Goal: Transaction & Acquisition: Purchase product/service

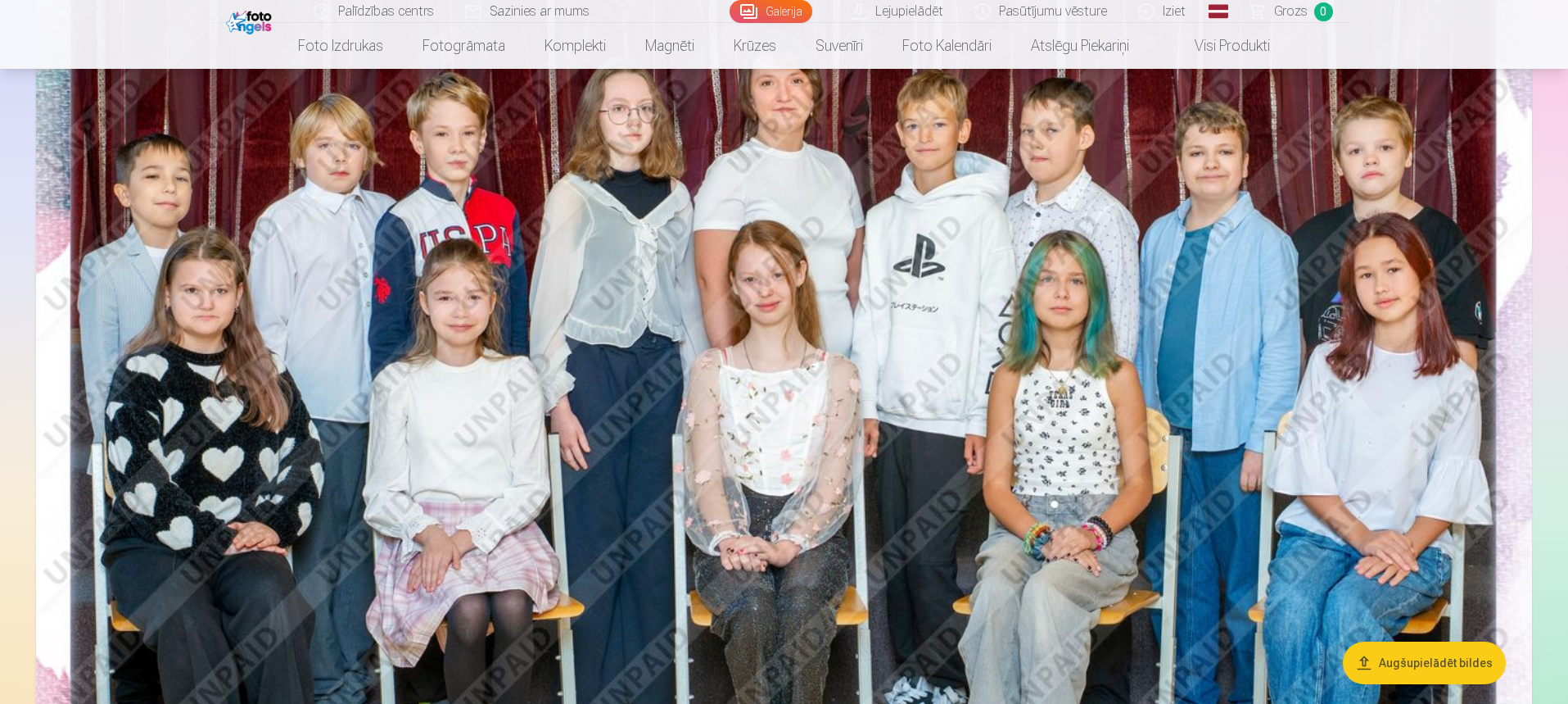
scroll to position [246, 0]
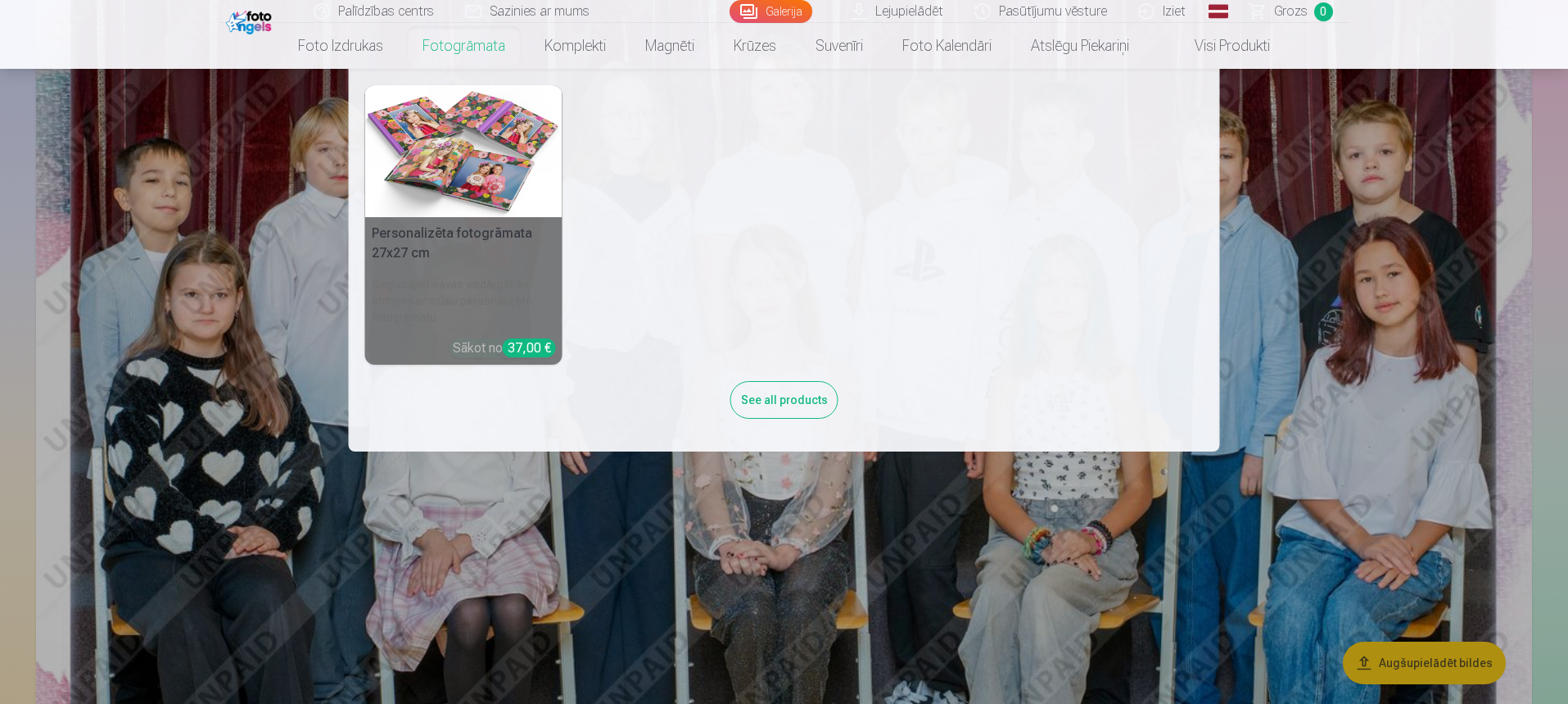
click at [469, 43] on link "Fotogrāmata" at bounding box center [464, 46] width 122 height 46
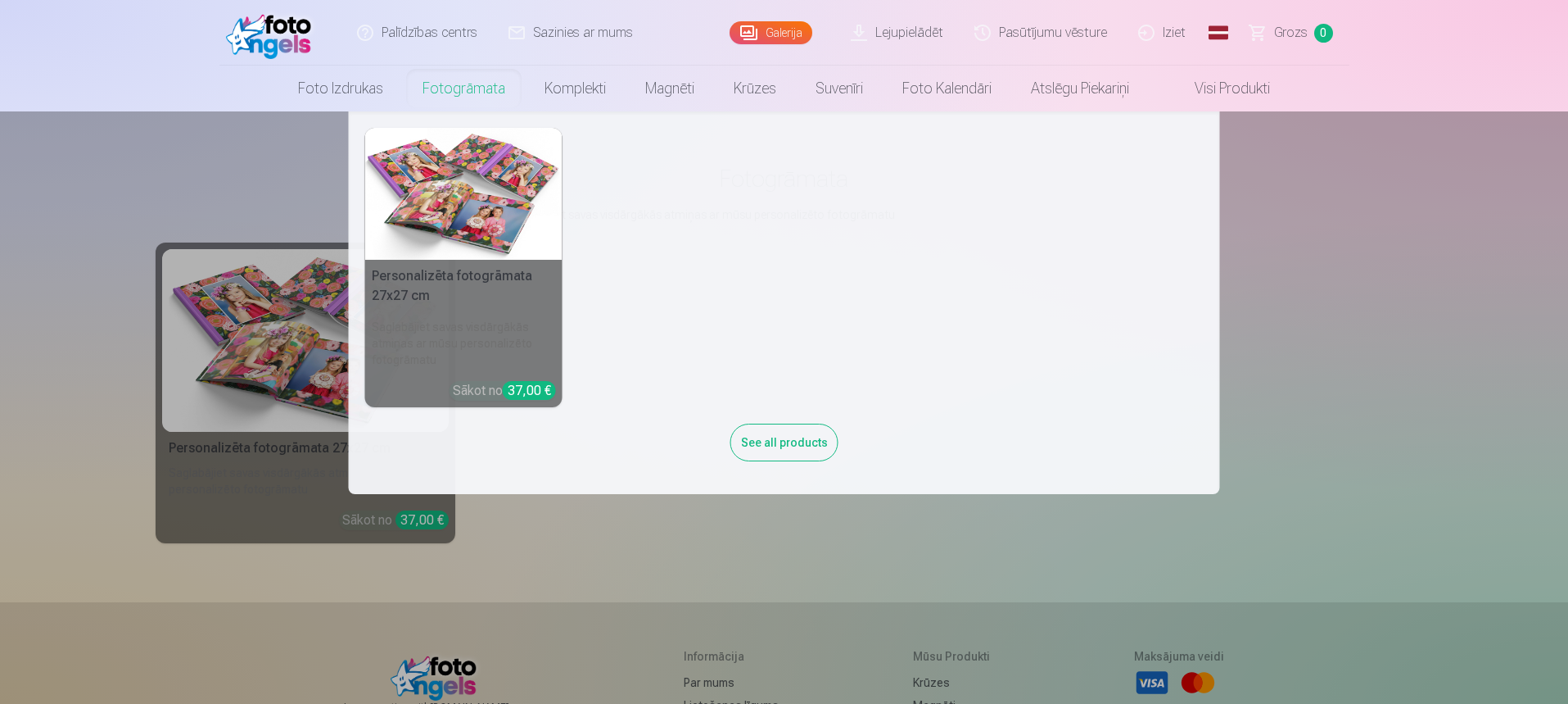
click at [462, 176] on img at bounding box center [463, 194] width 197 height 132
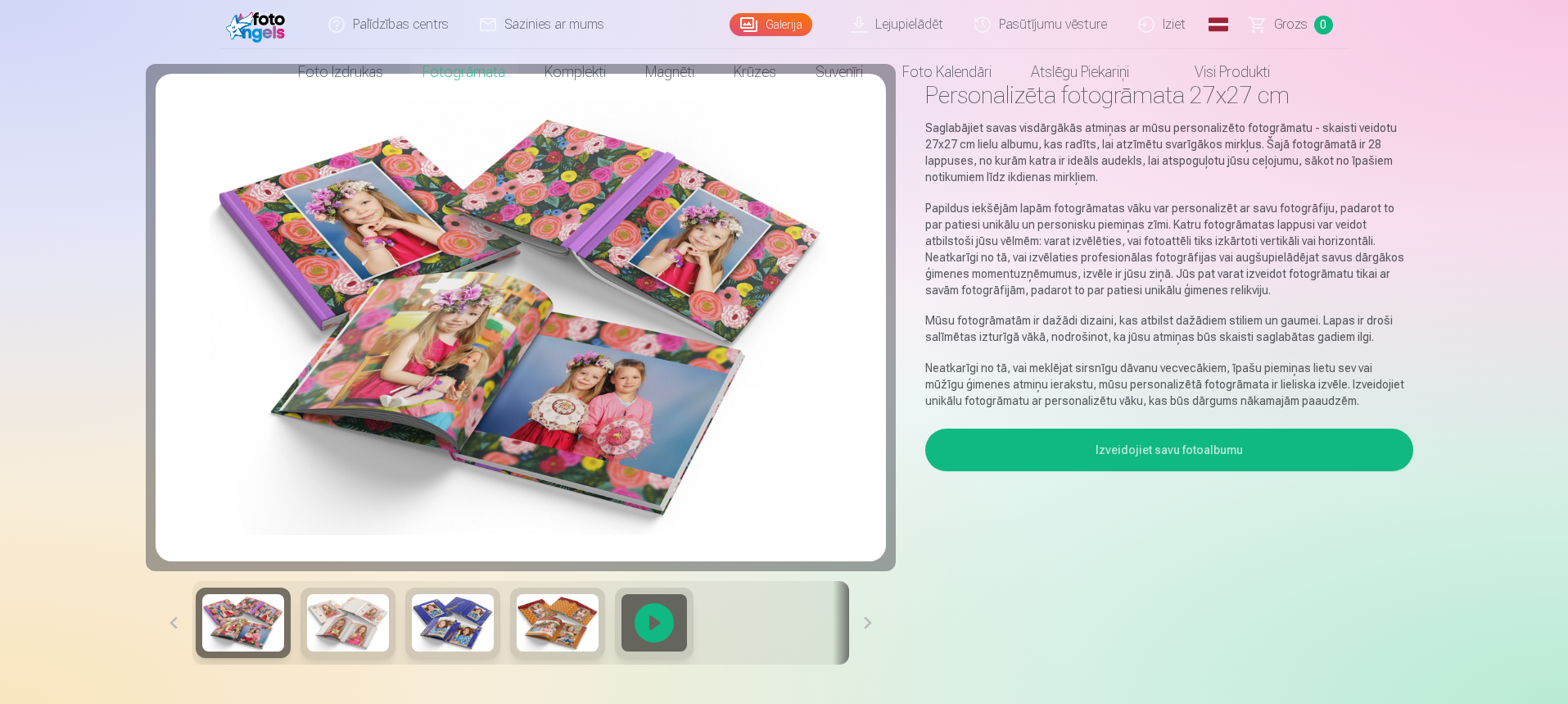
scroll to position [82, 0]
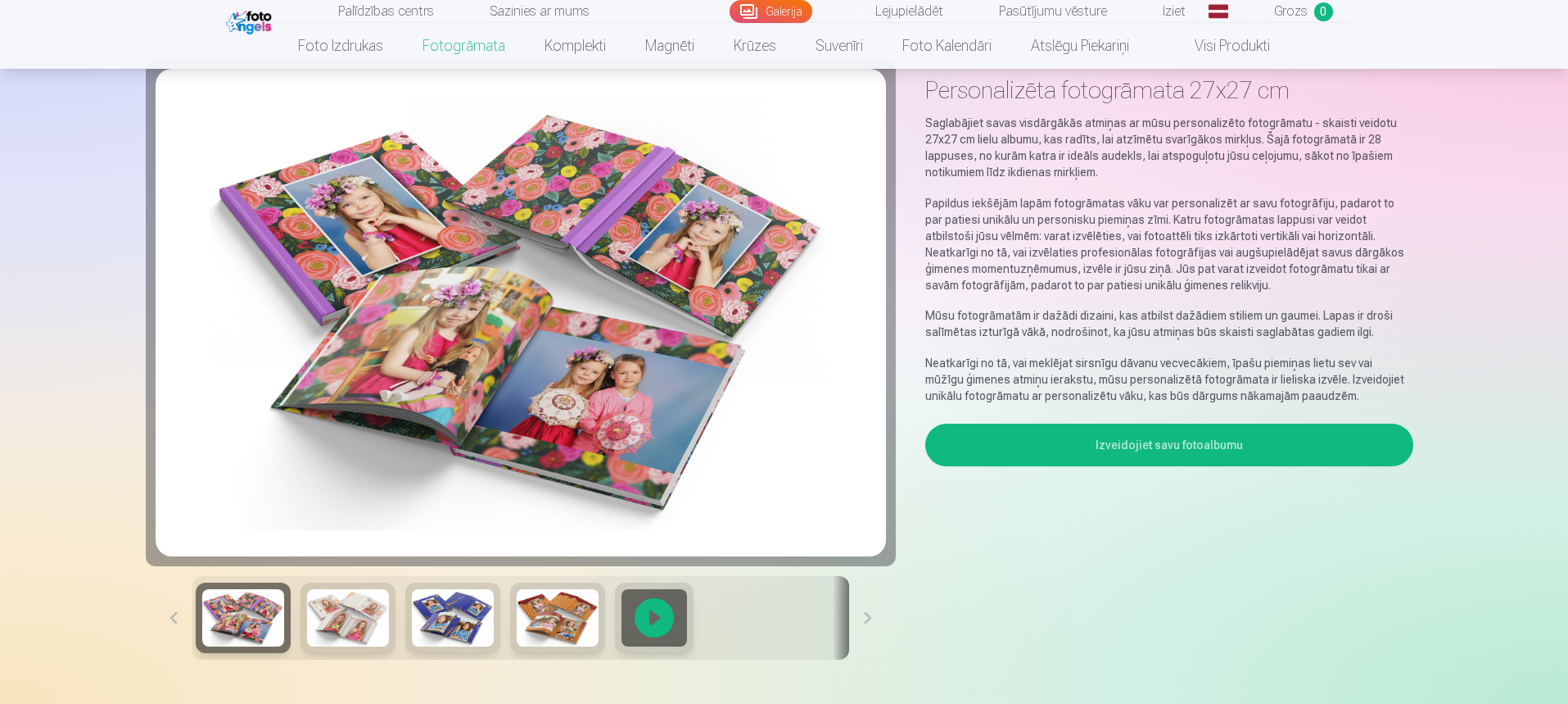
click at [646, 621] on div at bounding box center [654, 617] width 79 height 70
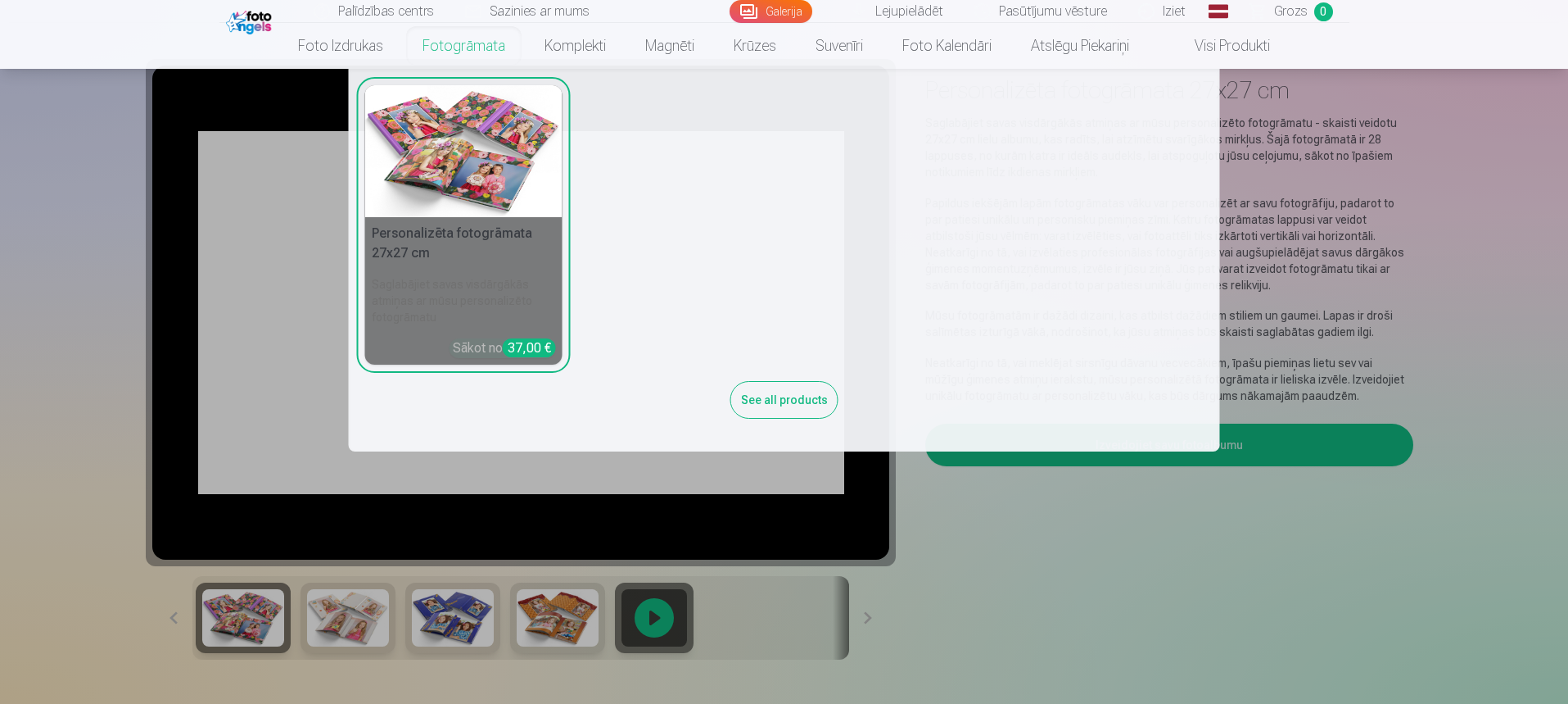
click at [461, 60] on link "Fotogrāmata" at bounding box center [464, 46] width 122 height 46
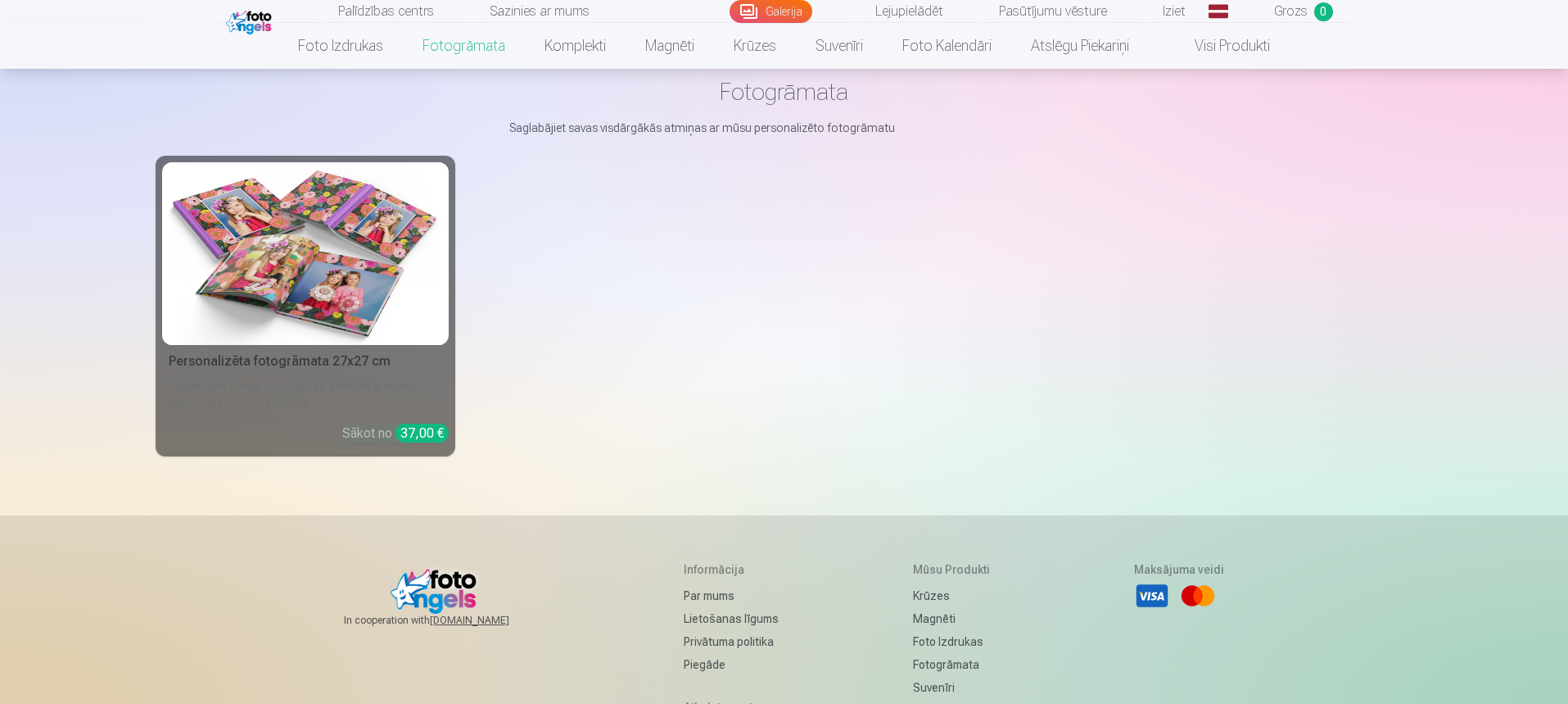
scroll to position [82, 0]
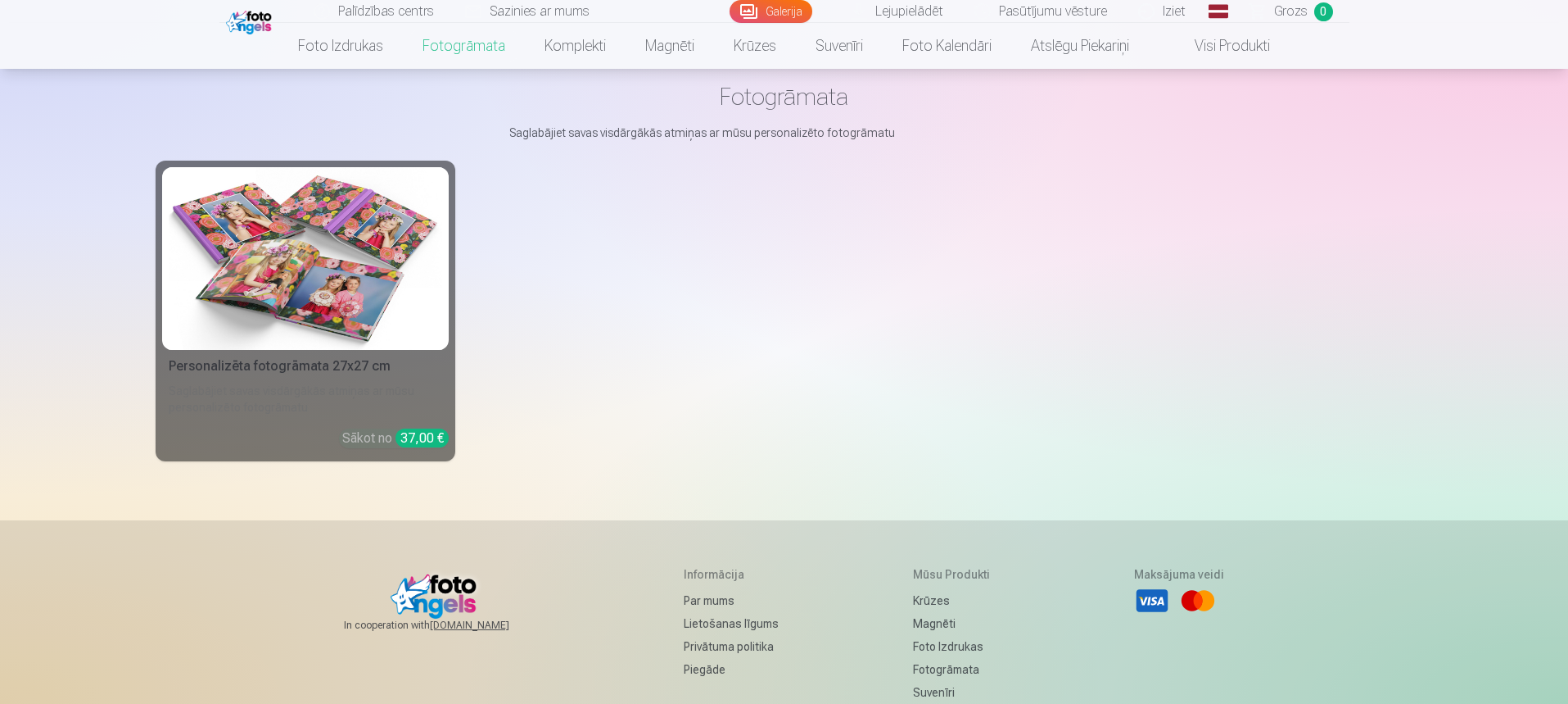
click at [397, 327] on img at bounding box center [305, 258] width 273 height 183
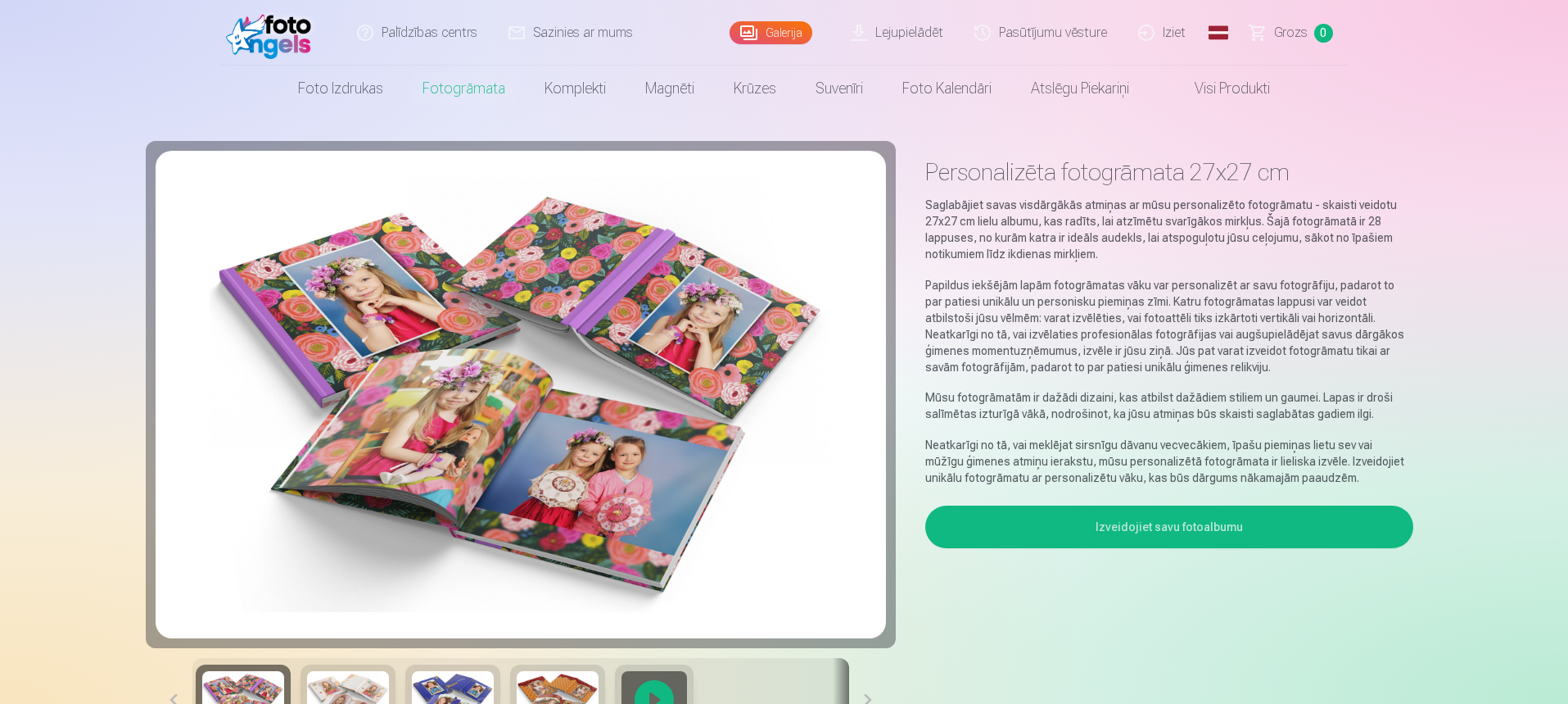
click at [1181, 529] on button "Izveidojiet savu fotoalbumu" at bounding box center [1169, 527] width 487 height 43
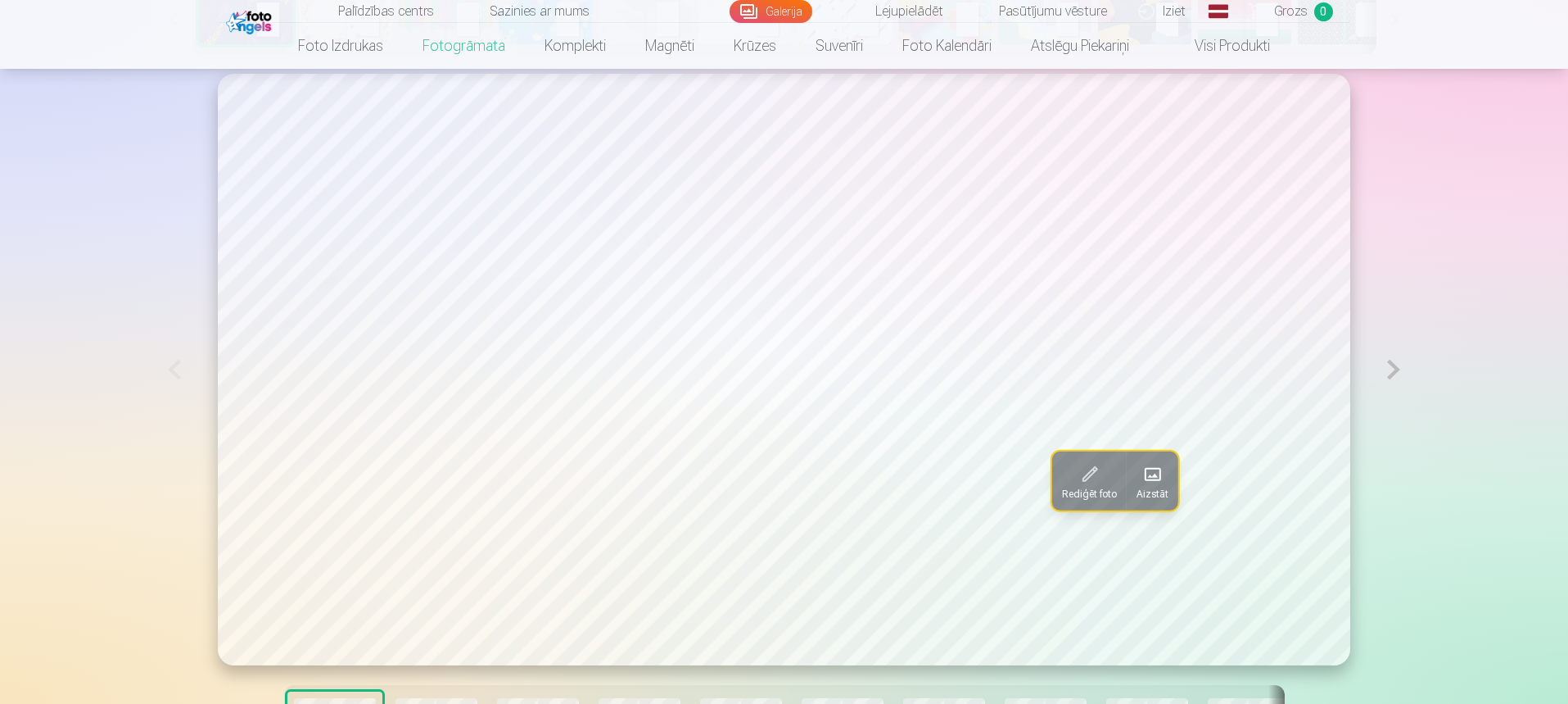
scroll to position [1066, 0]
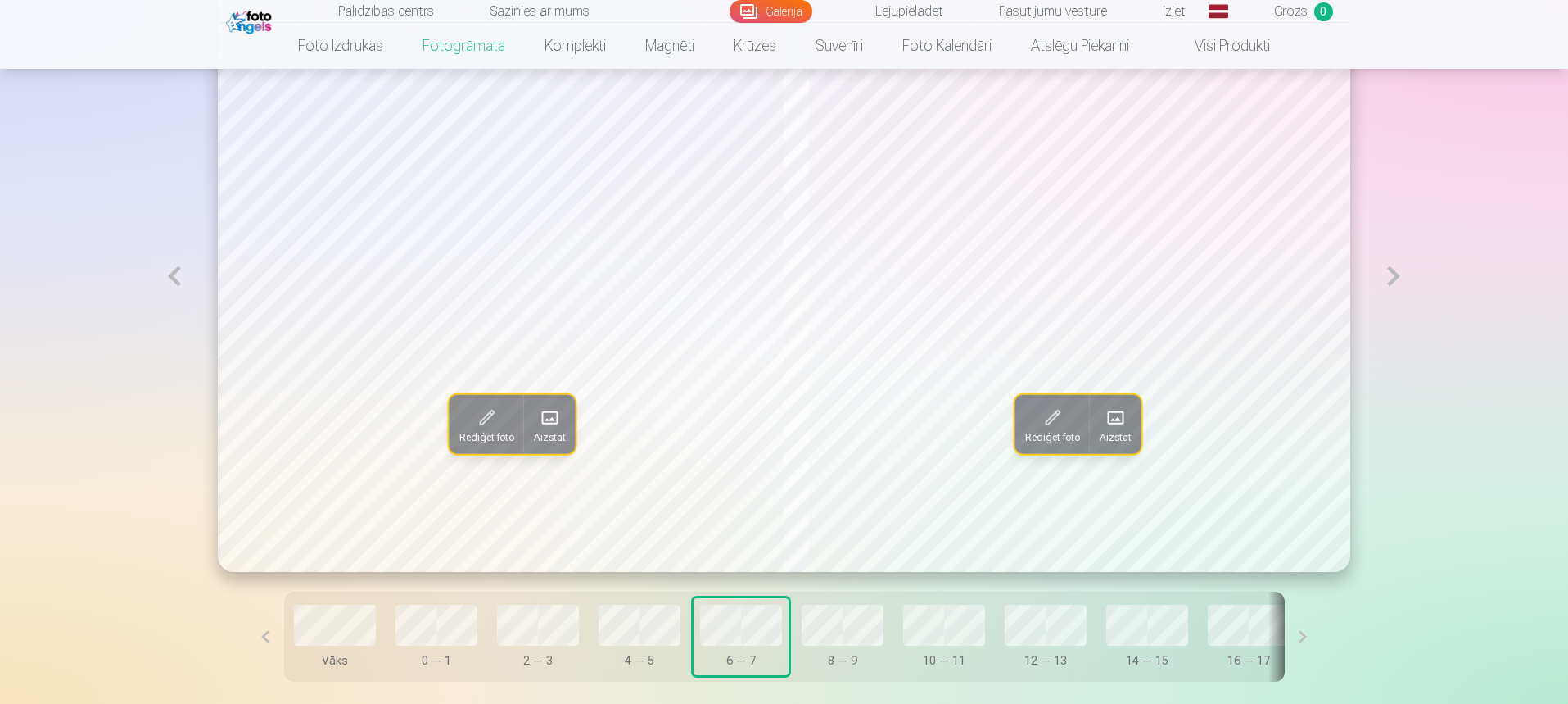
click at [666, 634] on div at bounding box center [640, 625] width 82 height 41
click at [1117, 439] on span "Aizstāt" at bounding box center [1115, 437] width 32 height 13
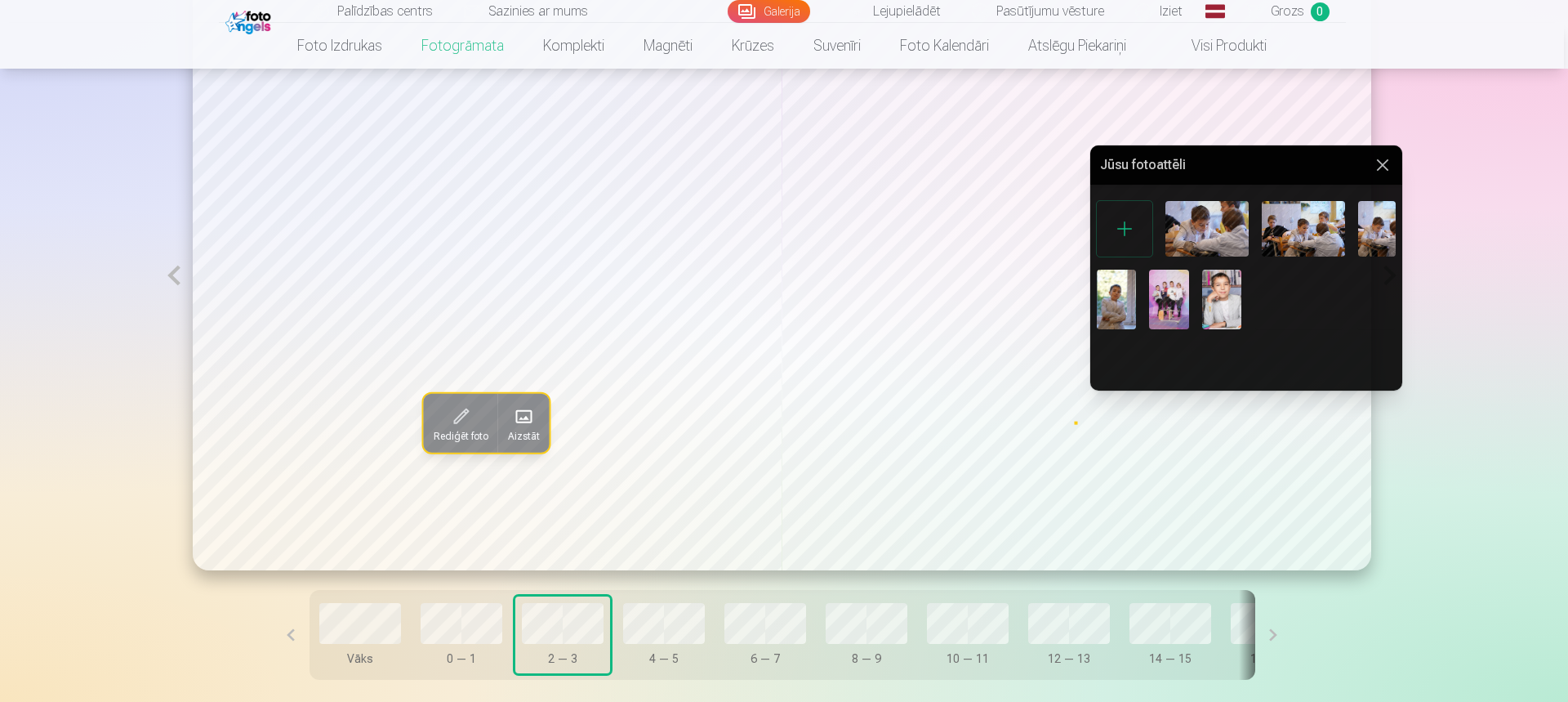
click at [1193, 231] on img at bounding box center [1207, 229] width 83 height 56
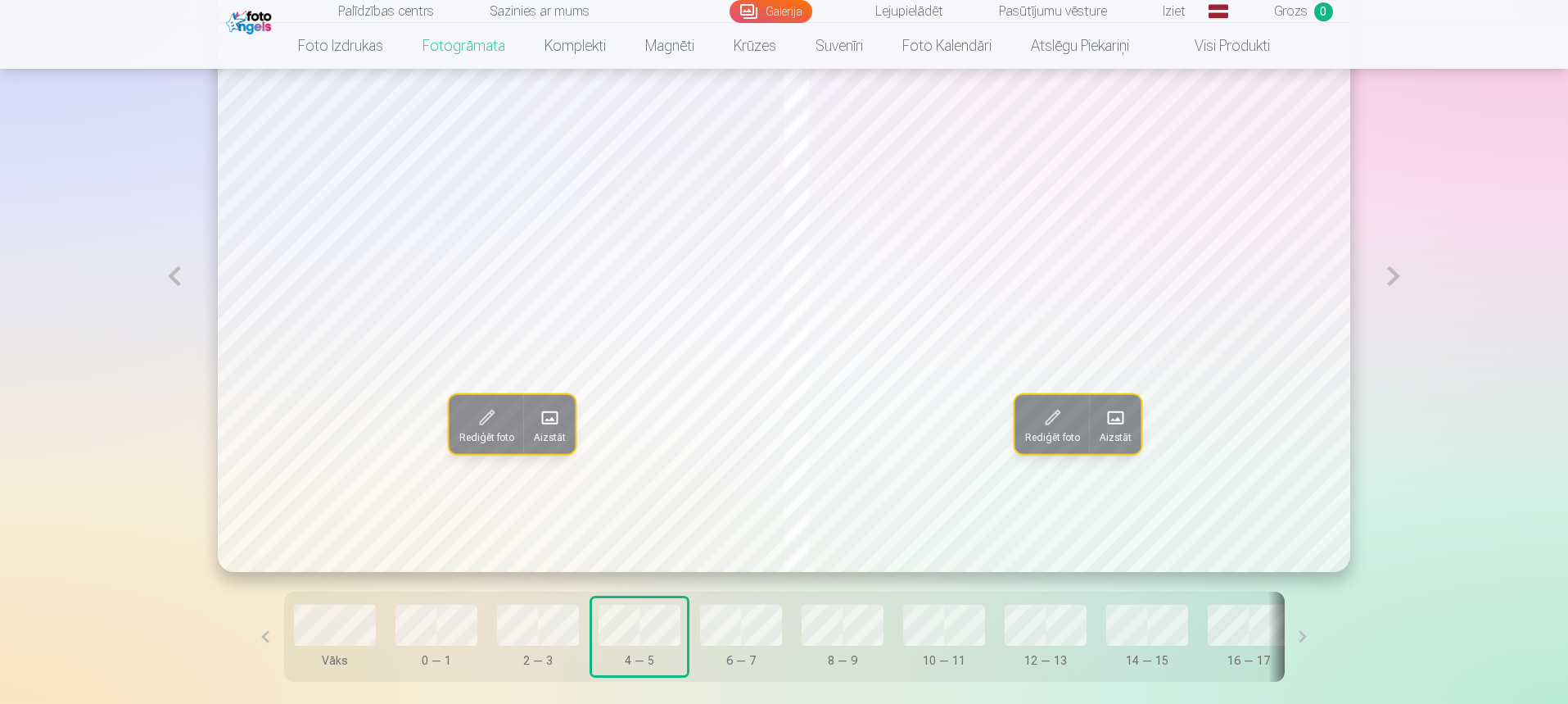
click at [1110, 430] on span at bounding box center [1116, 418] width 26 height 26
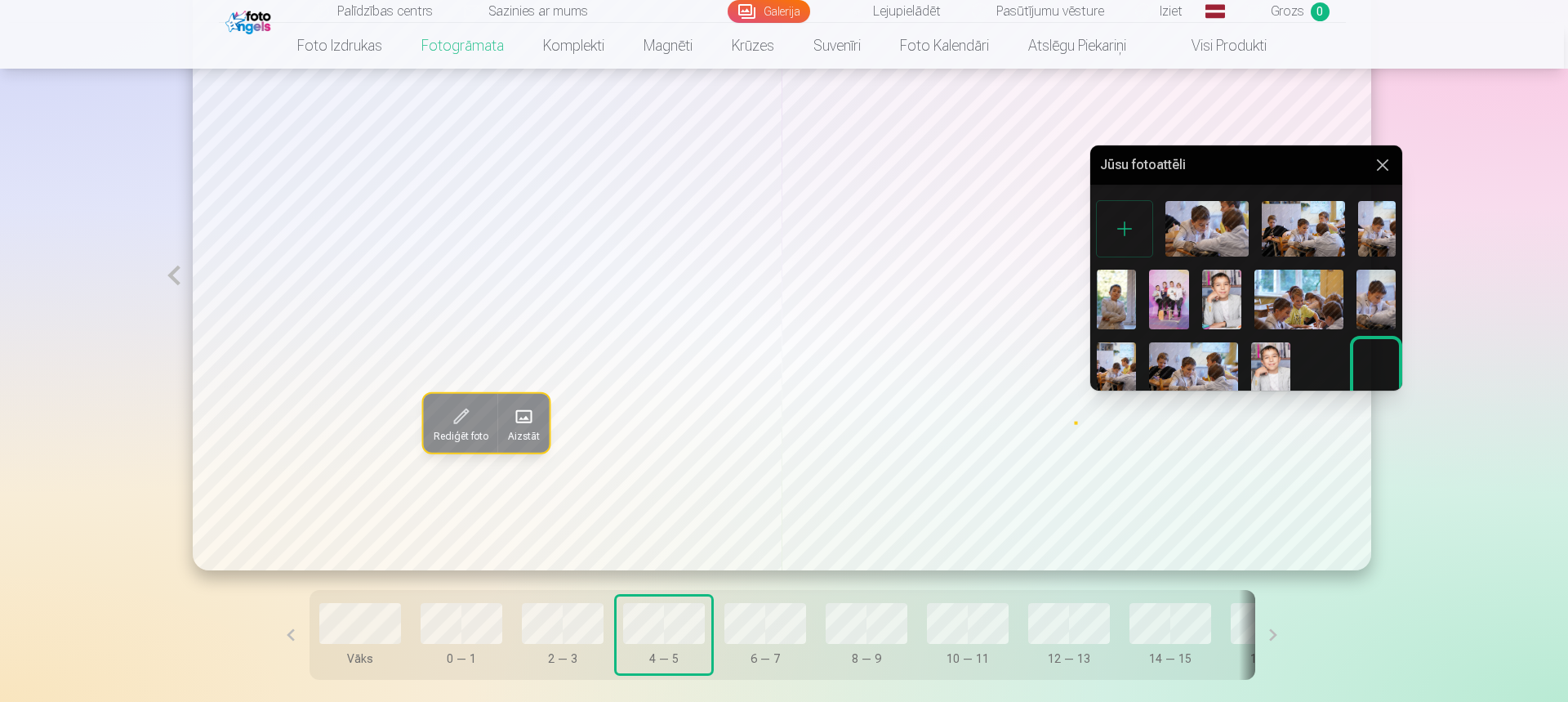
click at [1379, 291] on img at bounding box center [1377, 299] width 39 height 59
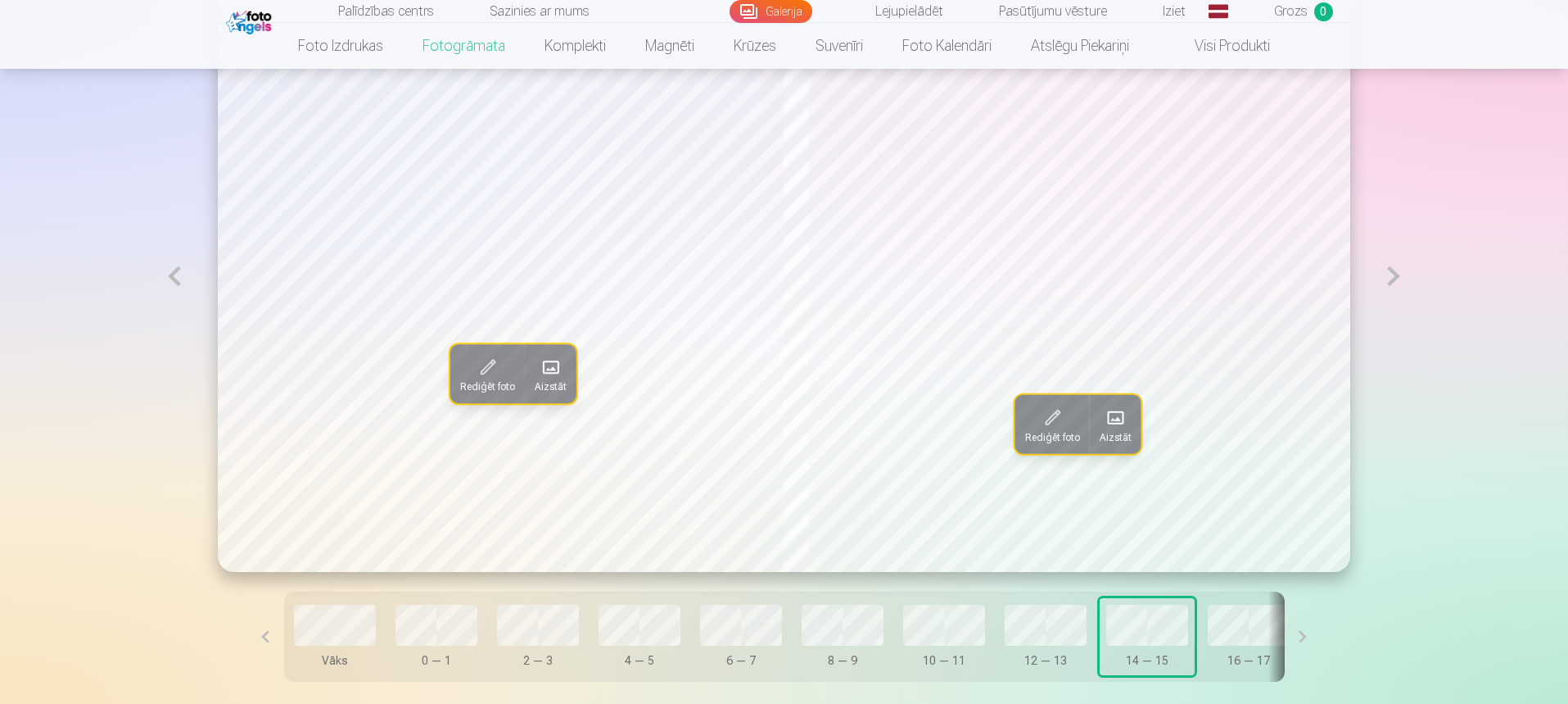
click at [1285, 638] on button at bounding box center [1302, 637] width 36 height 90
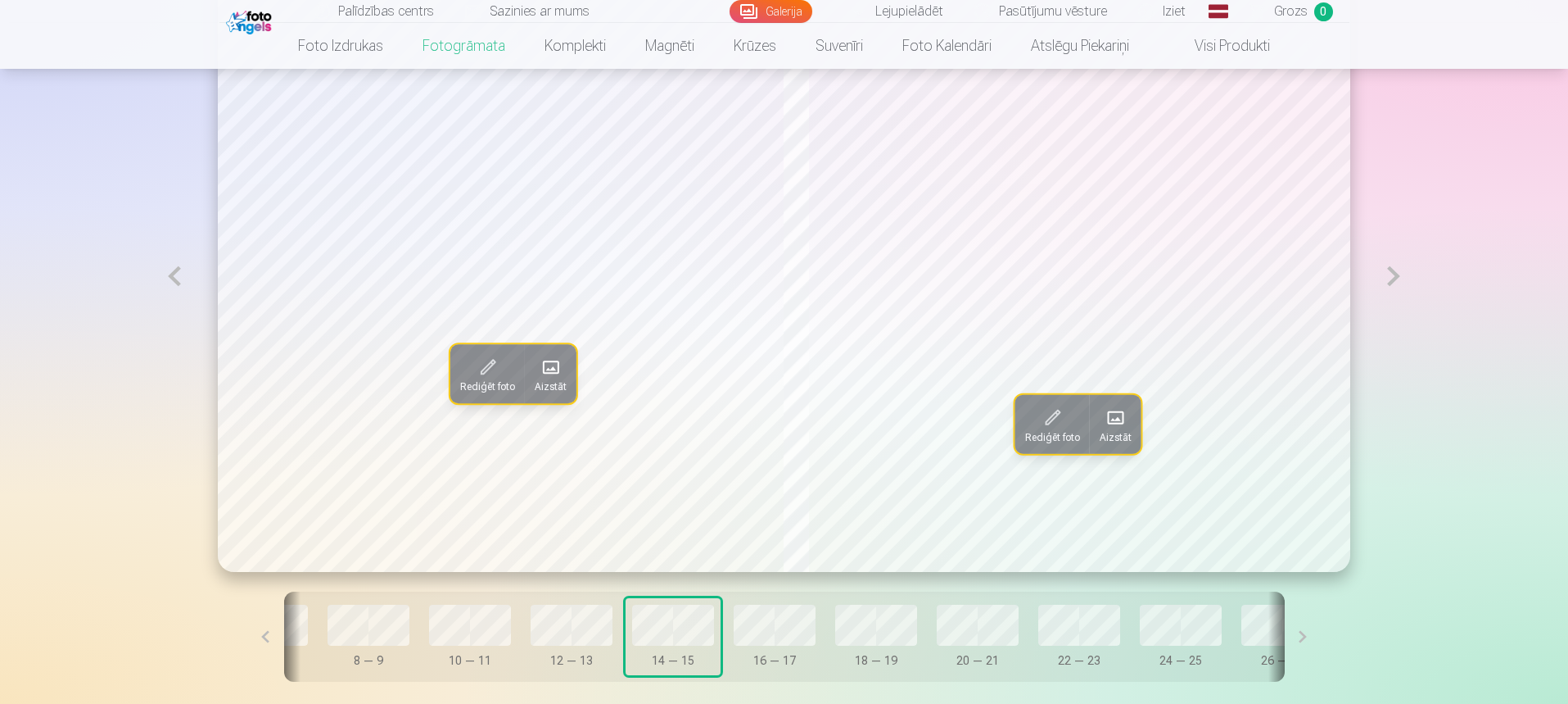
click at [1285, 639] on button at bounding box center [1302, 637] width 36 height 90
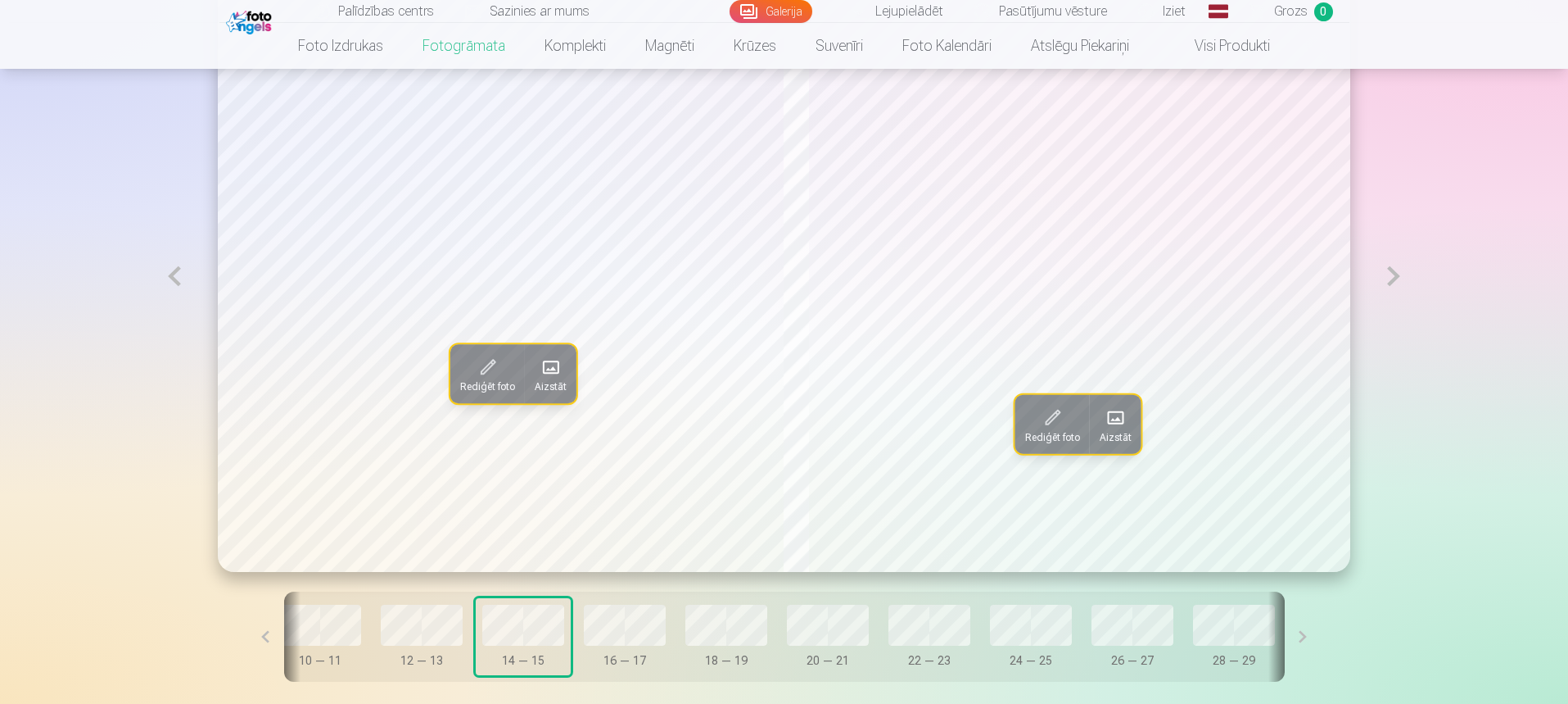
scroll to position [0, 676]
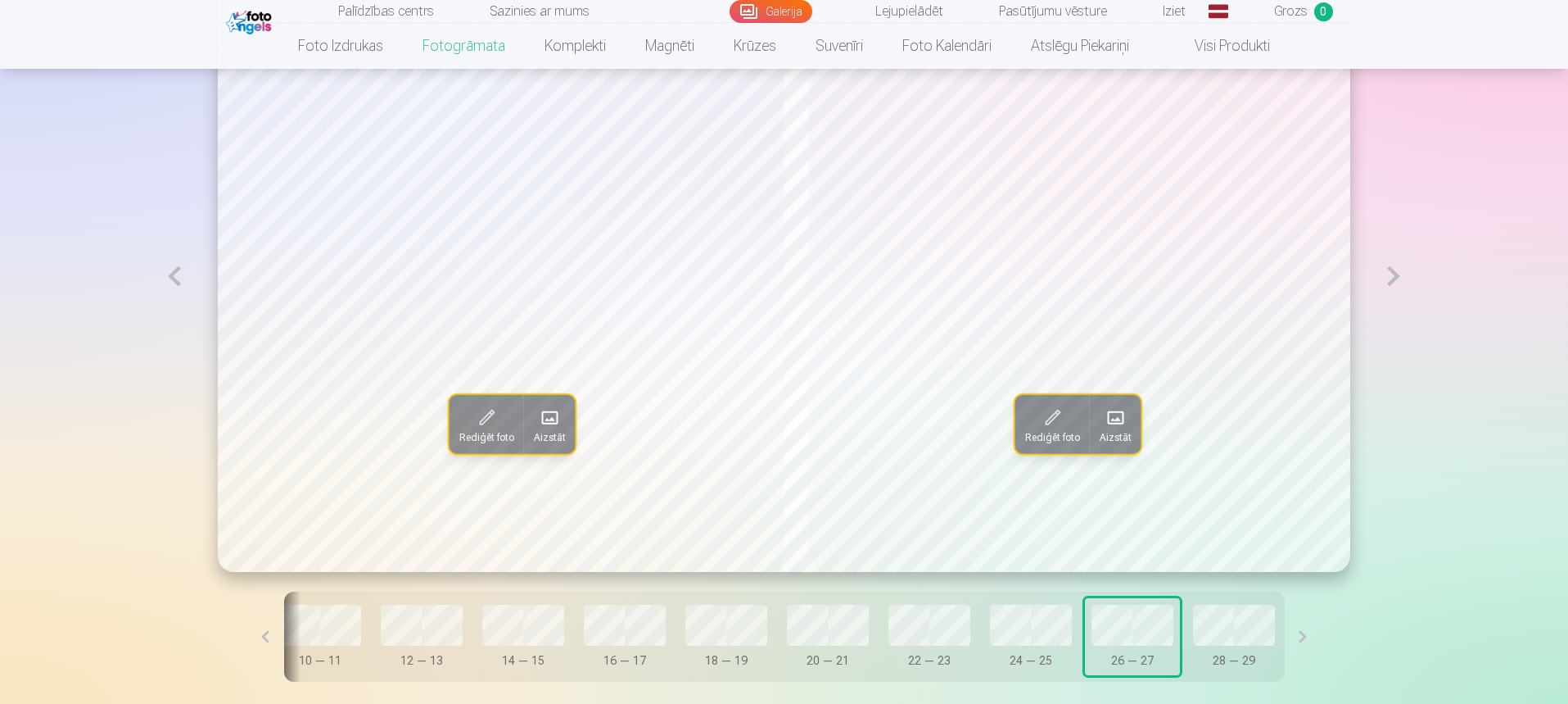
click at [284, 636] on button at bounding box center [265, 637] width 36 height 90
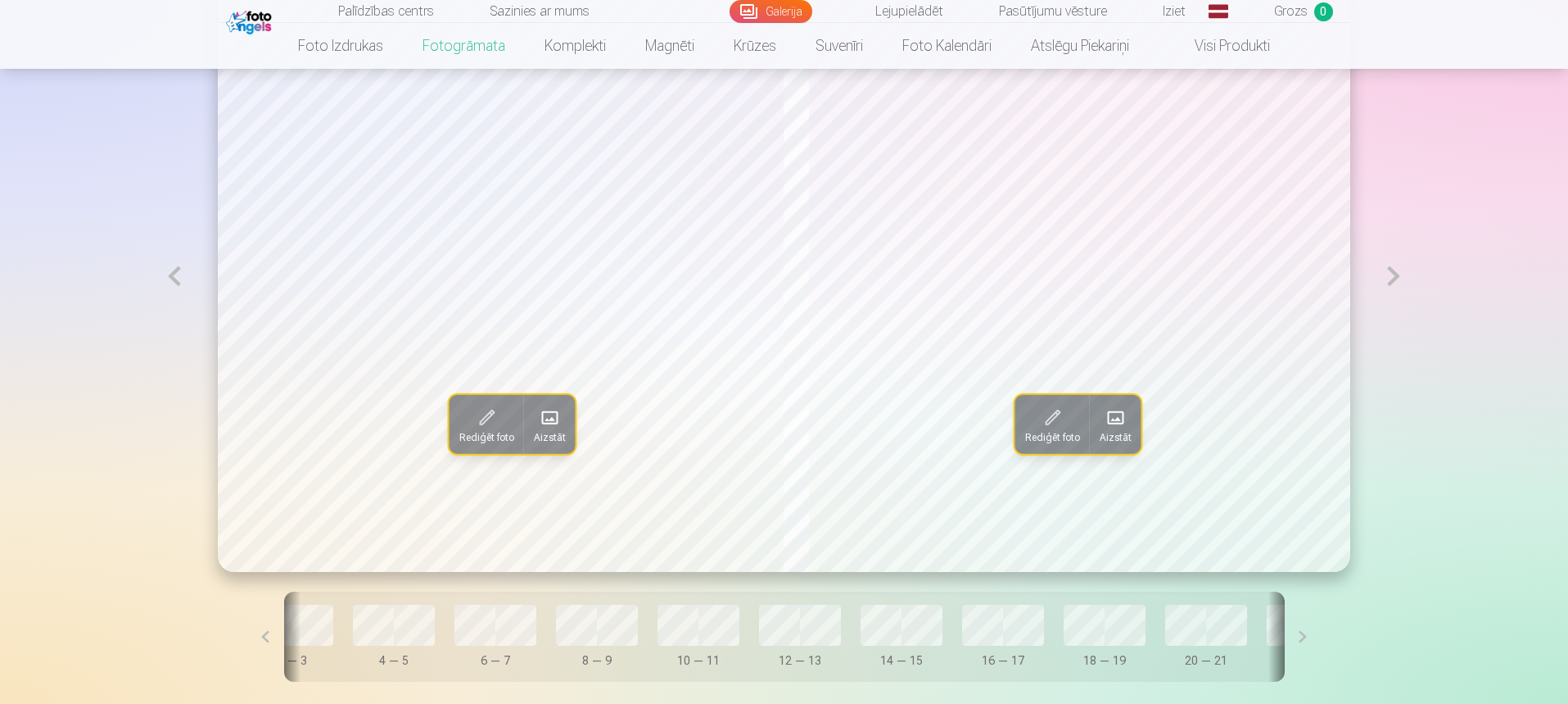
scroll to position [0, 202]
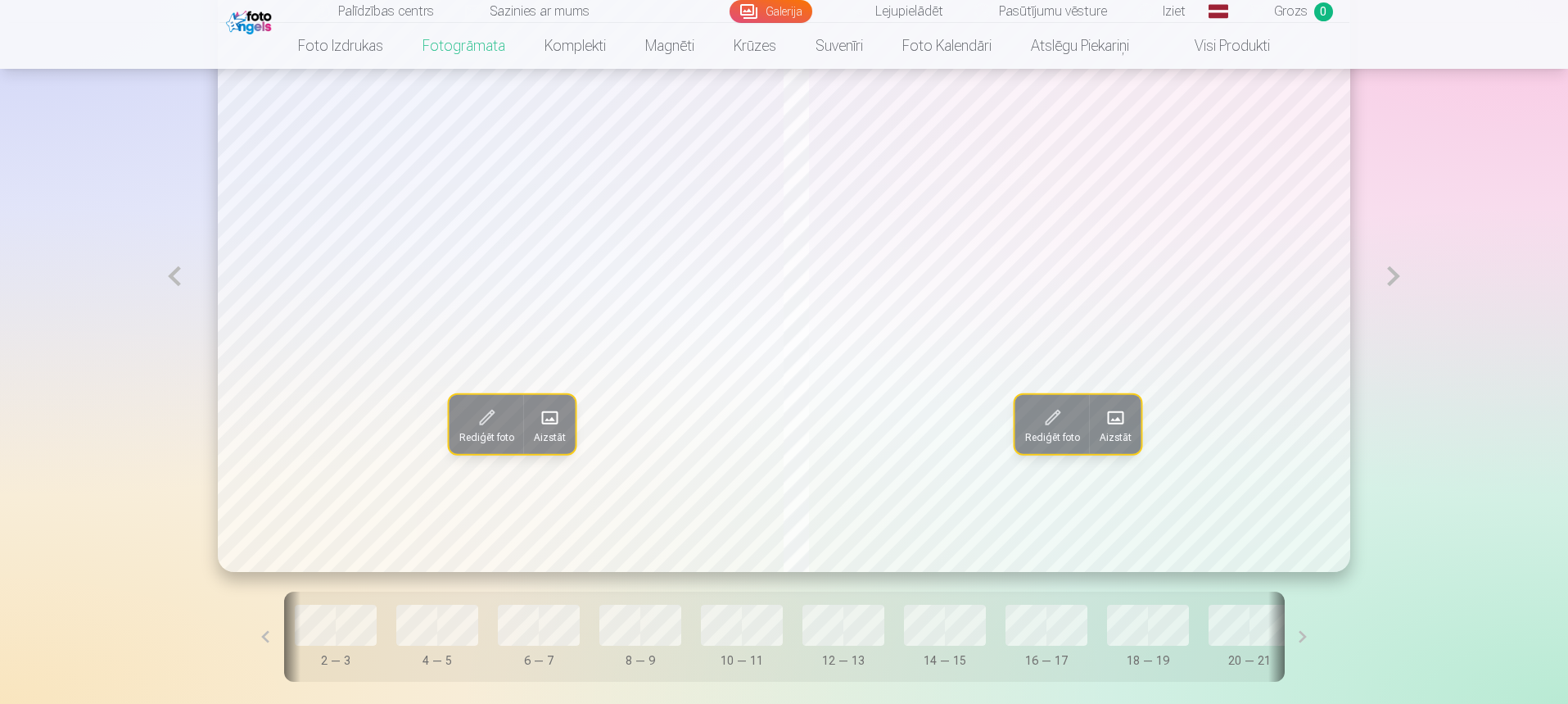
click at [284, 646] on button at bounding box center [265, 637] width 36 height 90
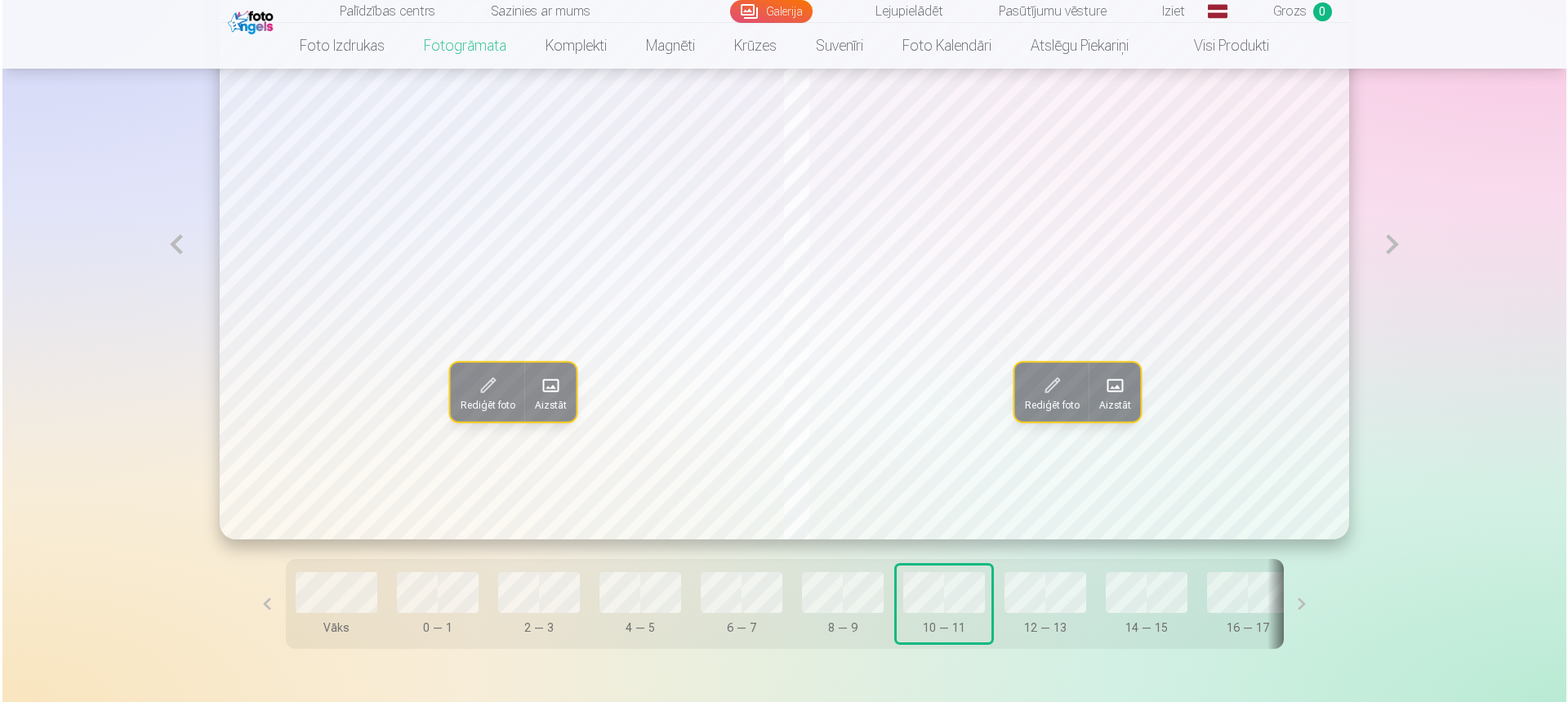
scroll to position [1063, 0]
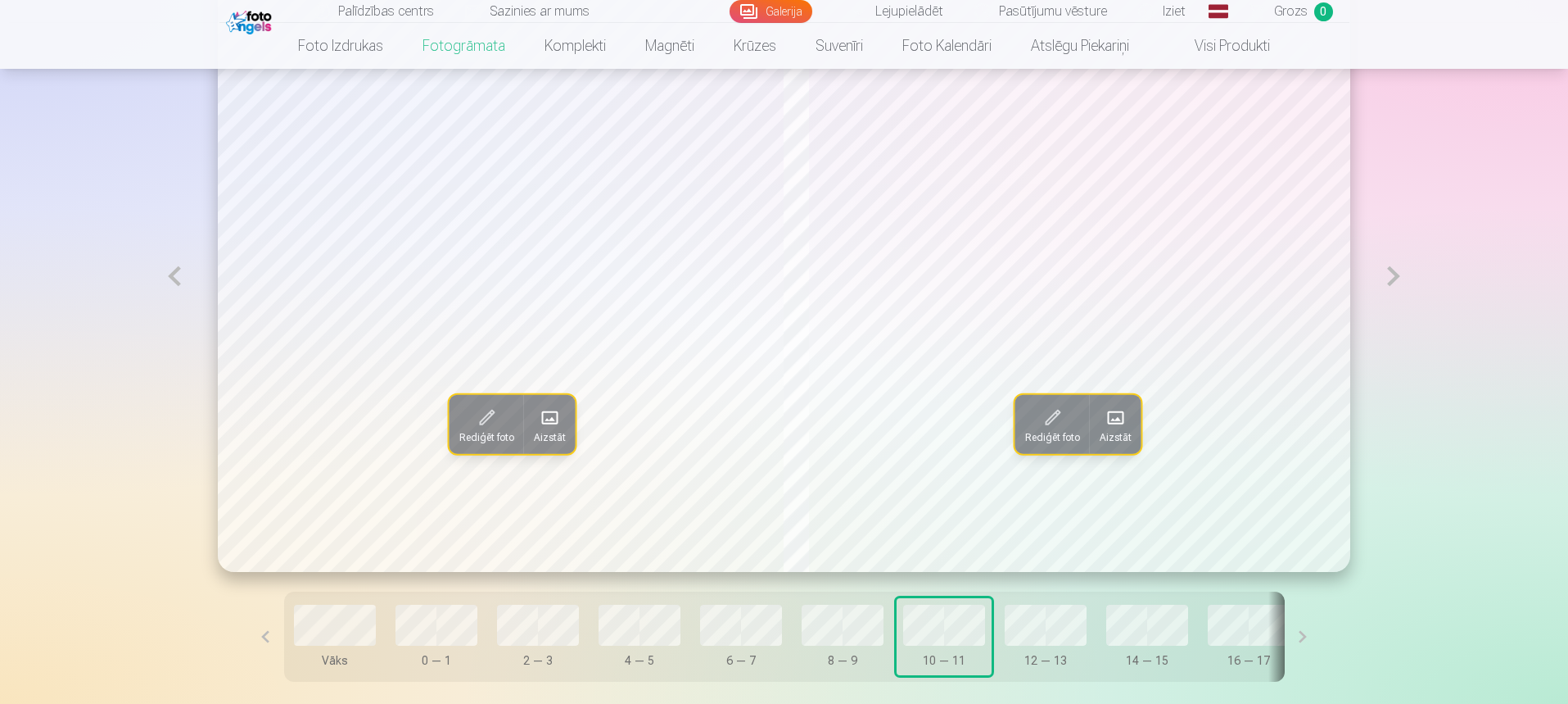
click at [1393, 290] on button at bounding box center [1393, 276] width 37 height 592
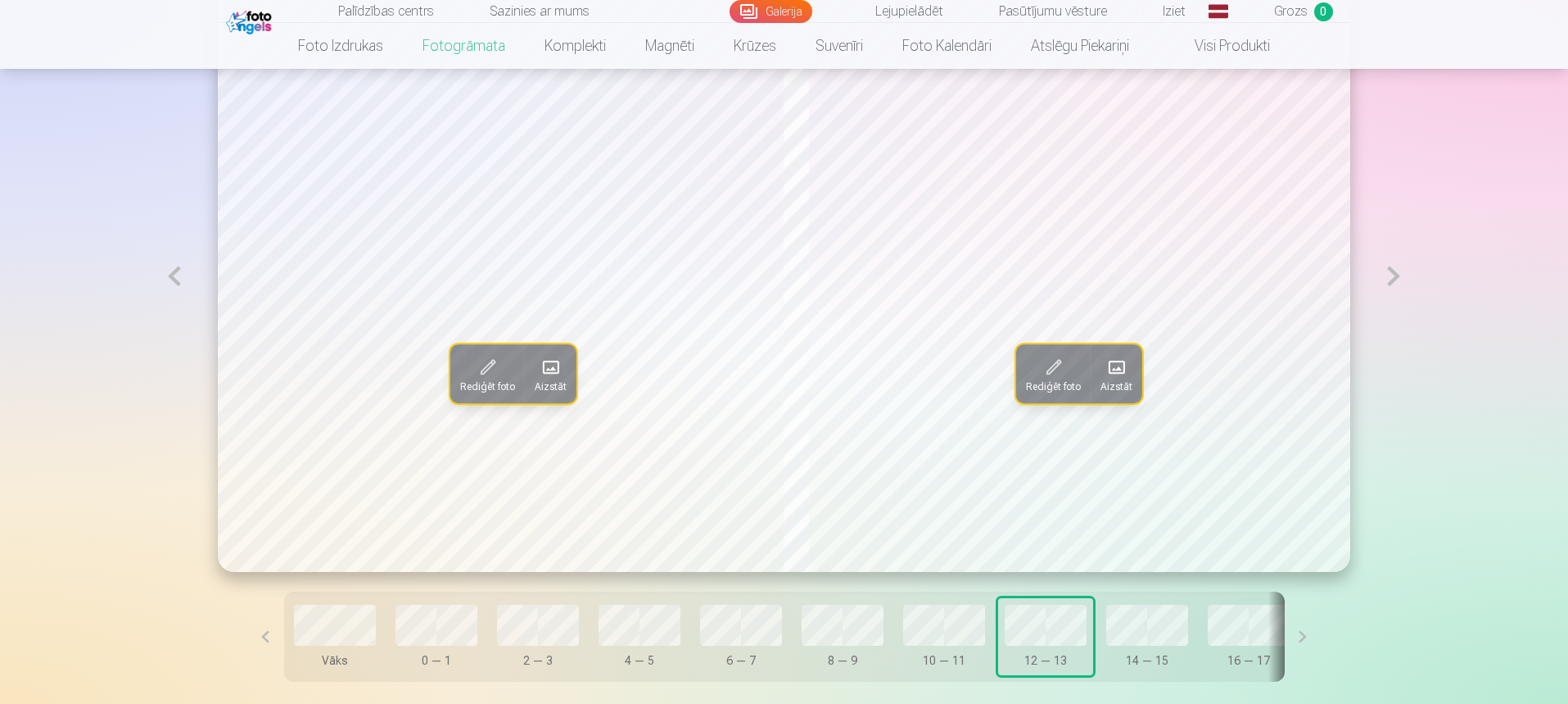
click at [1401, 279] on button at bounding box center [1393, 276] width 37 height 592
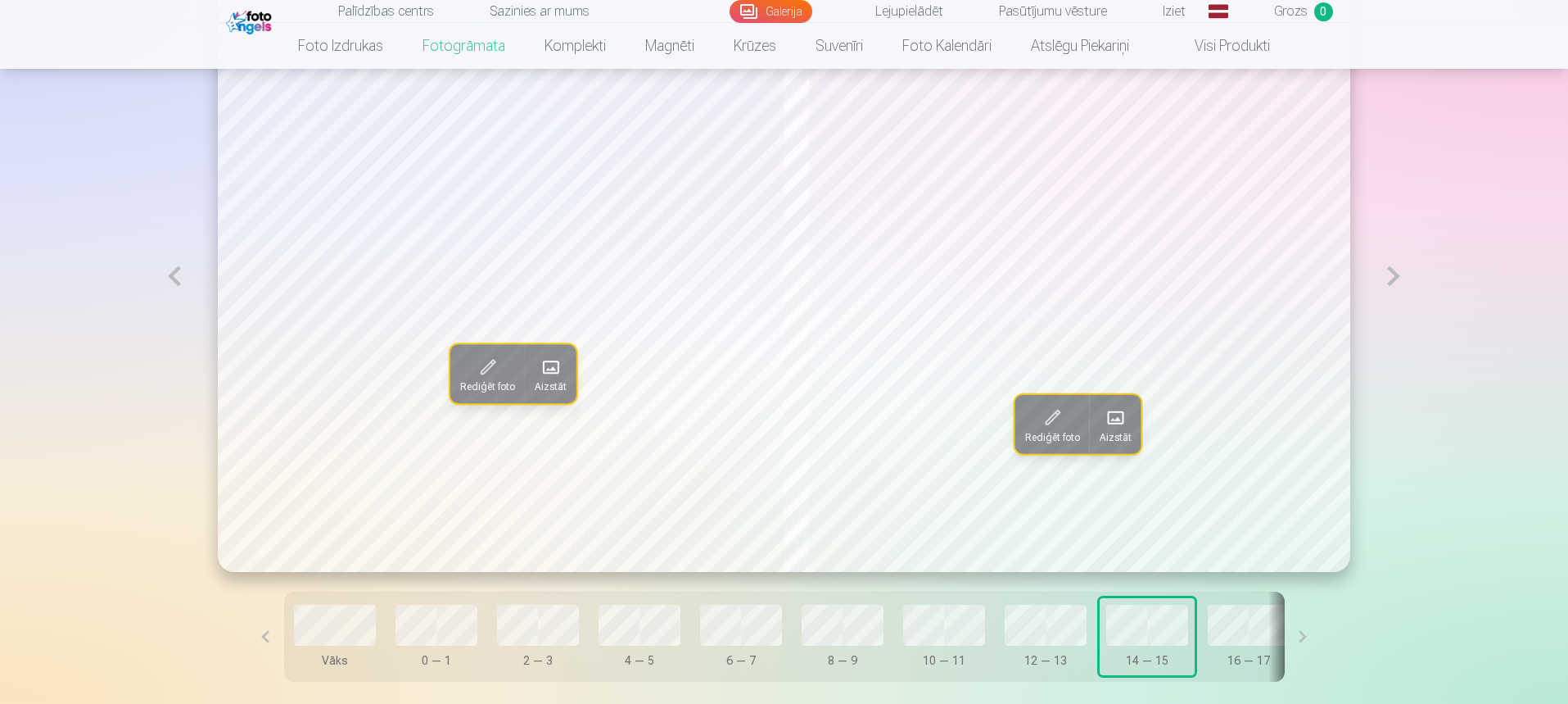
click at [1400, 279] on button at bounding box center [1393, 276] width 37 height 592
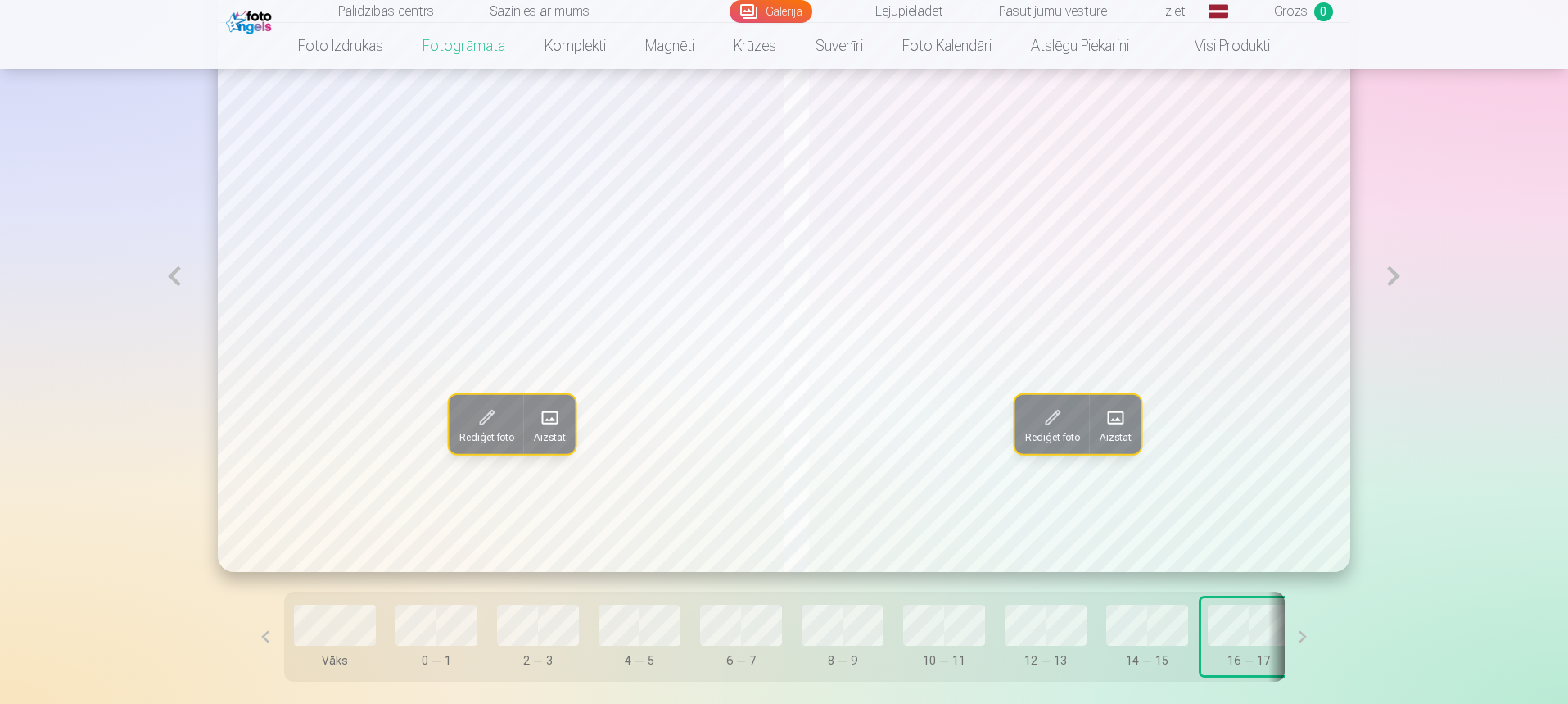
click at [1396, 279] on button at bounding box center [1393, 276] width 37 height 592
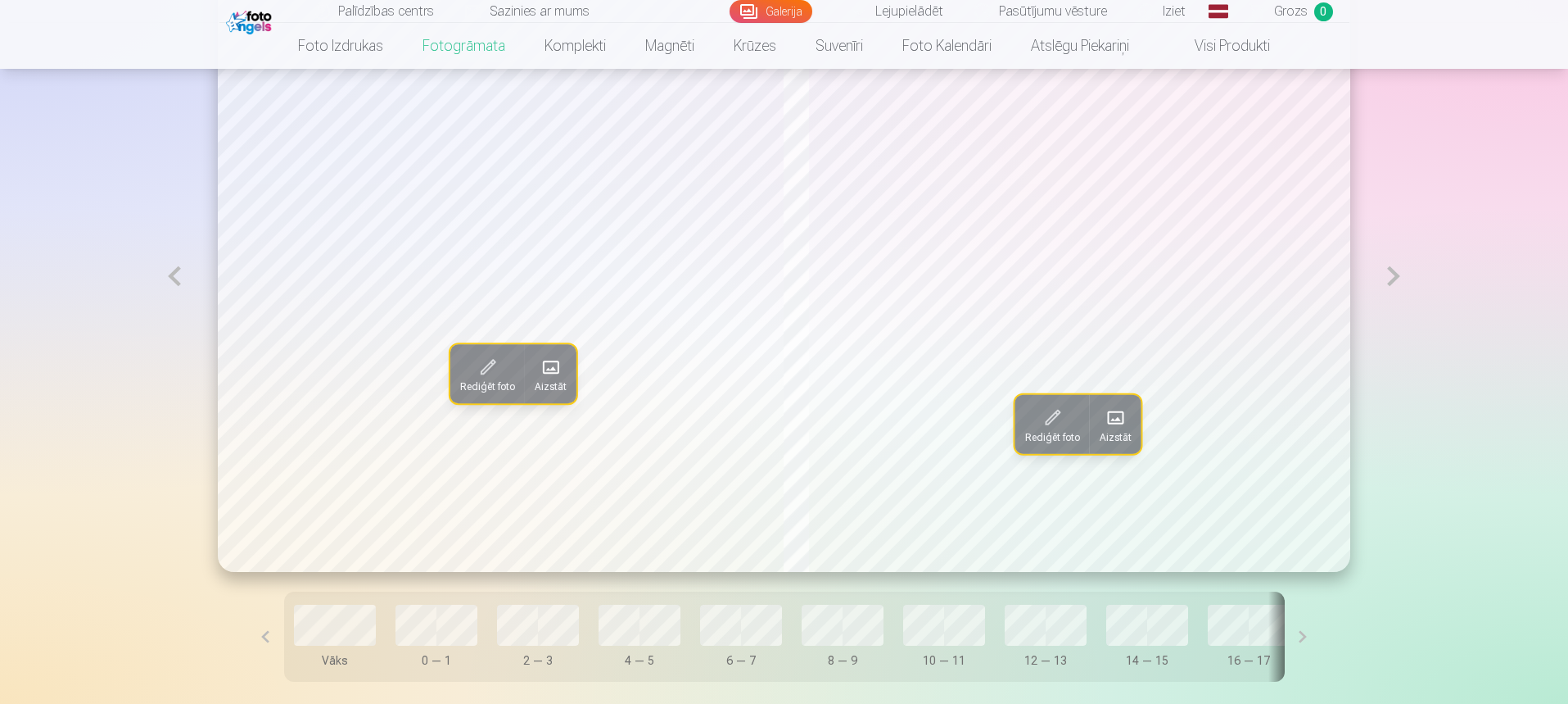
click at [1394, 288] on button at bounding box center [1393, 276] width 37 height 592
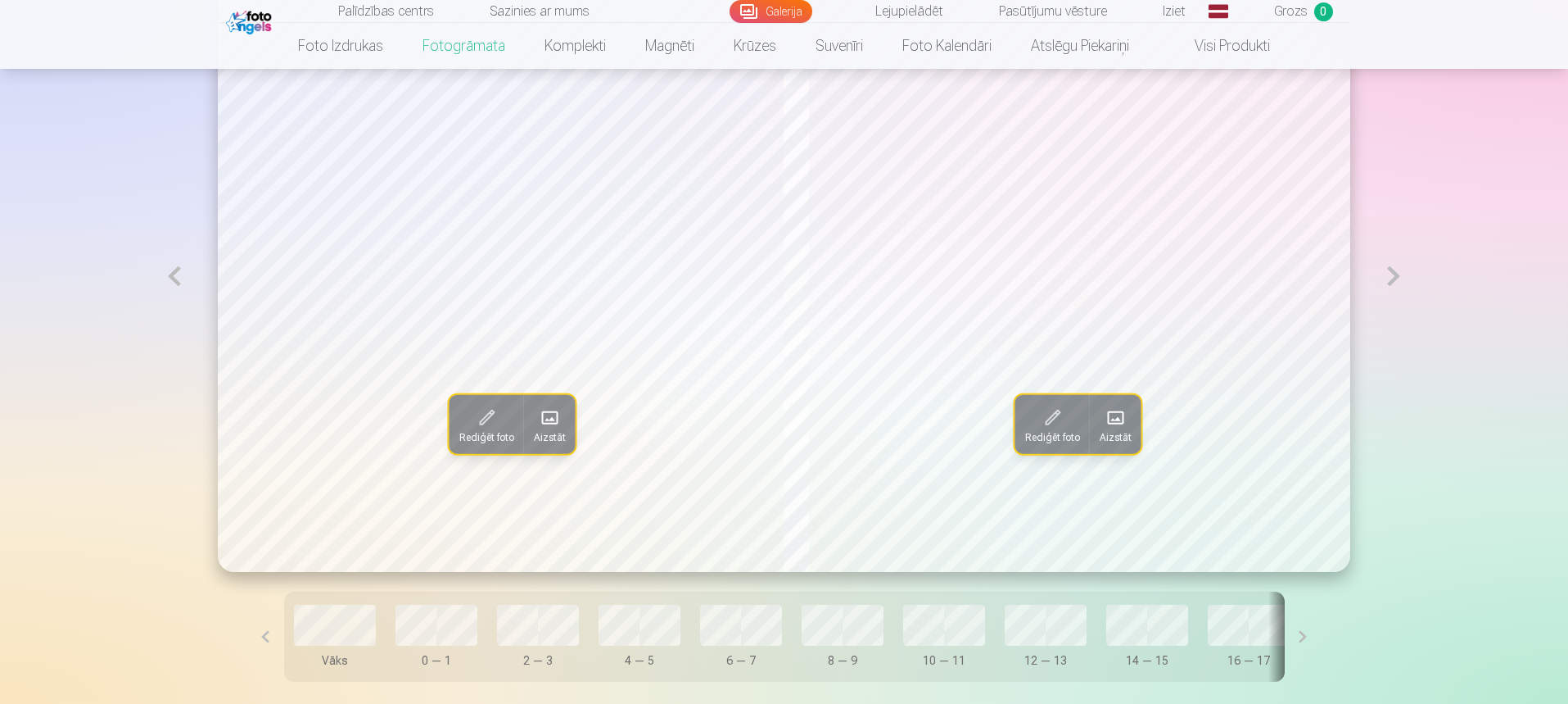
click at [1394, 288] on button at bounding box center [1393, 276] width 37 height 592
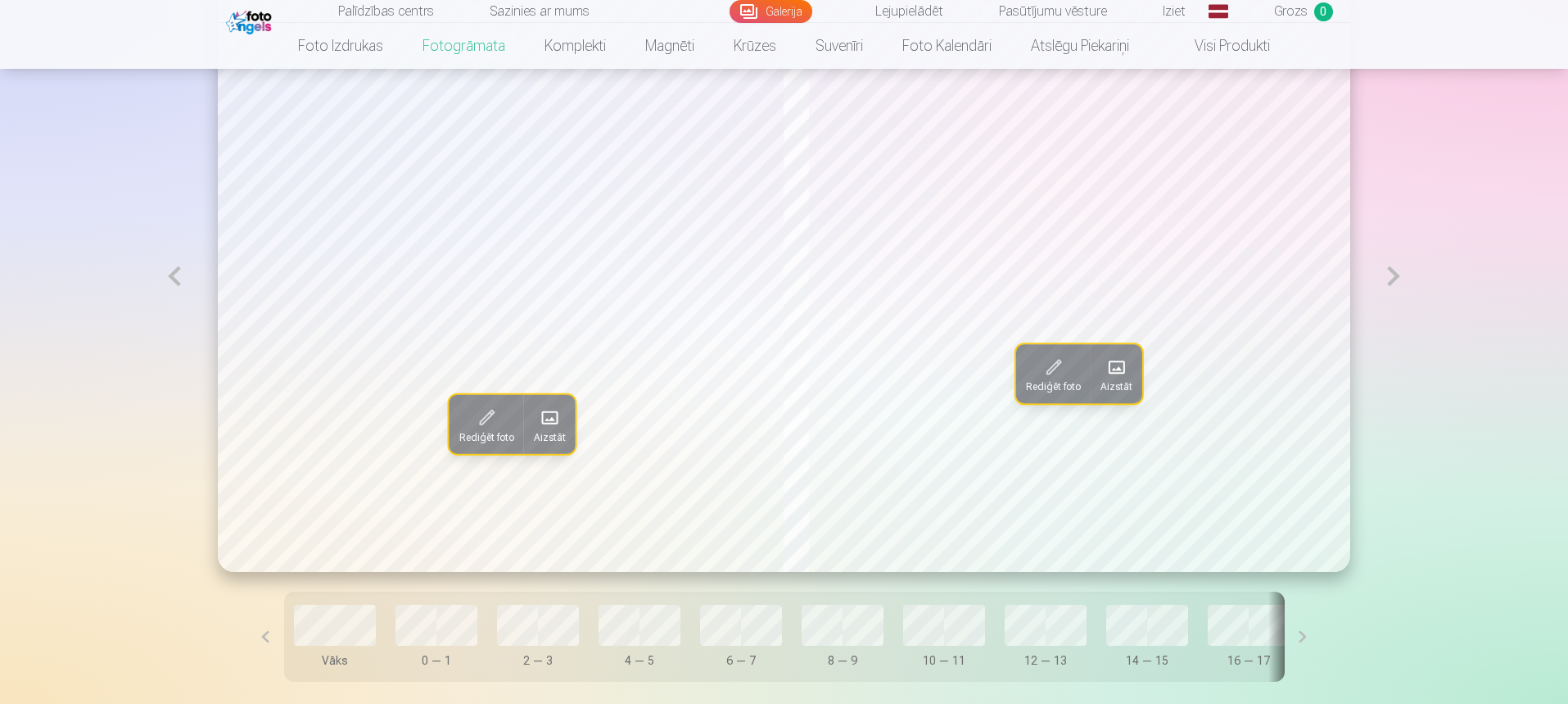
click at [1394, 287] on button at bounding box center [1393, 276] width 37 height 592
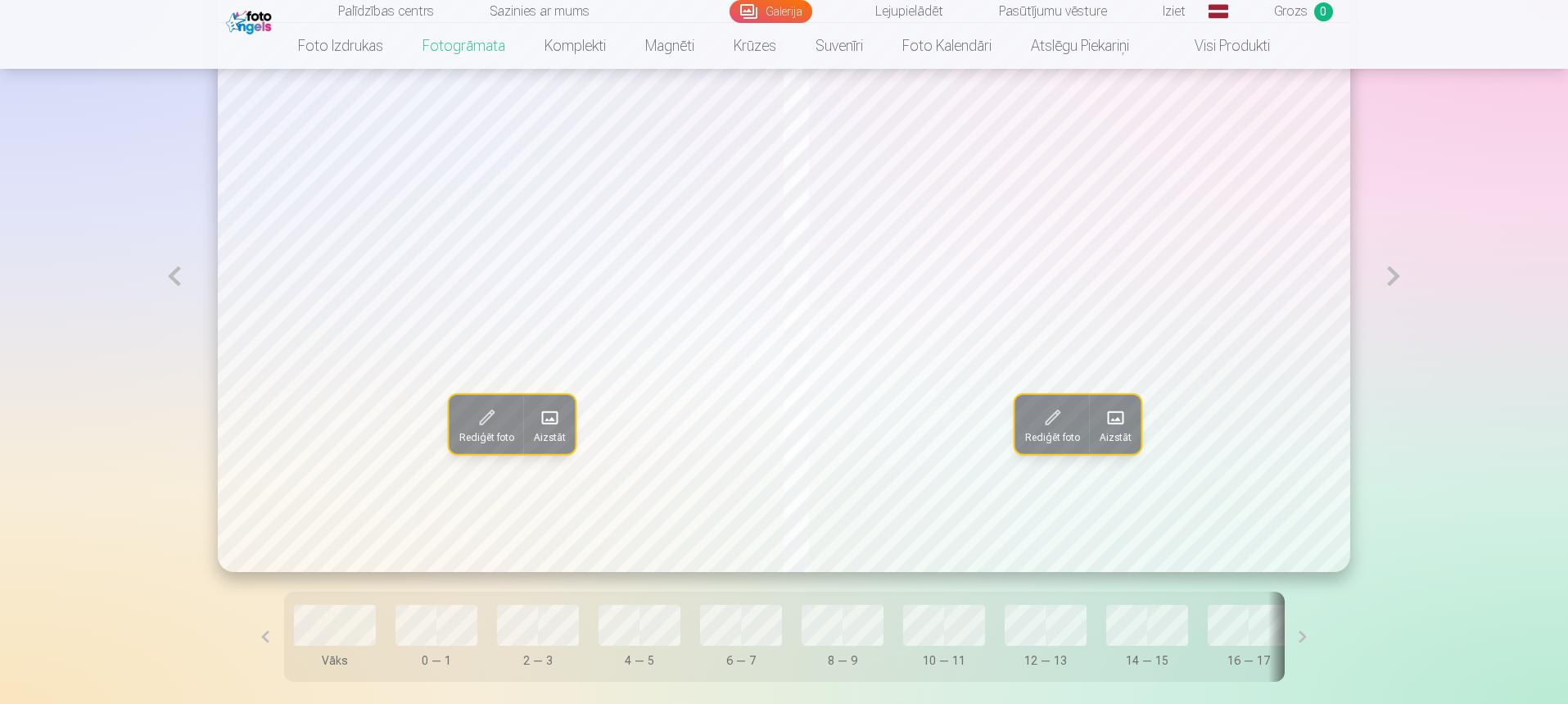
click at [1395, 287] on button at bounding box center [1393, 276] width 37 height 592
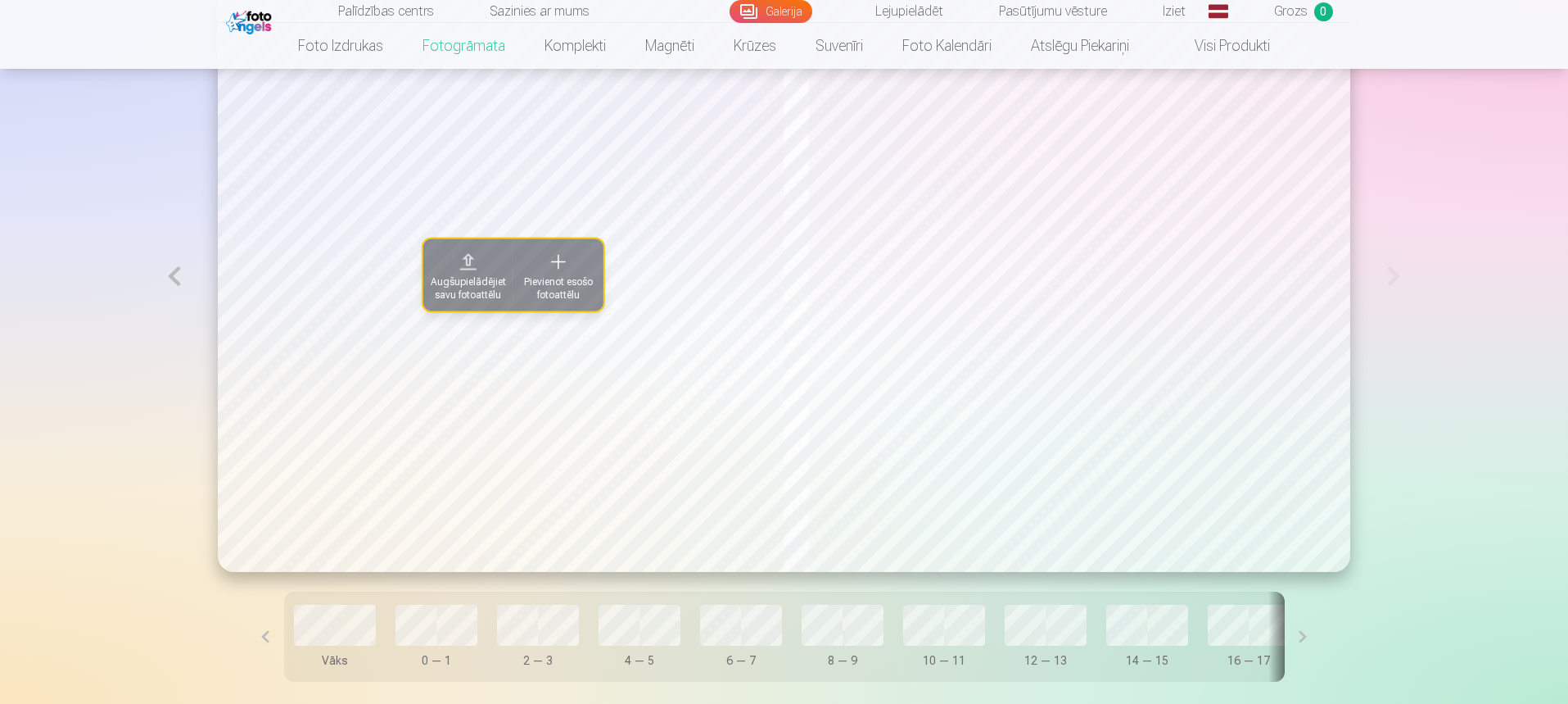
click at [449, 280] on span "Augšupielādējiet savu fotoattēlu" at bounding box center [468, 288] width 76 height 26
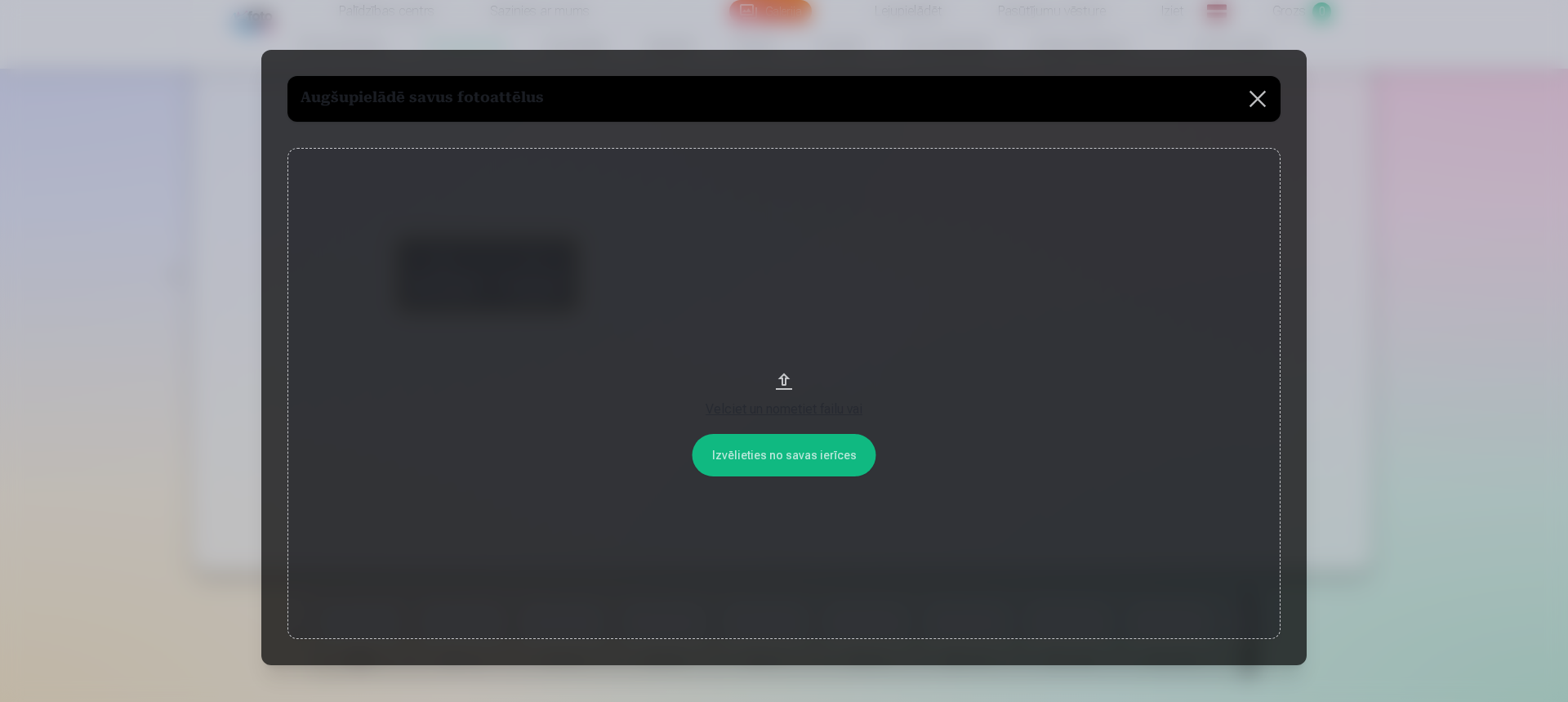
click at [1271, 95] on button at bounding box center [1257, 98] width 46 height 46
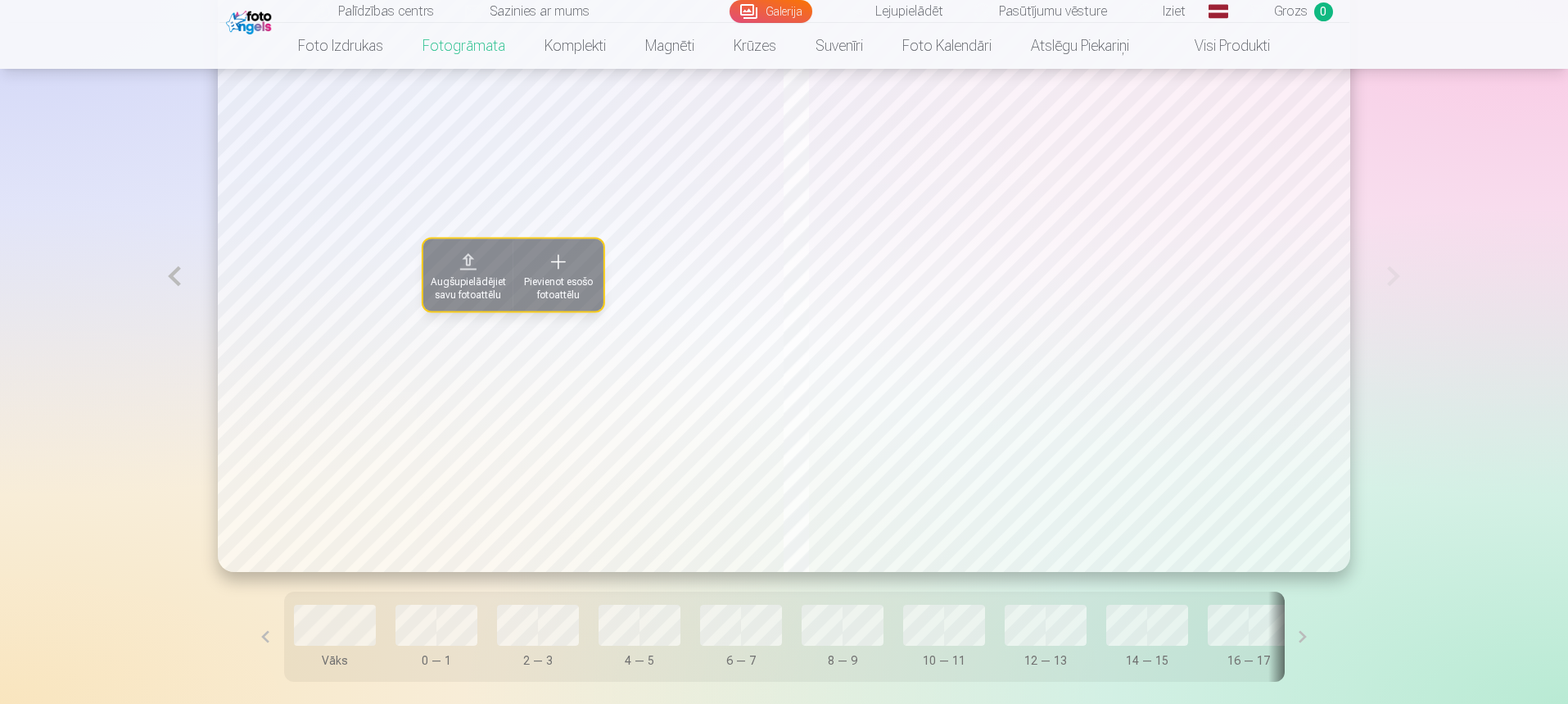
click at [514, 259] on button "Pievienot esošo fotoattēlu" at bounding box center [559, 275] width 90 height 72
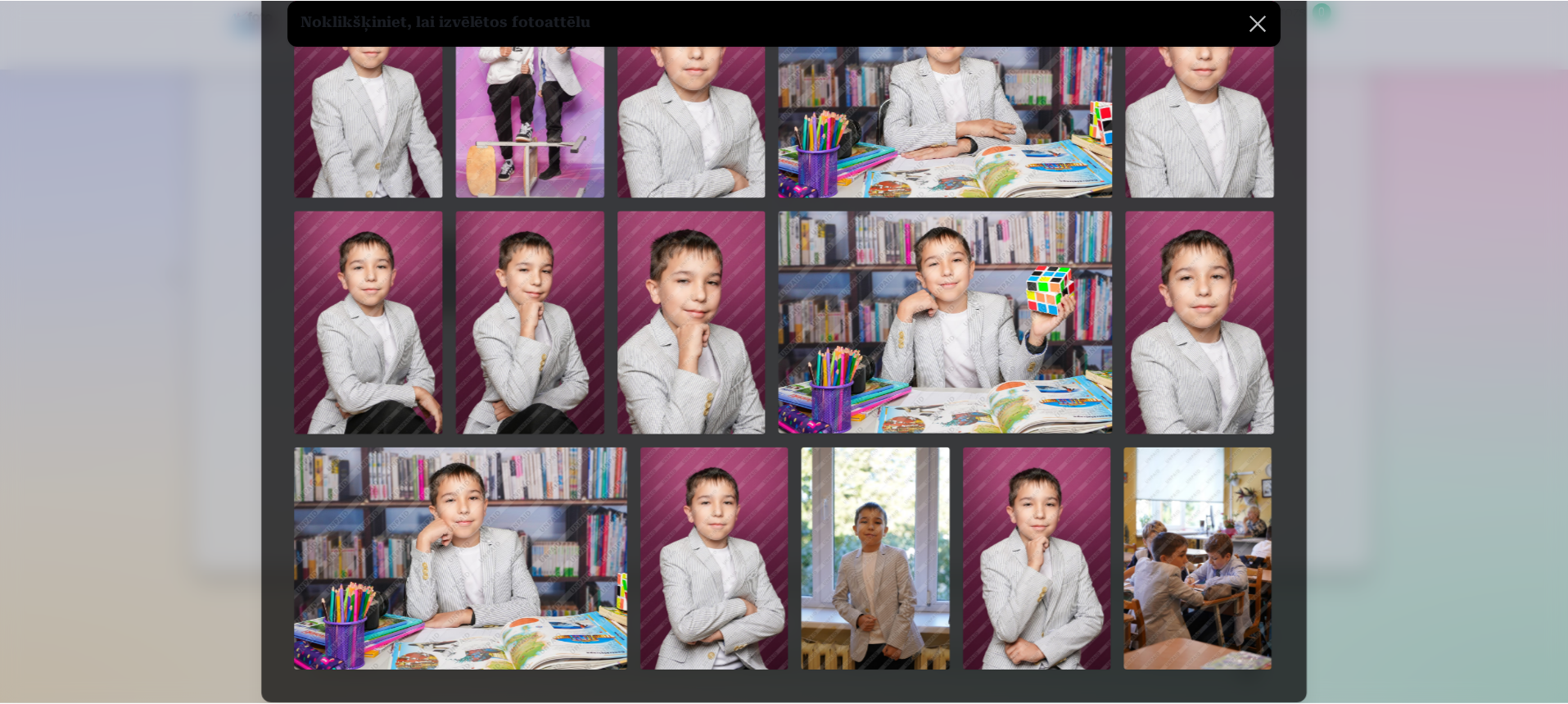
scroll to position [960, 0]
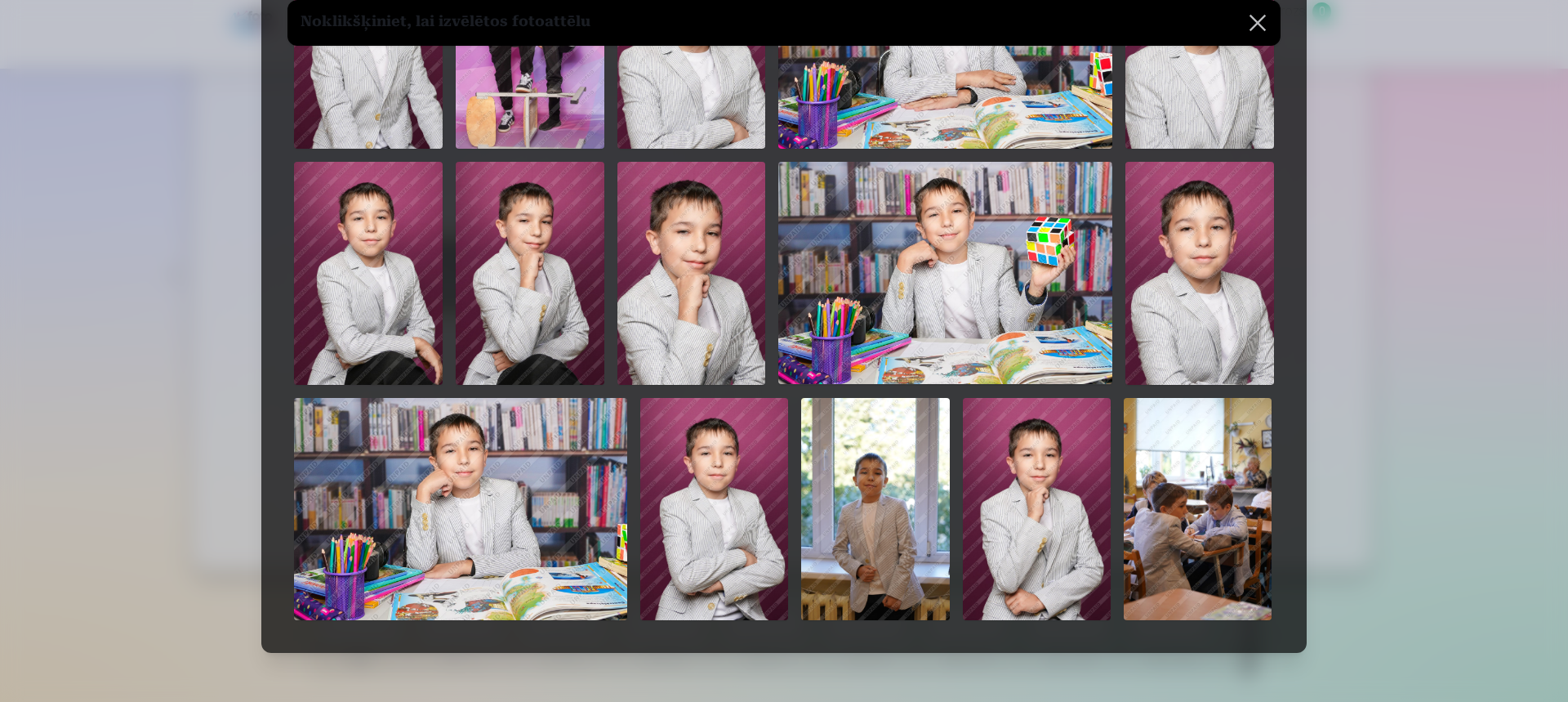
click at [913, 531] on img at bounding box center [875, 509] width 147 height 222
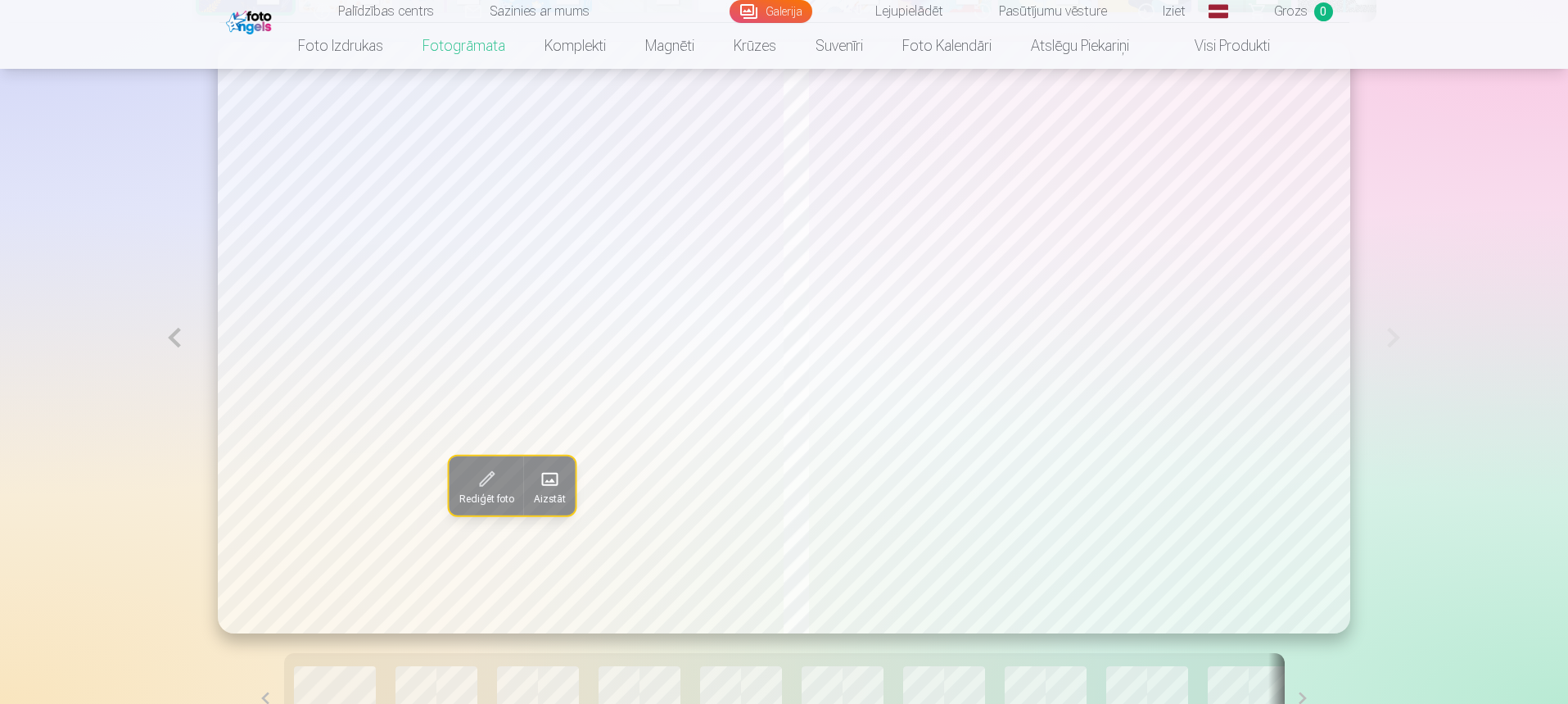
scroll to position [984, 0]
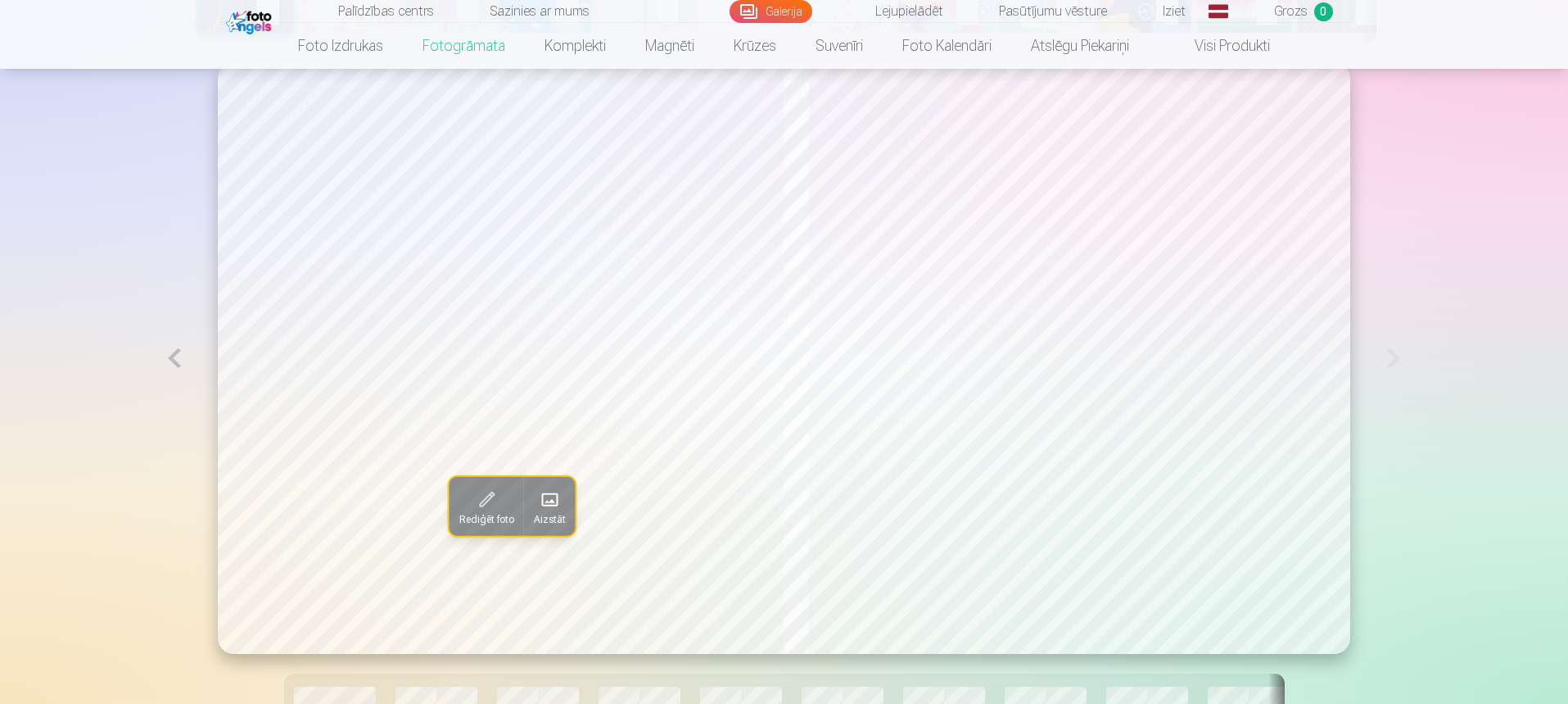
click at [183, 364] on button at bounding box center [174, 359] width 37 height 592
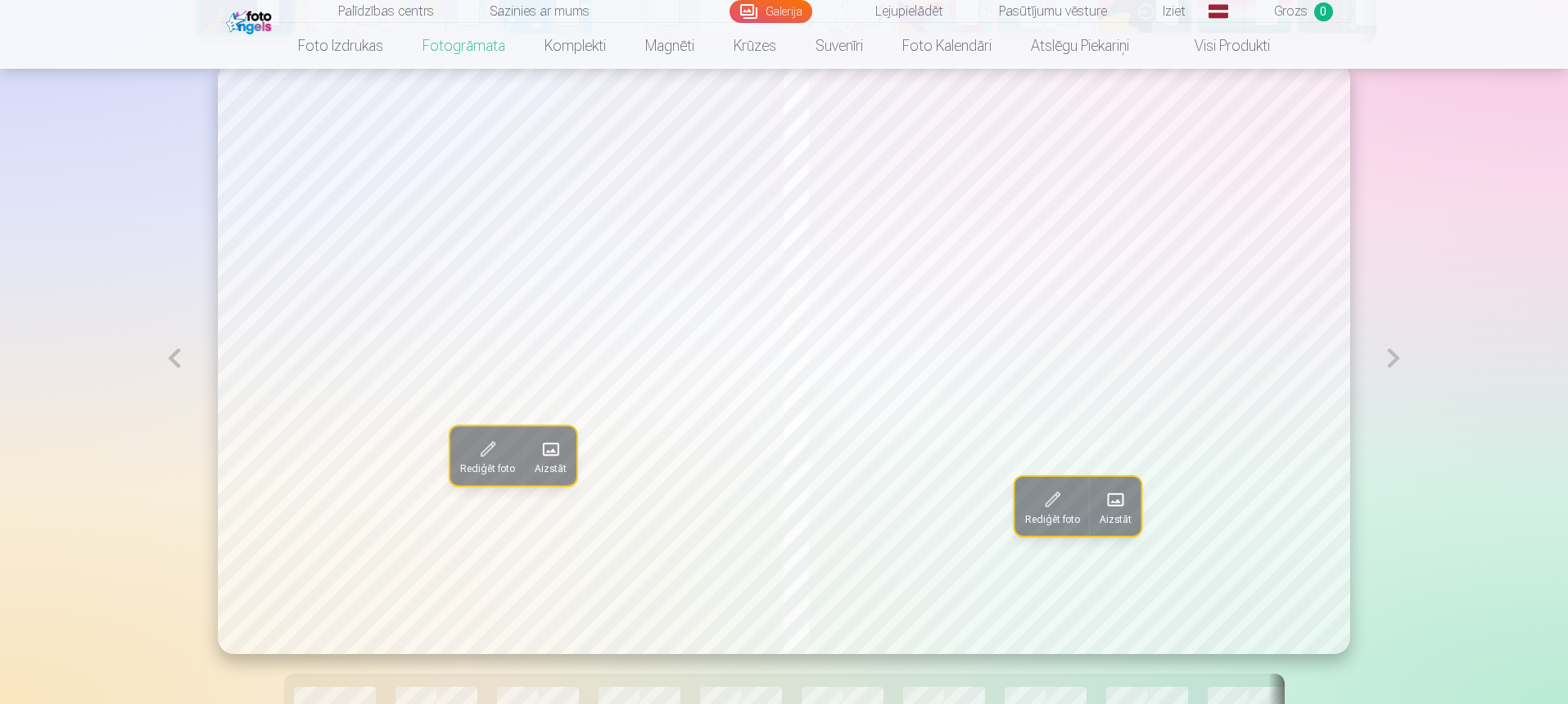
click at [183, 364] on button at bounding box center [174, 359] width 37 height 592
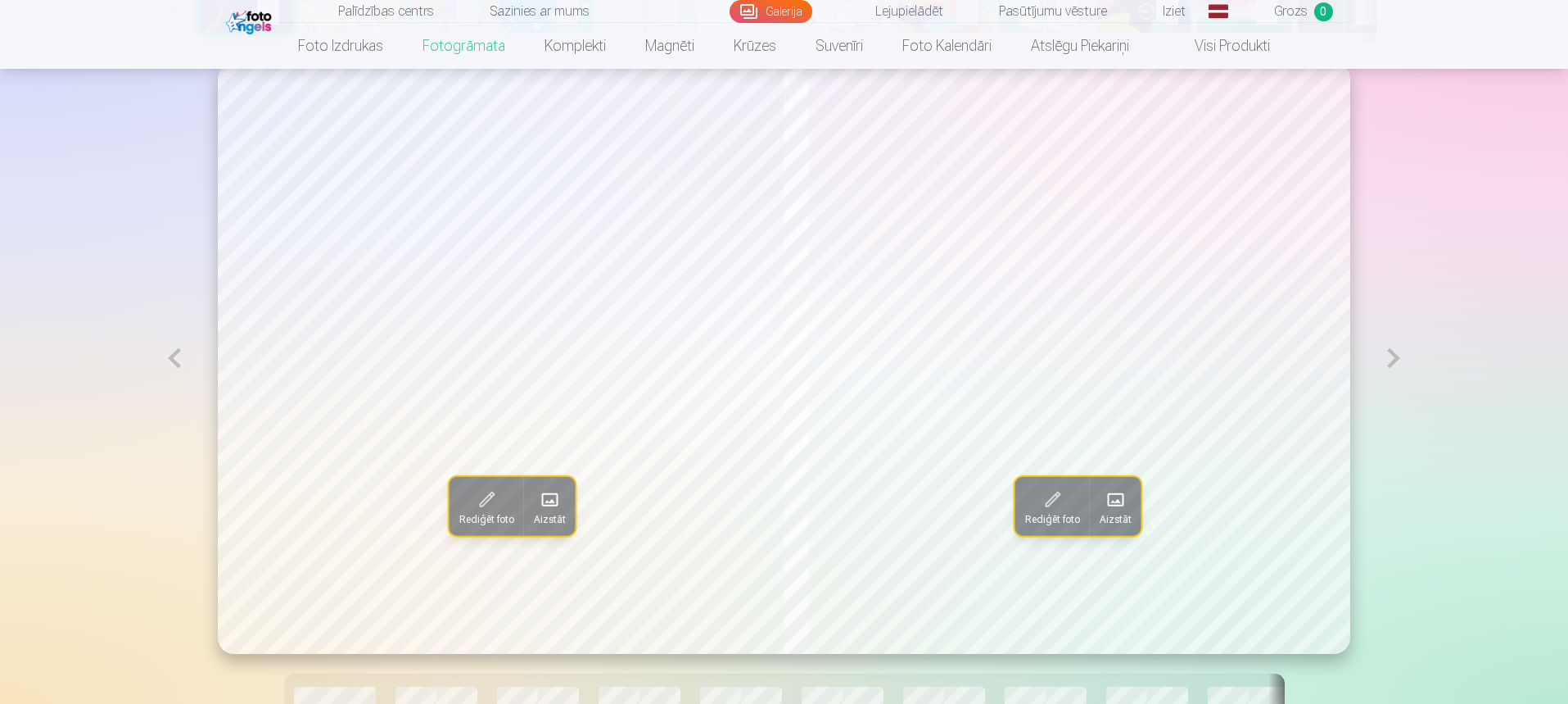
click at [183, 364] on button at bounding box center [174, 359] width 37 height 592
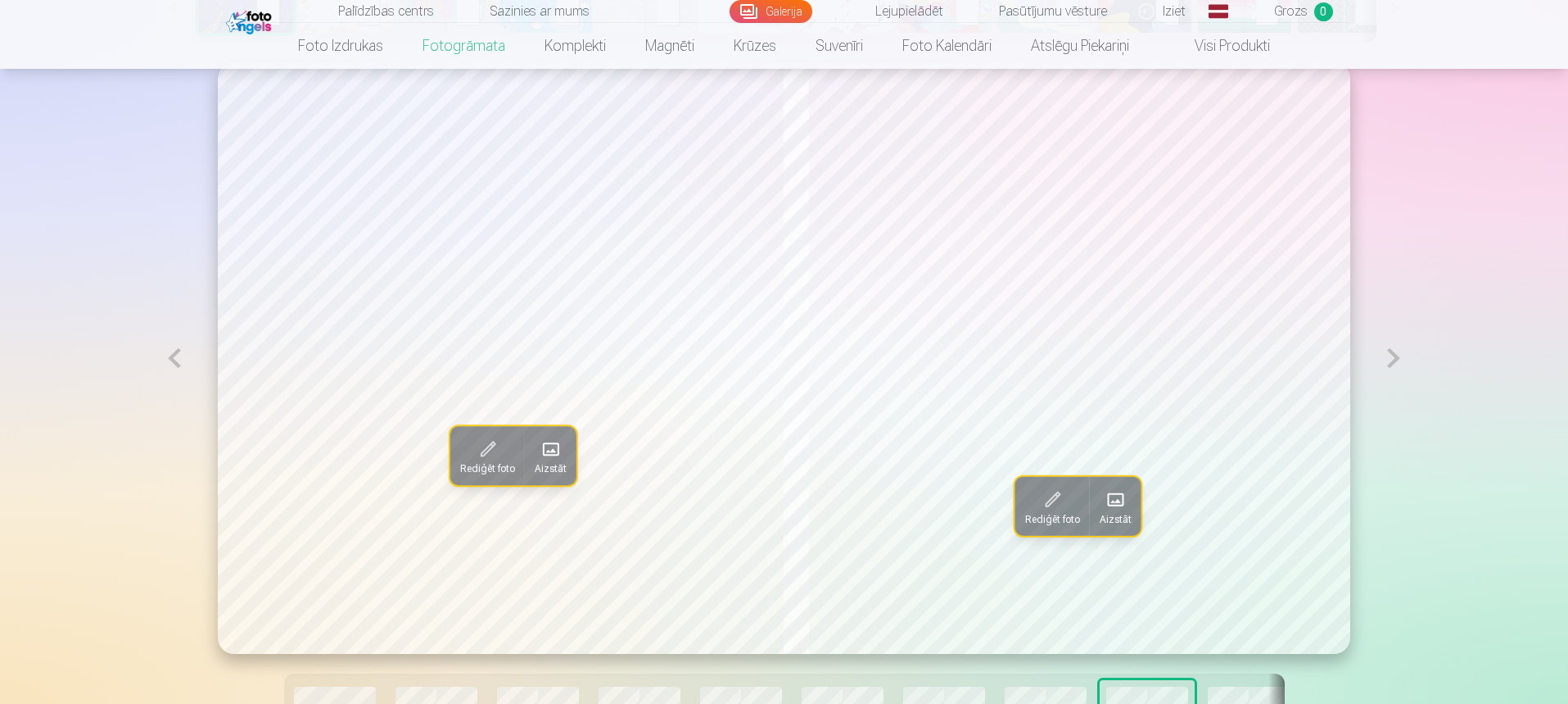
click at [183, 364] on button at bounding box center [174, 359] width 37 height 592
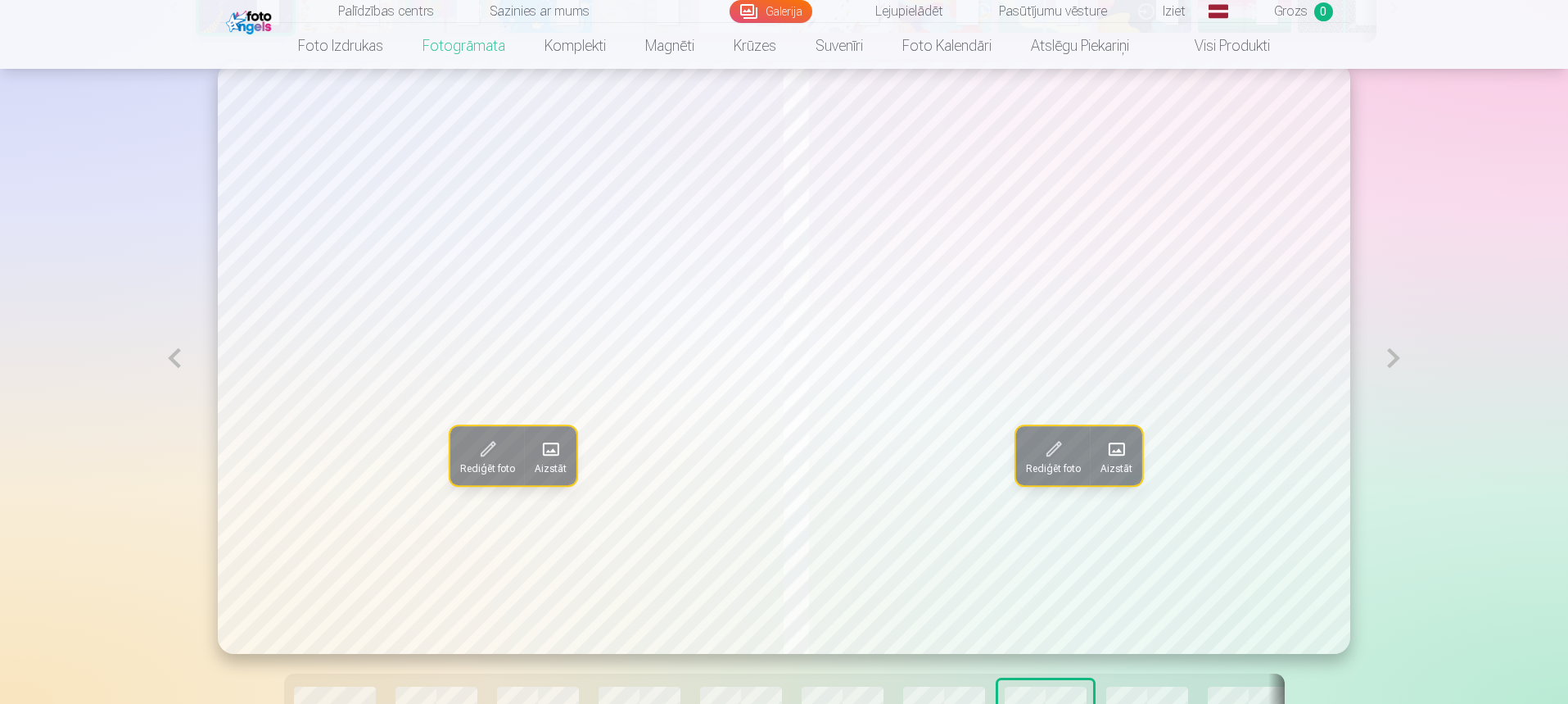
click at [167, 358] on button at bounding box center [174, 359] width 37 height 592
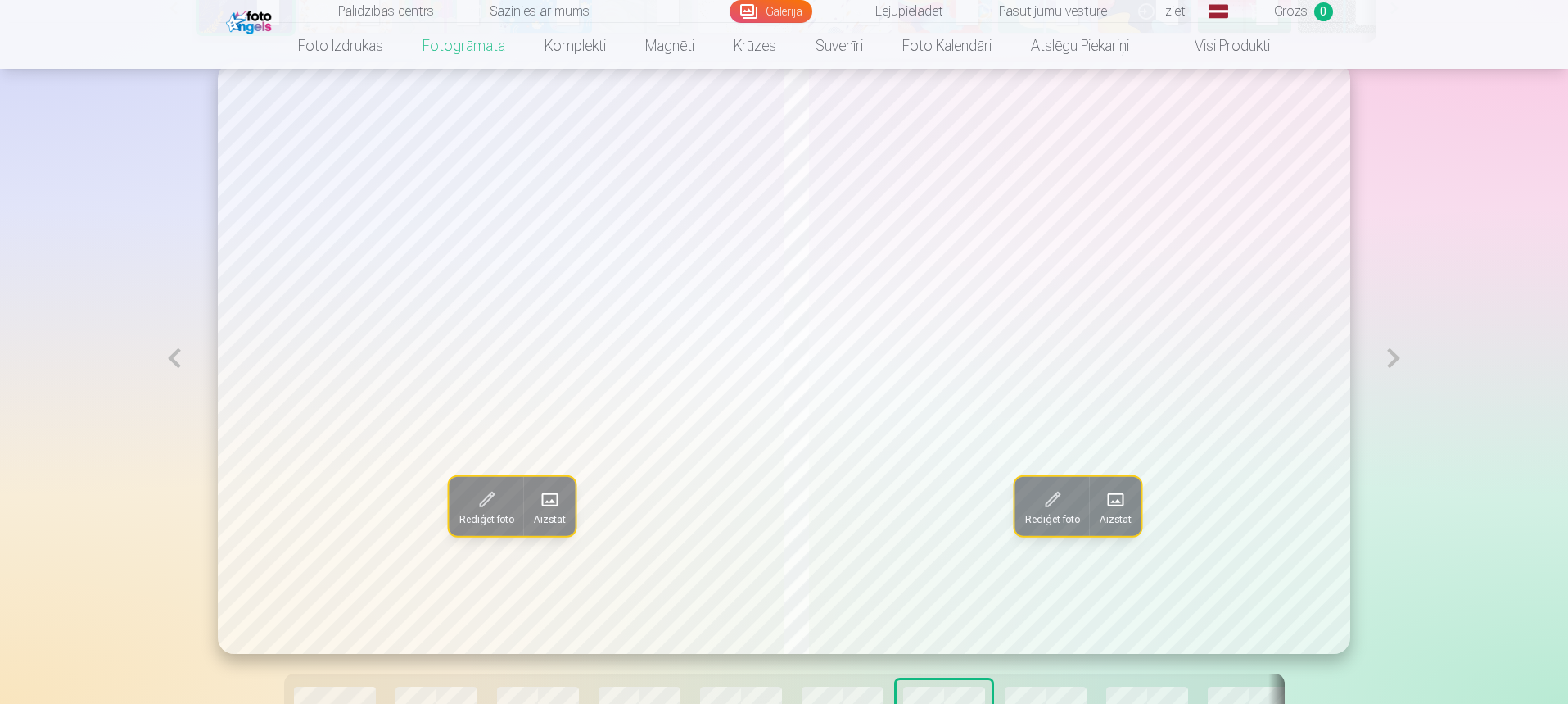
click at [167, 358] on button at bounding box center [174, 359] width 37 height 592
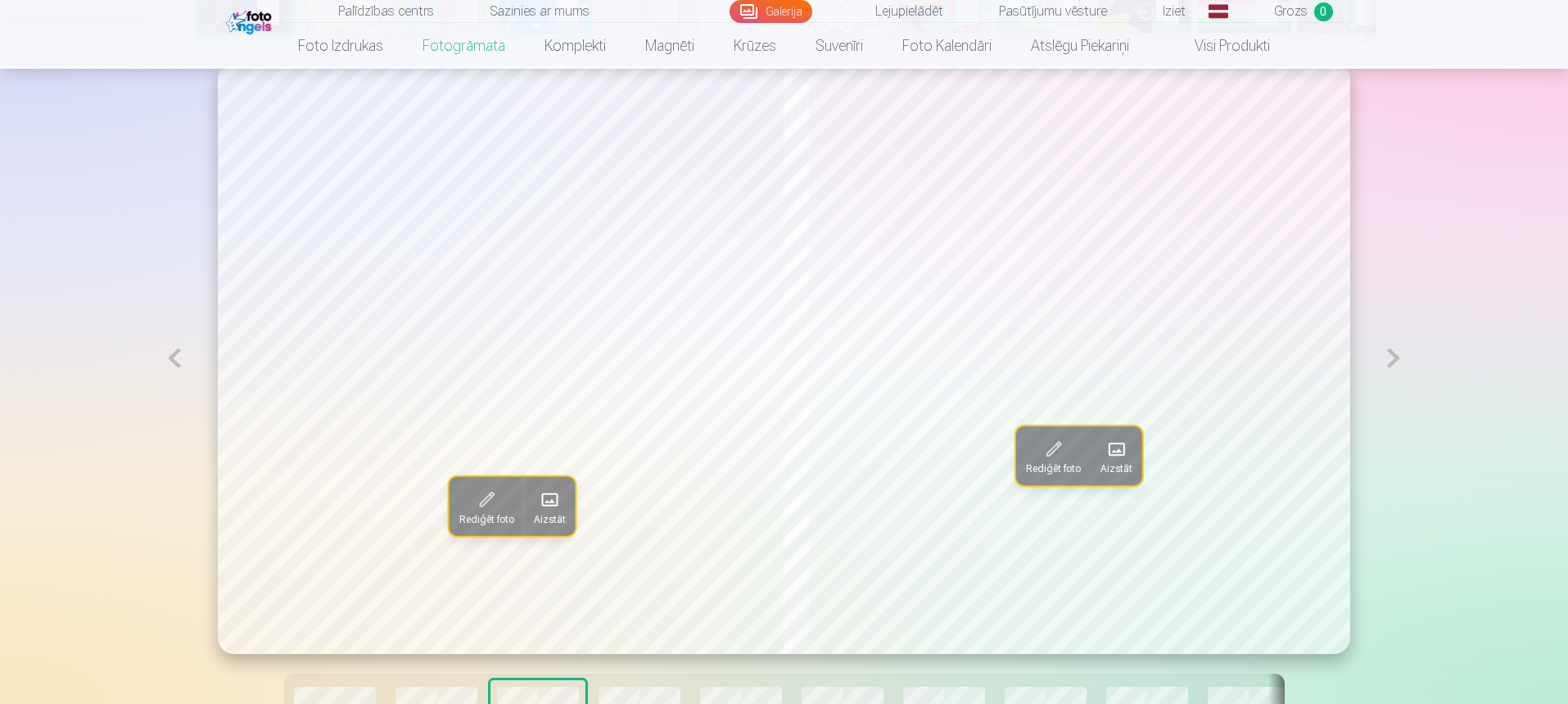
click at [167, 358] on button at bounding box center [174, 359] width 37 height 592
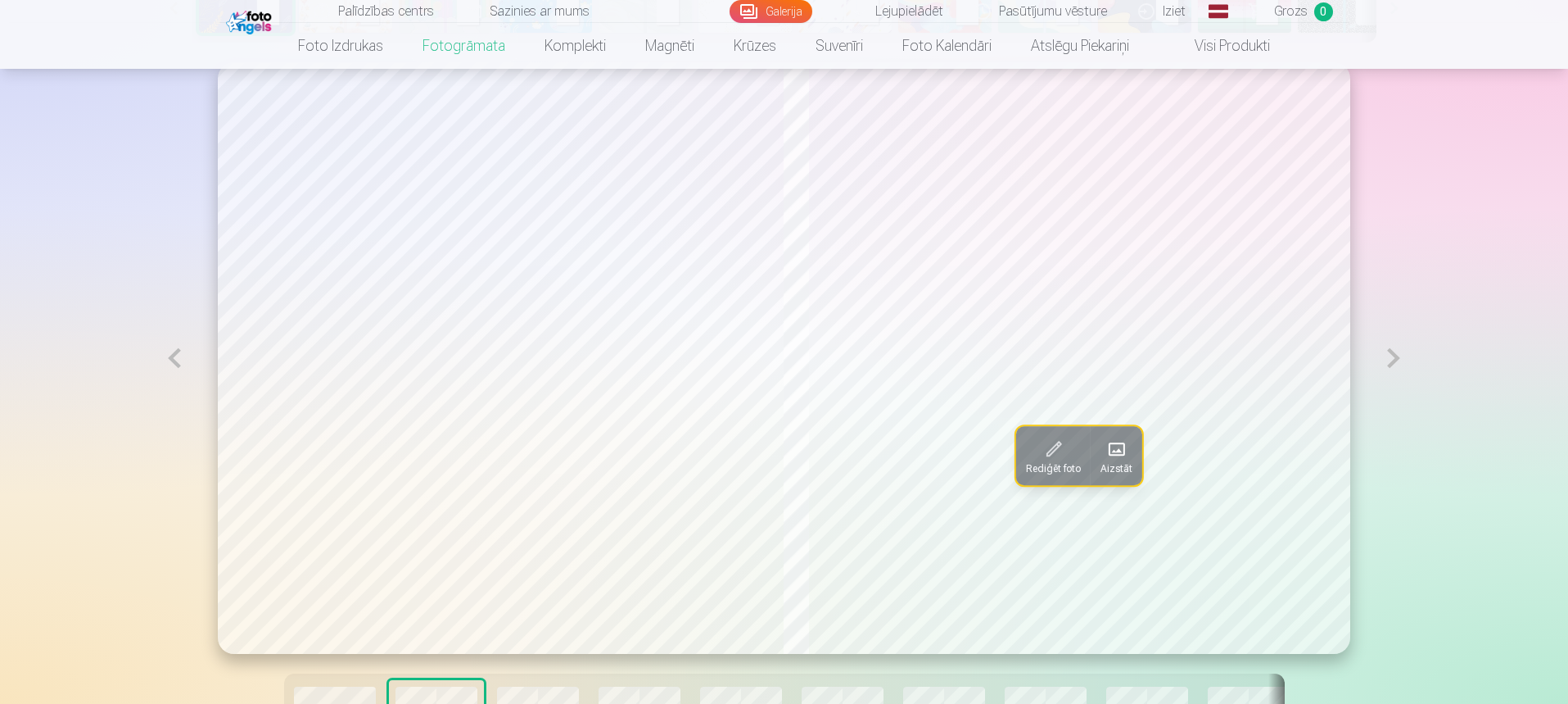
click at [167, 358] on button at bounding box center [174, 359] width 37 height 592
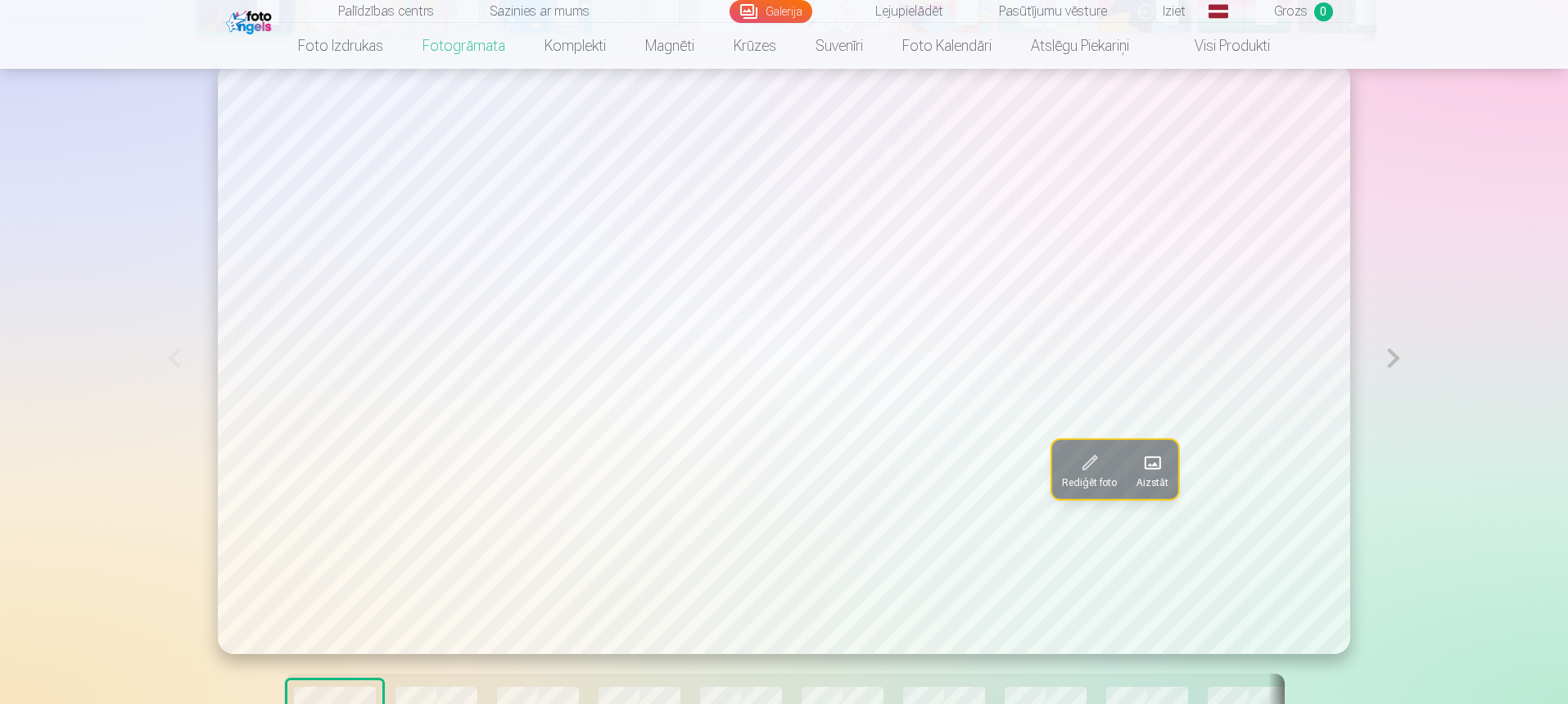
click at [1387, 370] on button at bounding box center [1393, 358] width 37 height 591
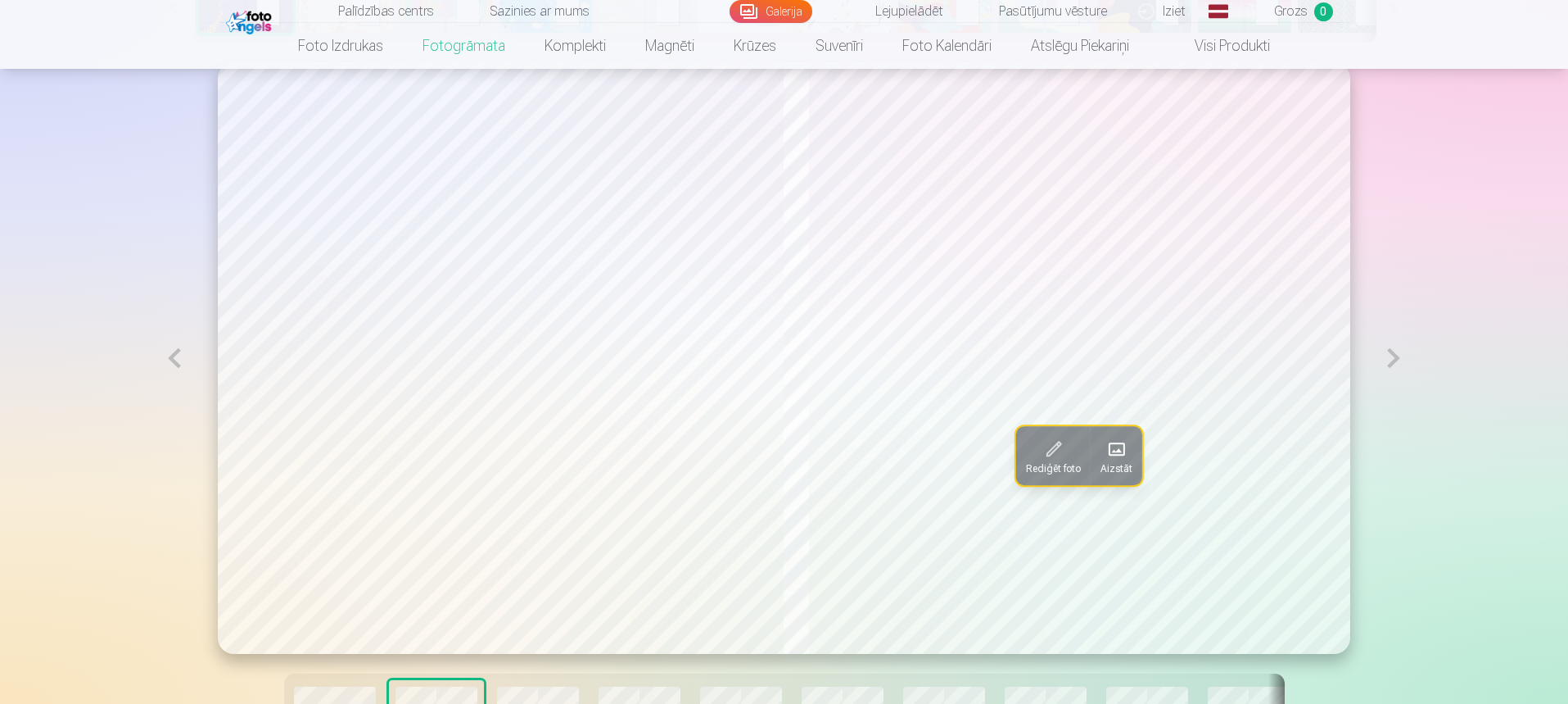
click at [1387, 370] on button at bounding box center [1393, 359] width 37 height 592
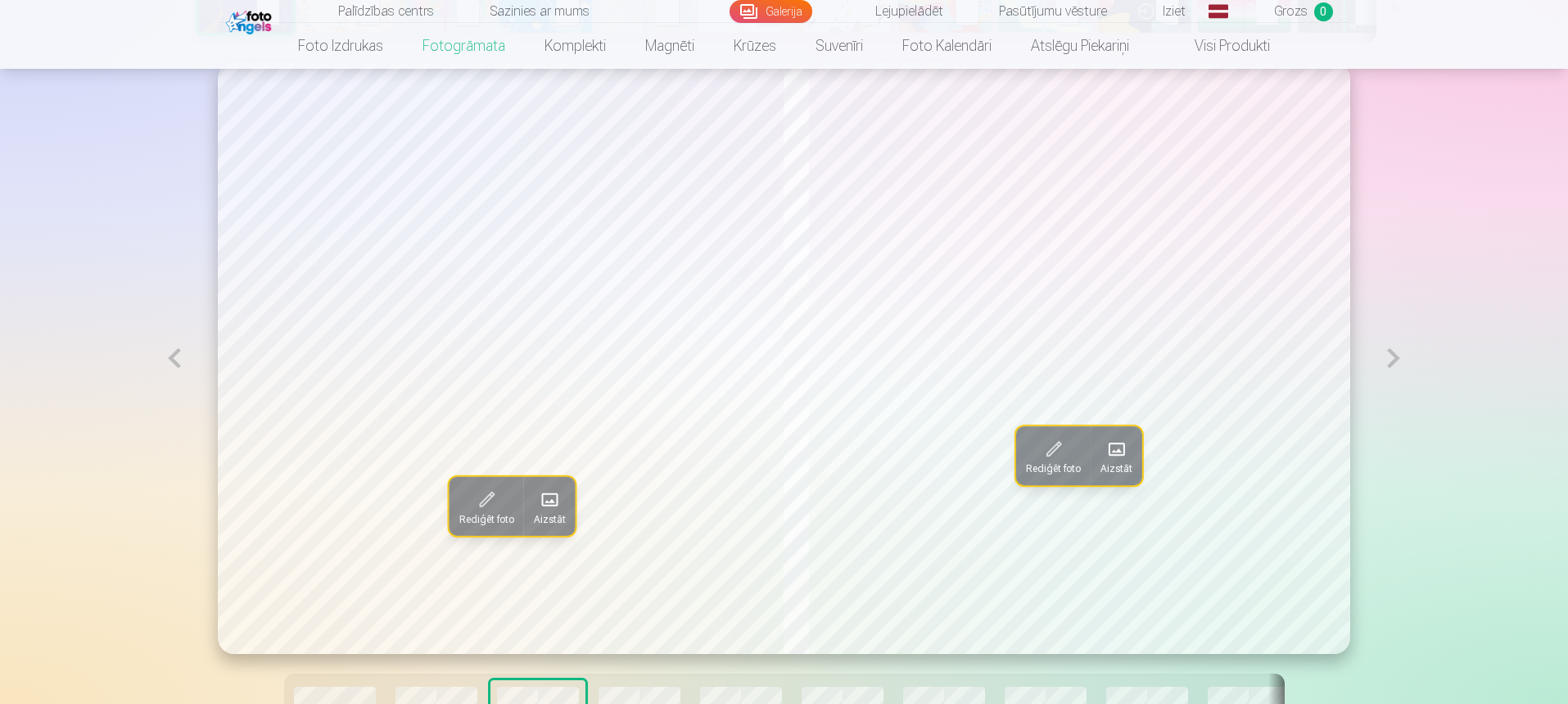
click at [1387, 370] on button at bounding box center [1393, 359] width 37 height 592
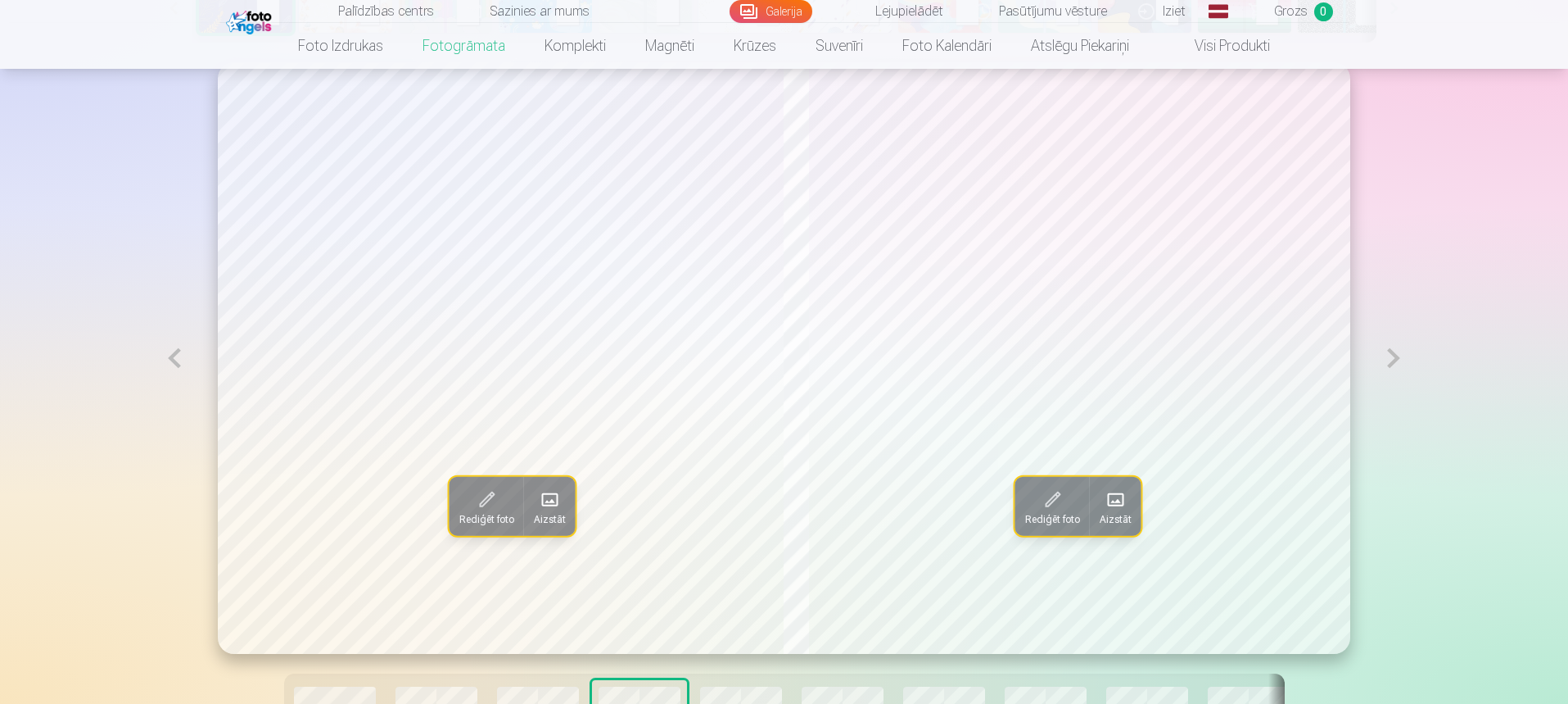
click at [1387, 370] on button at bounding box center [1393, 359] width 37 height 592
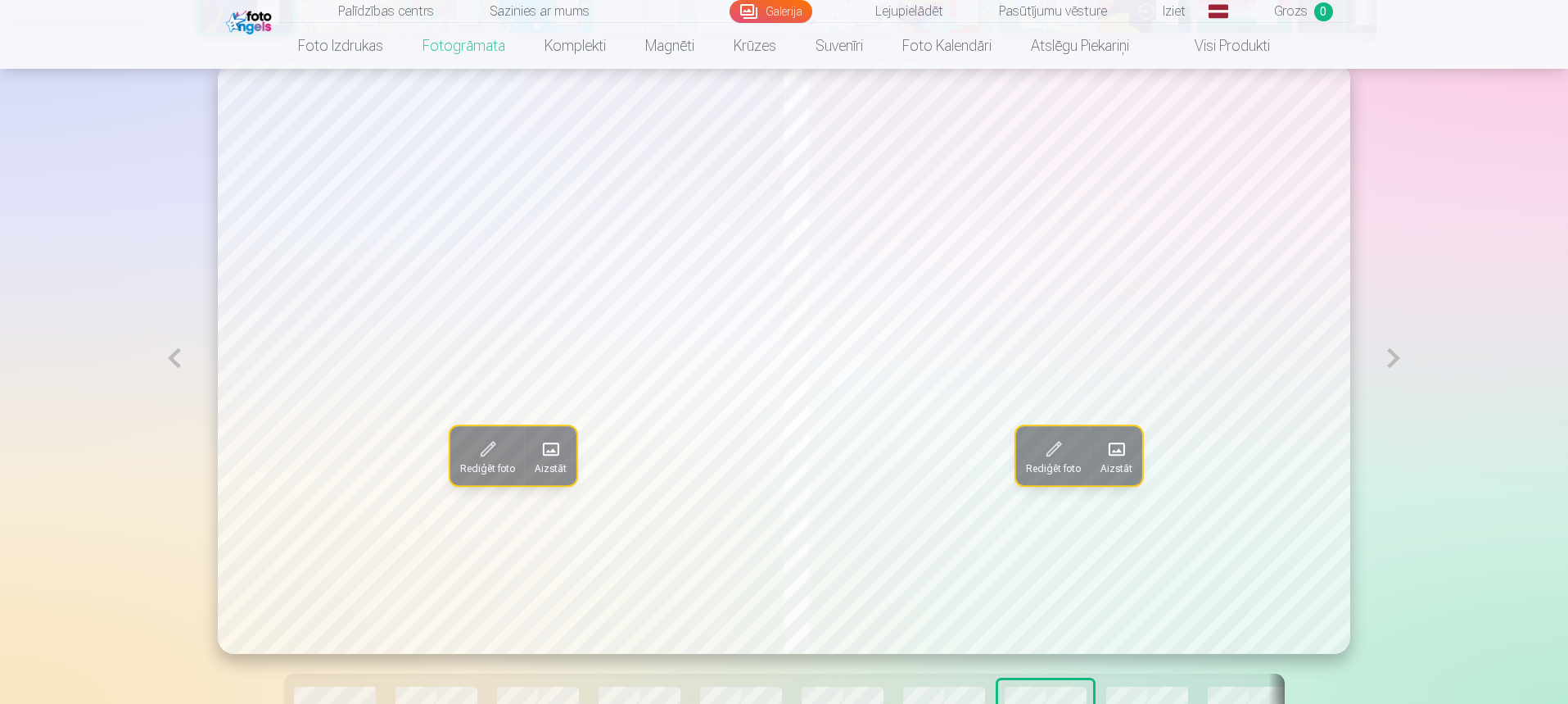
click at [1387, 370] on button at bounding box center [1393, 359] width 37 height 592
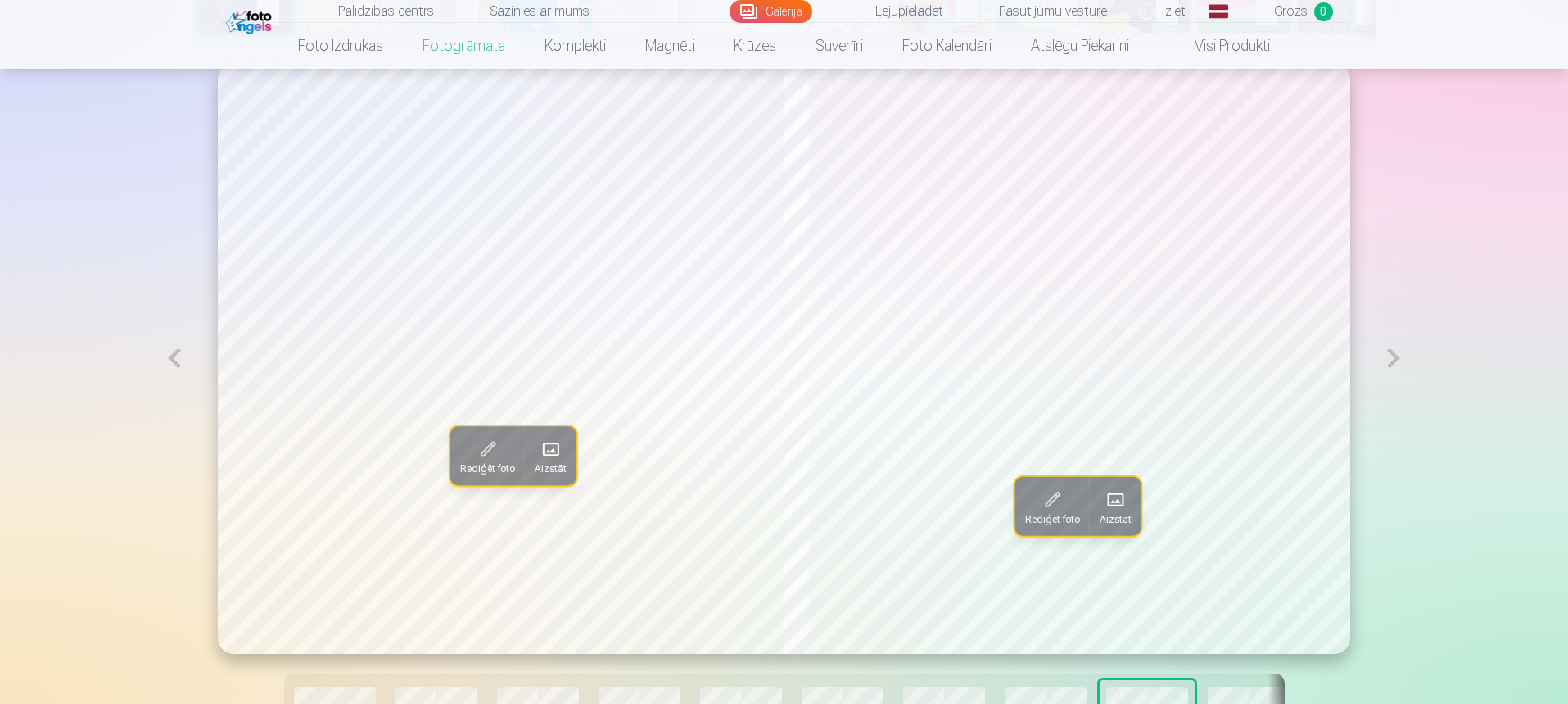
click at [1389, 358] on button at bounding box center [1393, 359] width 37 height 592
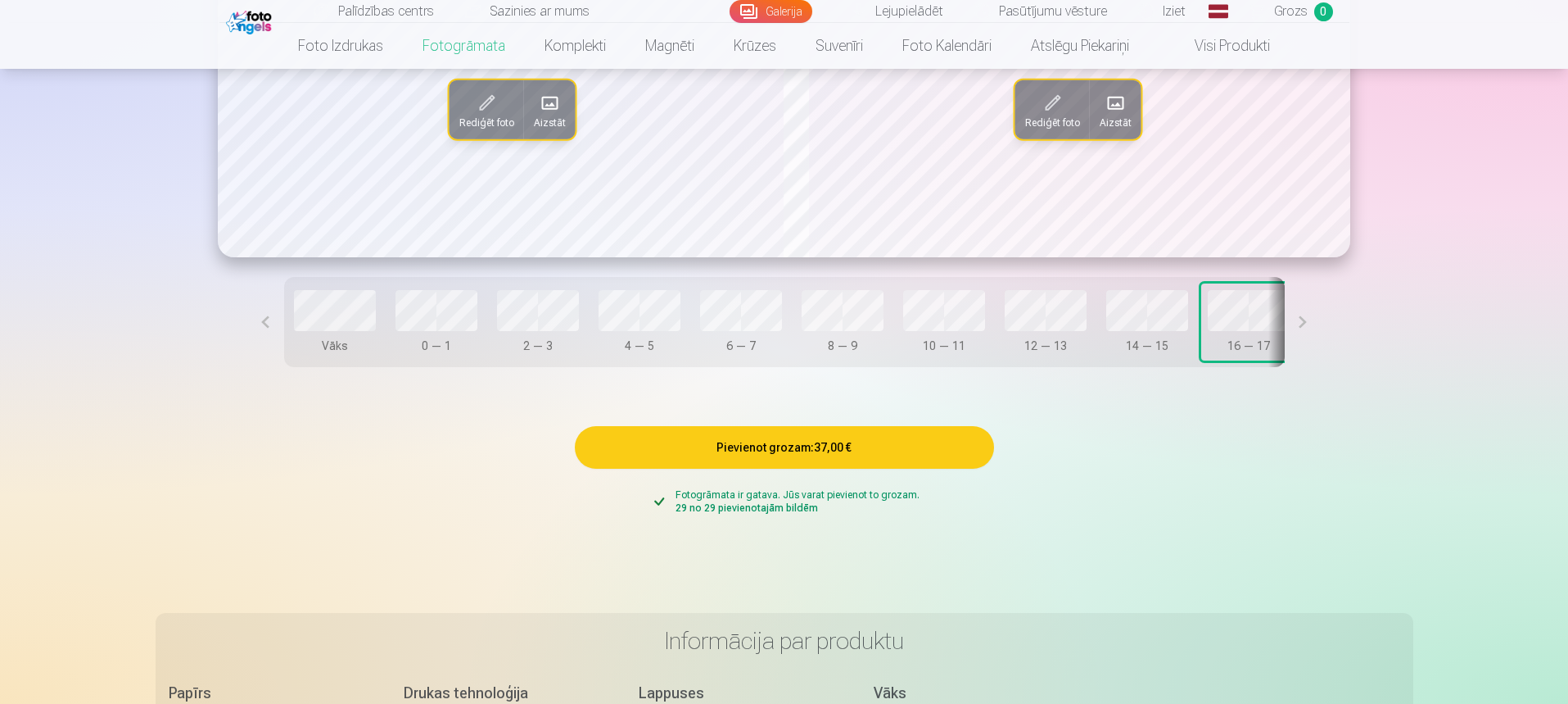
scroll to position [1394, 0]
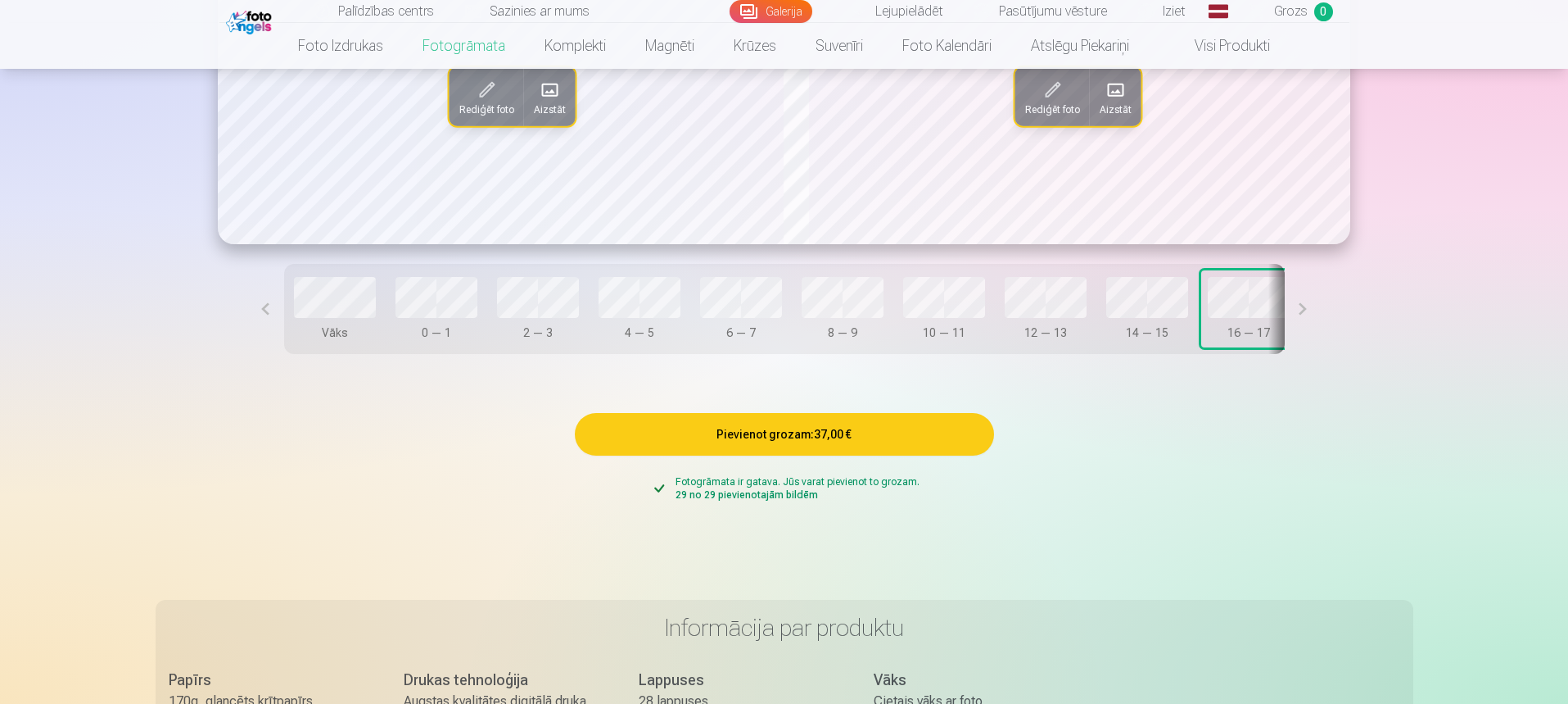
click at [745, 447] on button "Pievienot grozam : 37,00 €" at bounding box center [784, 434] width 419 height 43
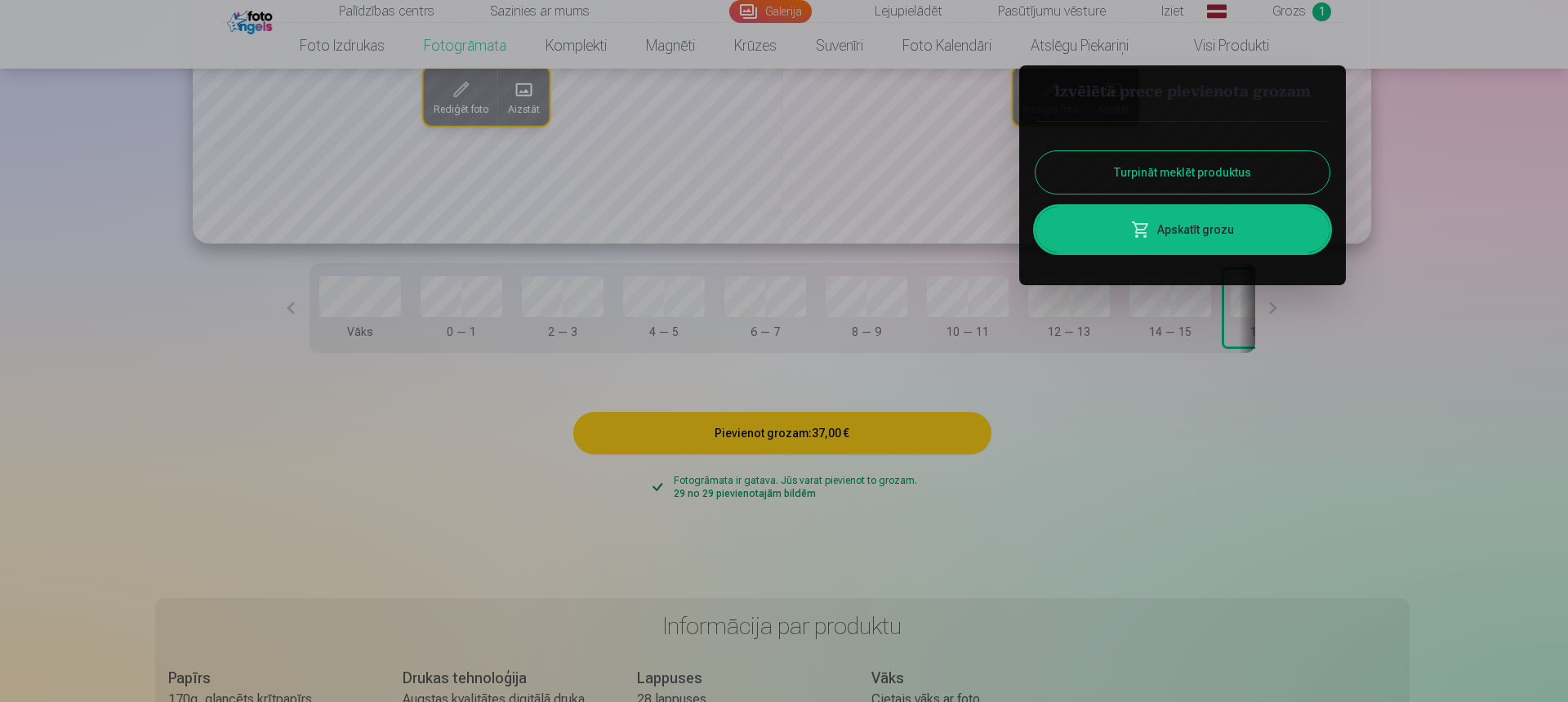
click at [1205, 183] on button "Turpināt meklēt produktus" at bounding box center [1183, 173] width 294 height 43
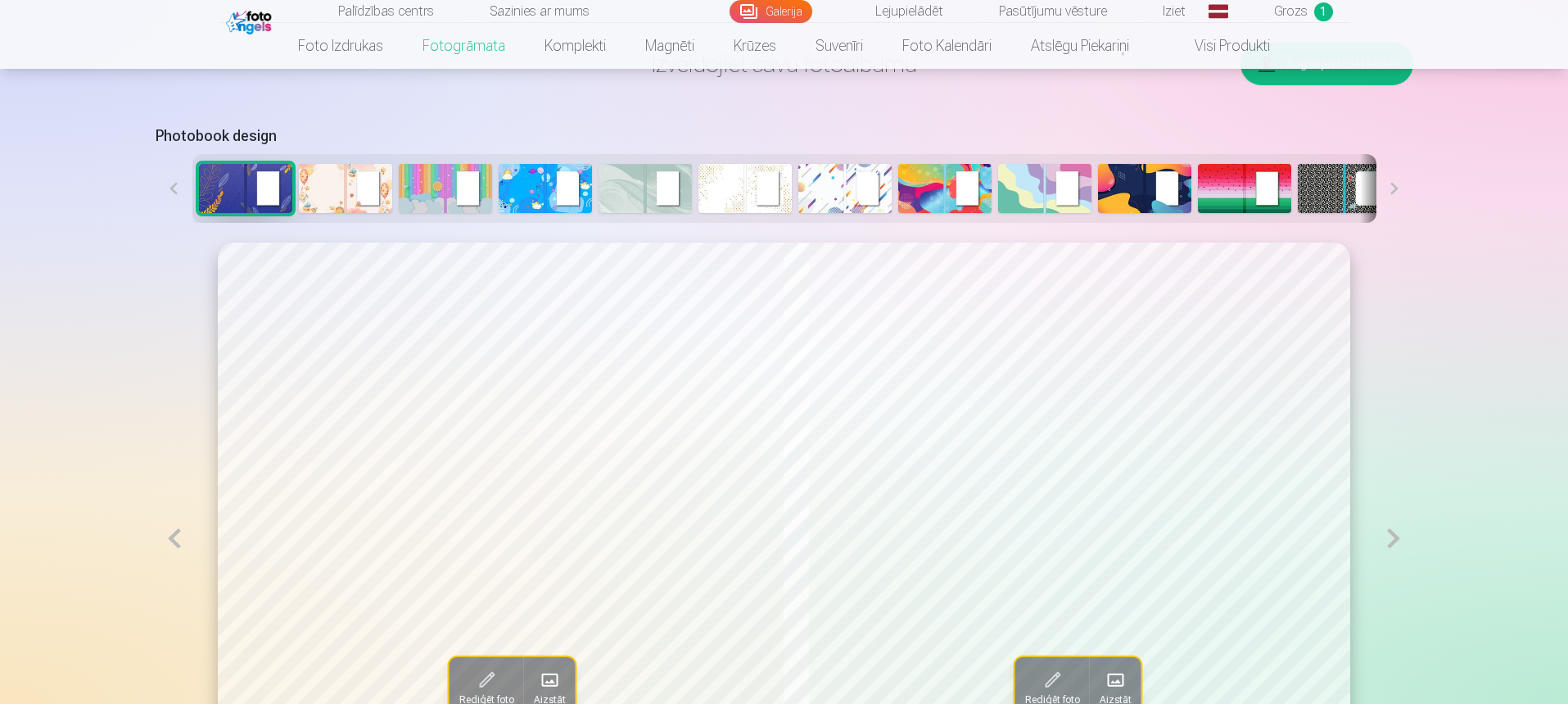
scroll to position [739, 0]
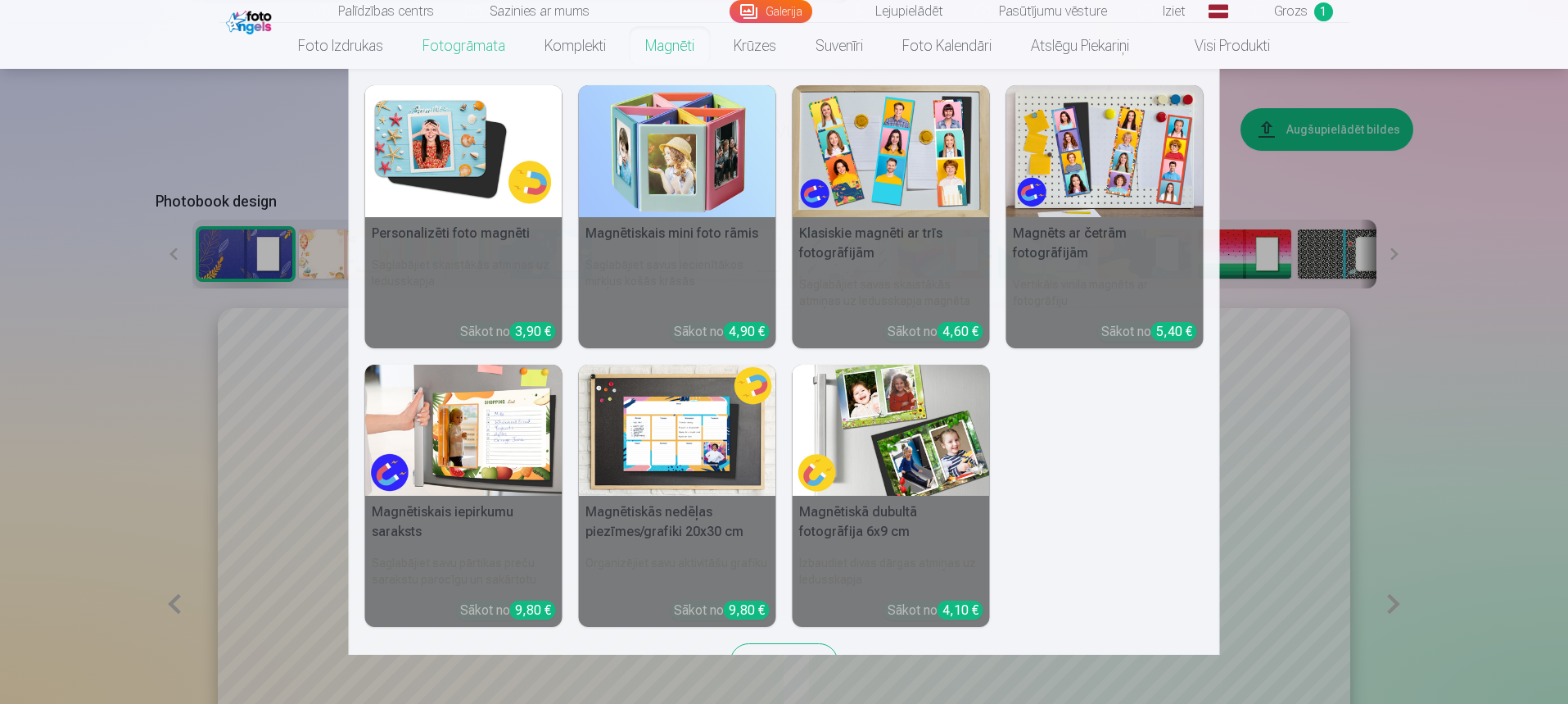
click at [661, 50] on link "Magnēti" at bounding box center [670, 46] width 89 height 46
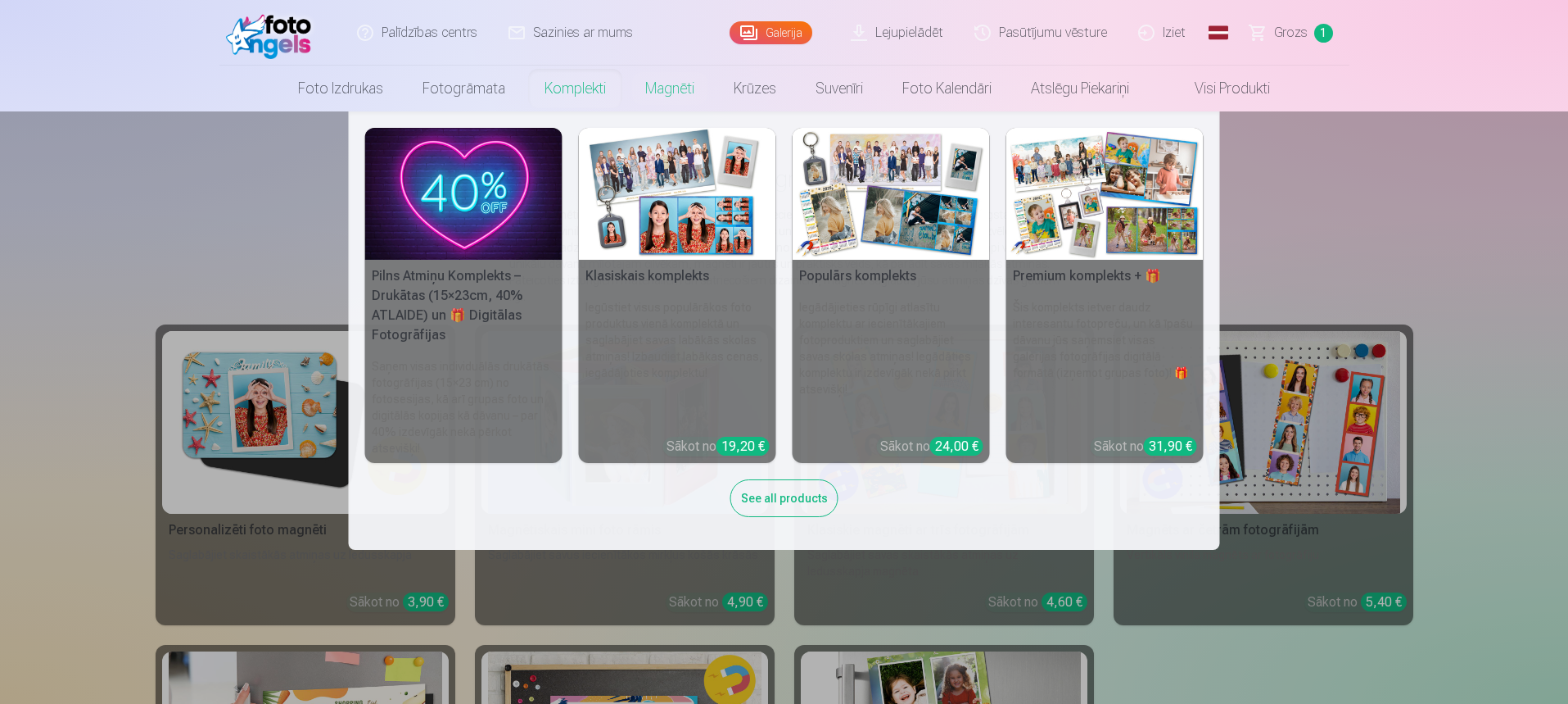
click at [581, 86] on link "Komplekti" at bounding box center [575, 88] width 101 height 46
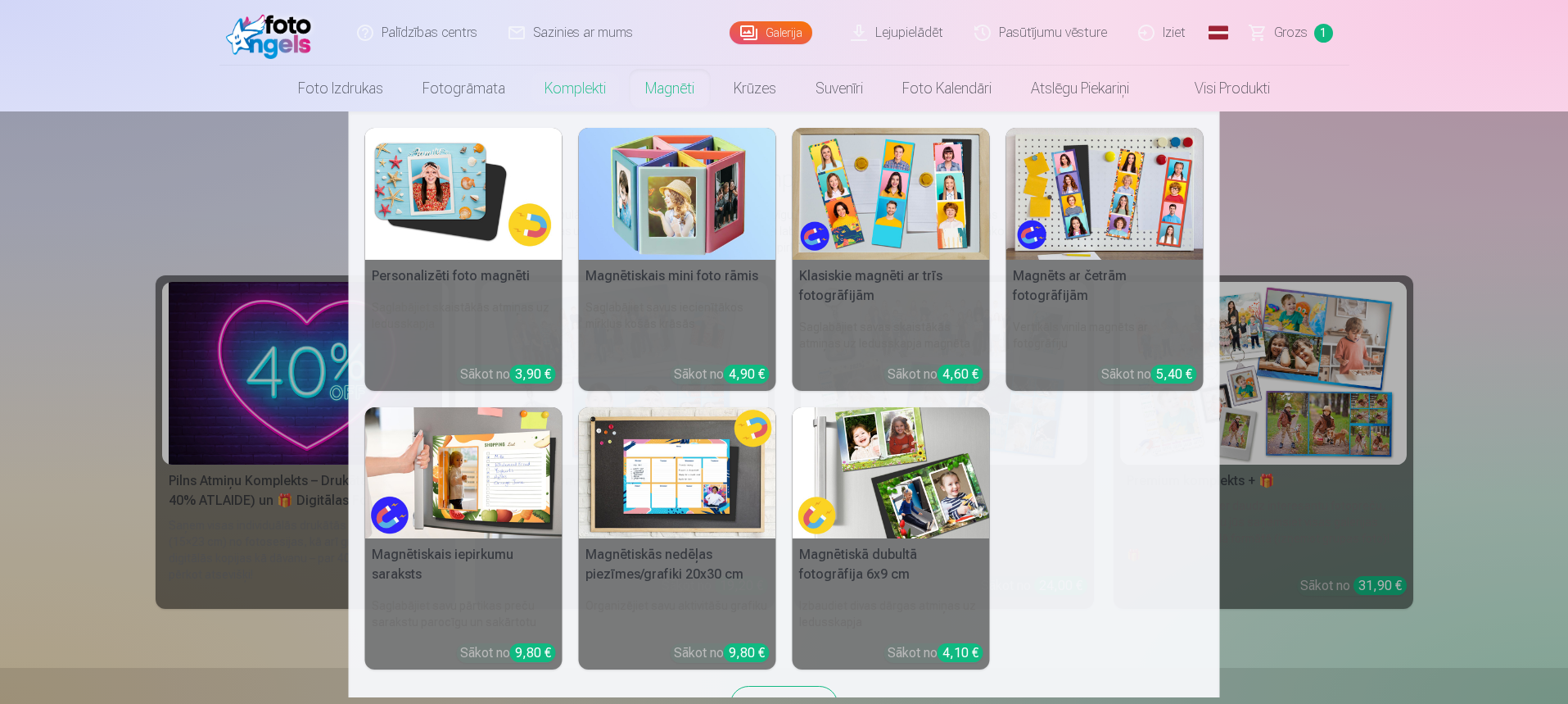
click at [670, 87] on link "Magnēti" at bounding box center [670, 88] width 89 height 46
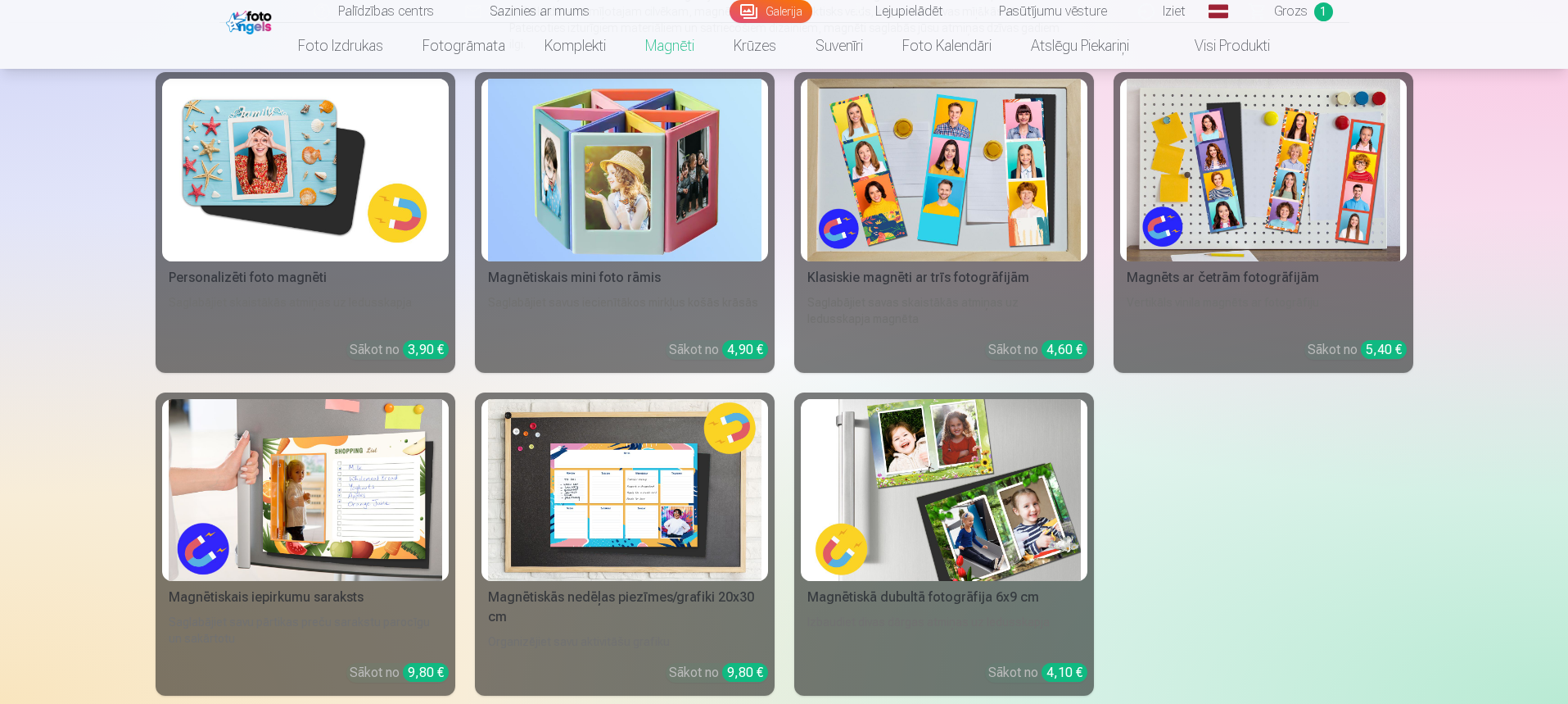
scroll to position [246, 0]
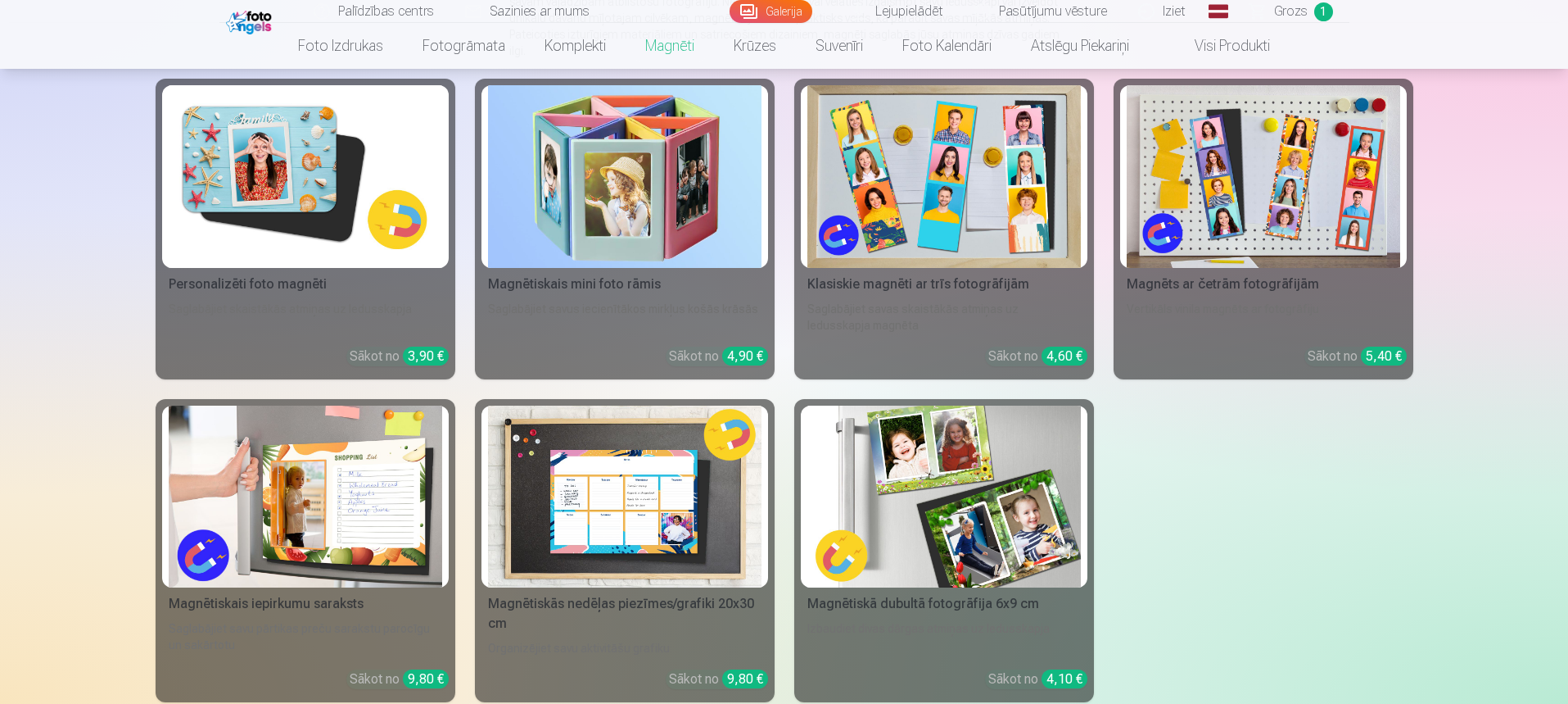
click at [420, 198] on img at bounding box center [305, 176] width 273 height 183
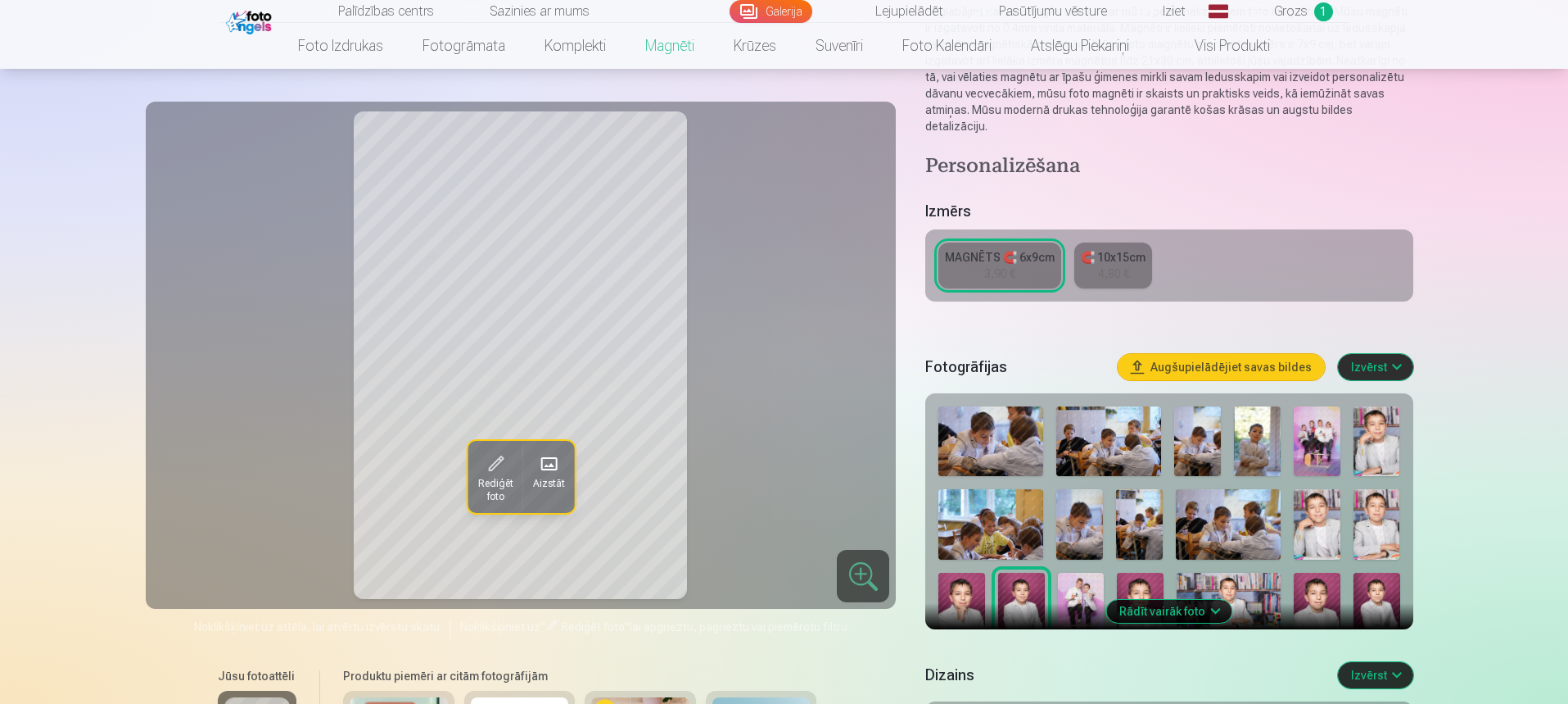
scroll to position [246, 0]
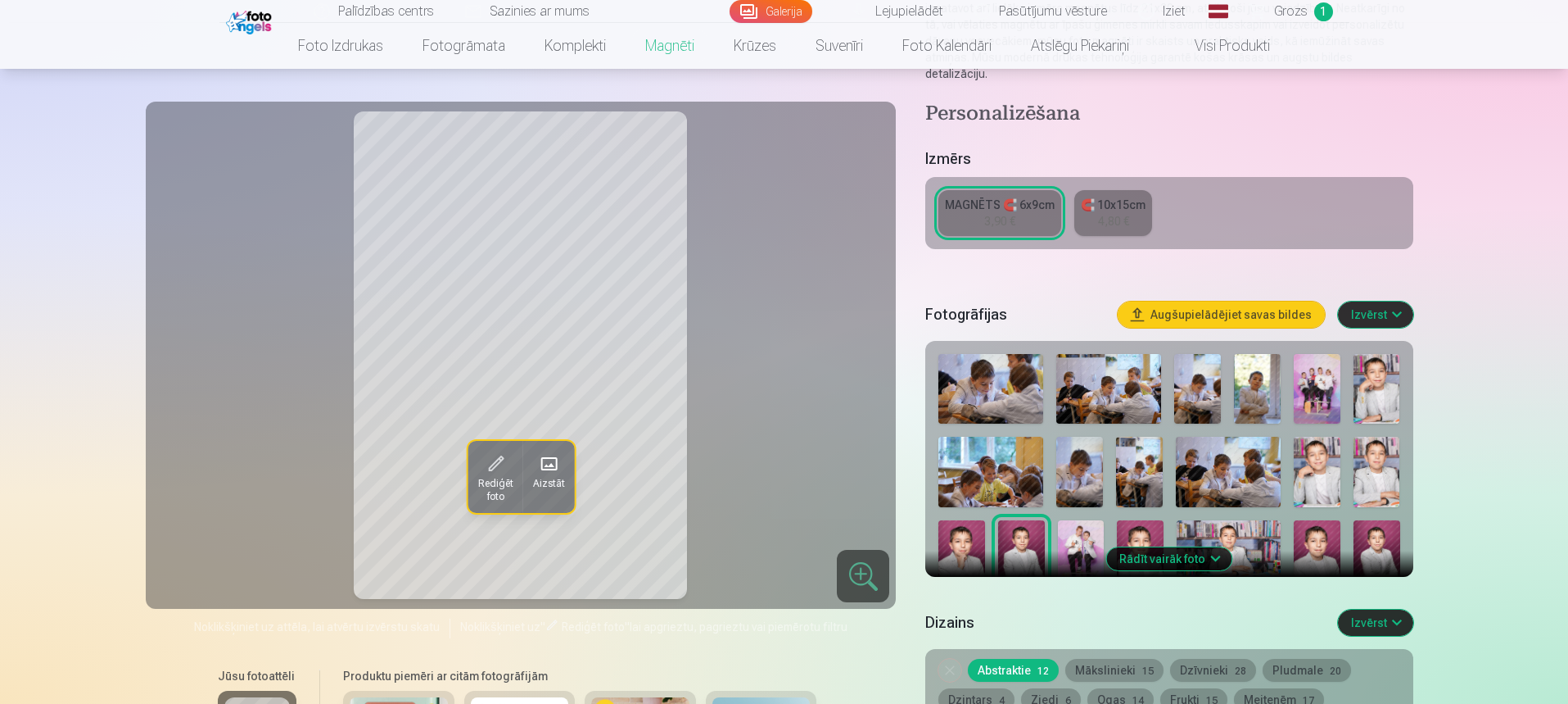
drag, startPoint x: 1008, startPoint y: 351, endPoint x: 1059, endPoint y: 351, distance: 51.0
click at [1009, 354] on img at bounding box center [991, 389] width 105 height 69
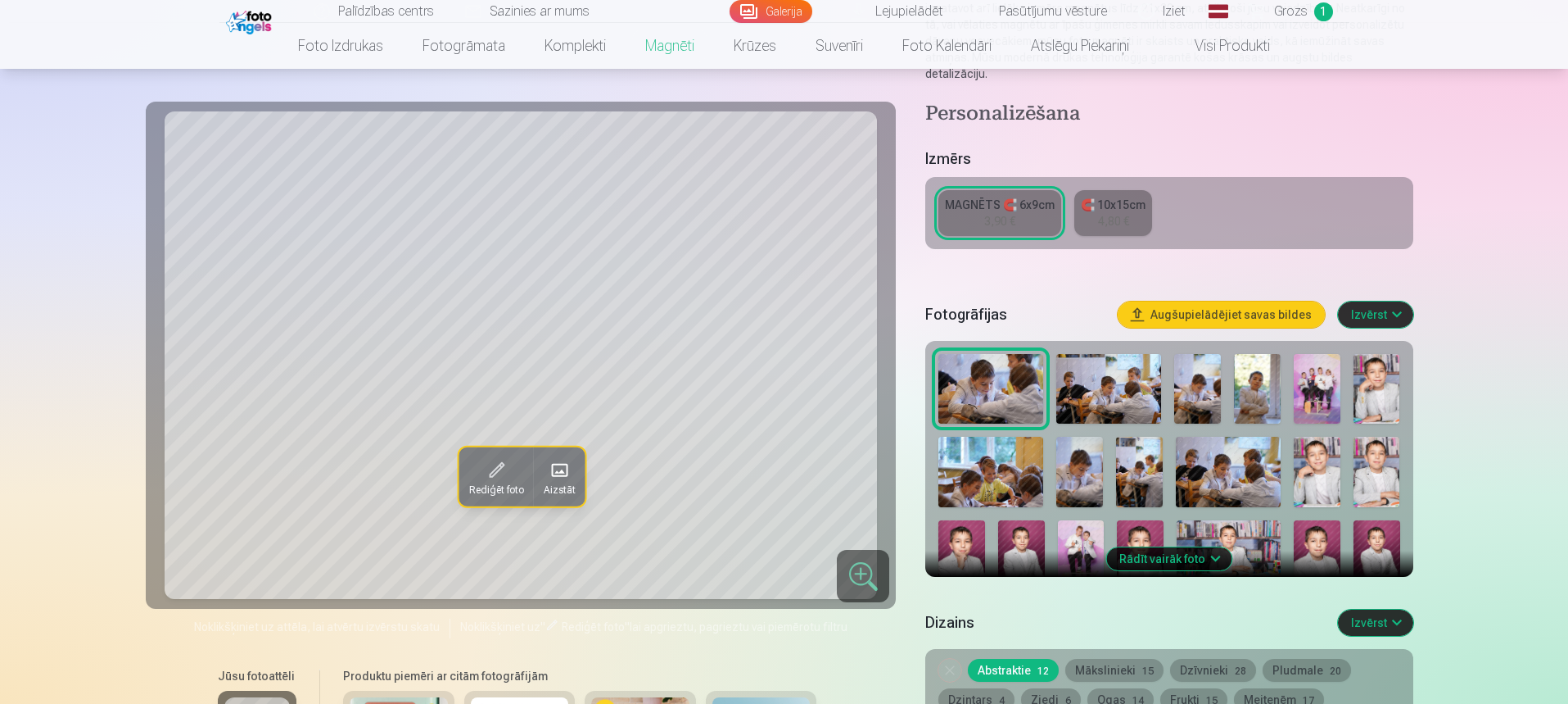
drag, startPoint x: 1077, startPoint y: 359, endPoint x: 1147, endPoint y: 370, distance: 70.9
click at [1078, 359] on img at bounding box center [1109, 389] width 105 height 69
click at [1191, 371] on img at bounding box center [1198, 389] width 47 height 69
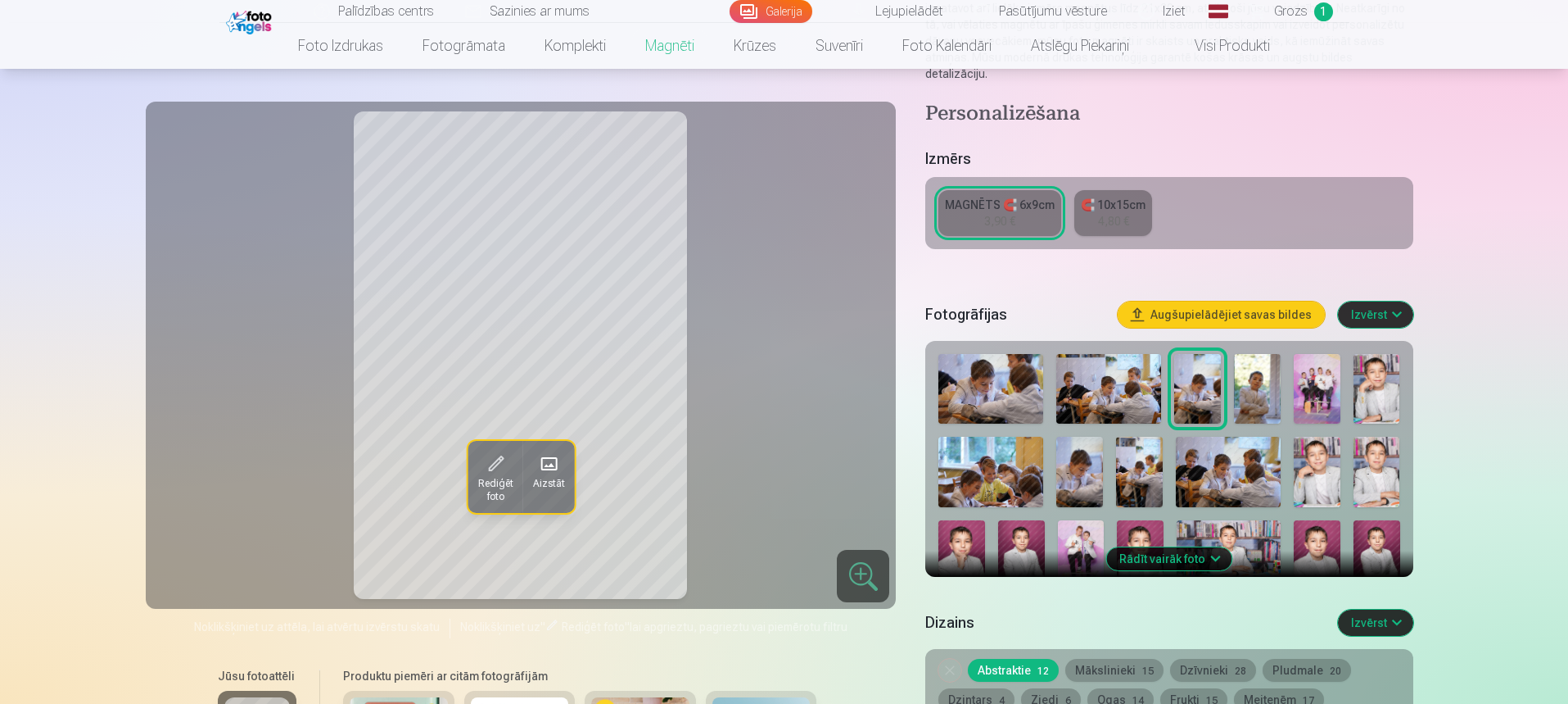
click at [1258, 372] on img at bounding box center [1257, 389] width 47 height 69
click at [1372, 365] on img at bounding box center [1377, 389] width 47 height 69
click at [1082, 452] on img at bounding box center [1080, 471] width 47 height 69
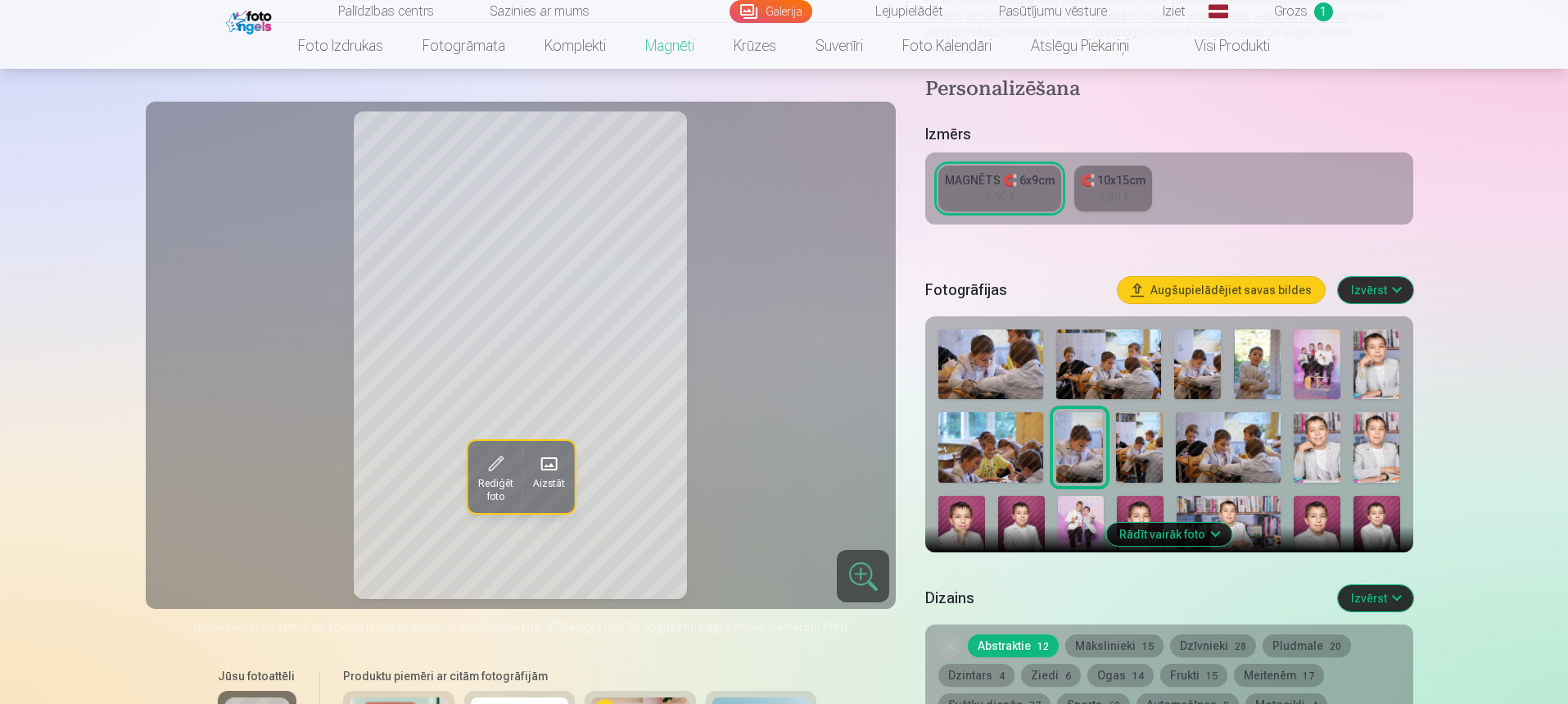
scroll to position [328, 0]
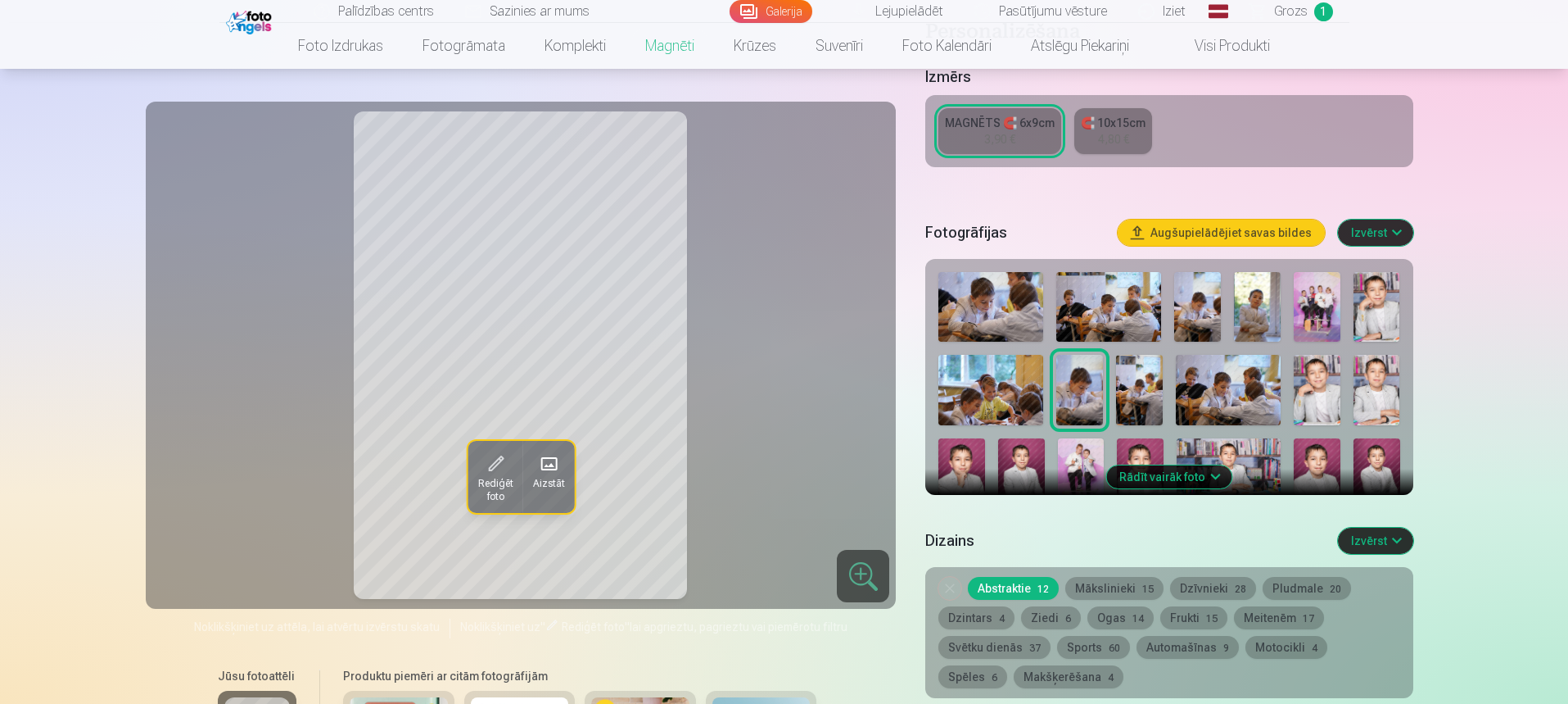
click at [1139, 369] on img at bounding box center [1140, 389] width 47 height 69
click at [1207, 364] on img at bounding box center [1228, 389] width 105 height 69
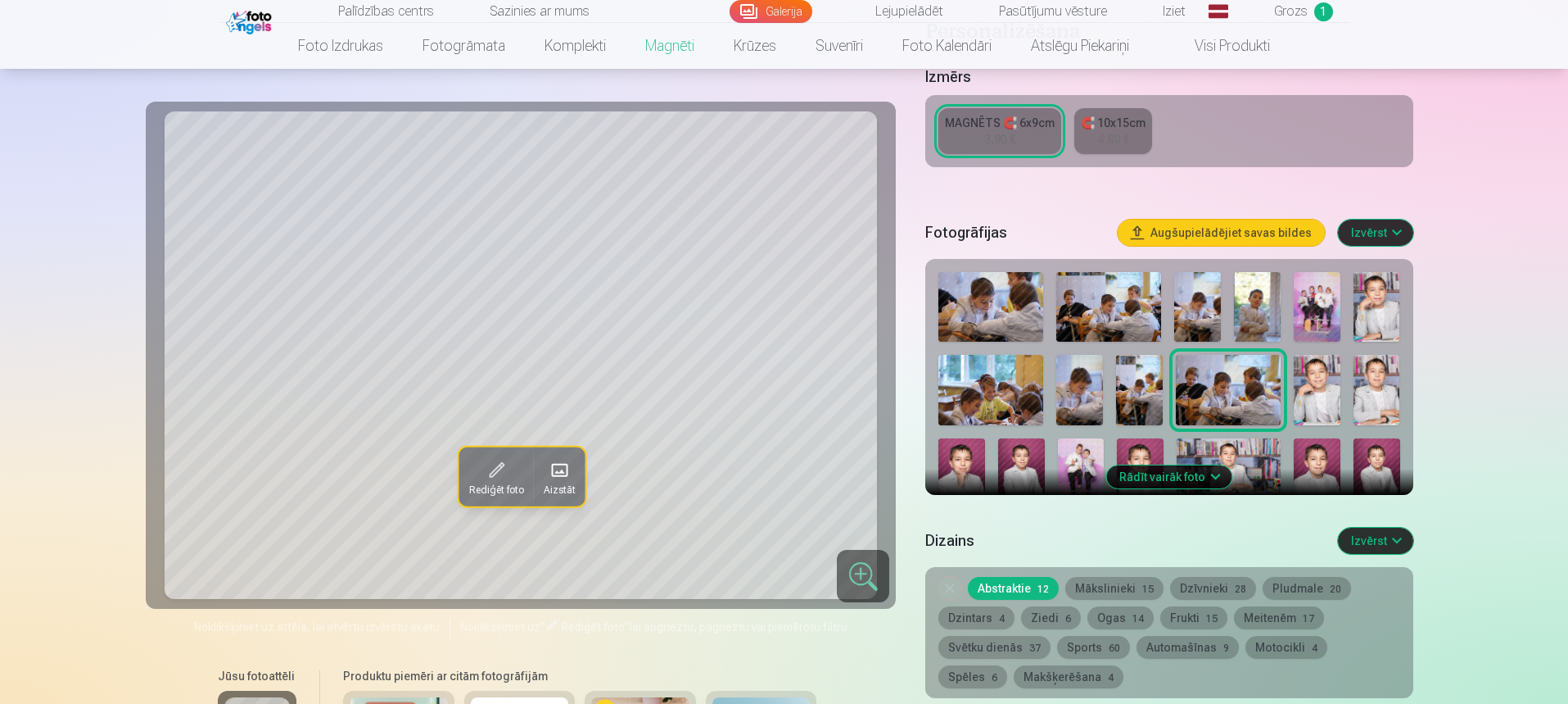
click at [1309, 366] on img at bounding box center [1317, 389] width 47 height 69
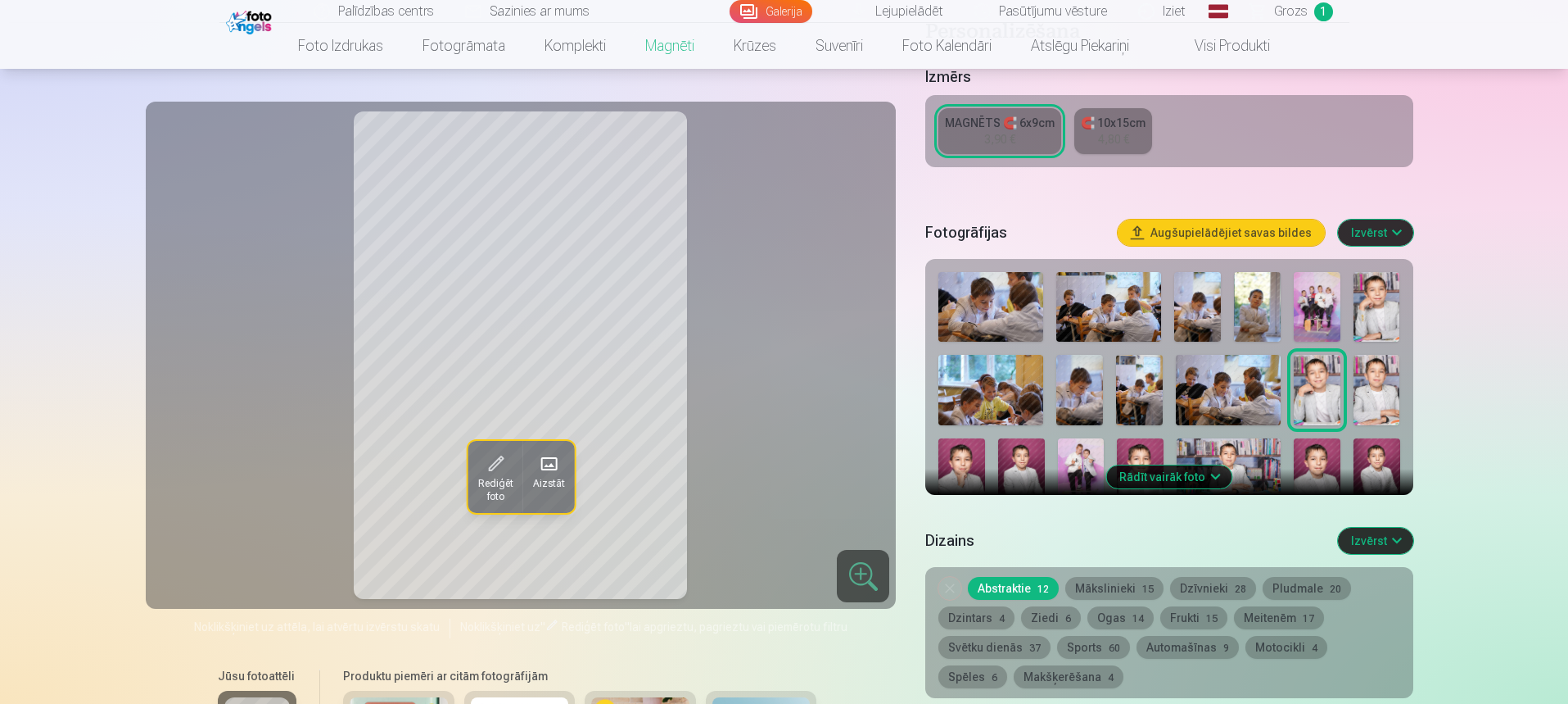
click at [1369, 374] on img at bounding box center [1377, 389] width 47 height 69
click at [995, 389] on img at bounding box center [991, 389] width 105 height 69
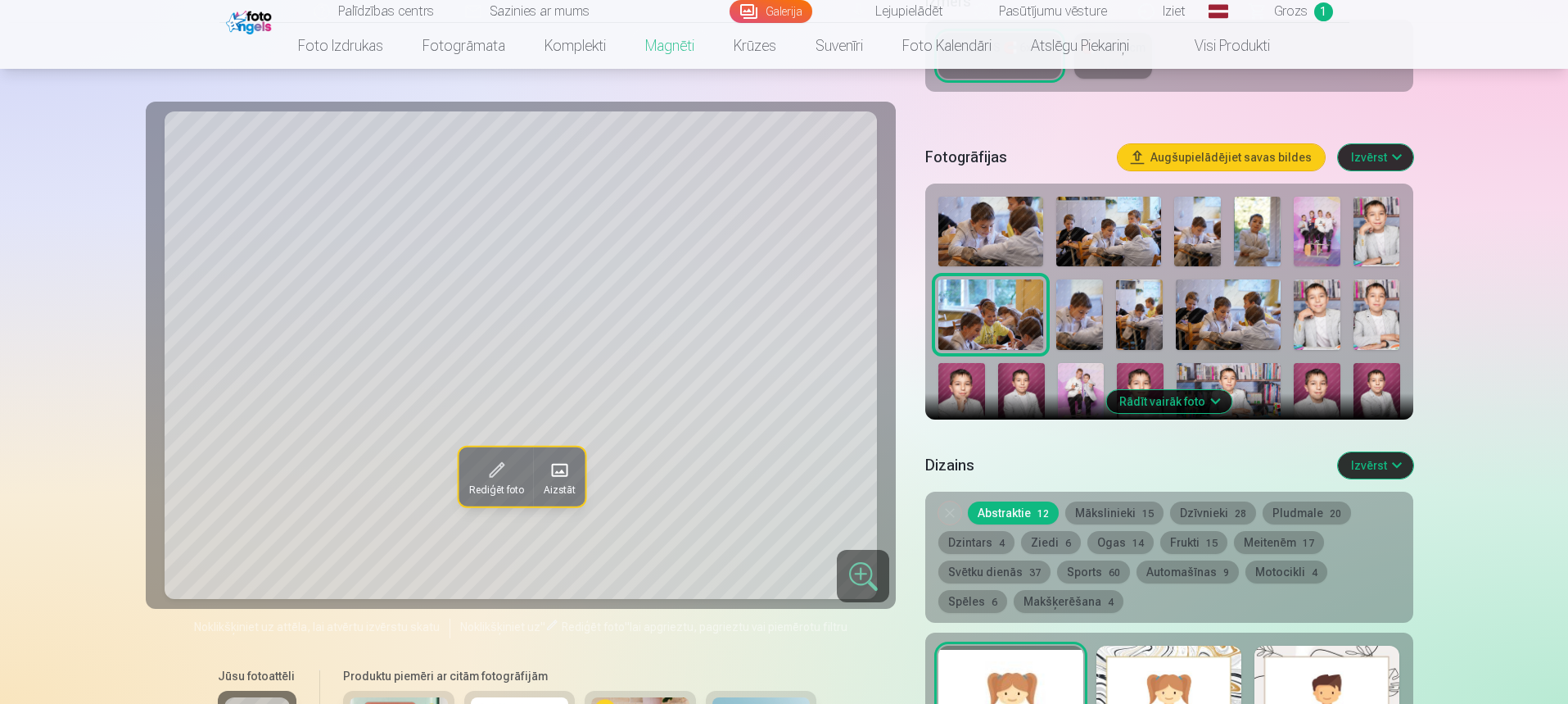
scroll to position [410, 0]
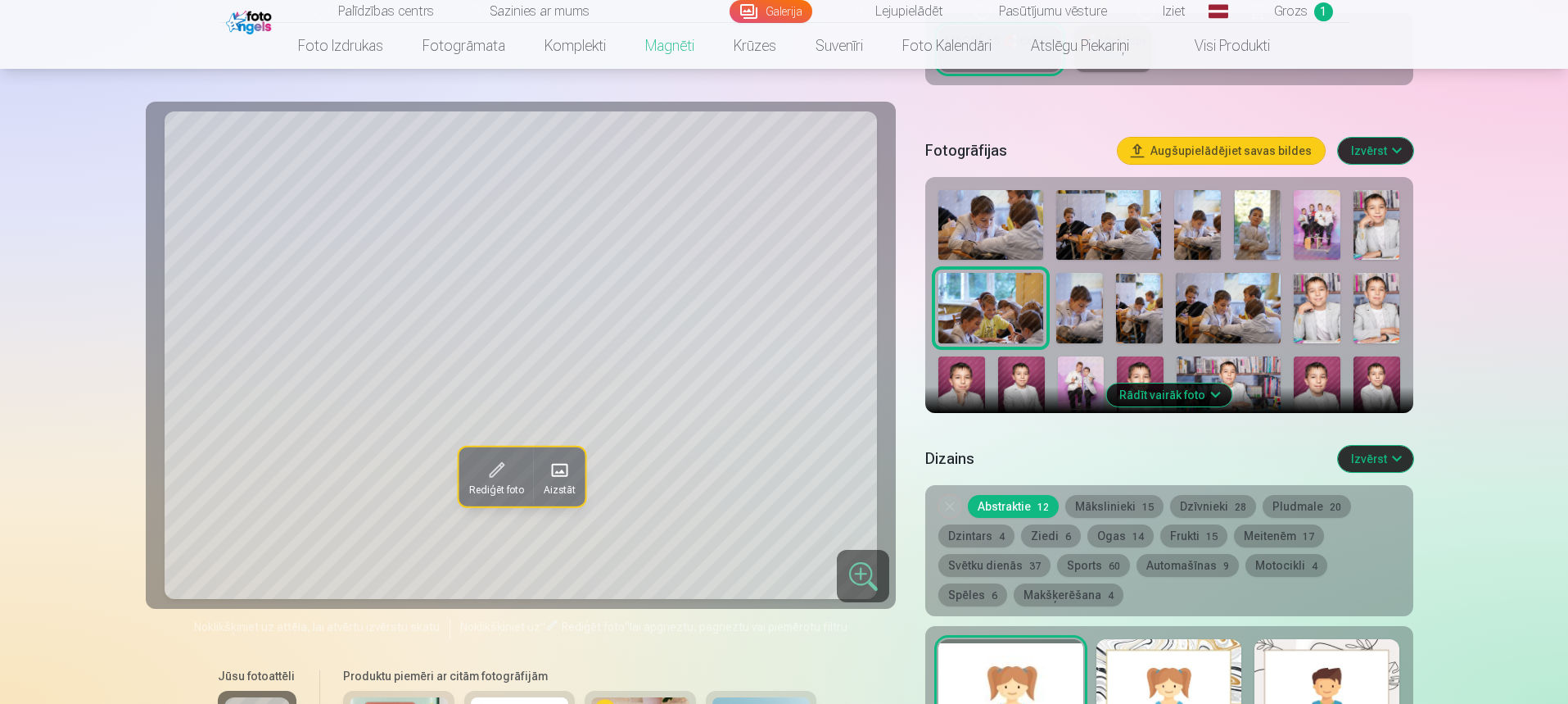
click at [1212, 384] on button "Rādīt vairāk foto" at bounding box center [1169, 395] width 125 height 23
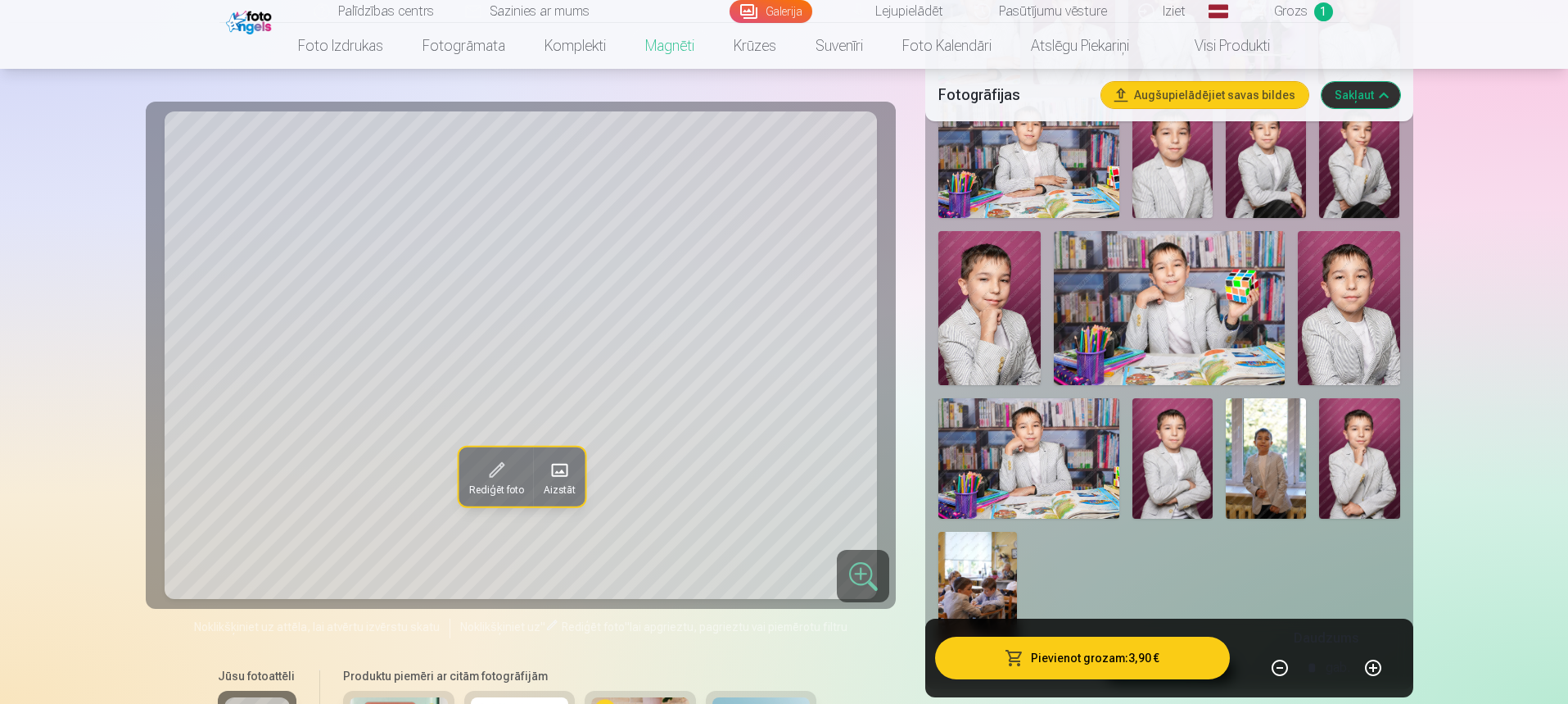
scroll to position [1065, 0]
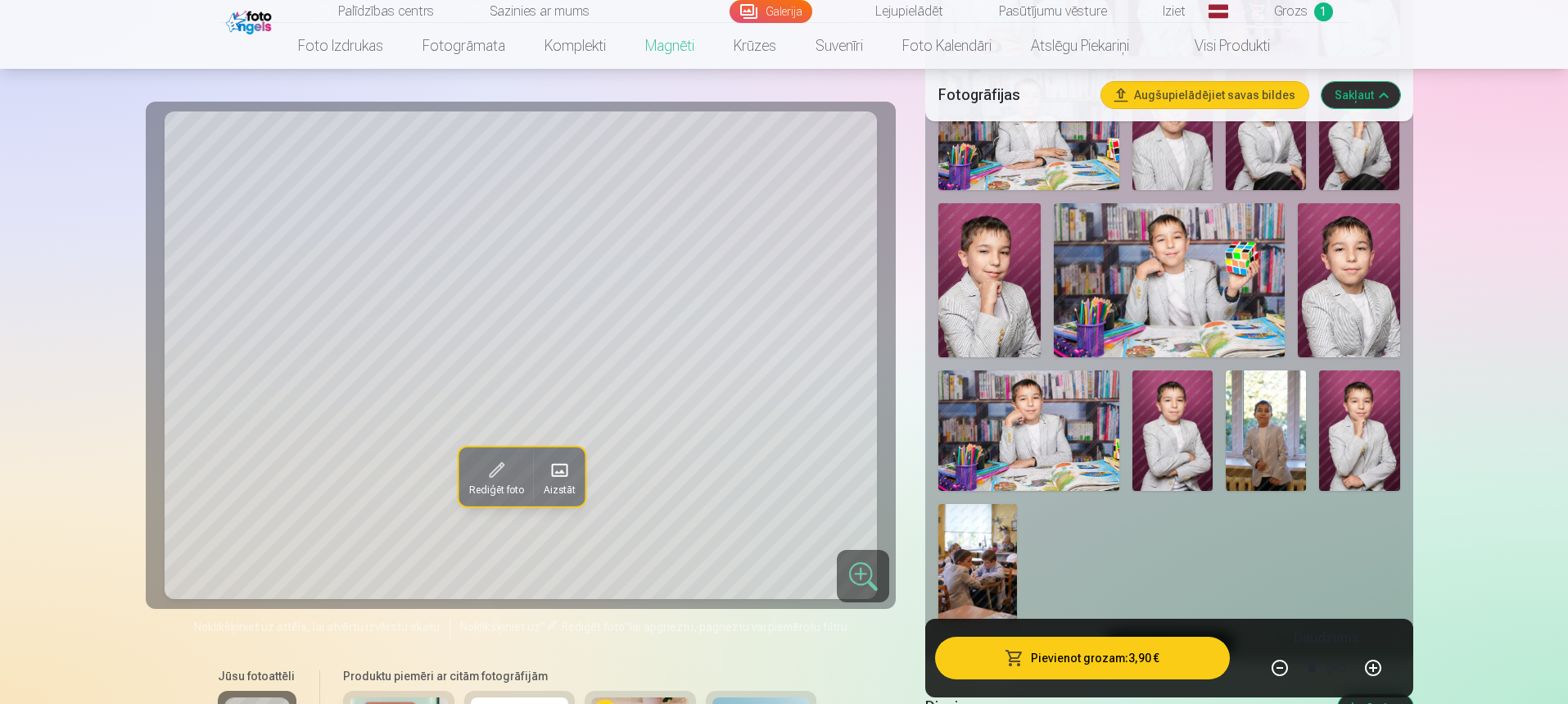
click at [1277, 433] on img at bounding box center [1266, 431] width 80 height 121
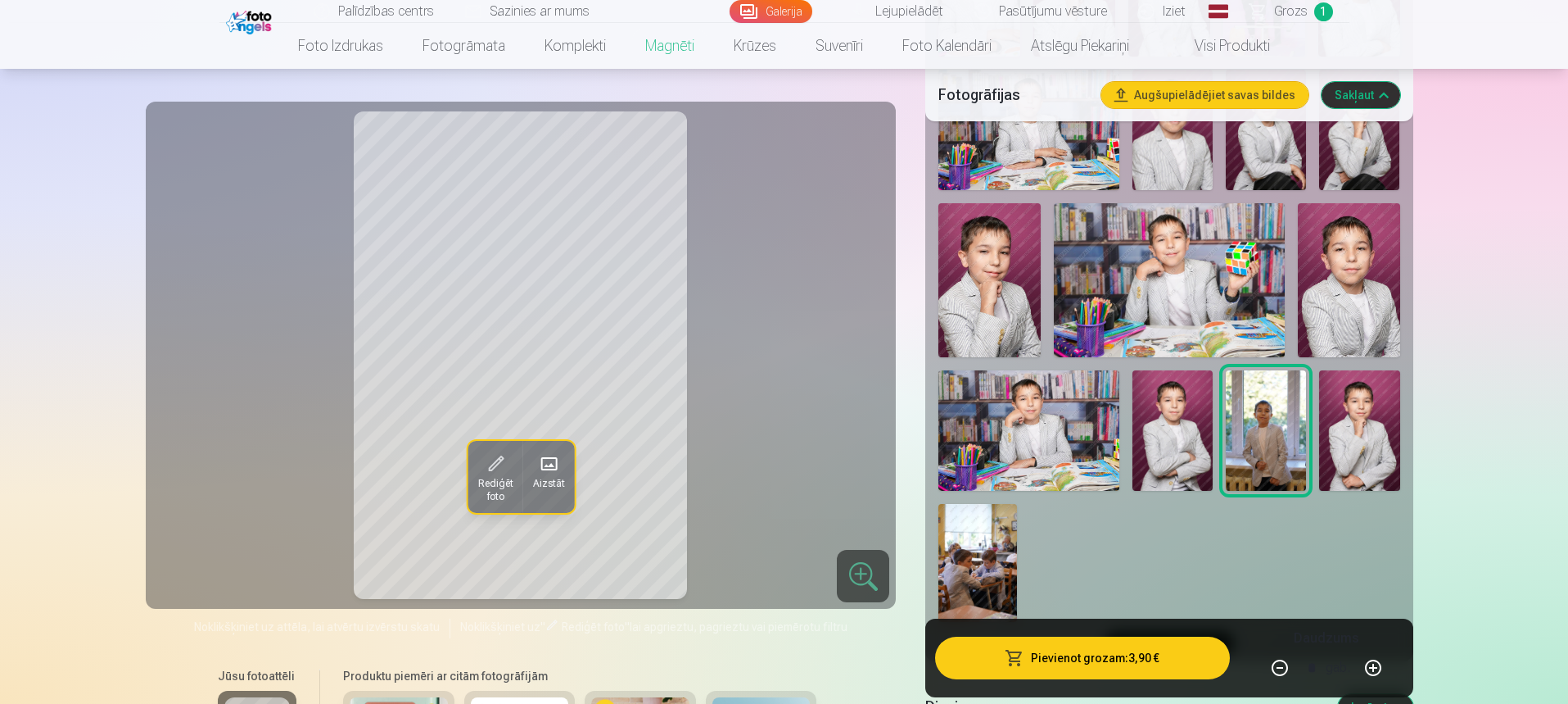
click at [1000, 246] on img at bounding box center [989, 280] width 102 height 154
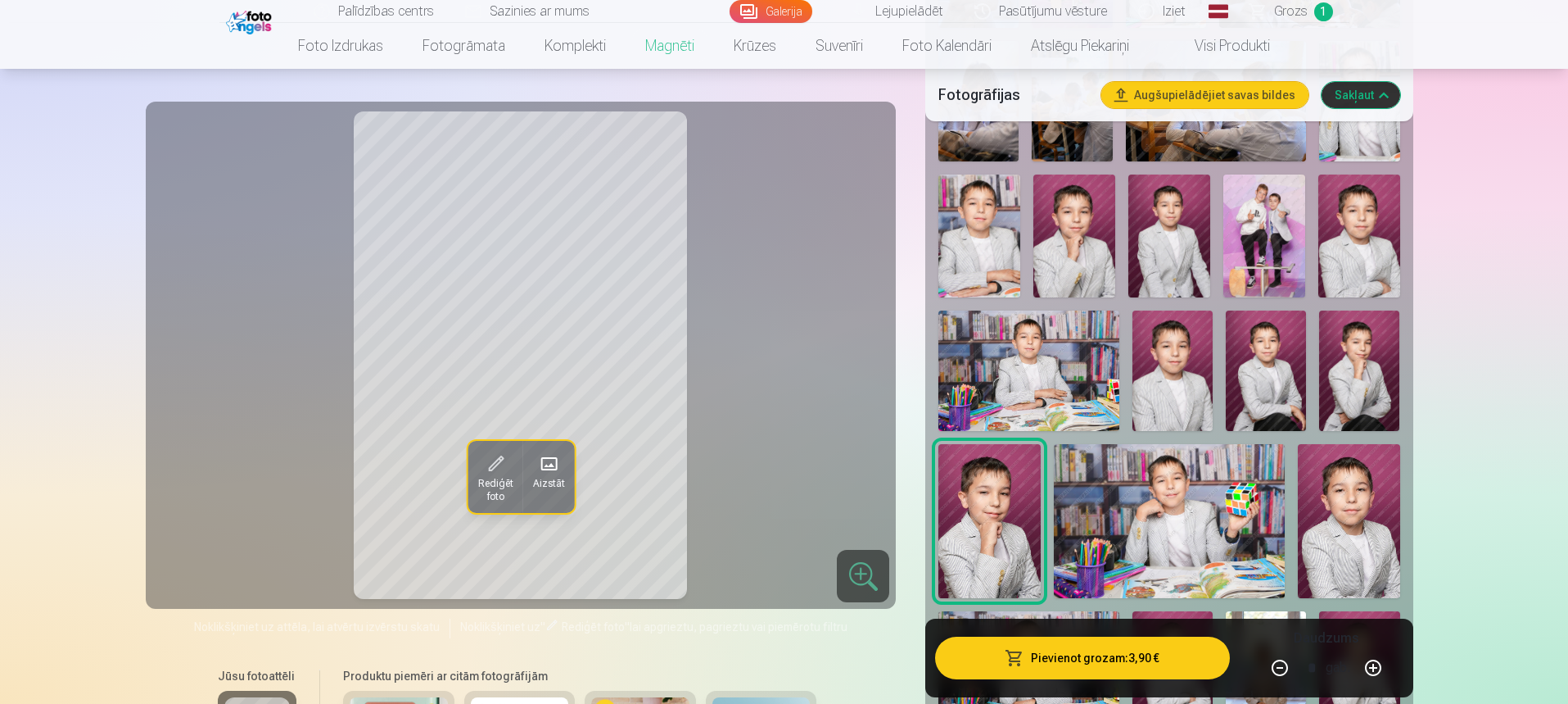
scroll to position [819, 0]
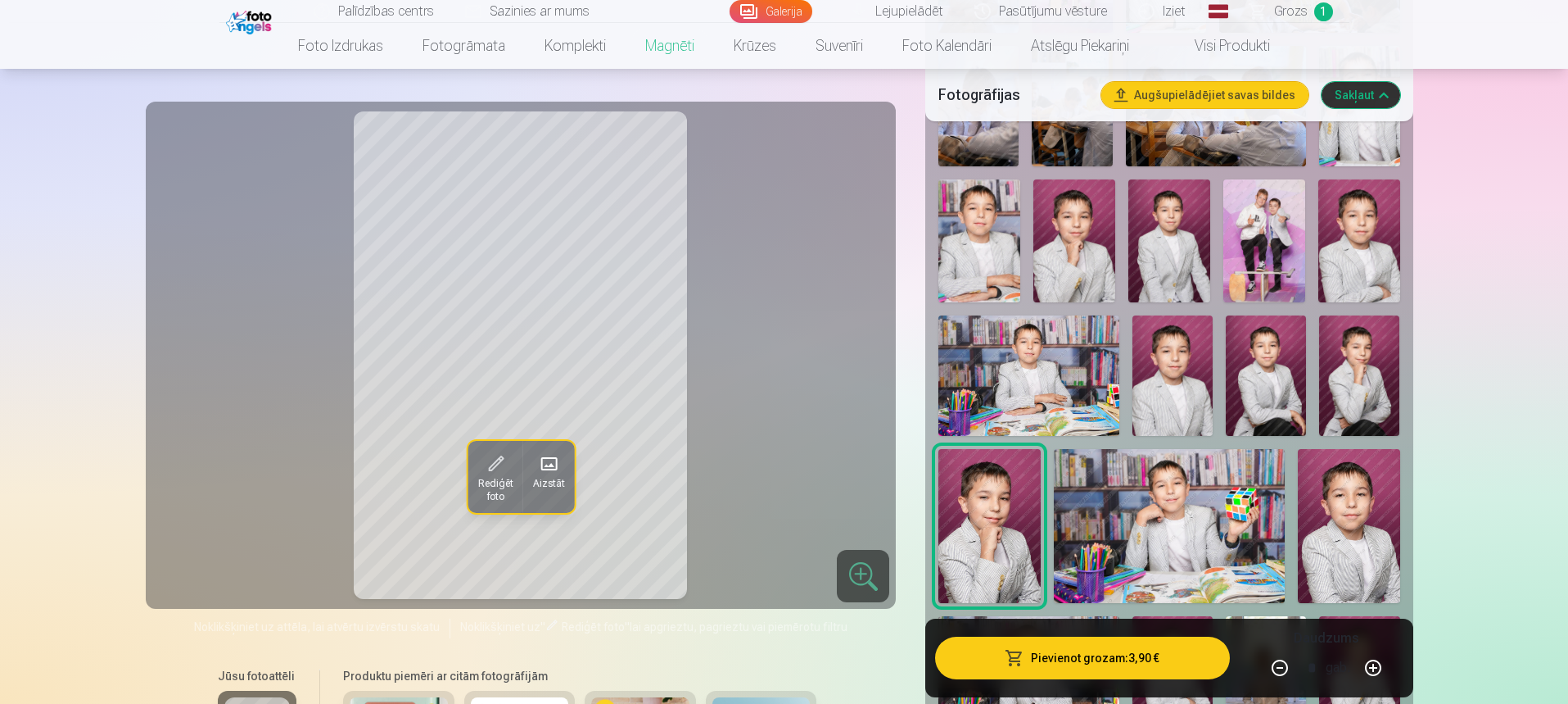
click at [1370, 377] on img at bounding box center [1359, 375] width 80 height 121
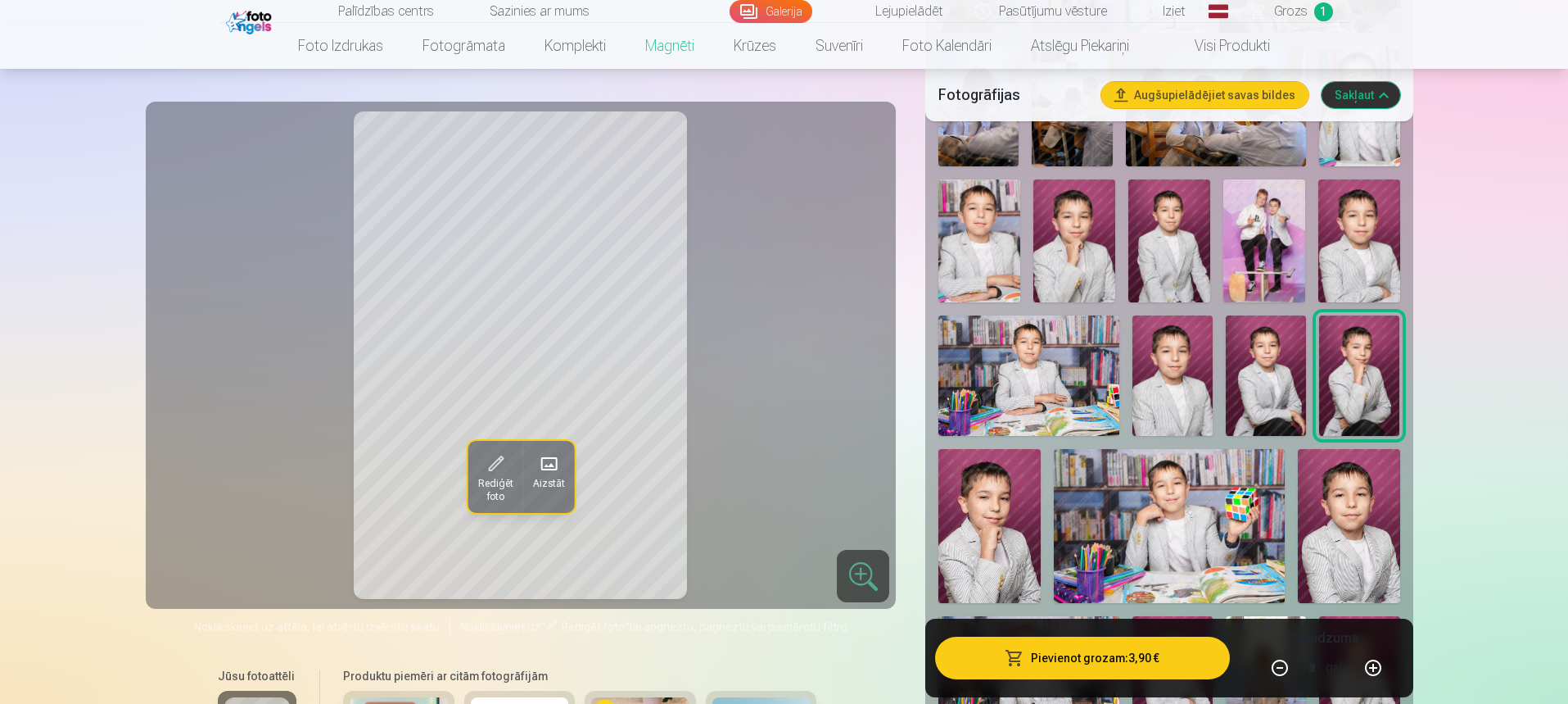
click at [1270, 377] on img at bounding box center [1266, 375] width 80 height 121
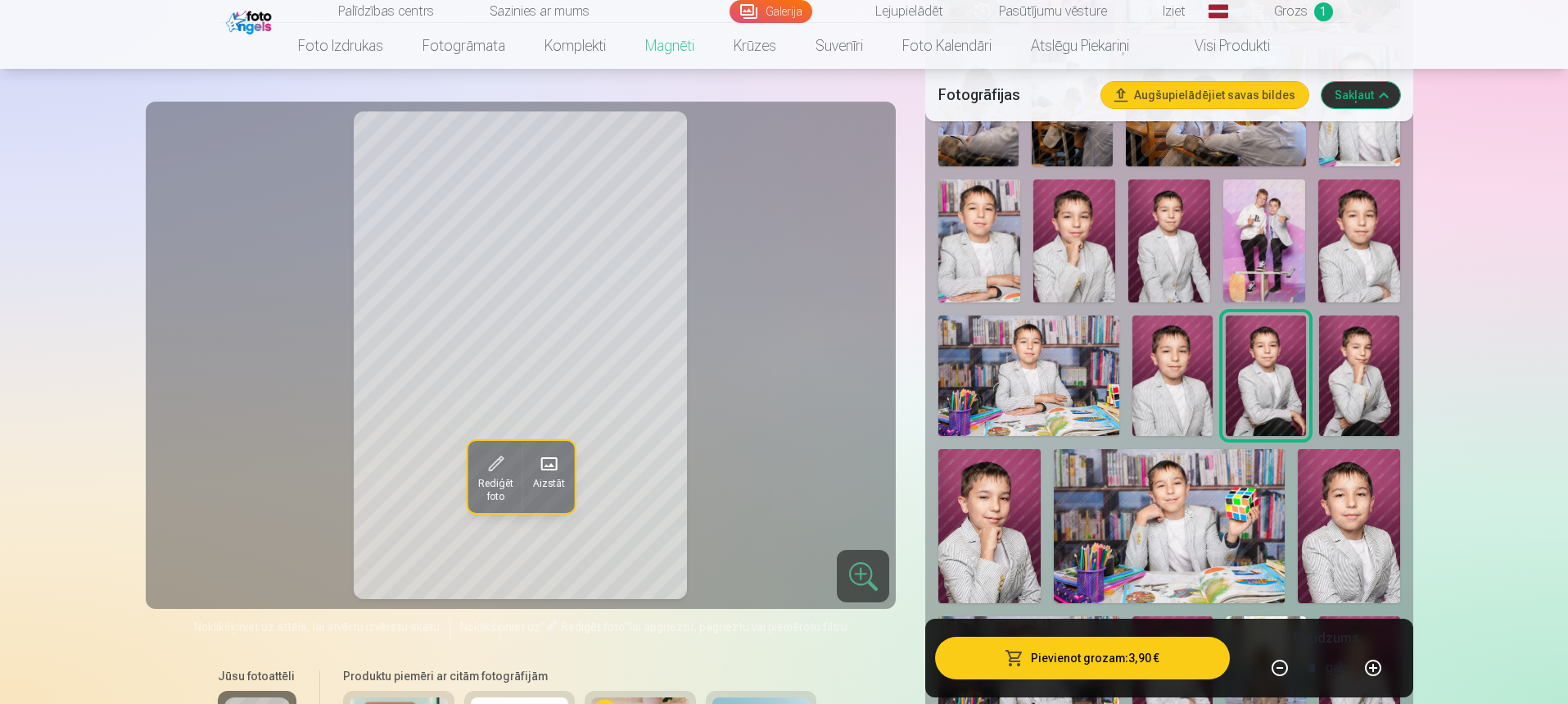
click at [1364, 360] on img at bounding box center [1359, 375] width 80 height 121
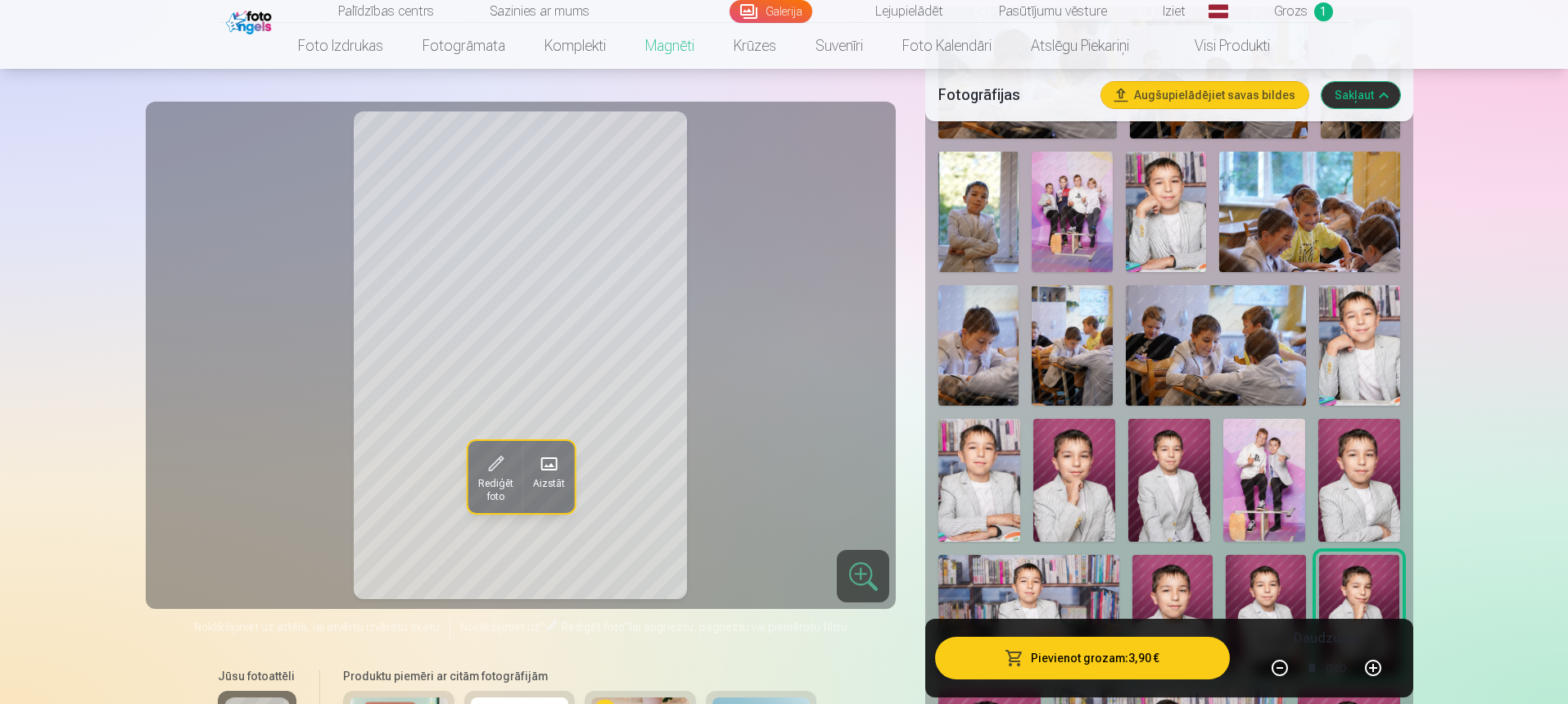
scroll to position [574, 0]
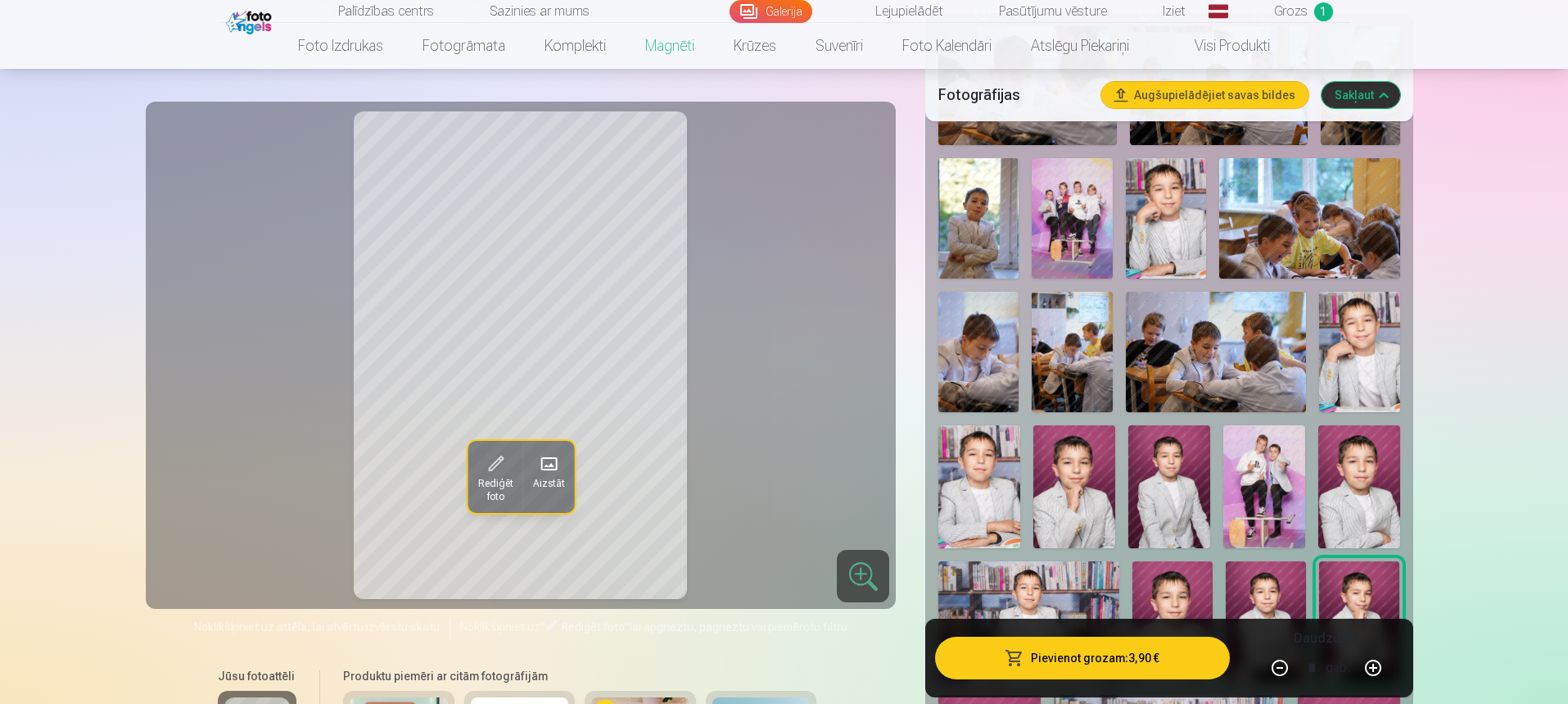
click at [1341, 350] on img at bounding box center [1359, 352] width 80 height 121
click at [975, 207] on img at bounding box center [979, 218] width 80 height 121
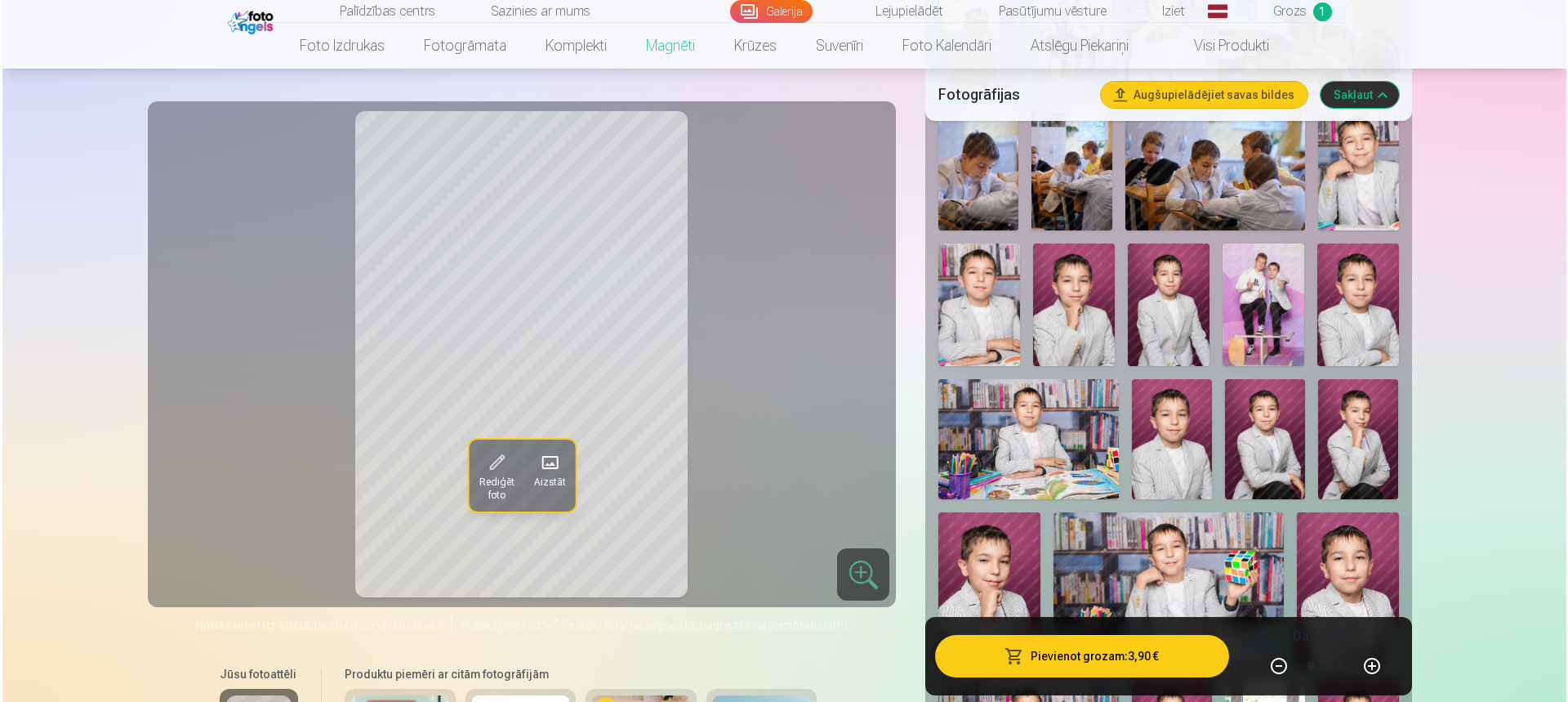
scroll to position [817, 0]
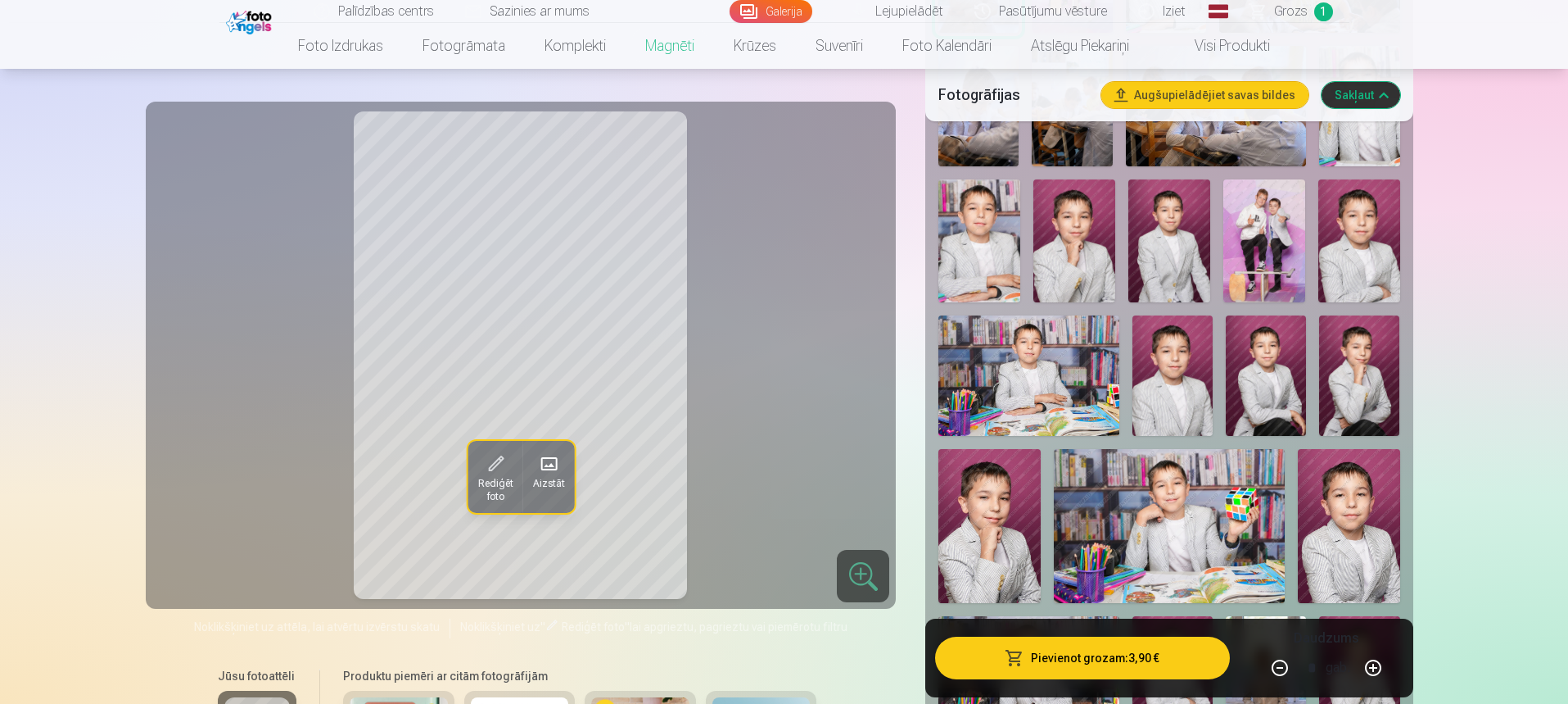
click at [1169, 664] on button "Pievienot grozam : 3,90 €" at bounding box center [1082, 658] width 294 height 43
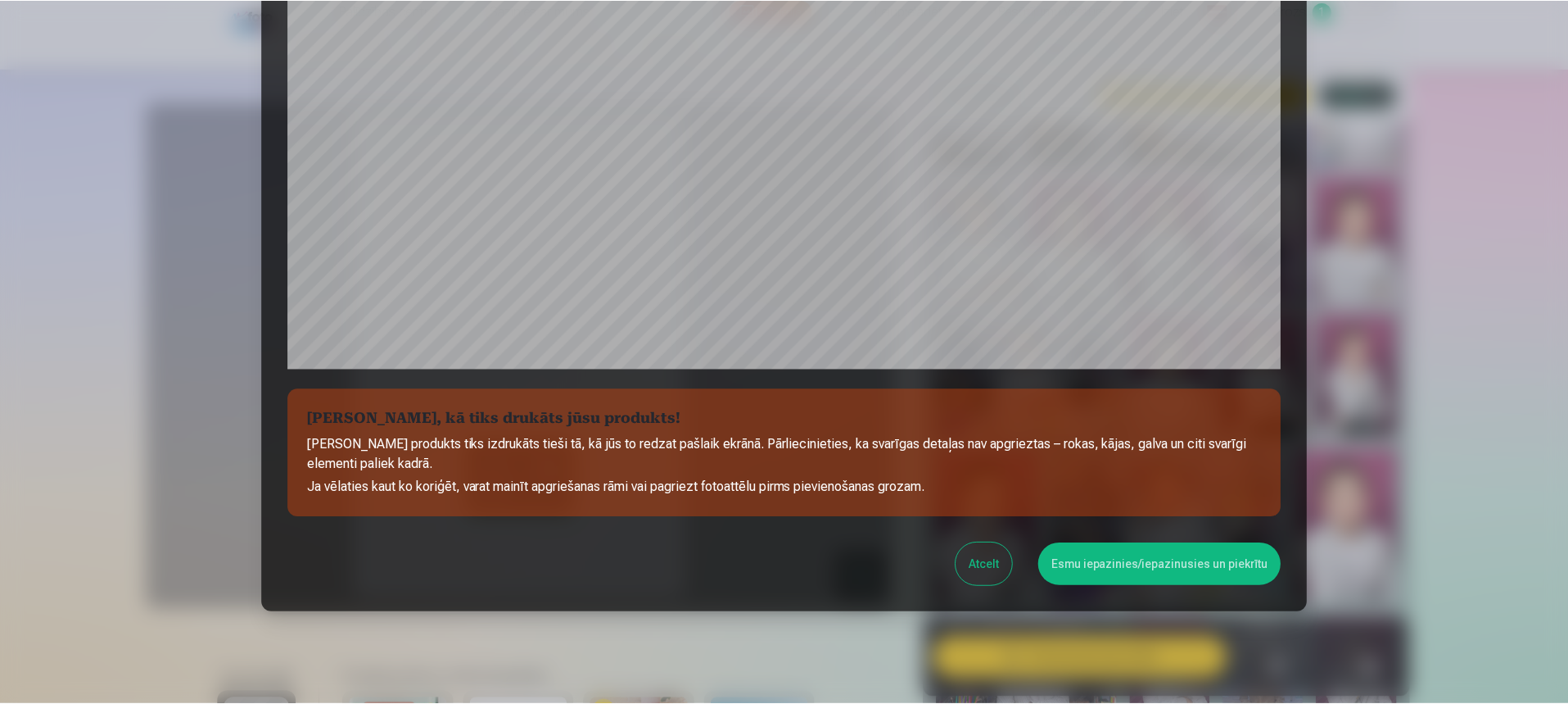
scroll to position [476, 0]
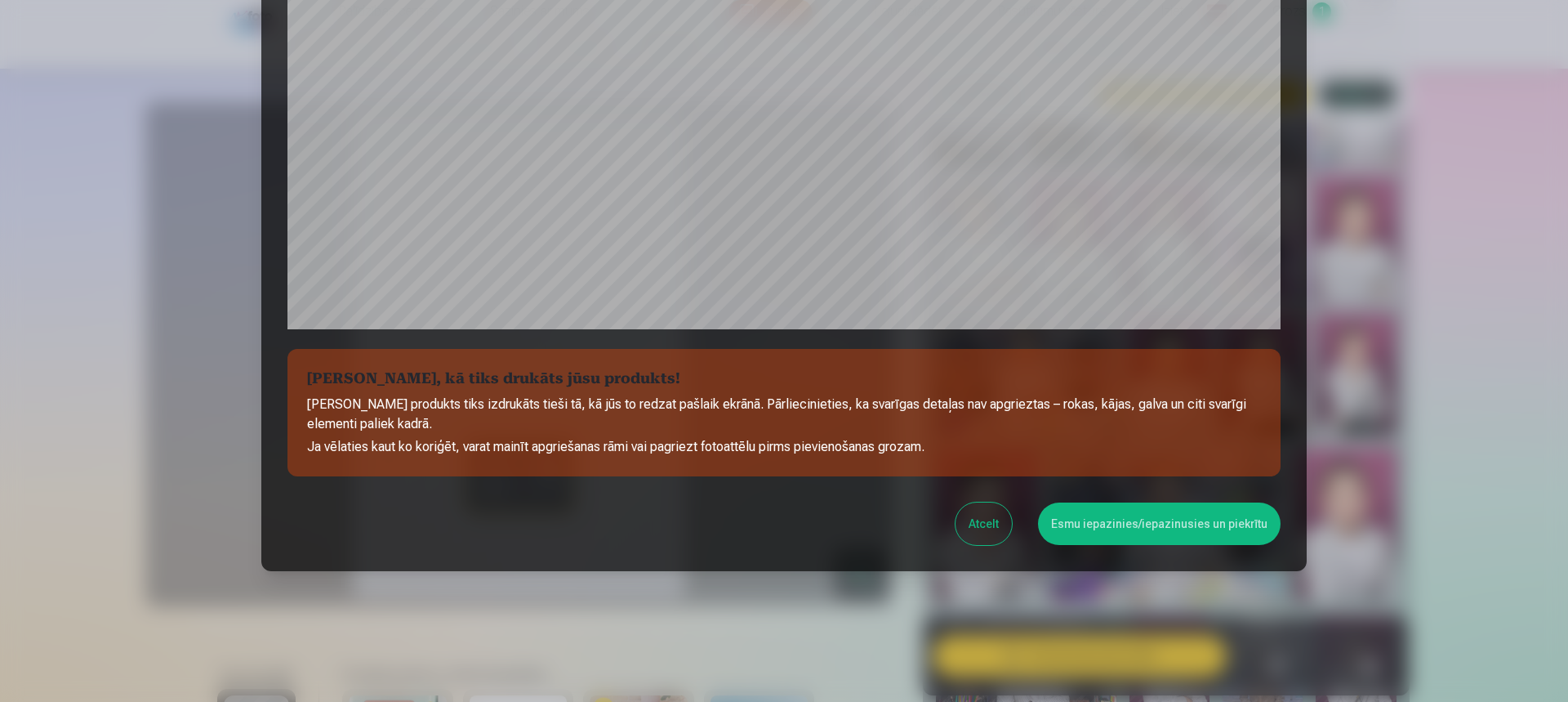
click at [1131, 529] on button "Esmu iepazinies/iepazinusies un piekrītu" at bounding box center [1159, 524] width 243 height 43
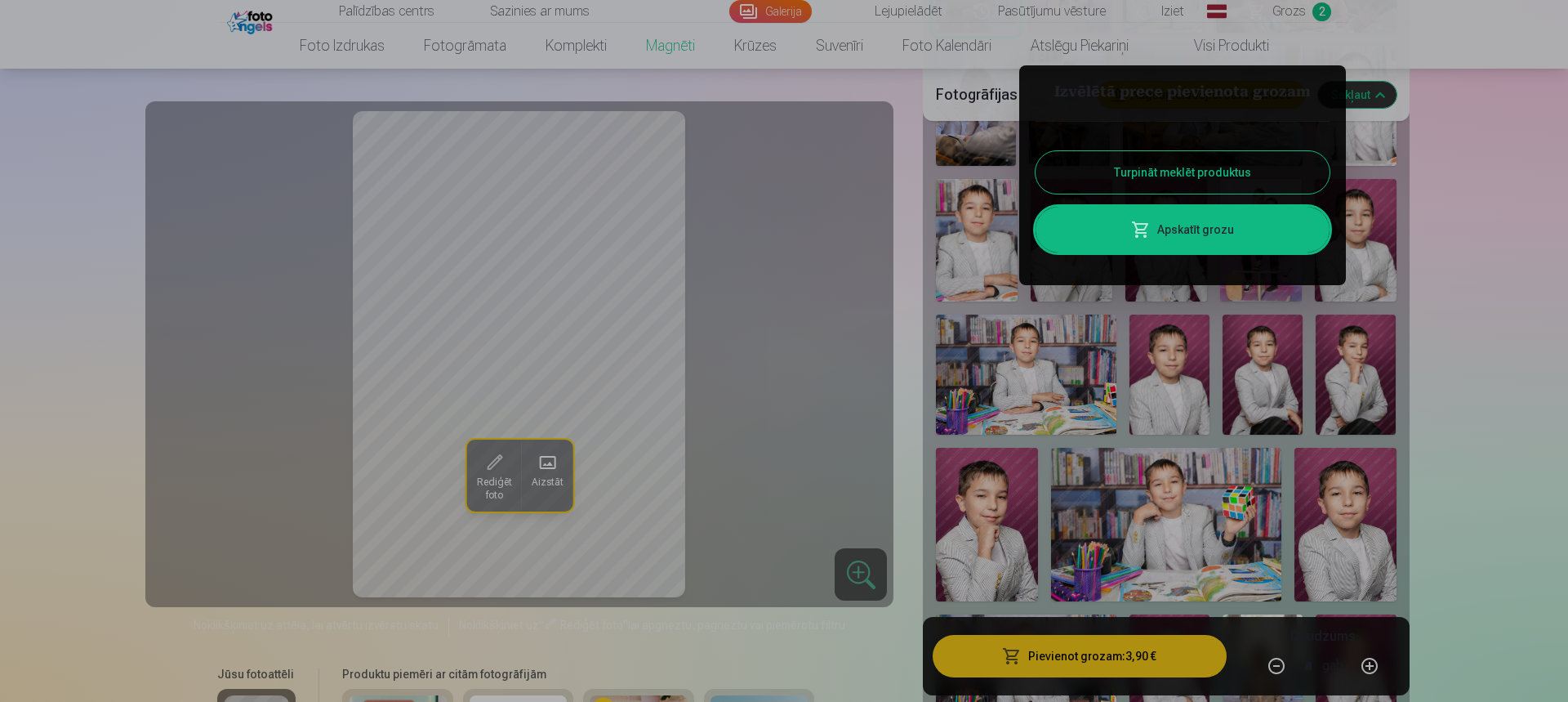
click at [1220, 174] on button "Turpināt meklēt produktus" at bounding box center [1183, 173] width 294 height 43
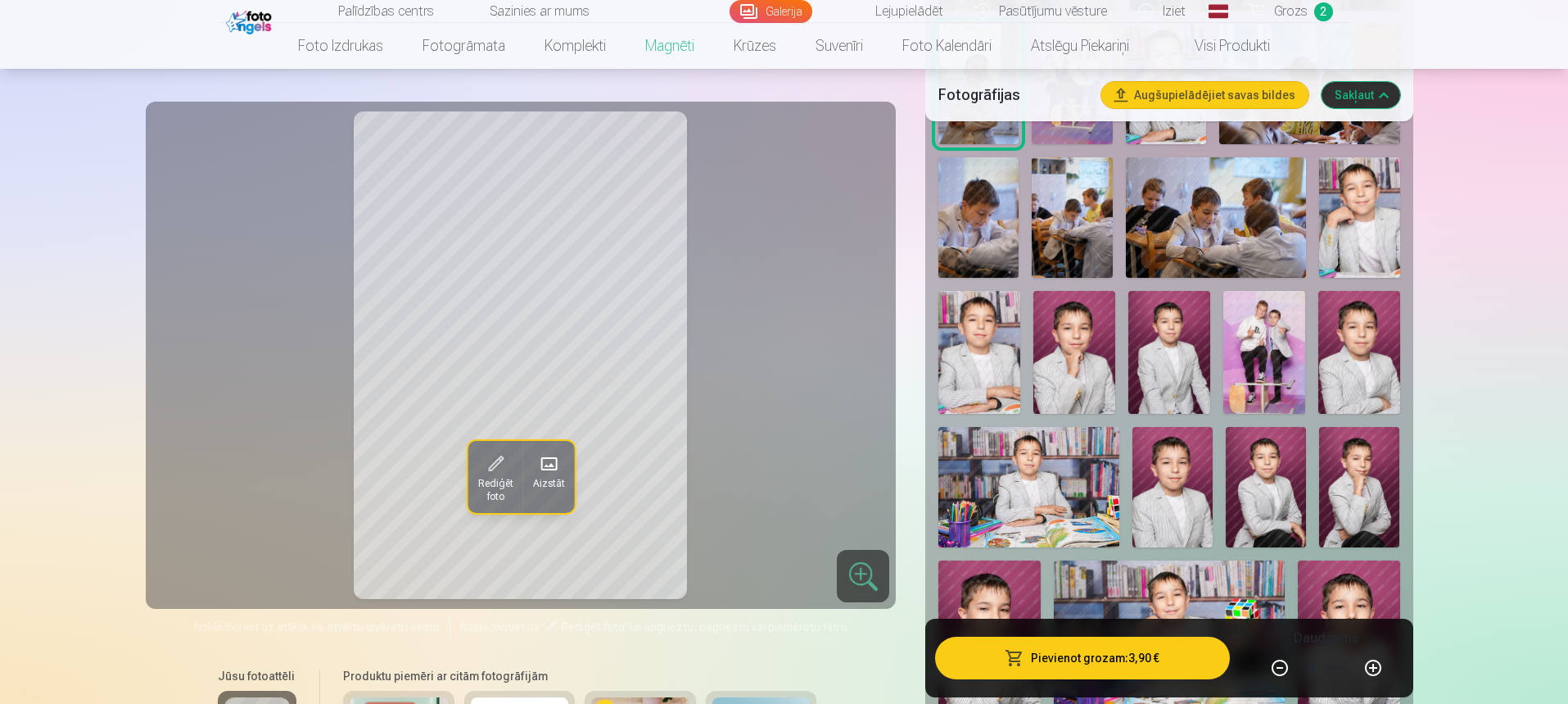
scroll to position [655, 0]
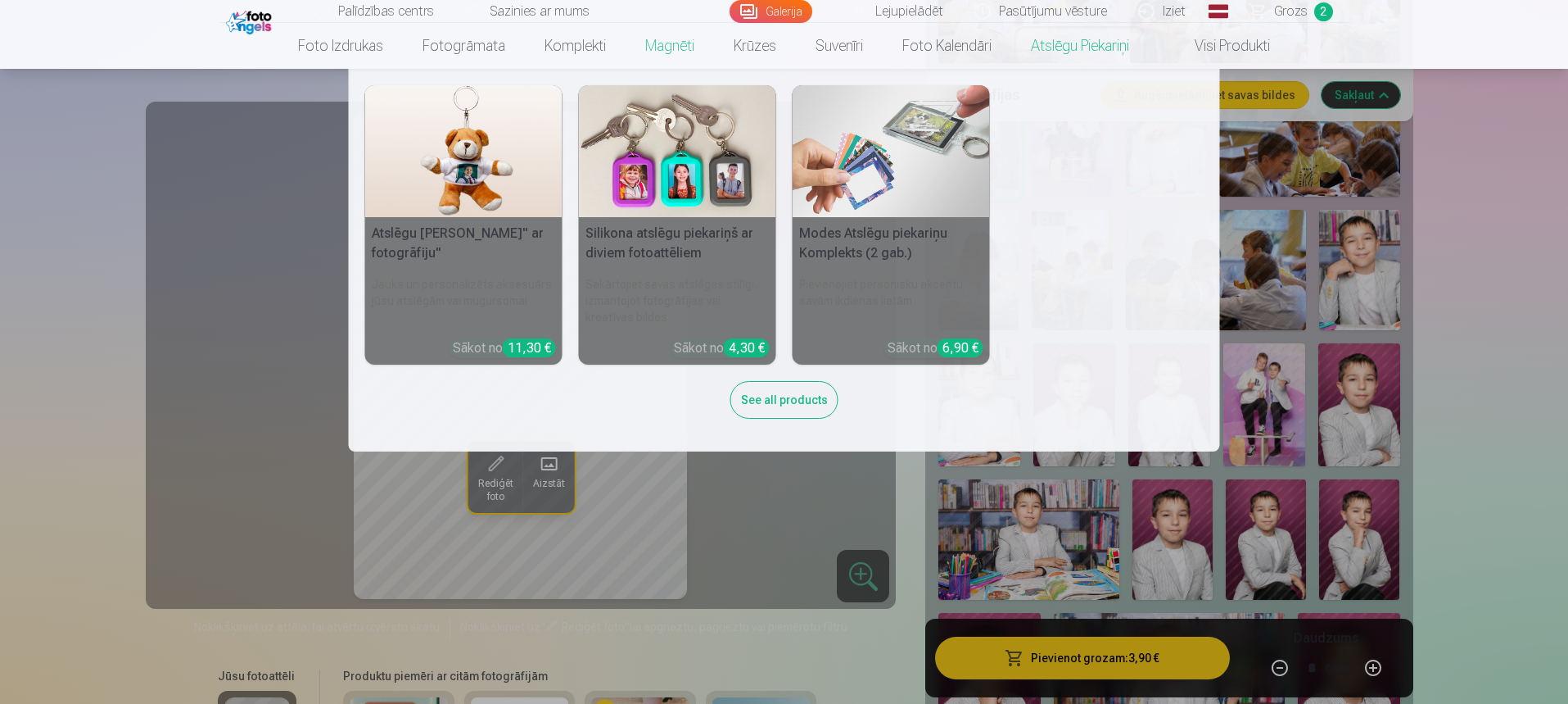
click at [1094, 38] on link "Atslēgu piekariņi" at bounding box center [1080, 46] width 138 height 46
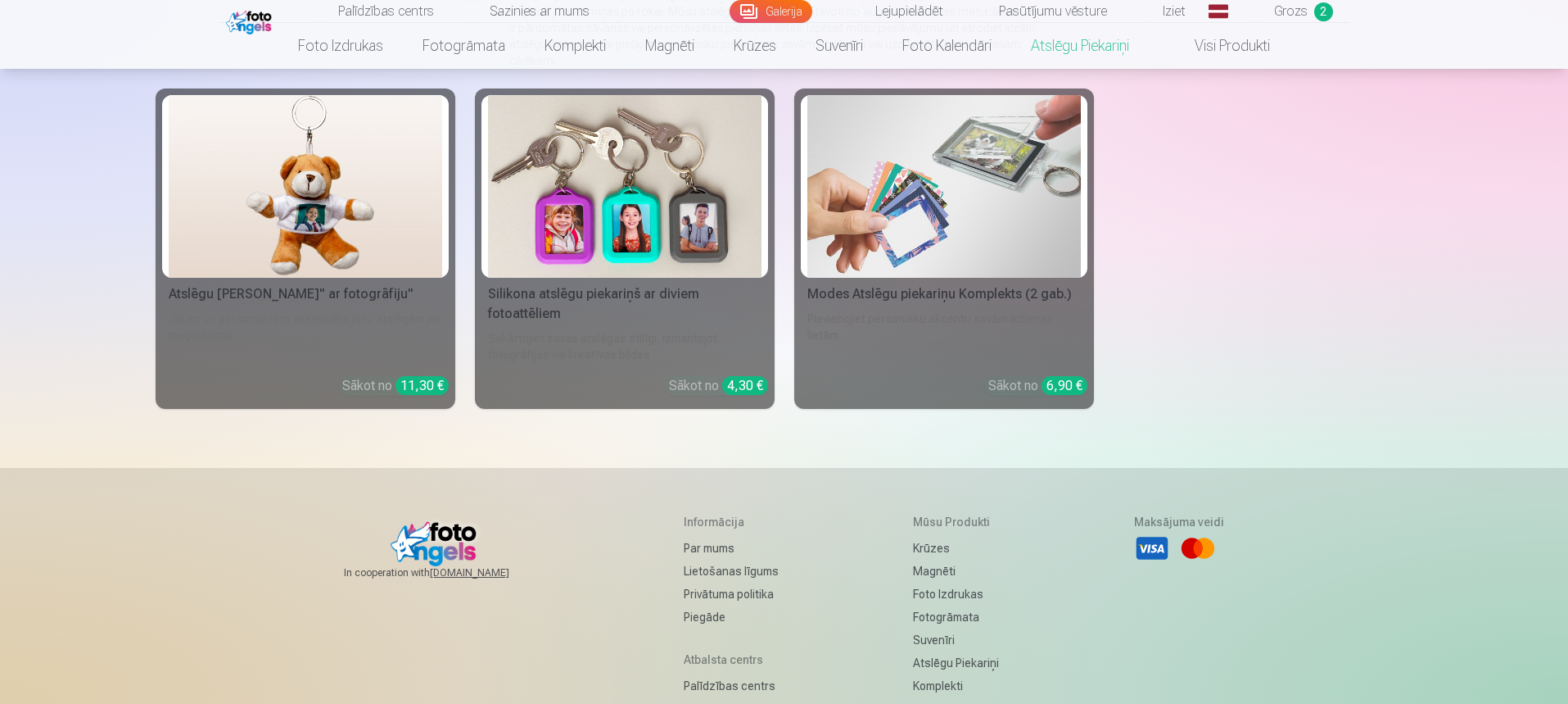
scroll to position [246, 0]
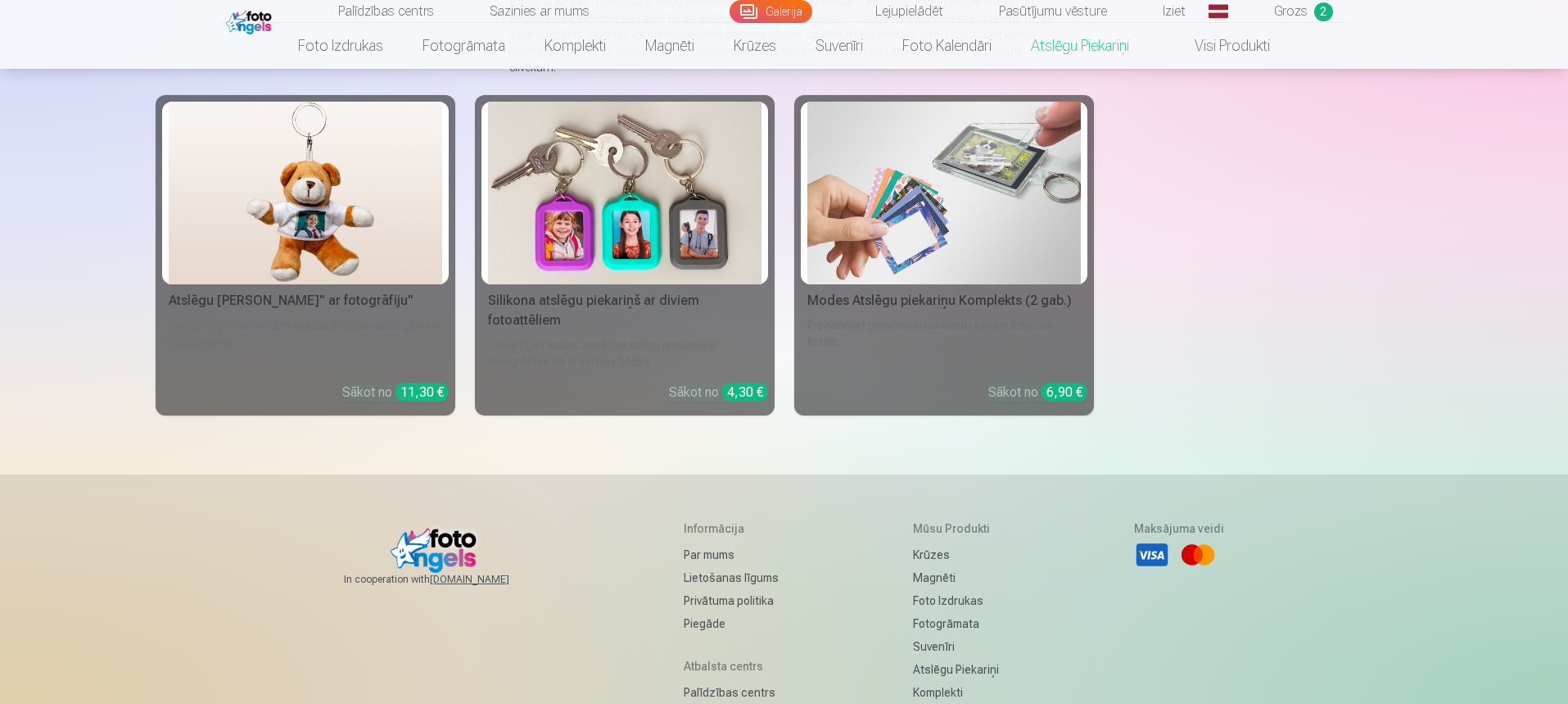
click at [566, 180] on img at bounding box center [625, 193] width 273 height 183
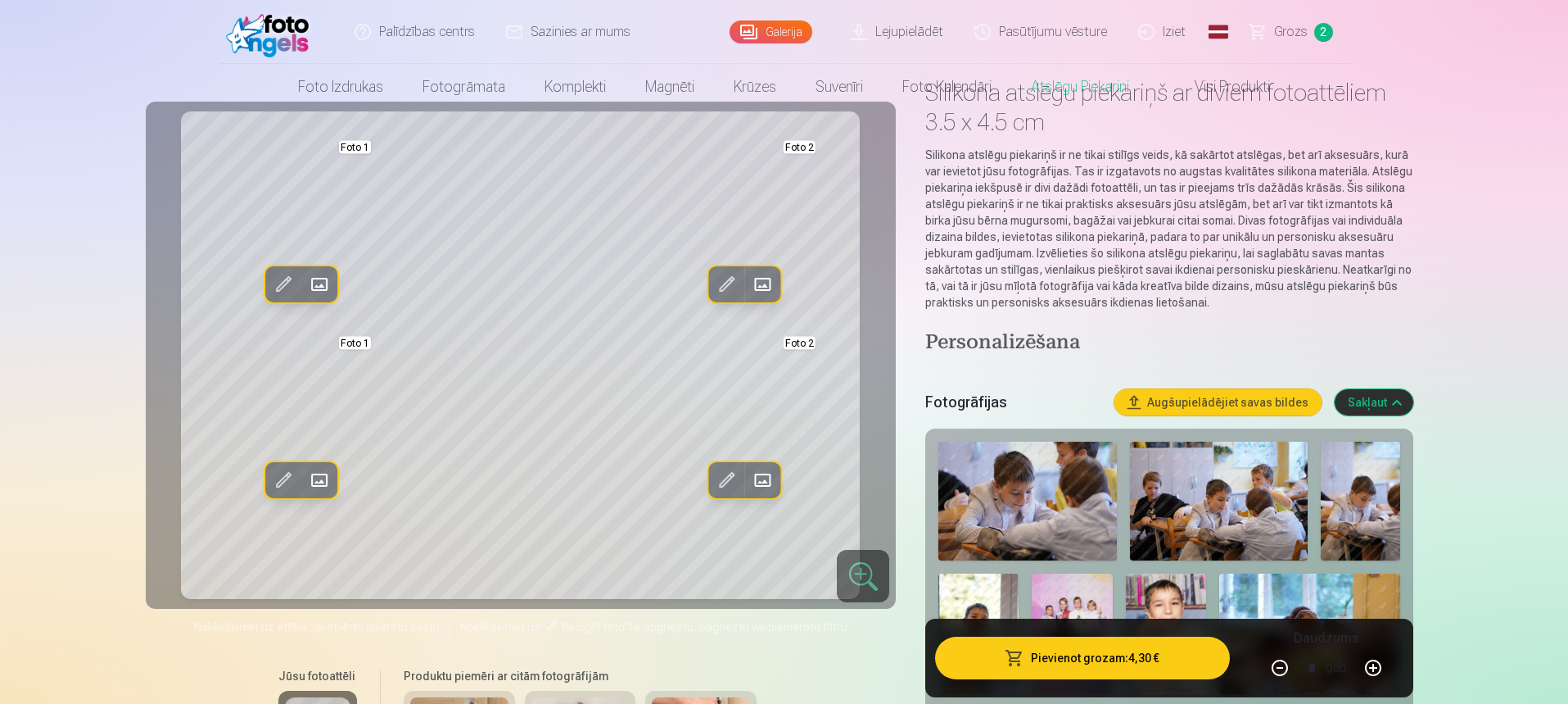
scroll to position [82, 0]
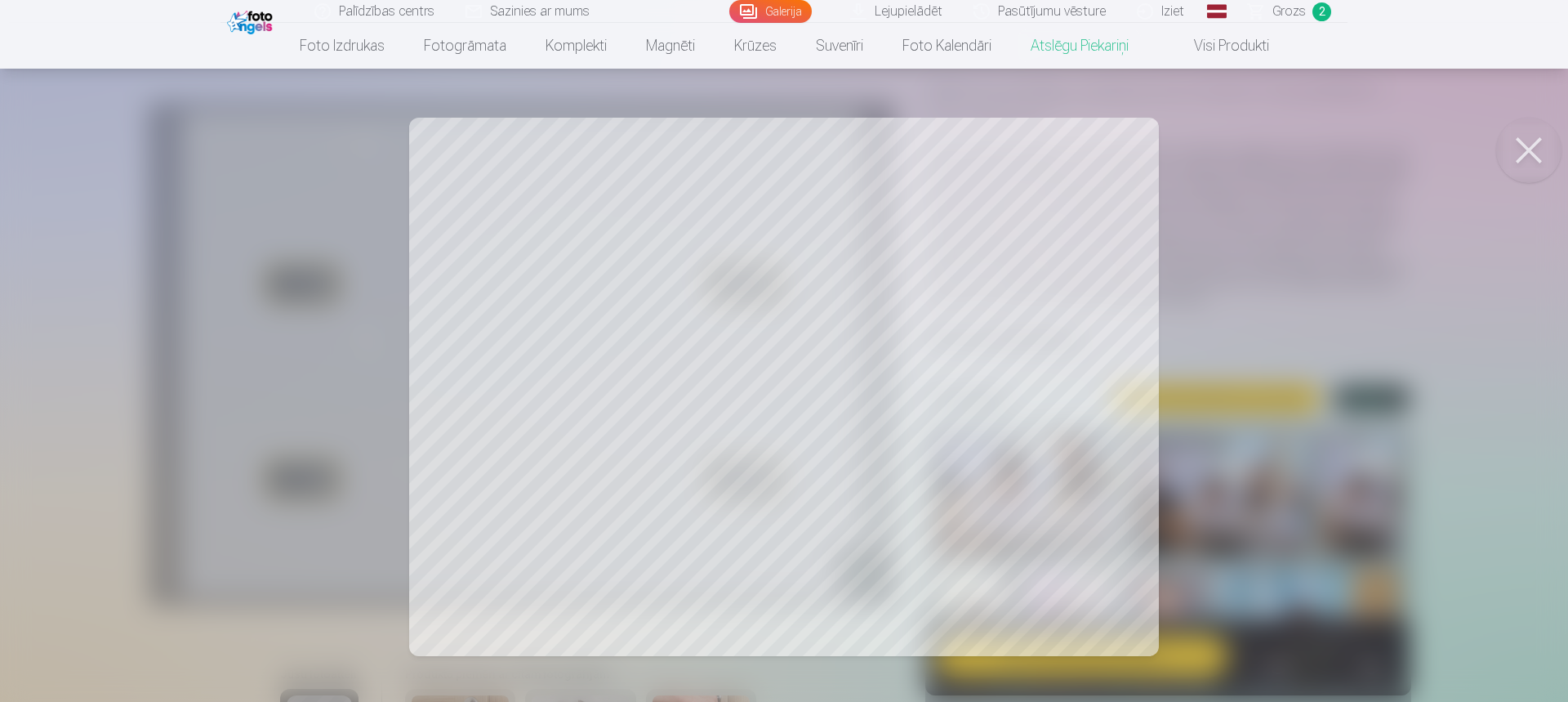
click at [1521, 152] on button at bounding box center [1529, 150] width 65 height 65
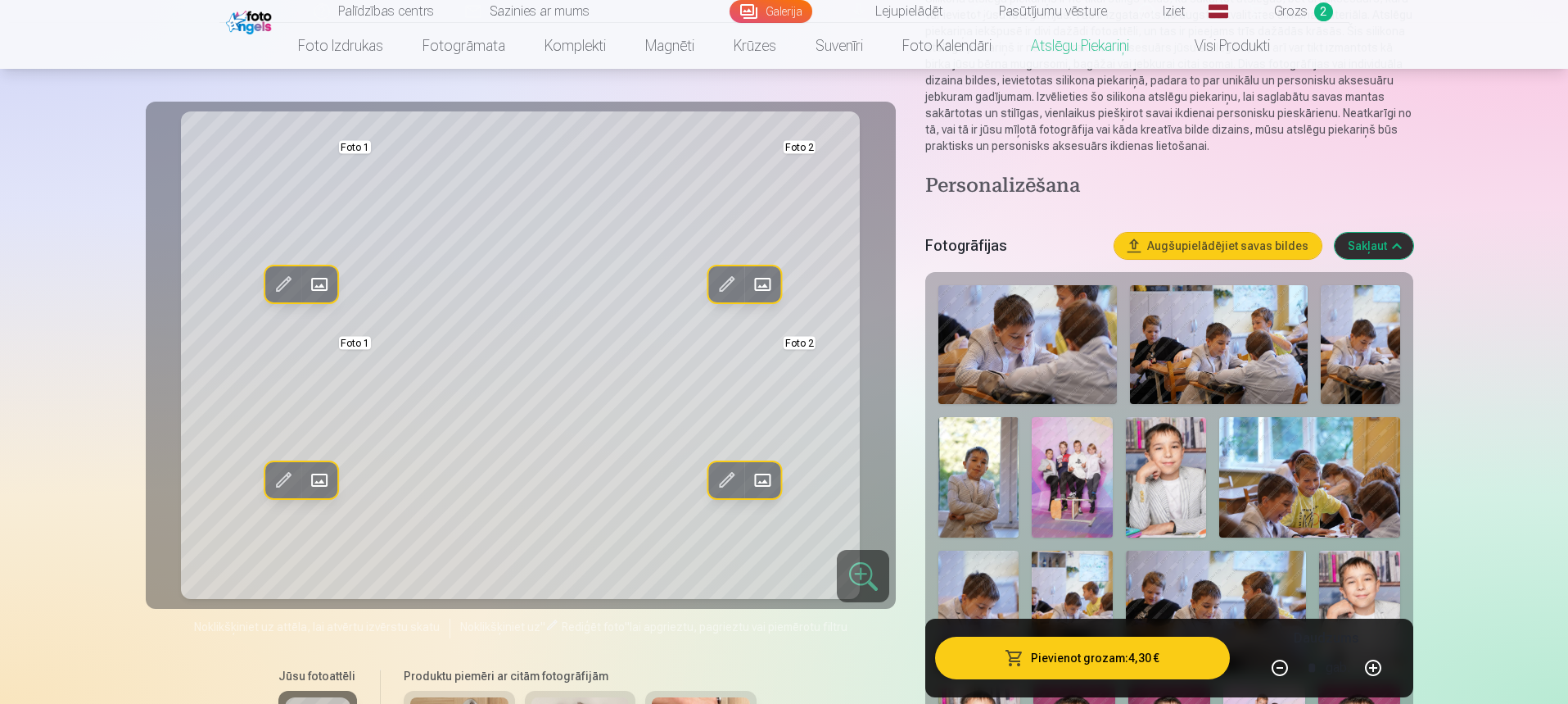
scroll to position [246, 0]
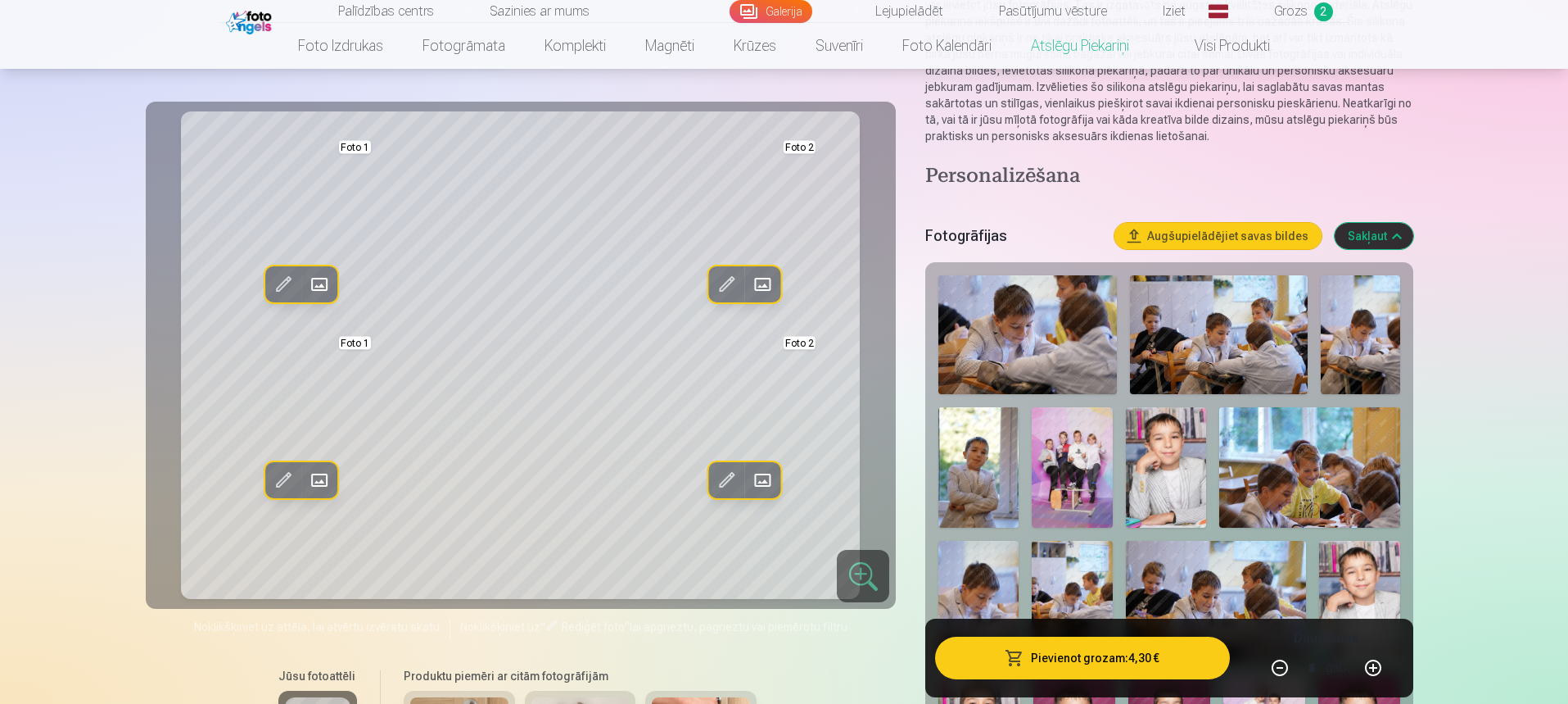
click at [987, 482] on img at bounding box center [979, 467] width 80 height 121
click at [761, 286] on span at bounding box center [763, 285] width 26 height 26
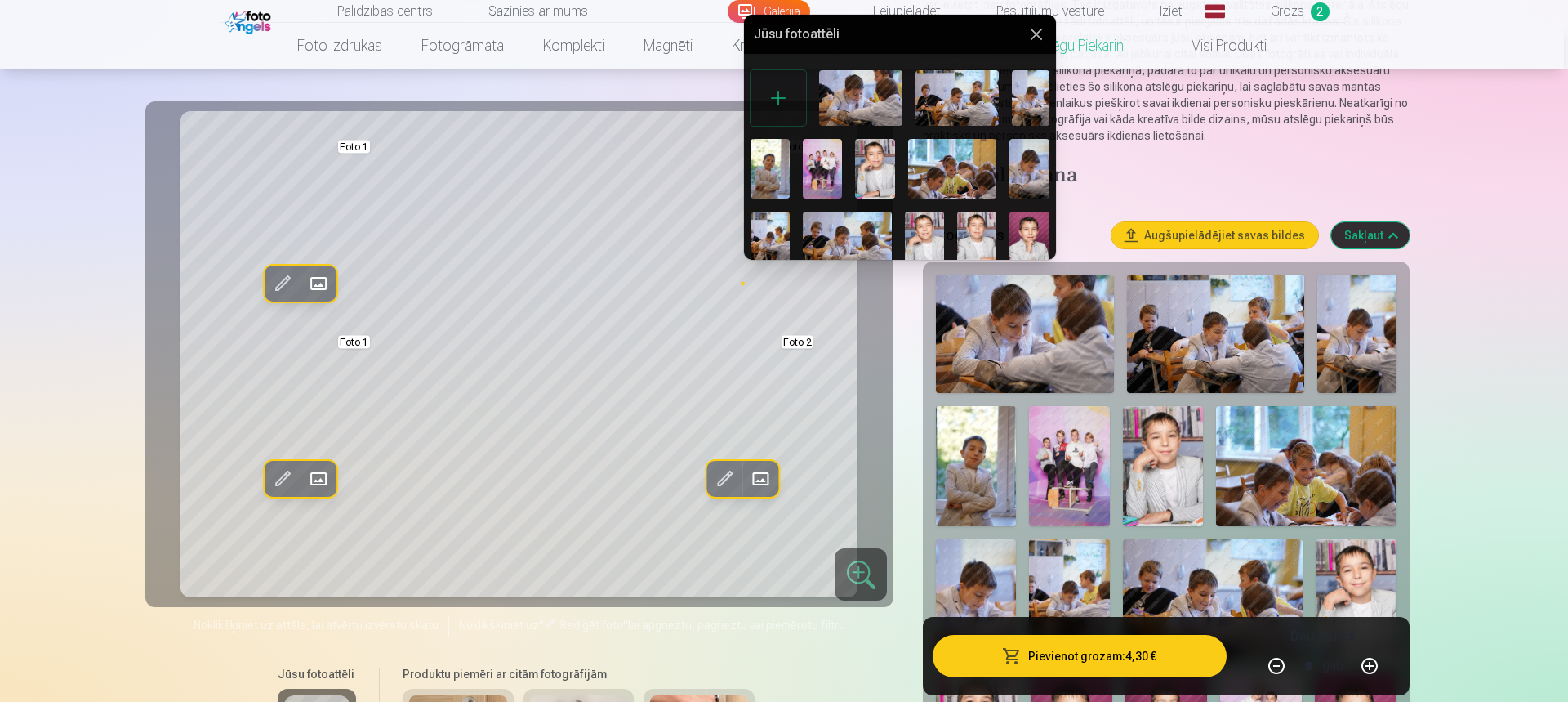
click at [768, 181] on img at bounding box center [770, 168] width 39 height 59
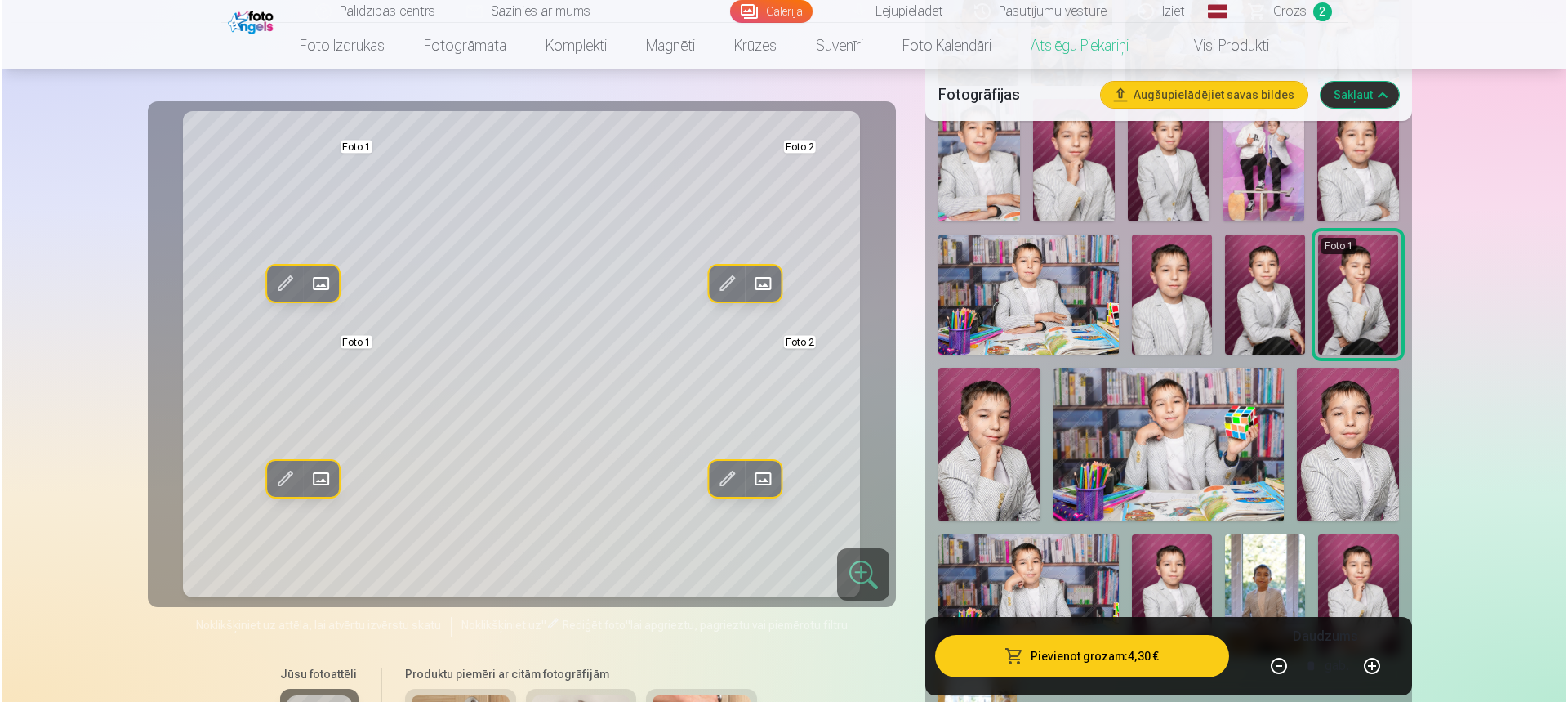
scroll to position [817, 0]
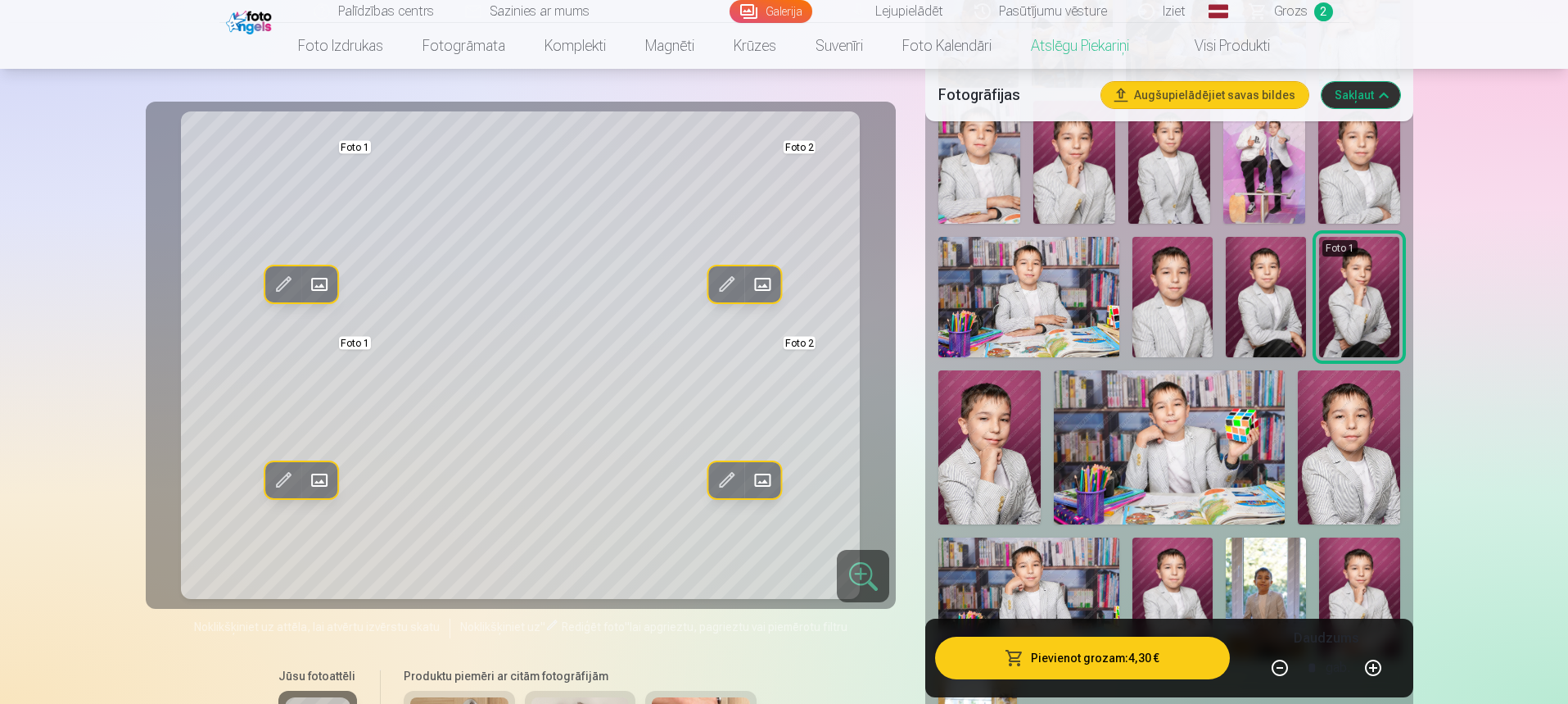
click at [1375, 457] on img at bounding box center [1348, 447] width 102 height 154
click at [1172, 169] on img at bounding box center [1169, 162] width 82 height 123
click at [324, 287] on span at bounding box center [319, 285] width 26 height 26
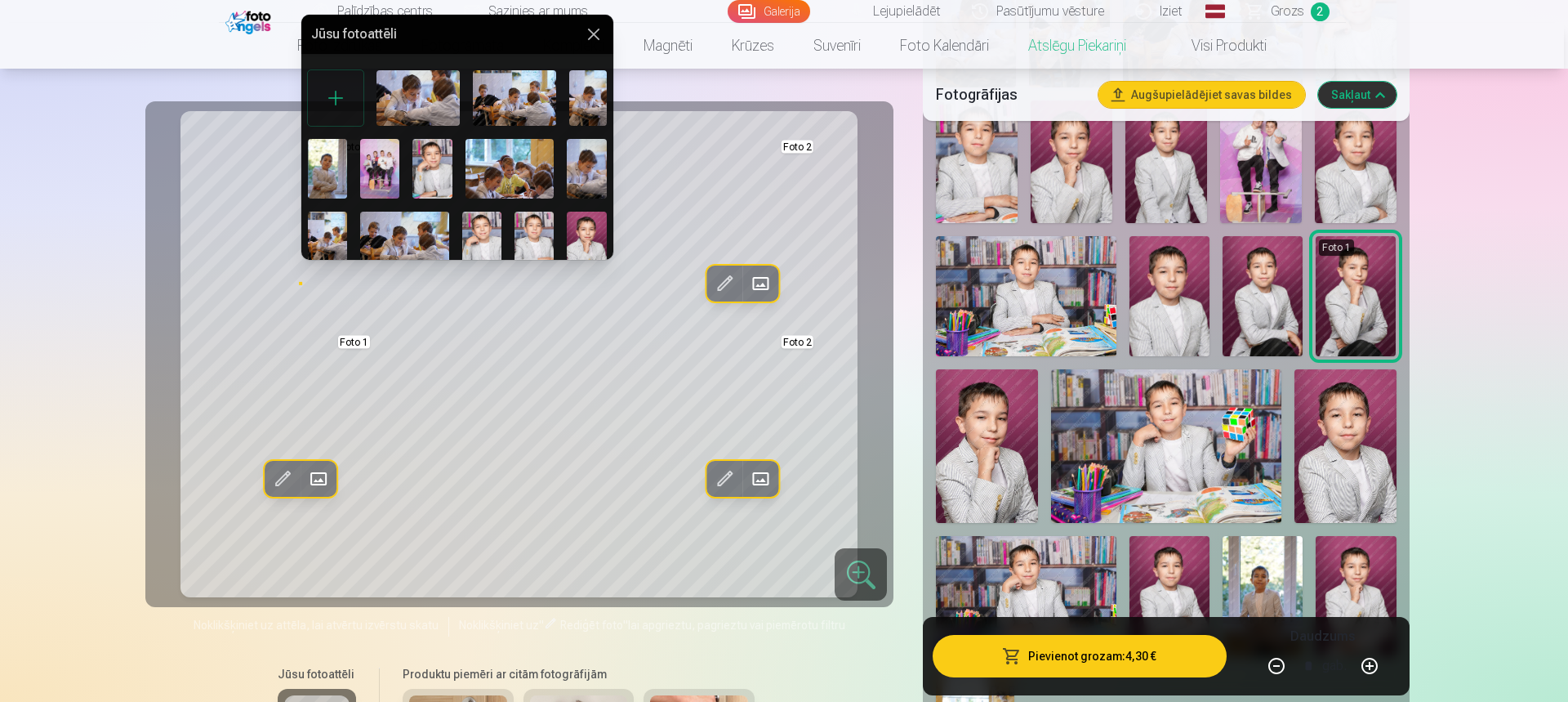
click at [1175, 190] on div at bounding box center [784, 351] width 1568 height 702
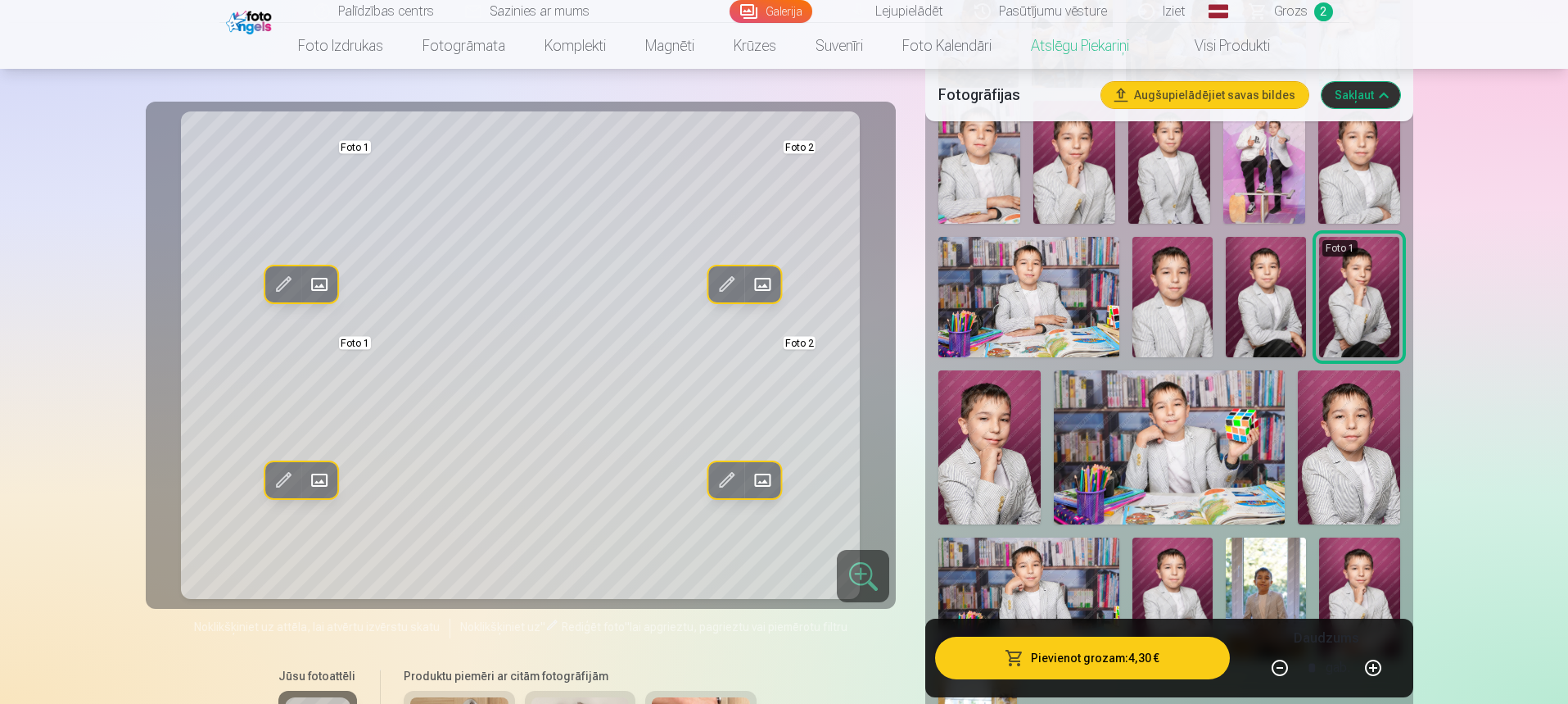
click at [333, 283] on button "Aizstāt" at bounding box center [319, 284] width 36 height 37
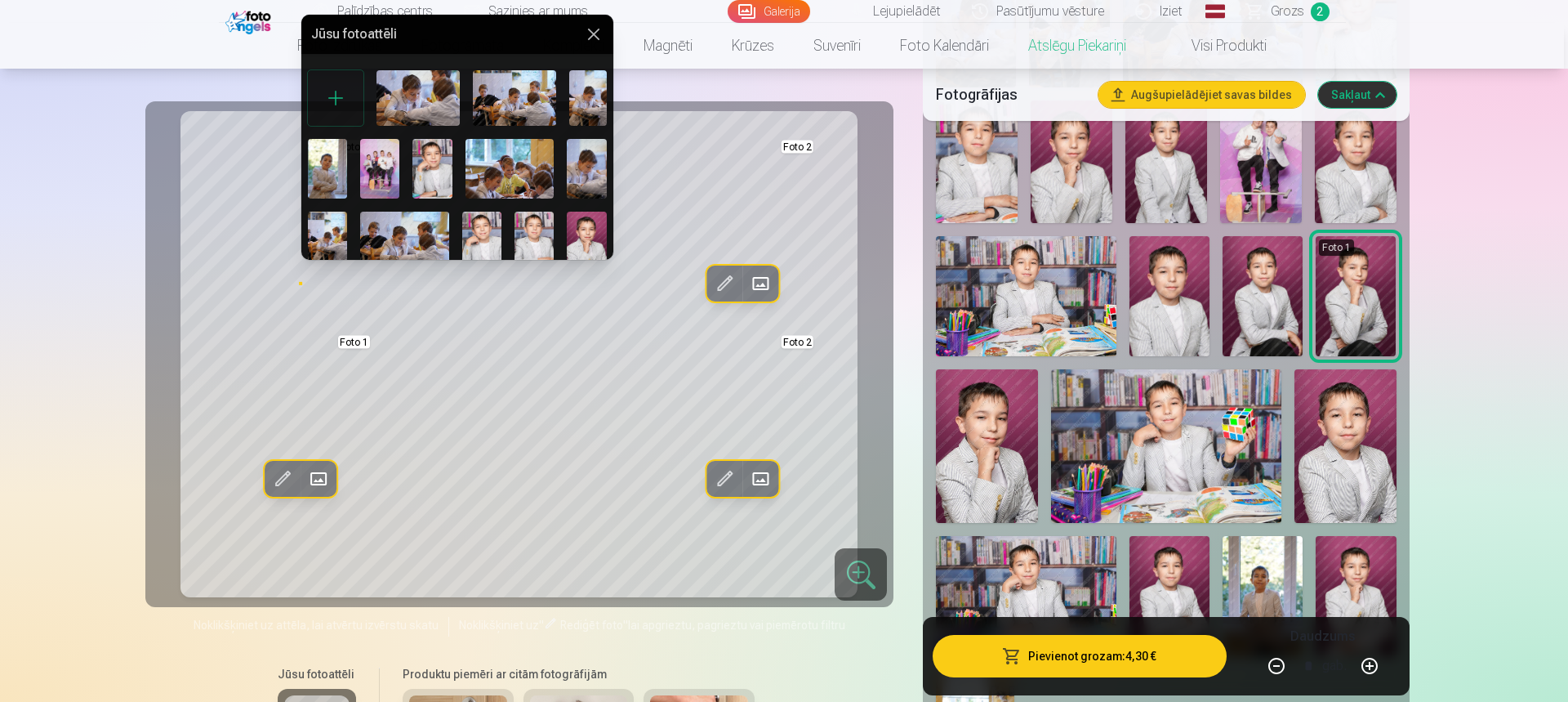
click at [1173, 202] on div at bounding box center [784, 351] width 1568 height 702
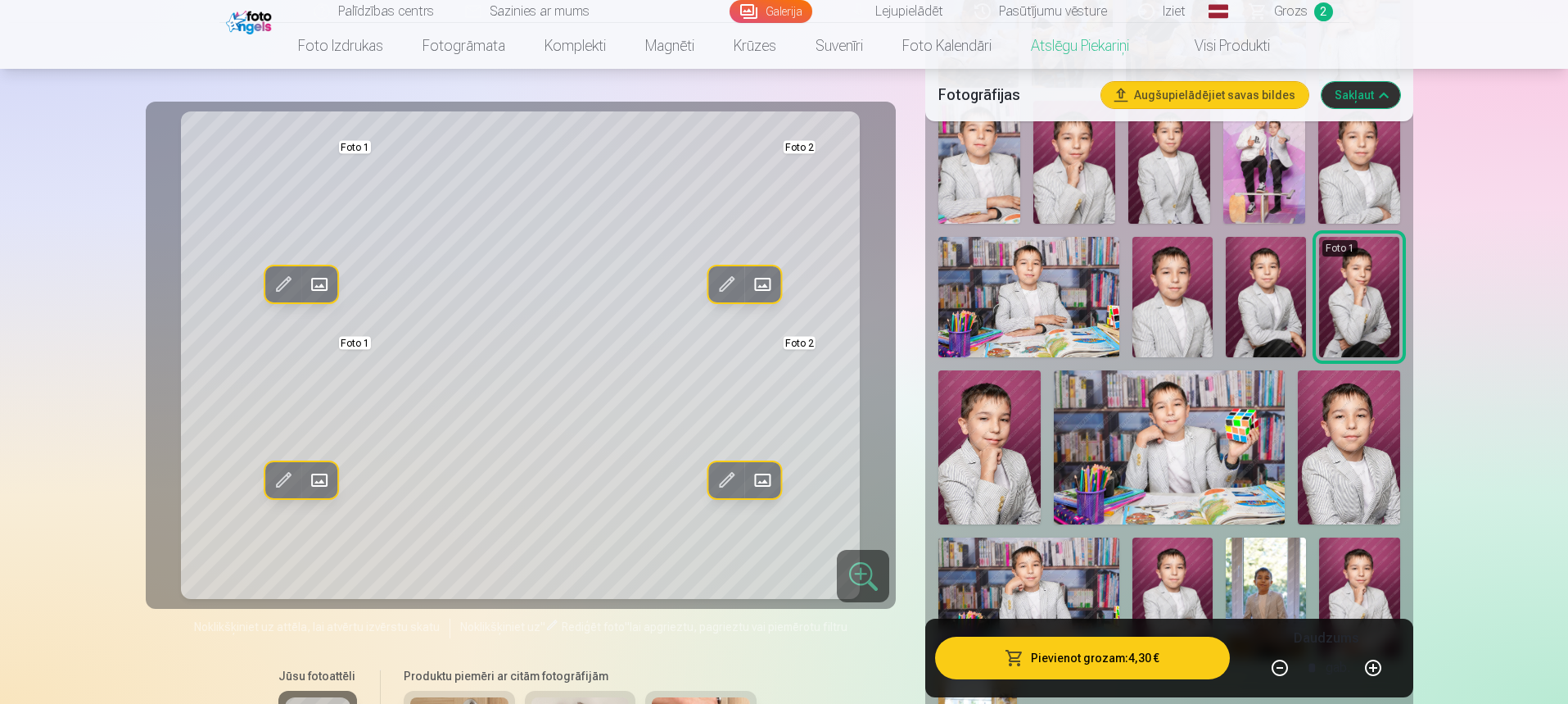
click at [309, 283] on span at bounding box center [319, 285] width 26 height 26
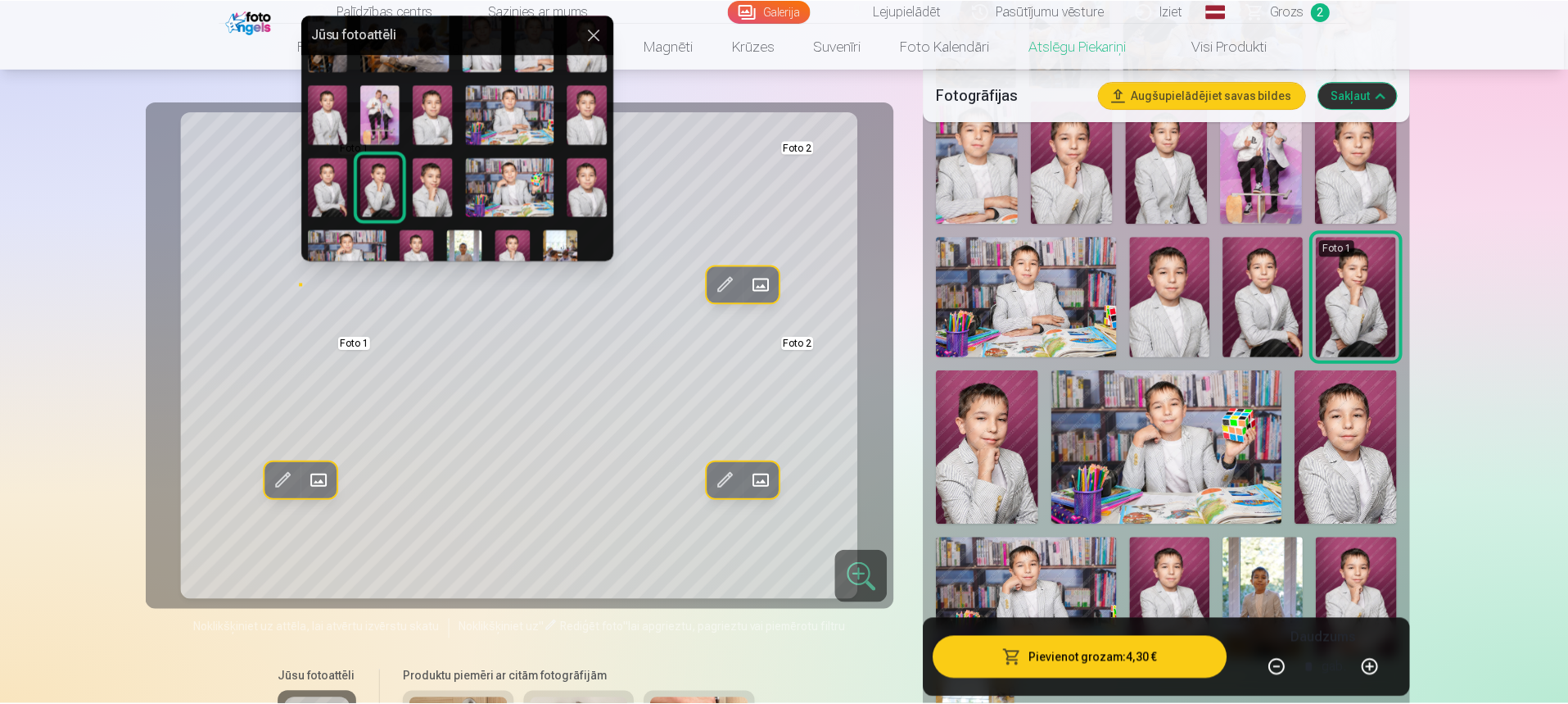
scroll to position [223, 0]
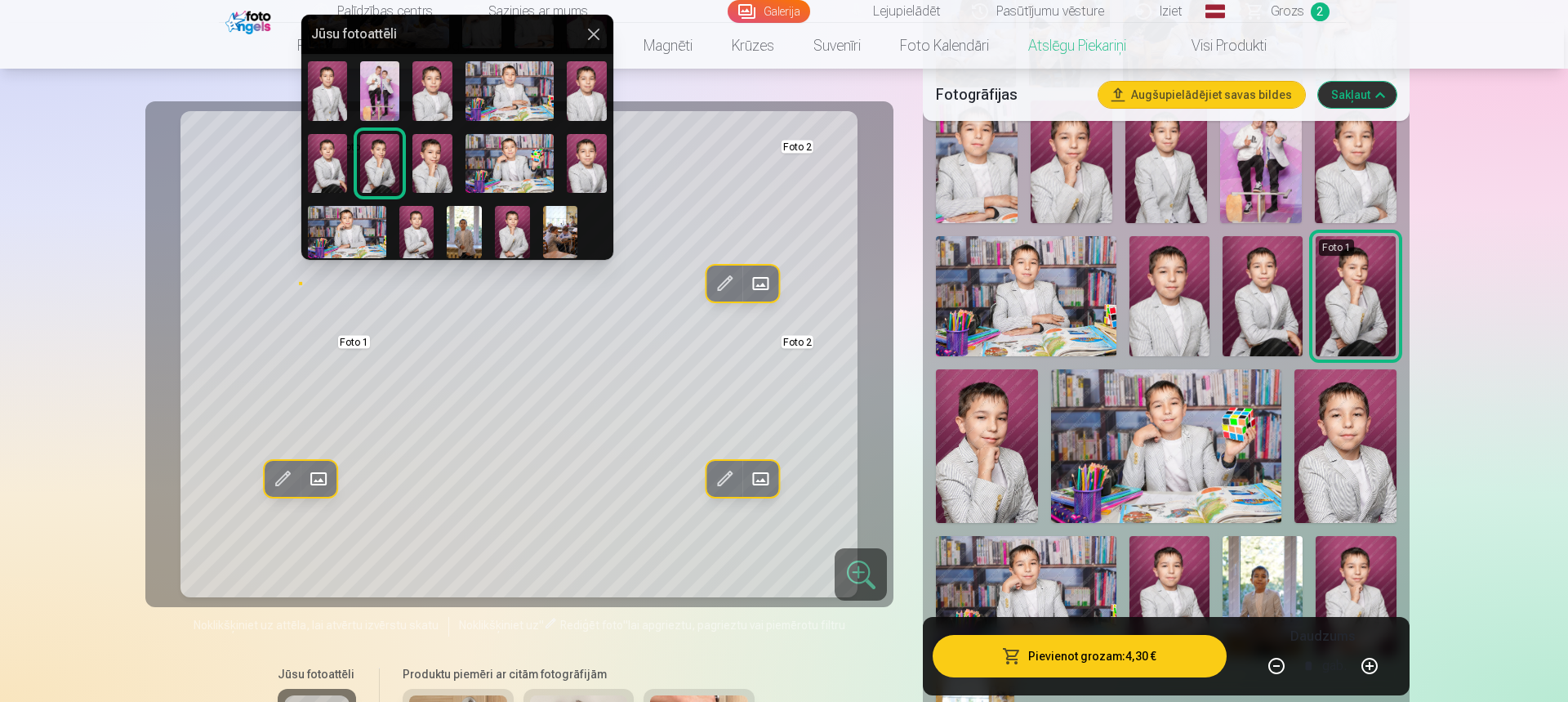
click at [409, 221] on img at bounding box center [417, 232] width 35 height 52
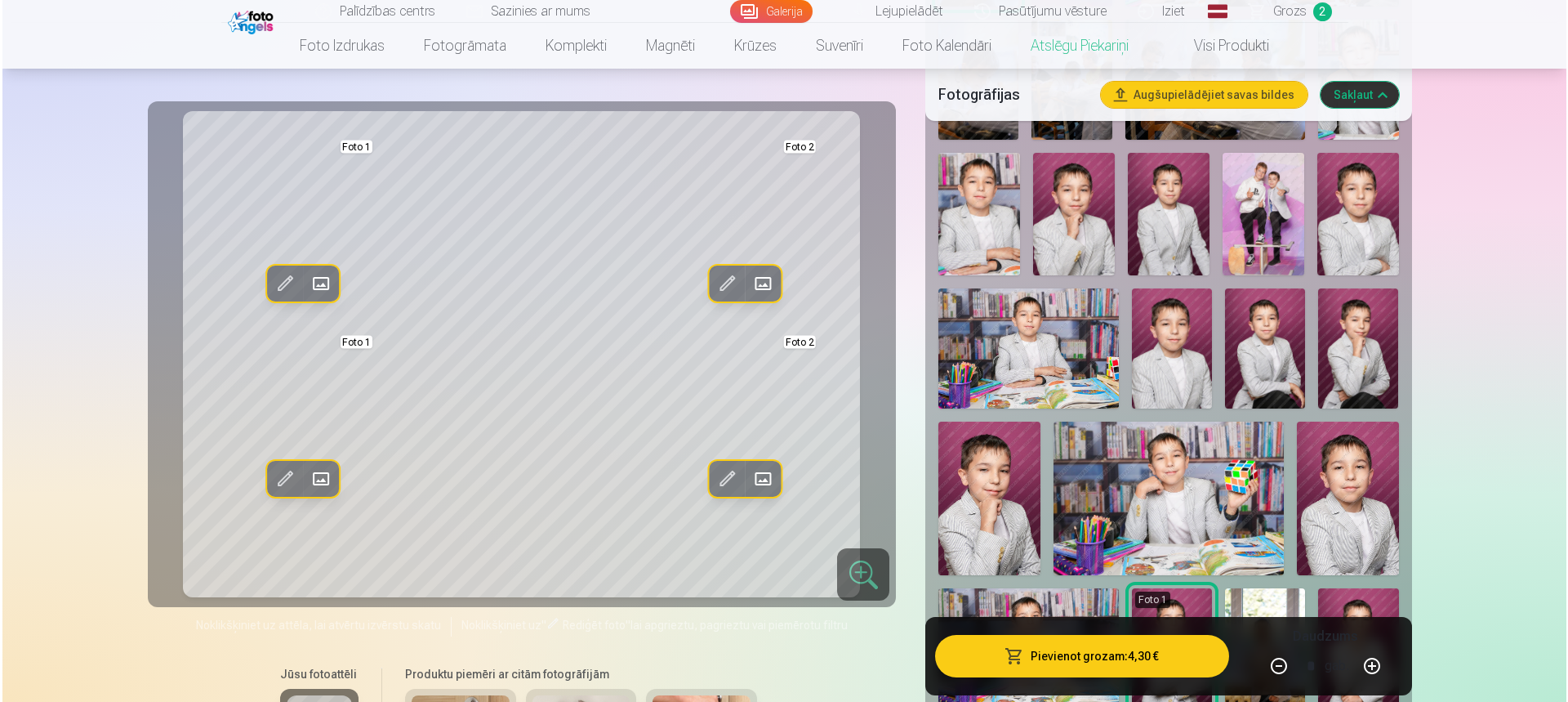
scroll to position [817, 0]
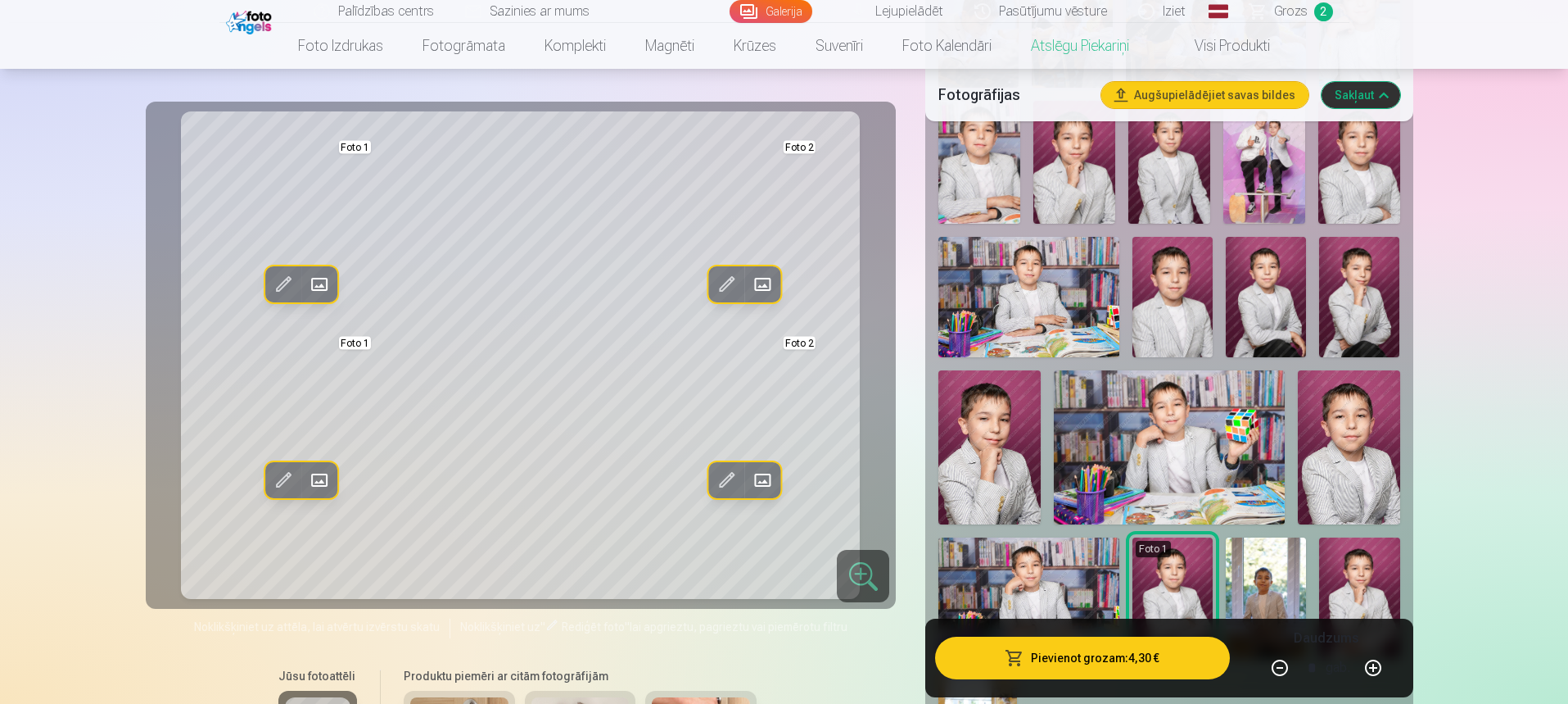
click at [1102, 666] on button "Pievienot grozam : 4,30 €" at bounding box center [1082, 658] width 294 height 43
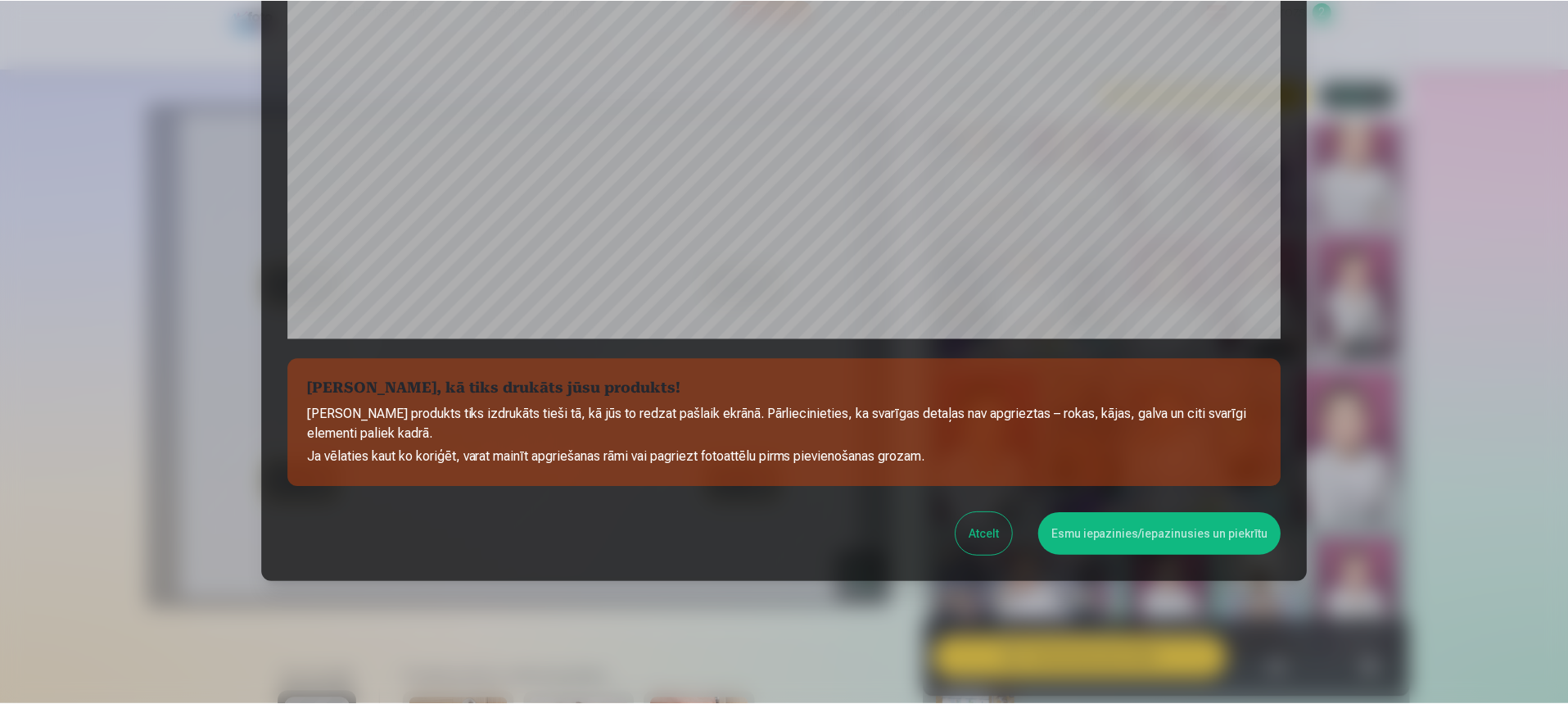
scroll to position [476, 0]
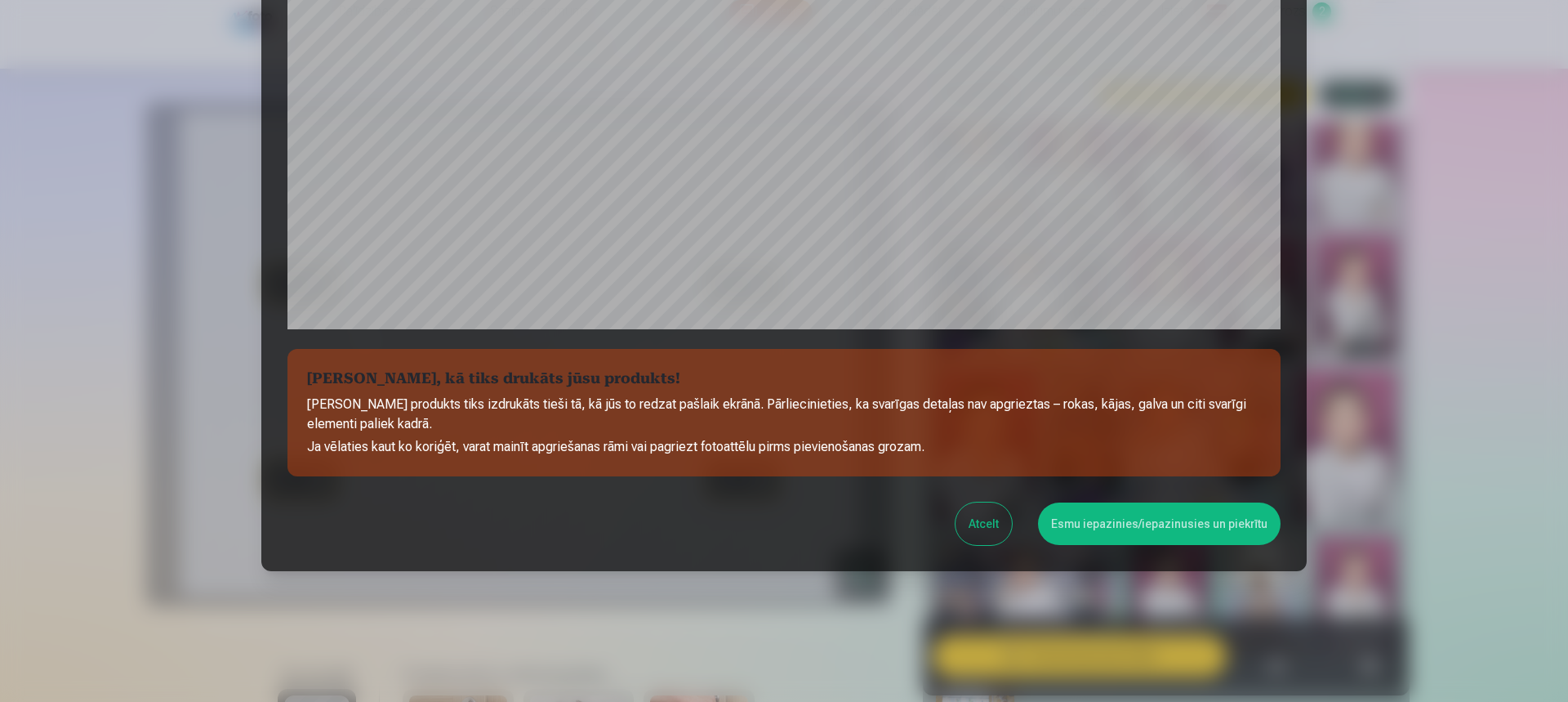
click at [1183, 524] on button "Esmu iepazinies/iepazinusies un piekrītu" at bounding box center [1159, 524] width 243 height 43
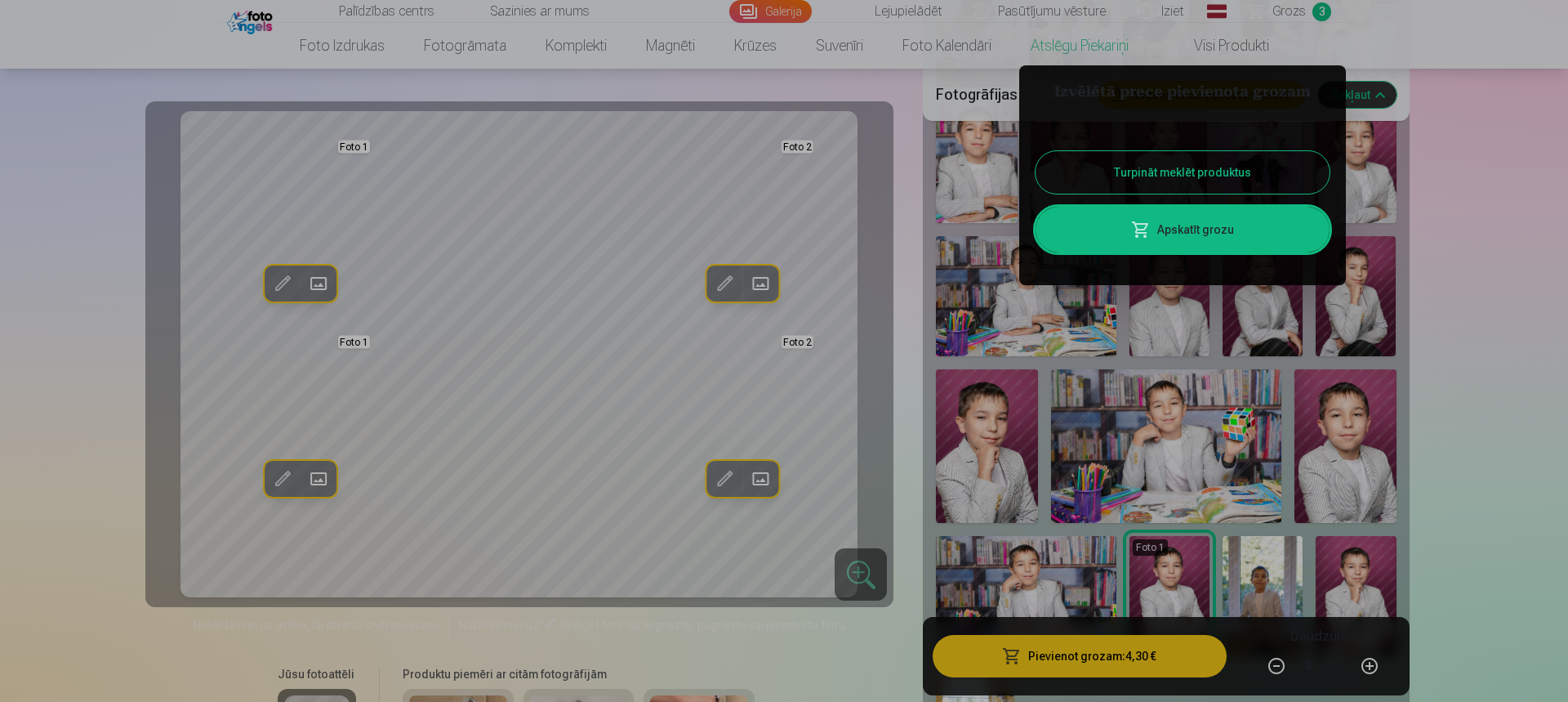
click at [1220, 167] on button "Turpināt meklēt produktus" at bounding box center [1183, 173] width 294 height 43
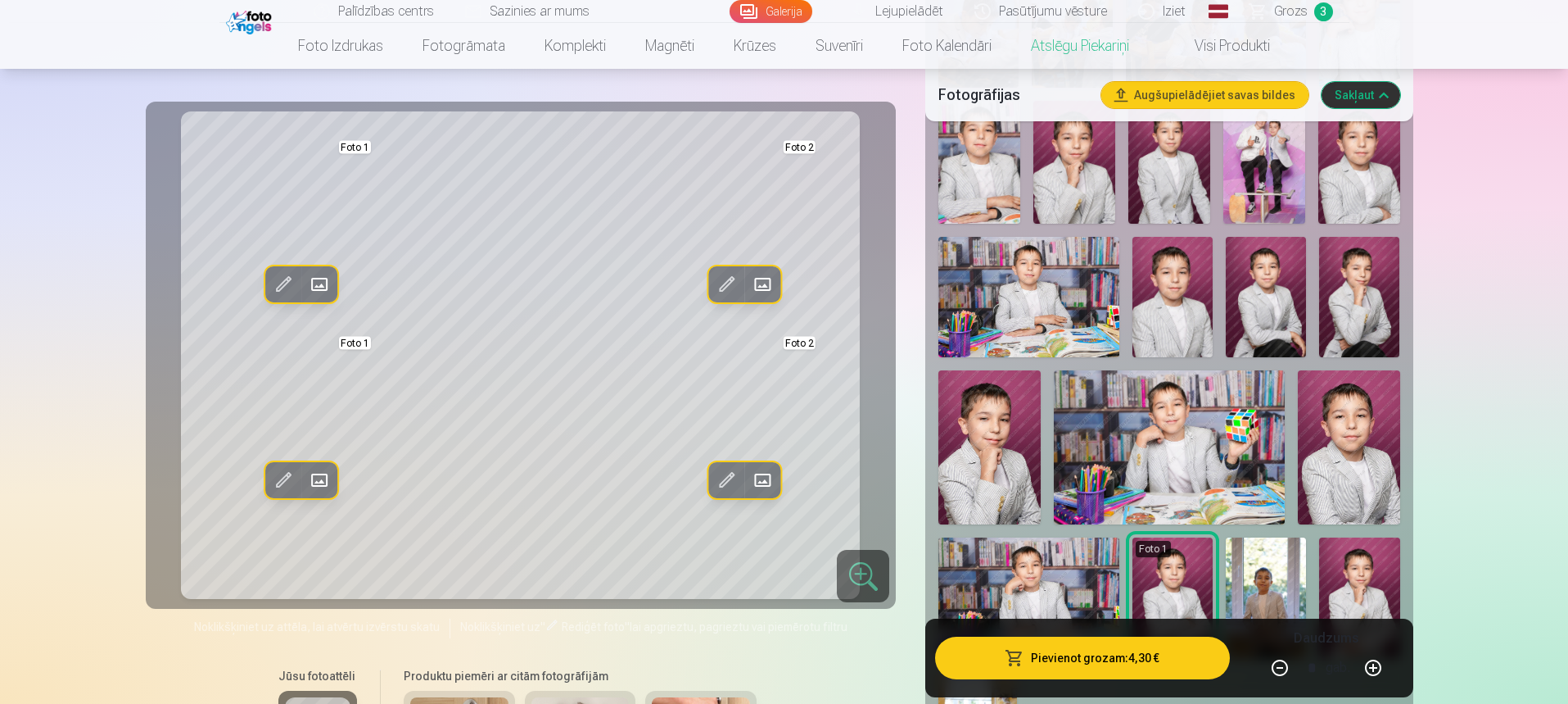
click at [1240, 51] on link "Visi produkti" at bounding box center [1219, 46] width 141 height 46
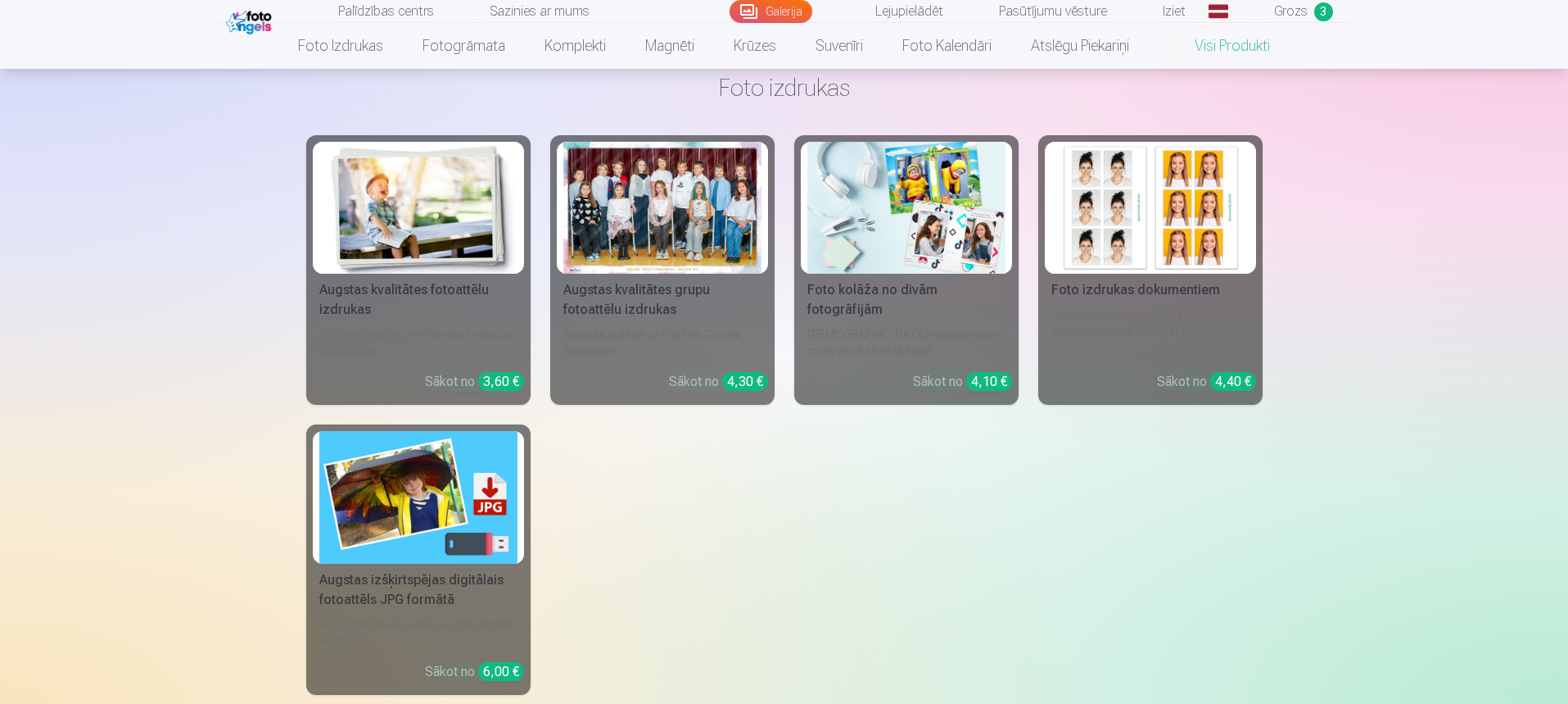
scroll to position [82, 0]
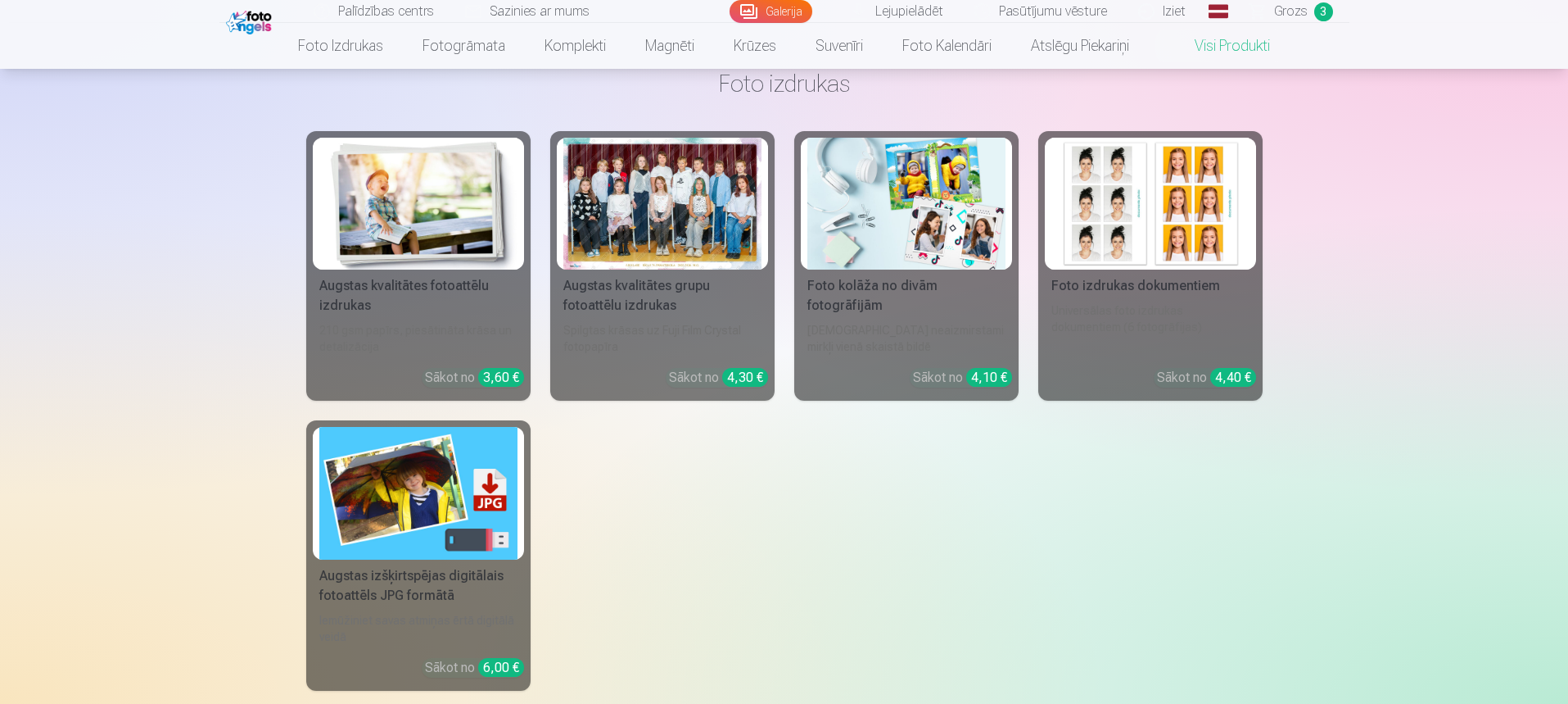
click at [658, 189] on div at bounding box center [662, 203] width 198 height 132
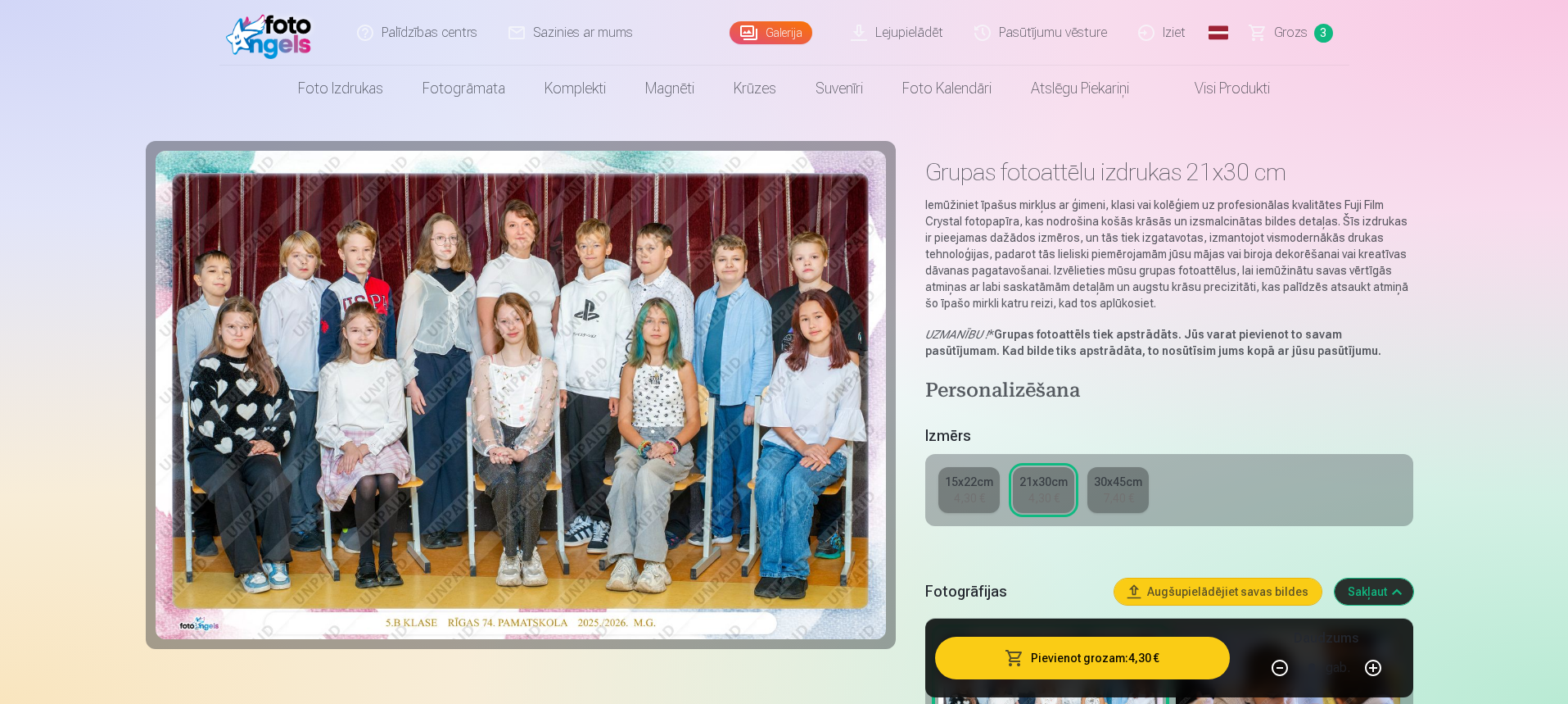
click at [1301, 33] on span "Grozs" at bounding box center [1291, 33] width 34 height 20
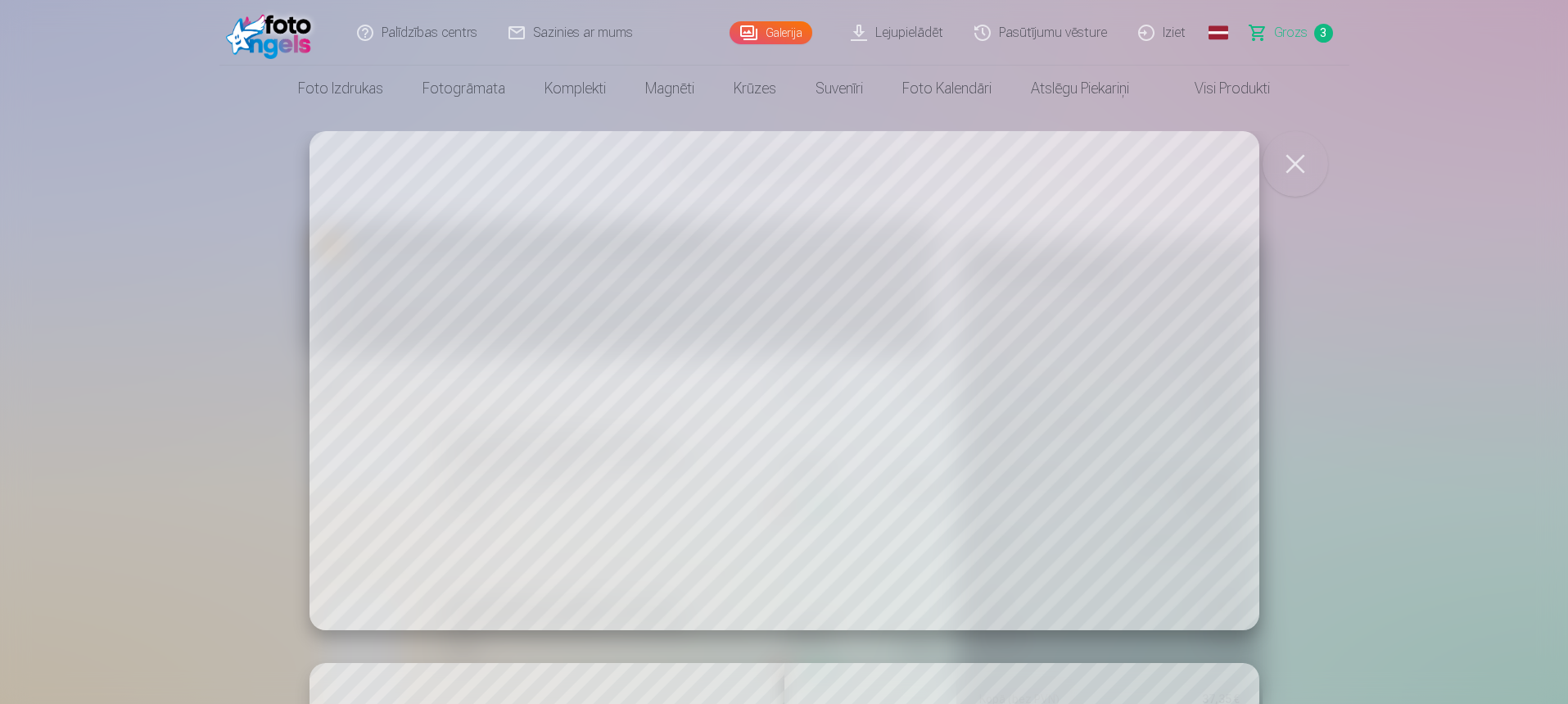
click at [1299, 175] on button "button" at bounding box center [1296, 164] width 65 height 66
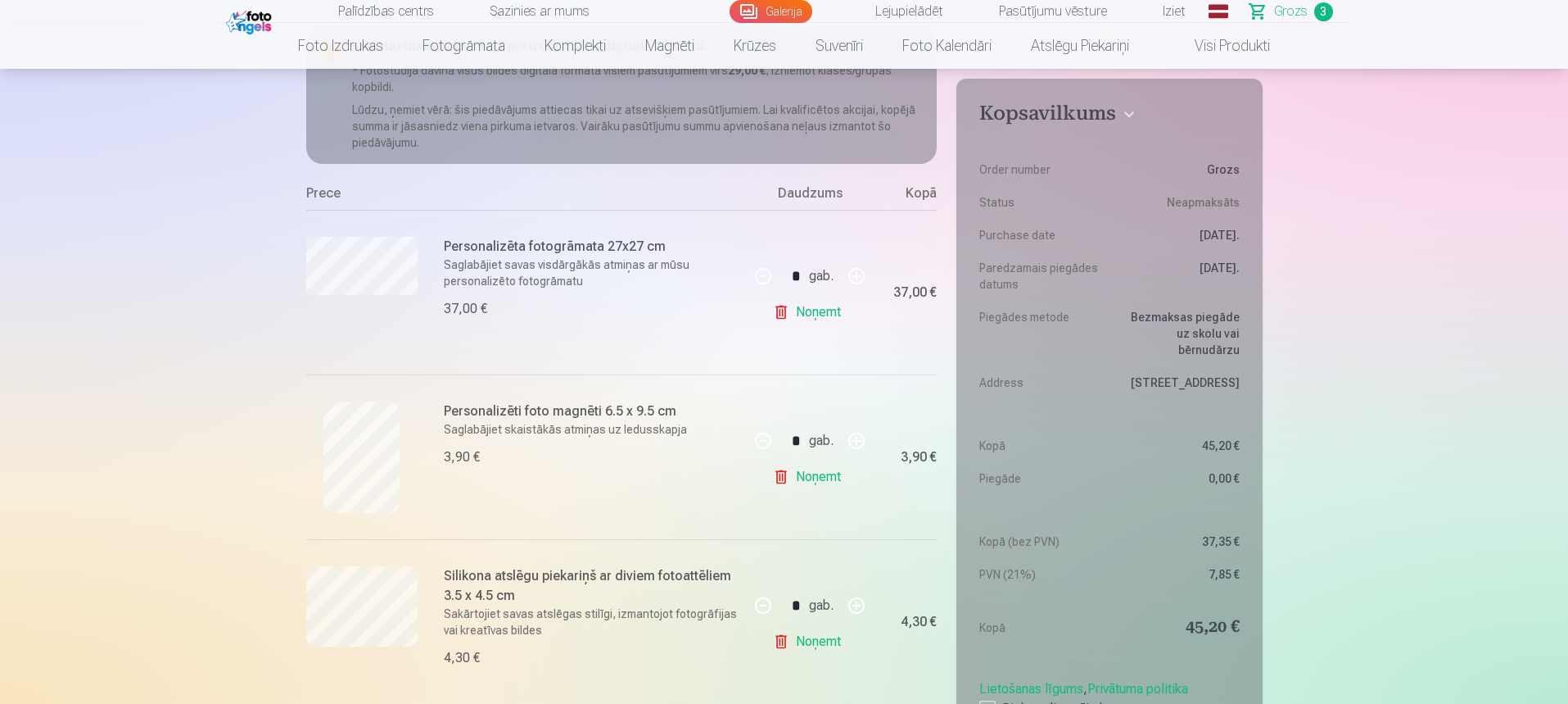
scroll to position [246, 0]
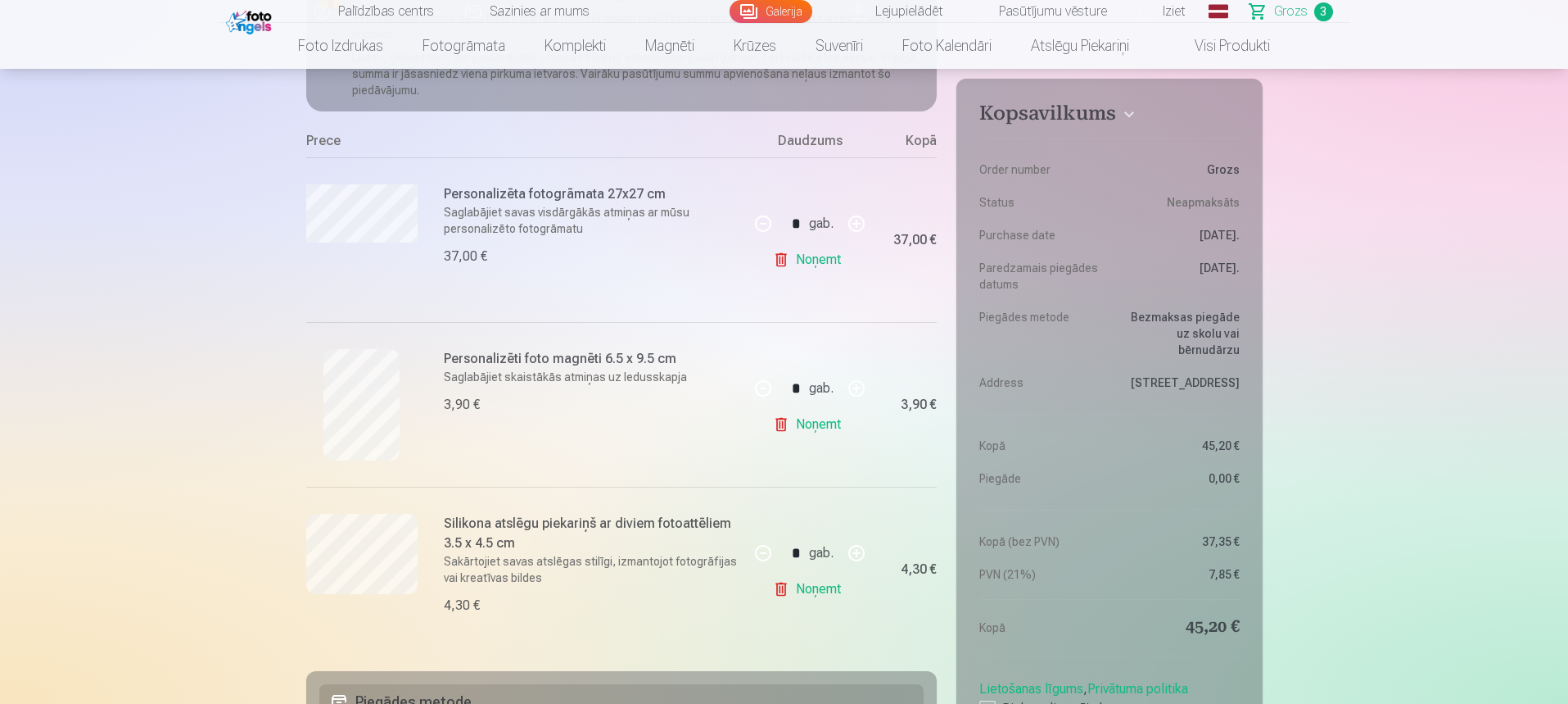
click at [784, 261] on link "Noņemt" at bounding box center [810, 259] width 75 height 33
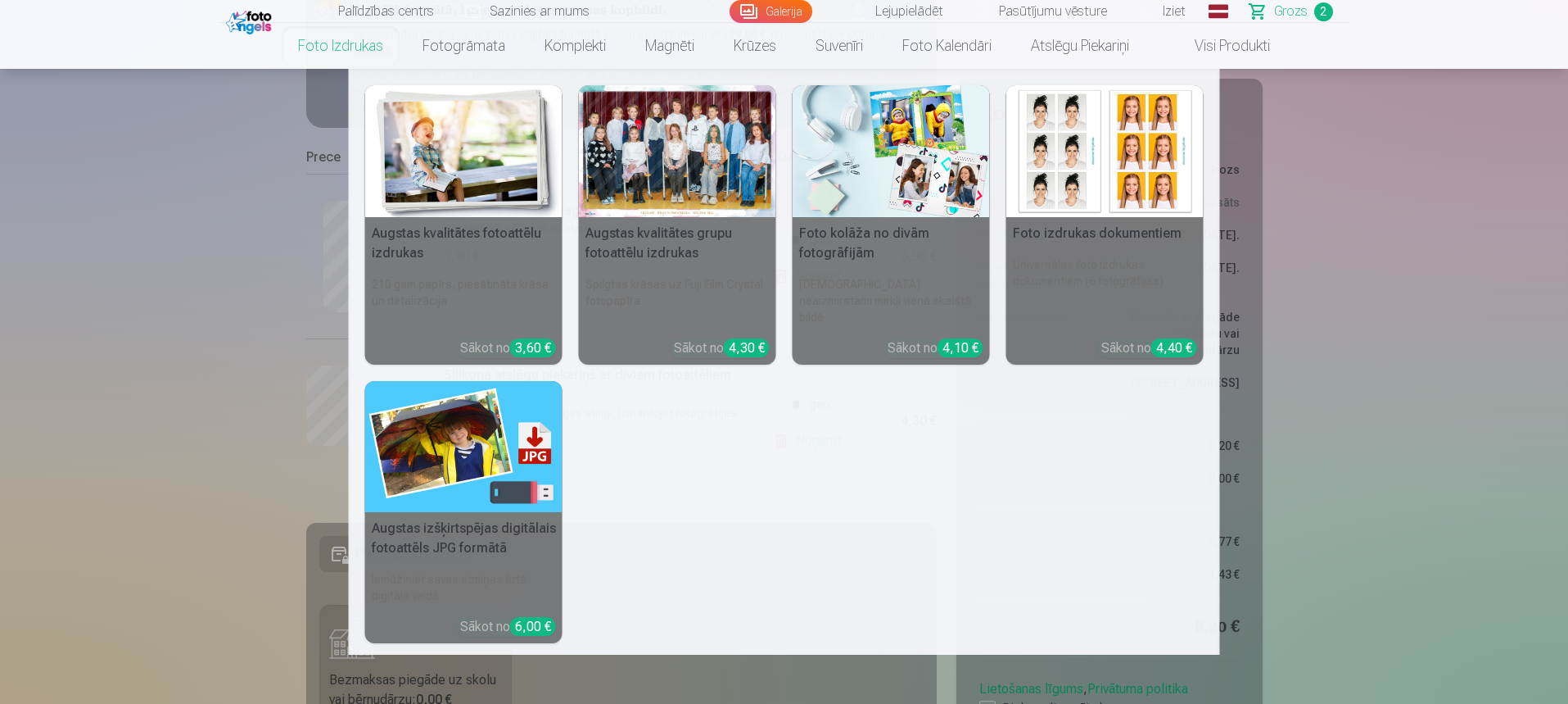
click at [351, 53] on link "Foto izdrukas" at bounding box center [341, 46] width 124 height 46
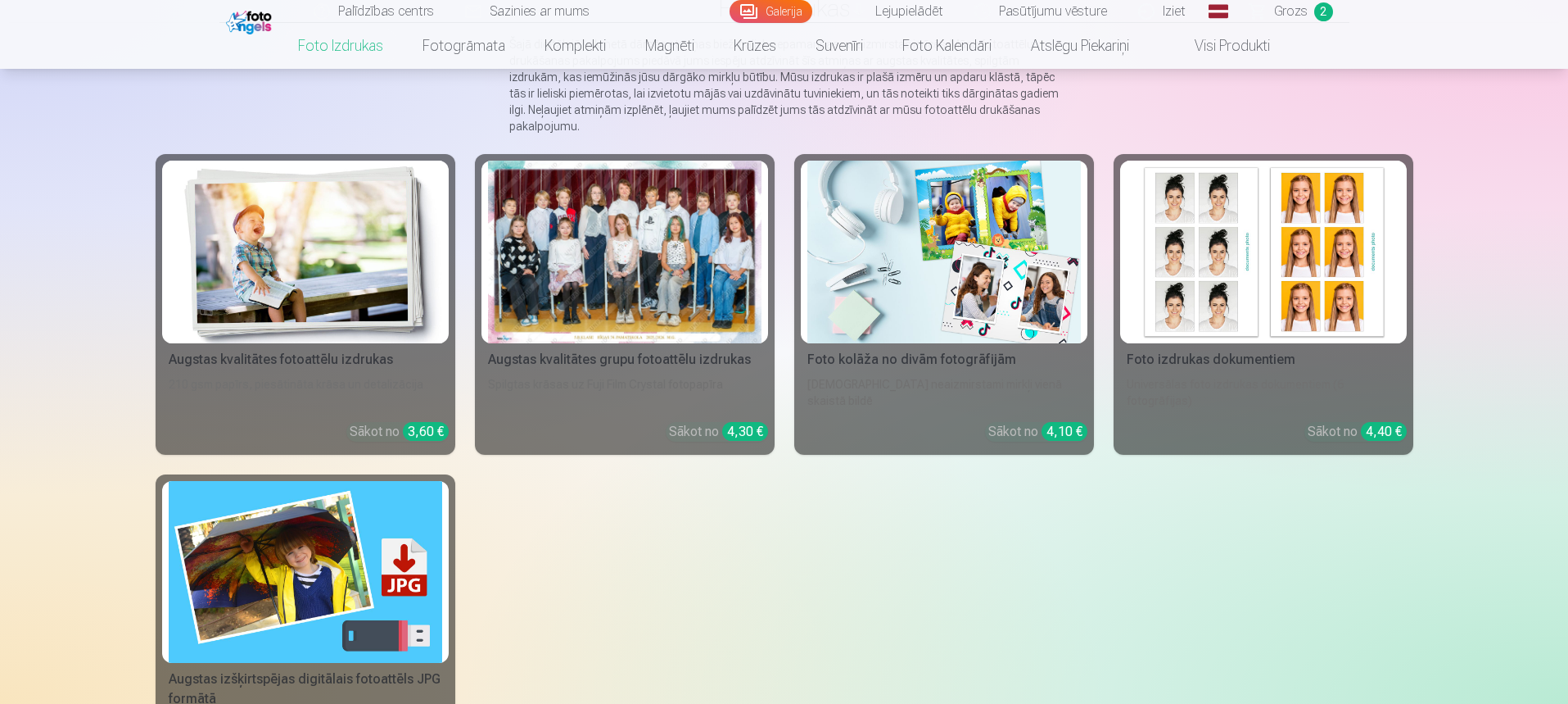
scroll to position [164, 0]
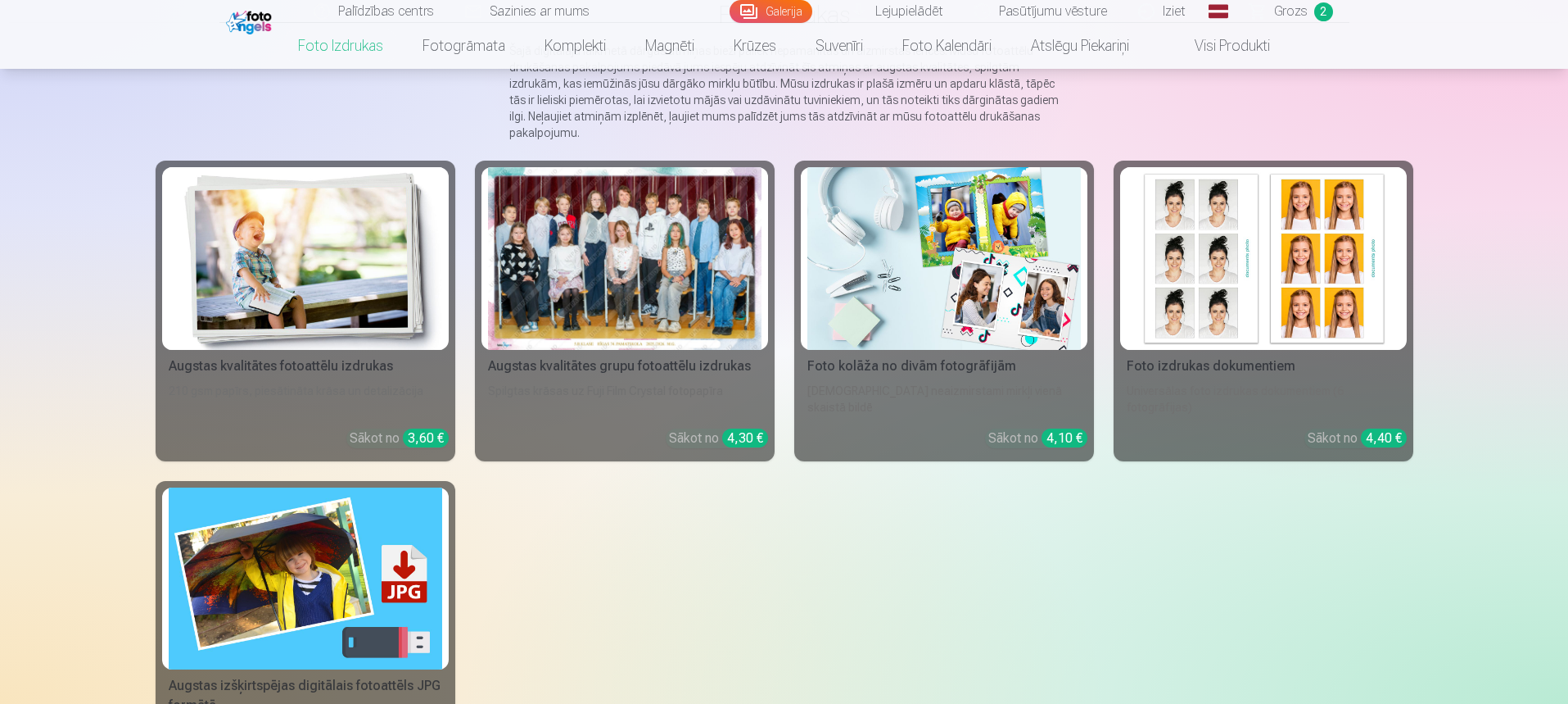
click at [321, 203] on img at bounding box center [305, 258] width 273 height 183
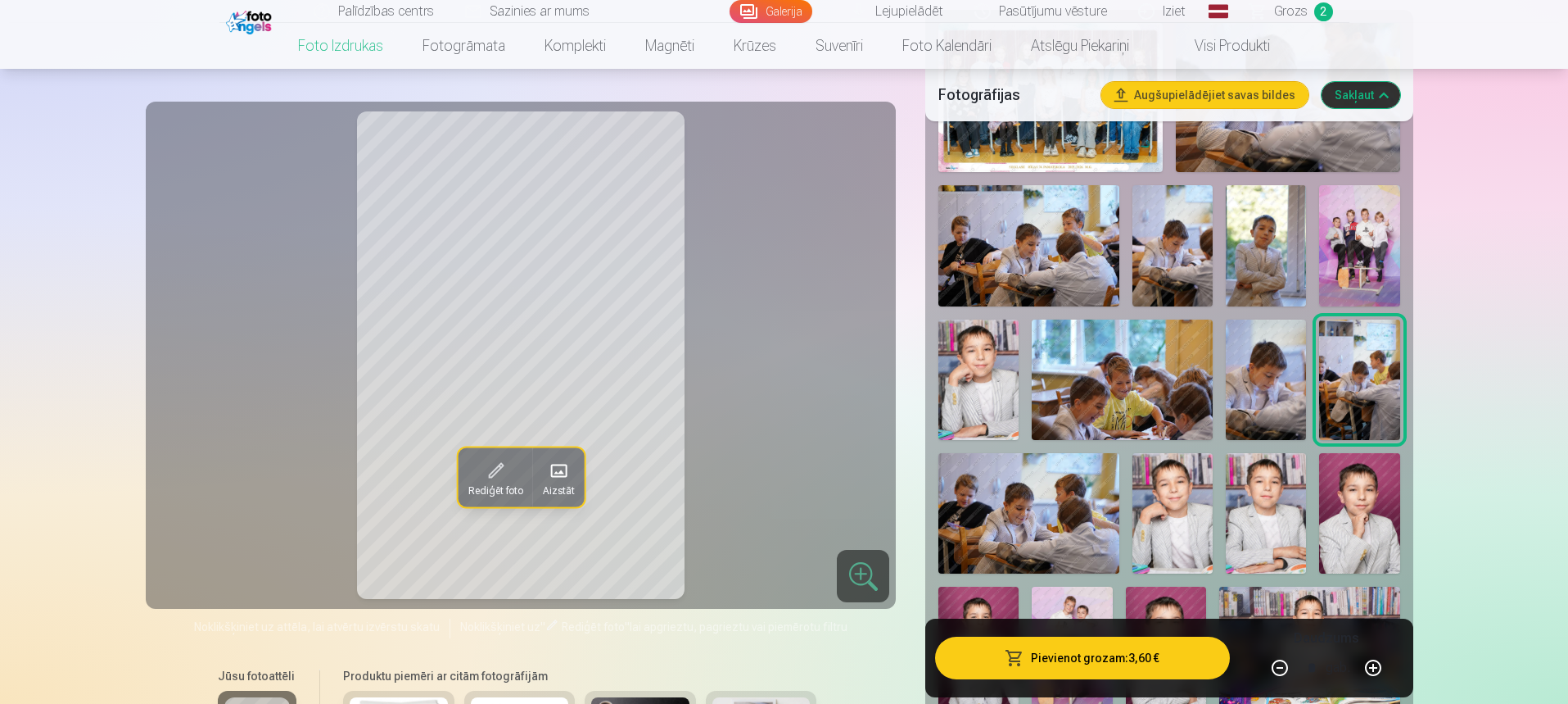
scroll to position [655, 0]
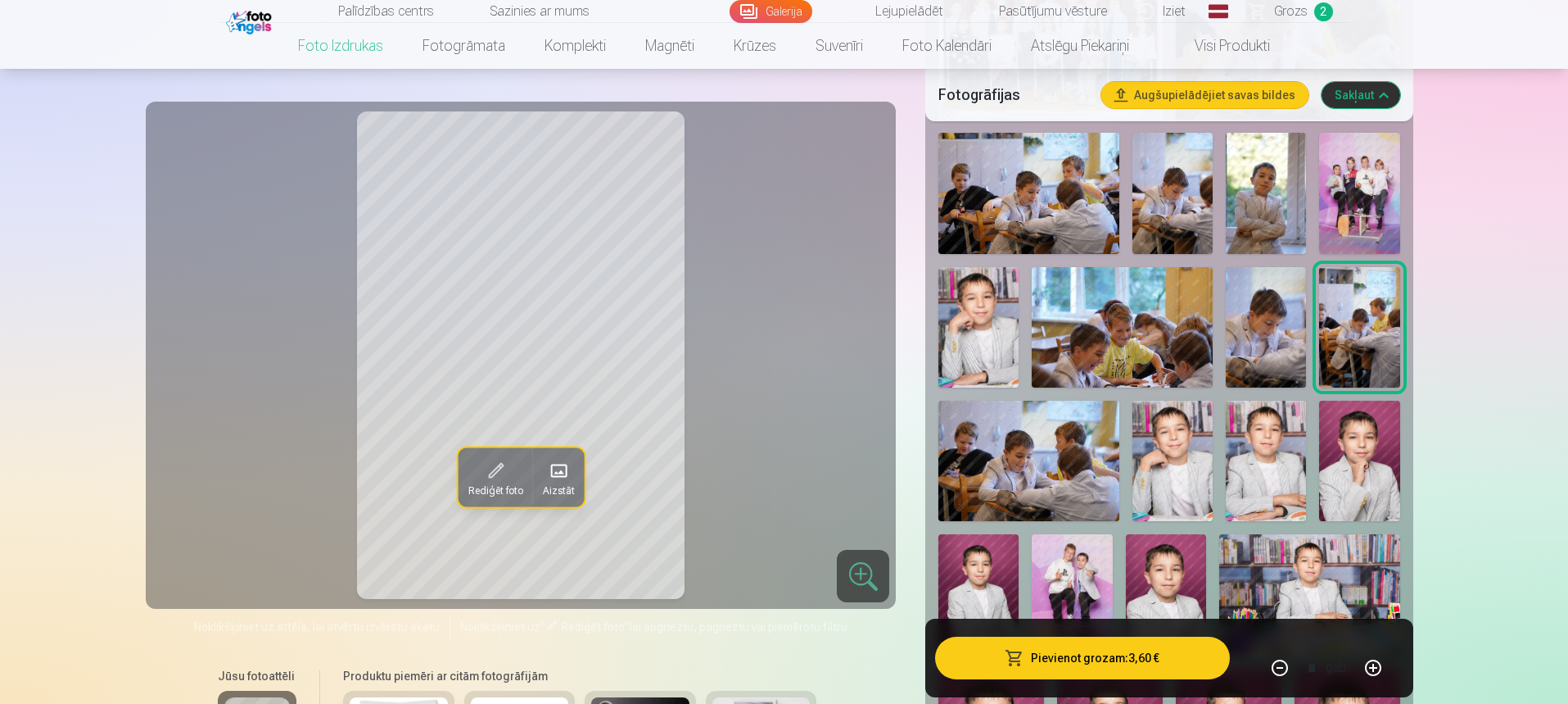
click at [860, 579] on div at bounding box center [863, 576] width 52 height 52
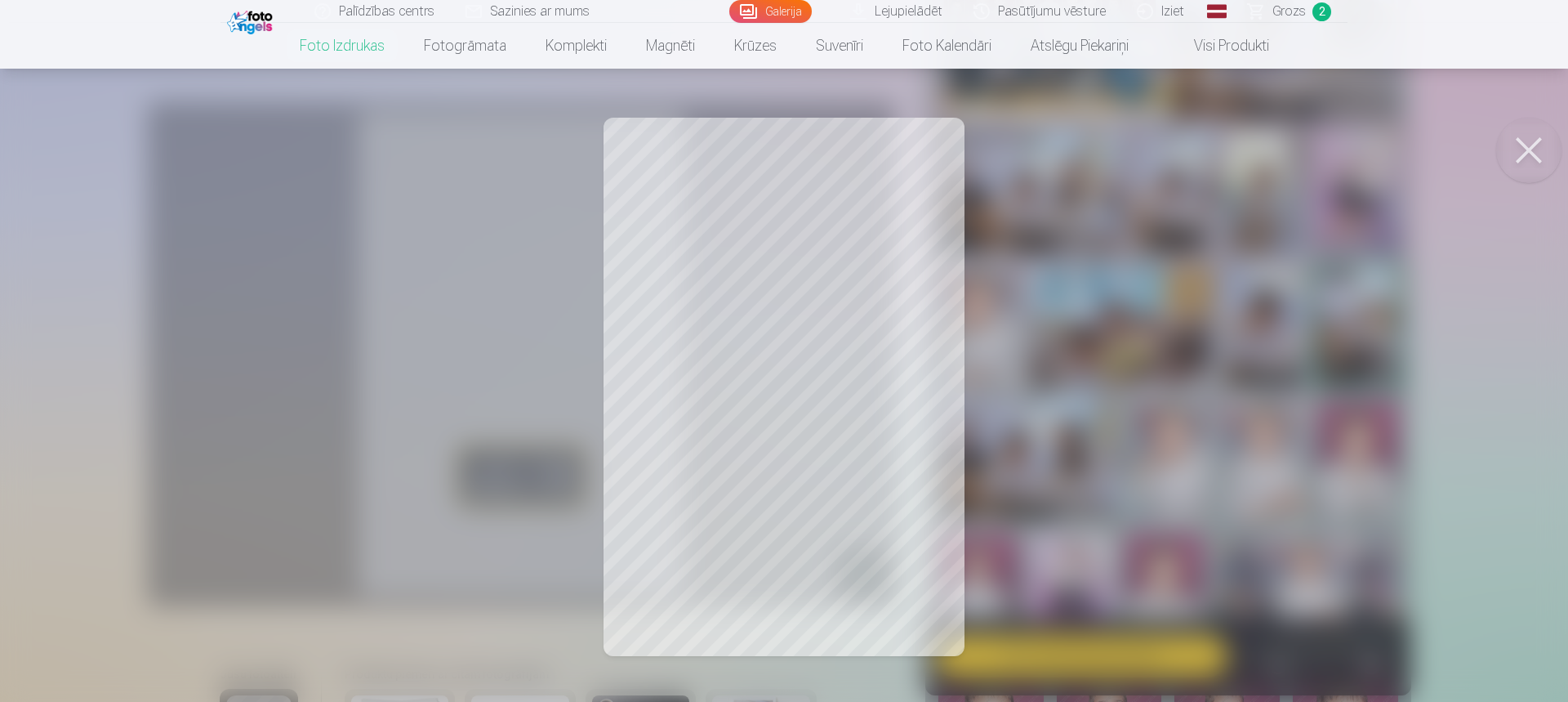
click at [1529, 147] on button at bounding box center [1529, 150] width 65 height 65
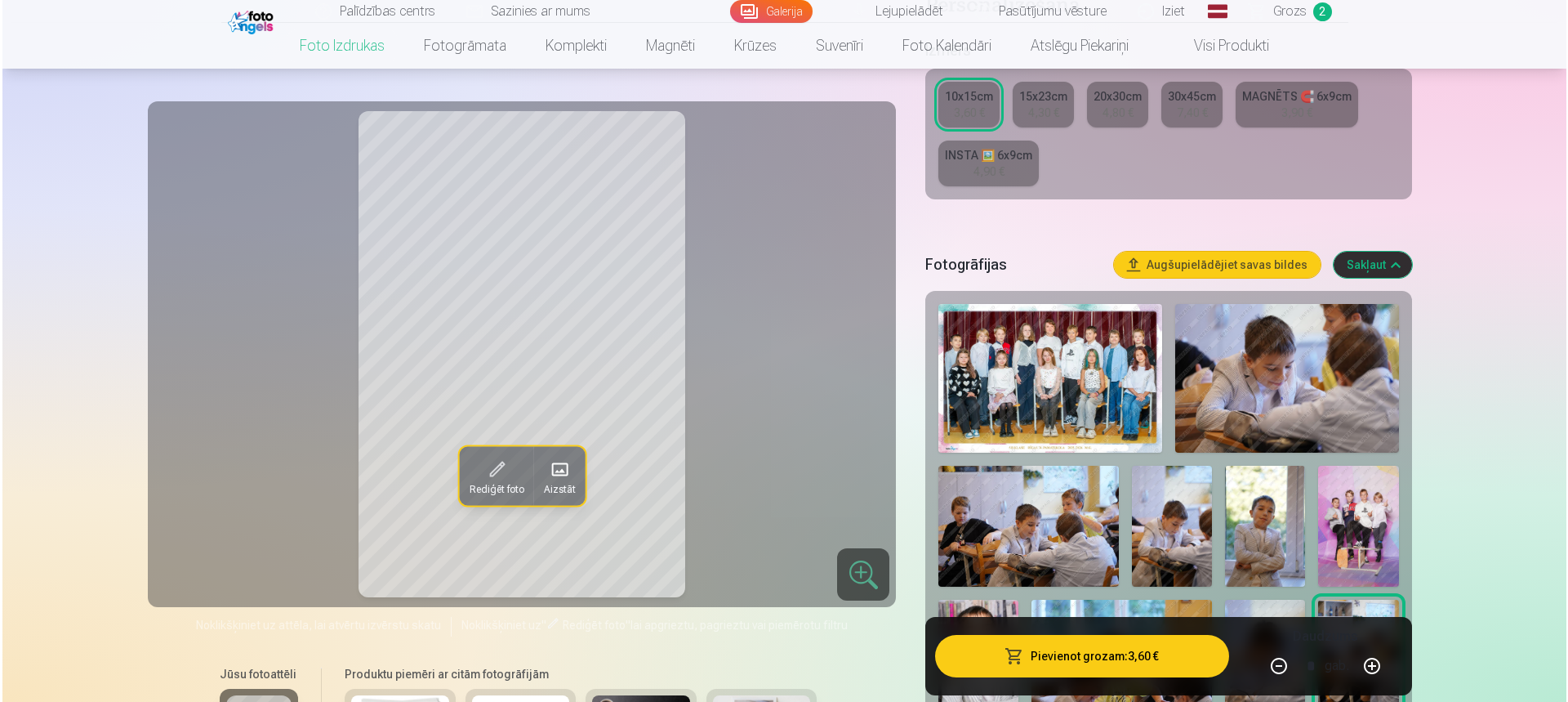
scroll to position [327, 0]
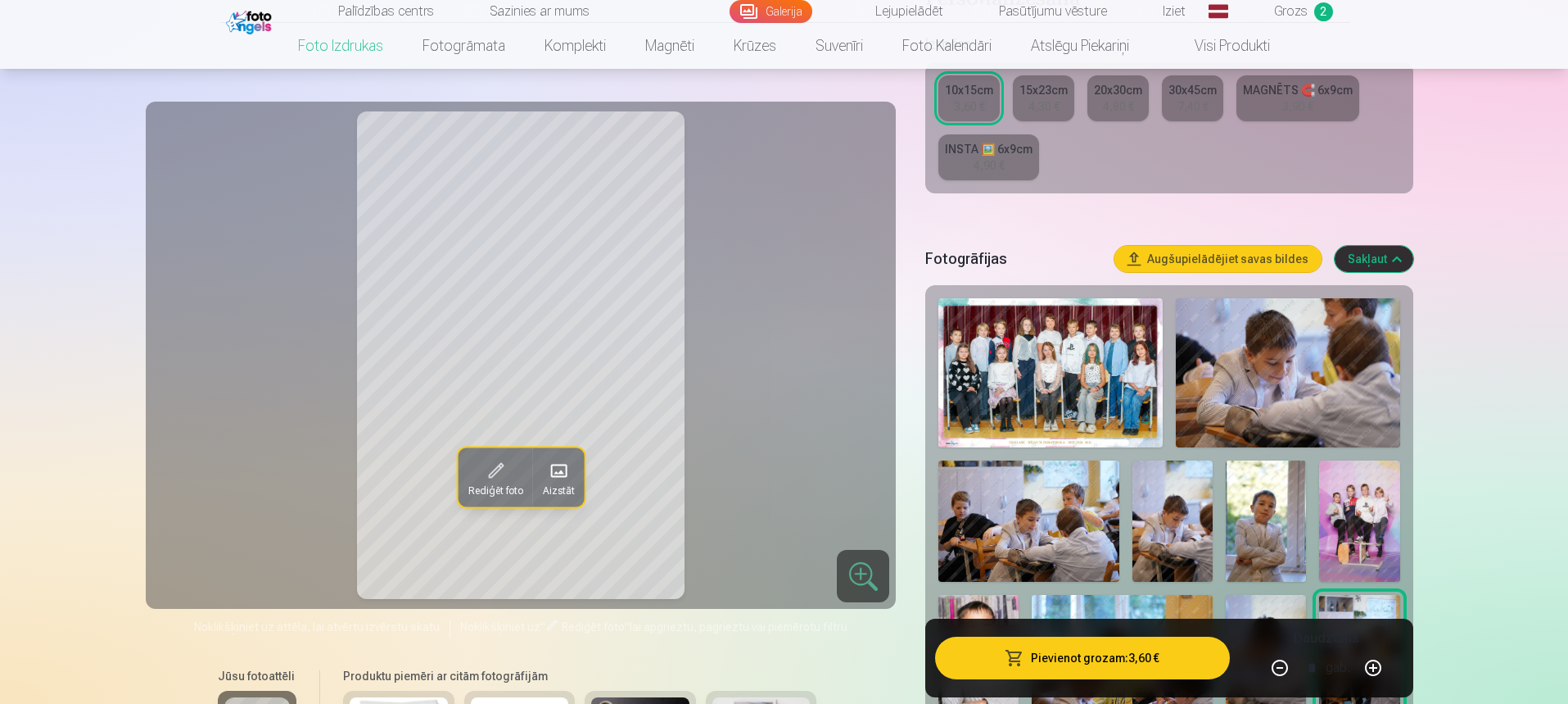
click at [1130, 662] on button "Pievienot grozam : 3,60 €" at bounding box center [1082, 658] width 294 height 43
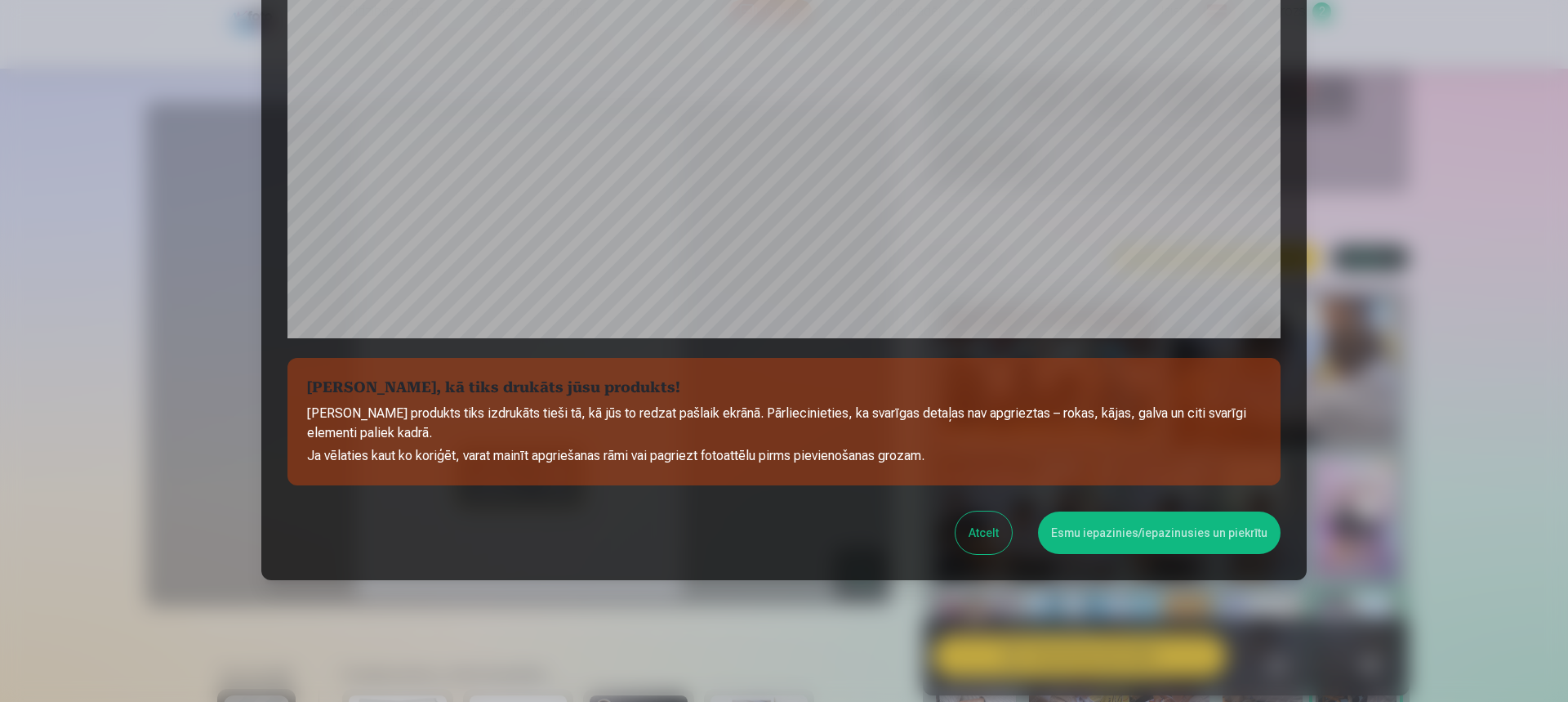
scroll to position [474, 0]
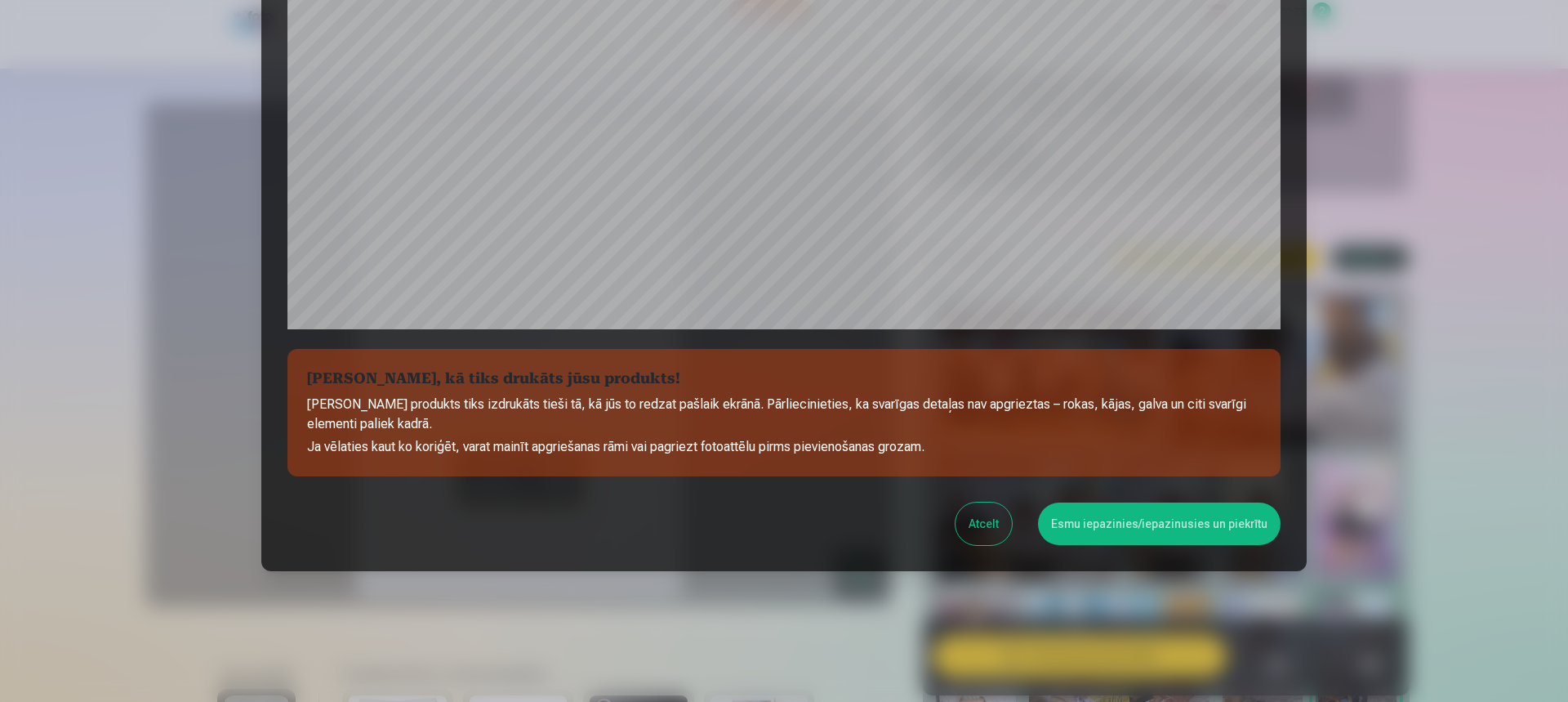
click at [1143, 533] on button "Esmu iepazinies/iepazinusies un piekrītu" at bounding box center [1159, 524] width 243 height 43
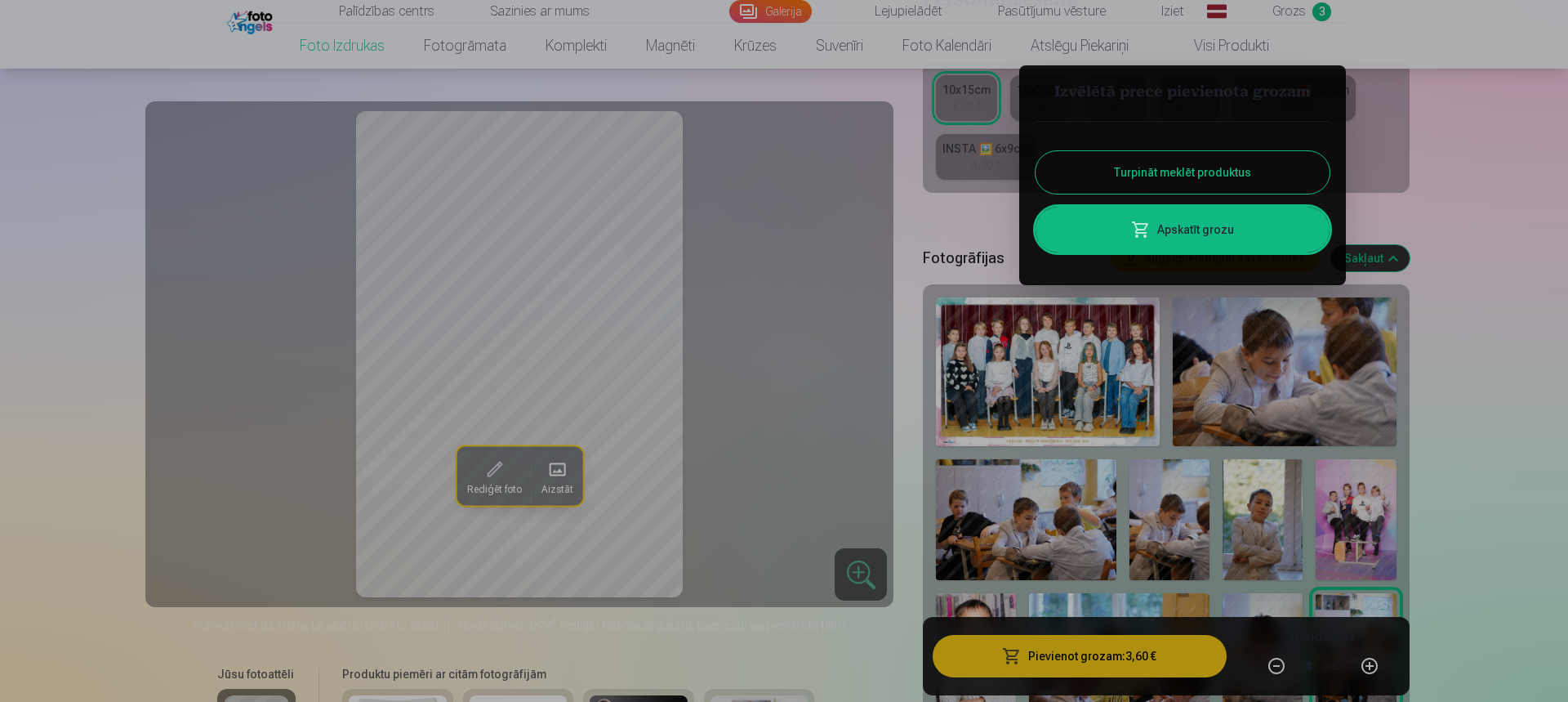
click at [1037, 365] on div at bounding box center [784, 351] width 1568 height 702
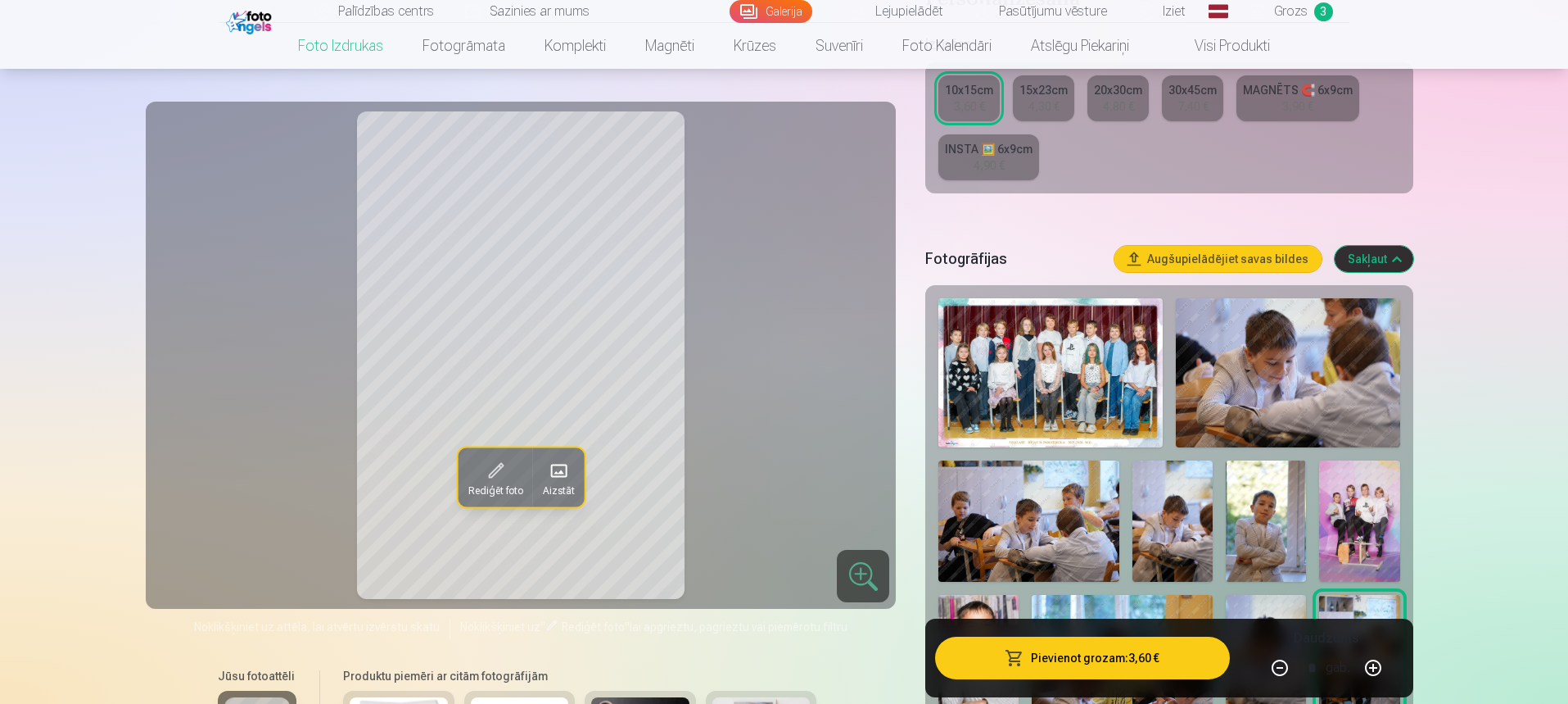
click at [1152, 669] on button "Pievienot grozam : 3,60 €" at bounding box center [1082, 658] width 294 height 43
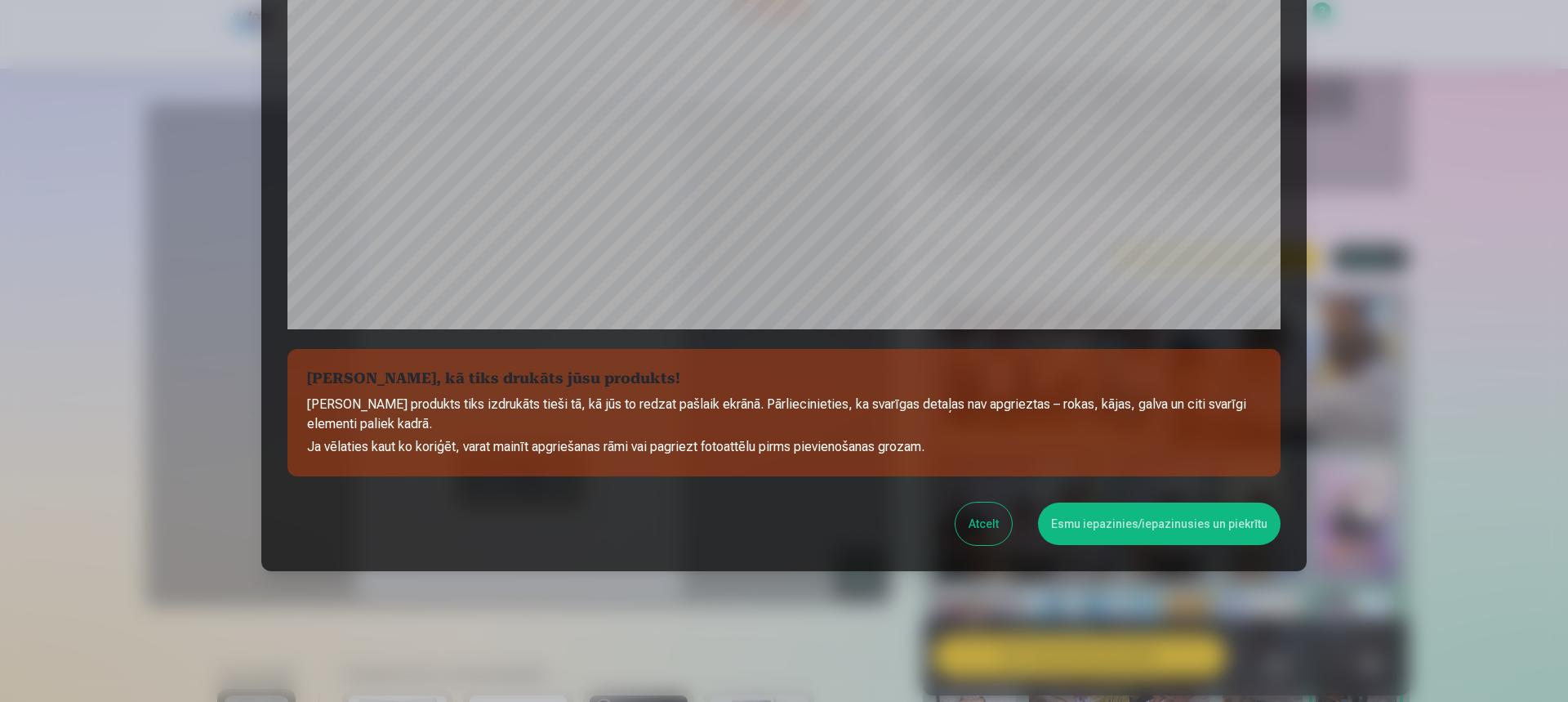
click at [1106, 522] on button "Esmu iepazinies/iepazinusies un piekrītu" at bounding box center [1159, 524] width 243 height 43
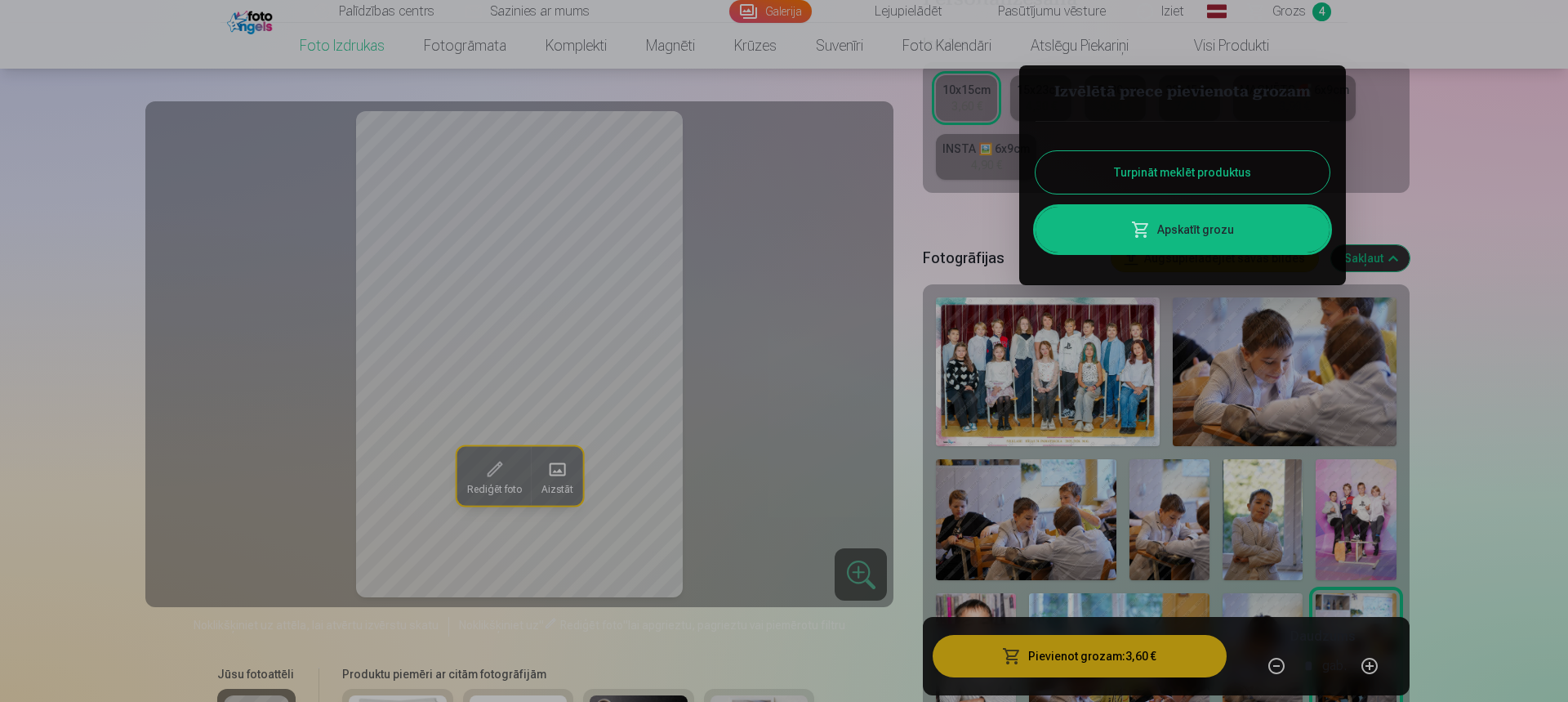
click at [1311, 385] on div at bounding box center [784, 351] width 1568 height 702
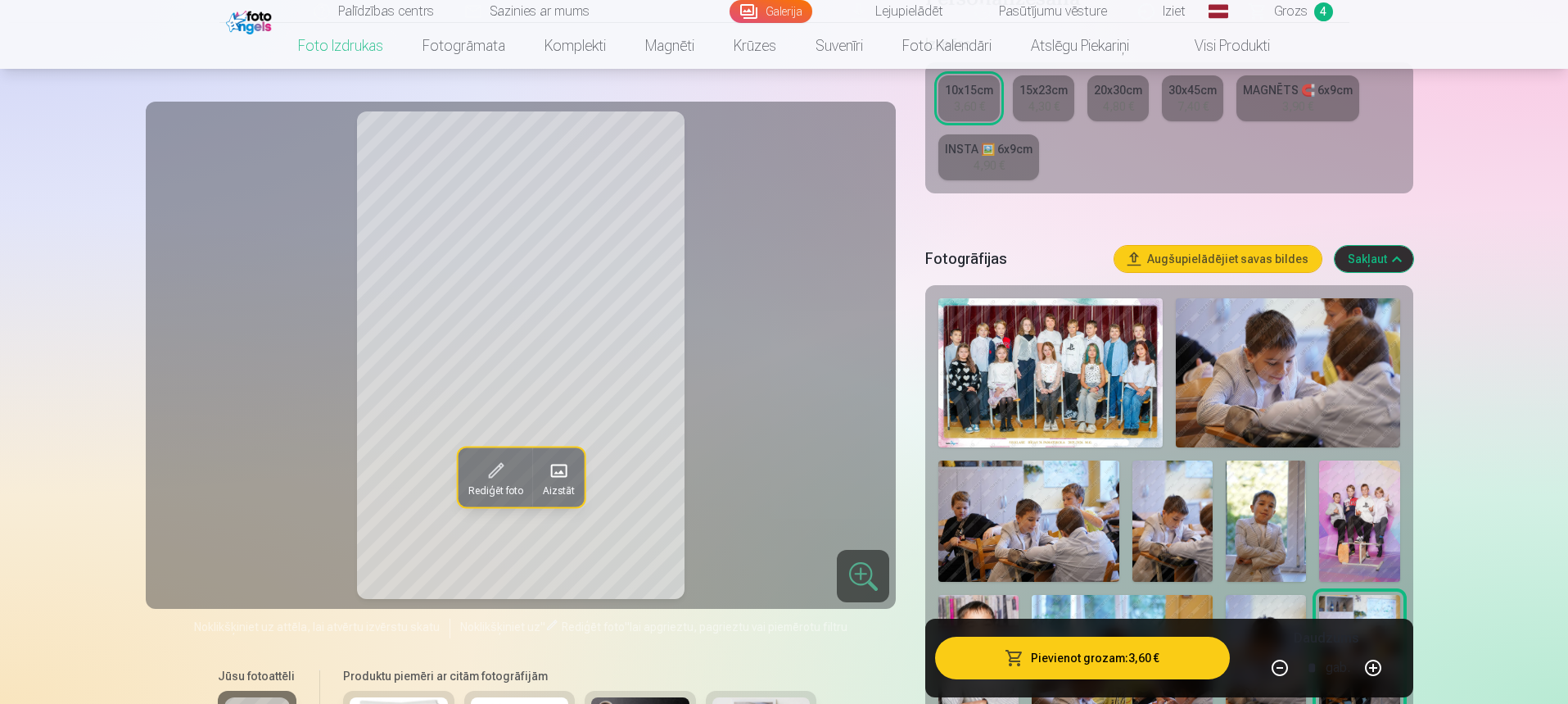
click at [1293, 387] on img at bounding box center [1288, 373] width 225 height 149
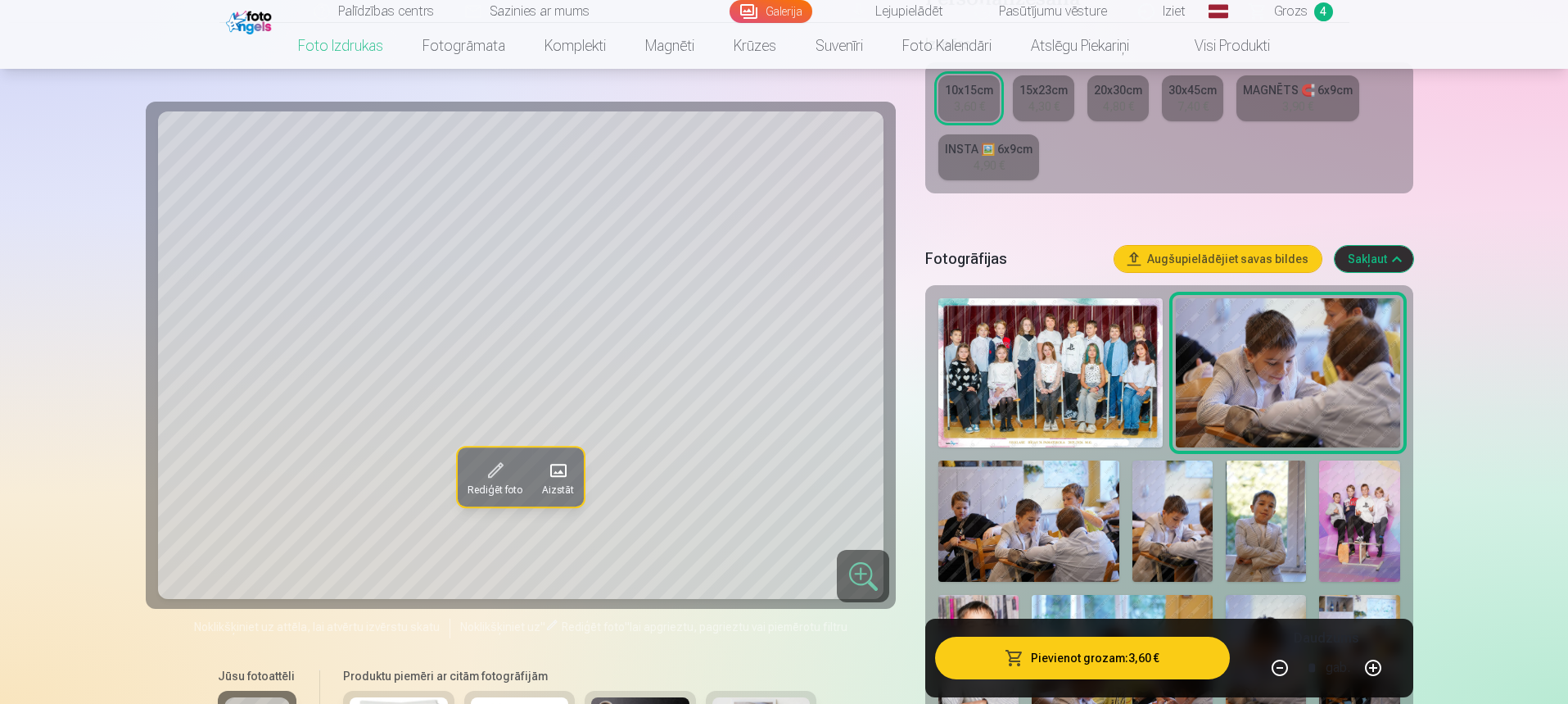
click at [1035, 518] on img at bounding box center [1028, 521] width 181 height 121
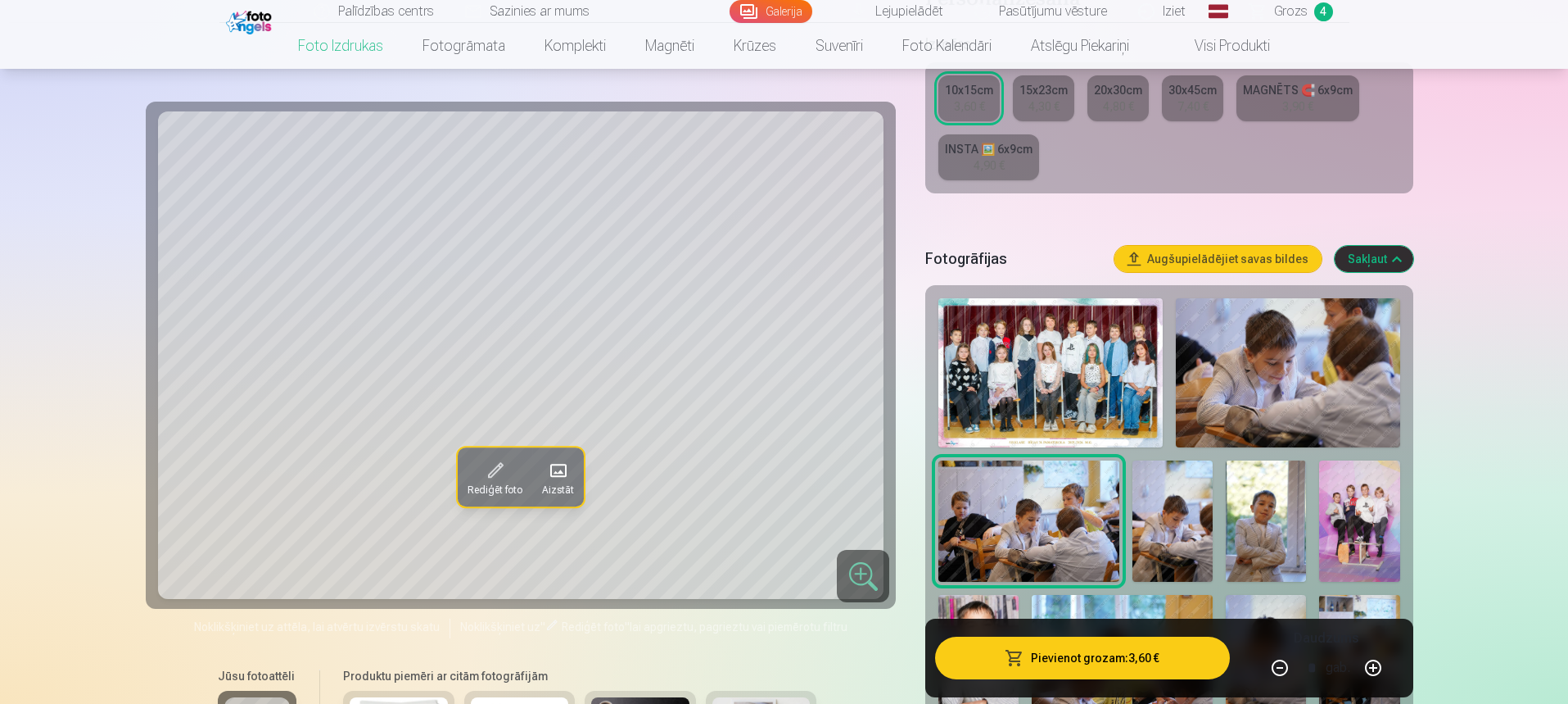
drag, startPoint x: 1275, startPoint y: 410, endPoint x: 1256, endPoint y: 477, distance: 69.6
click at [1275, 413] on img at bounding box center [1288, 373] width 225 height 149
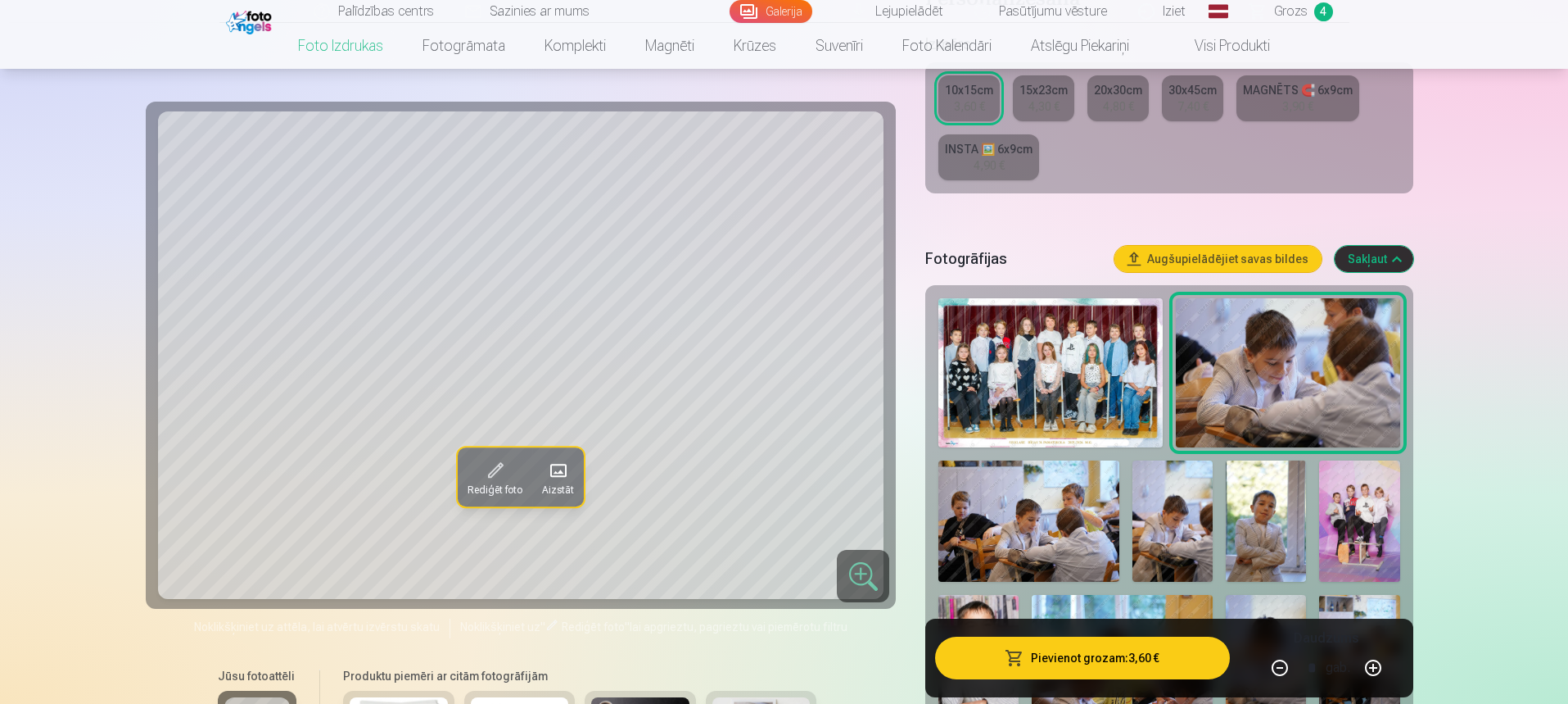
click at [1026, 658] on button "Pievienot grozam : 3,60 €" at bounding box center [1082, 658] width 294 height 43
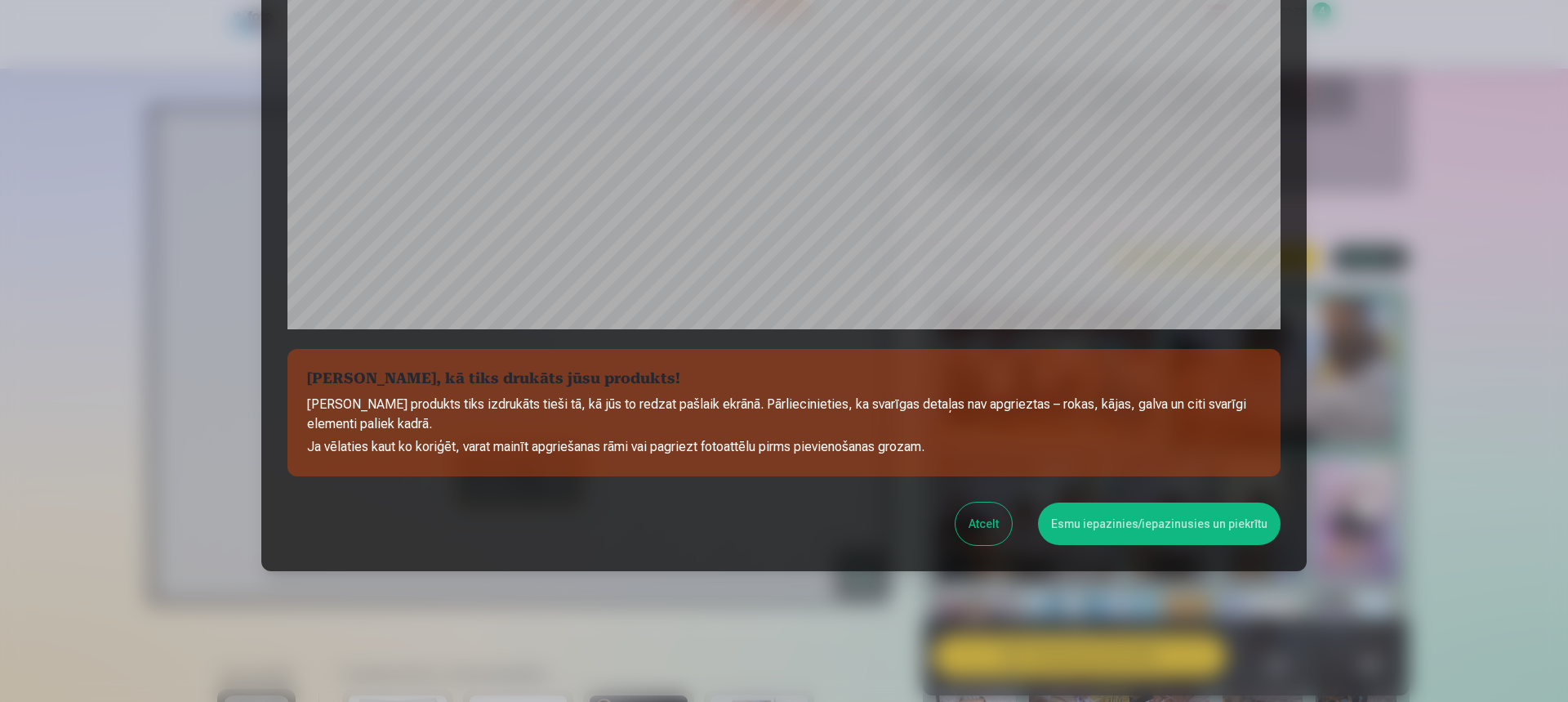
click at [1166, 526] on button "Esmu iepazinies/iepazinusies un piekrītu" at bounding box center [1159, 524] width 243 height 43
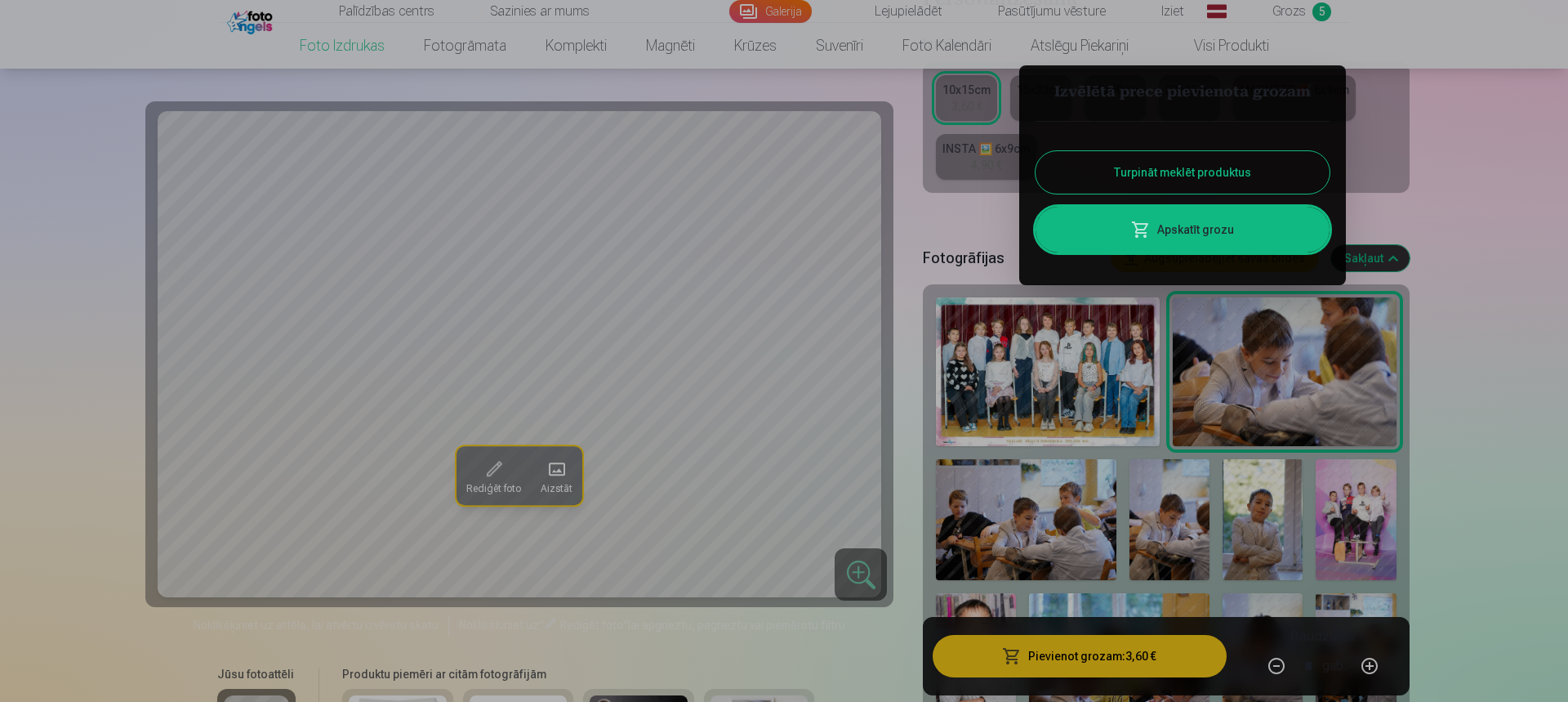
click at [1272, 560] on div at bounding box center [784, 351] width 1568 height 702
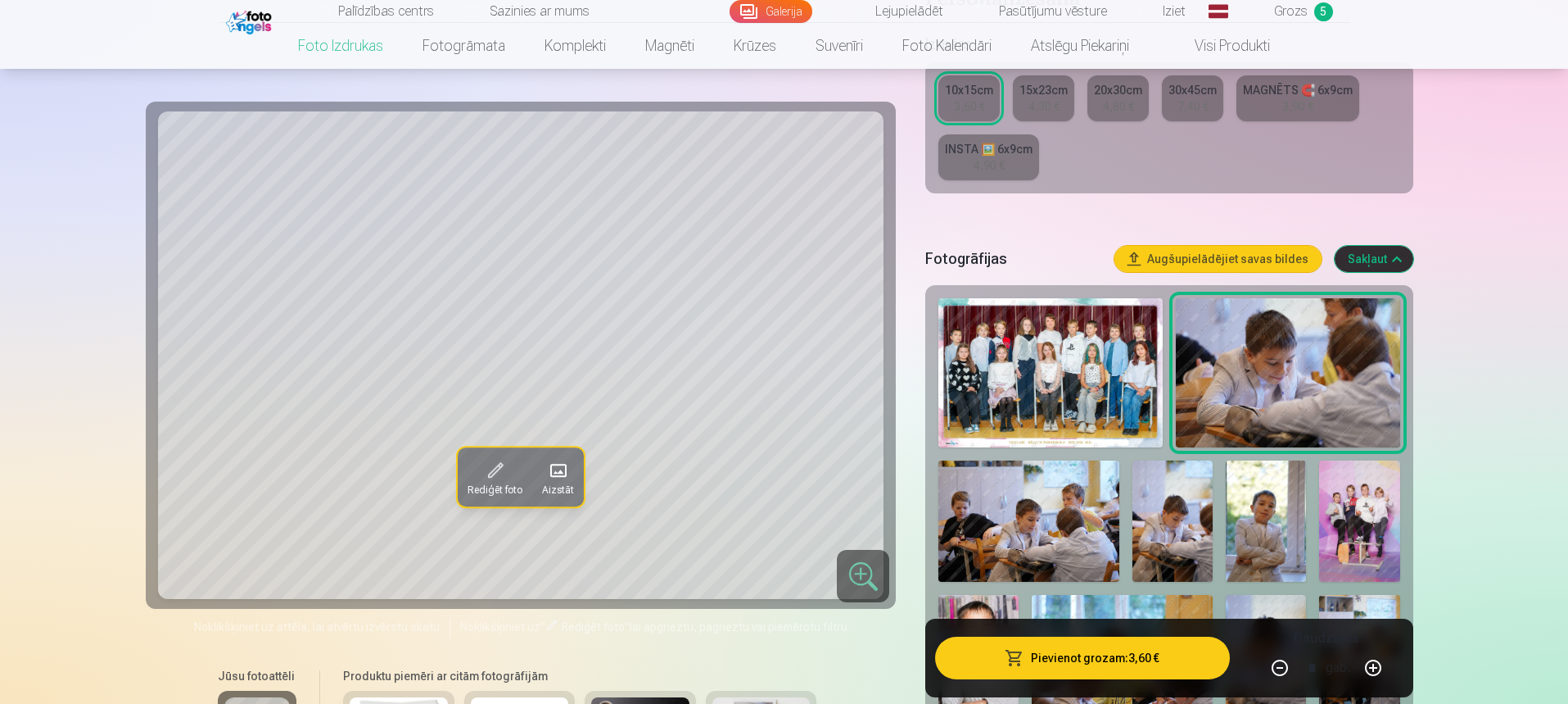
click at [1255, 535] on img at bounding box center [1266, 521] width 80 height 121
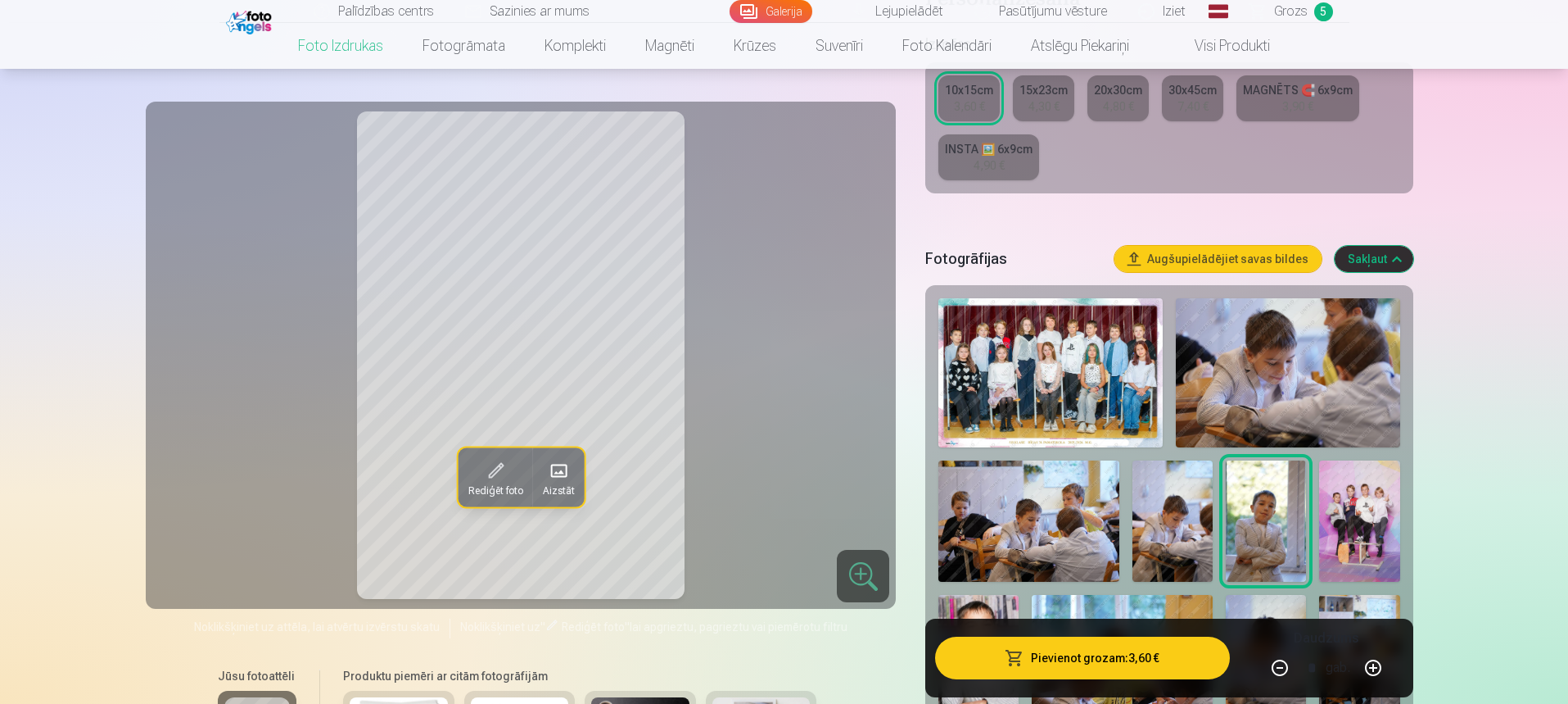
click at [1112, 664] on button "Pievienot grozam : 3,60 €" at bounding box center [1082, 658] width 294 height 43
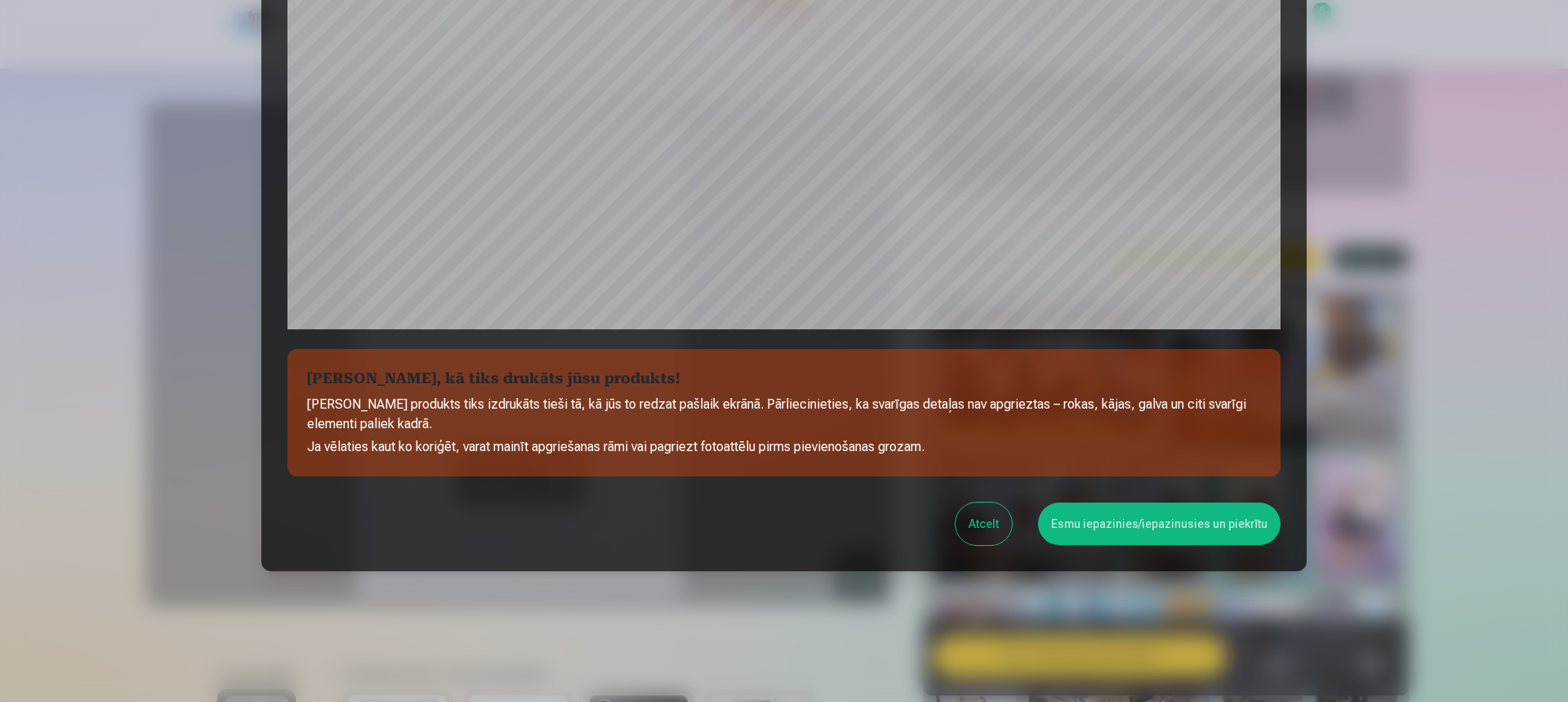
click at [1212, 526] on button "Esmu iepazinies/iepazinusies un piekrītu" at bounding box center [1159, 524] width 243 height 43
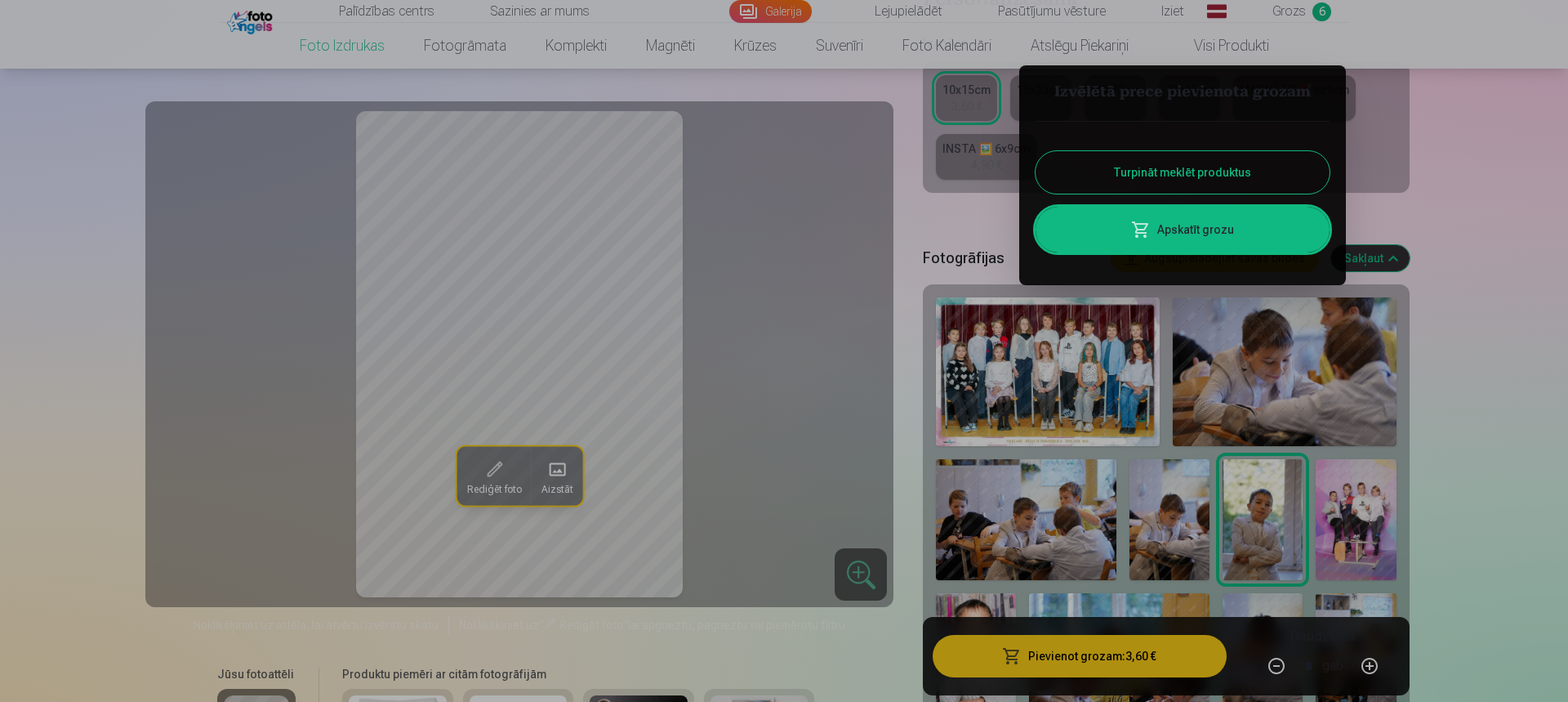
click at [1369, 535] on div at bounding box center [784, 351] width 1568 height 702
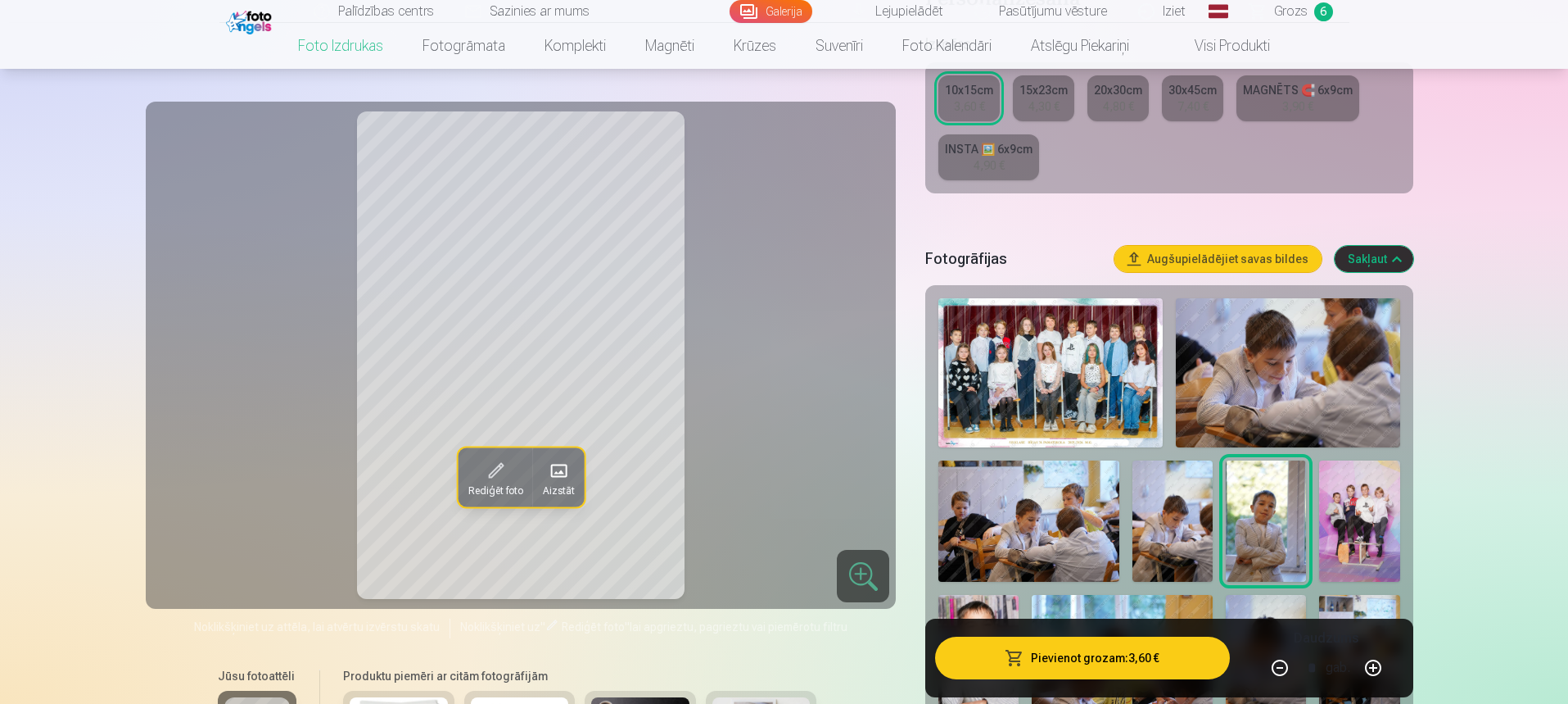
click at [1372, 536] on img at bounding box center [1359, 521] width 80 height 121
click at [1045, 654] on button "Pievienot grozam : 3,60 €" at bounding box center [1082, 658] width 294 height 43
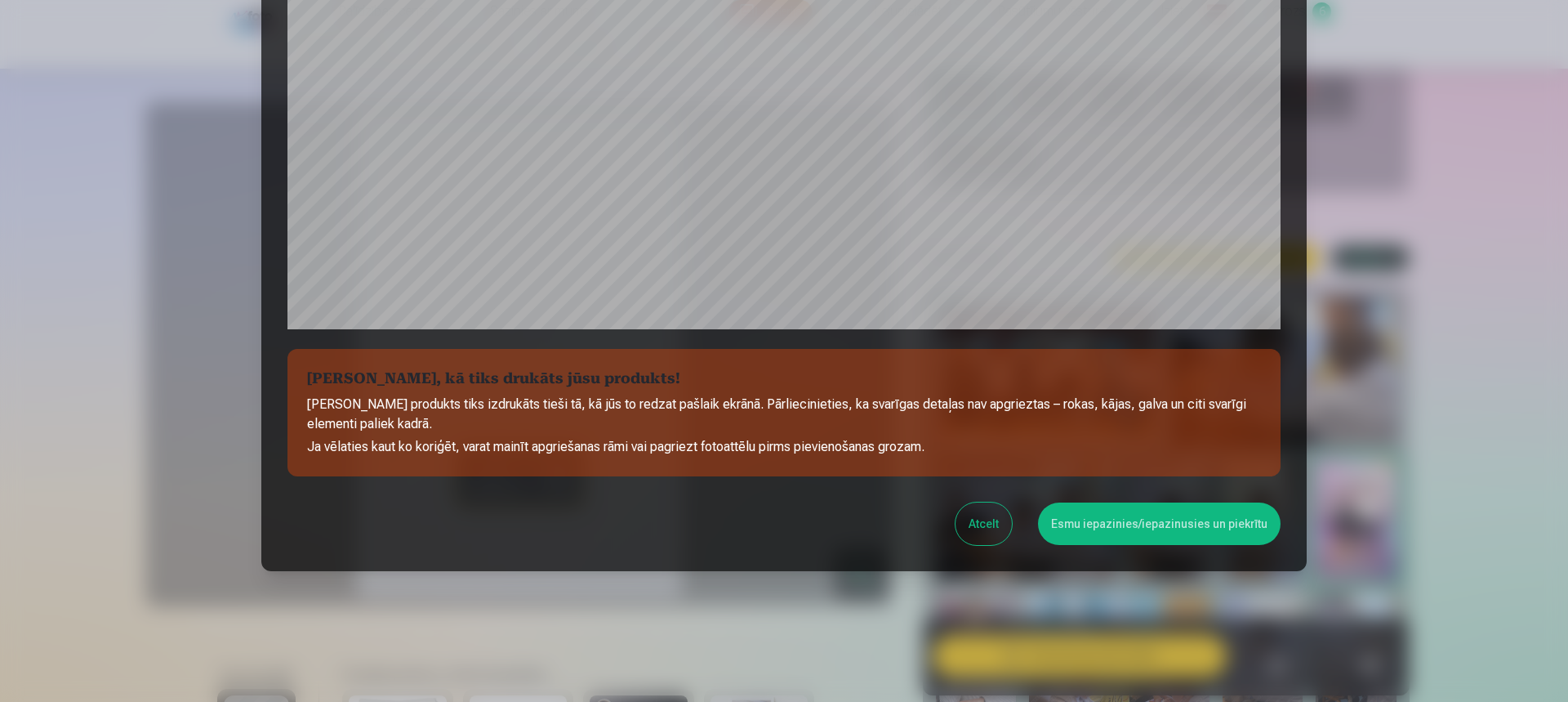
click at [1206, 526] on button "Esmu iepazinies/iepazinusies un piekrītu" at bounding box center [1159, 524] width 243 height 43
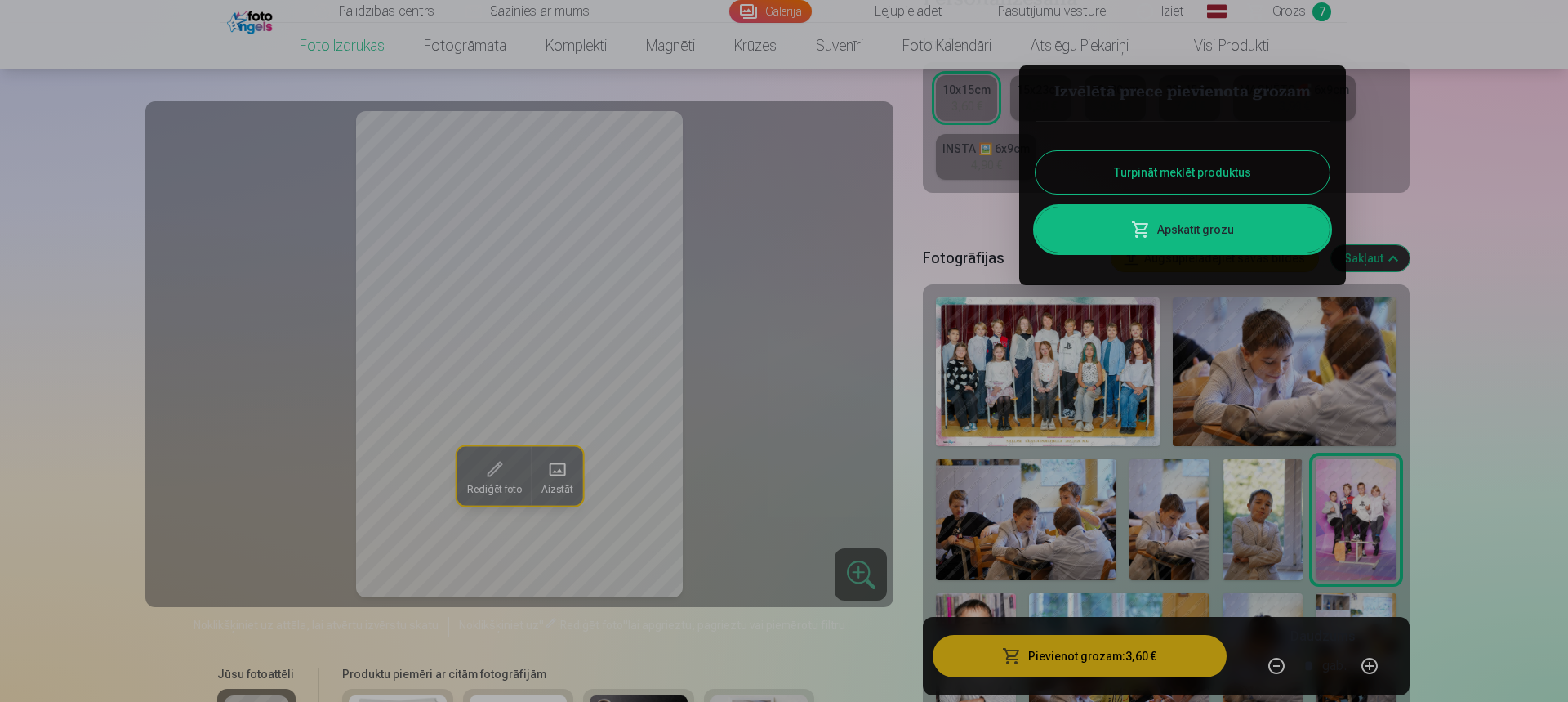
click at [1298, 172] on button "Turpināt meklēt produktus" at bounding box center [1183, 173] width 294 height 43
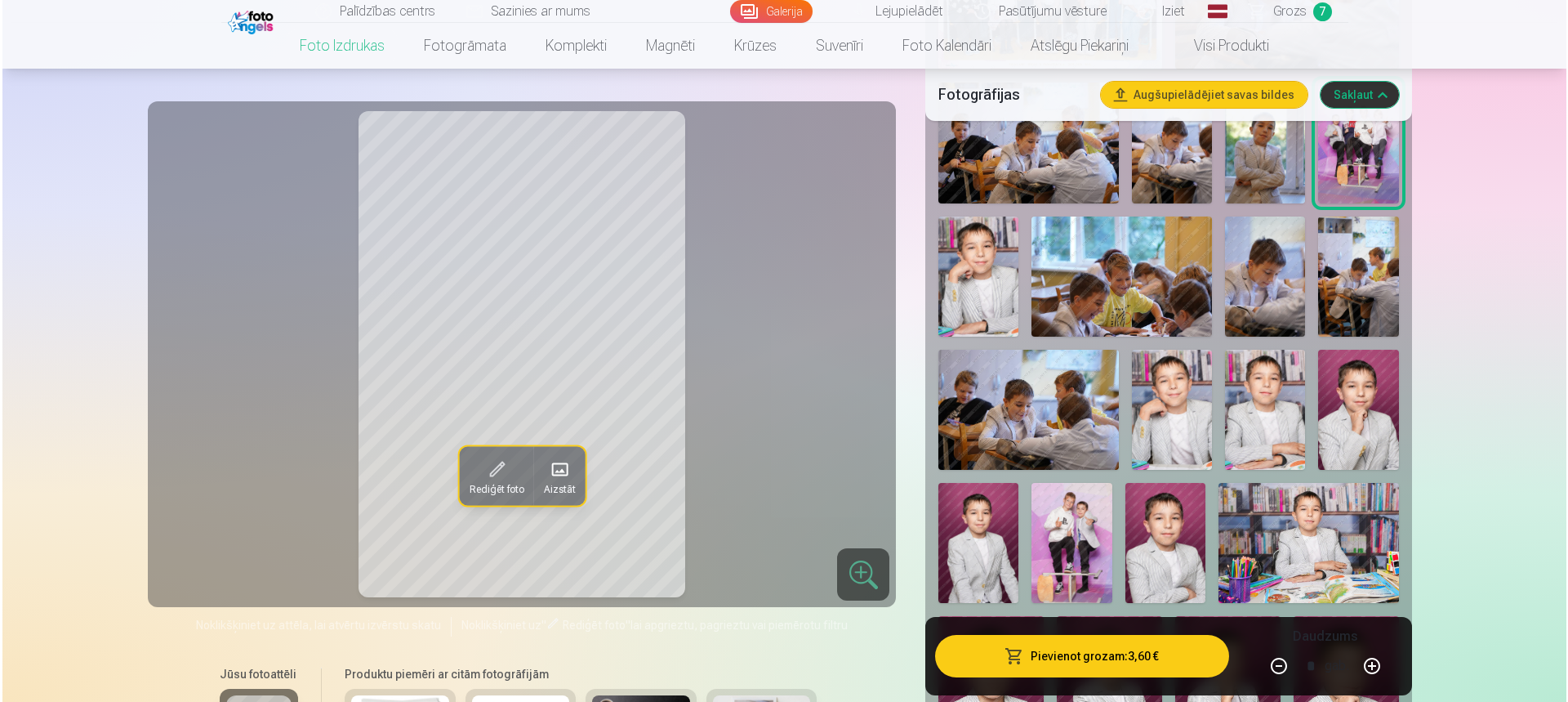
scroll to position [736, 0]
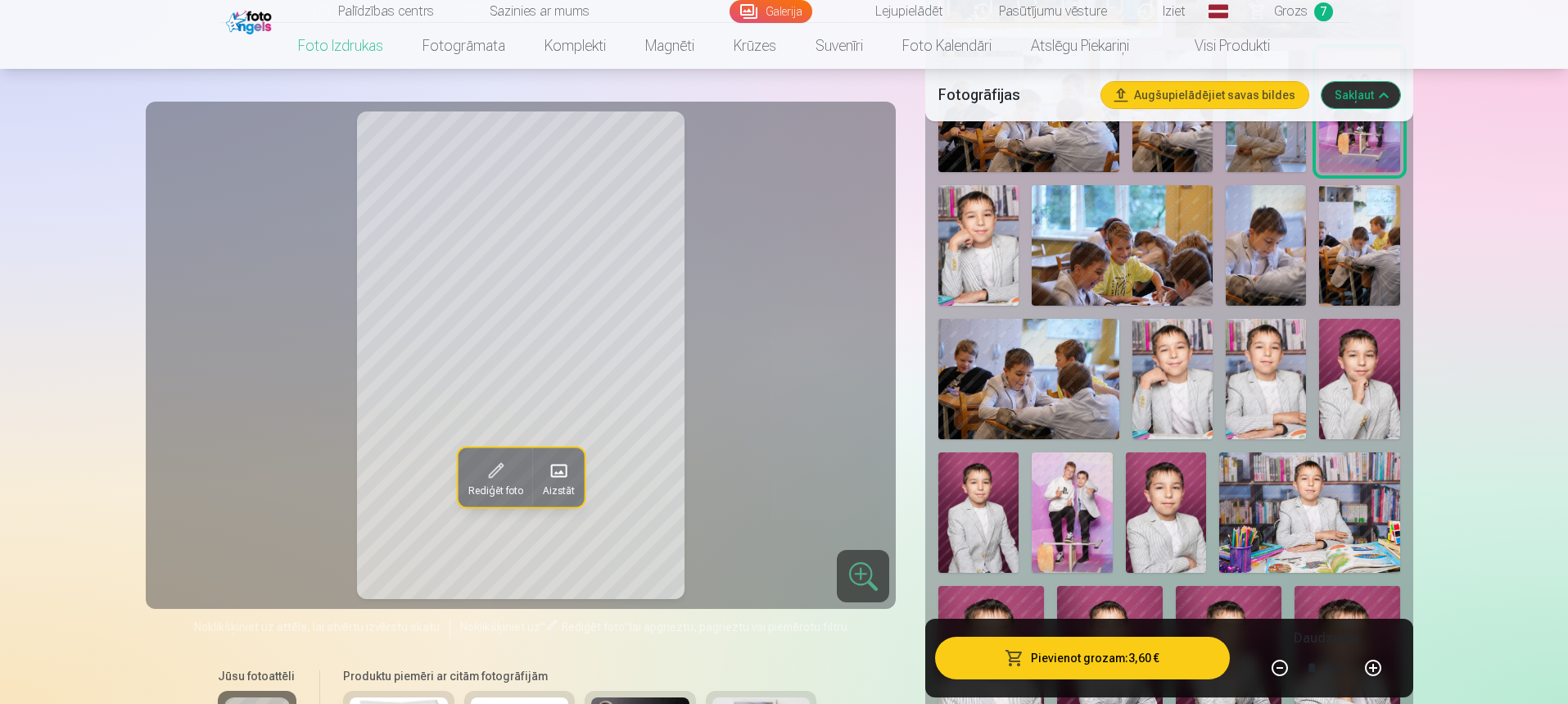
click at [1140, 242] on img at bounding box center [1122, 245] width 181 height 121
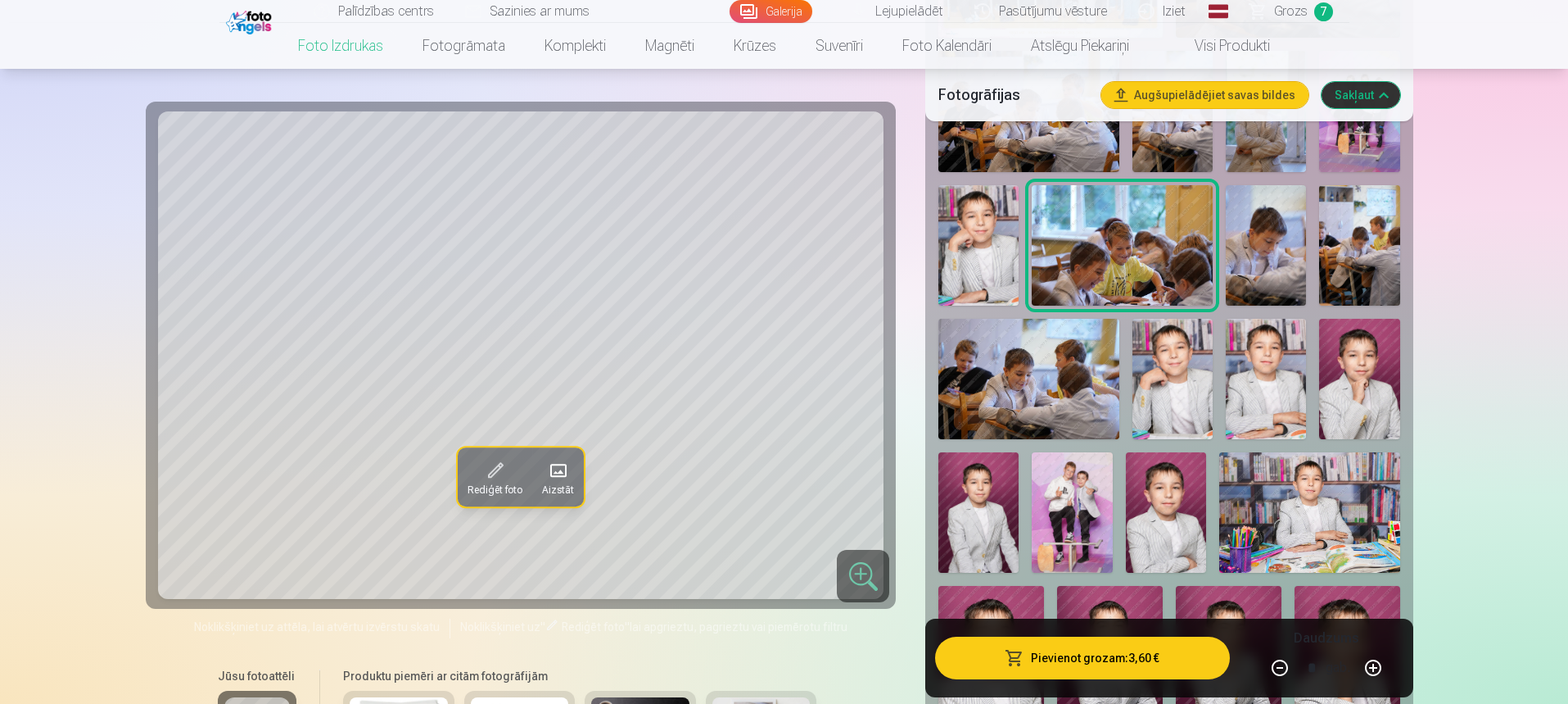
click at [1116, 646] on button "Pievienot grozam : 3,60 €" at bounding box center [1082, 658] width 294 height 43
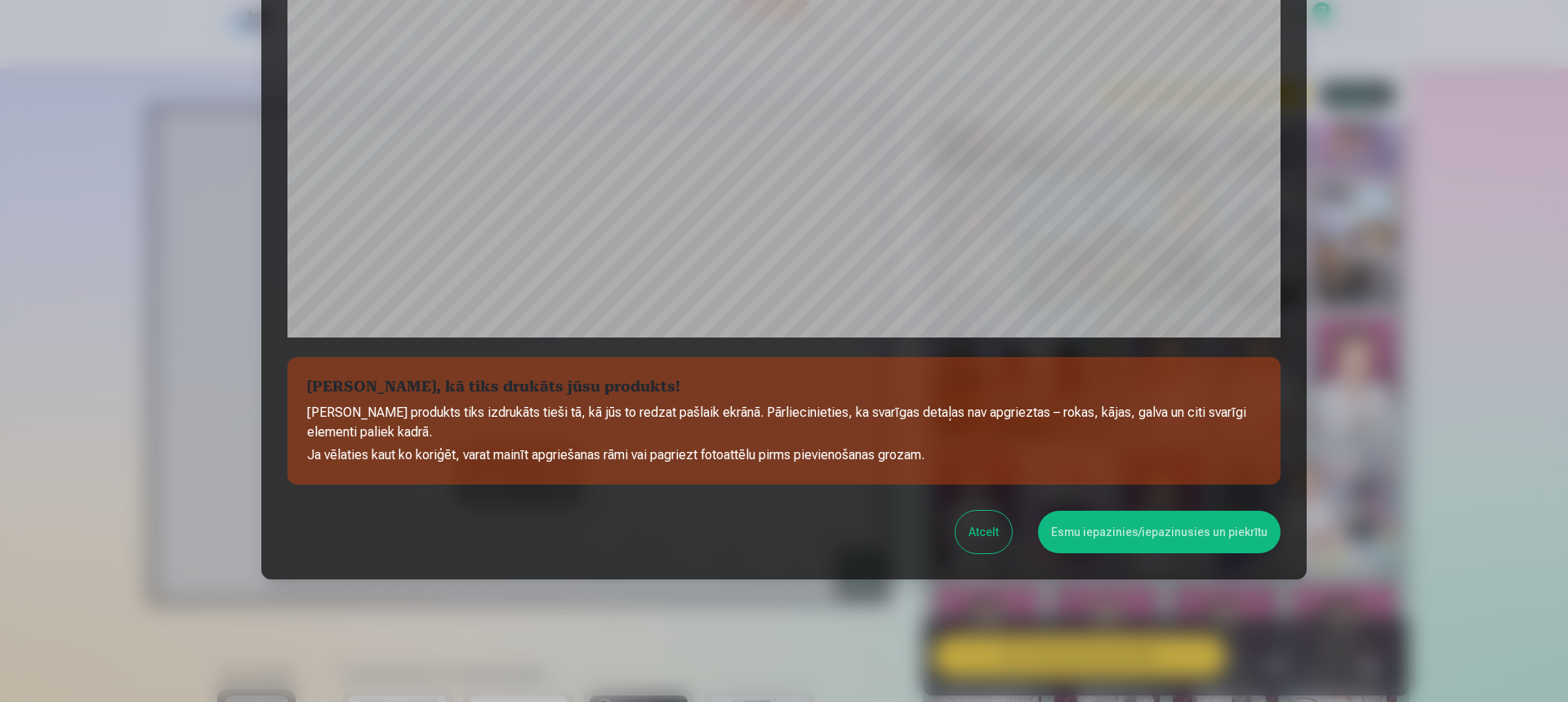
scroll to position [474, 0]
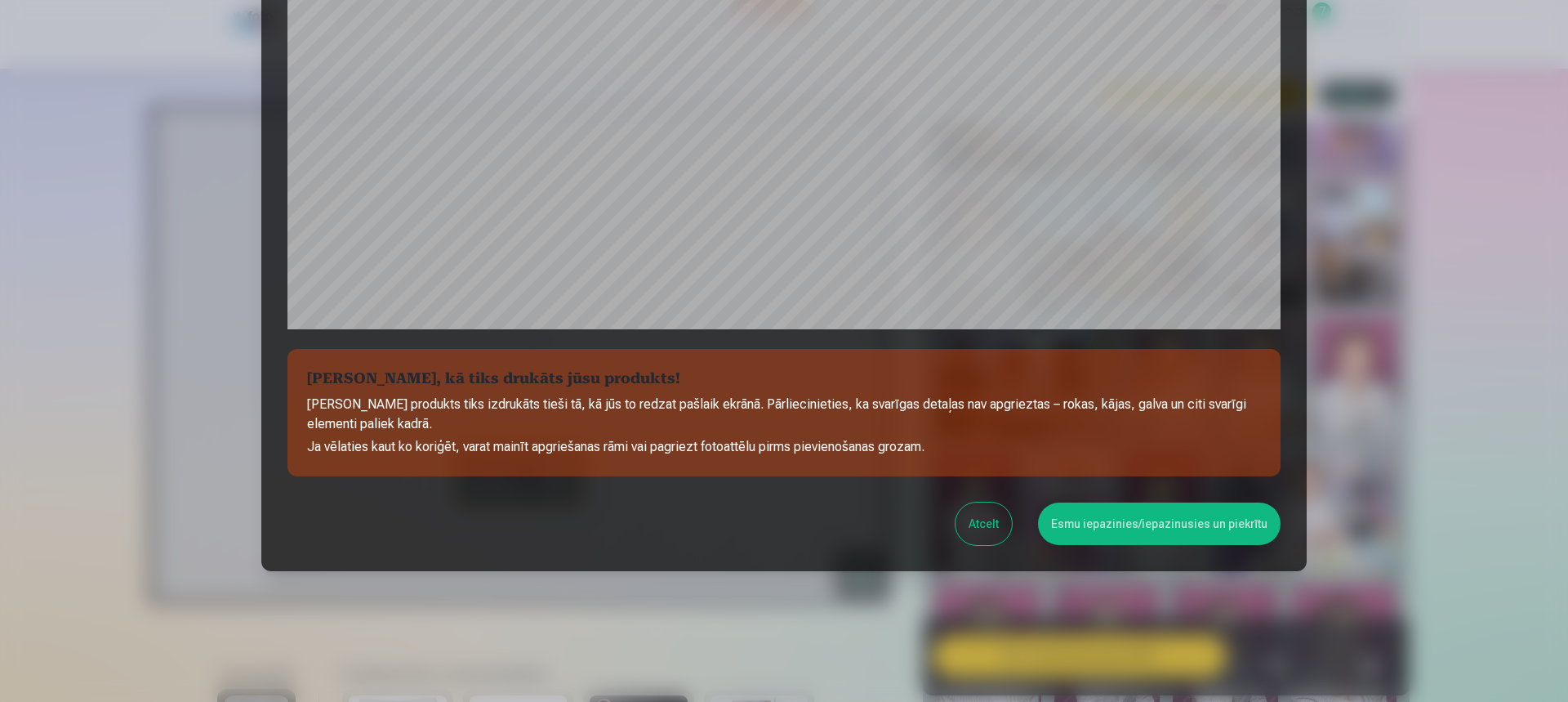
click at [1201, 512] on button "Esmu iepazinies/iepazinusies un piekrītu" at bounding box center [1159, 524] width 243 height 43
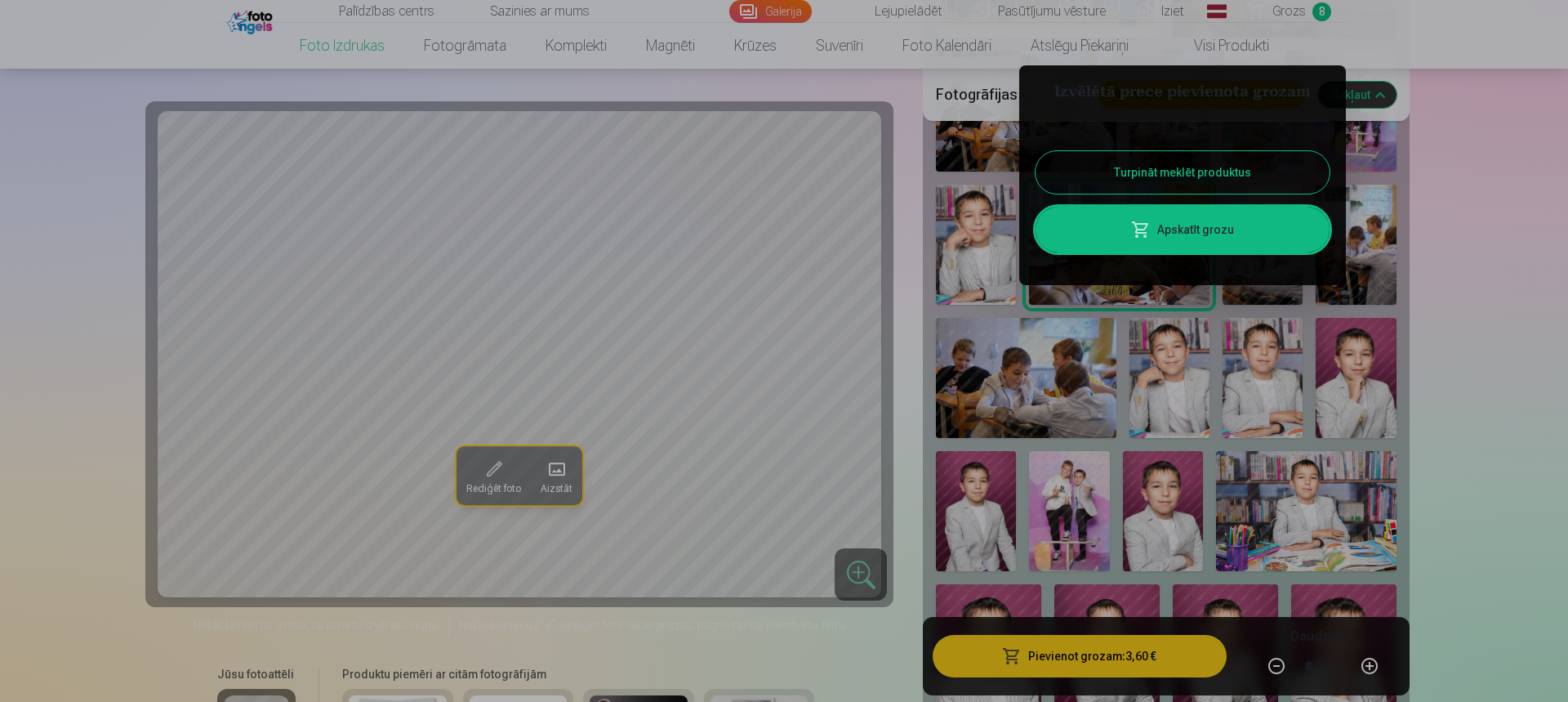
click at [1079, 508] on div at bounding box center [784, 351] width 1568 height 702
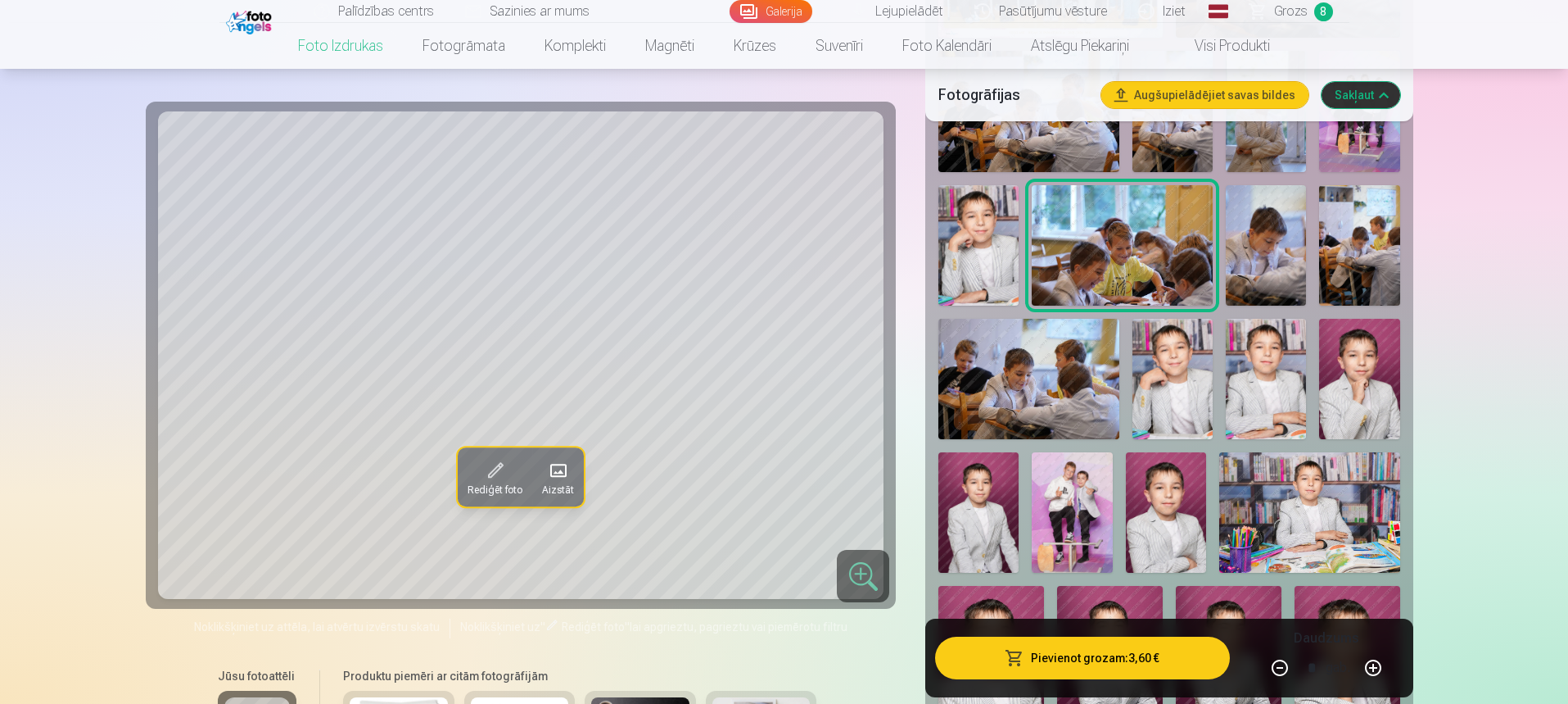
click at [1083, 513] on img at bounding box center [1072, 512] width 80 height 121
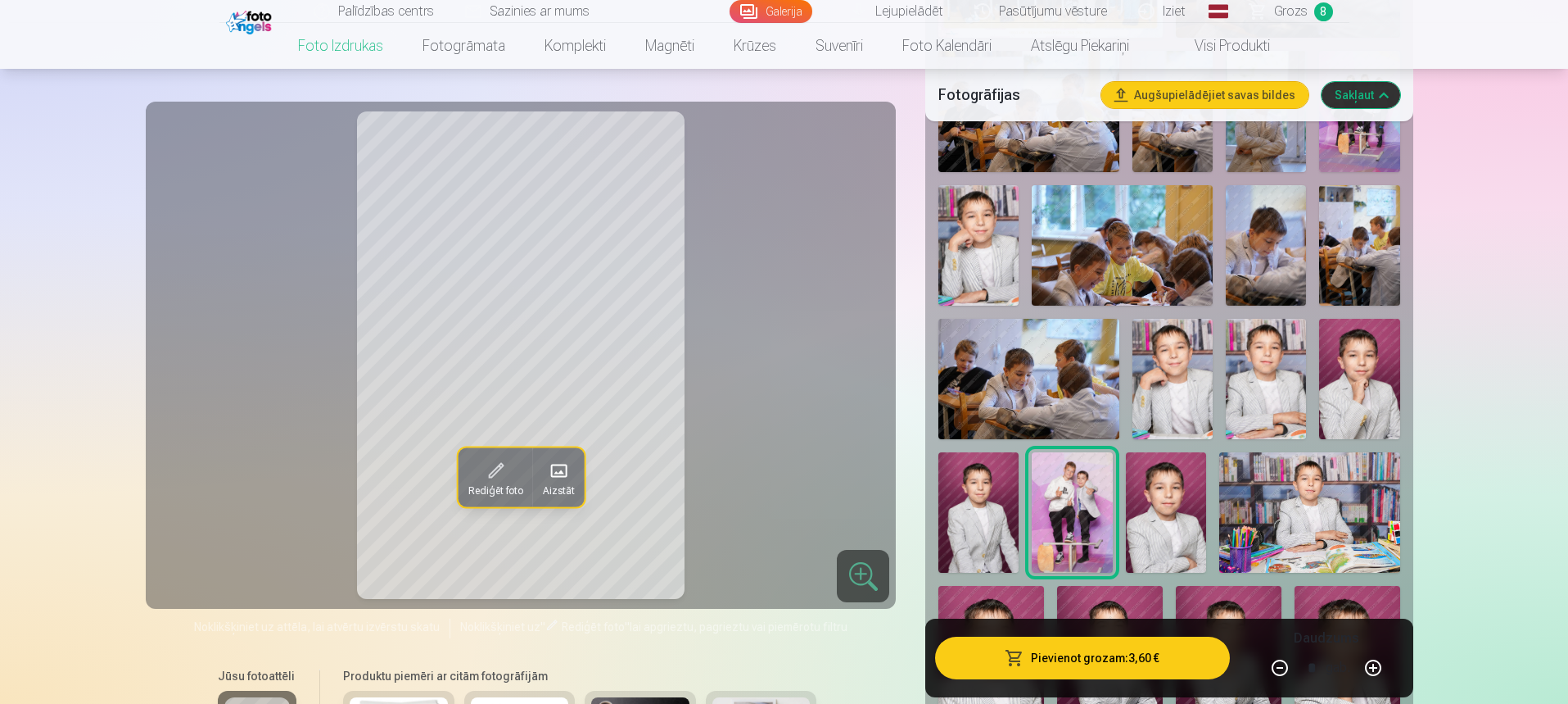
click at [1164, 668] on button "Pievienot grozam : 3,60 €" at bounding box center [1082, 658] width 294 height 43
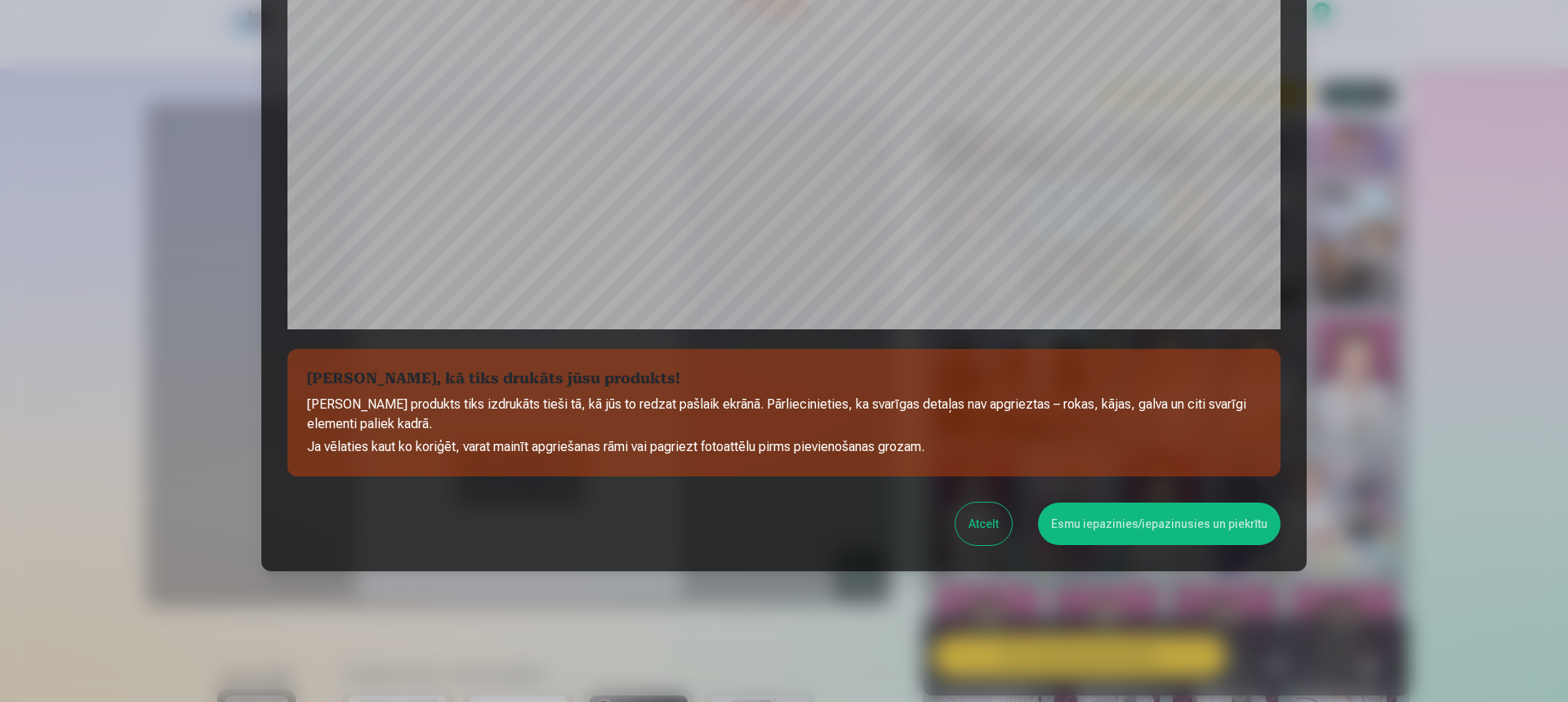
click at [1144, 524] on button "Esmu iepazinies/iepazinusies un piekrītu" at bounding box center [1159, 524] width 243 height 43
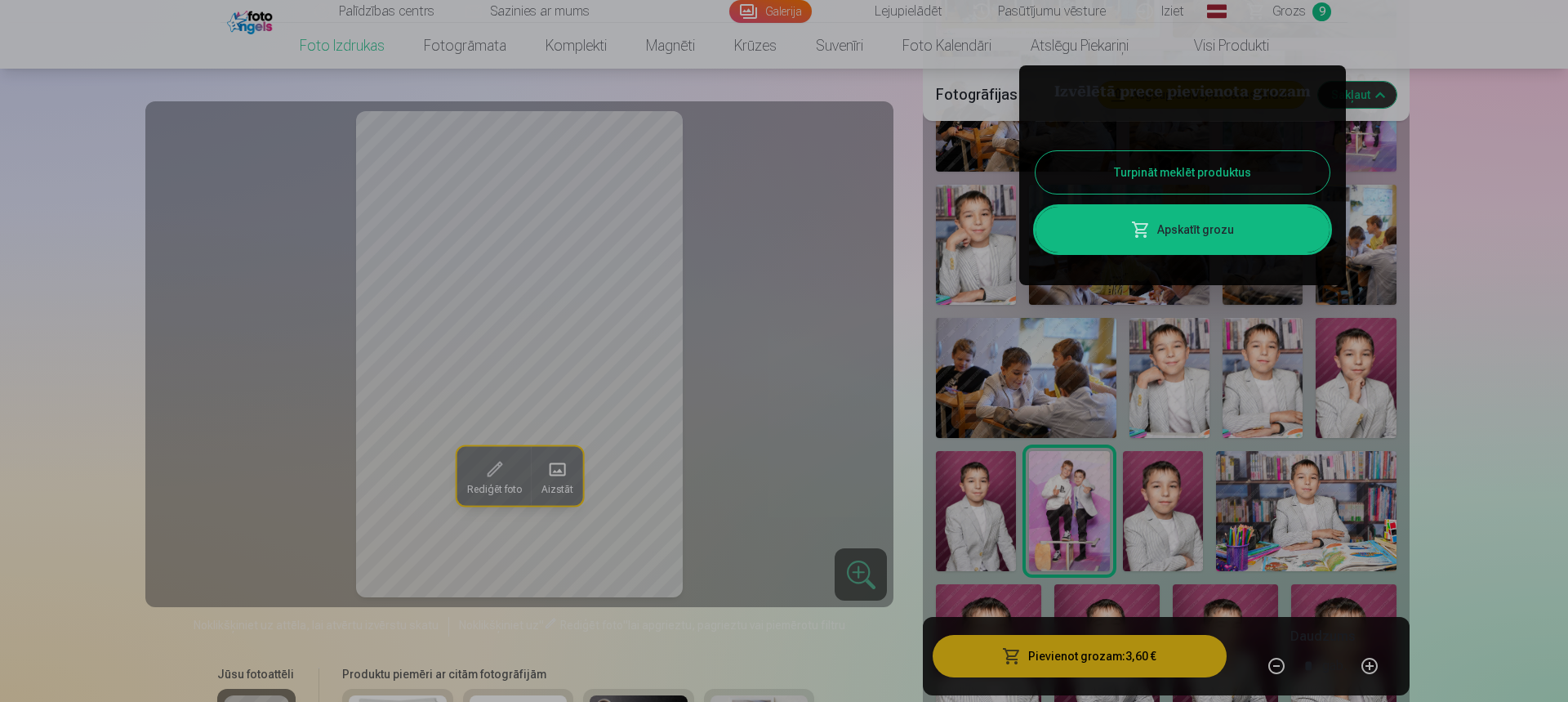
click at [1149, 534] on div at bounding box center [784, 351] width 1568 height 702
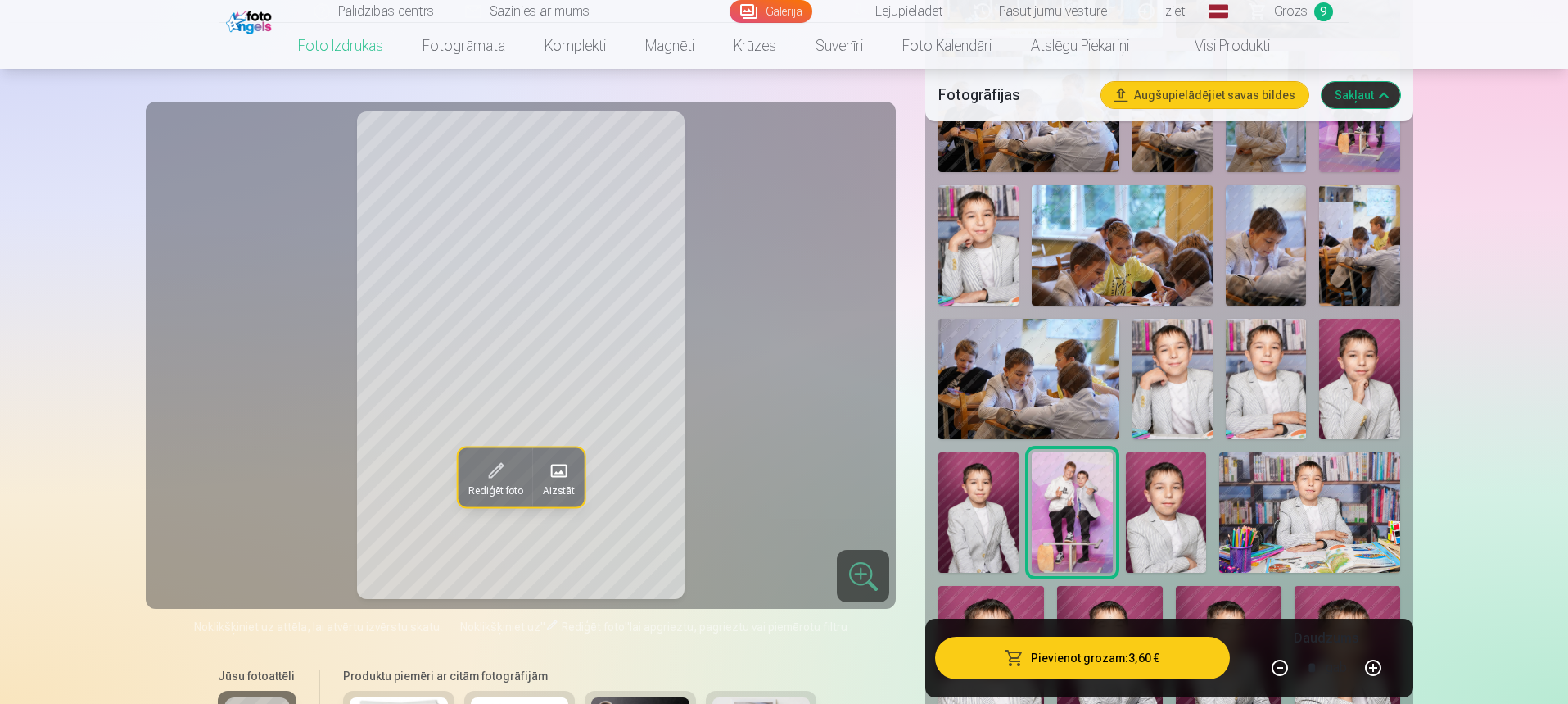
click at [981, 553] on img at bounding box center [979, 512] width 80 height 121
click at [1344, 506] on img at bounding box center [1309, 512] width 181 height 121
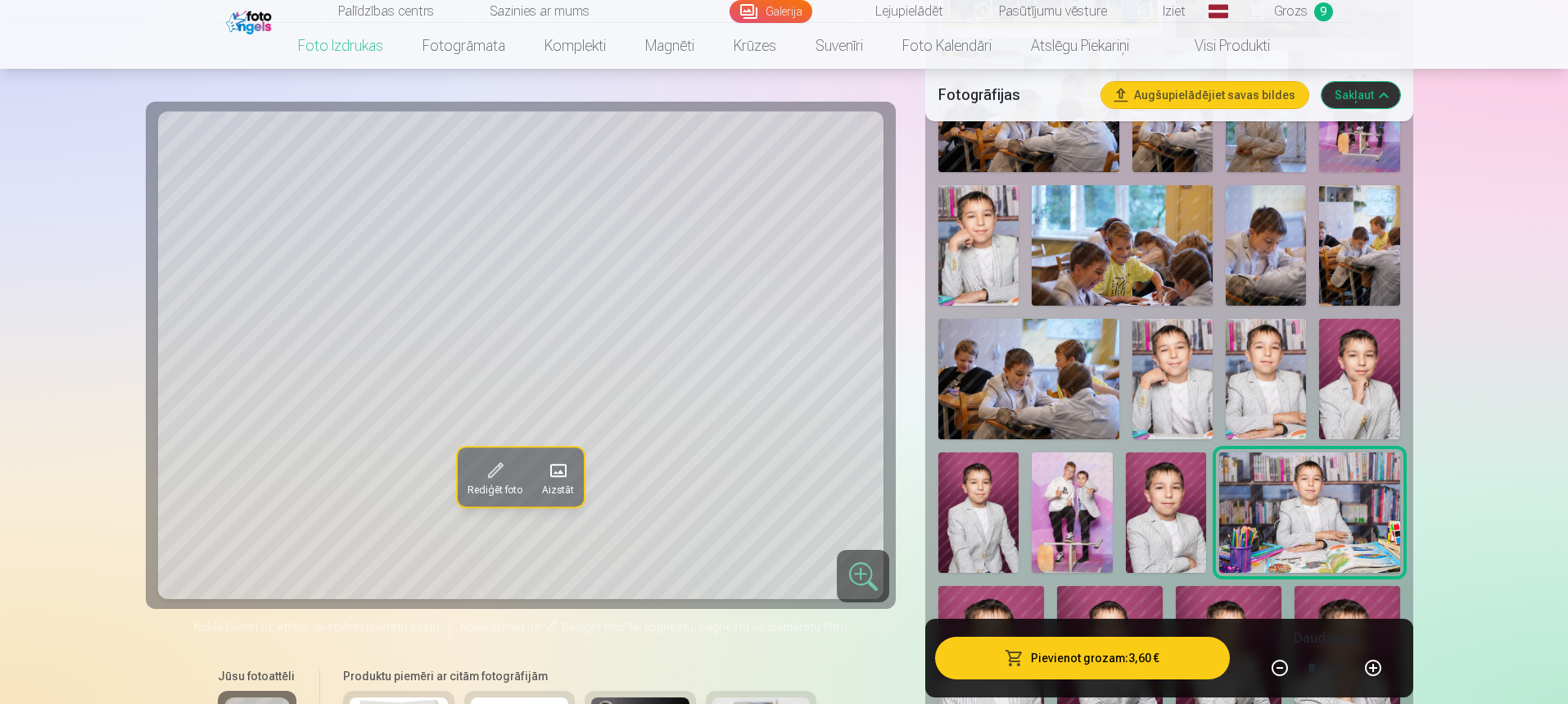
click at [1096, 651] on button "Pievienot grozam : 3,60 €" at bounding box center [1082, 658] width 294 height 43
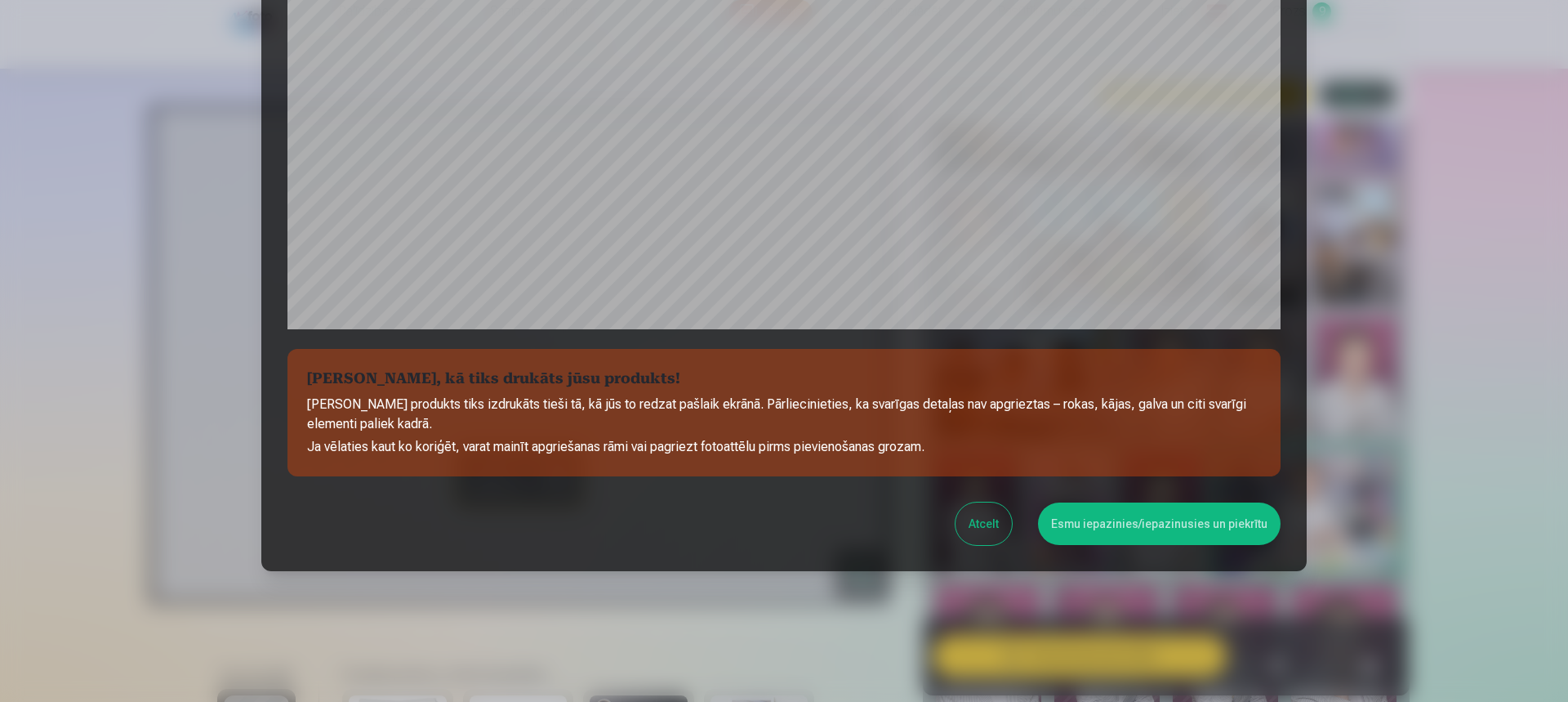
click at [1186, 517] on button "Esmu iepazinies/iepazinusies un piekrītu" at bounding box center [1159, 524] width 243 height 43
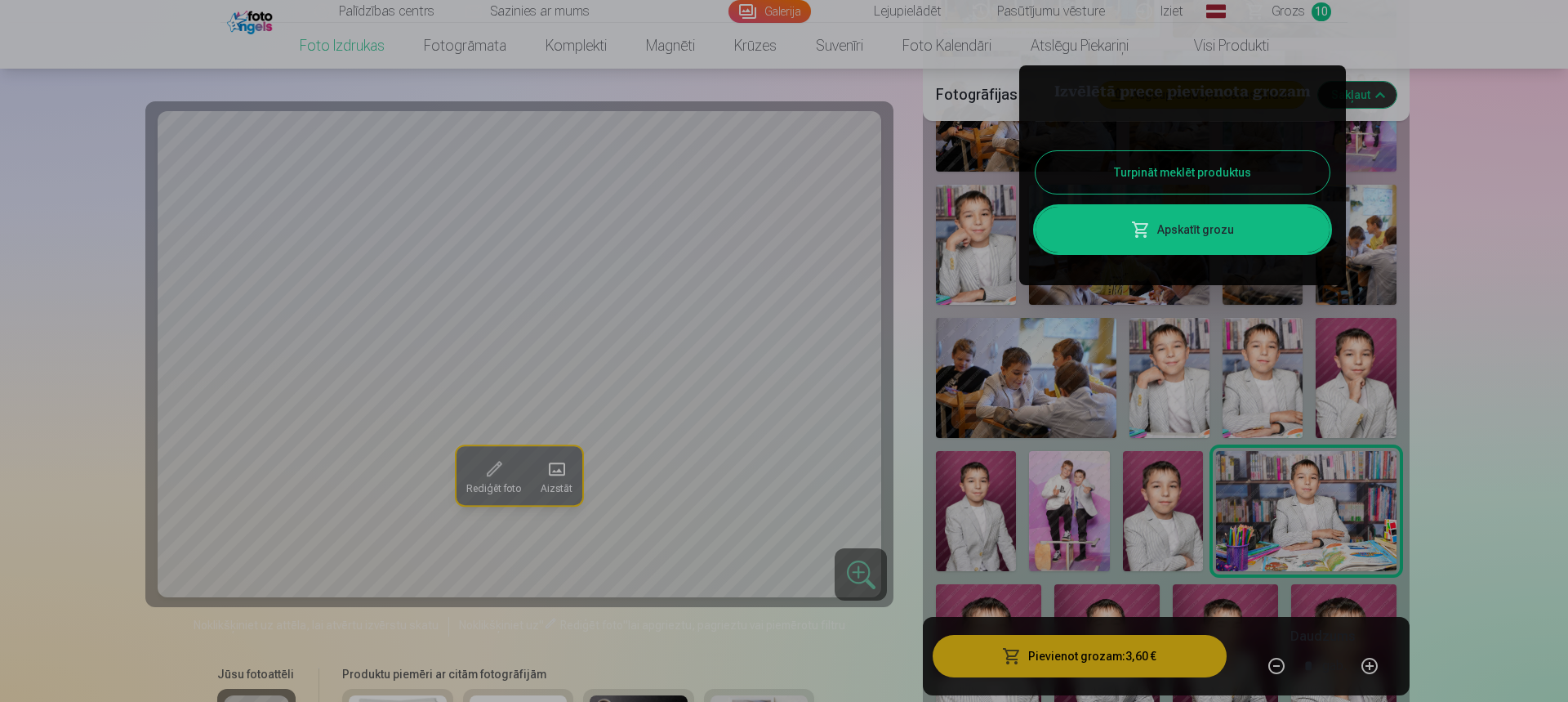
click at [1178, 169] on button "Turpināt meklēt produktus" at bounding box center [1183, 173] width 294 height 43
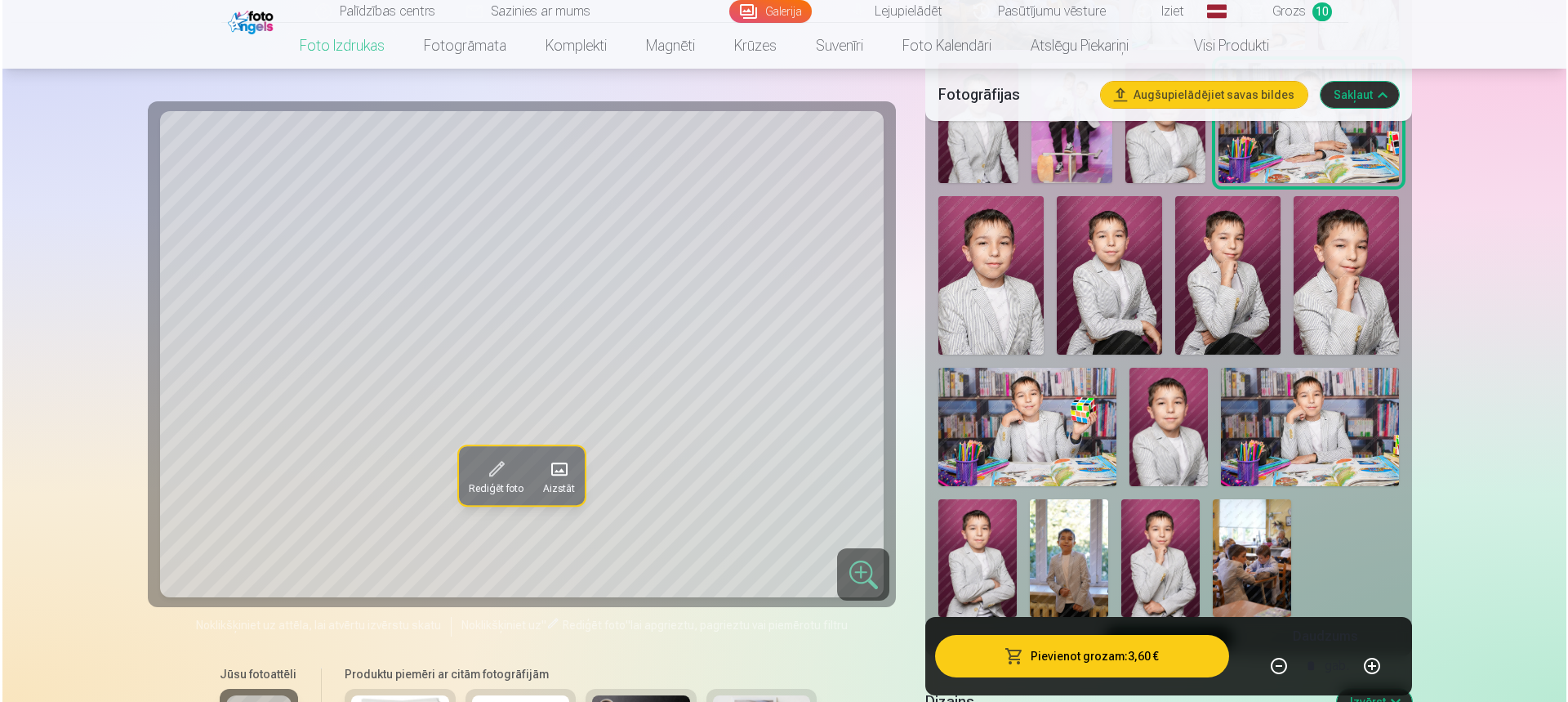
scroll to position [1144, 0]
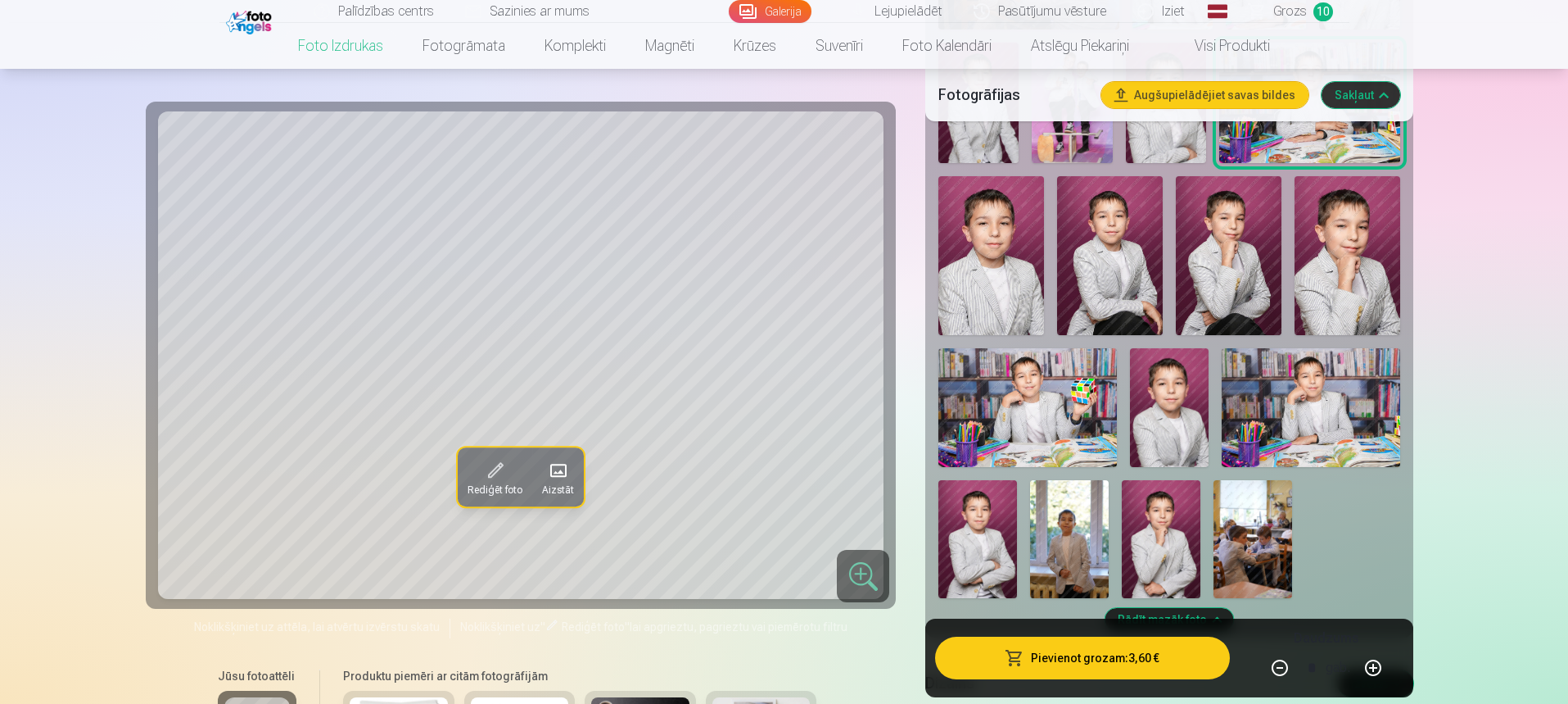
click at [1047, 417] on img at bounding box center [1027, 407] width 178 height 119
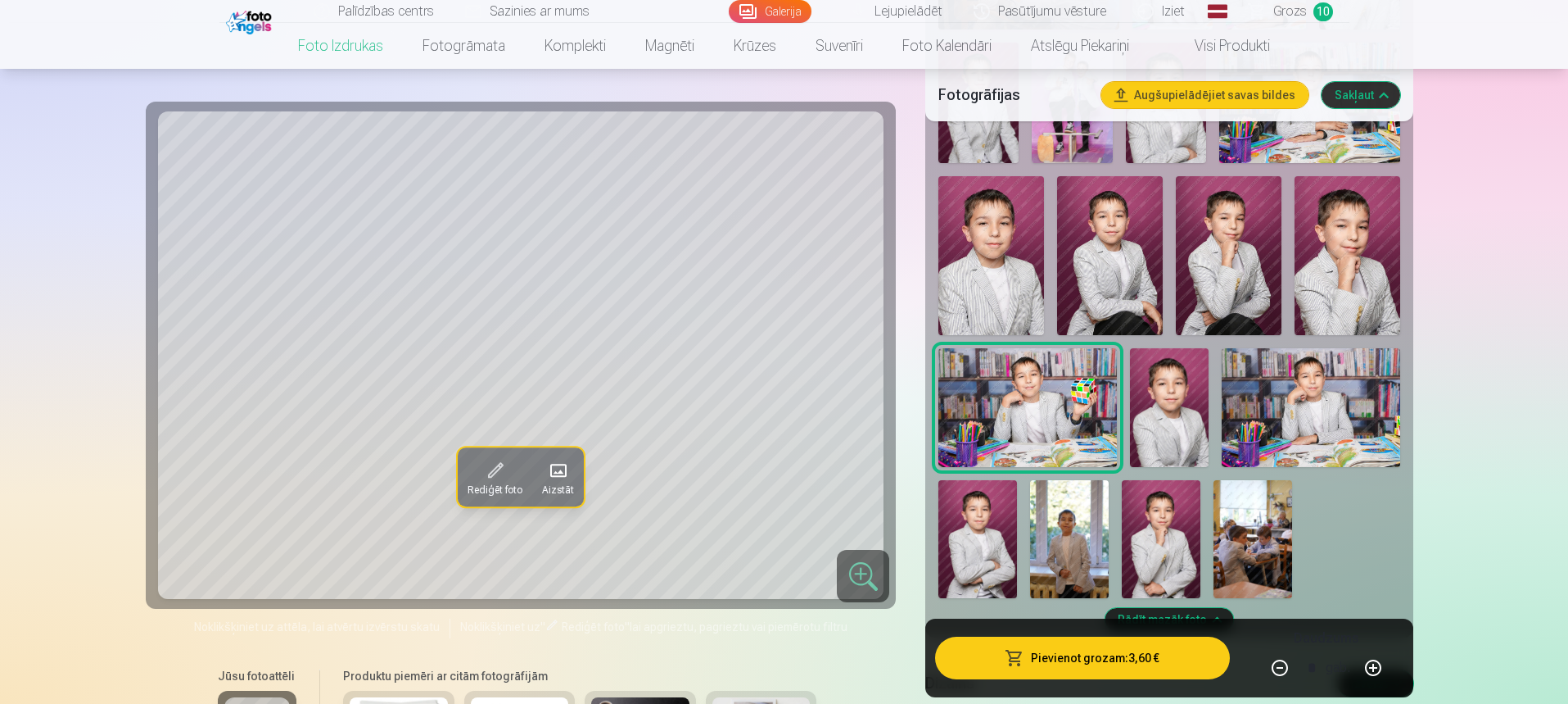
click at [1154, 660] on button "Pievienot grozam : 3,60 €" at bounding box center [1082, 658] width 294 height 43
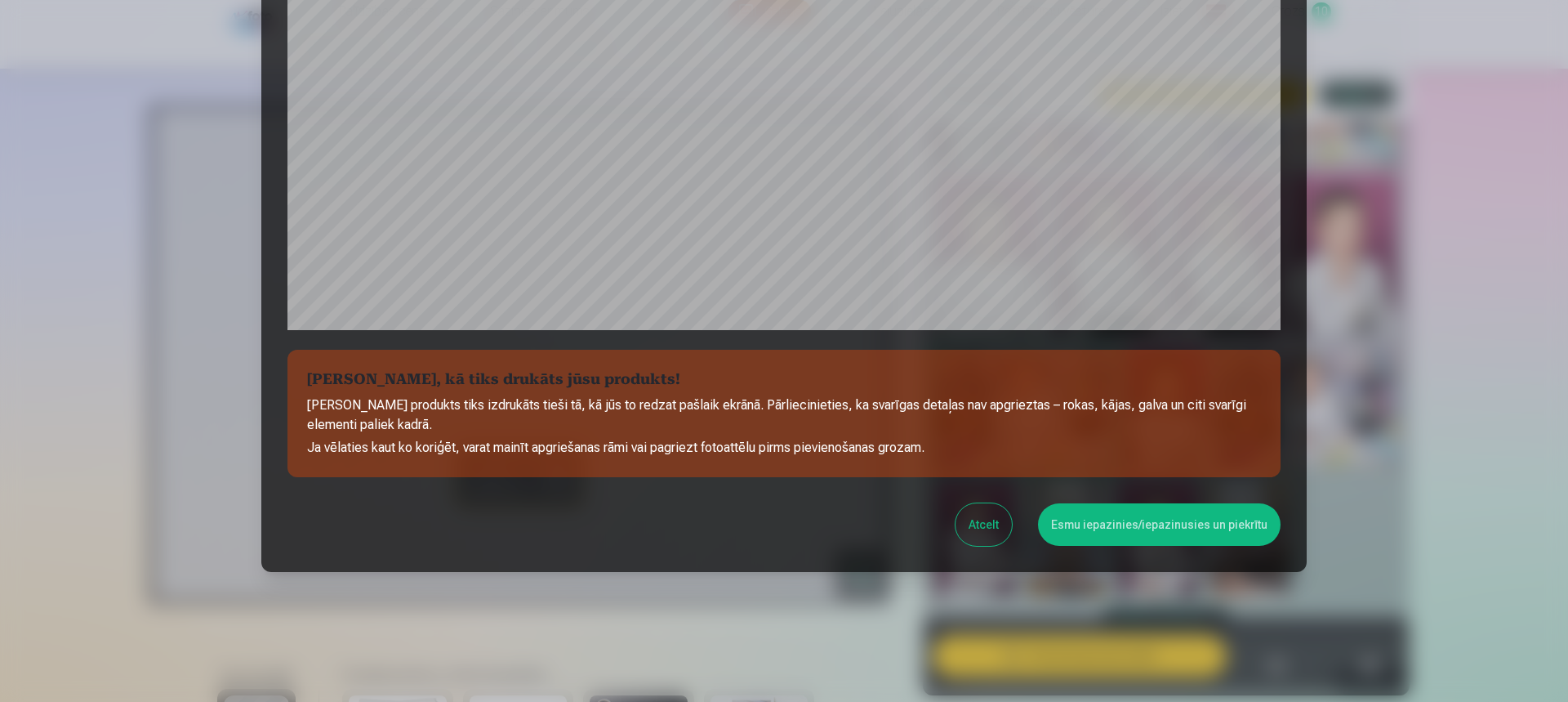
scroll to position [474, 0]
click at [1176, 518] on button "Esmu iepazinies/iepazinusies un piekrītu" at bounding box center [1159, 524] width 243 height 43
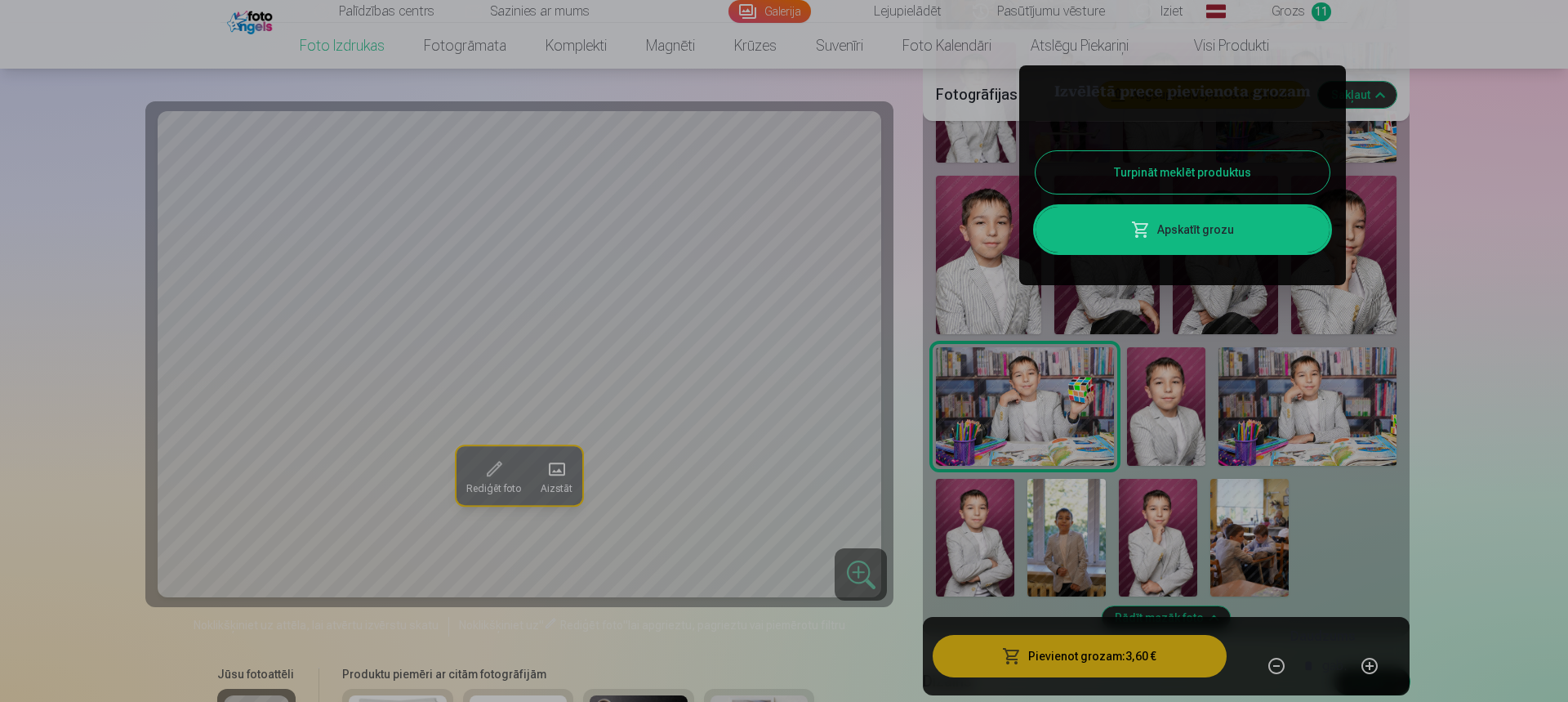
click at [1086, 547] on div at bounding box center [784, 351] width 1568 height 702
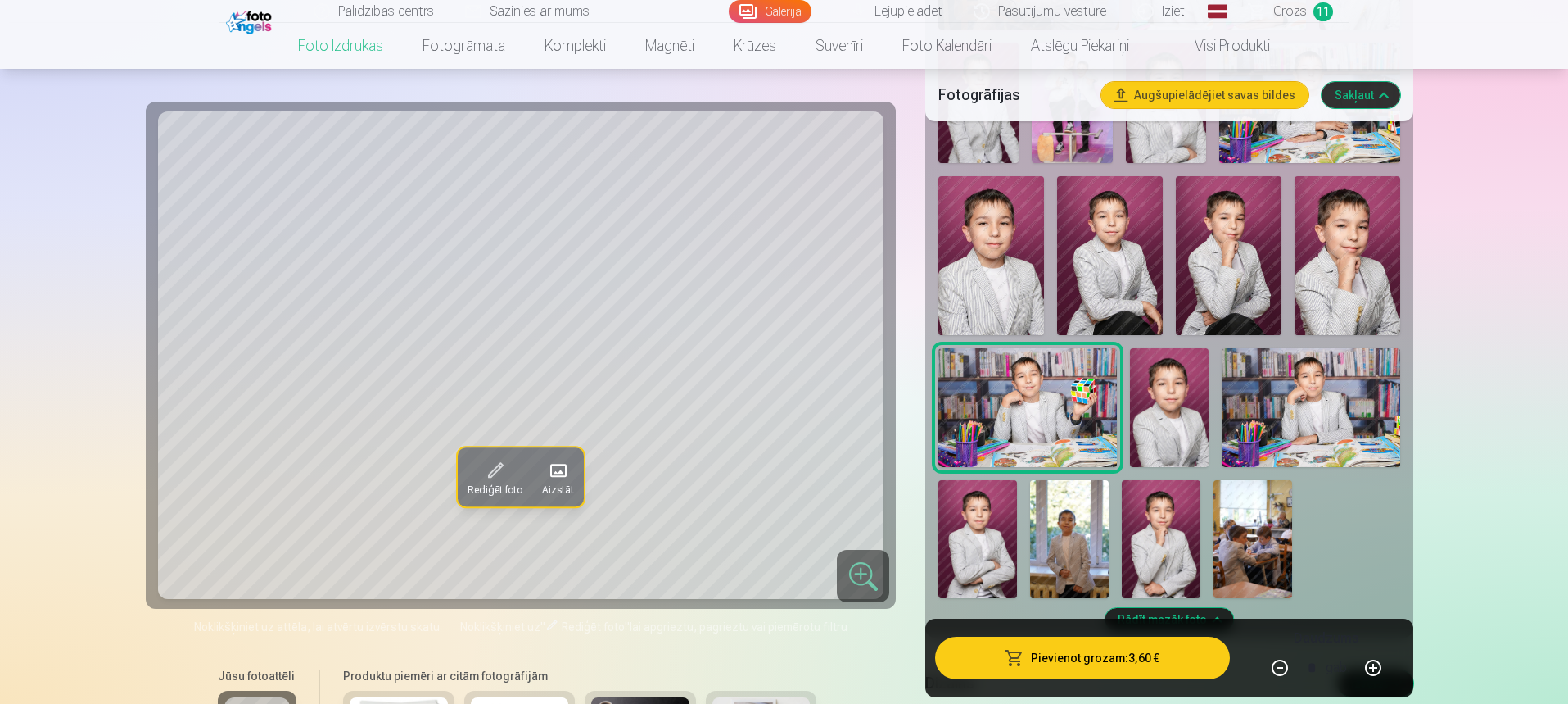
click at [1089, 549] on img at bounding box center [1069, 539] width 79 height 118
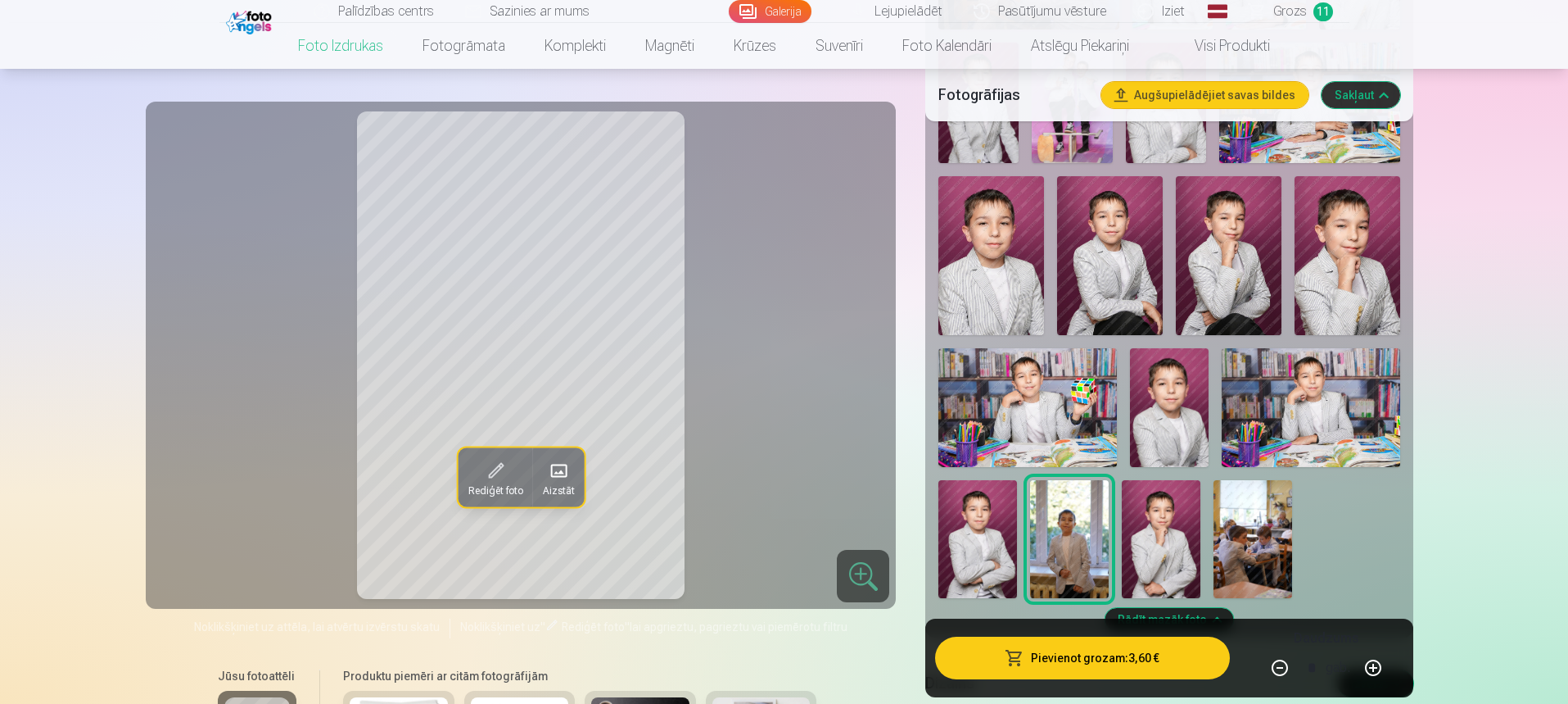
click at [1109, 660] on button "Pievienot grozam : 3,60 €" at bounding box center [1082, 658] width 294 height 43
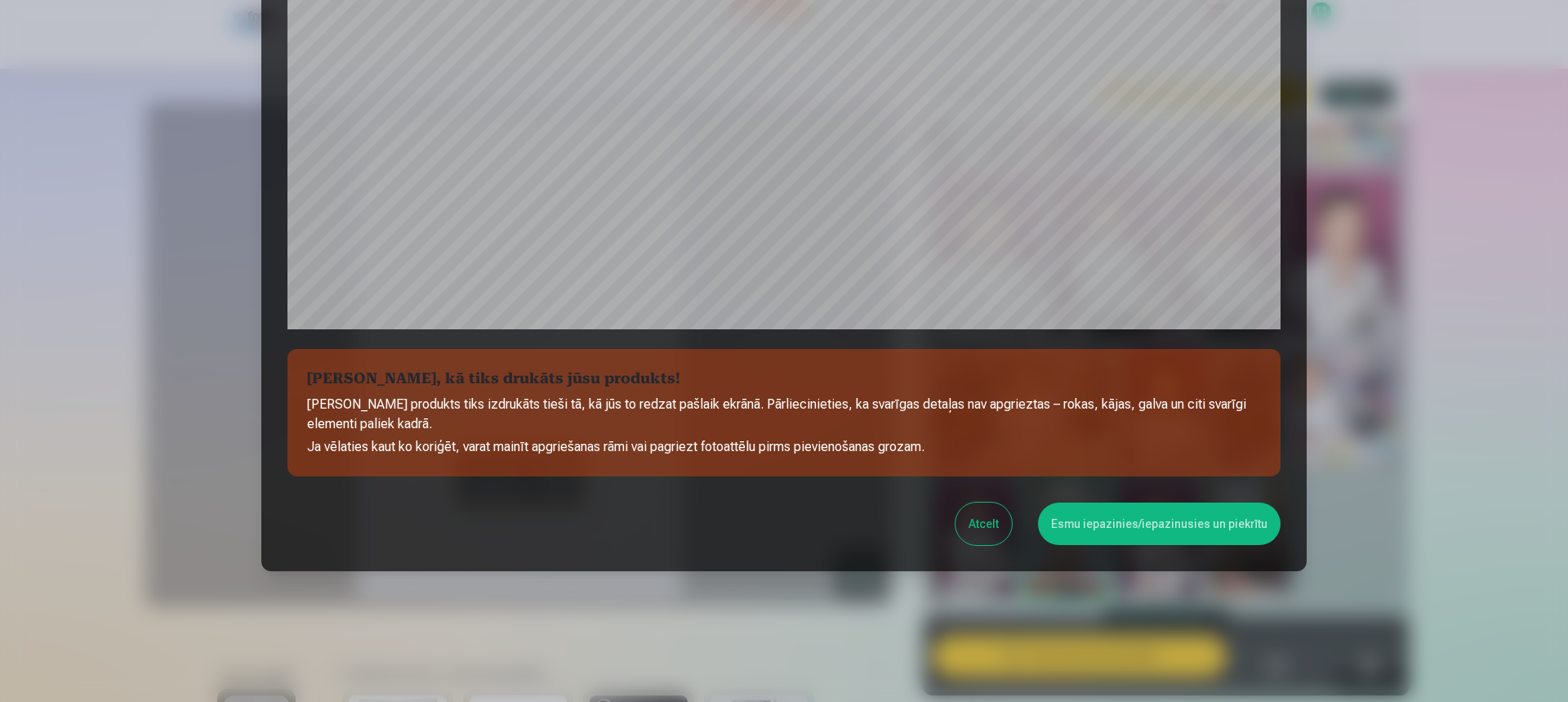
click at [1175, 523] on button "Esmu iepazinies/iepazinusies un piekrītu" at bounding box center [1159, 524] width 243 height 43
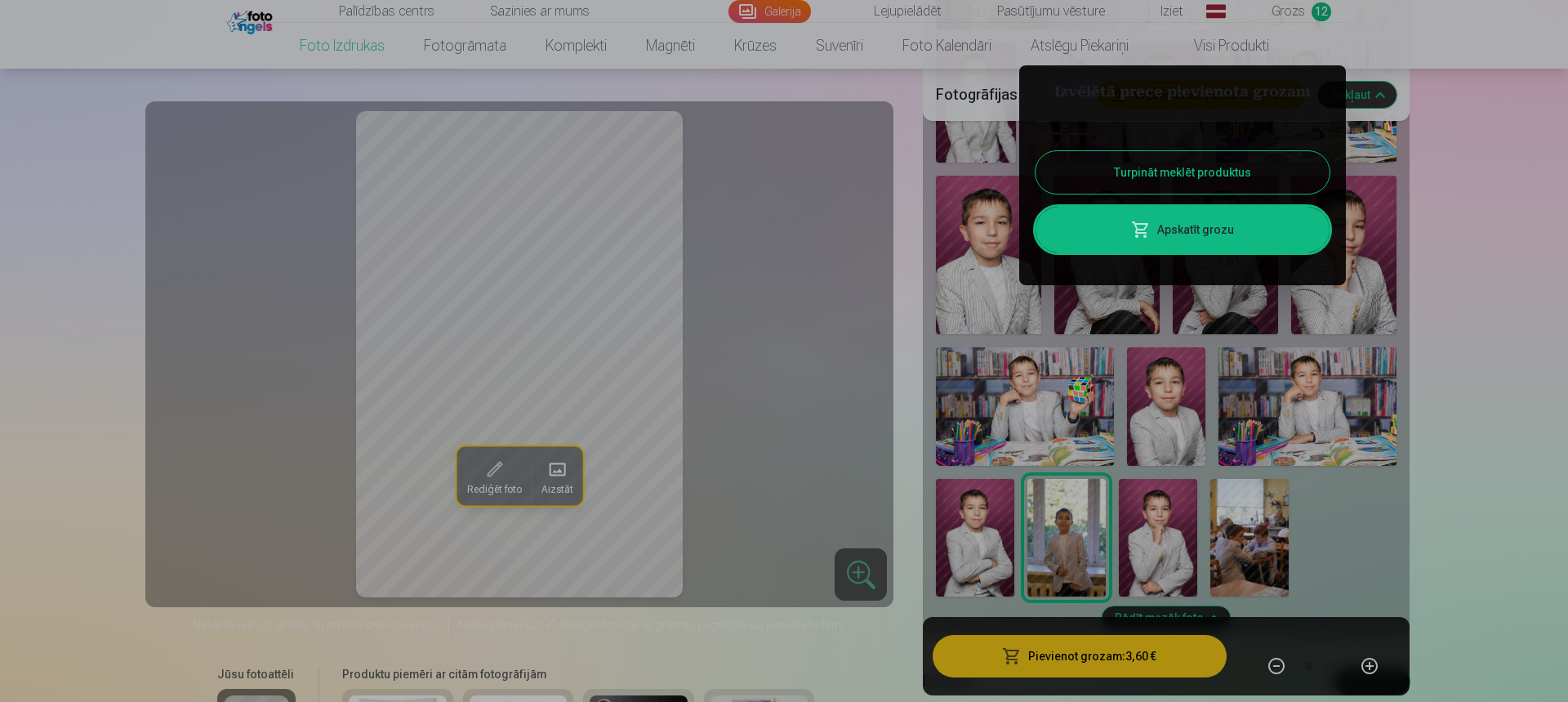
click at [1247, 532] on div at bounding box center [784, 351] width 1568 height 702
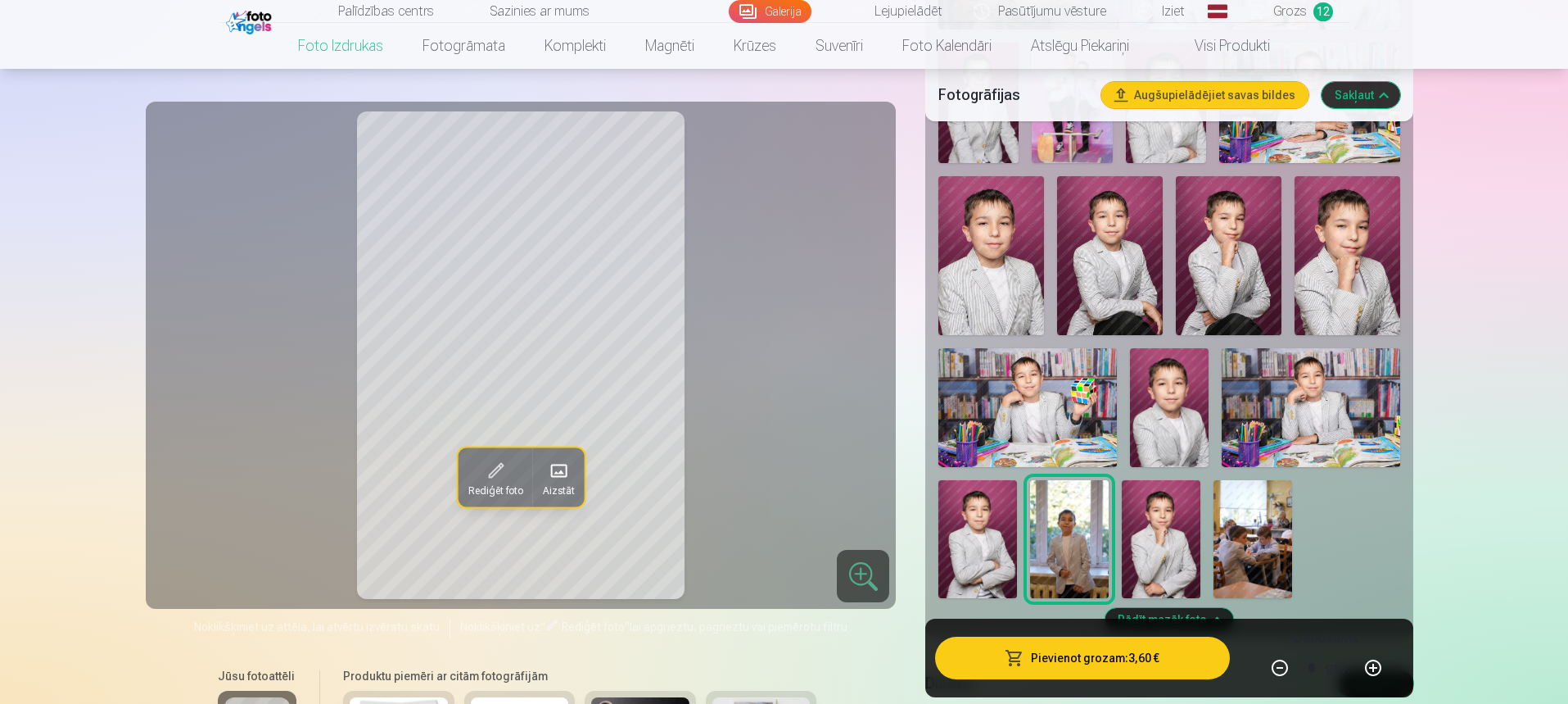
click at [1252, 535] on img at bounding box center [1253, 539] width 79 height 118
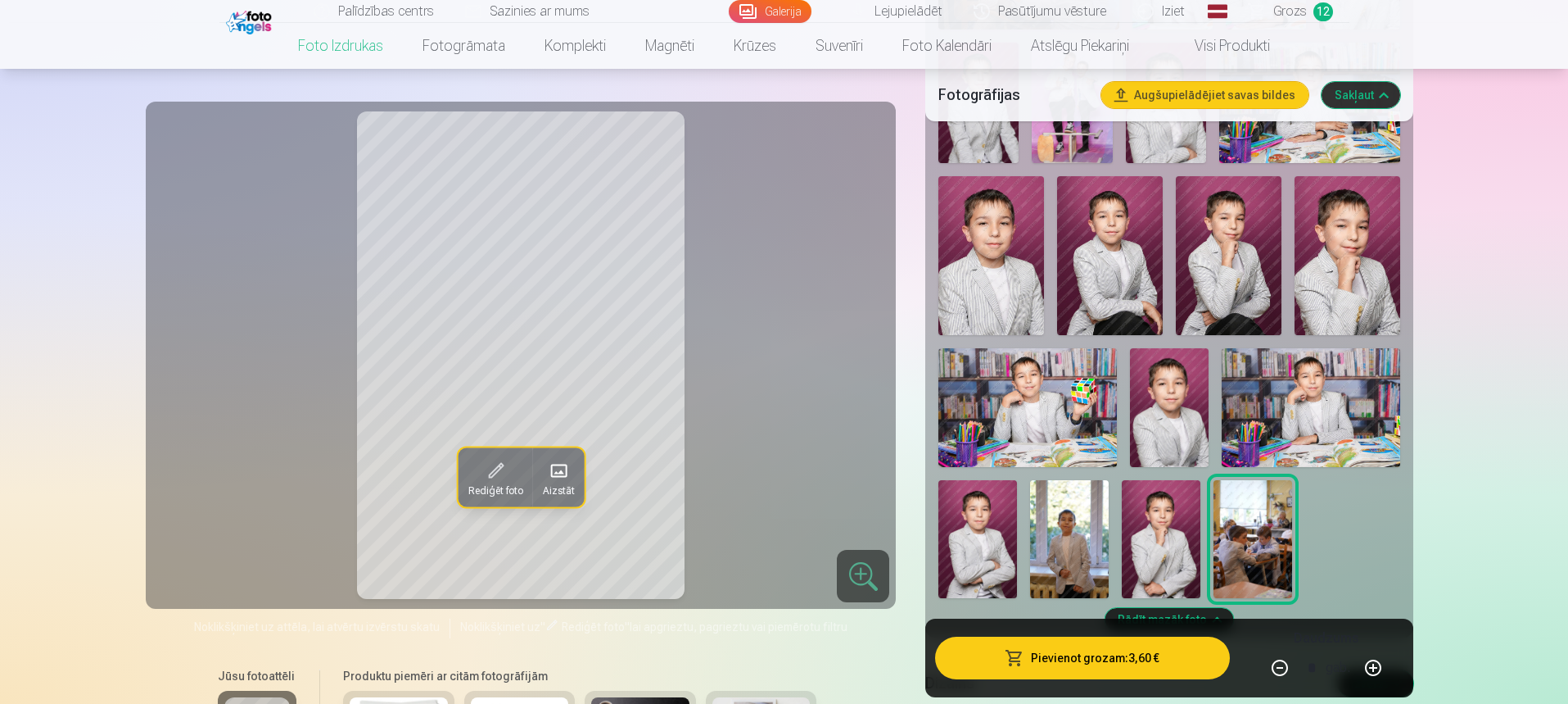
click at [1302, 443] on img at bounding box center [1311, 407] width 178 height 119
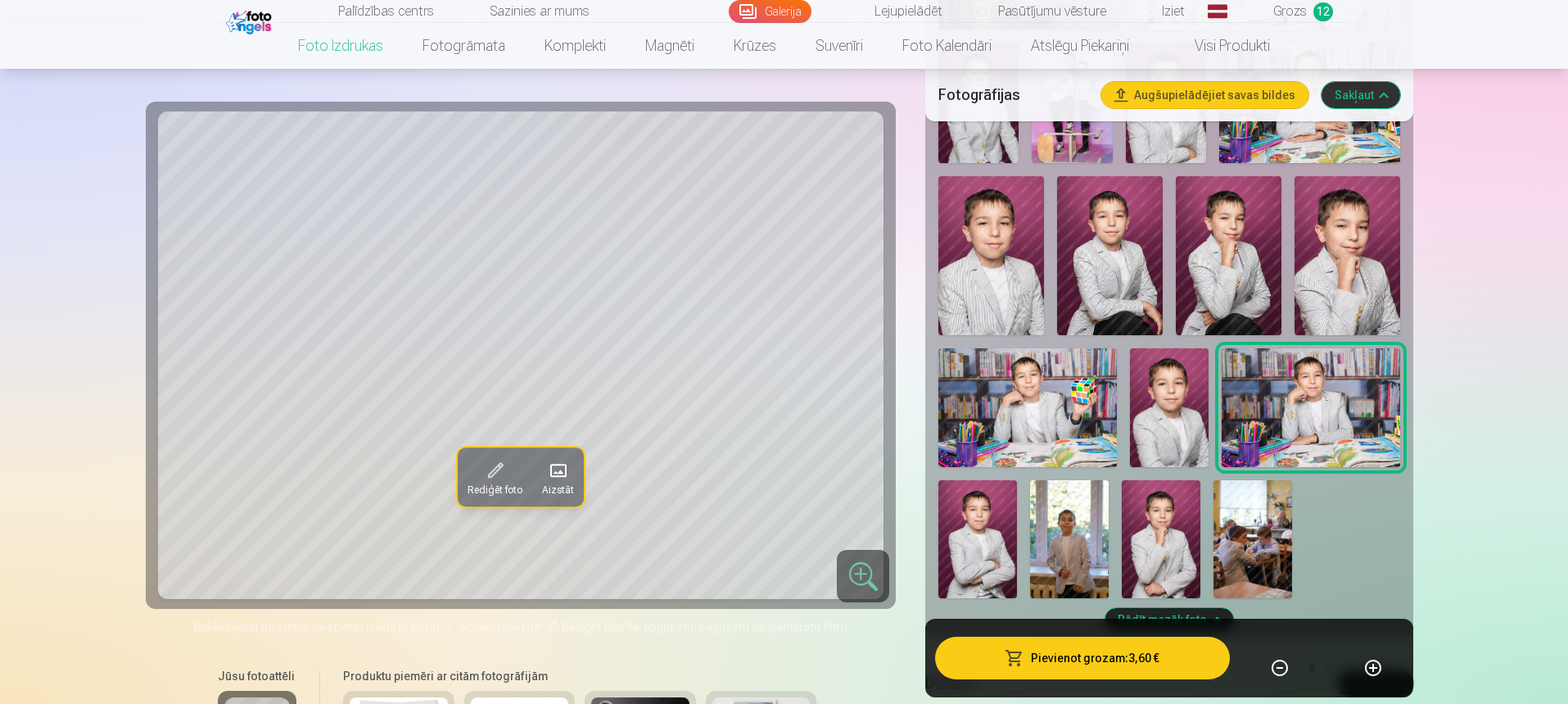
click at [1226, 331] on div at bounding box center [1169, 38] width 474 height 1133
click at [1094, 667] on button "Pievienot grozam : 3,60 €" at bounding box center [1082, 658] width 294 height 43
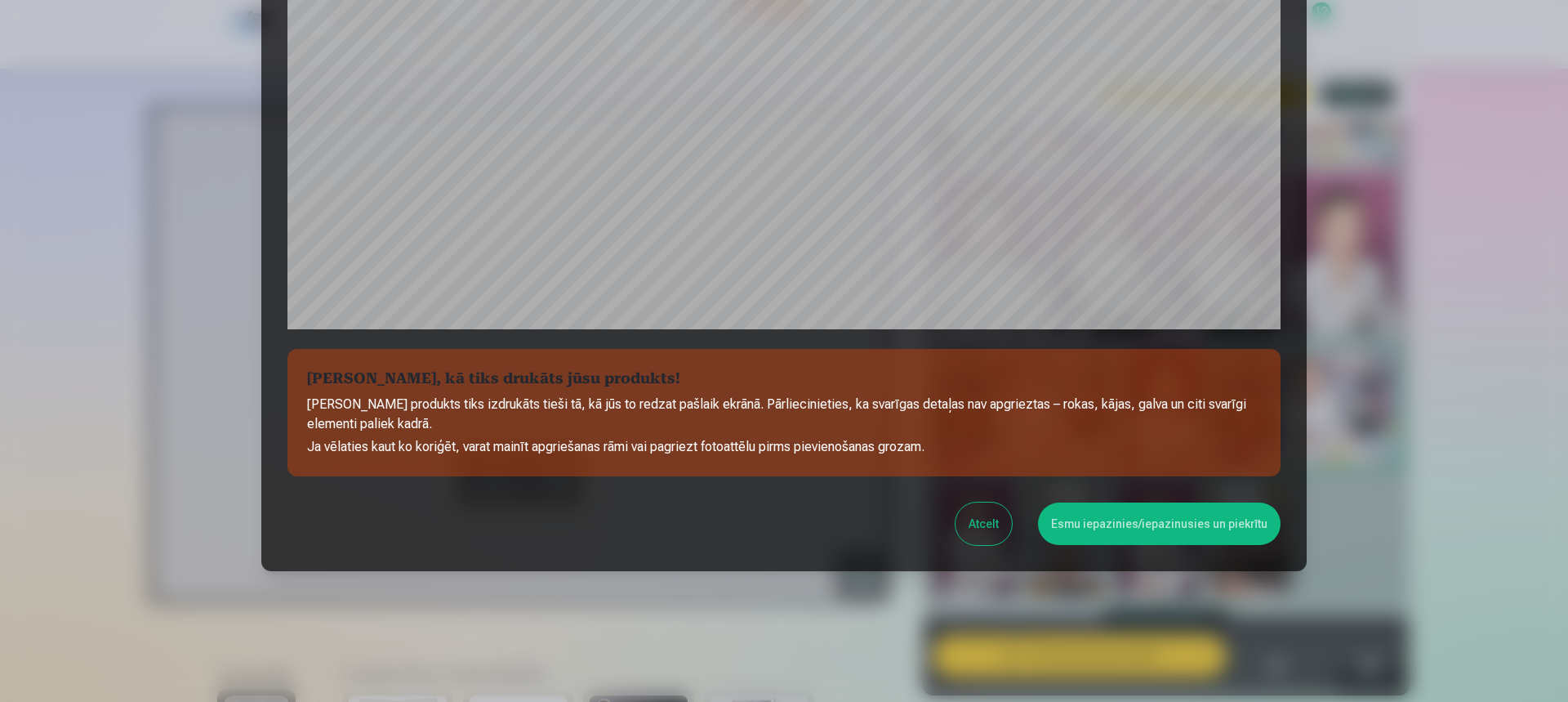
click at [1162, 512] on button "Esmu iepazinies/iepazinusies un piekrītu" at bounding box center [1159, 524] width 243 height 43
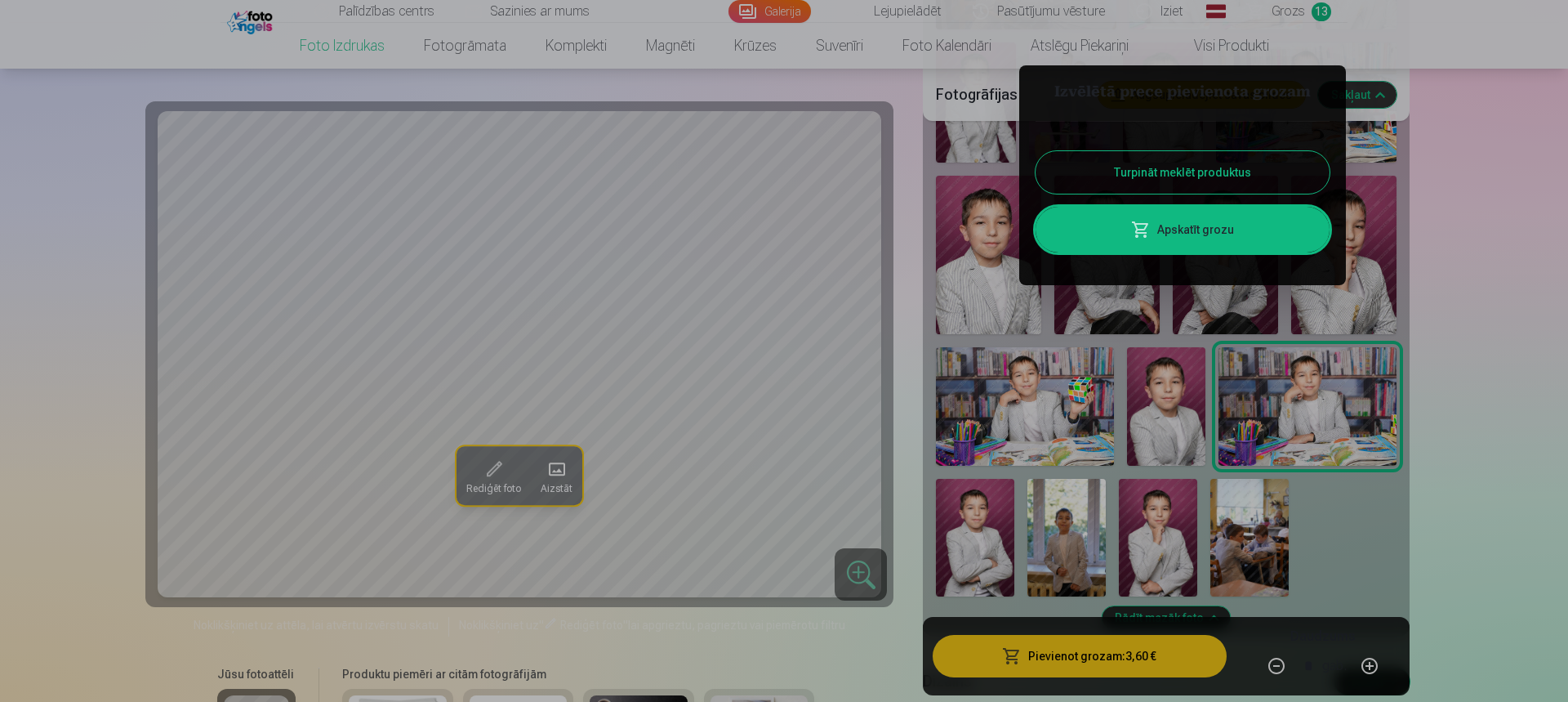
click at [1200, 303] on div at bounding box center [784, 351] width 1568 height 702
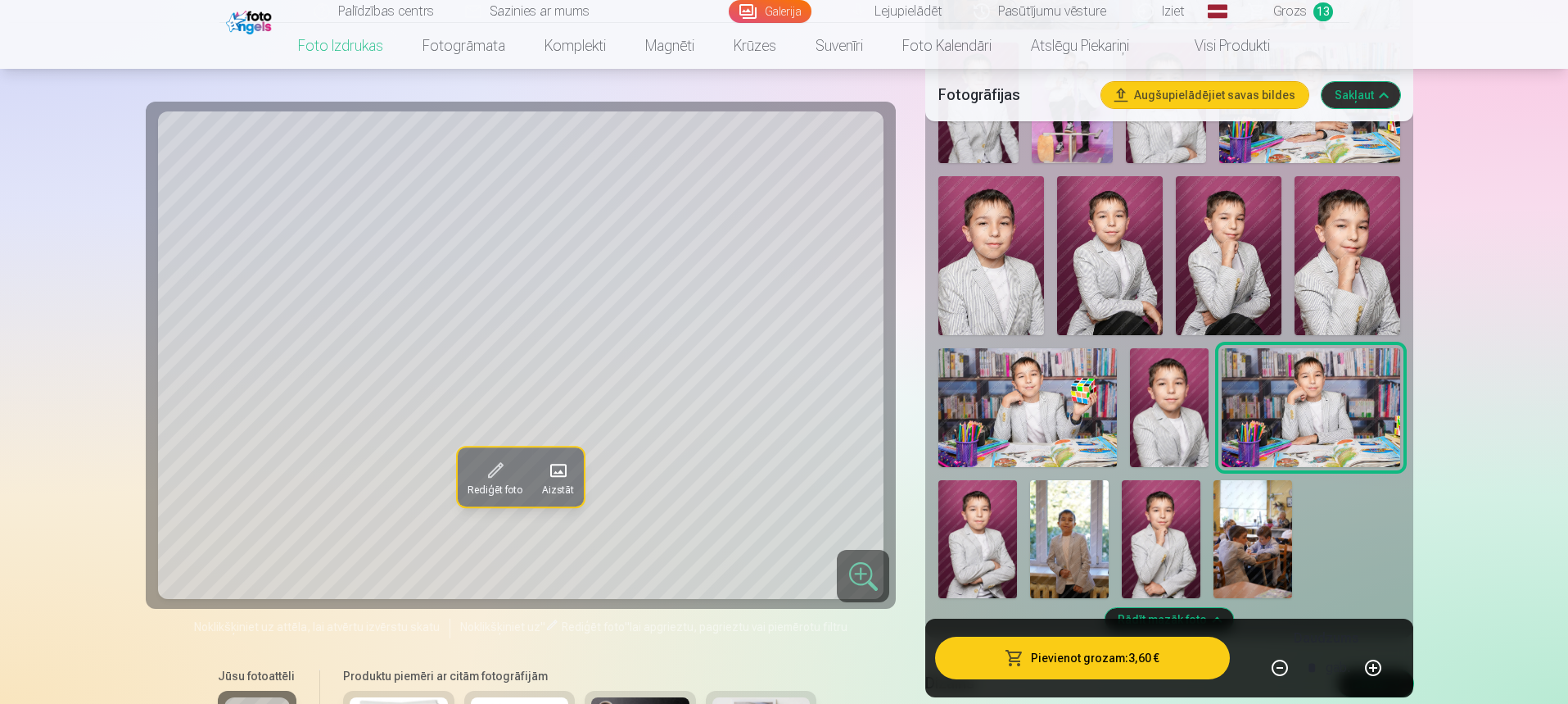
click at [1203, 304] on img at bounding box center [1228, 255] width 106 height 158
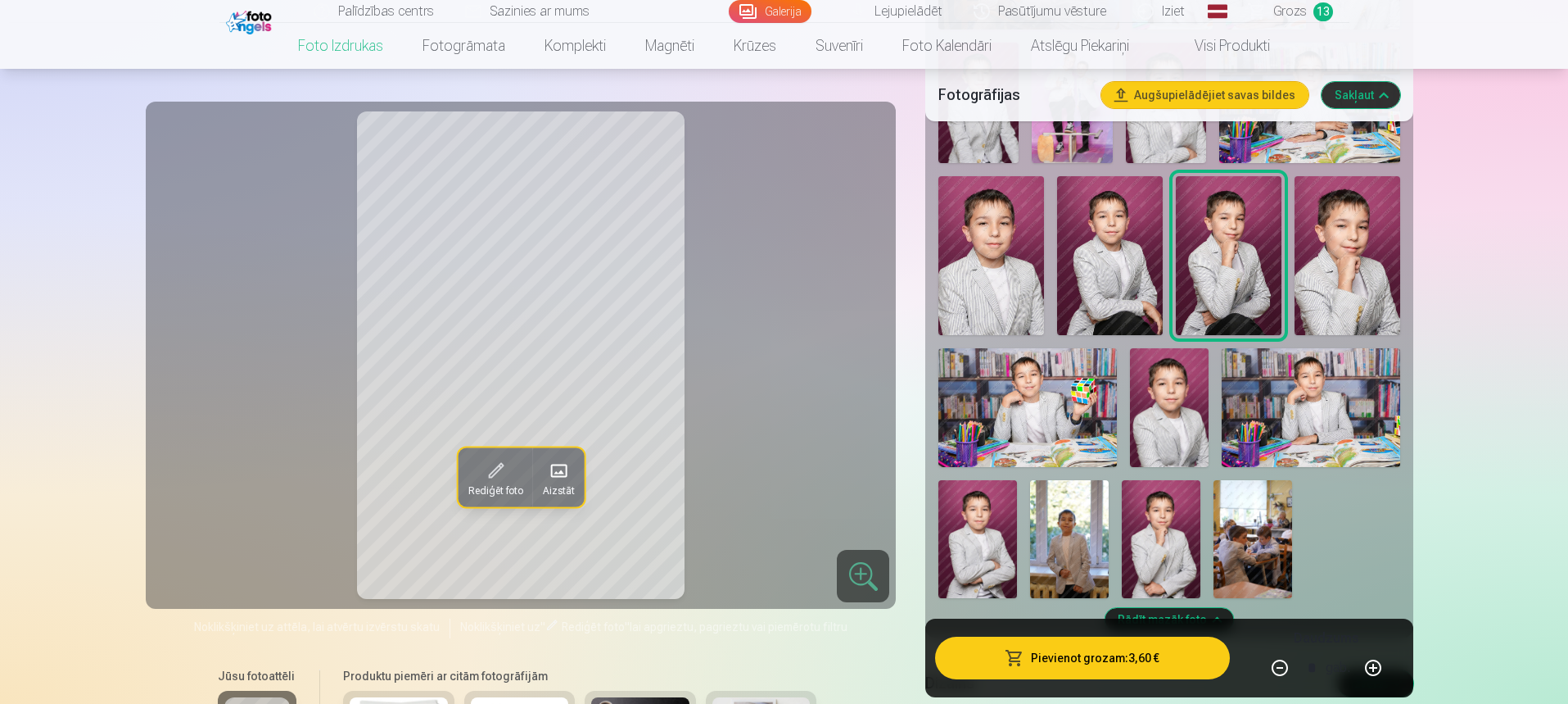
click at [1121, 306] on img at bounding box center [1110, 255] width 106 height 158
click at [1150, 664] on button "Pievienot grozam : 3,60 €" at bounding box center [1082, 658] width 294 height 43
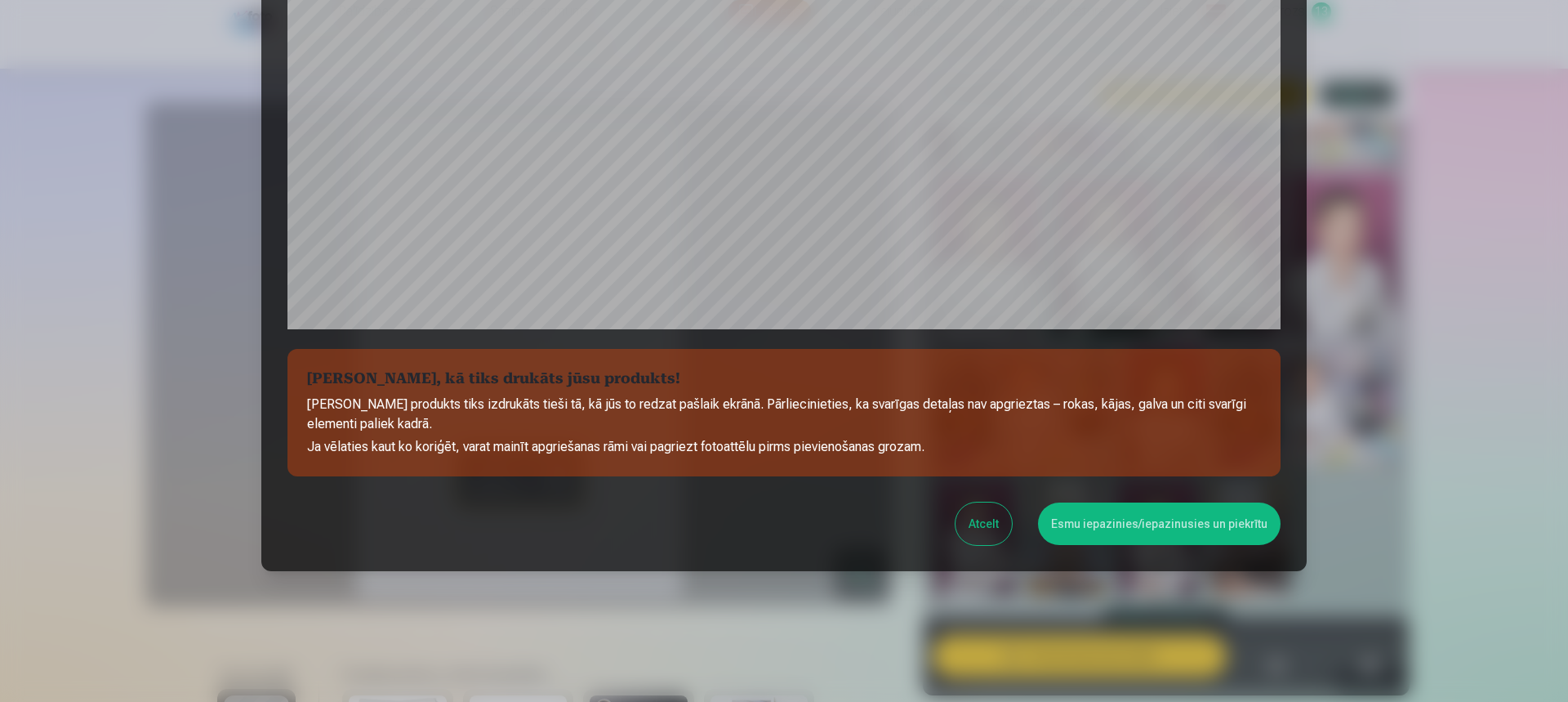
click at [1148, 519] on button "Esmu iepazinies/iepazinusies un piekrītu" at bounding box center [1159, 524] width 243 height 43
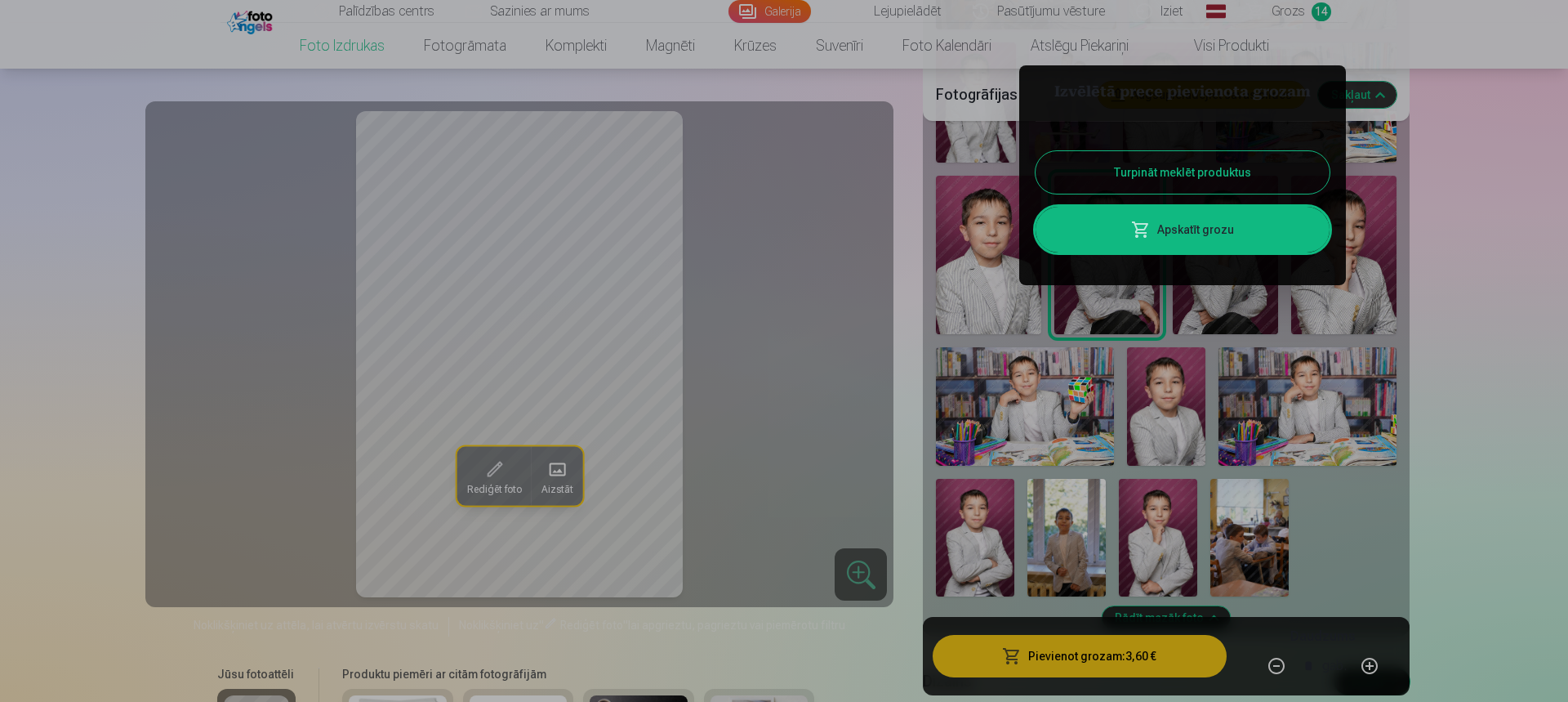
click at [1139, 173] on button "Turpināt meklēt produktus" at bounding box center [1183, 173] width 294 height 43
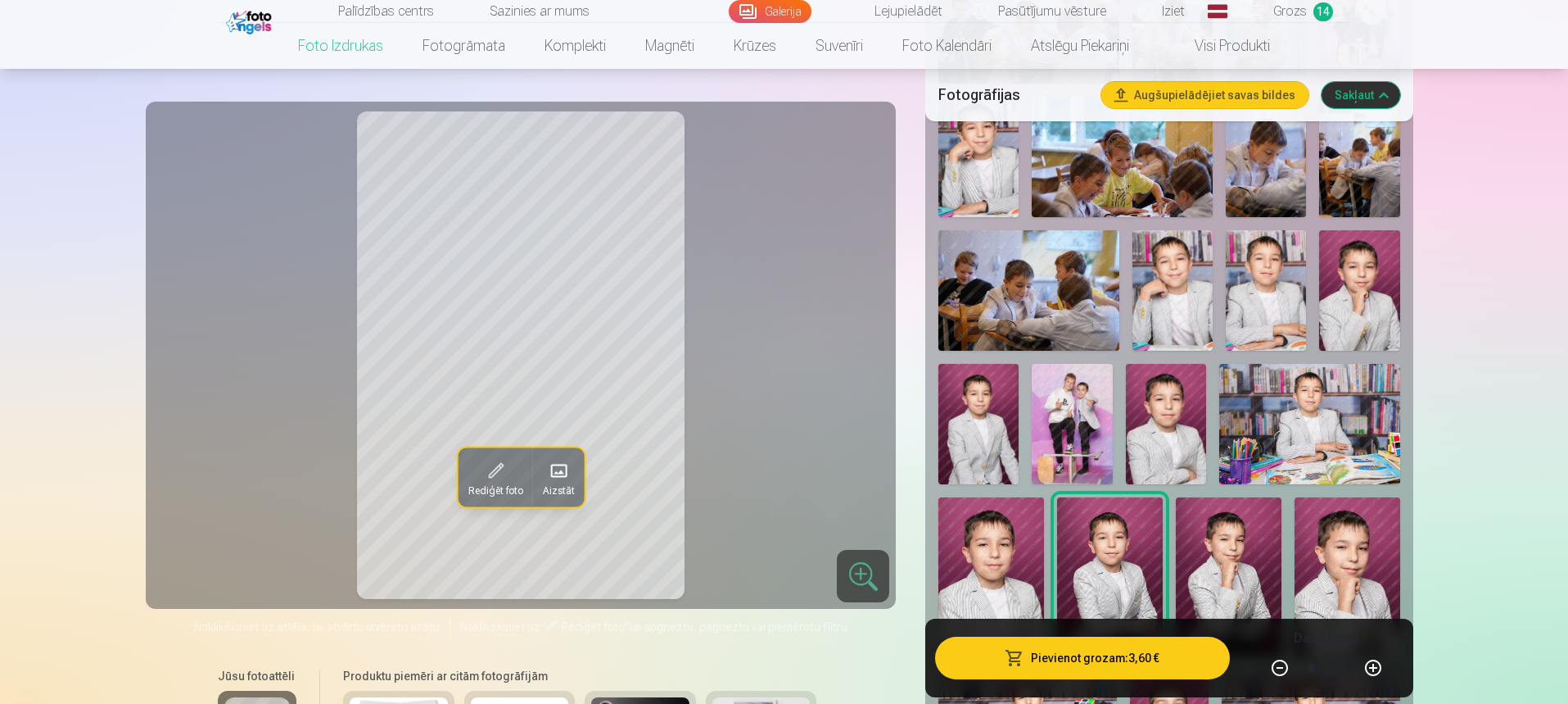
scroll to position [819, 0]
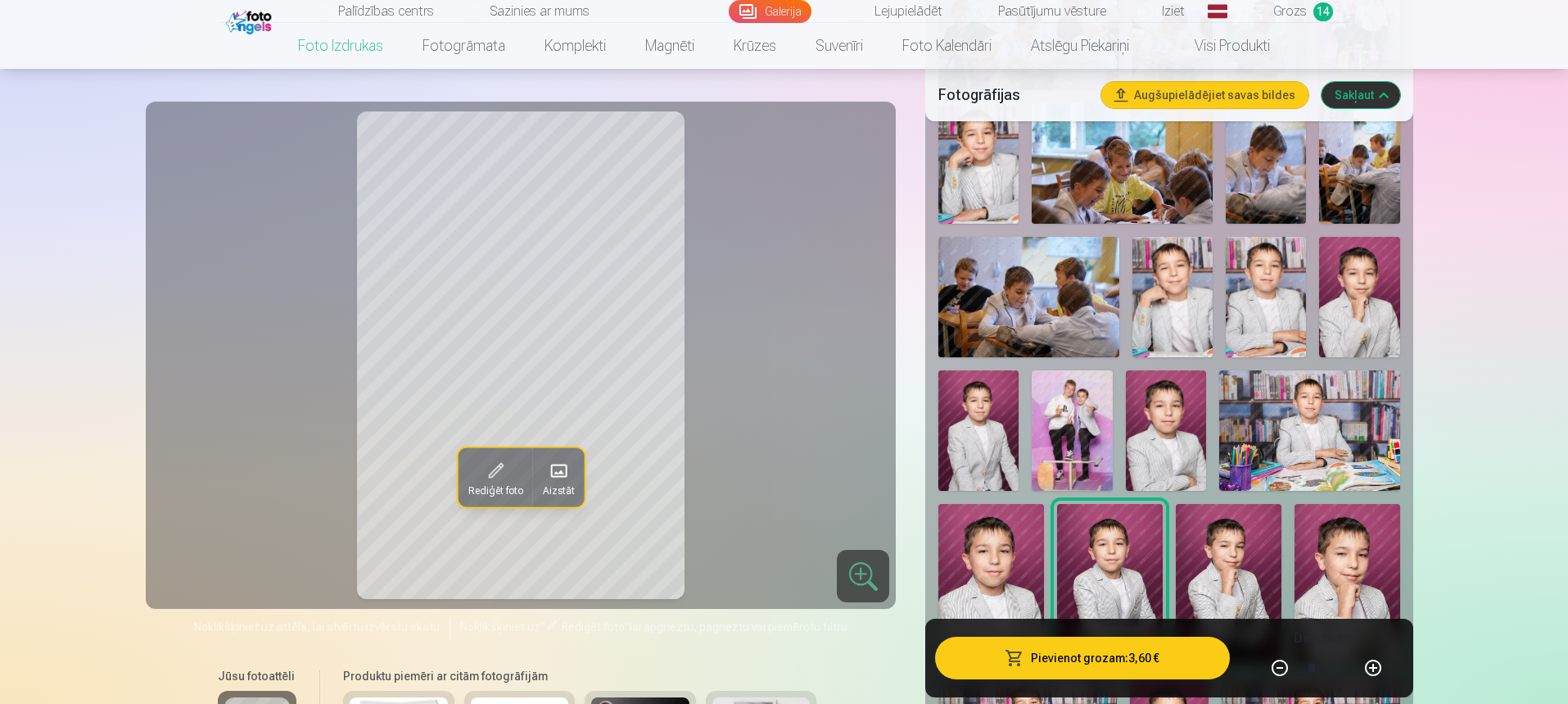
click at [980, 400] on img at bounding box center [979, 431] width 80 height 121
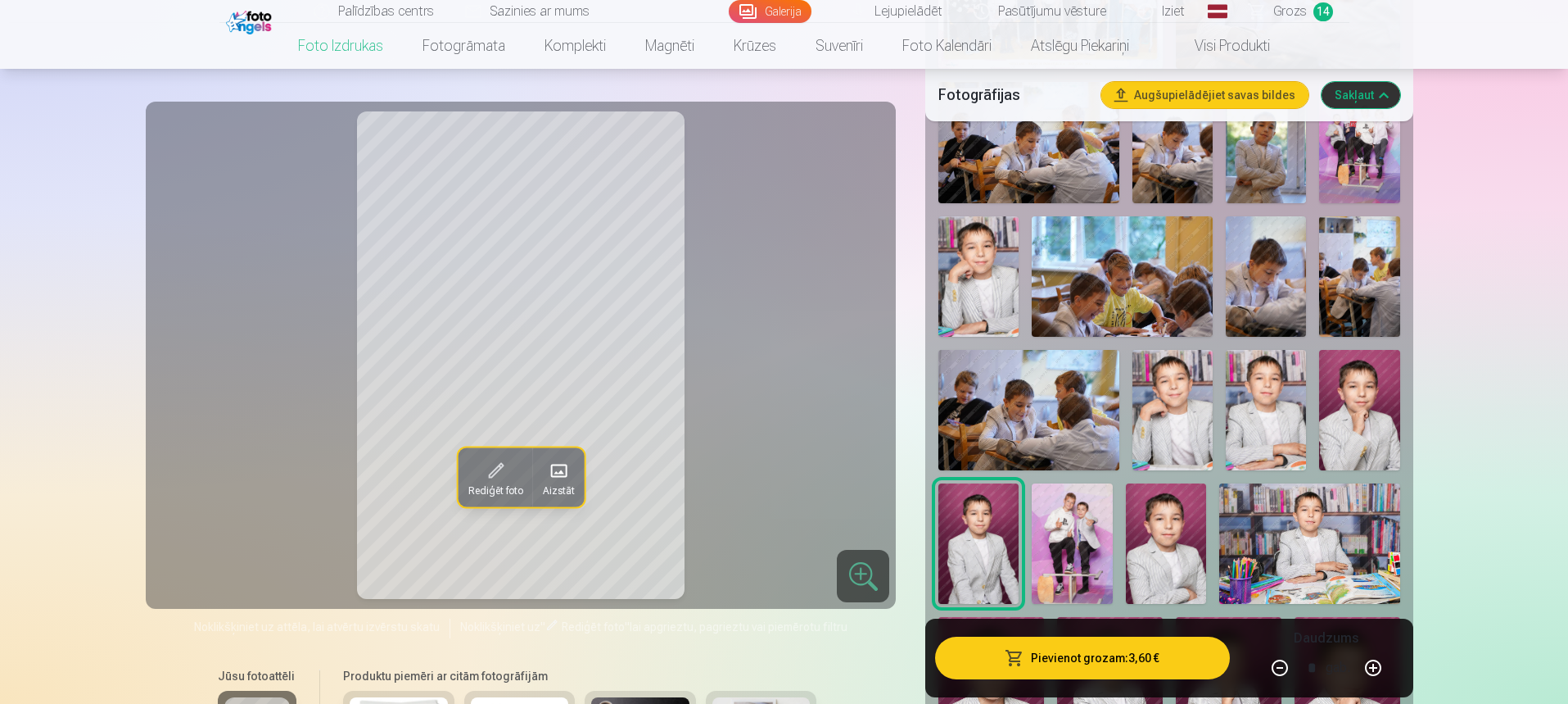
scroll to position [655, 0]
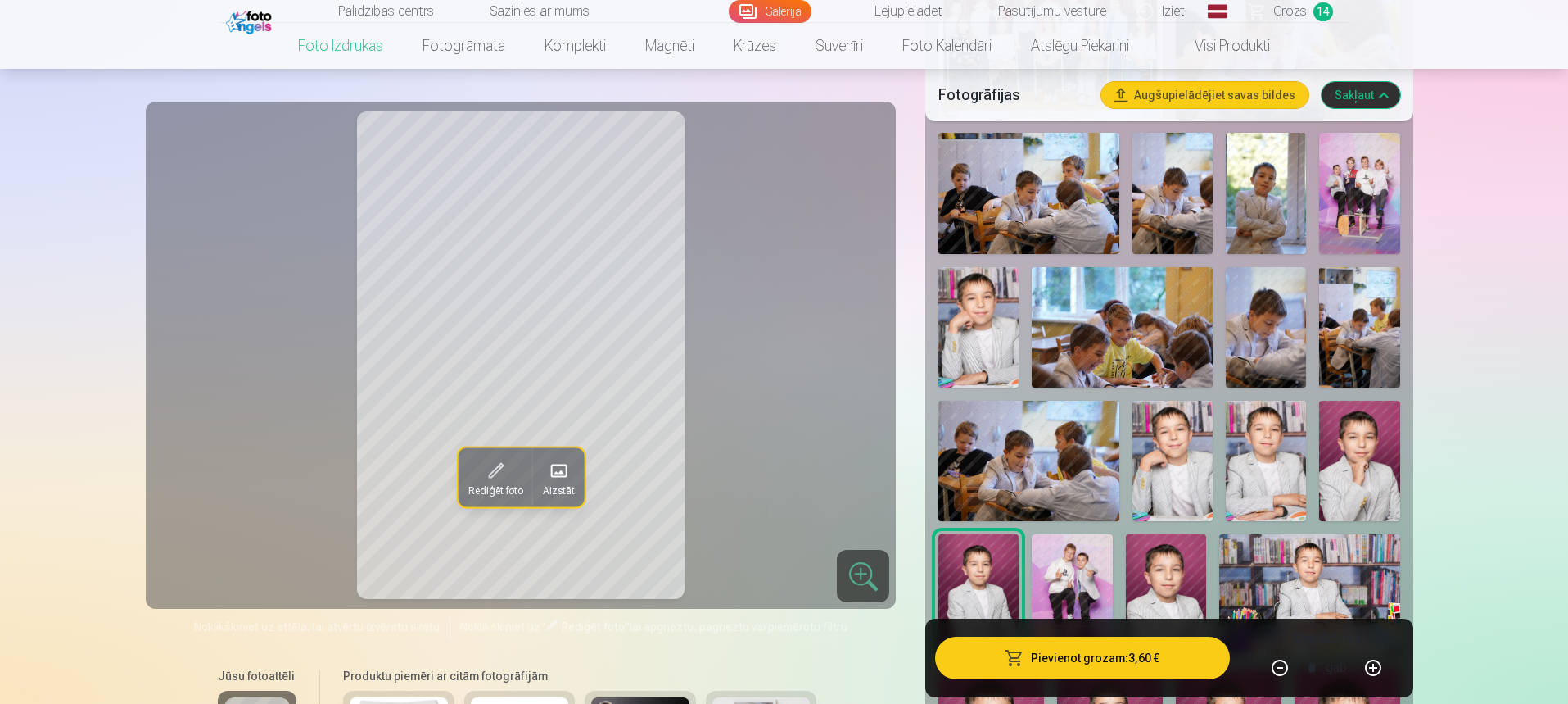
click at [980, 326] on img at bounding box center [979, 327] width 80 height 121
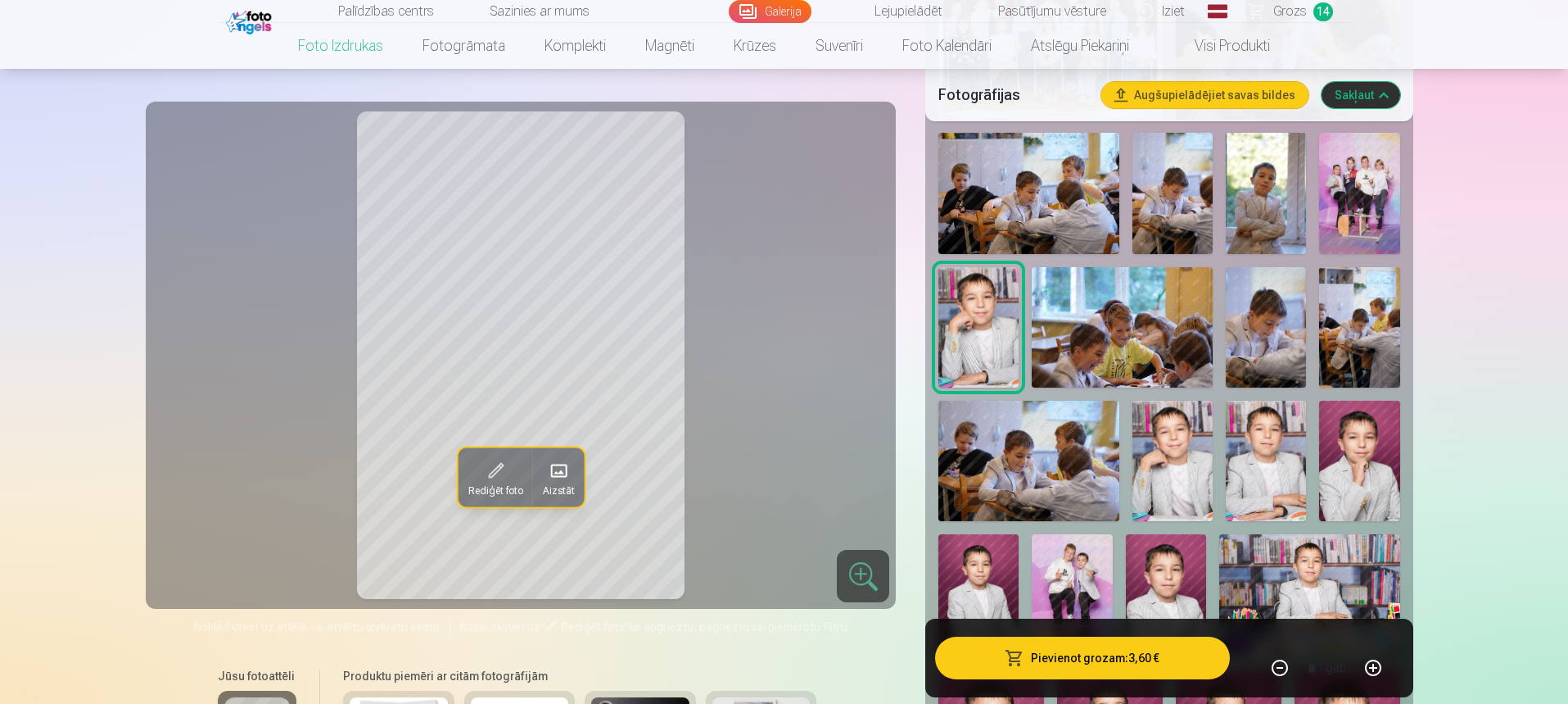
click at [1278, 5] on span "Grozs" at bounding box center [1290, 11] width 34 height 20
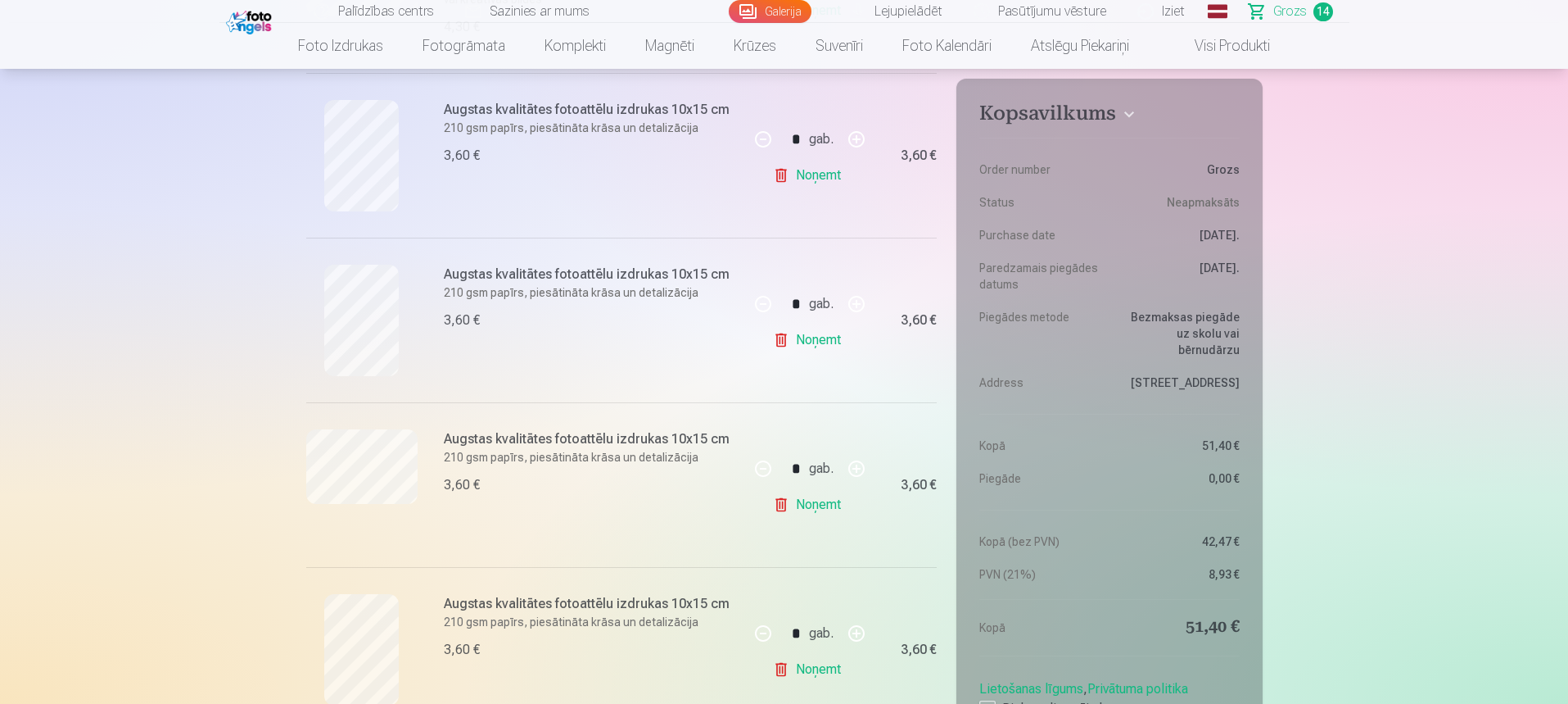
scroll to position [655, 0]
click at [790, 183] on link "Noņemt" at bounding box center [810, 179] width 75 height 33
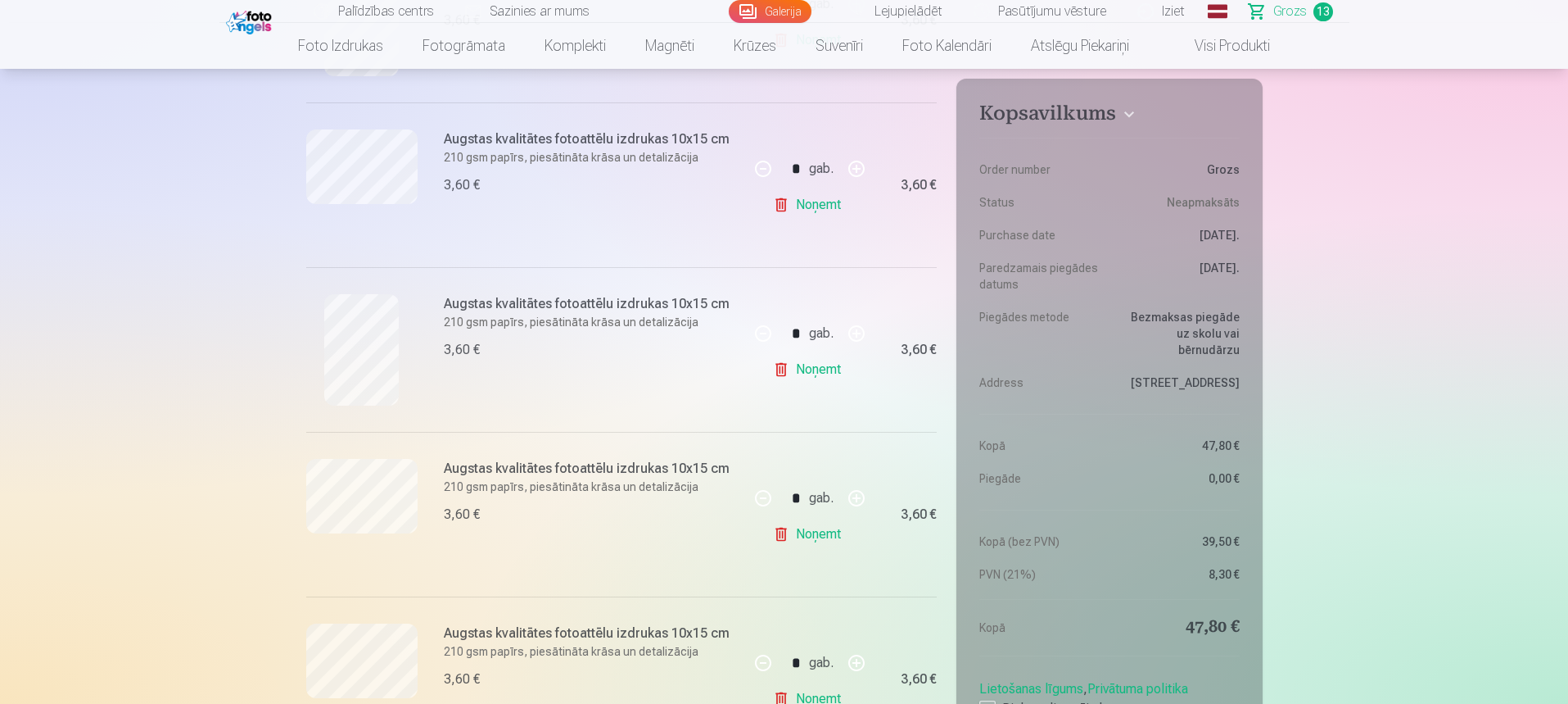
scroll to position [1311, 0]
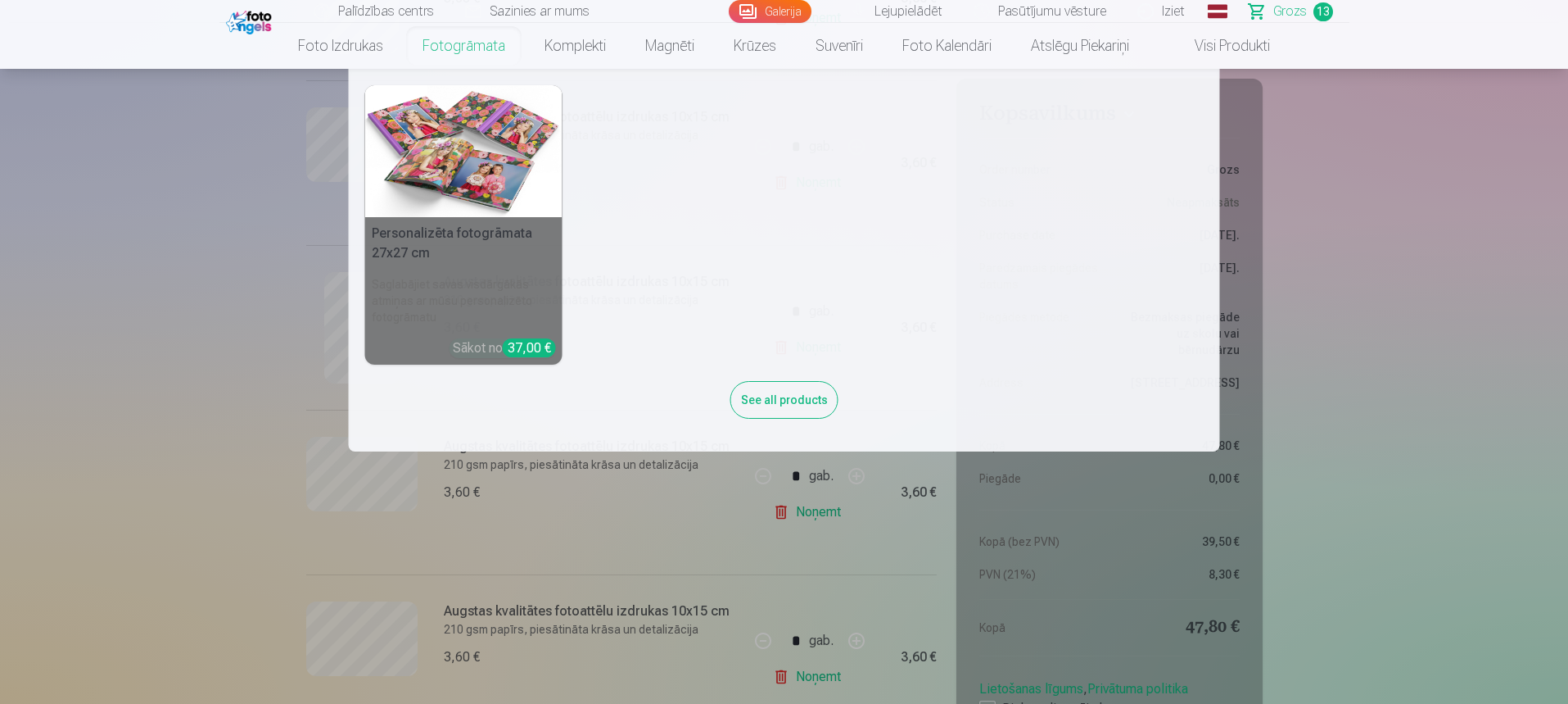
click at [479, 50] on link "Fotogrāmata" at bounding box center [464, 46] width 122 height 46
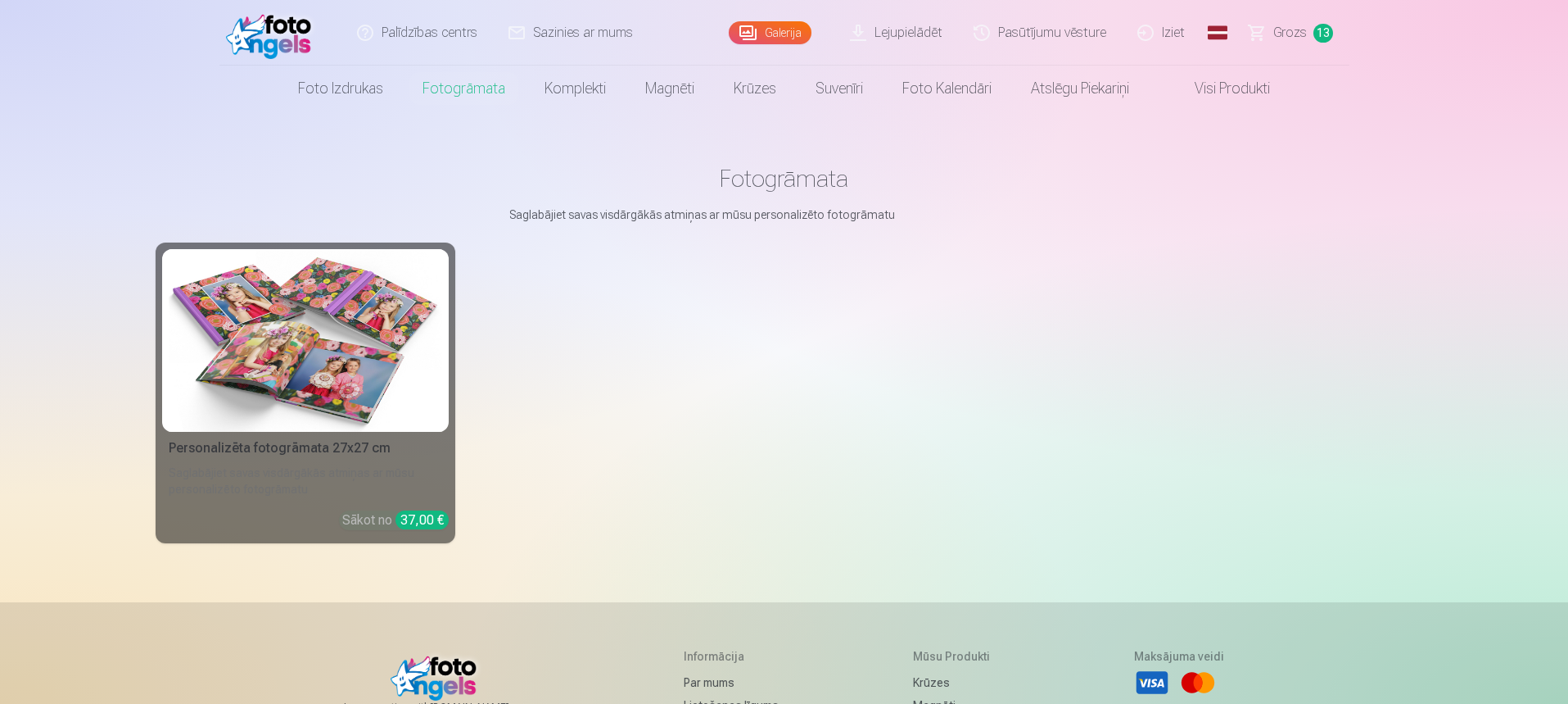
click at [346, 351] on img at bounding box center [305, 340] width 273 height 183
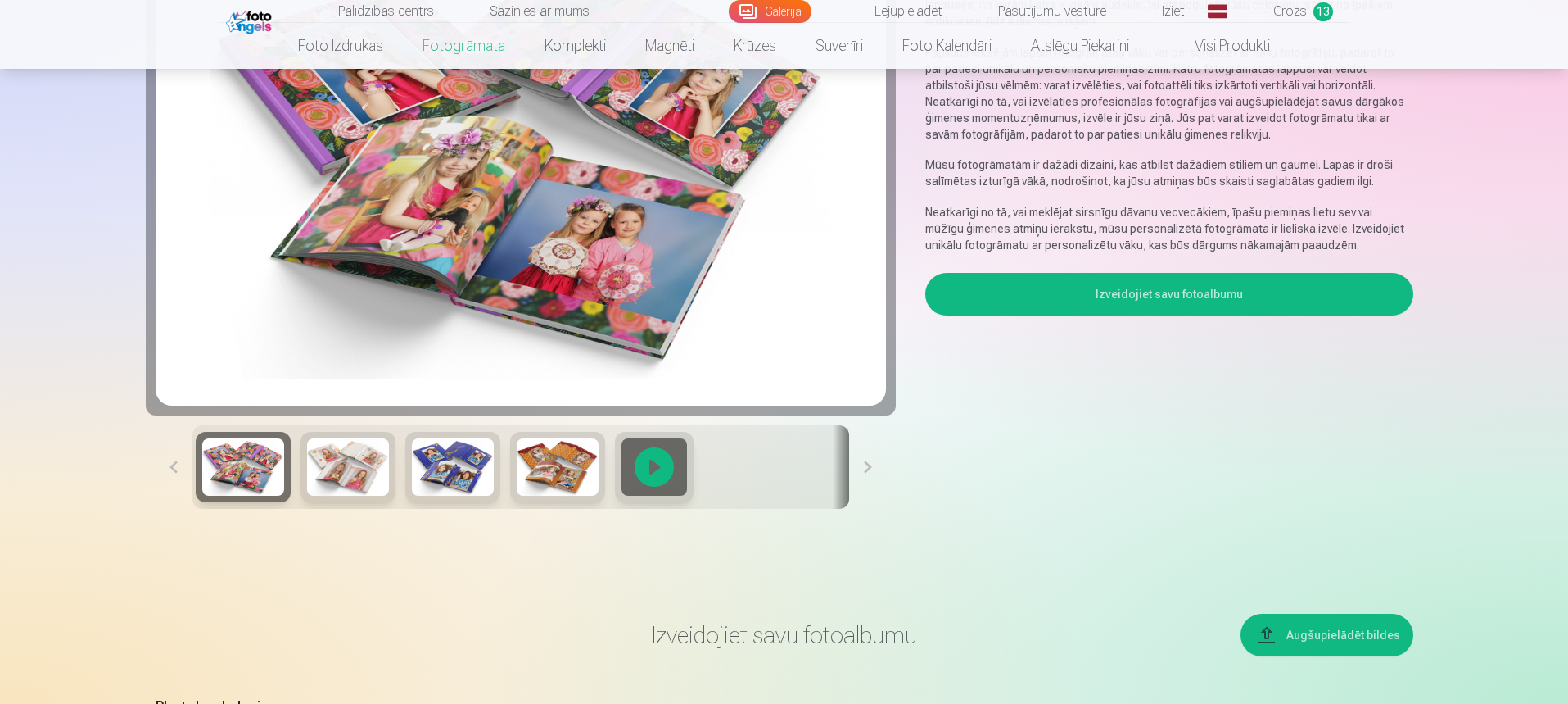
scroll to position [246, 0]
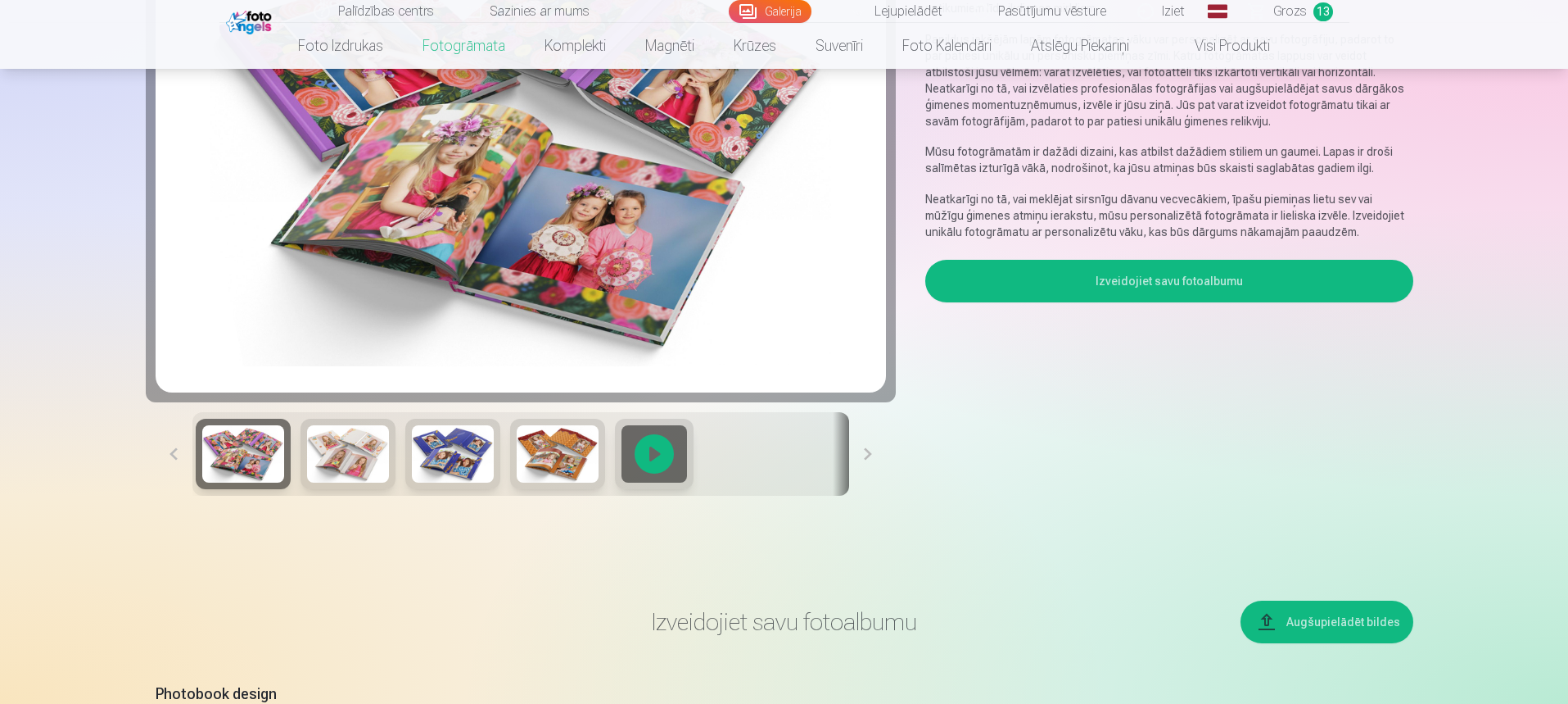
click at [1165, 284] on button "Izveidojiet savu fotoalbumu" at bounding box center [1169, 281] width 487 height 43
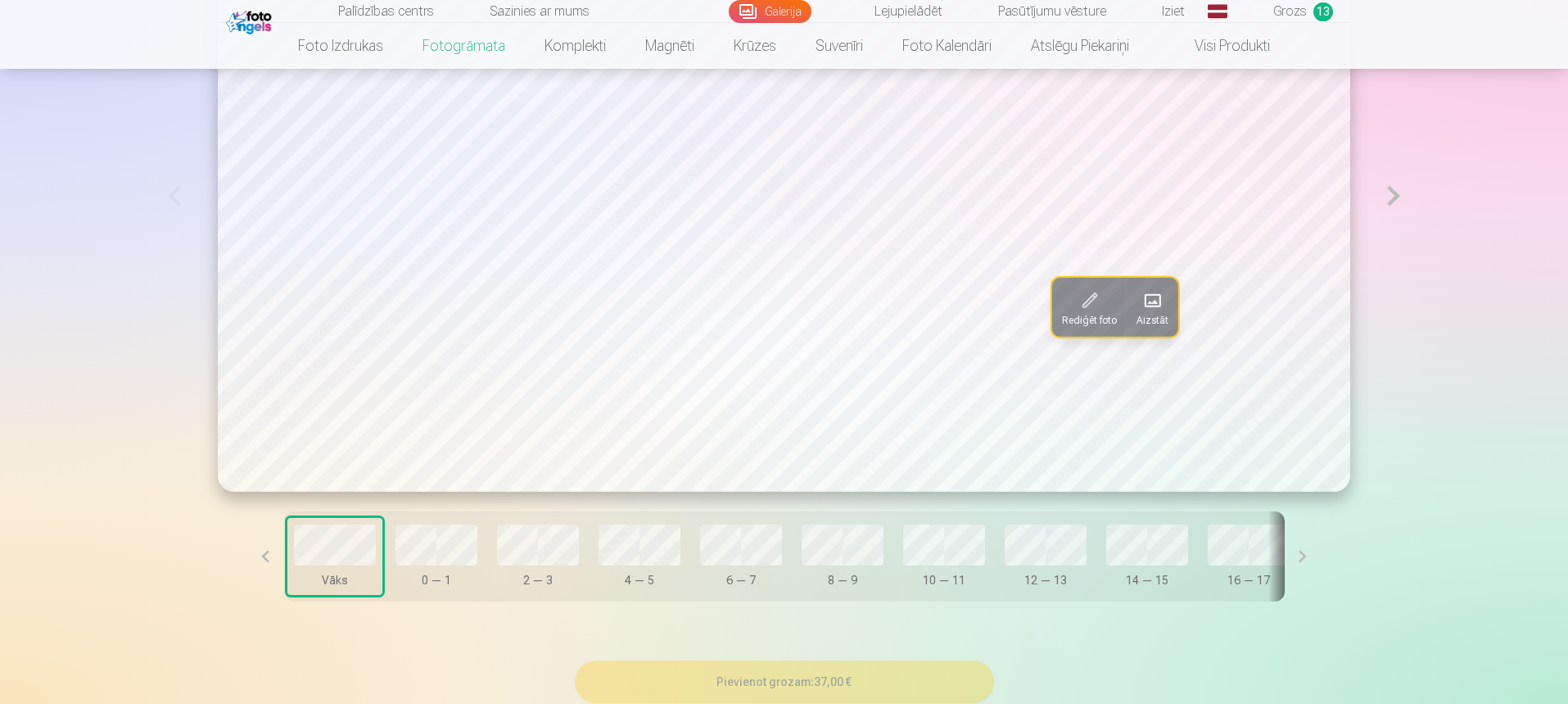
scroll to position [1148, 0]
click at [1285, 564] on button at bounding box center [1302, 554] width 36 height 90
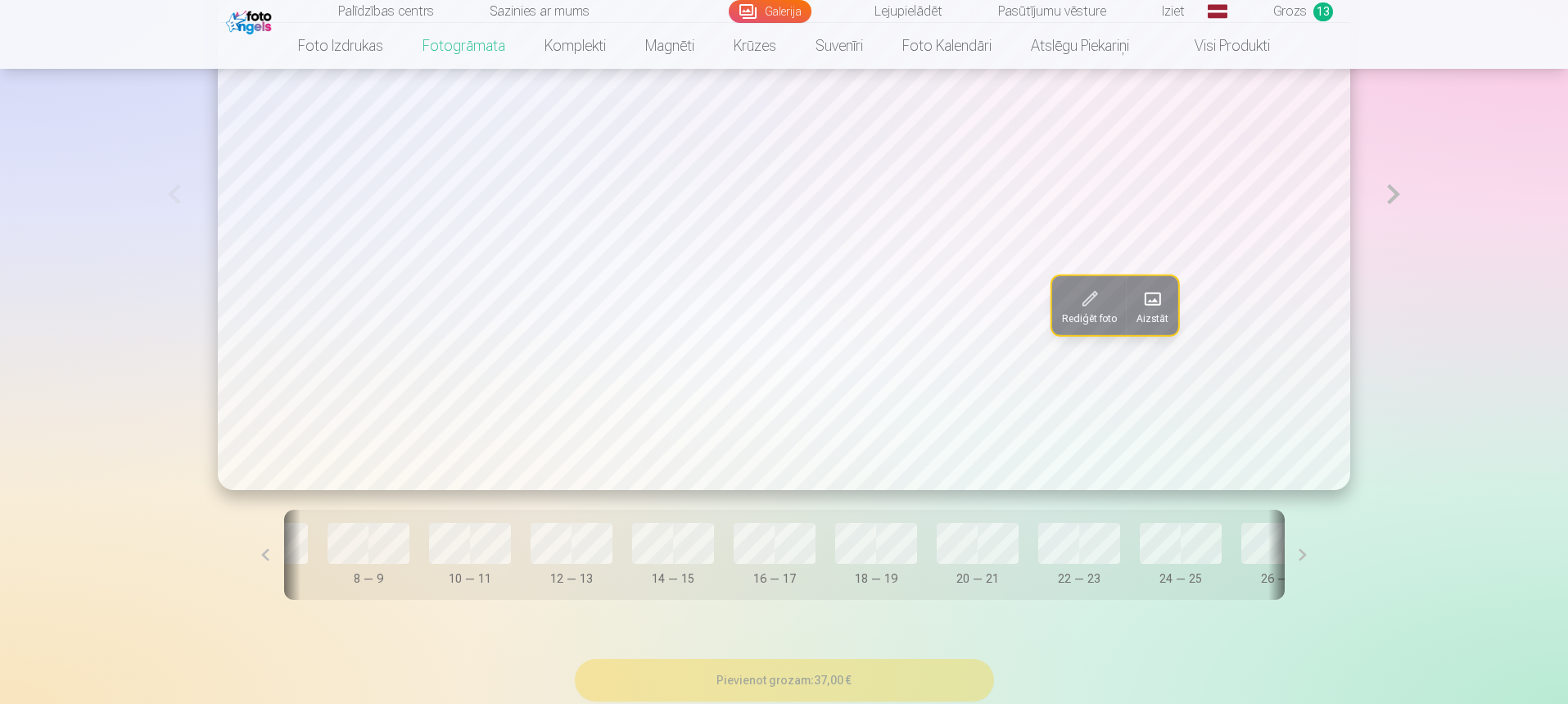
click at [1285, 564] on button at bounding box center [1302, 554] width 36 height 90
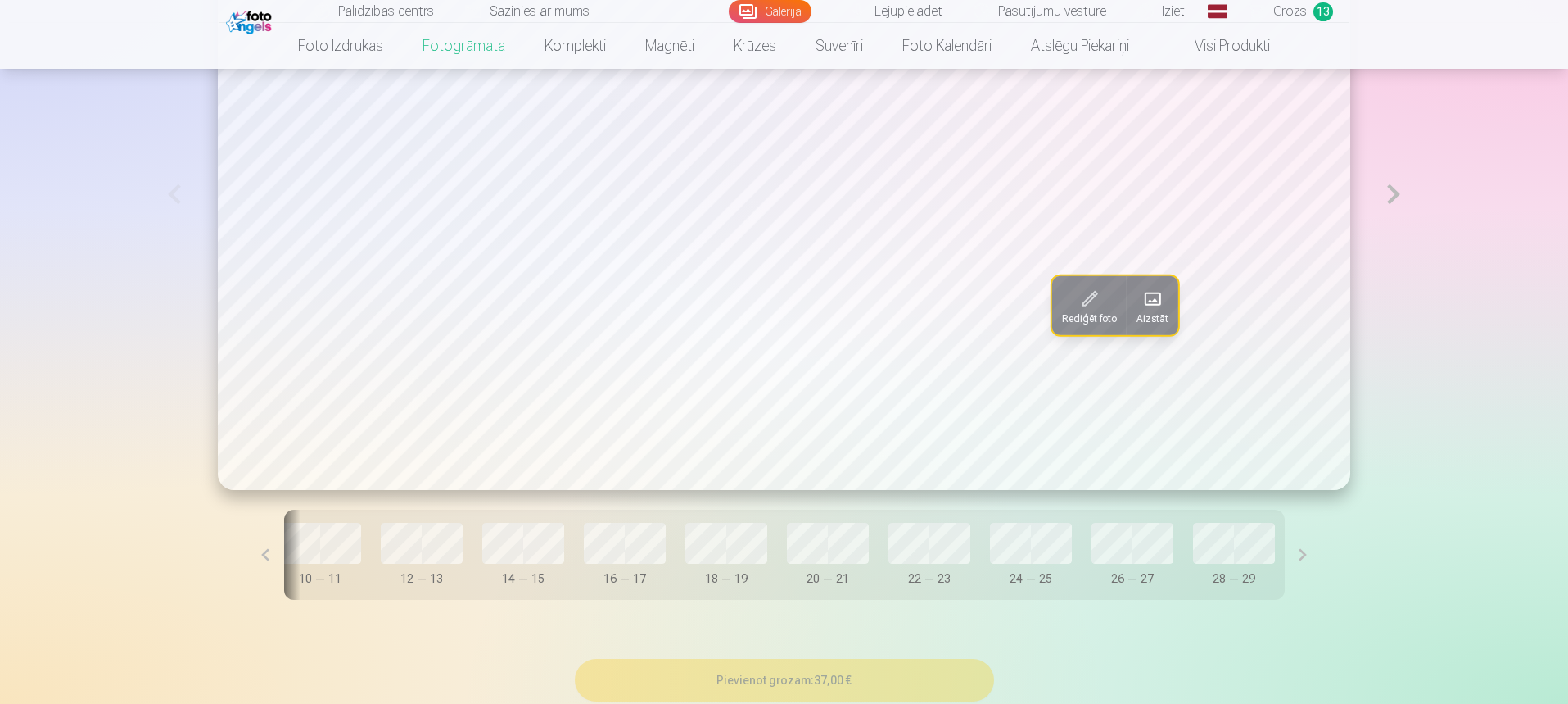
click at [284, 550] on button at bounding box center [265, 554] width 36 height 90
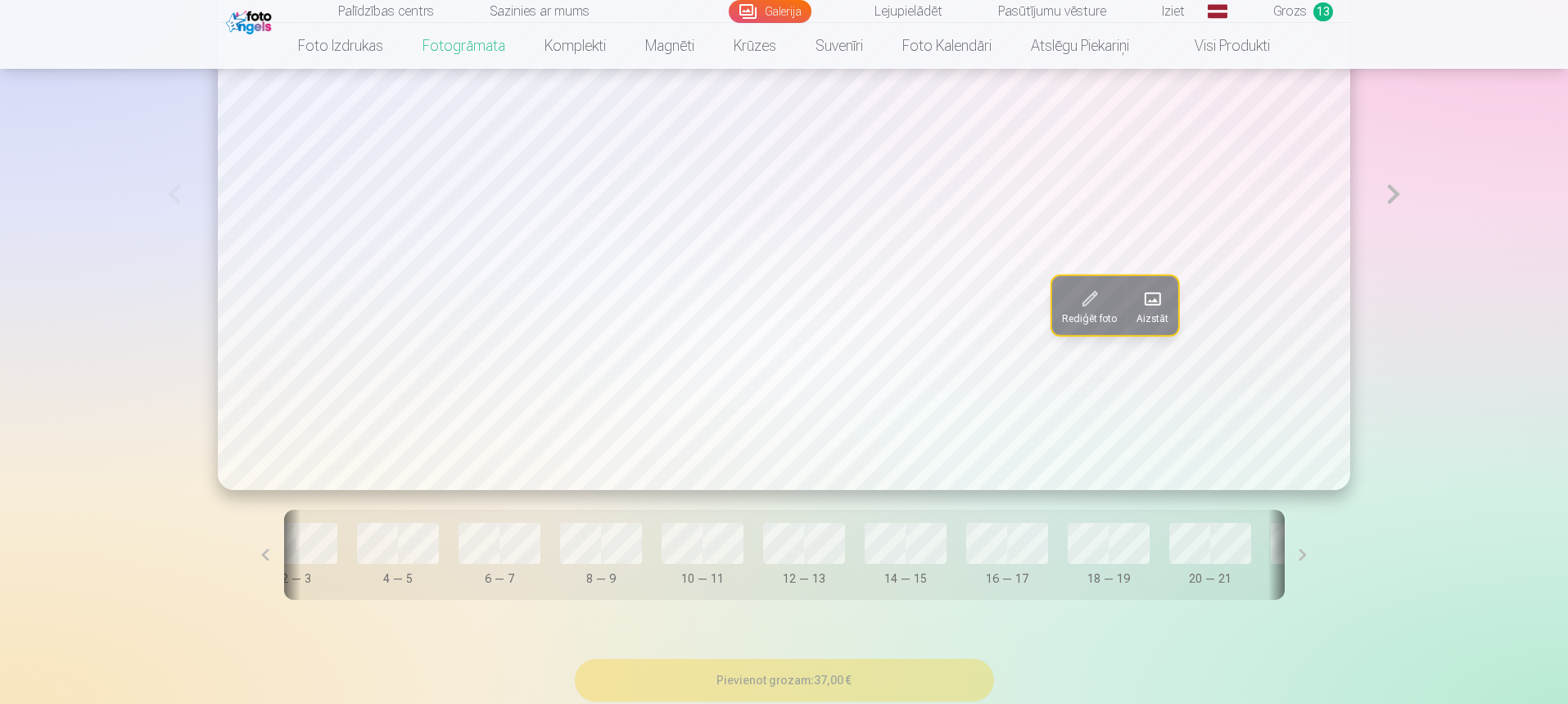
scroll to position [0, 202]
click at [284, 557] on button at bounding box center [265, 554] width 36 height 90
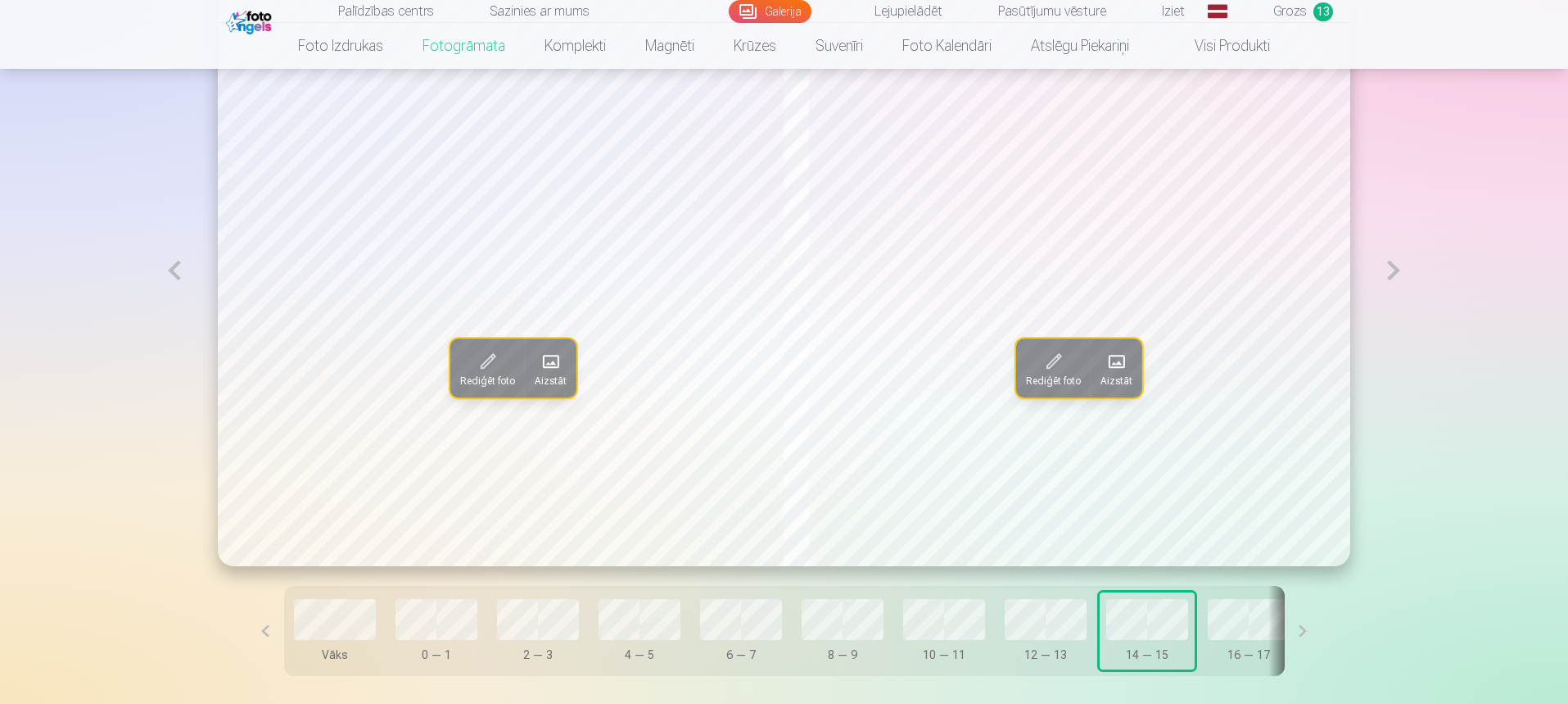
scroll to position [1066, 0]
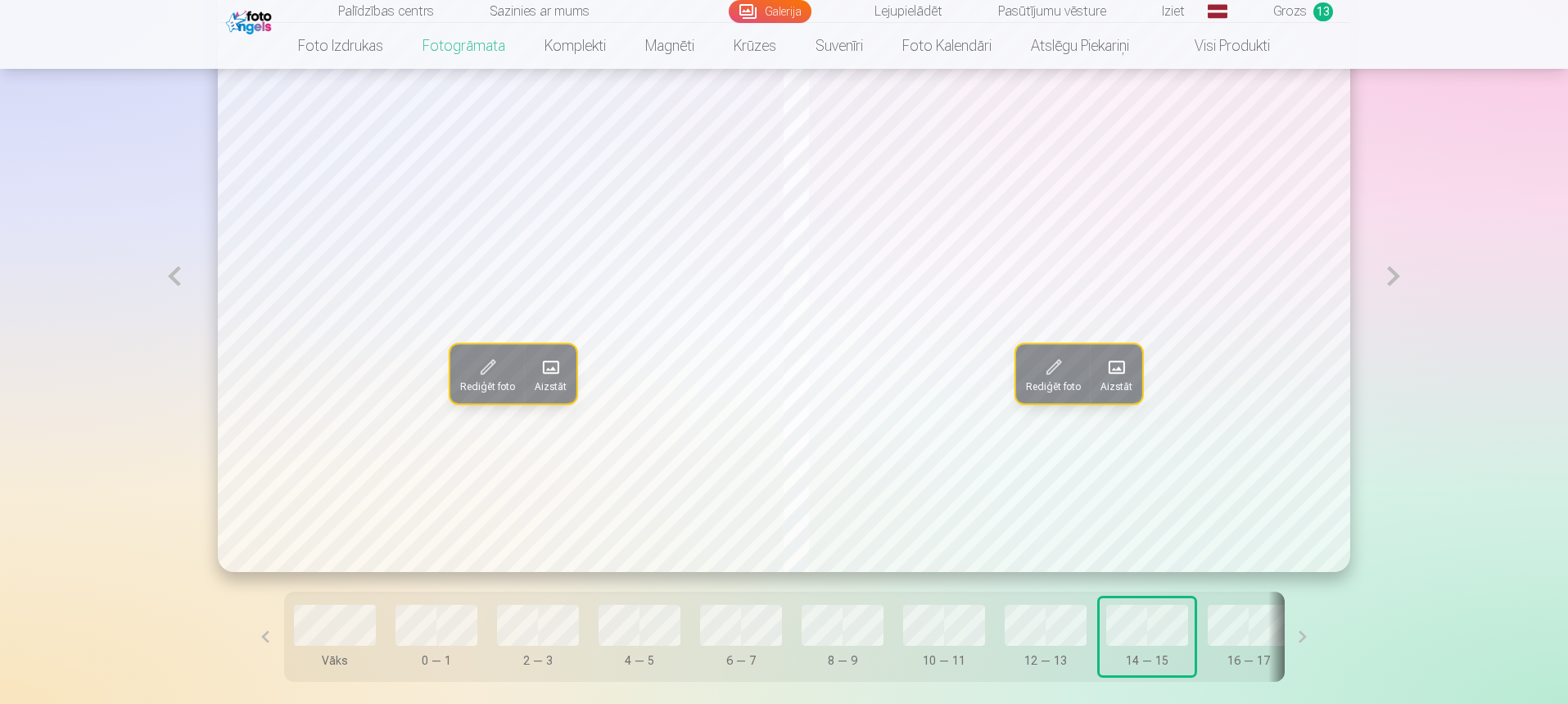
click at [1285, 639] on button at bounding box center [1302, 637] width 36 height 90
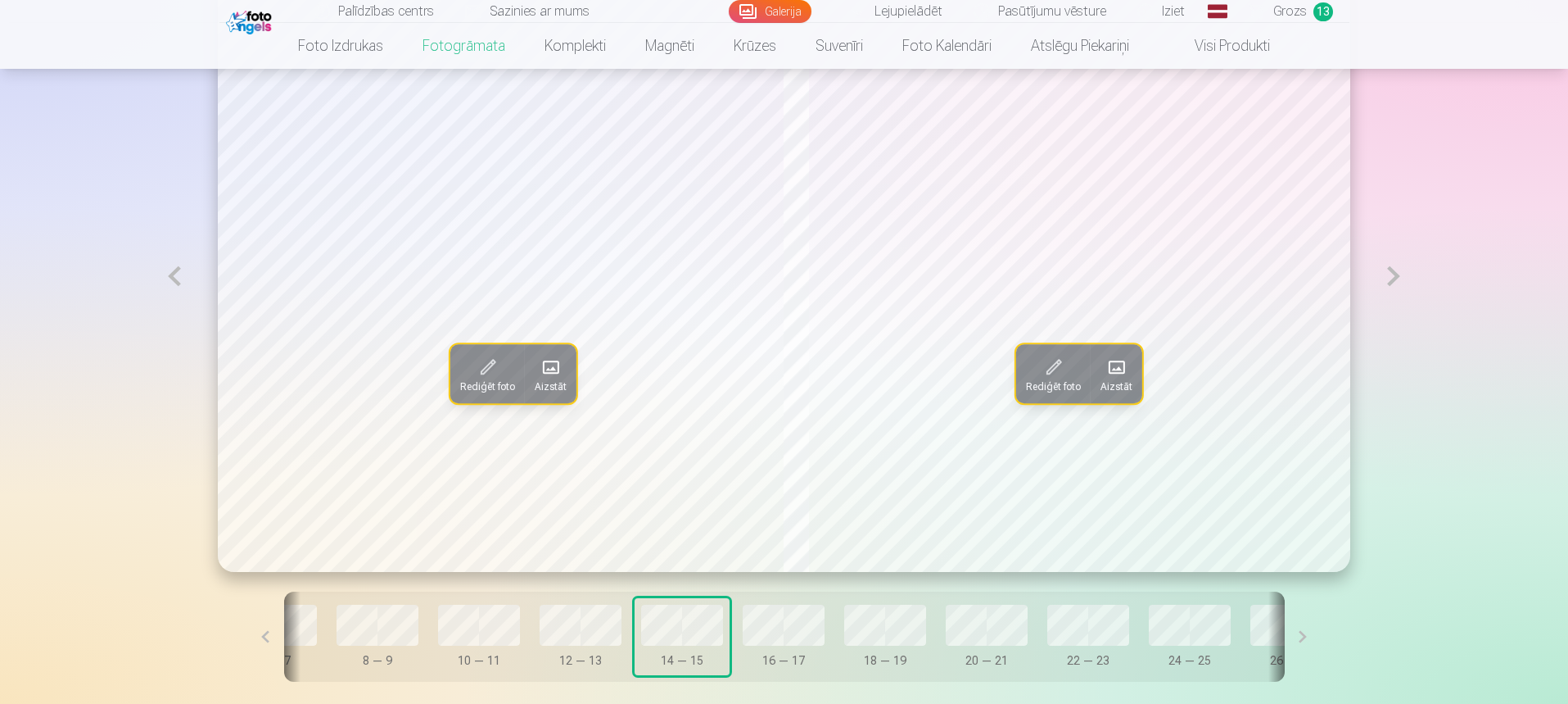
scroll to position [0, 474]
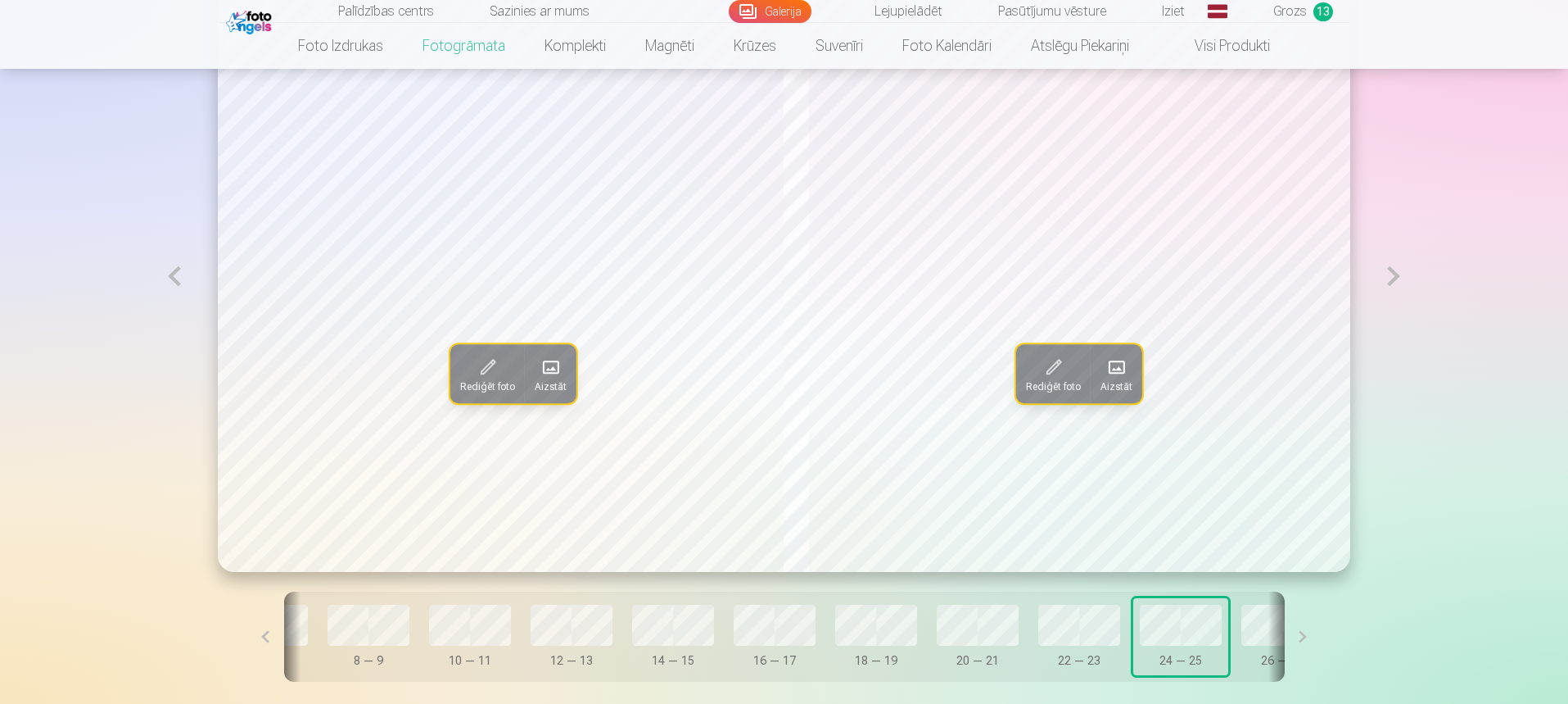
click at [1285, 645] on button at bounding box center [1302, 637] width 36 height 90
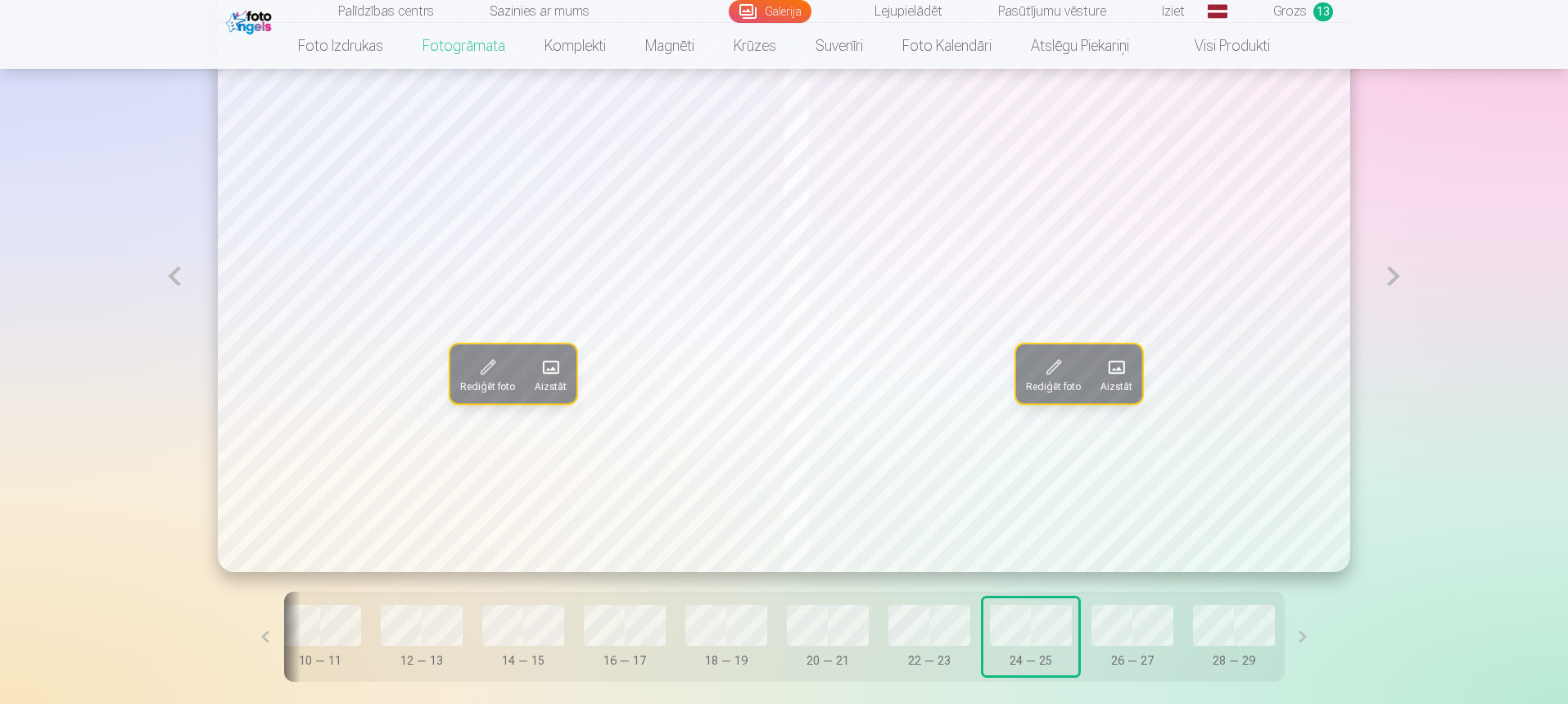
scroll to position [0, 676]
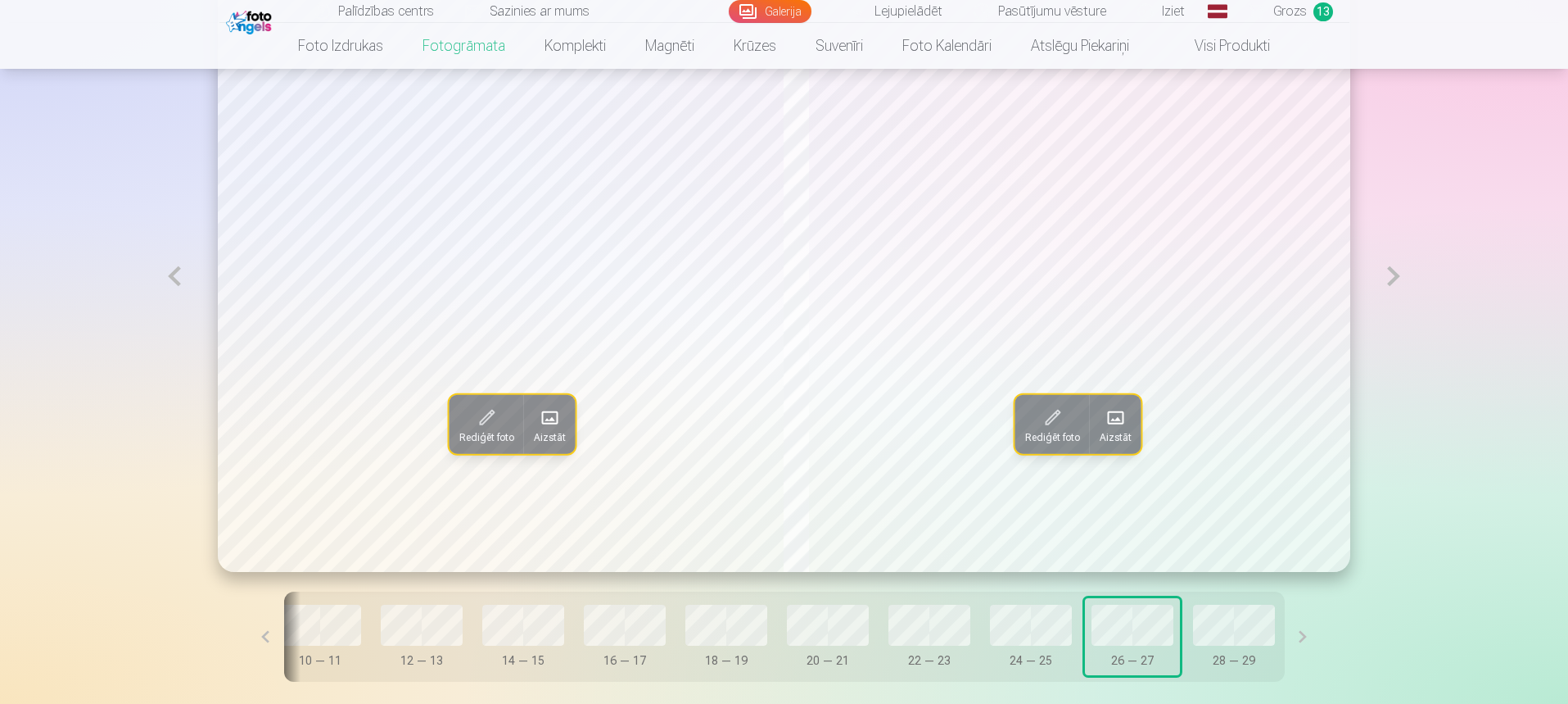
drag, startPoint x: 961, startPoint y: 638, endPoint x: 1062, endPoint y: 632, distance: 101.2
click at [983, 638] on button "24 — 25" at bounding box center [1031, 637] width 95 height 77
click at [284, 640] on button at bounding box center [265, 637] width 36 height 90
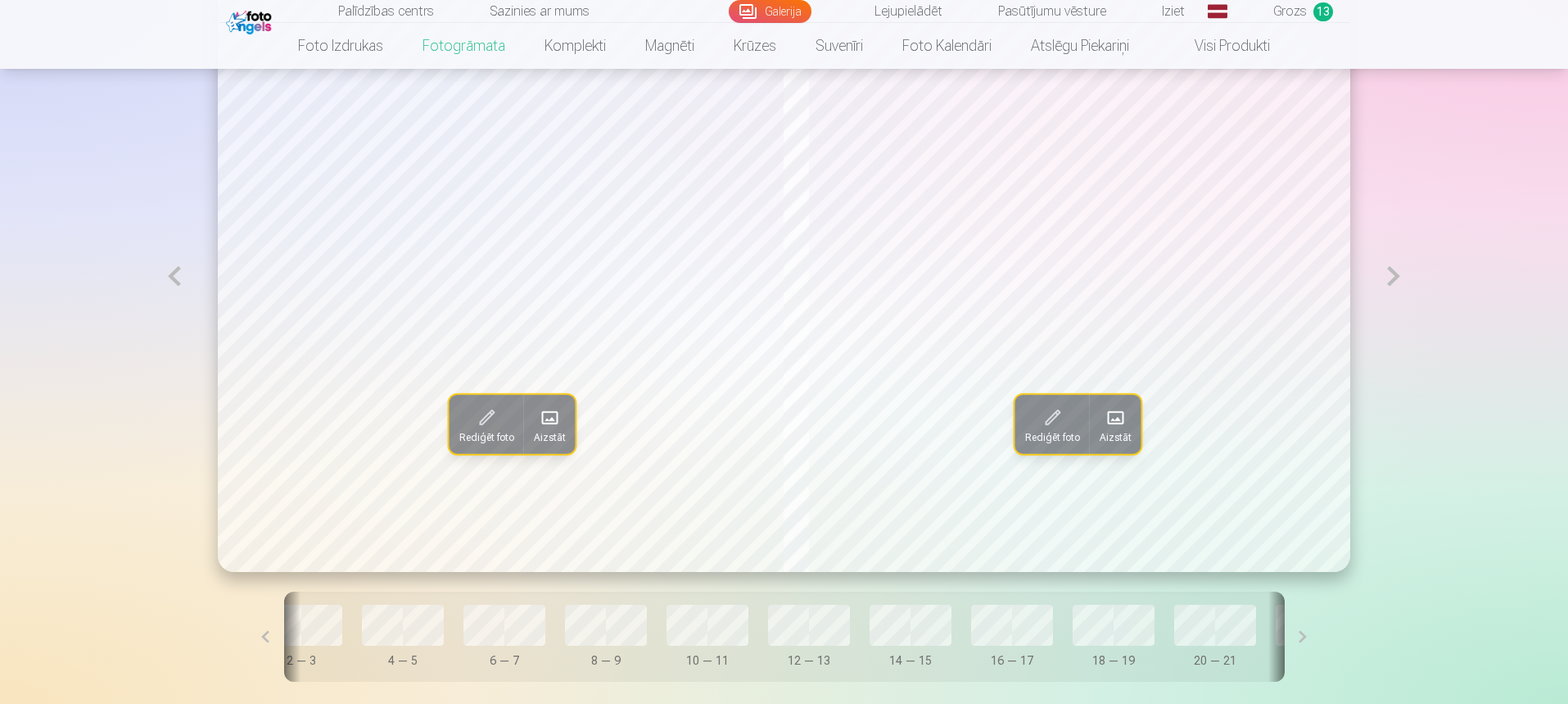
click at [284, 640] on button at bounding box center [265, 637] width 36 height 90
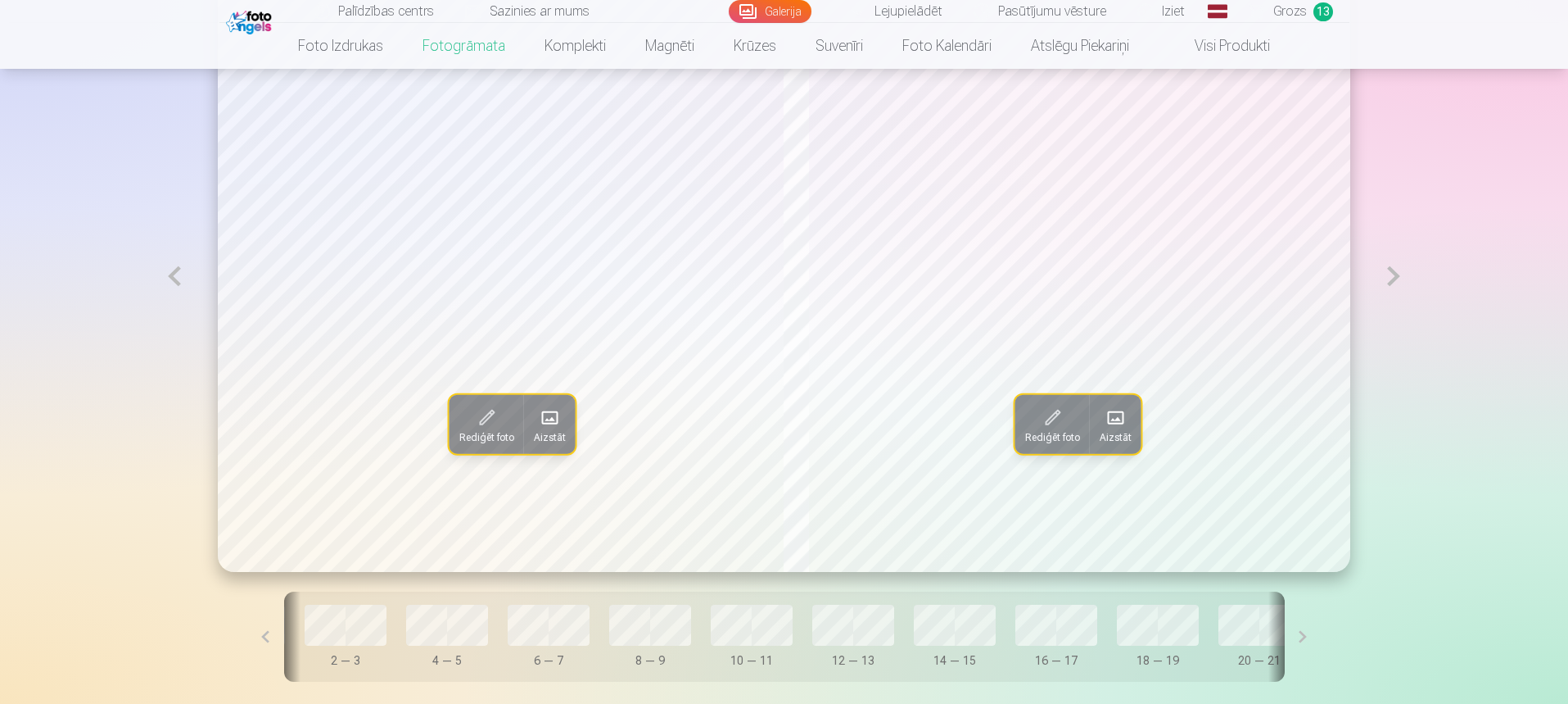
scroll to position [0, 7]
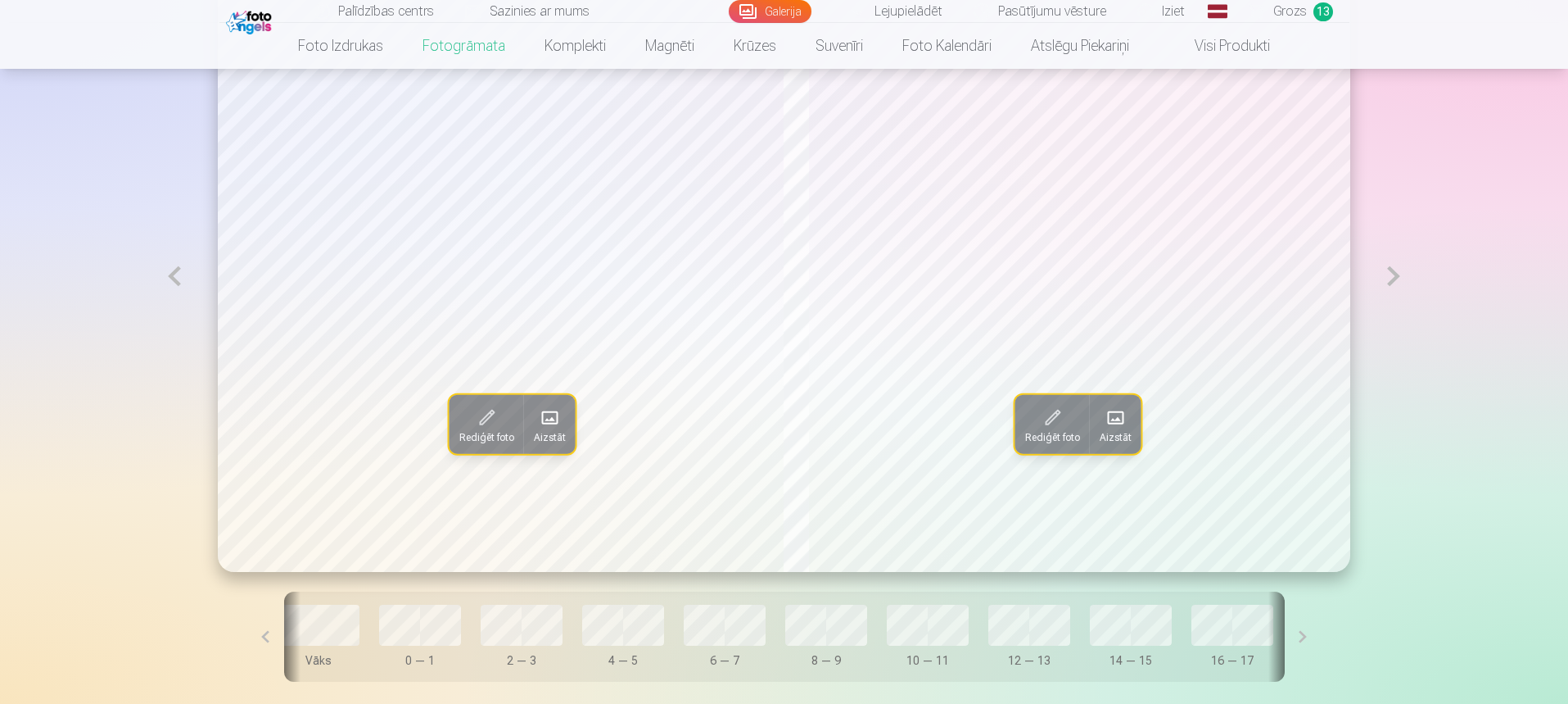
click at [284, 640] on button at bounding box center [265, 637] width 36 height 90
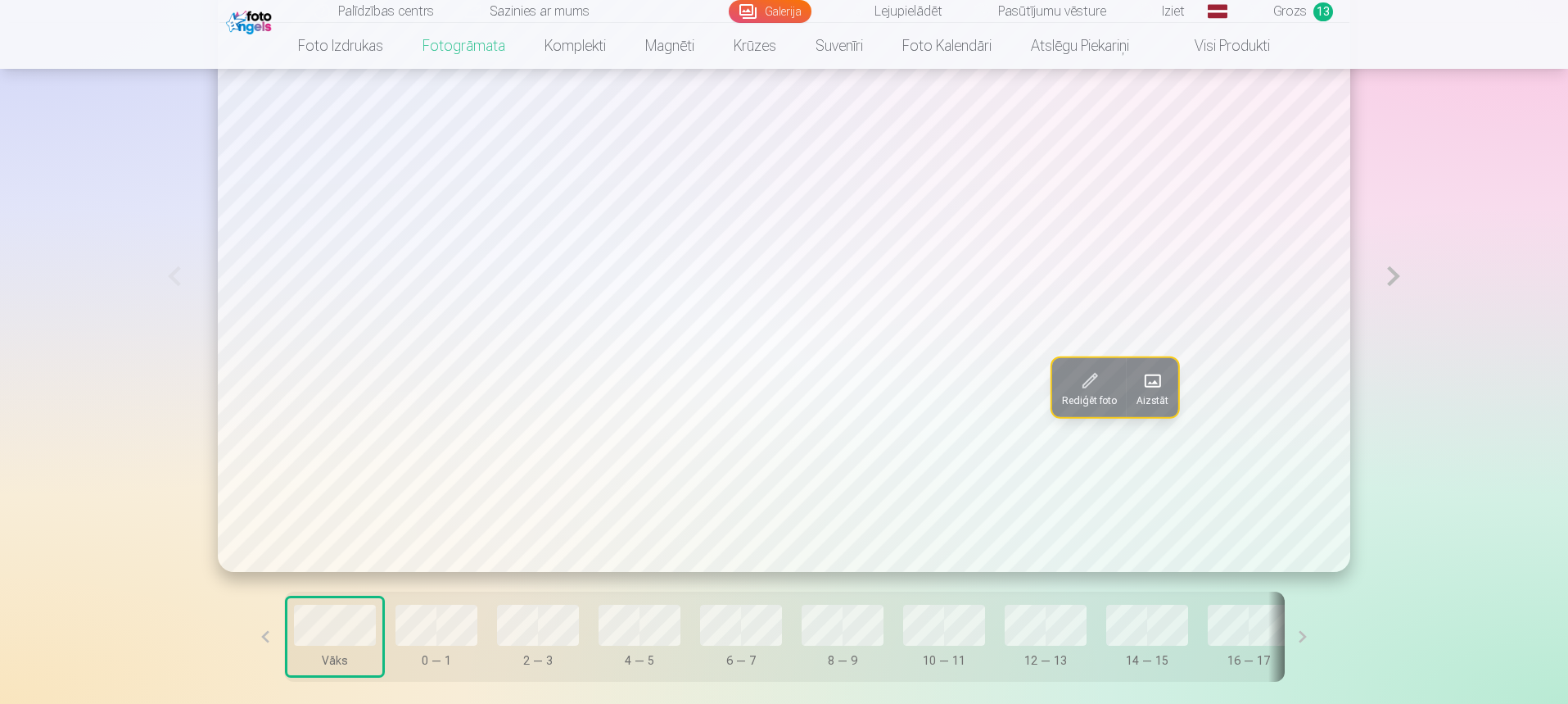
click at [1137, 396] on span "Aizstāt" at bounding box center [1153, 401] width 32 height 13
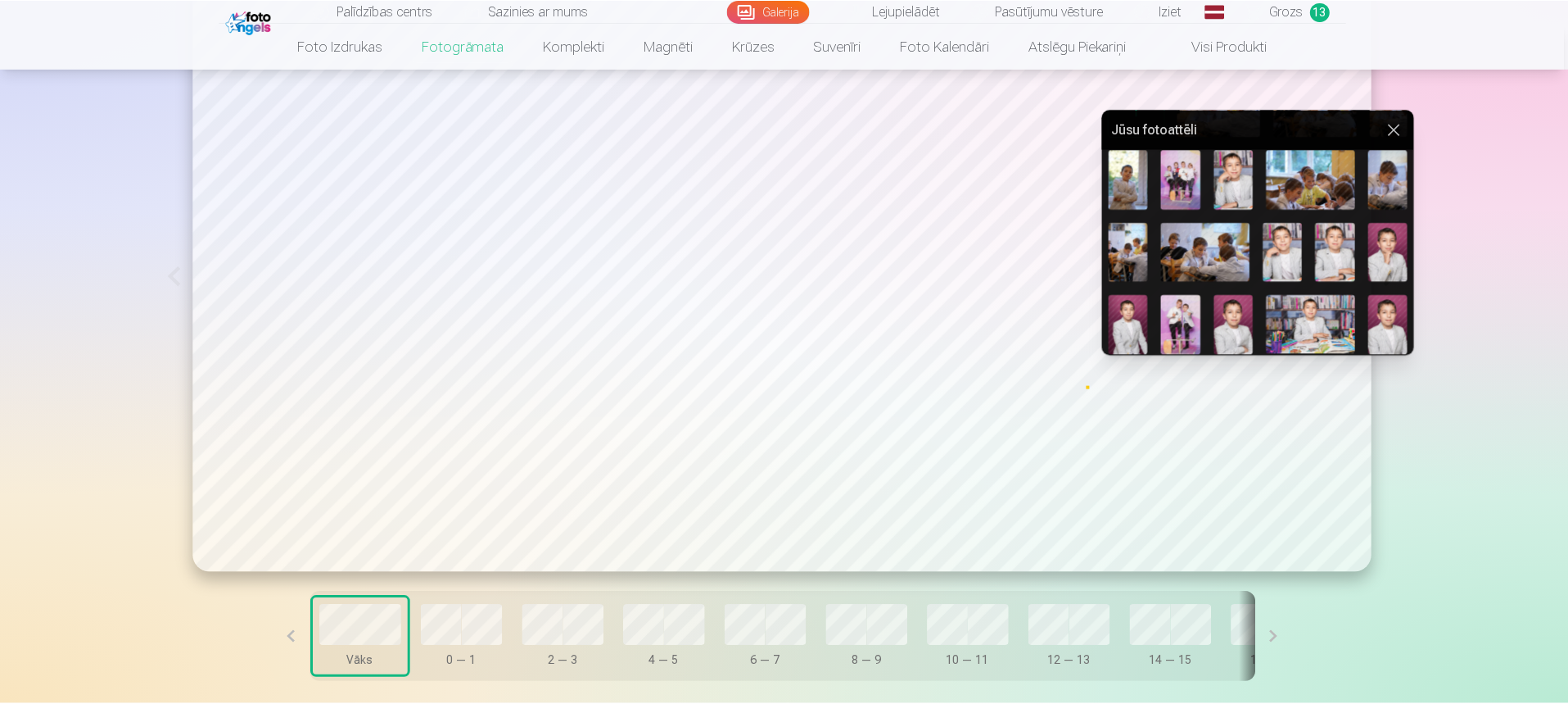
scroll to position [82, 0]
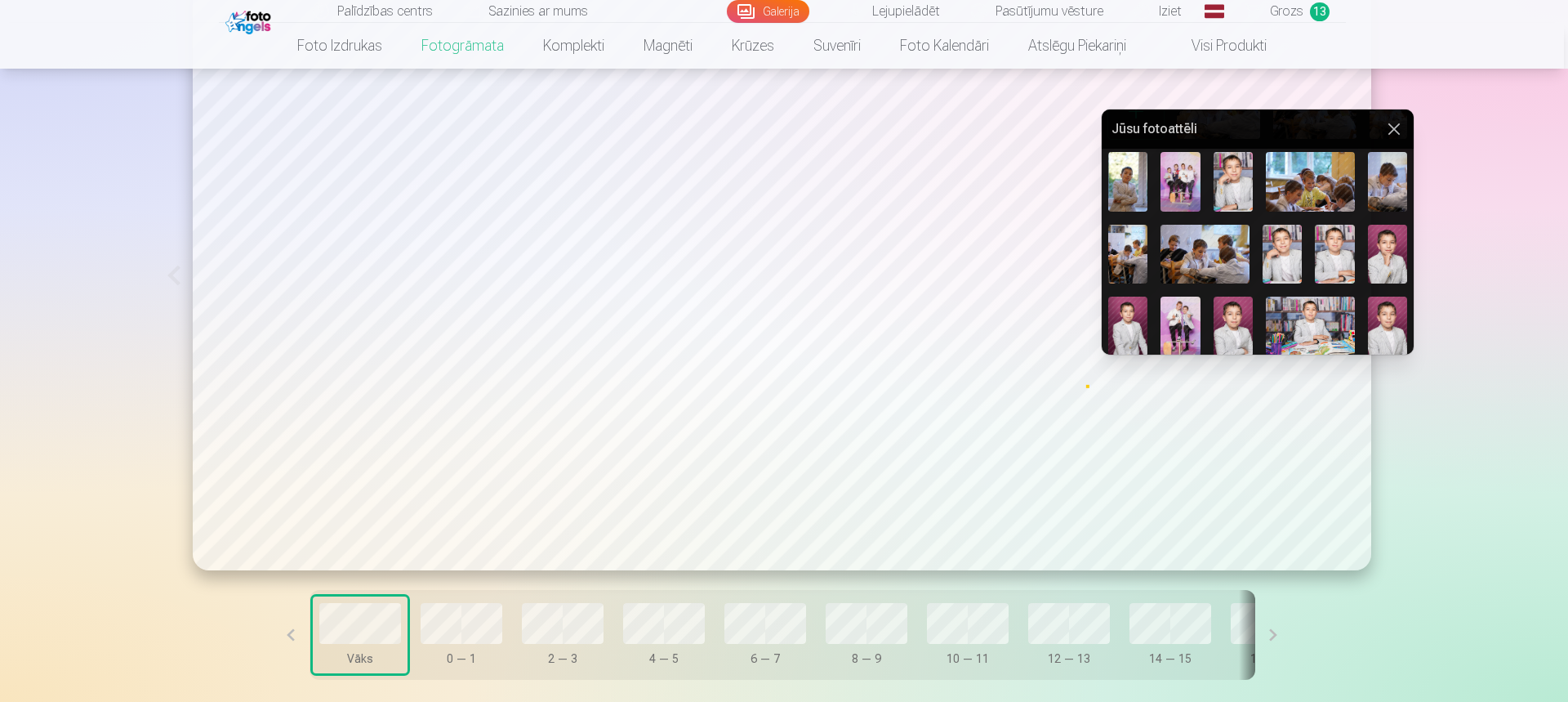
click at [1393, 134] on button at bounding box center [1393, 129] width 20 height 20
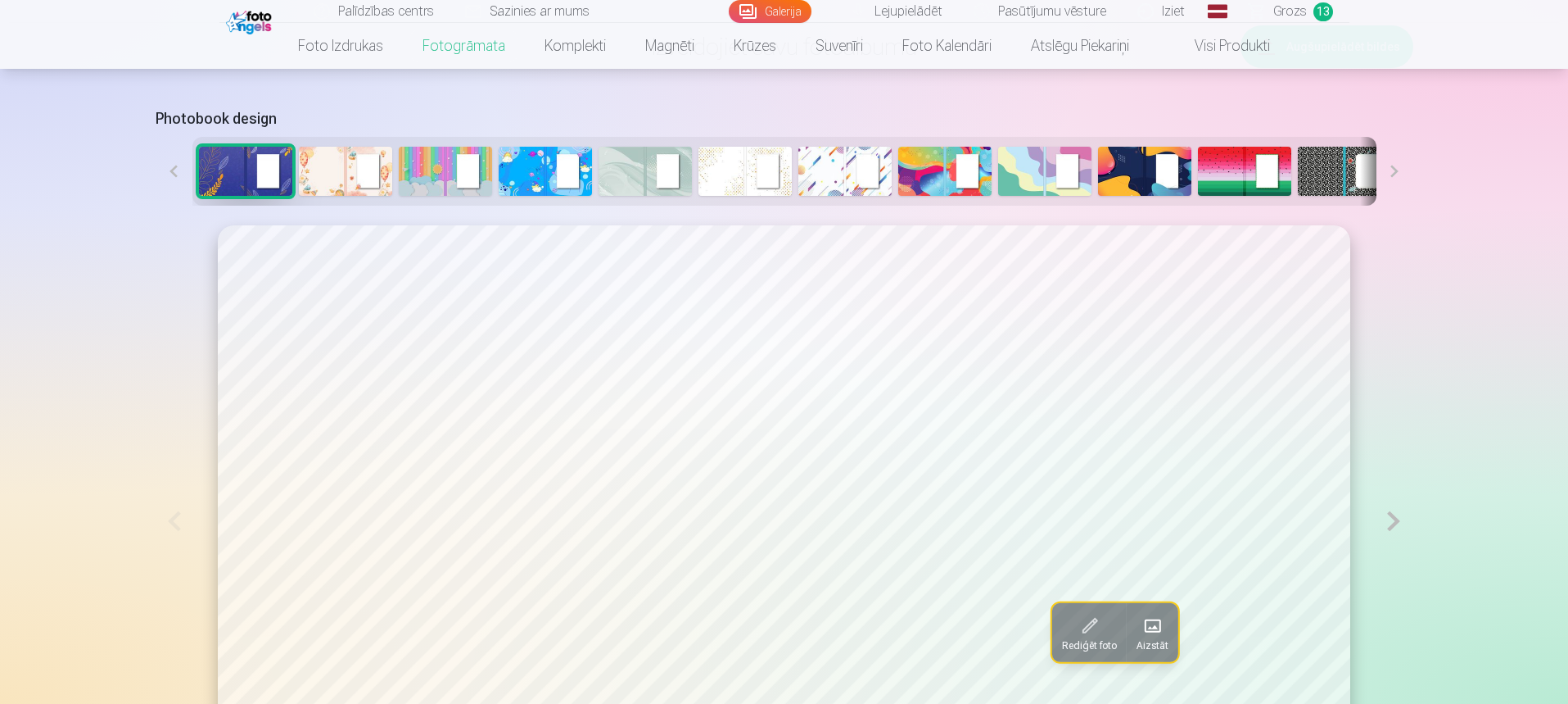
scroll to position [820, 0]
click at [376, 169] on img at bounding box center [345, 172] width 94 height 50
click at [419, 168] on img at bounding box center [445, 172] width 94 height 50
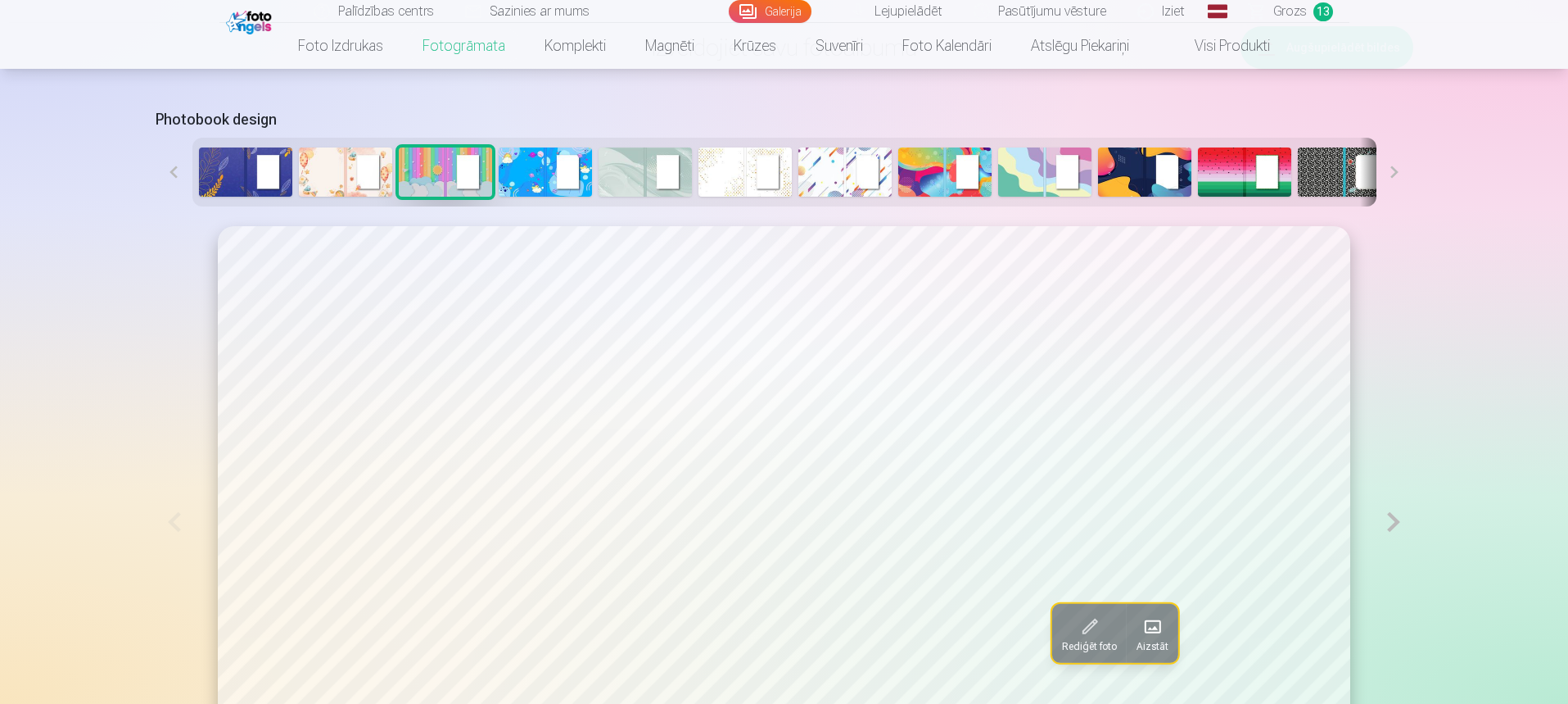
click at [544, 178] on img at bounding box center [545, 172] width 94 height 50
click at [639, 179] on img at bounding box center [646, 172] width 94 height 50
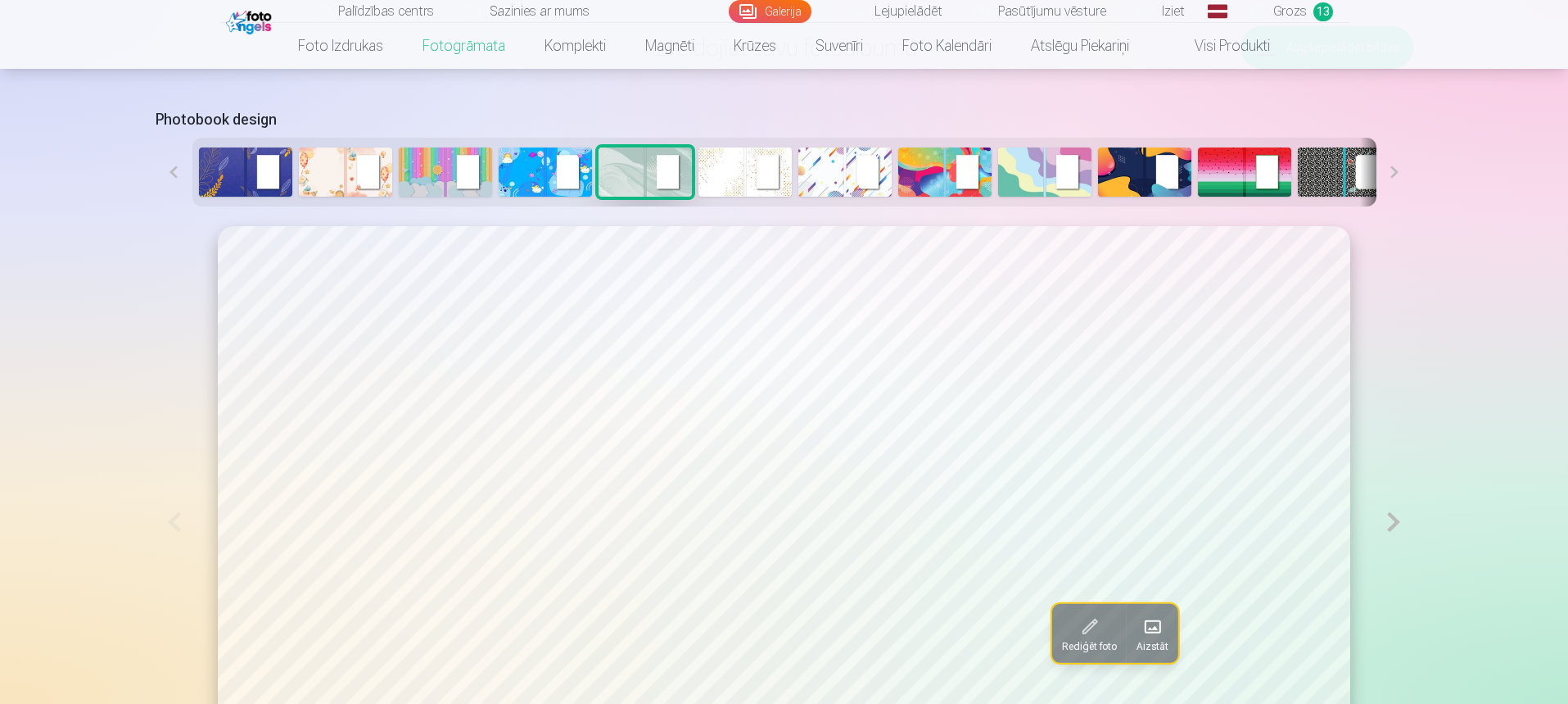
click at [1143, 175] on img at bounding box center [1145, 172] width 94 height 50
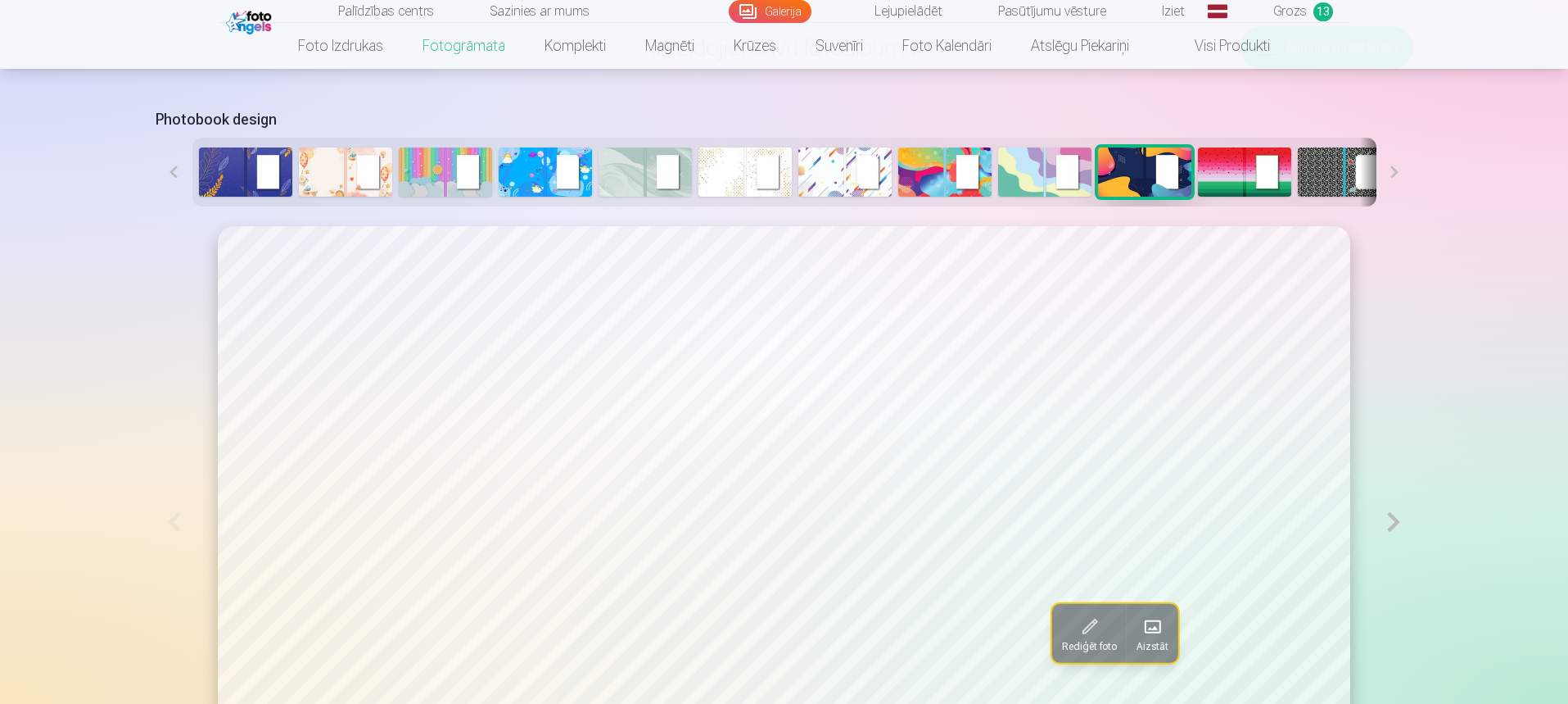
click at [1264, 164] on img at bounding box center [1244, 172] width 94 height 50
click at [1387, 169] on button at bounding box center [1394, 172] width 36 height 69
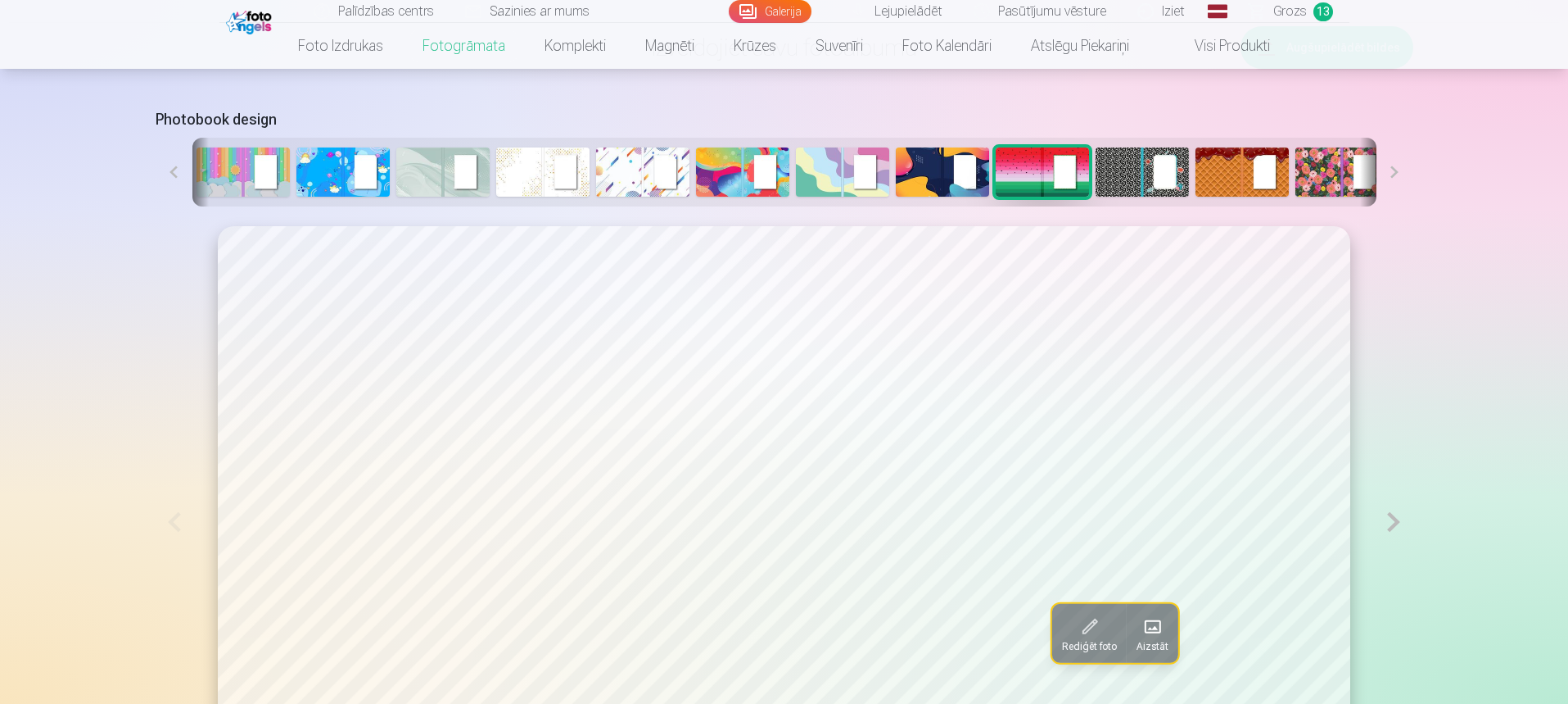
scroll to position [0, 221]
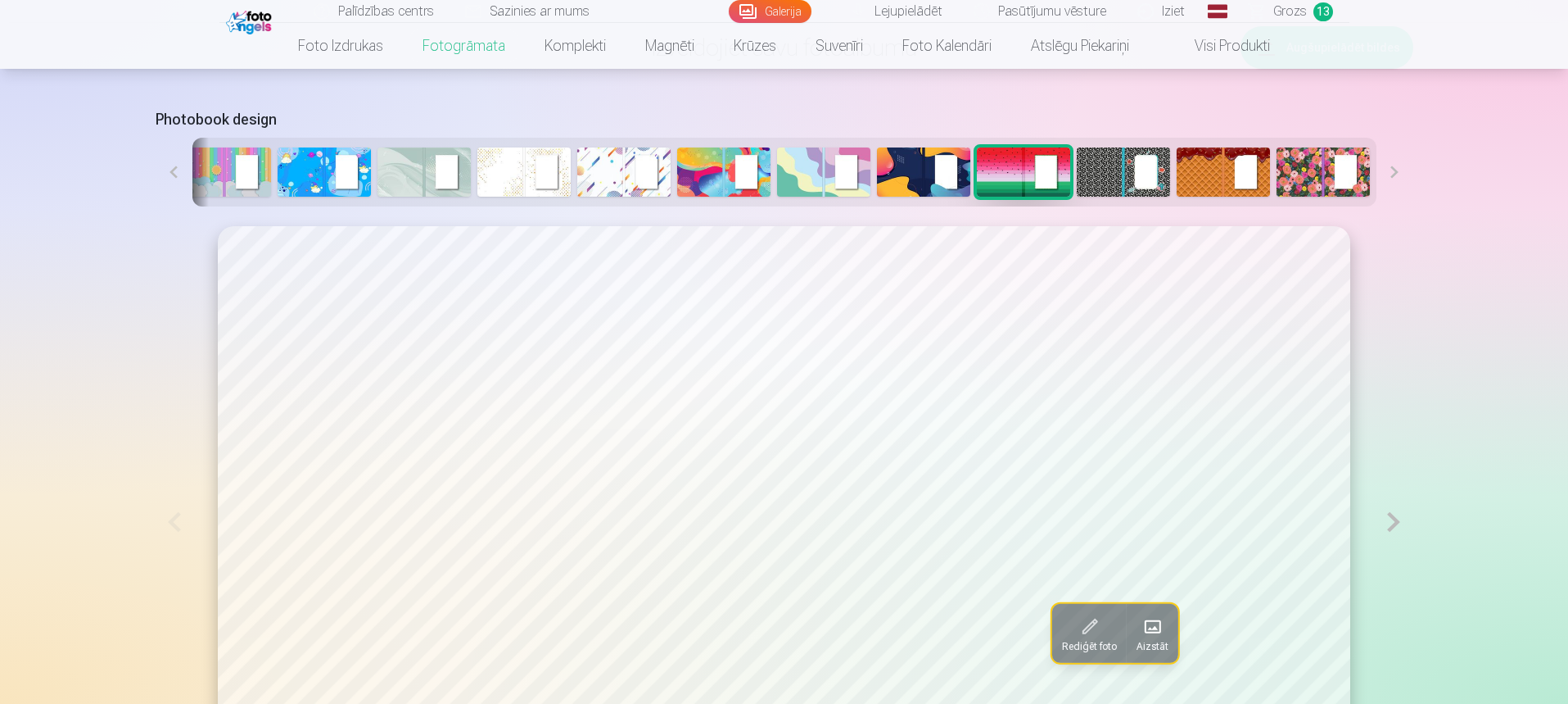
click at [1387, 169] on button at bounding box center [1394, 172] width 36 height 69
click at [1126, 191] on img at bounding box center [1124, 172] width 94 height 50
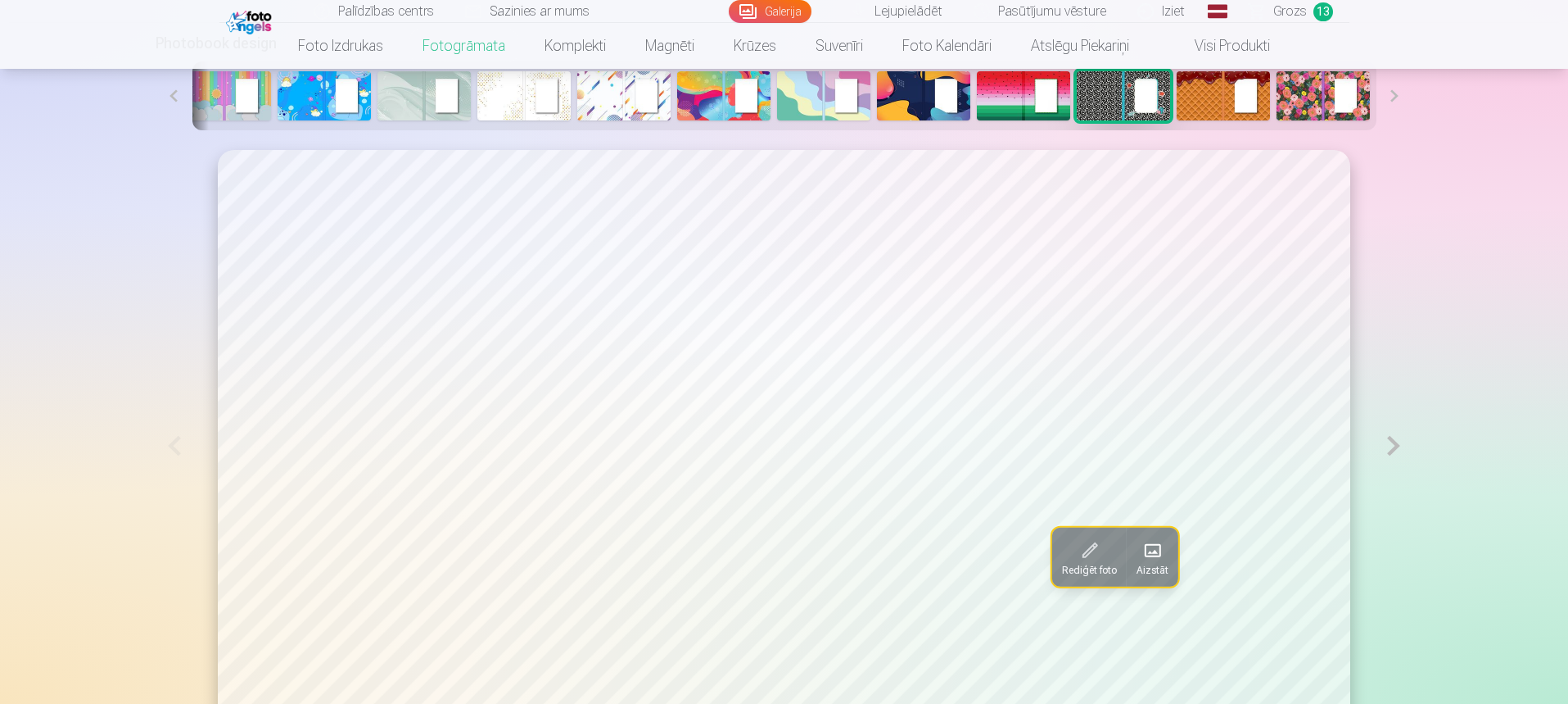
scroll to position [902, 0]
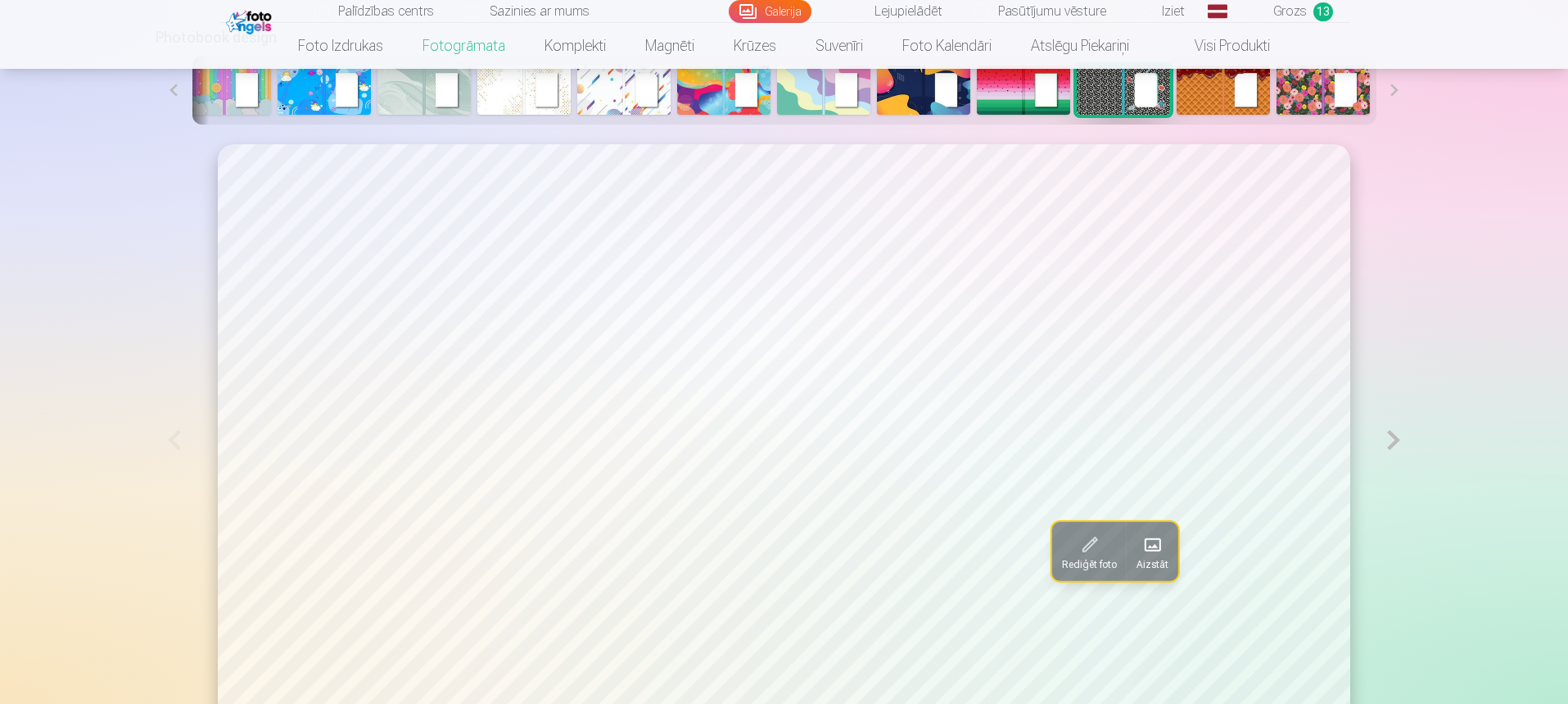
click at [318, 83] on img at bounding box center [325, 90] width 94 height 50
click at [173, 95] on button at bounding box center [173, 91] width 36 height 69
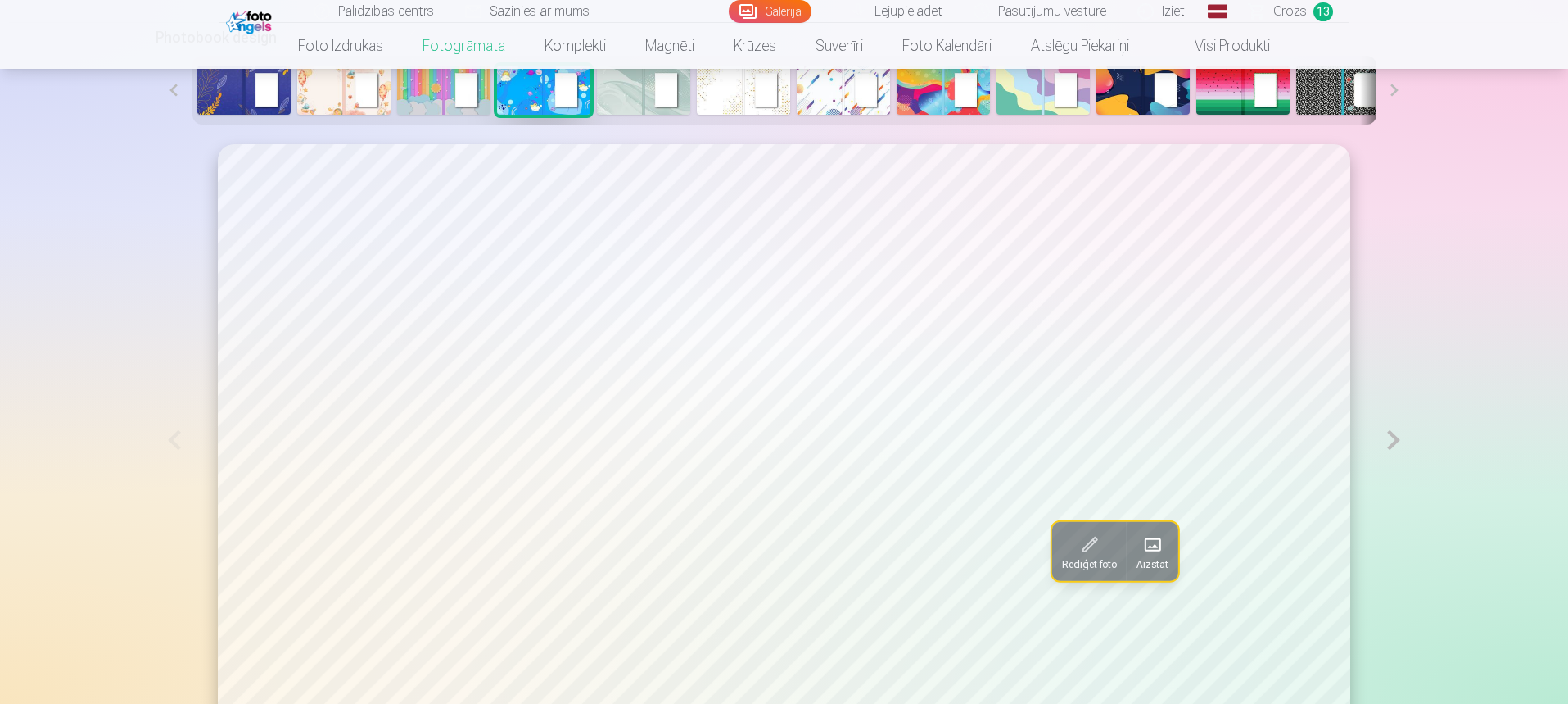
scroll to position [0, 0]
click at [225, 90] on img at bounding box center [246, 90] width 94 height 50
click at [1148, 101] on img at bounding box center [1145, 90] width 94 height 50
click at [640, 98] on img at bounding box center [646, 90] width 94 height 50
click at [724, 81] on img at bounding box center [746, 90] width 94 height 50
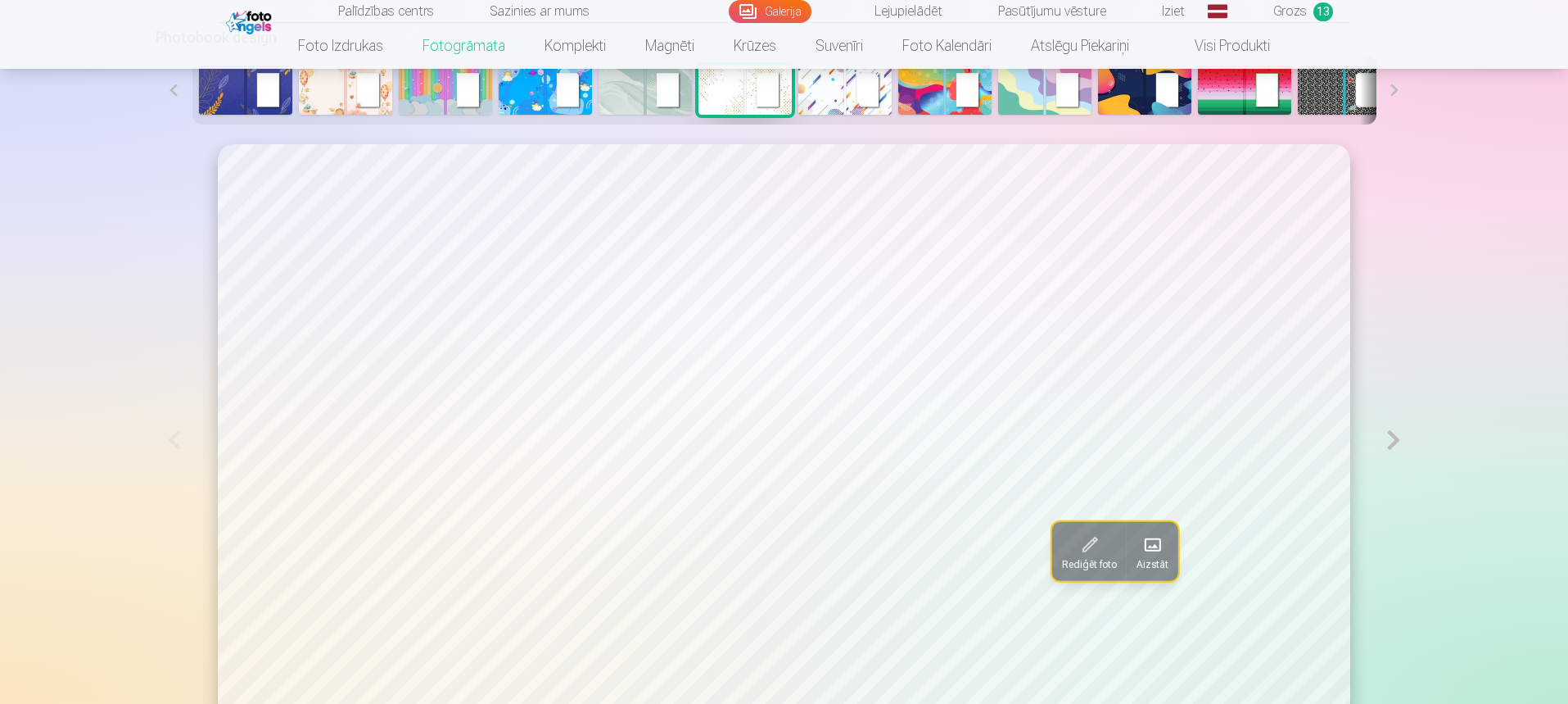
click at [863, 89] on img at bounding box center [845, 90] width 94 height 50
drag, startPoint x: 936, startPoint y: 101, endPoint x: 1062, endPoint y: 94, distance: 126.2
click at [937, 101] on img at bounding box center [945, 90] width 94 height 50
click at [1319, 87] on img at bounding box center [1344, 90] width 94 height 50
click at [200, 95] on img at bounding box center [246, 90] width 94 height 50
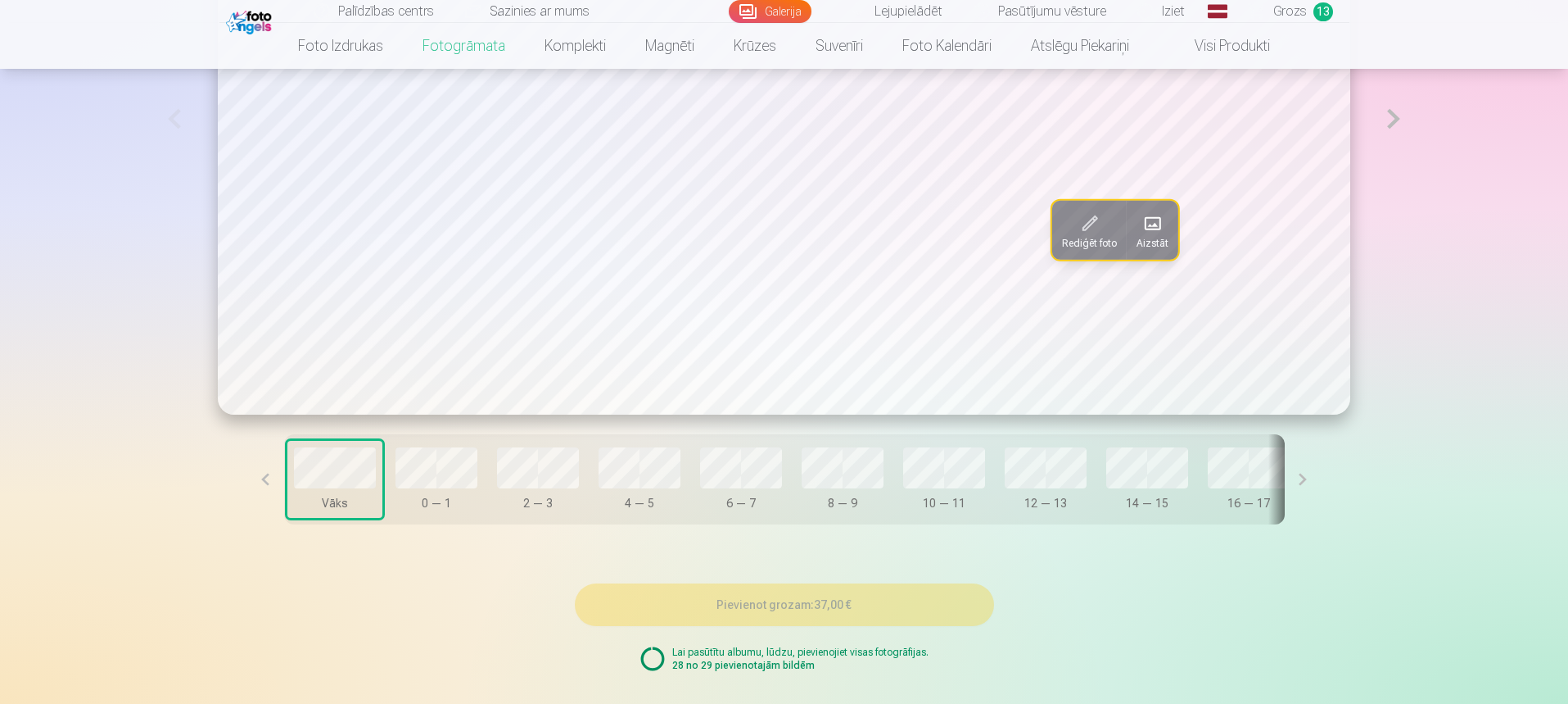
scroll to position [1230, 0]
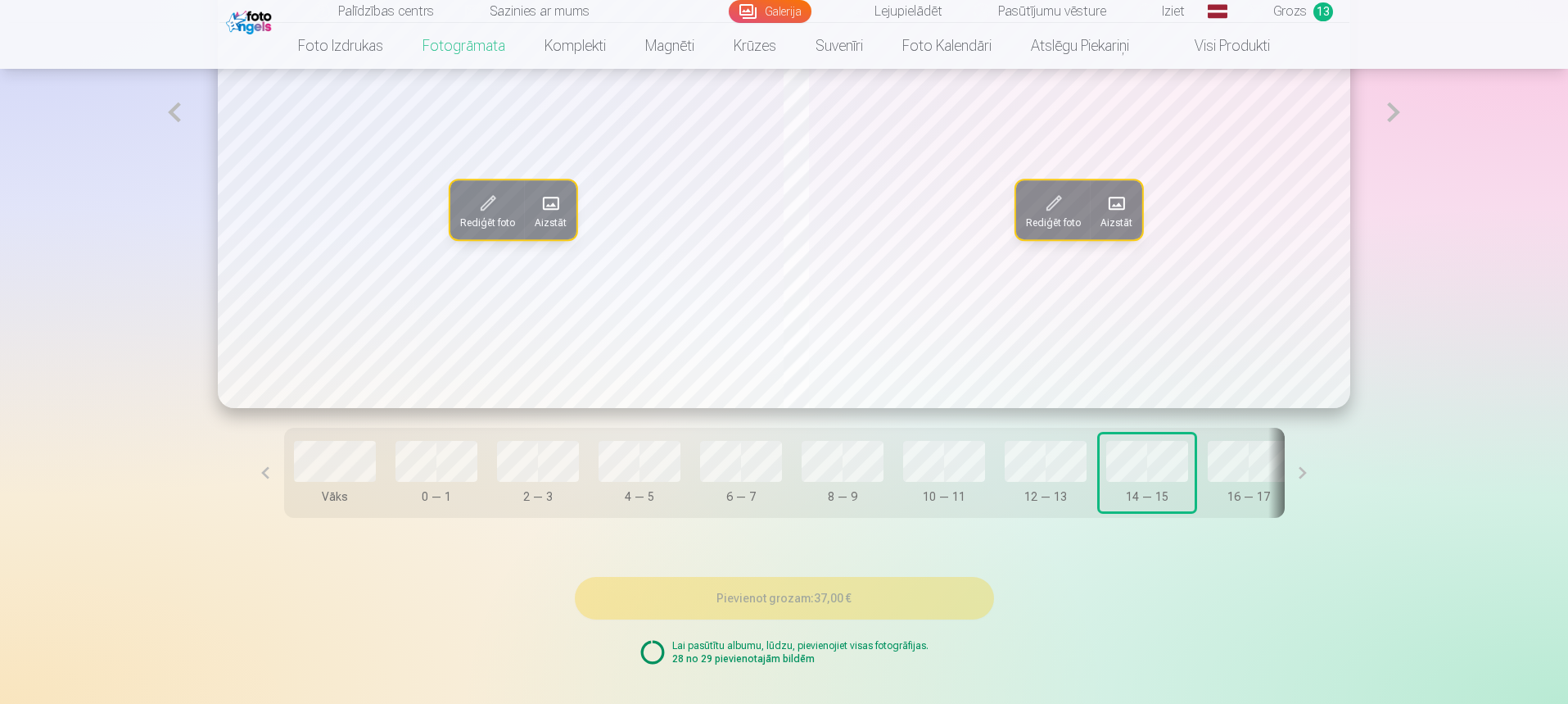
click at [1285, 480] on button at bounding box center [1302, 473] width 36 height 90
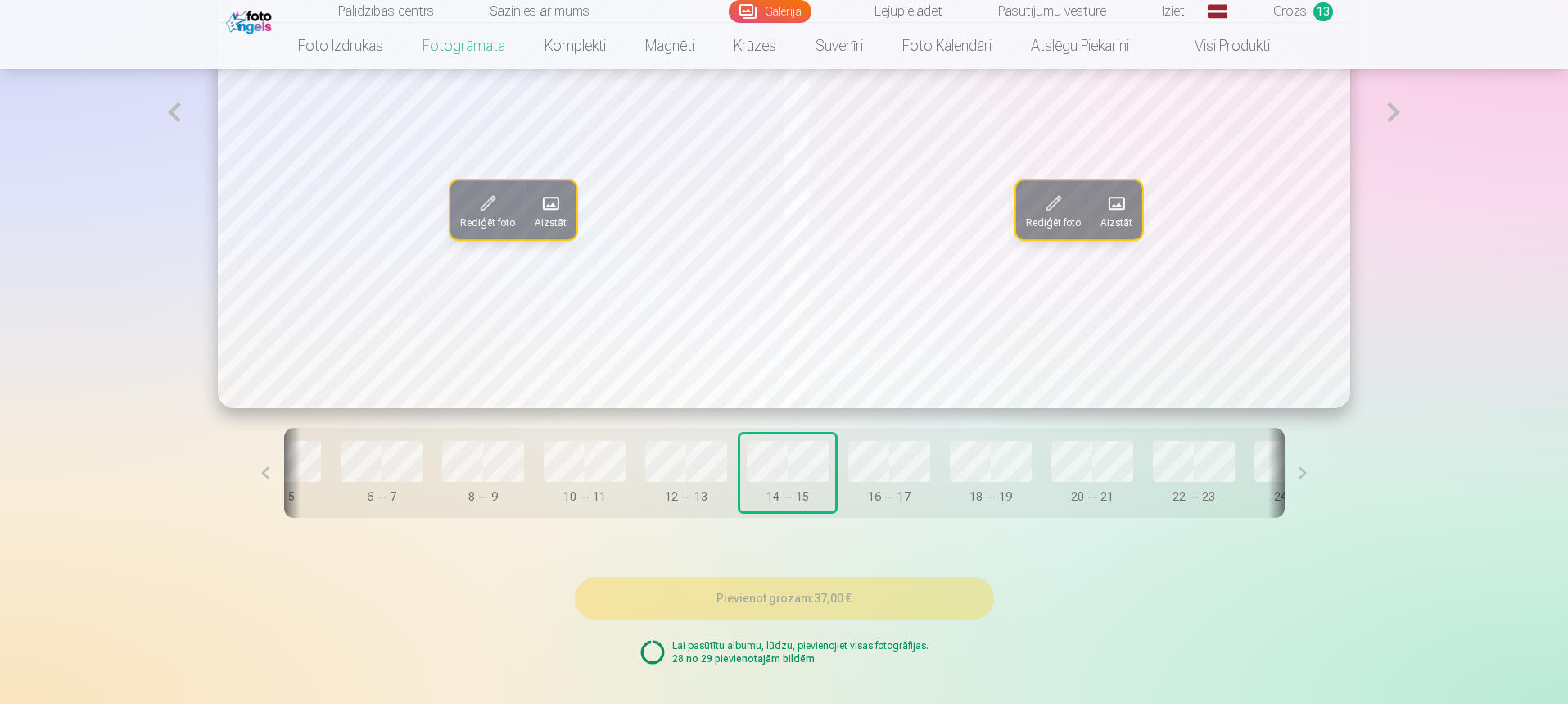
click at [1285, 480] on button at bounding box center [1302, 473] width 36 height 90
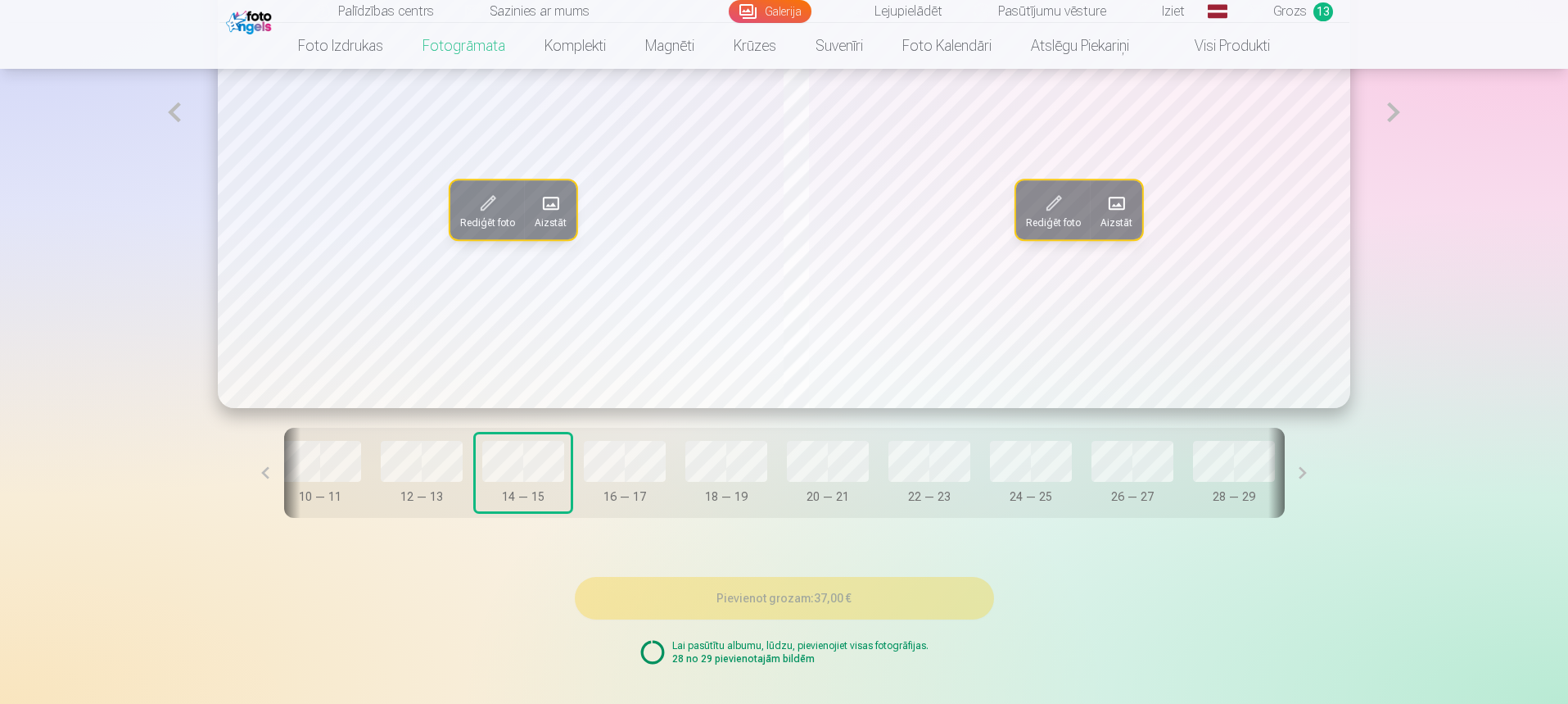
click at [1285, 480] on button at bounding box center [1302, 473] width 36 height 90
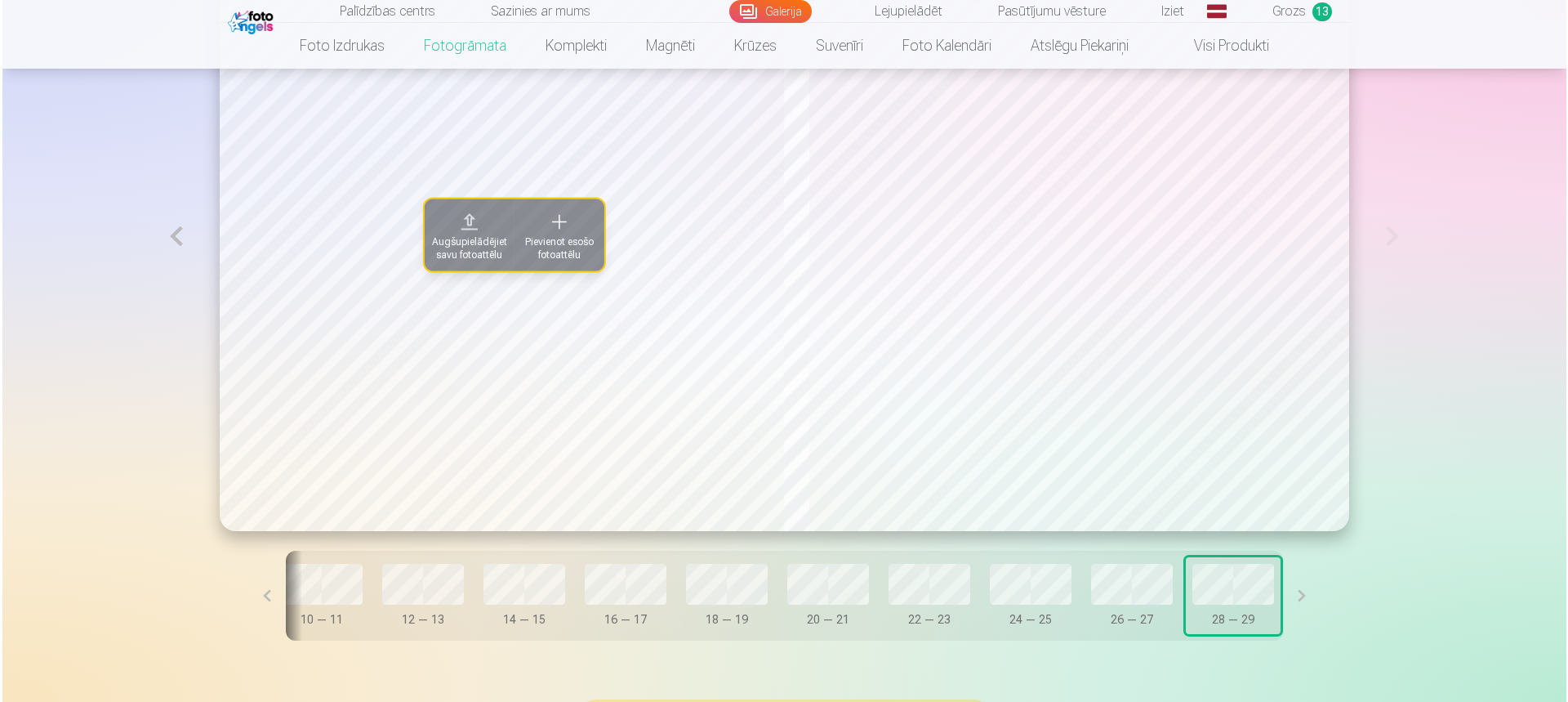
scroll to position [1063, 0]
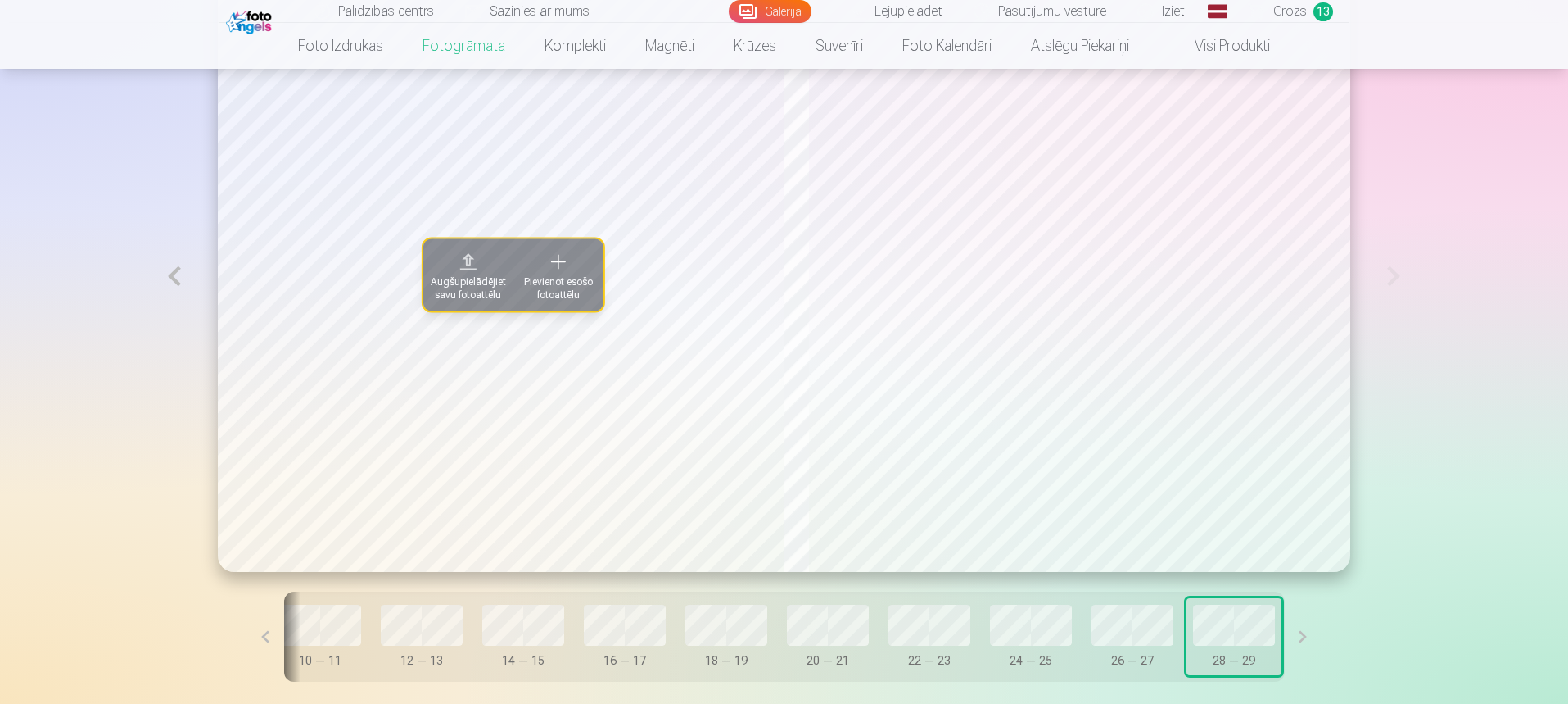
click at [523, 275] on span "Pievienot esošo fotoattēlu" at bounding box center [558, 288] width 70 height 26
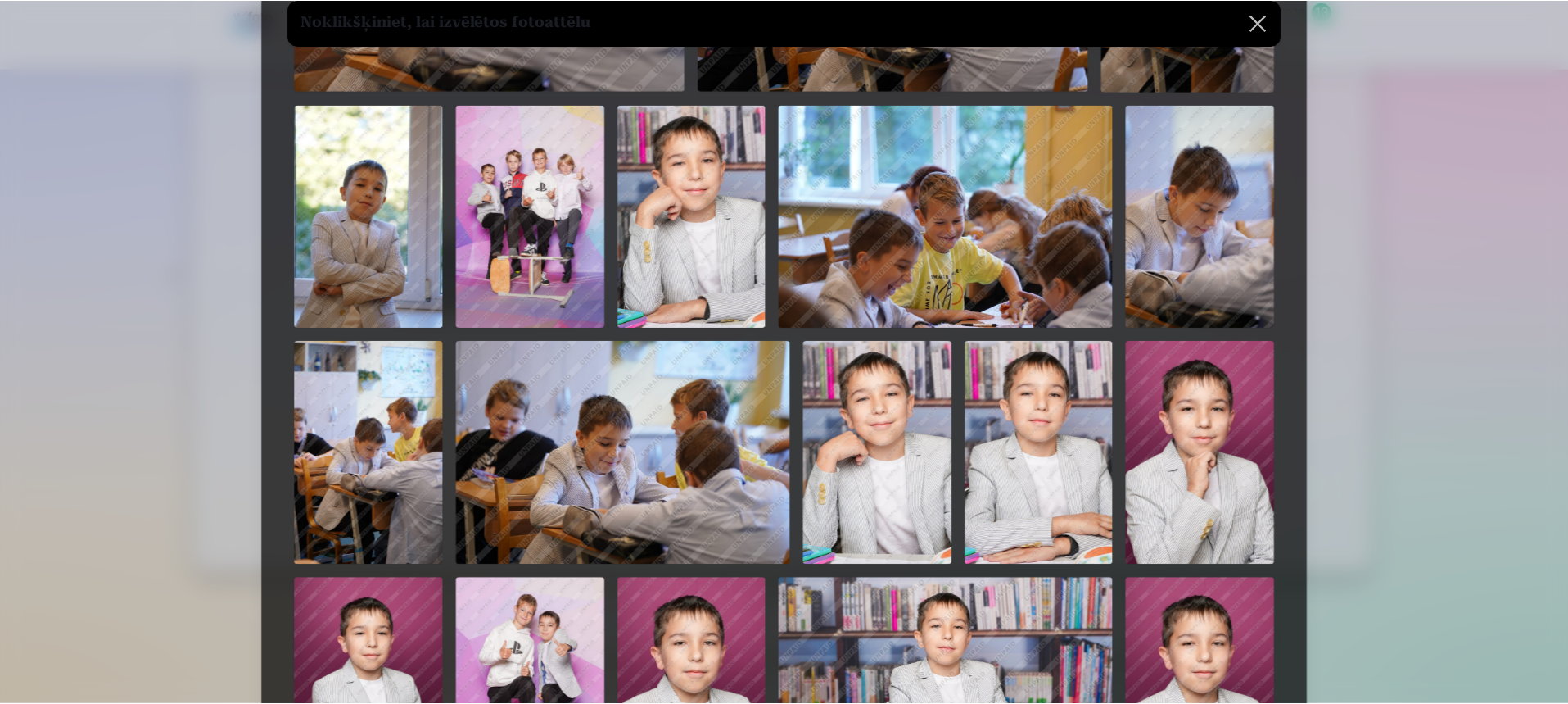
scroll to position [304, 0]
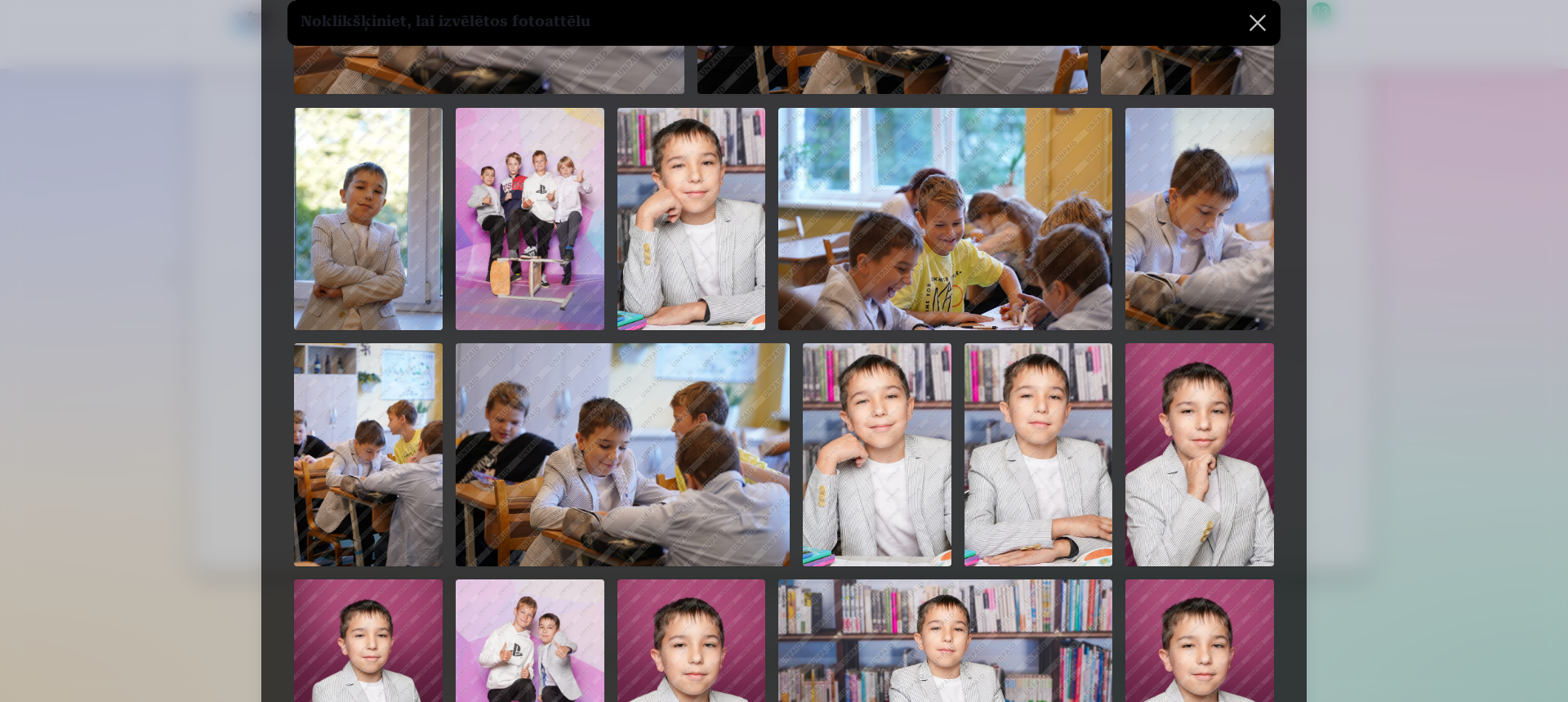
click at [325, 213] on img at bounding box center [368, 219] width 148 height 223
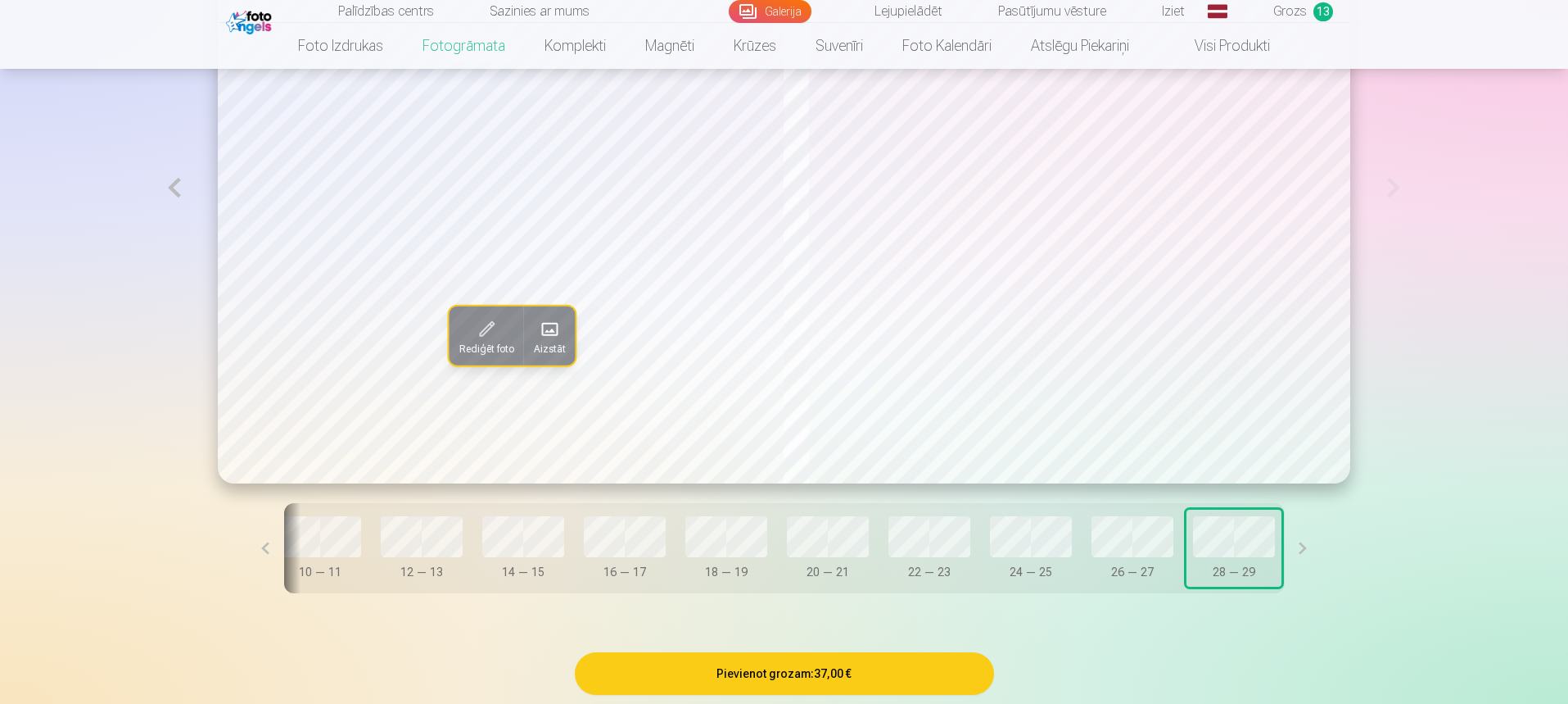
scroll to position [1230, 0]
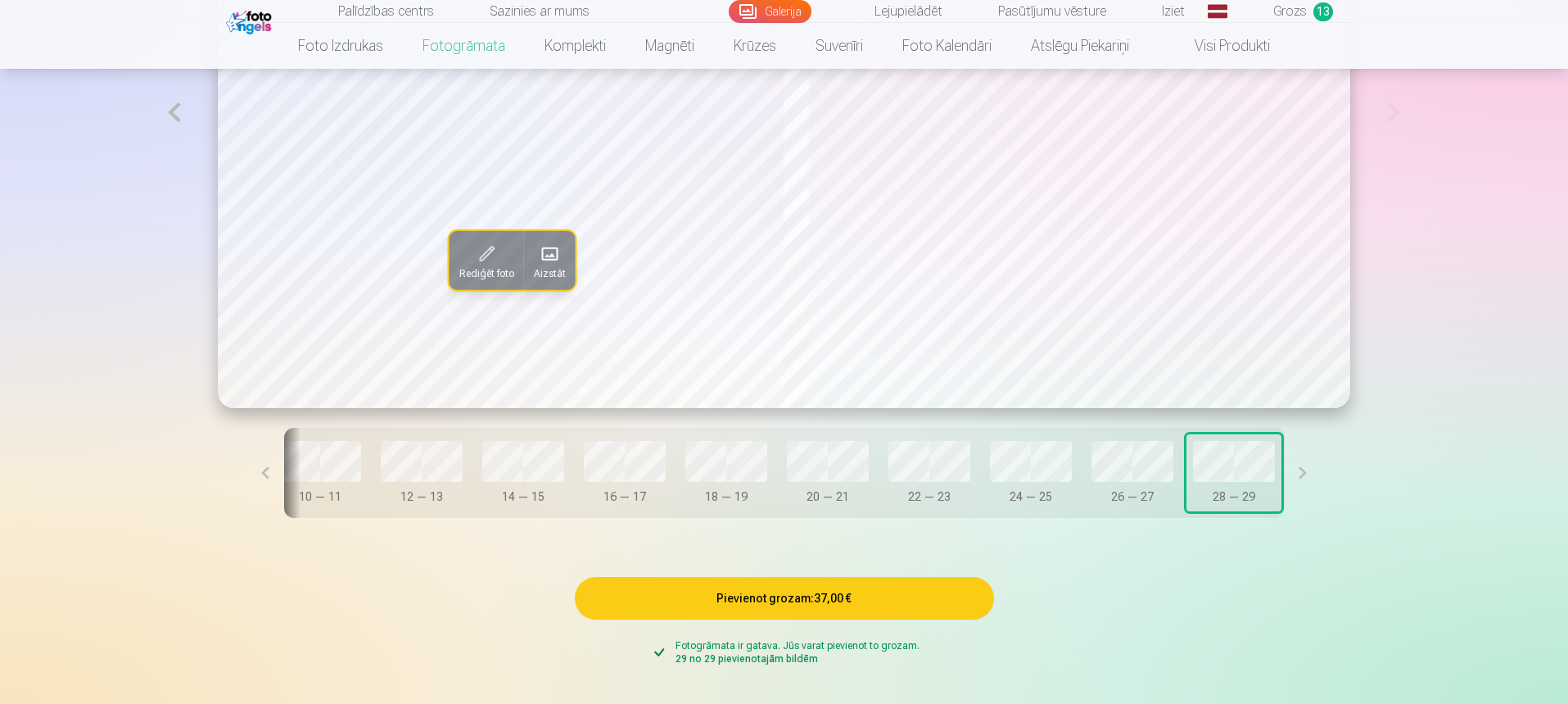
click at [284, 479] on button at bounding box center [265, 473] width 36 height 90
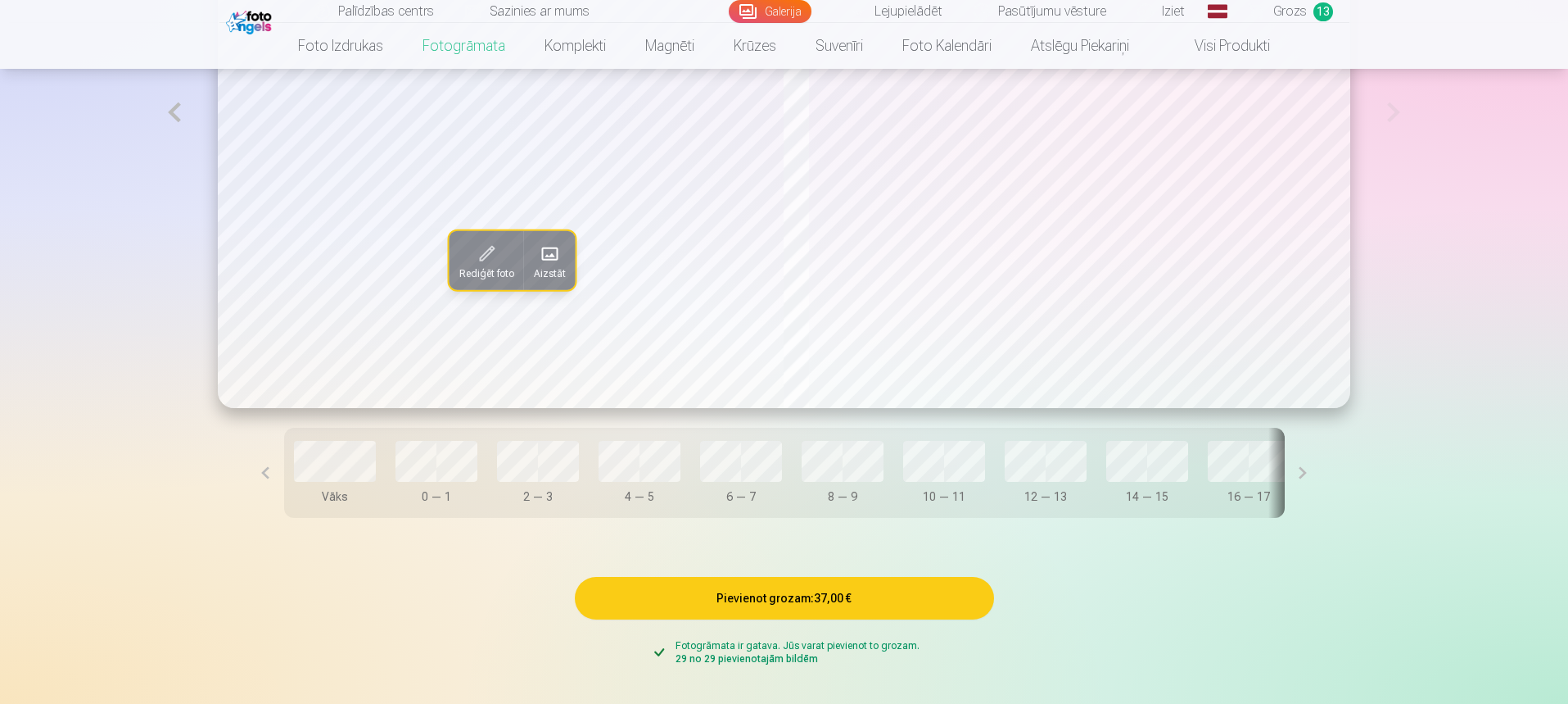
click at [823, 599] on button "Pievienot grozam : 37,00 €" at bounding box center [784, 598] width 419 height 43
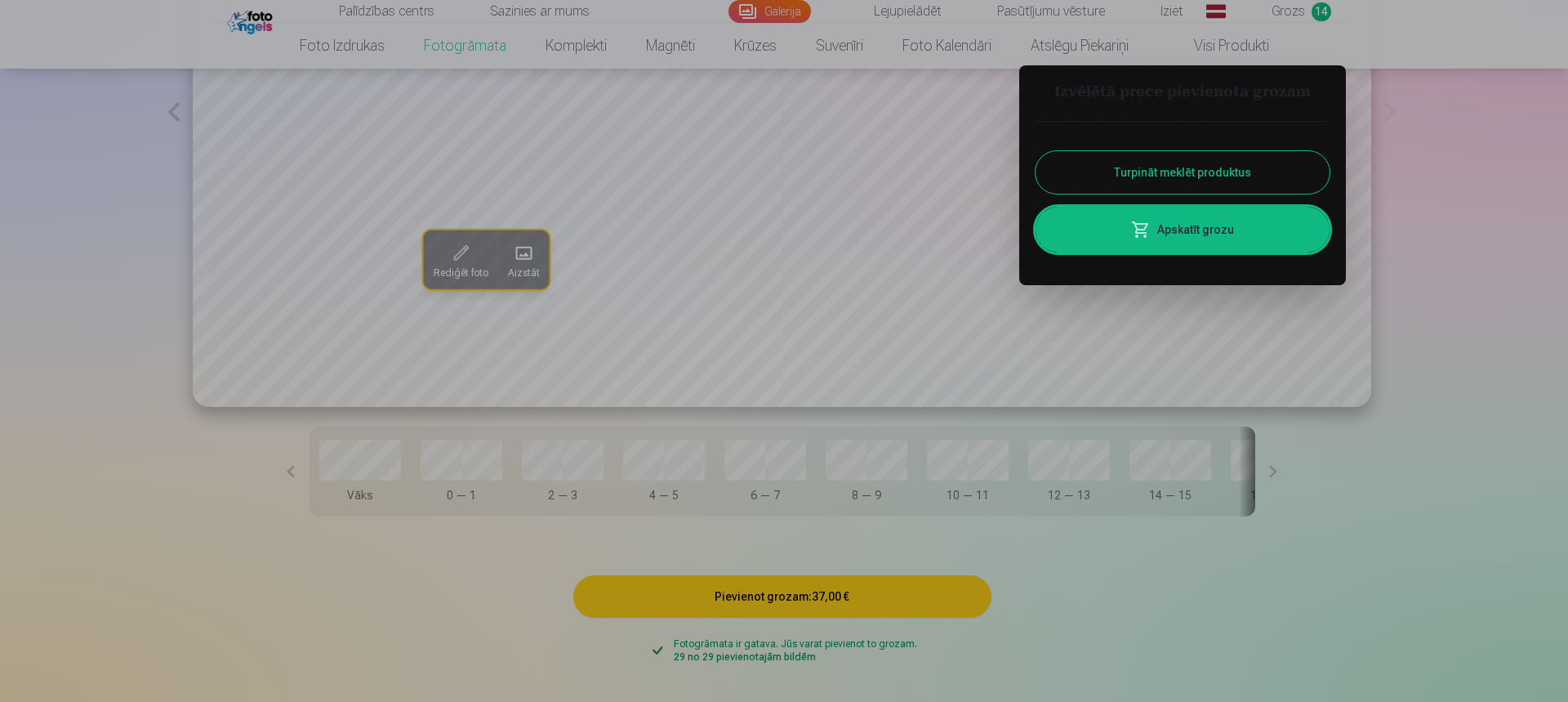
click at [1198, 176] on button "Turpināt meklēt produktus" at bounding box center [1183, 173] width 294 height 43
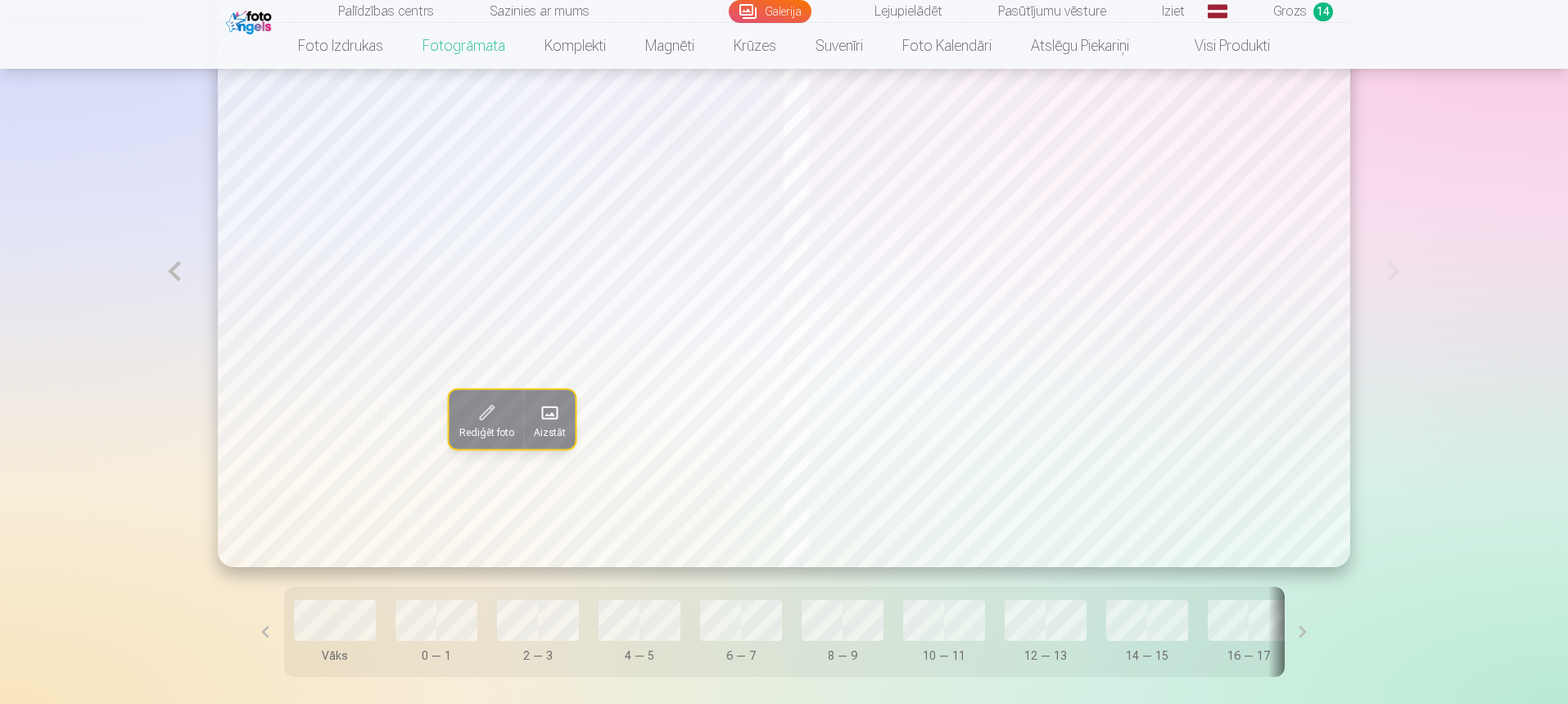
scroll to position [984, 0]
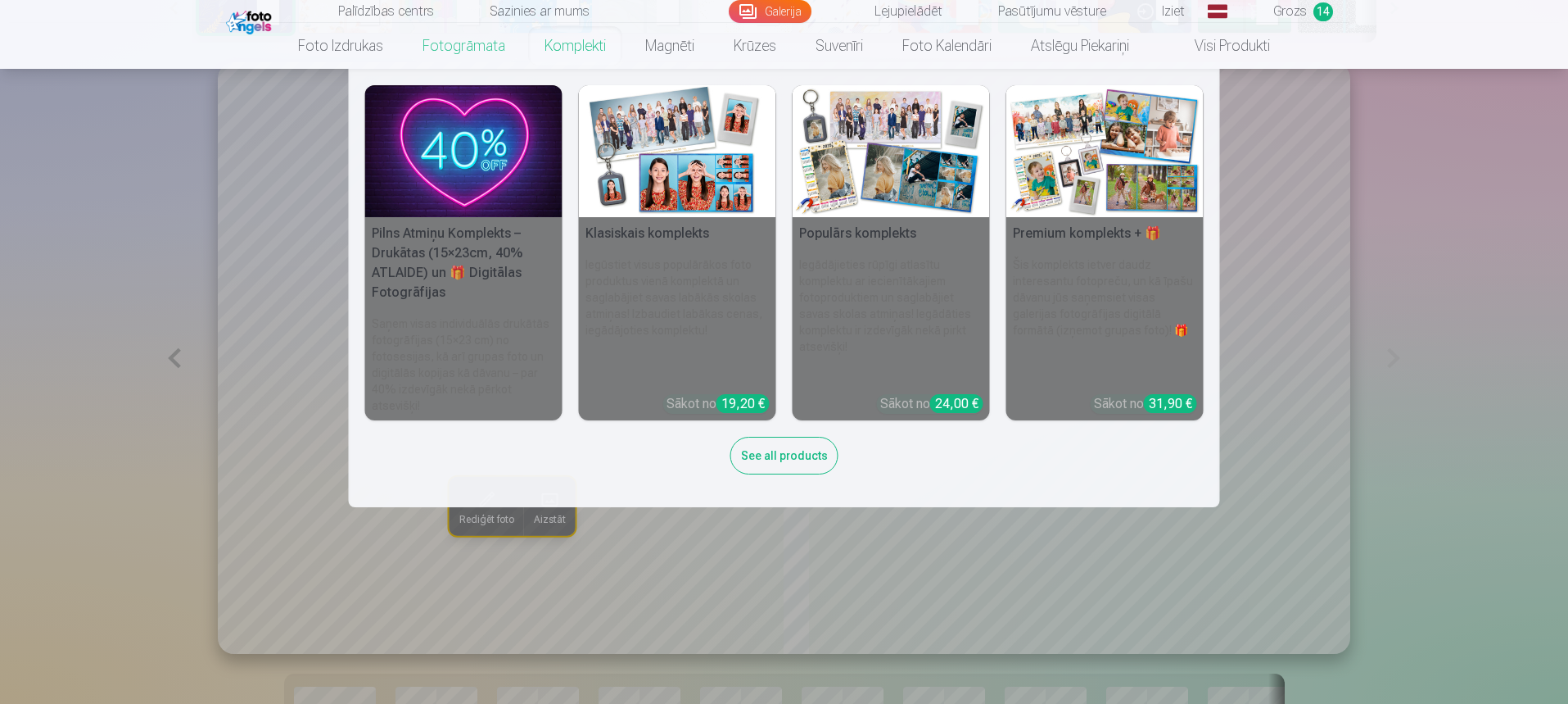
click at [563, 50] on link "Komplekti" at bounding box center [575, 46] width 101 height 46
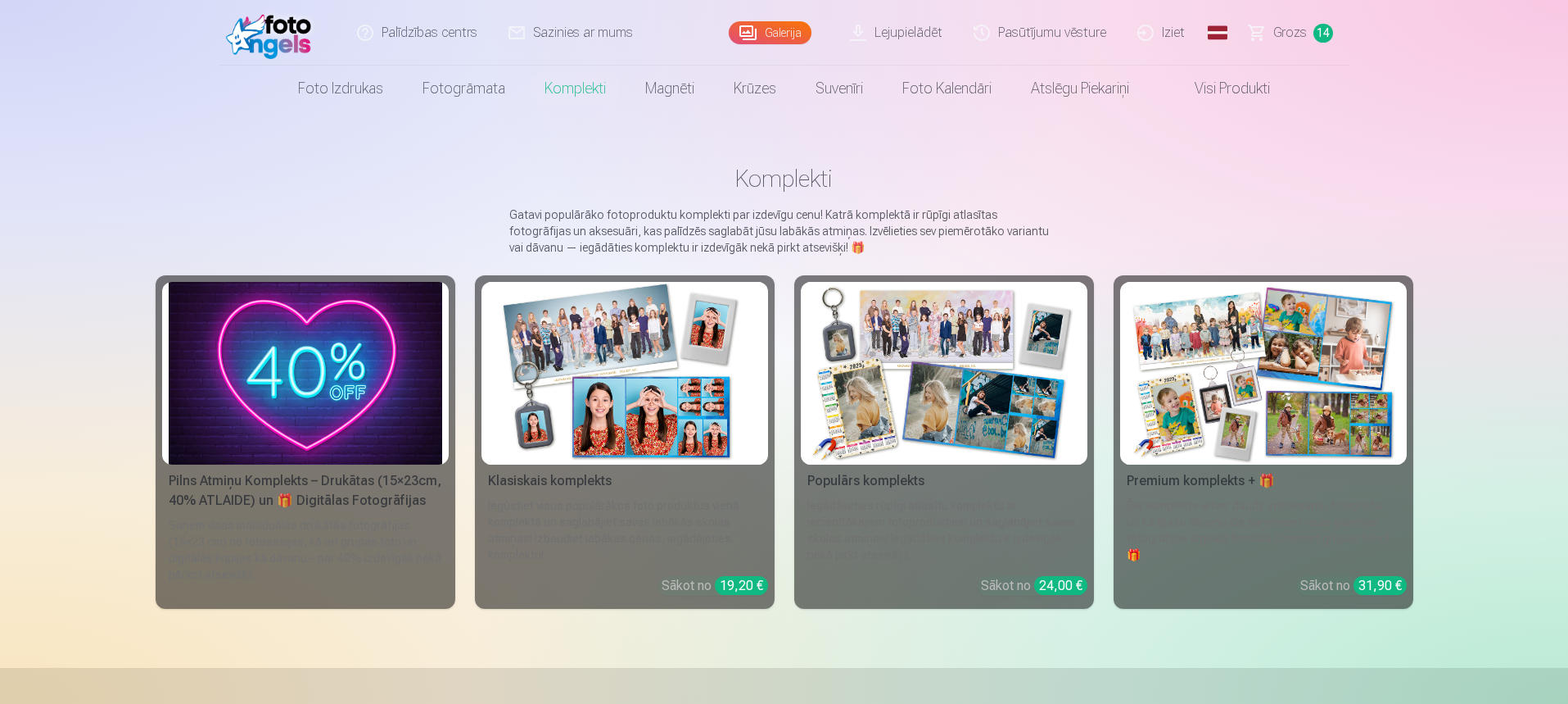
click at [590, 359] on img at bounding box center [625, 373] width 273 height 183
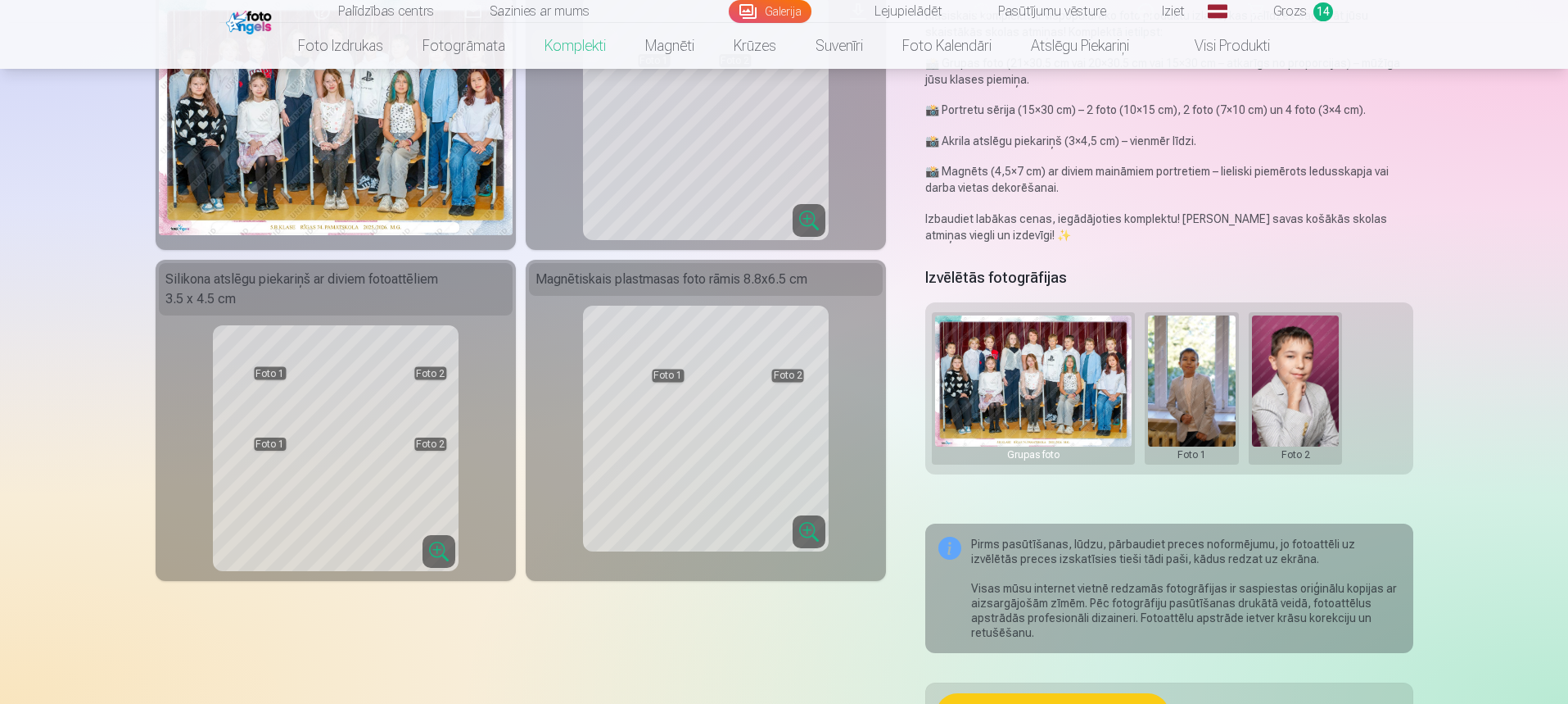
scroll to position [246, 0]
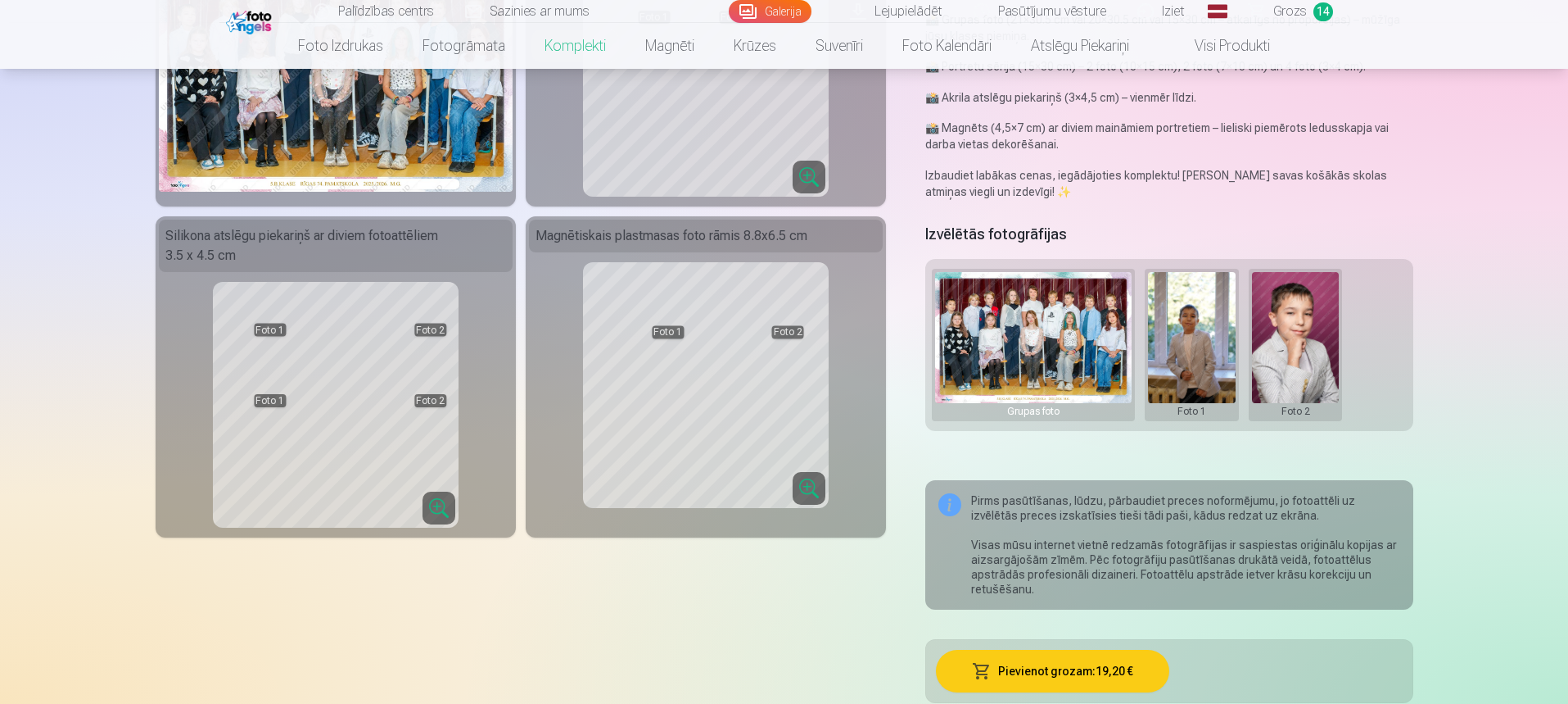
click at [1026, 336] on img at bounding box center [1033, 338] width 196 height 131
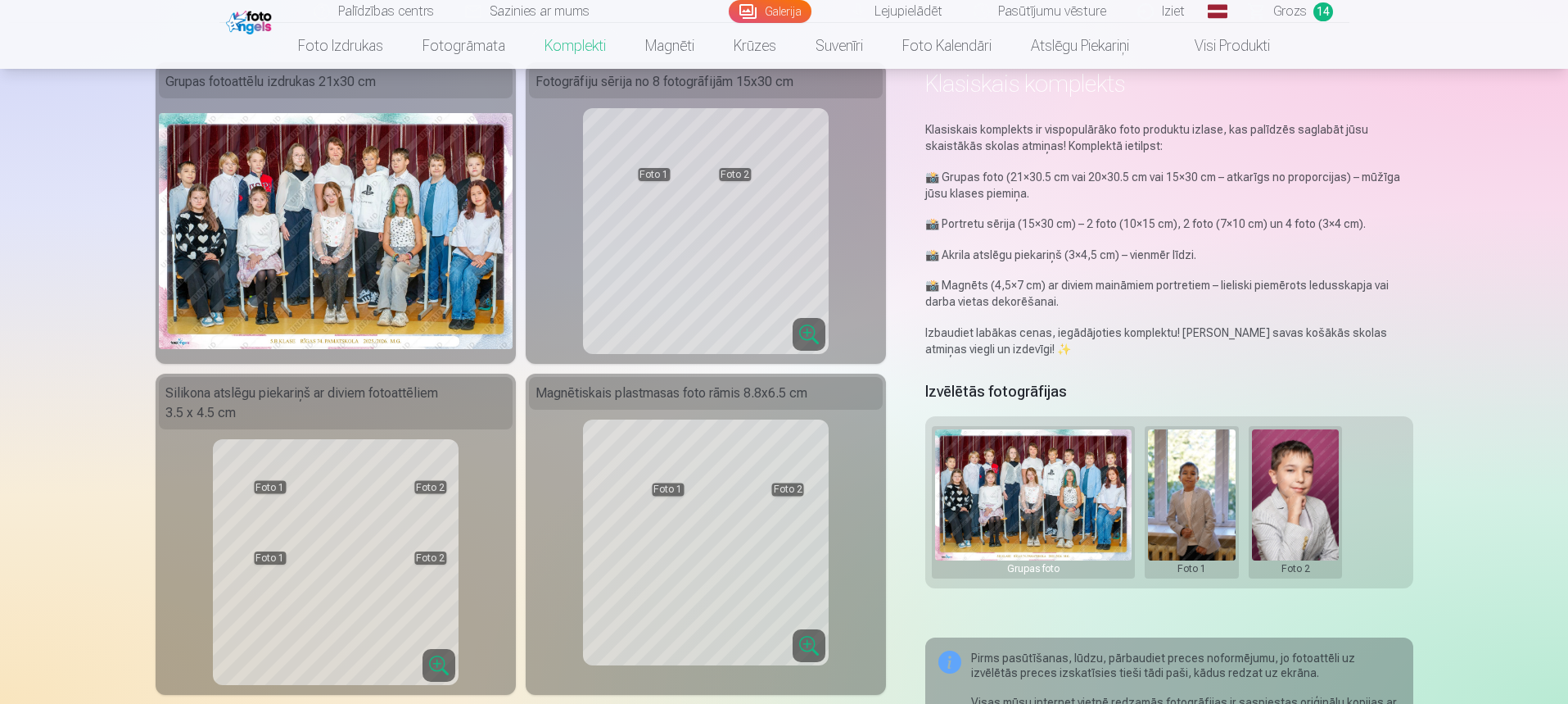
scroll to position [82, 0]
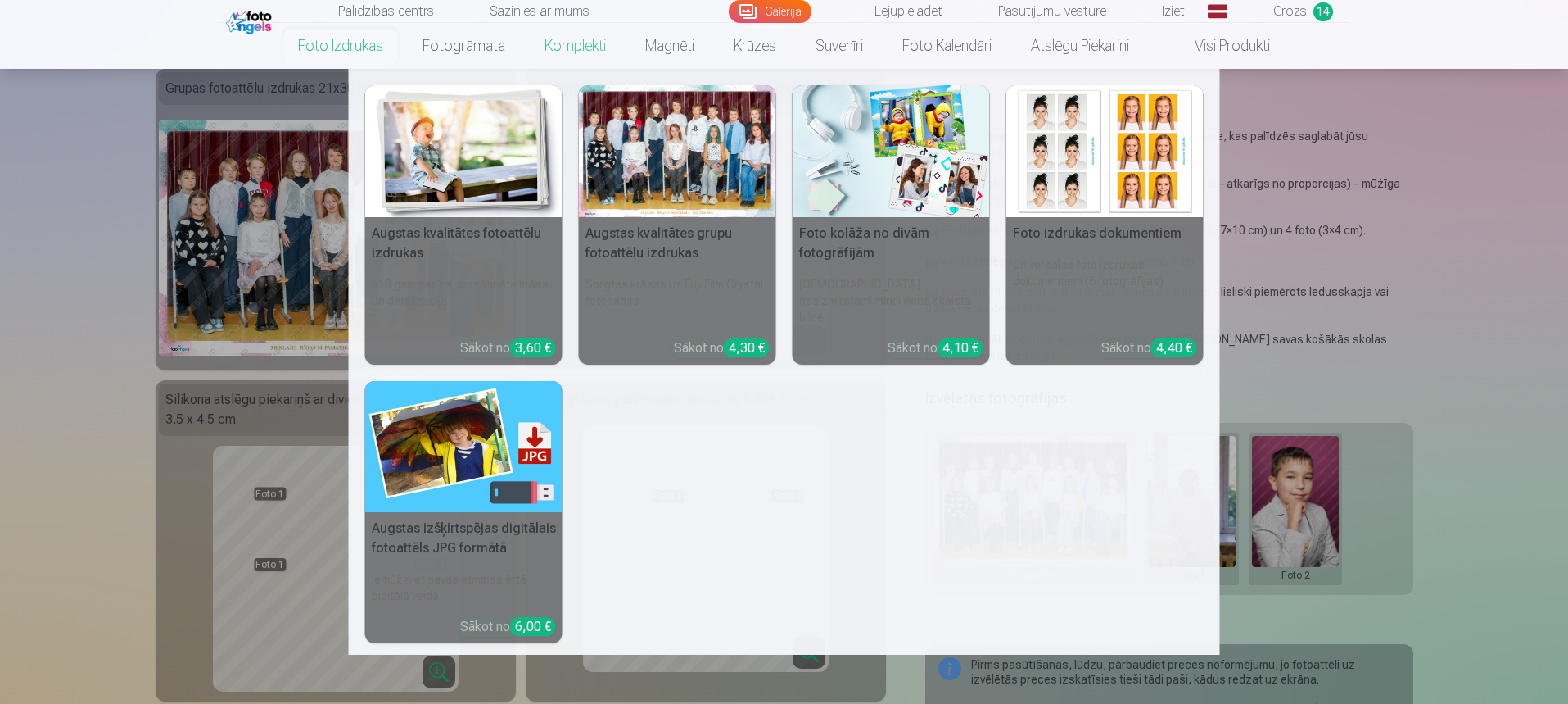
click at [630, 146] on div at bounding box center [677, 151] width 197 height 132
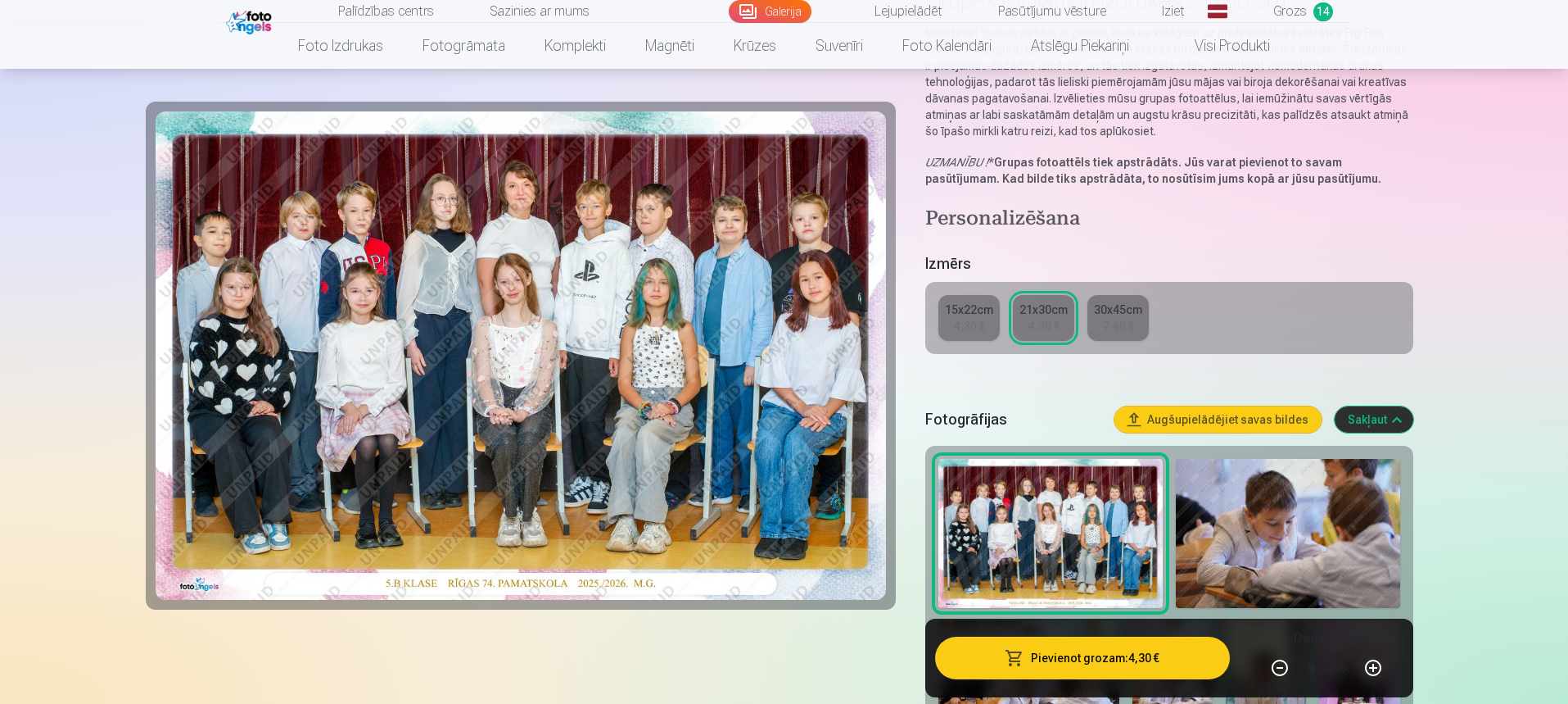
scroll to position [164, 0]
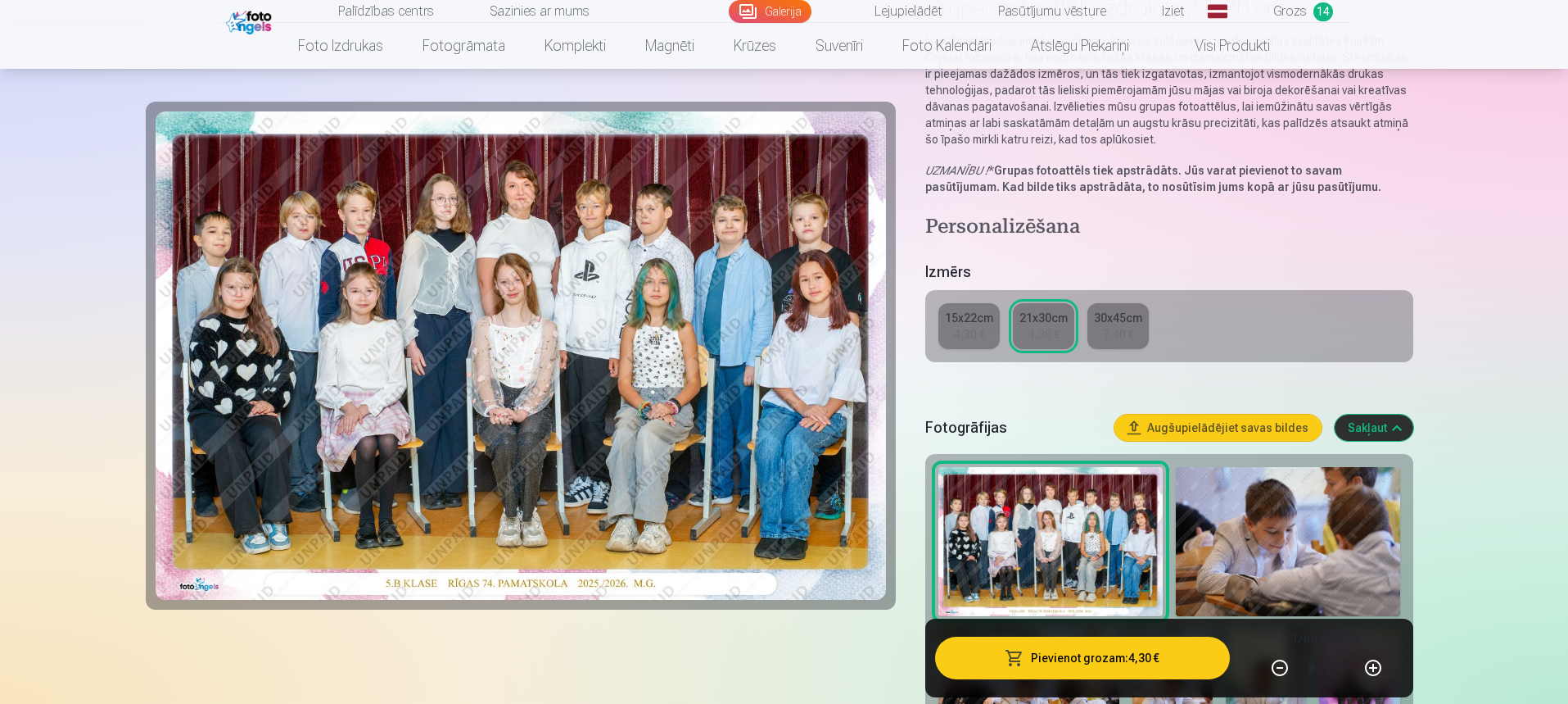
click at [1052, 653] on button "Pievienot grozam : 4,30 €" at bounding box center [1082, 658] width 294 height 43
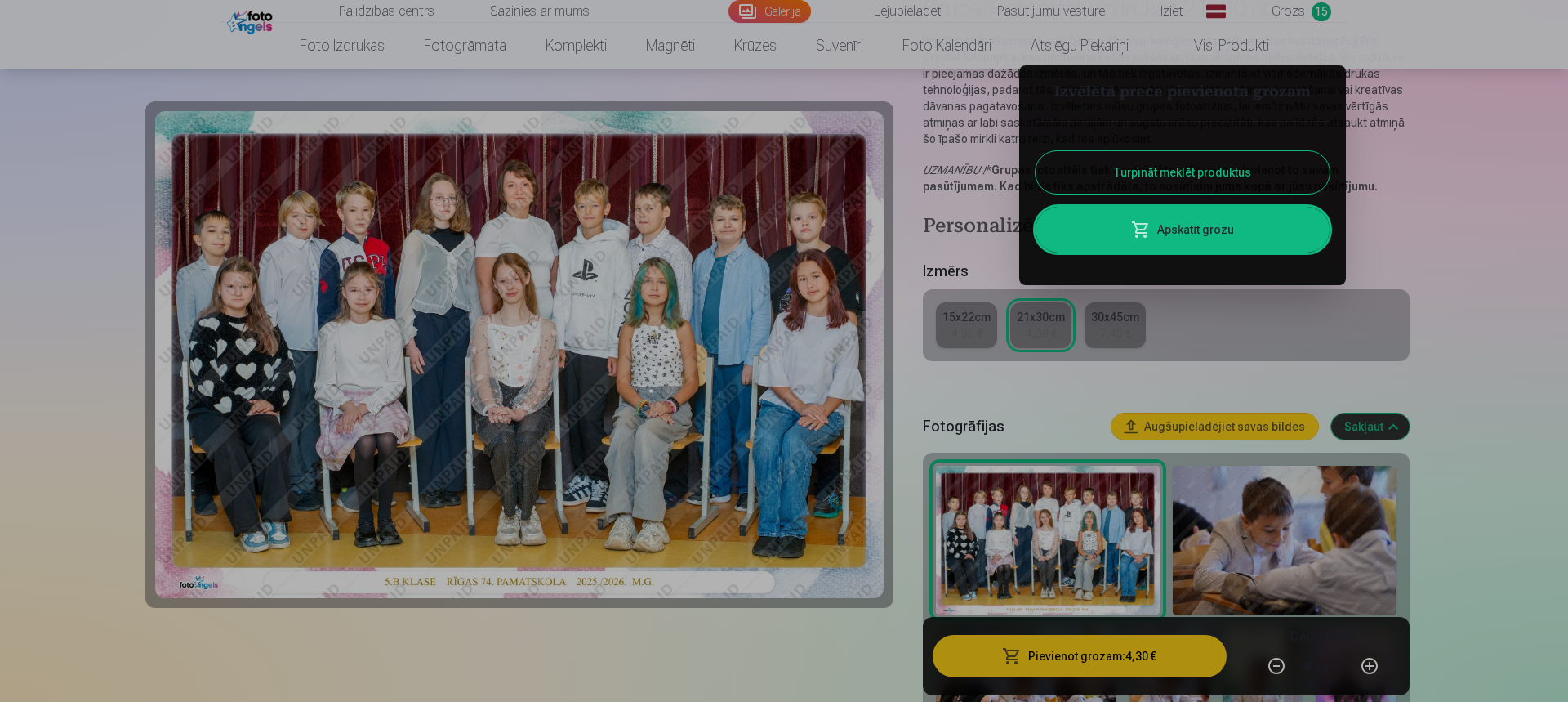
click at [1259, 176] on button "Turpināt meklēt produktus" at bounding box center [1183, 173] width 294 height 43
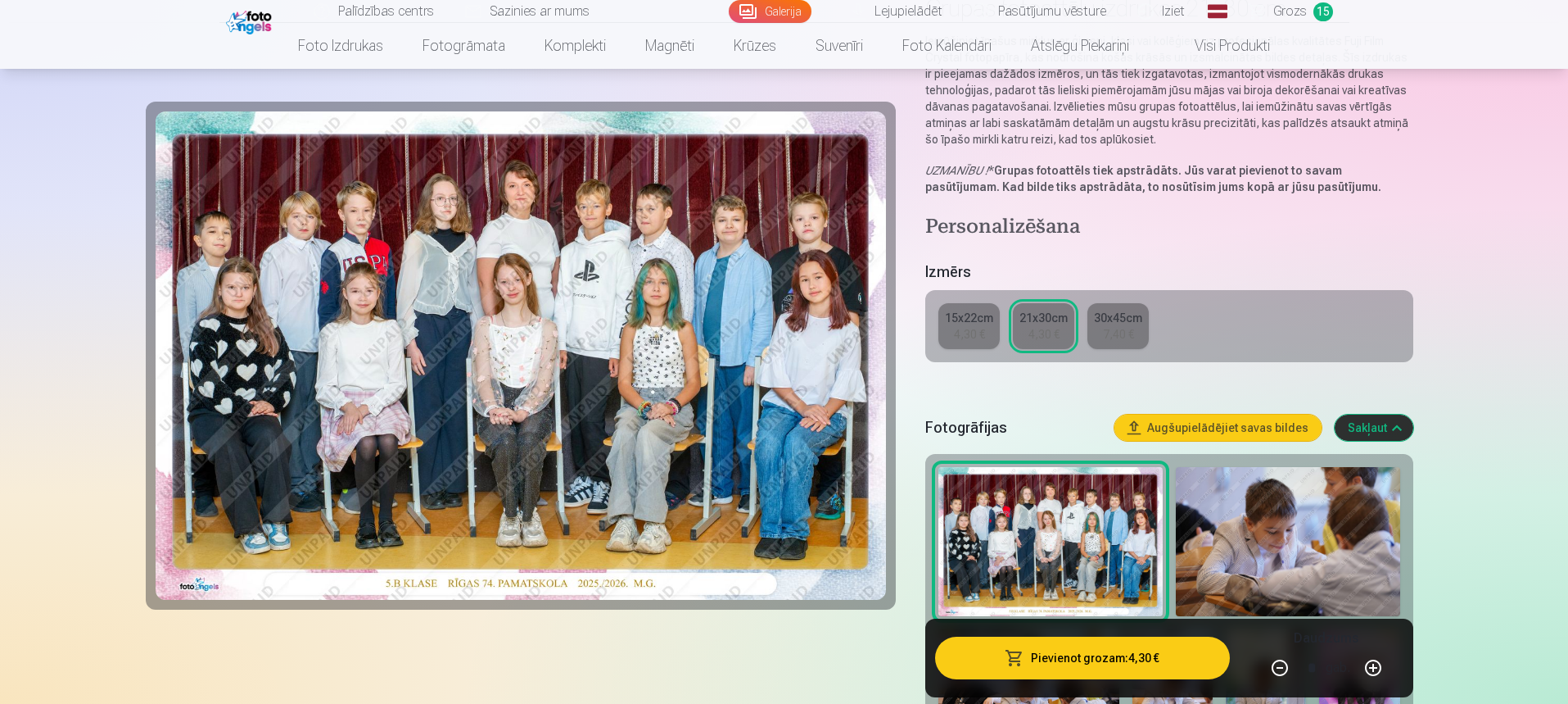
click at [1298, 13] on span "Grozs" at bounding box center [1290, 11] width 34 height 20
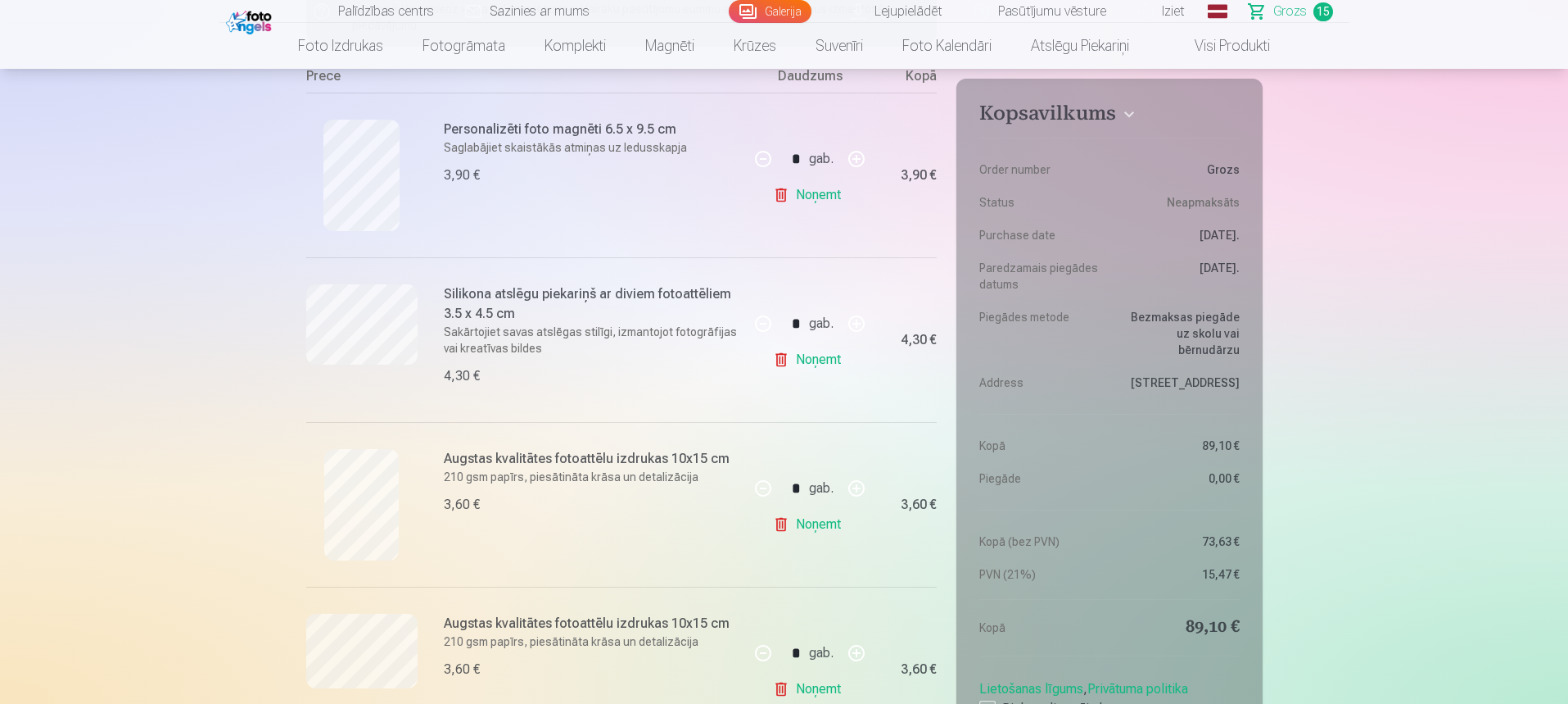
scroll to position [246, 0]
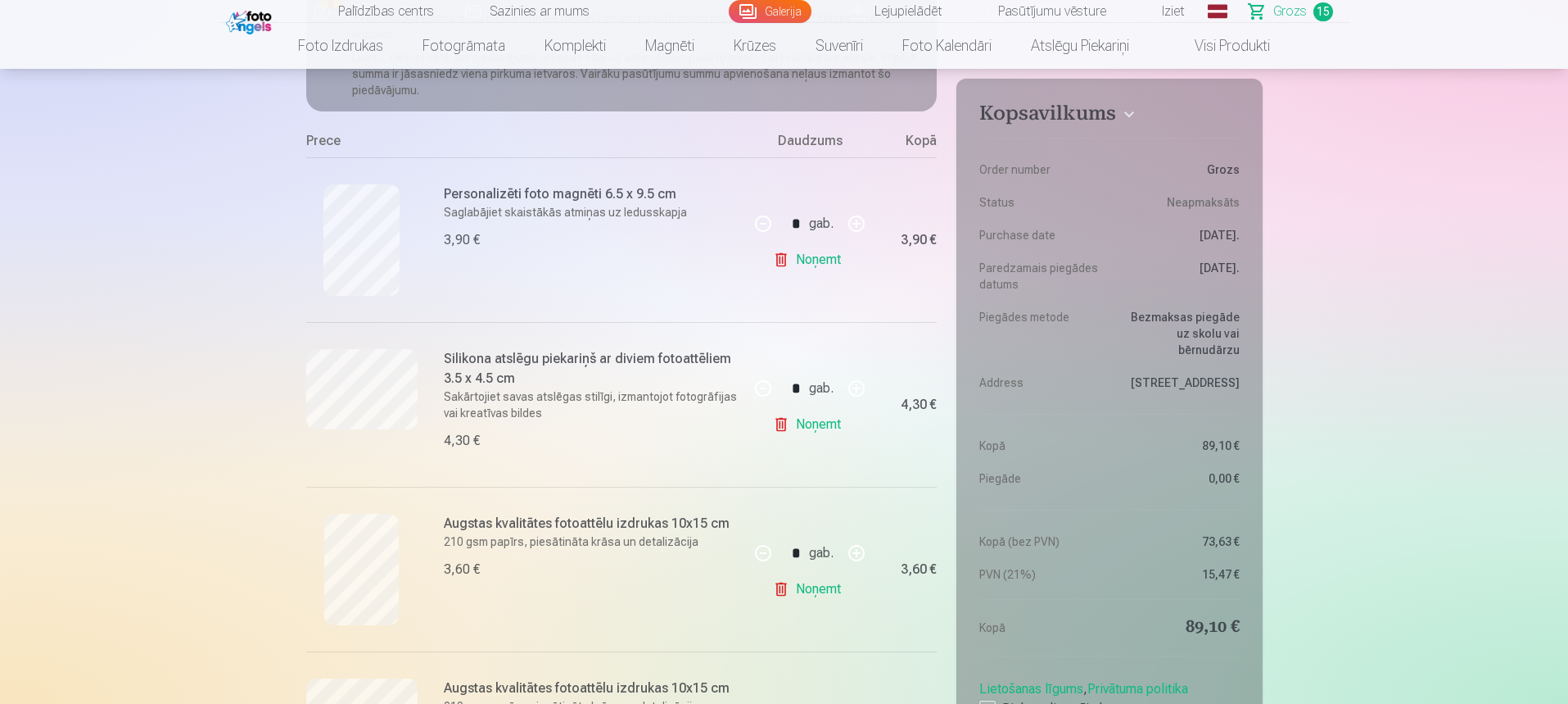
click at [784, 262] on link "Noņemt" at bounding box center [810, 259] width 75 height 33
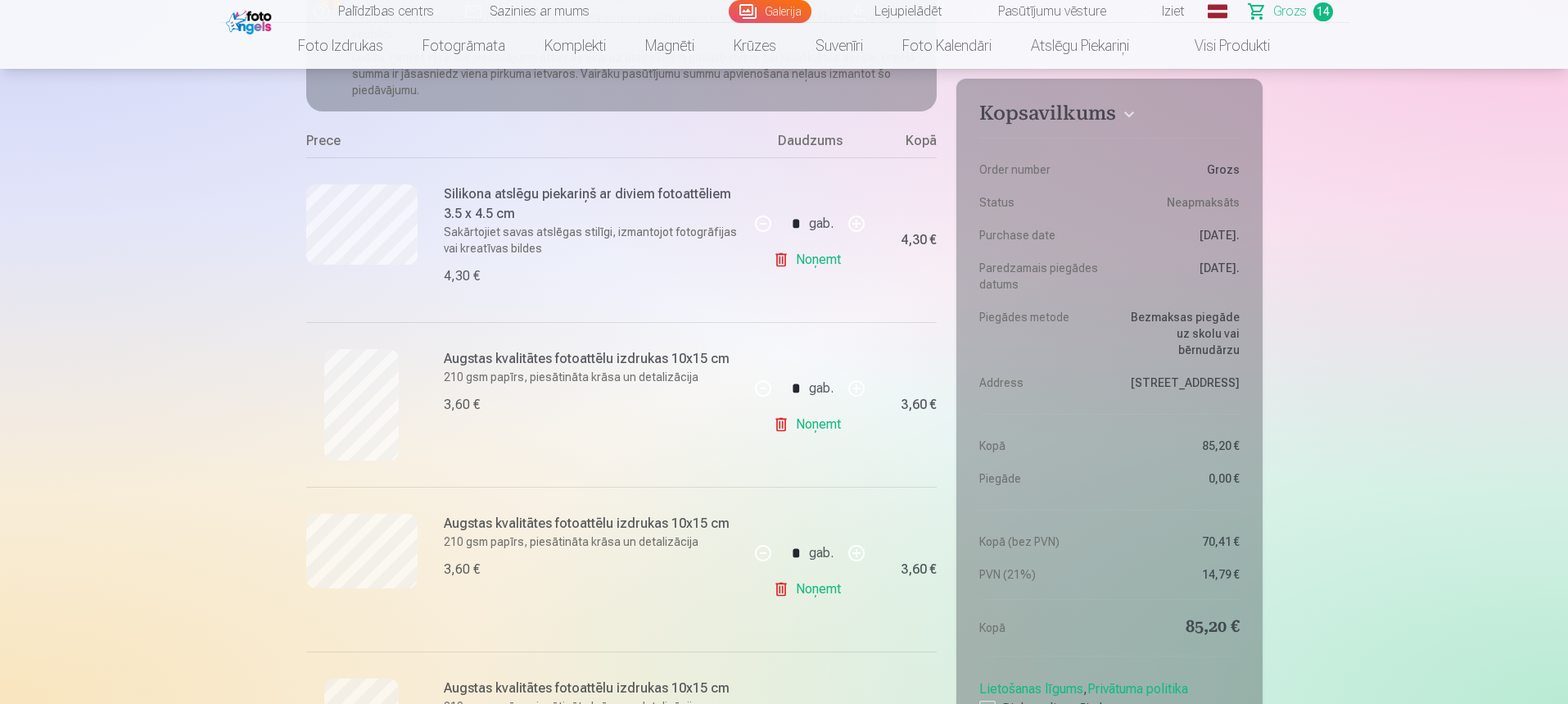
click at [777, 425] on link "Noņemt" at bounding box center [810, 424] width 75 height 33
click at [781, 594] on link "Noņemt" at bounding box center [810, 589] width 75 height 33
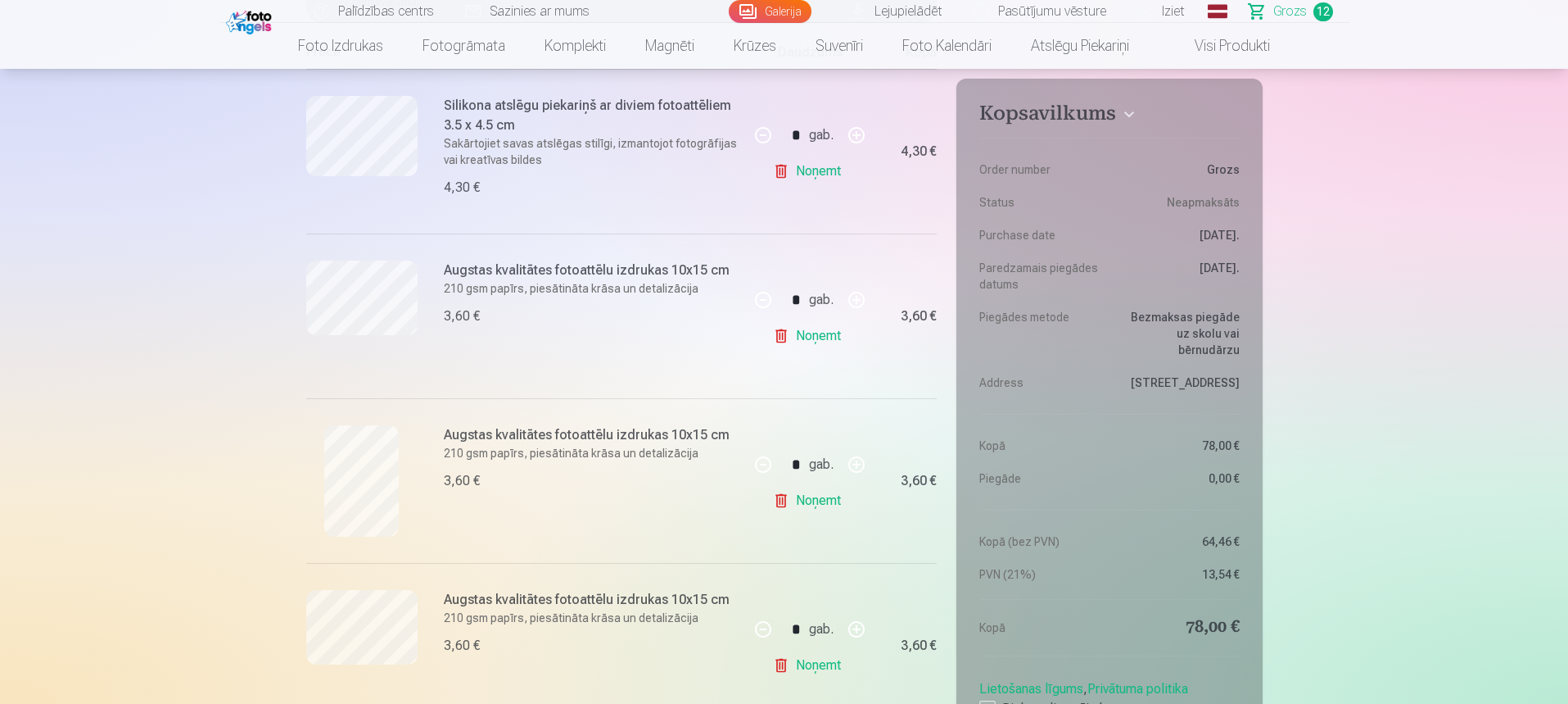
scroll to position [328, 0]
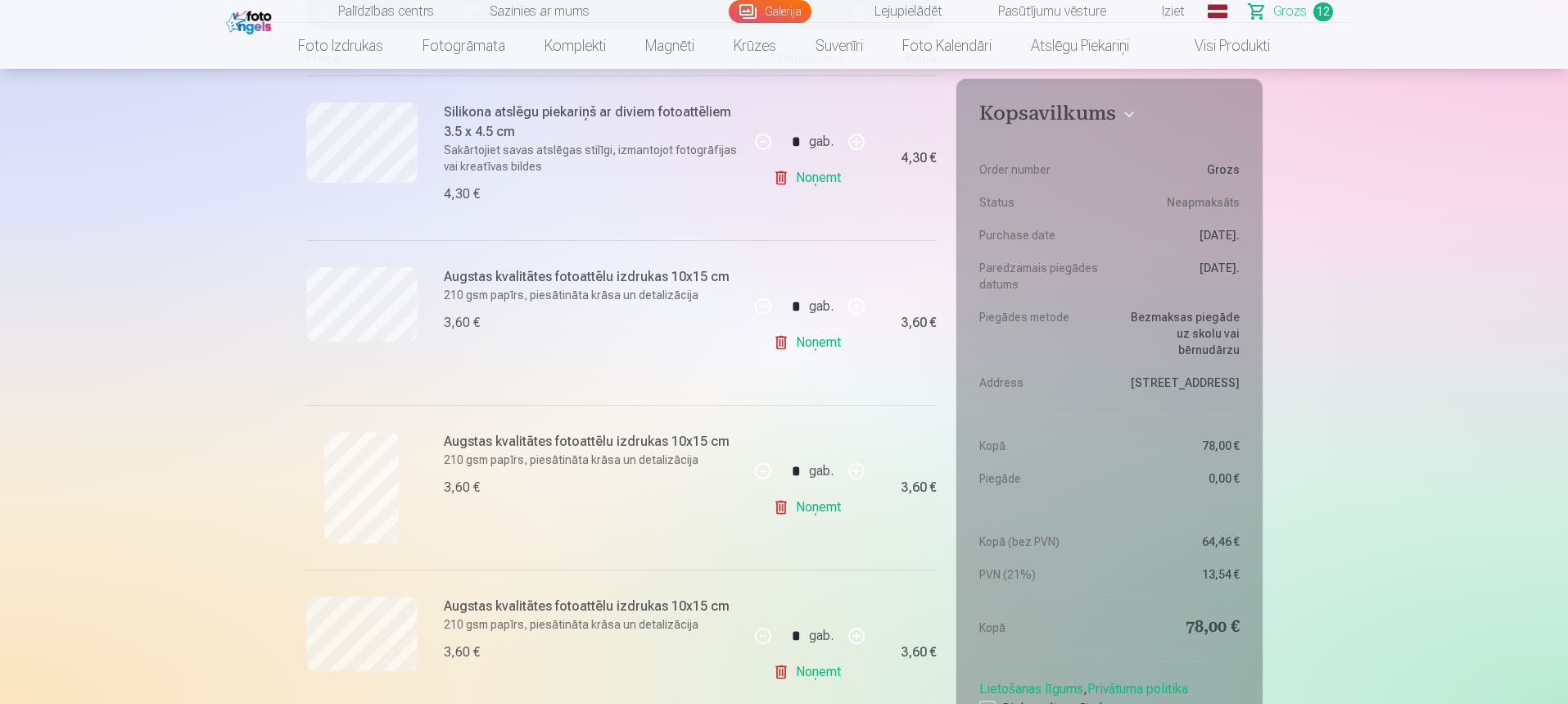
click at [777, 340] on link "Noņemt" at bounding box center [810, 342] width 75 height 33
click at [779, 344] on link "Noņemt" at bounding box center [810, 342] width 75 height 33
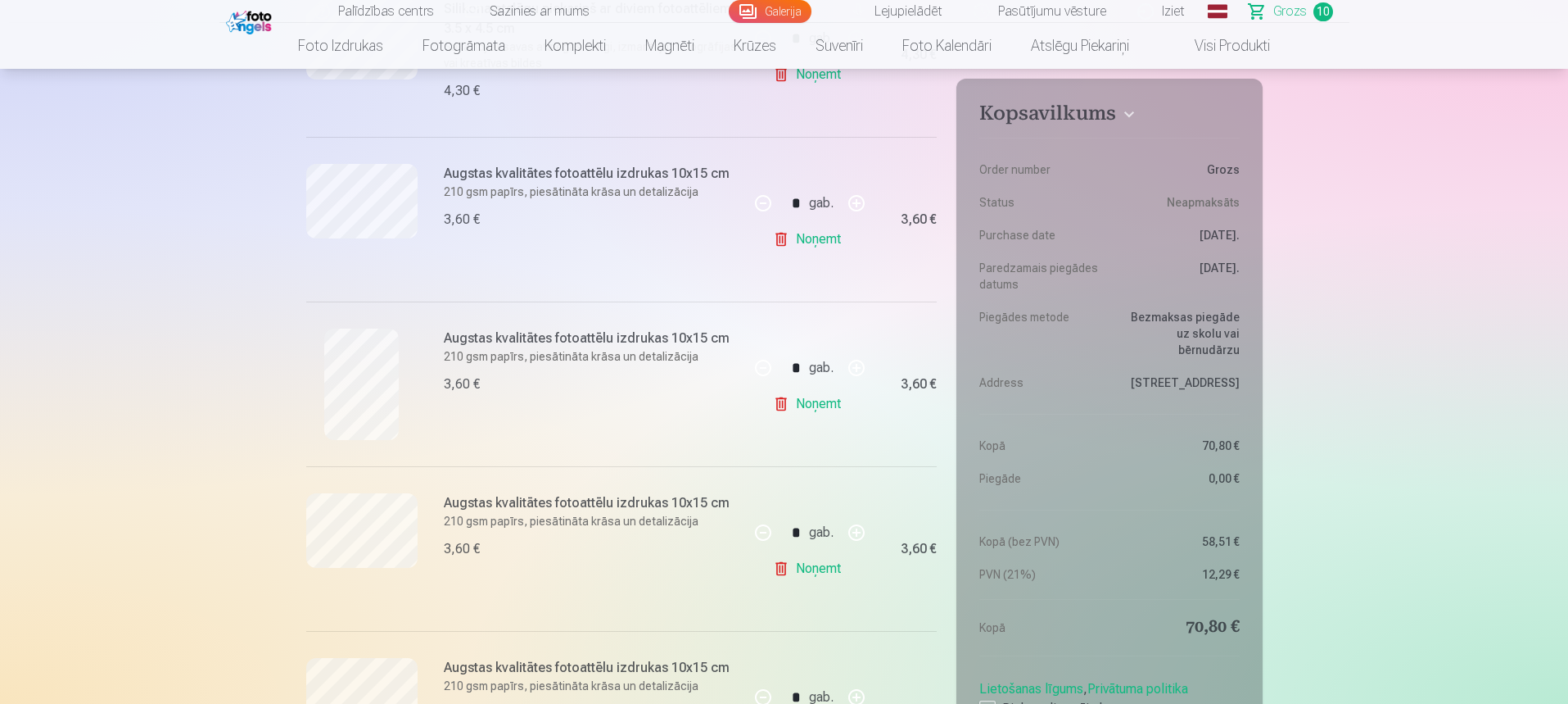
scroll to position [491, 0]
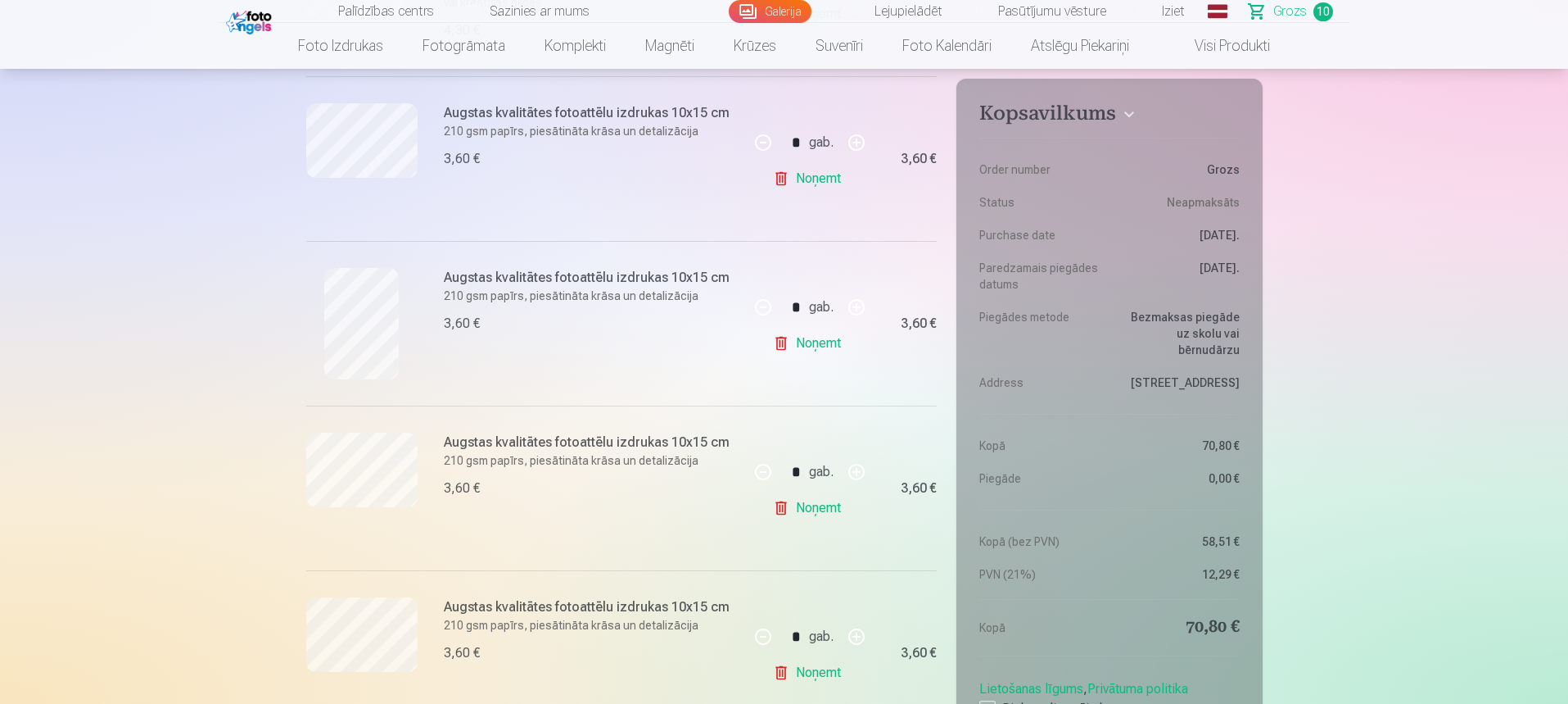
click at [774, 504] on link "Noņemt" at bounding box center [810, 507] width 75 height 33
click at [785, 347] on link "Noņemt" at bounding box center [810, 343] width 75 height 33
click at [784, 183] on link "Noņemt" at bounding box center [810, 178] width 75 height 33
click at [785, 351] on link "Noņemt" at bounding box center [810, 343] width 75 height 33
click at [779, 509] on link "Noņemt" at bounding box center [810, 507] width 75 height 33
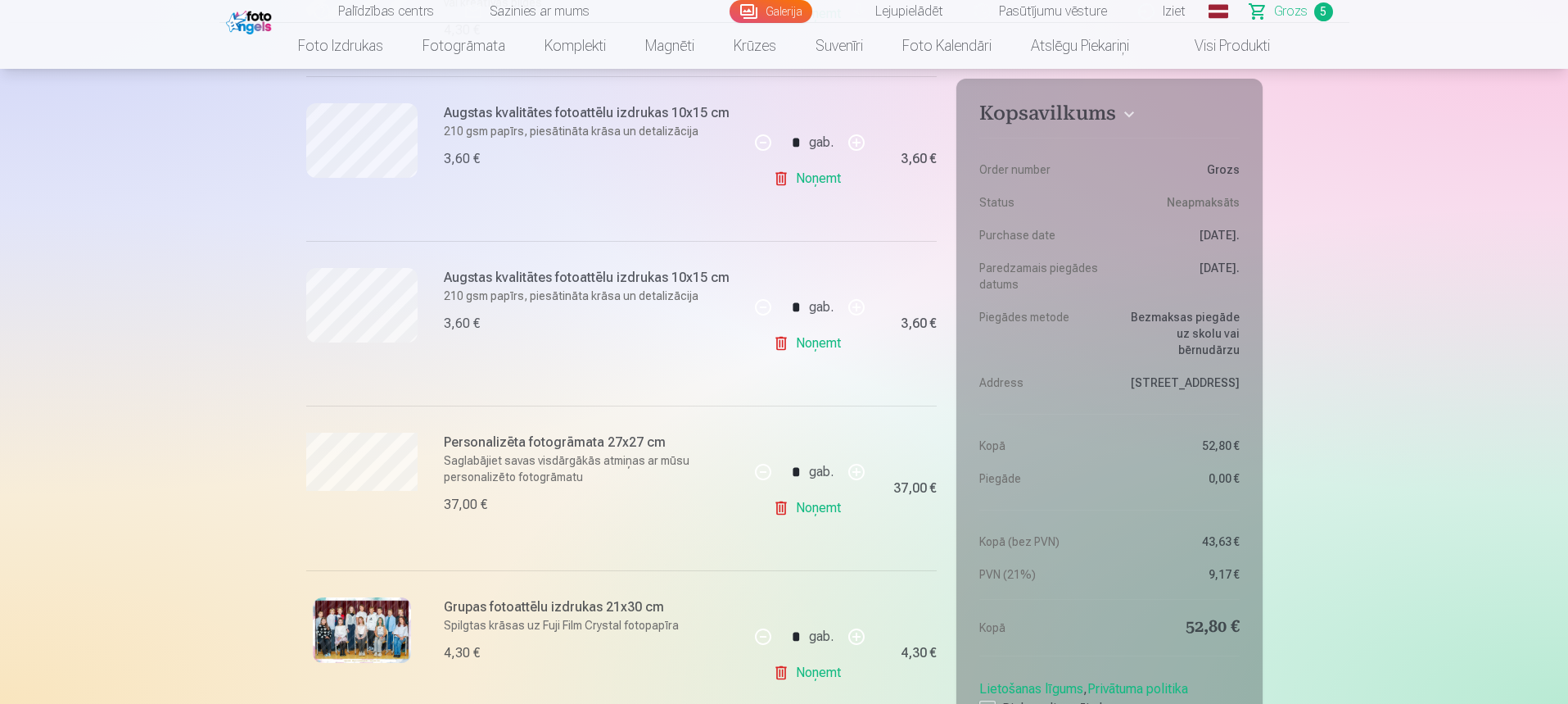
click at [784, 338] on link "Noņemt" at bounding box center [810, 343] width 75 height 33
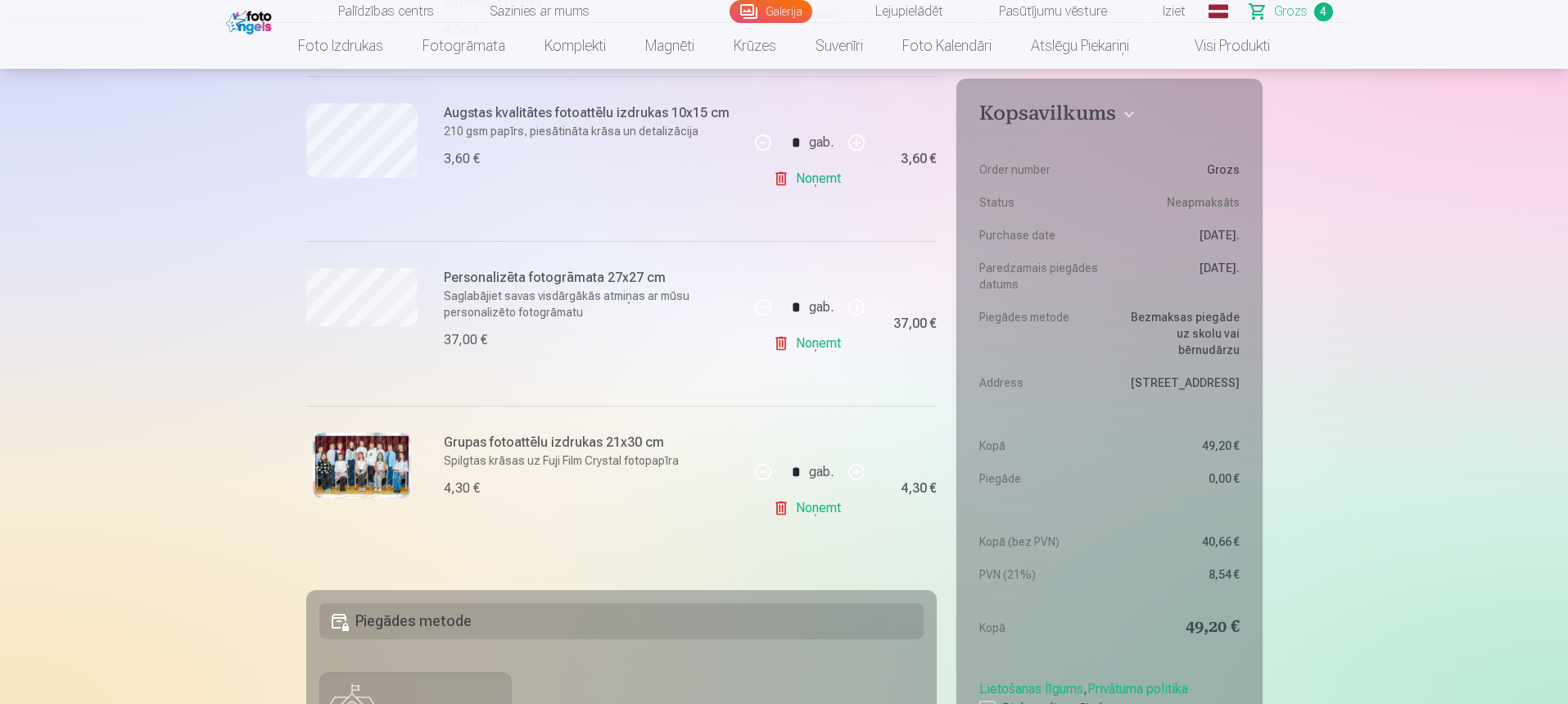
click at [791, 183] on link "Noņemt" at bounding box center [810, 178] width 75 height 33
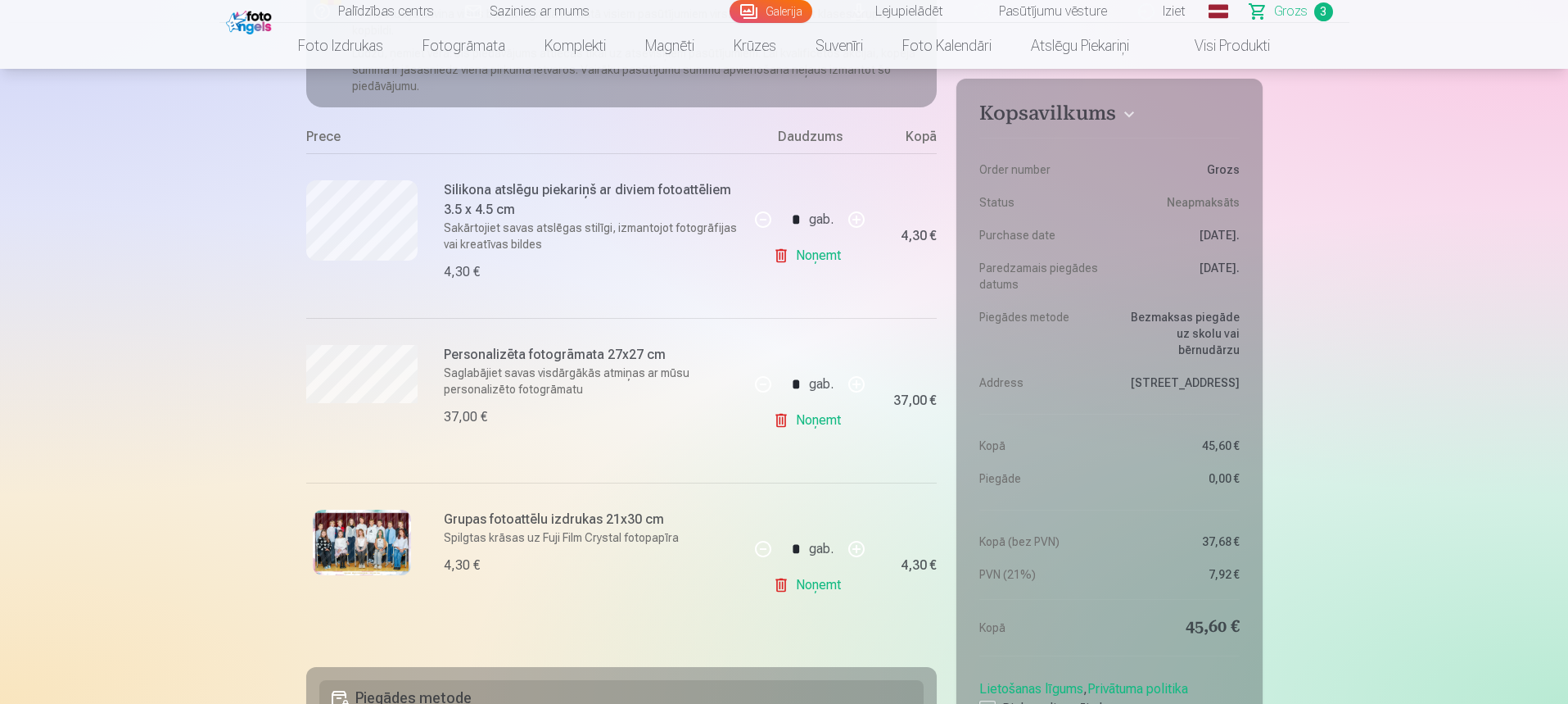
scroll to position [246, 0]
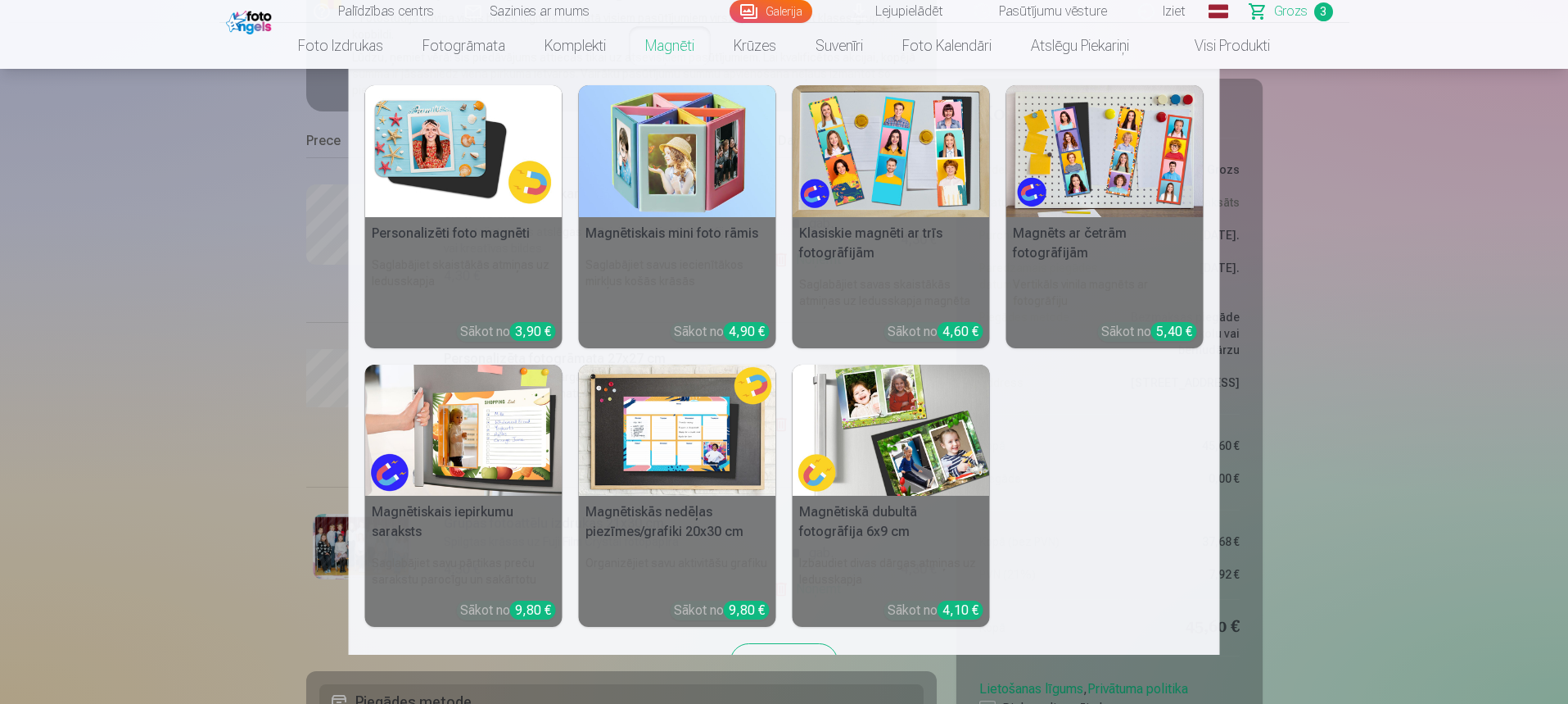
click at [501, 120] on img at bounding box center [463, 151] width 197 height 132
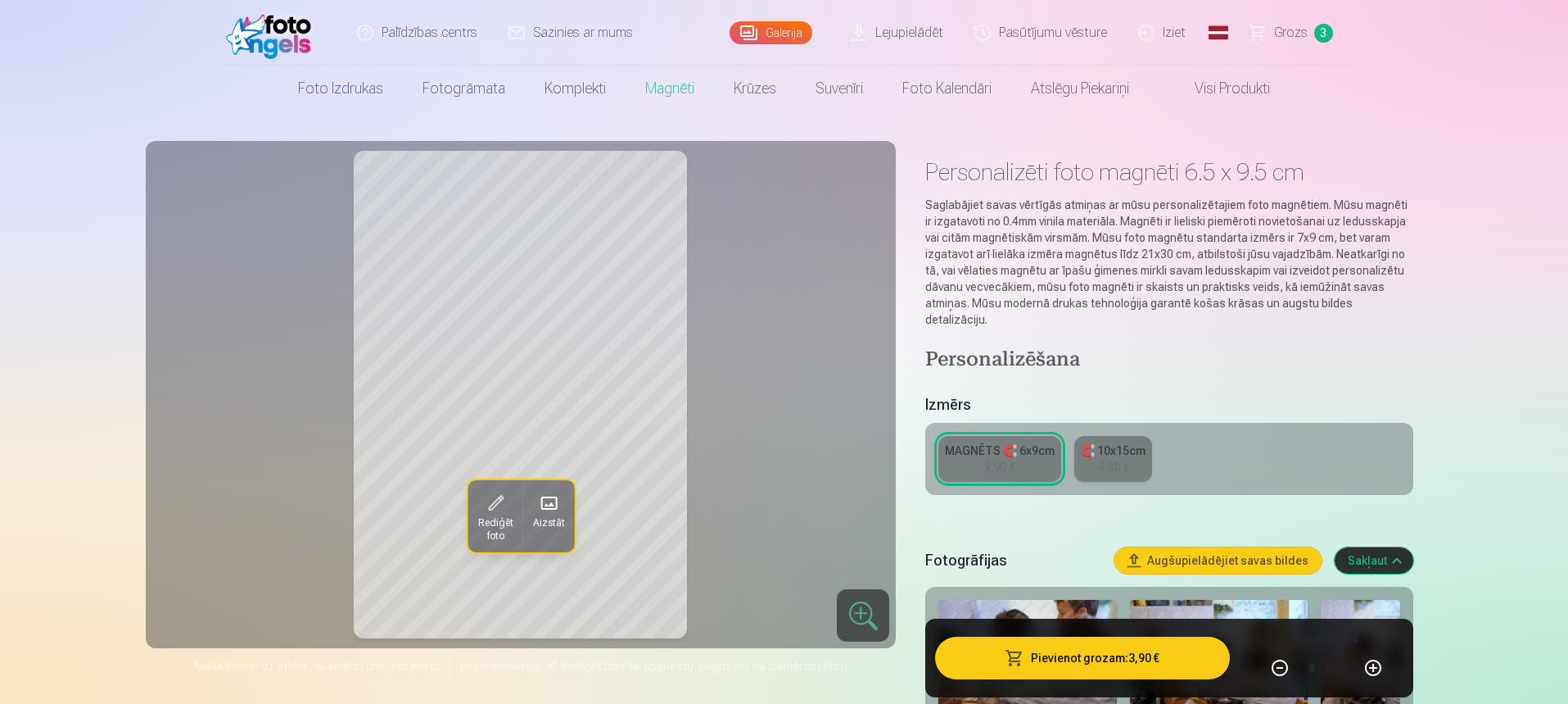
click at [1014, 459] on div "3,90 €" at bounding box center [999, 467] width 31 height 17
click at [548, 510] on span at bounding box center [548, 503] width 26 height 26
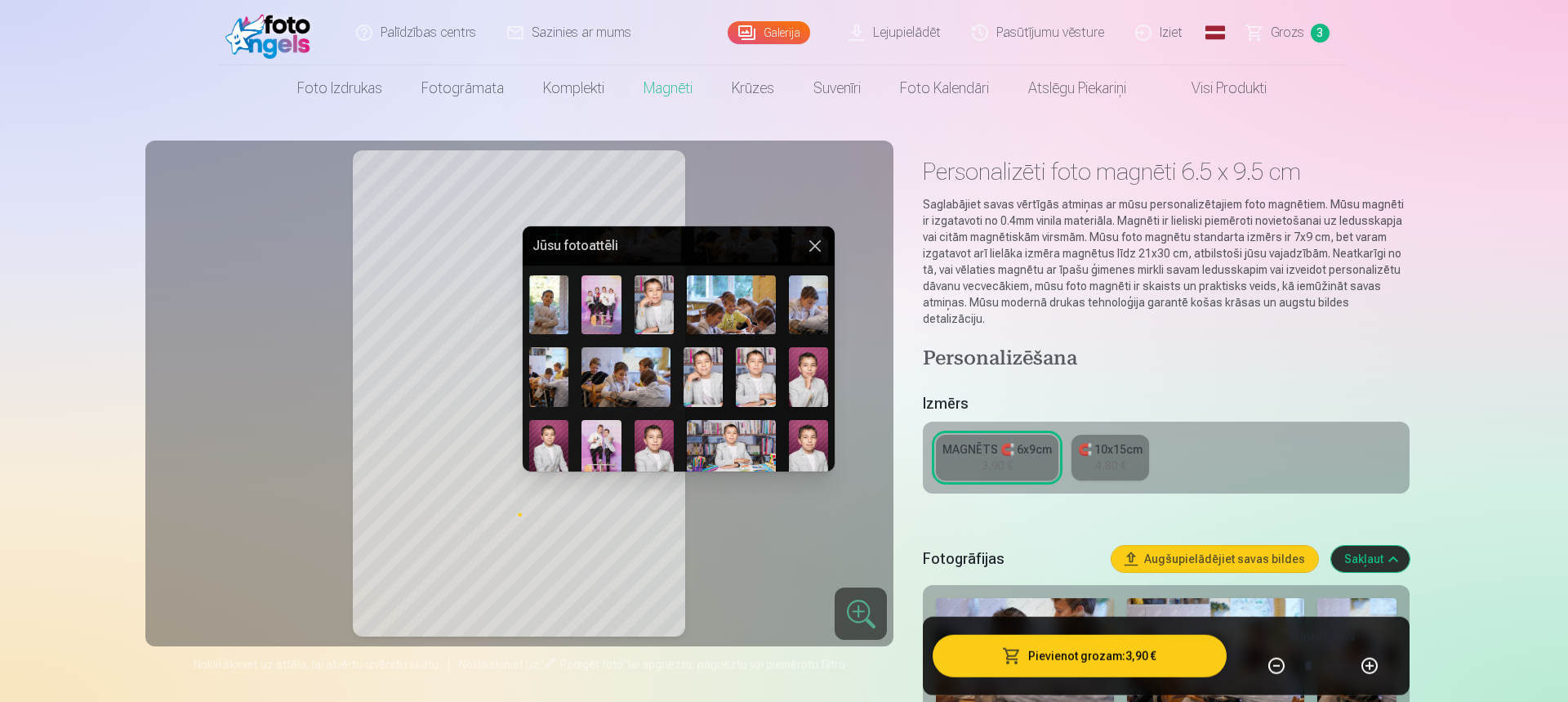
scroll to position [59, 0]
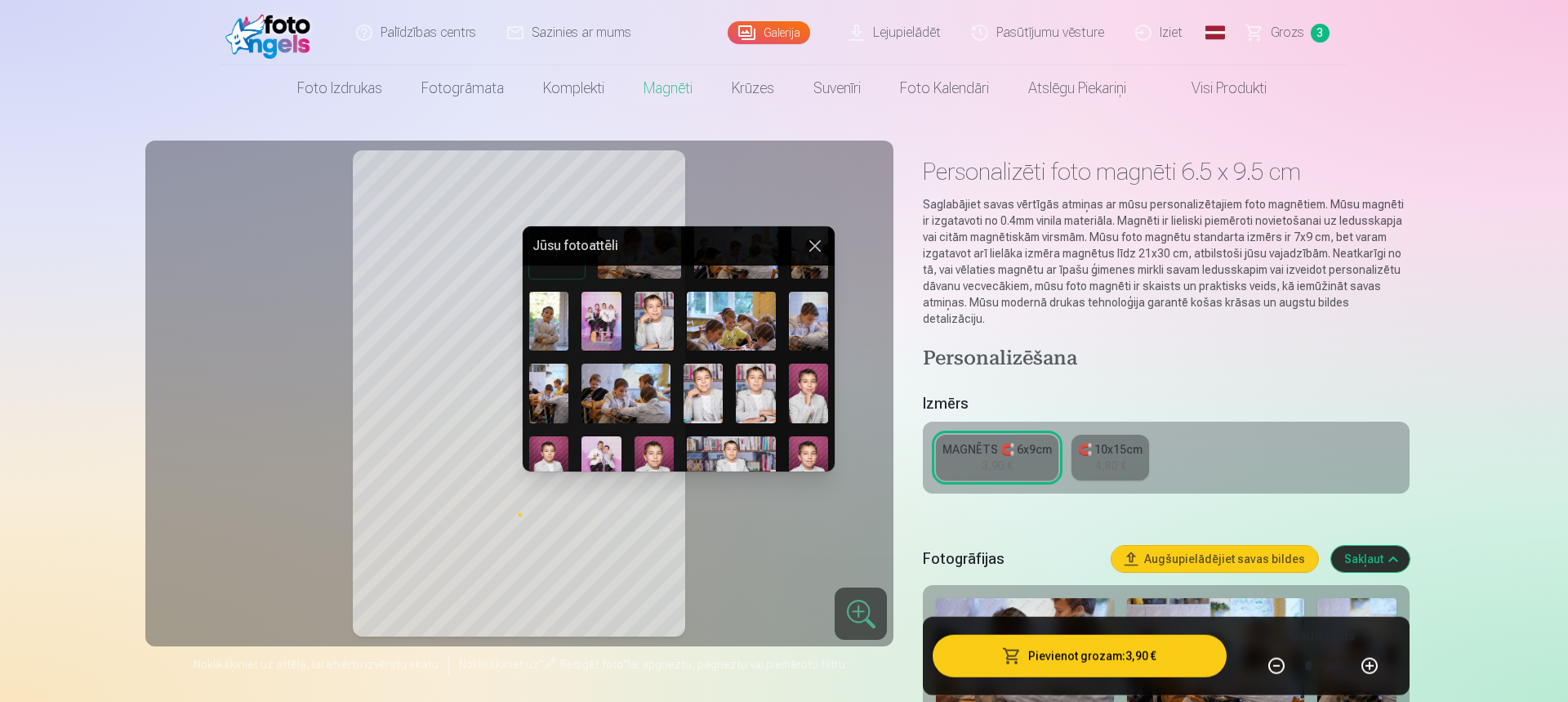
click at [538, 341] on img at bounding box center [549, 320] width 39 height 59
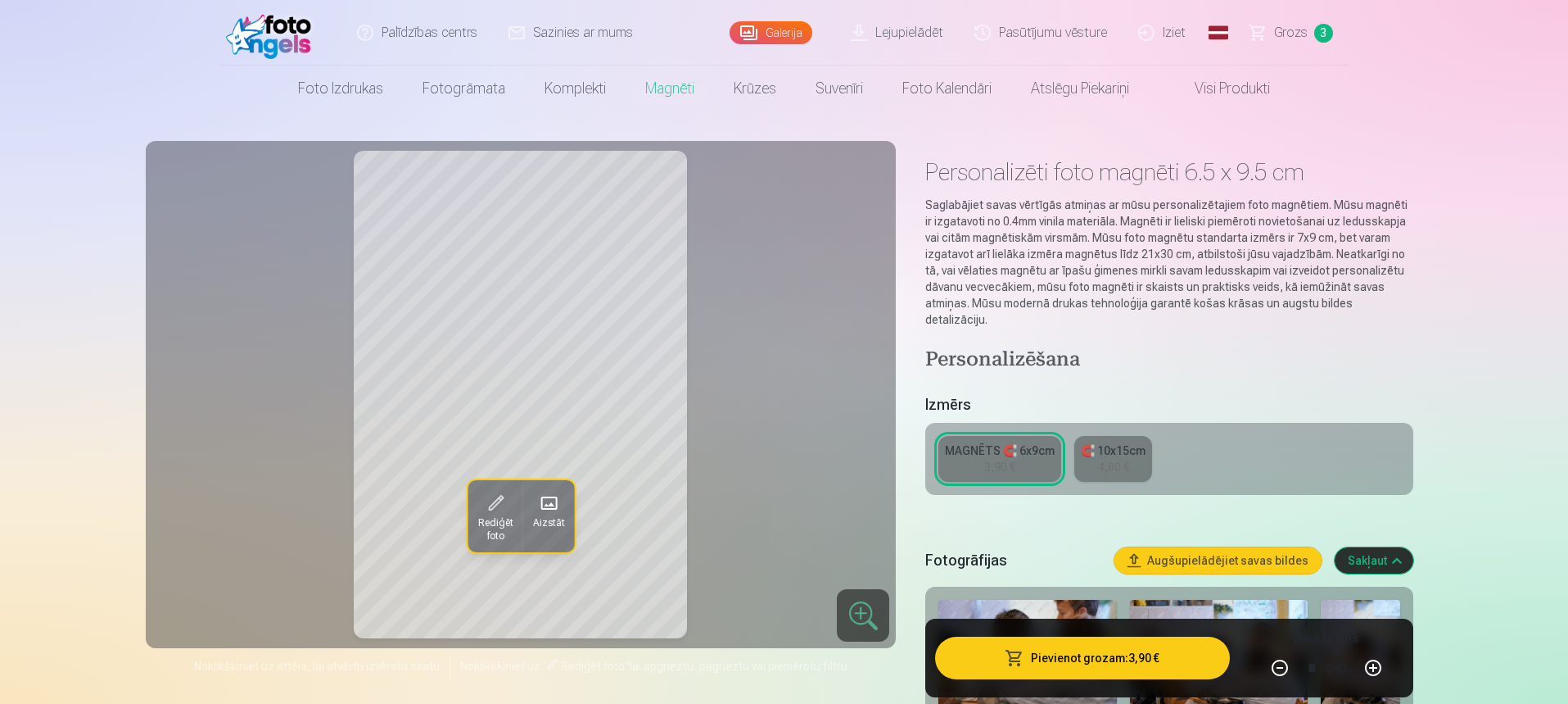
click at [885, 463] on div "Rediģēt foto Aizstāt" at bounding box center [521, 394] width 732 height 488
click at [1129, 667] on button "Pievienot grozam : 3,90 €" at bounding box center [1082, 658] width 294 height 43
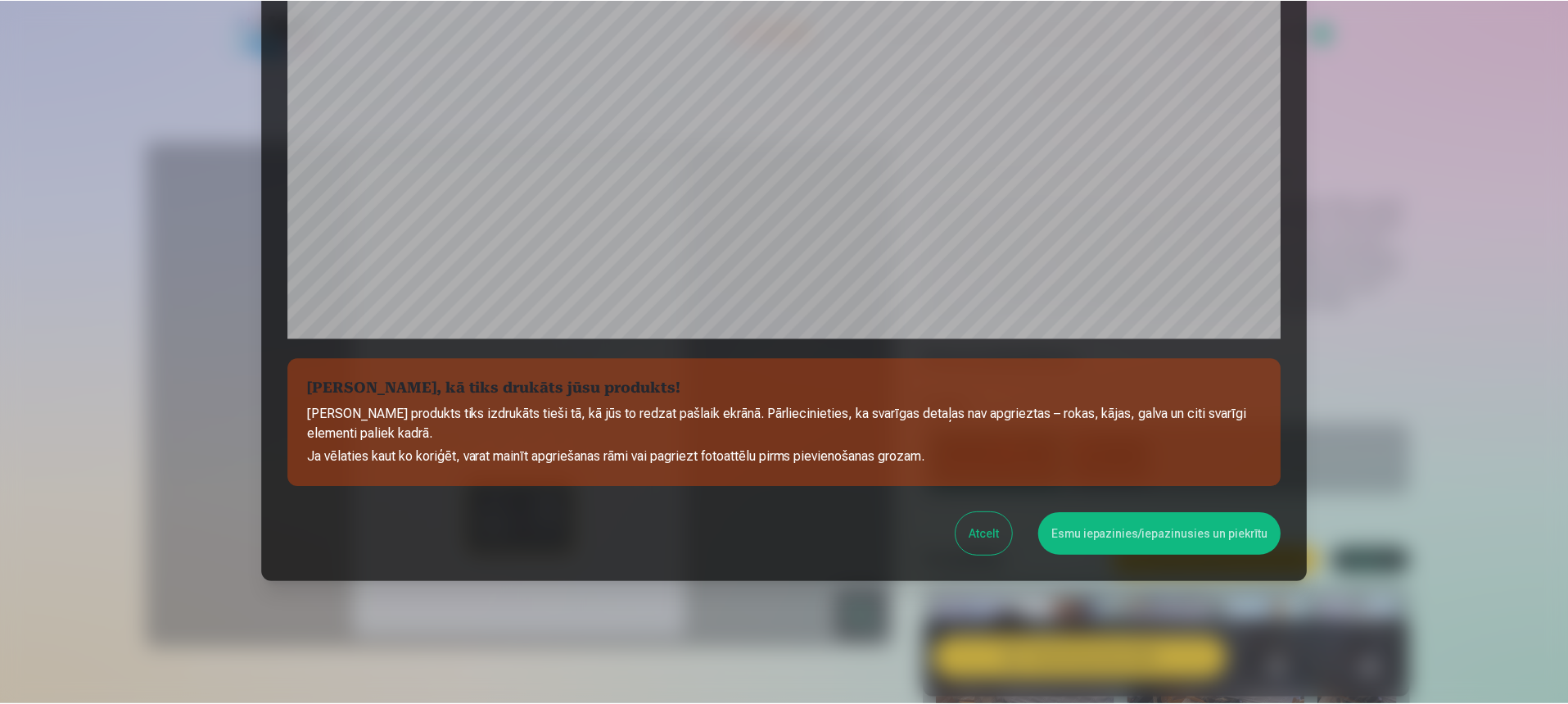
scroll to position [372, 0]
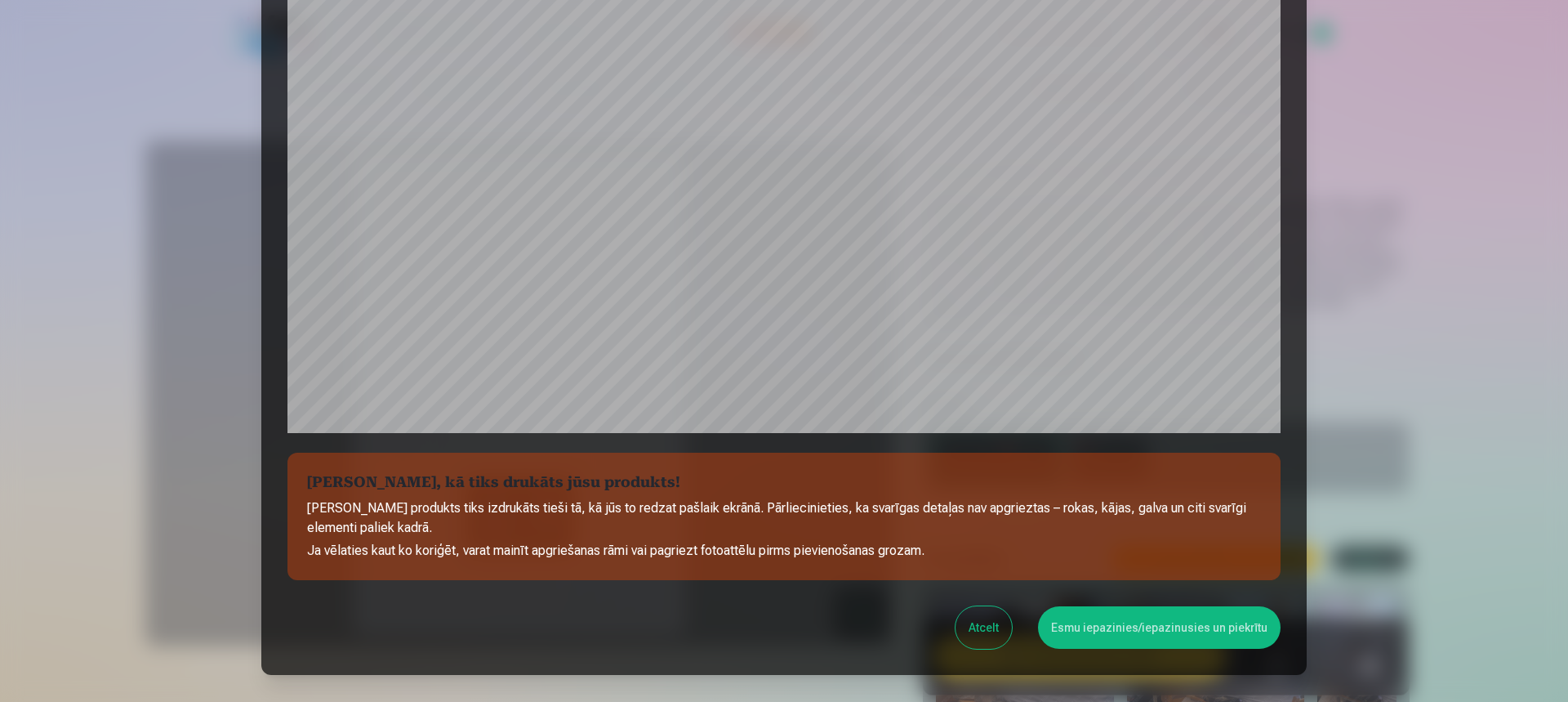
click at [1187, 629] on button "Esmu iepazinies/iepazinusies un piekrītu" at bounding box center [1159, 627] width 243 height 43
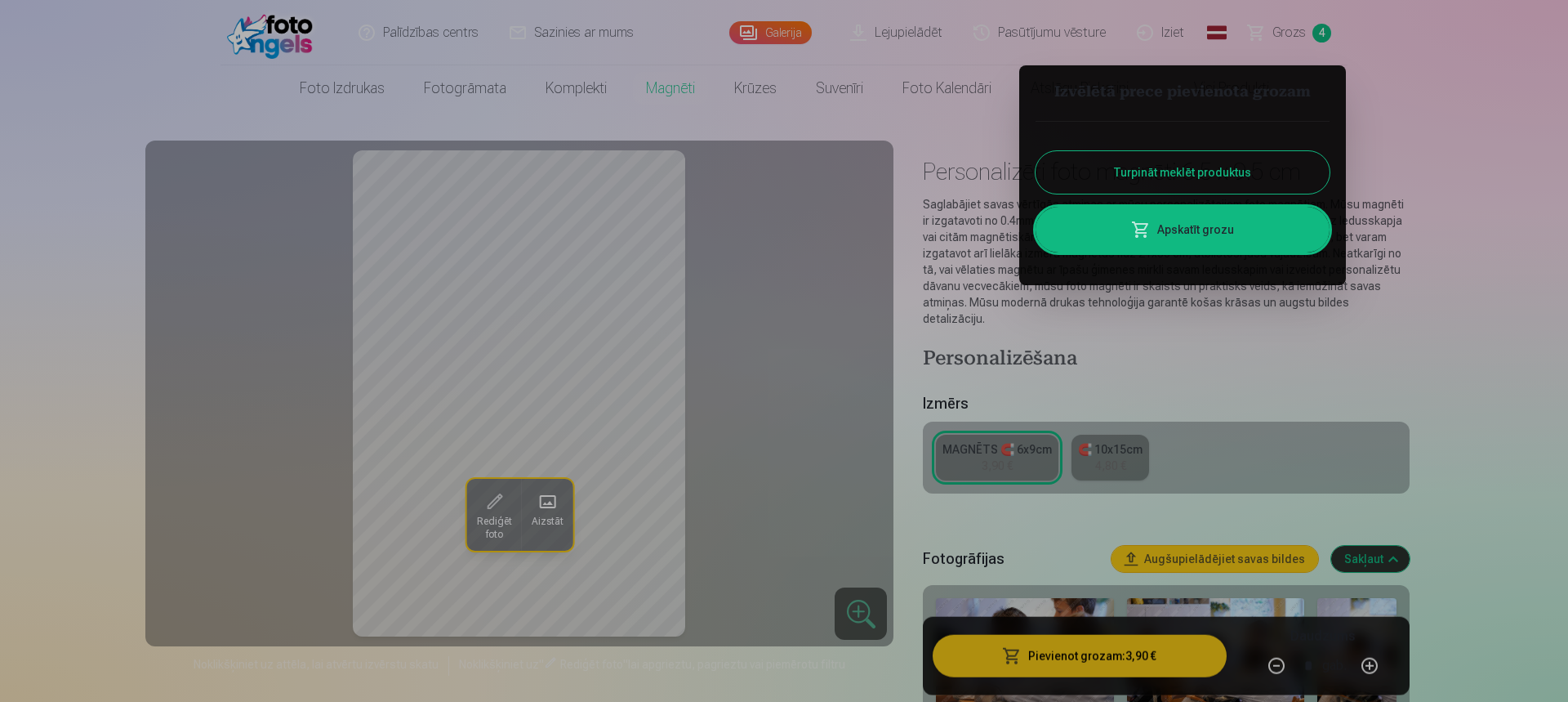
click at [460, 86] on div at bounding box center [784, 351] width 1568 height 702
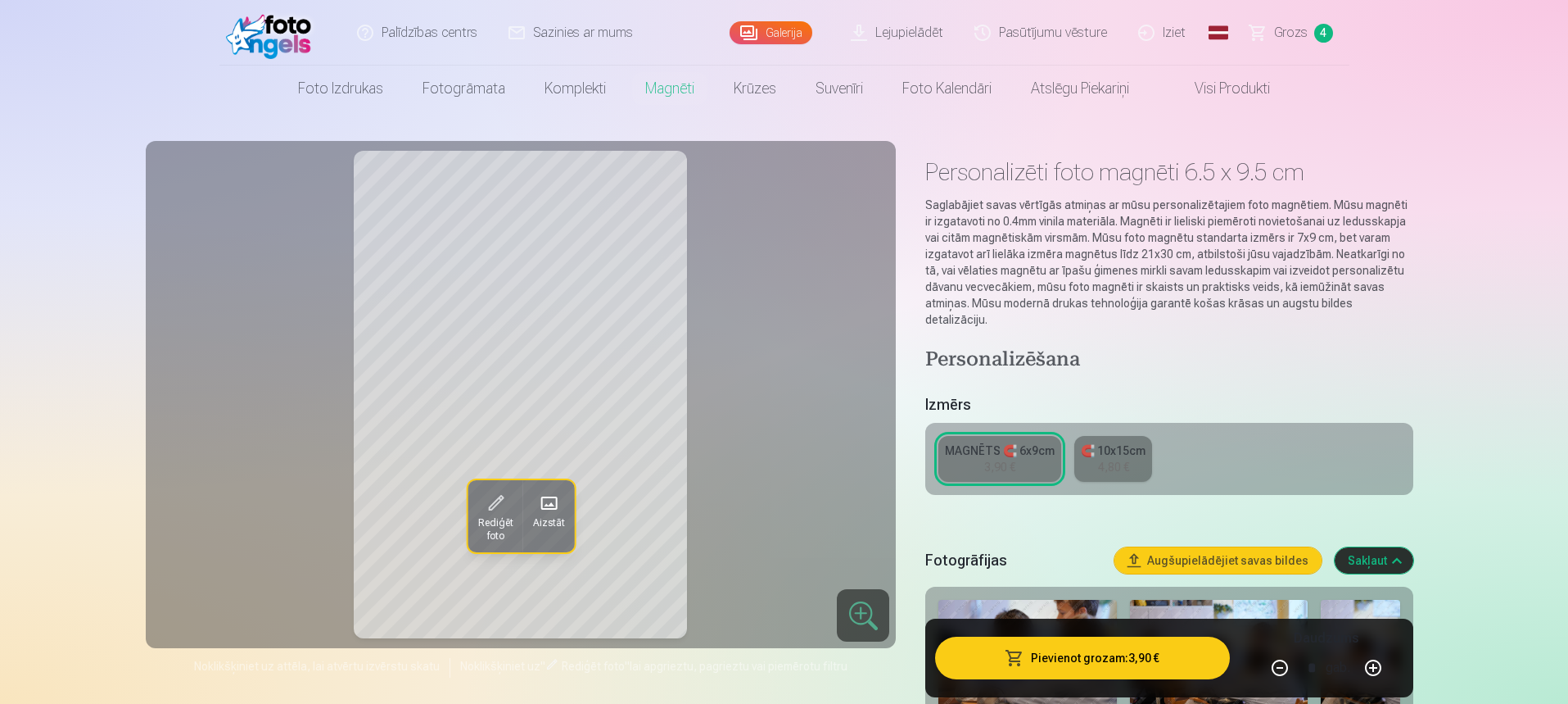
click at [1282, 25] on span "Grozs" at bounding box center [1291, 33] width 34 height 20
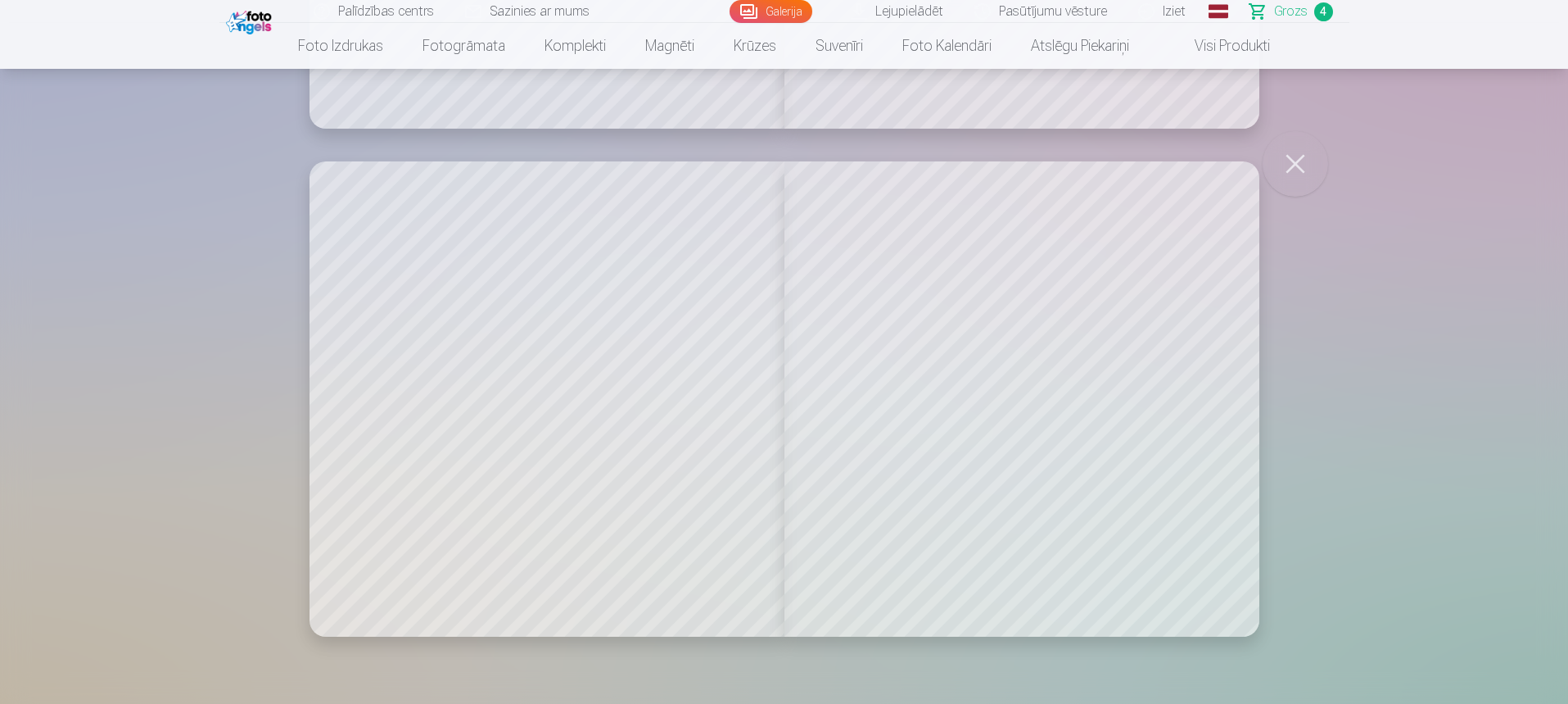
scroll to position [7625, 0]
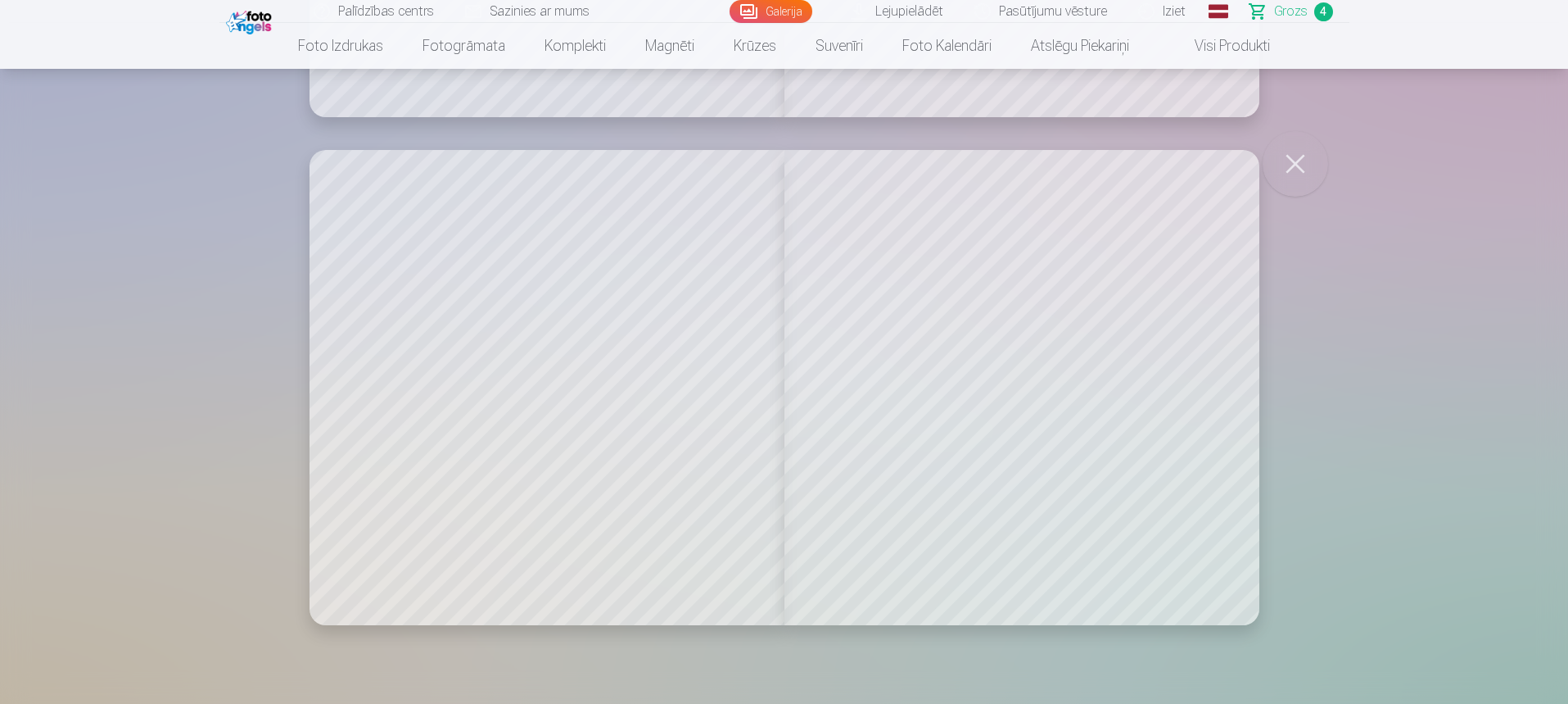
click at [1300, 15] on span "Grozs" at bounding box center [1291, 11] width 34 height 20
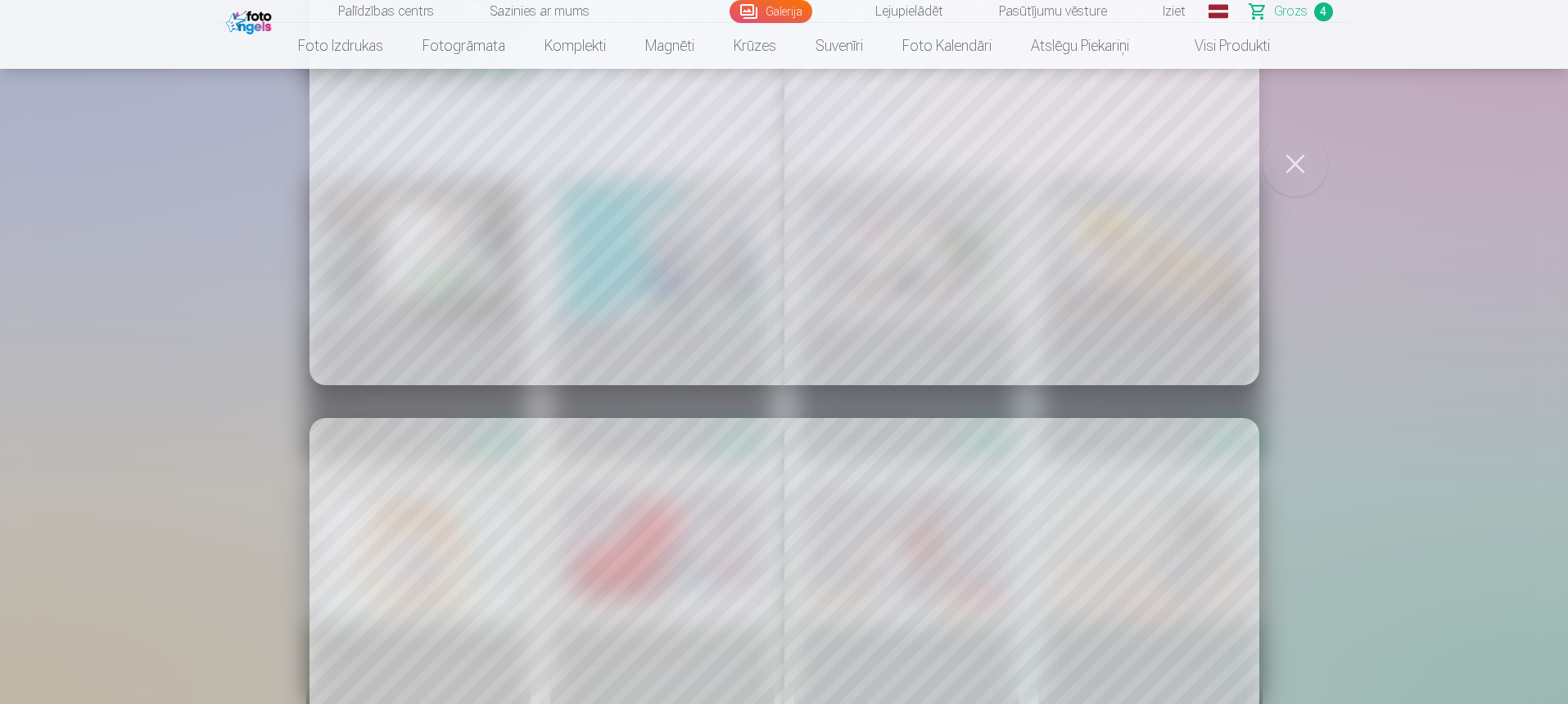
scroll to position [4752, 0]
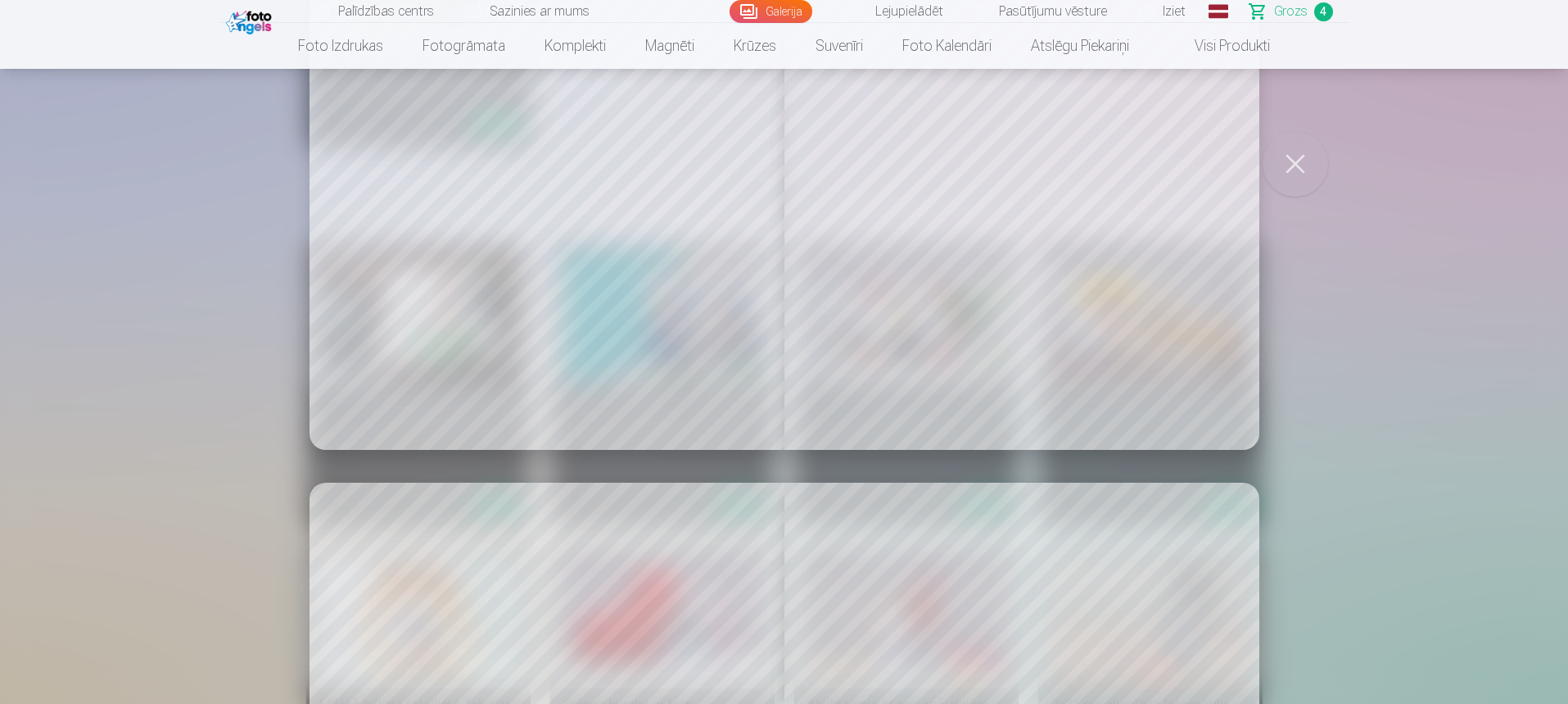
drag, startPoint x: 1282, startPoint y: 10, endPoint x: 1271, endPoint y: 24, distance: 17.8
click at [1282, 10] on span "Grozs" at bounding box center [1291, 11] width 34 height 20
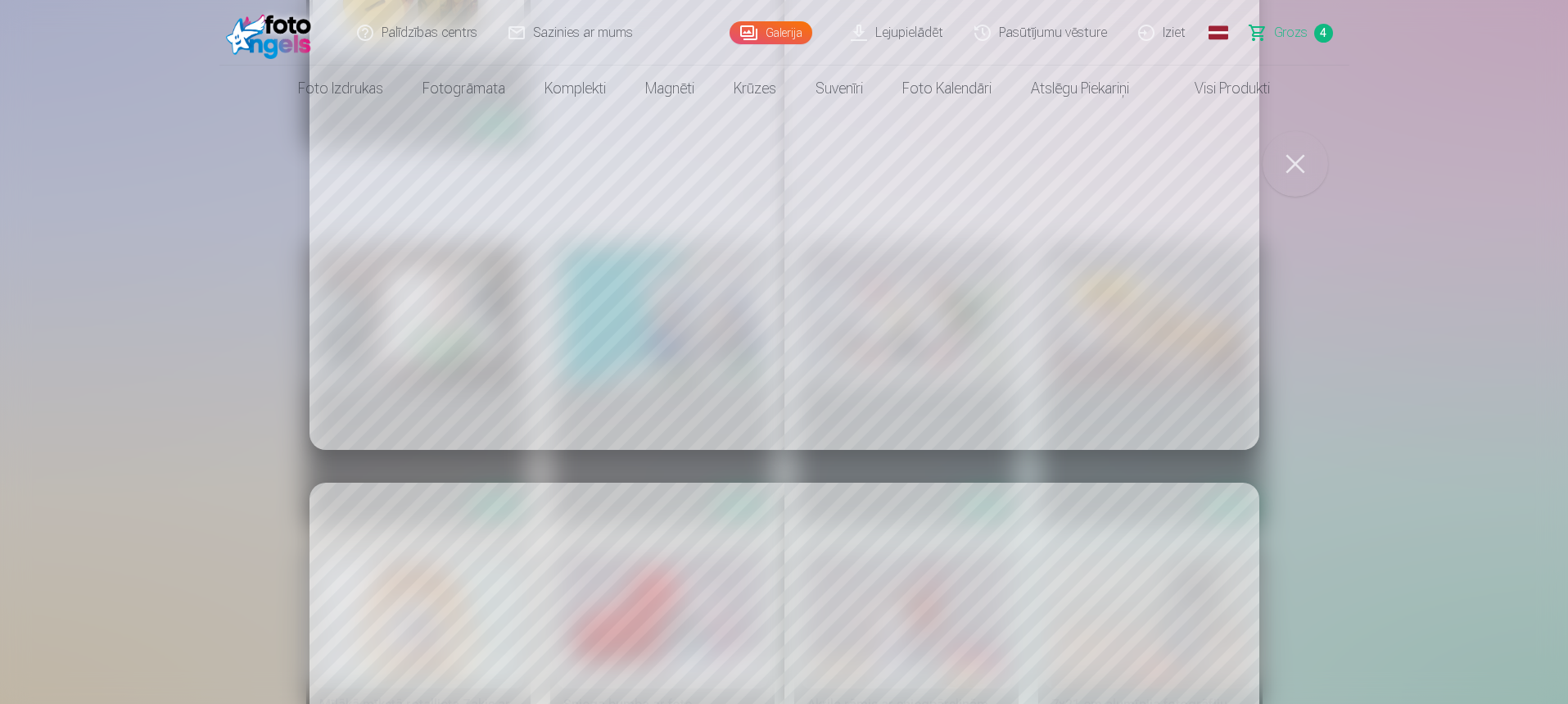
scroll to position [0, 0]
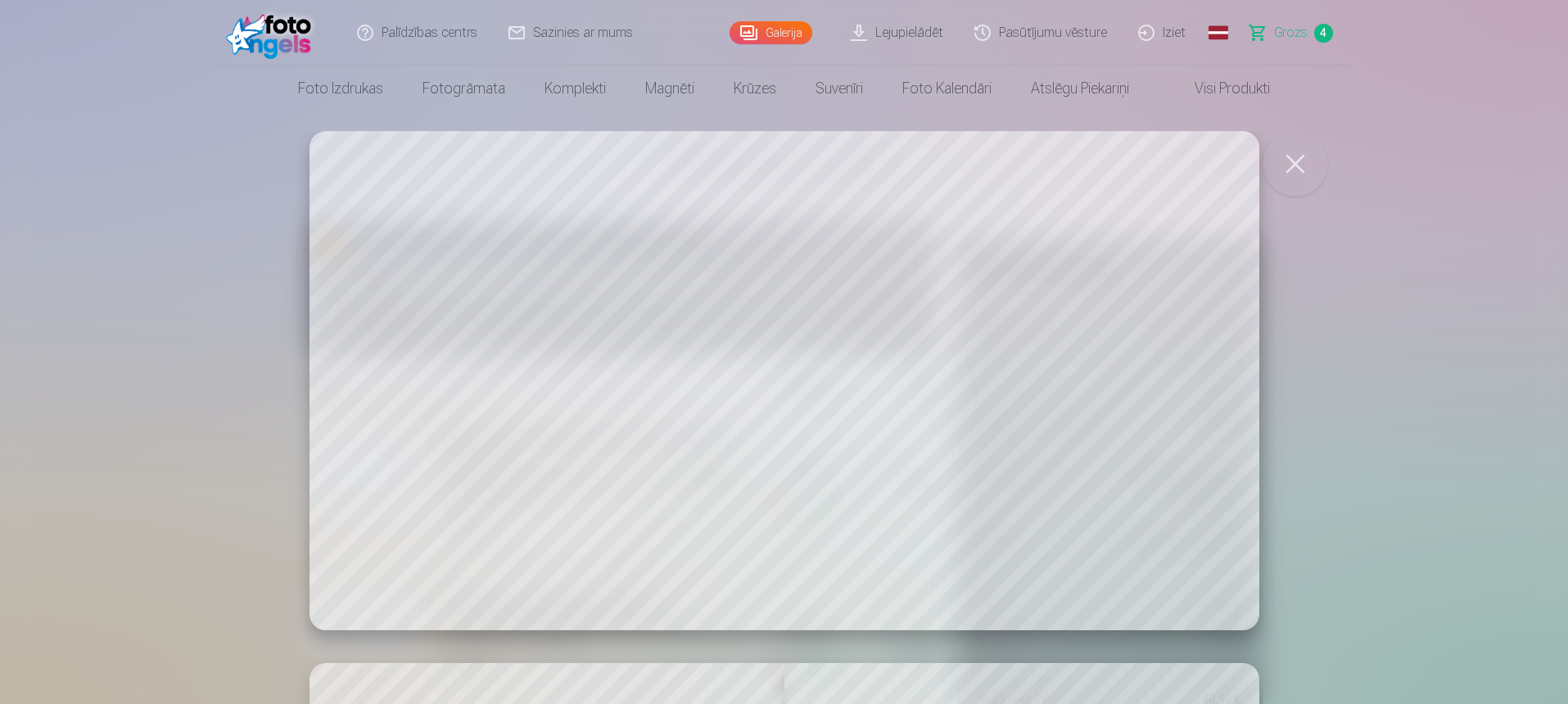
click at [1296, 34] on span "Grozs" at bounding box center [1291, 33] width 34 height 20
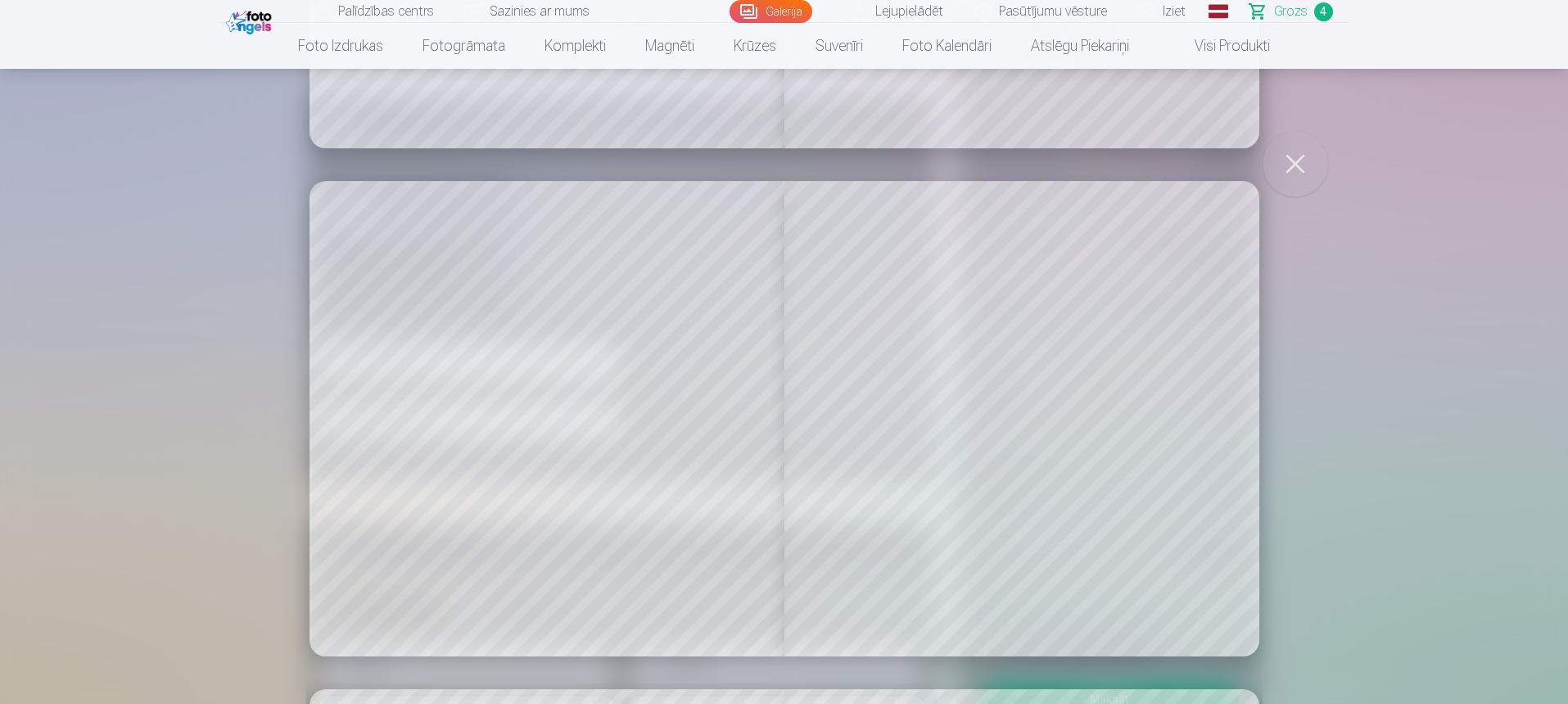
scroll to position [906, 0]
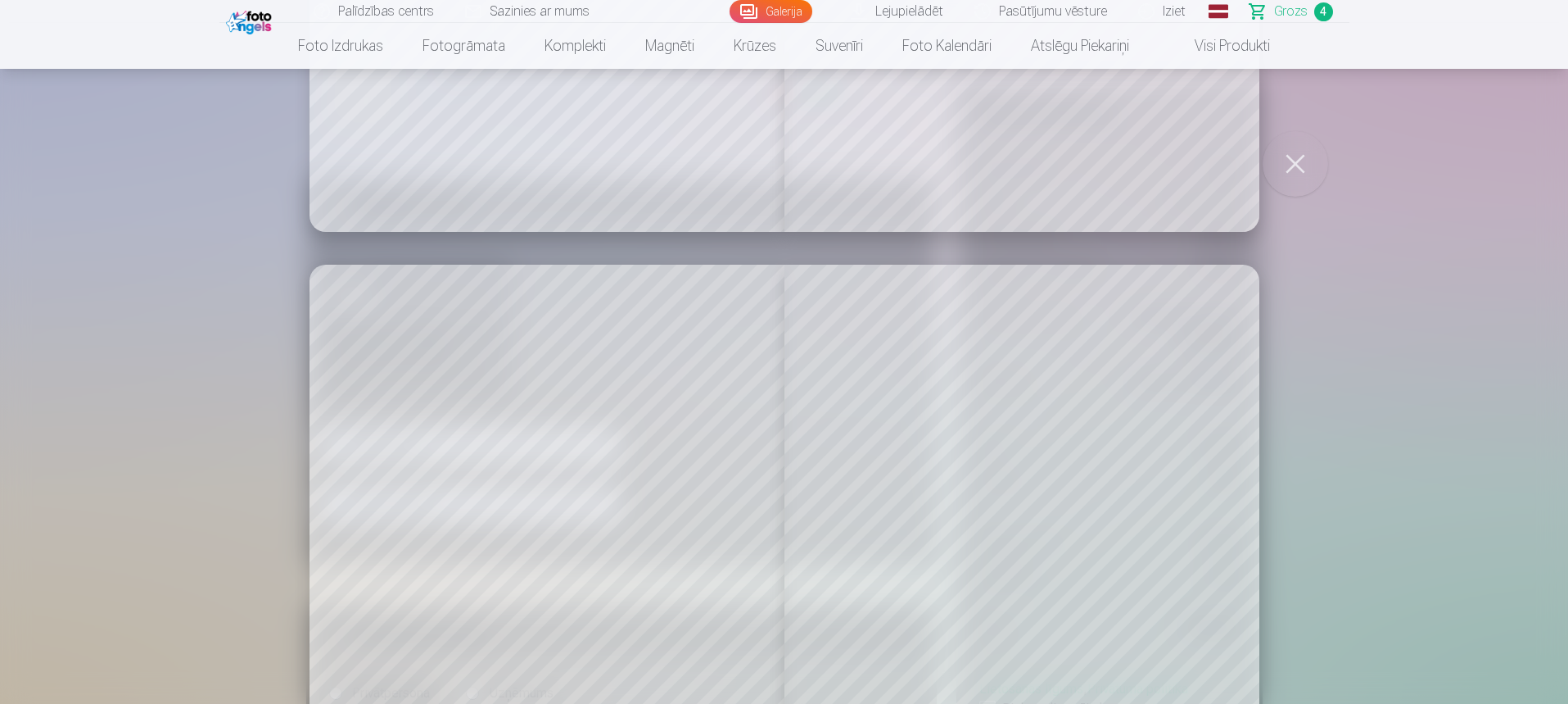
click at [1274, 8] on link "Grozs 4" at bounding box center [1292, 11] width 115 height 23
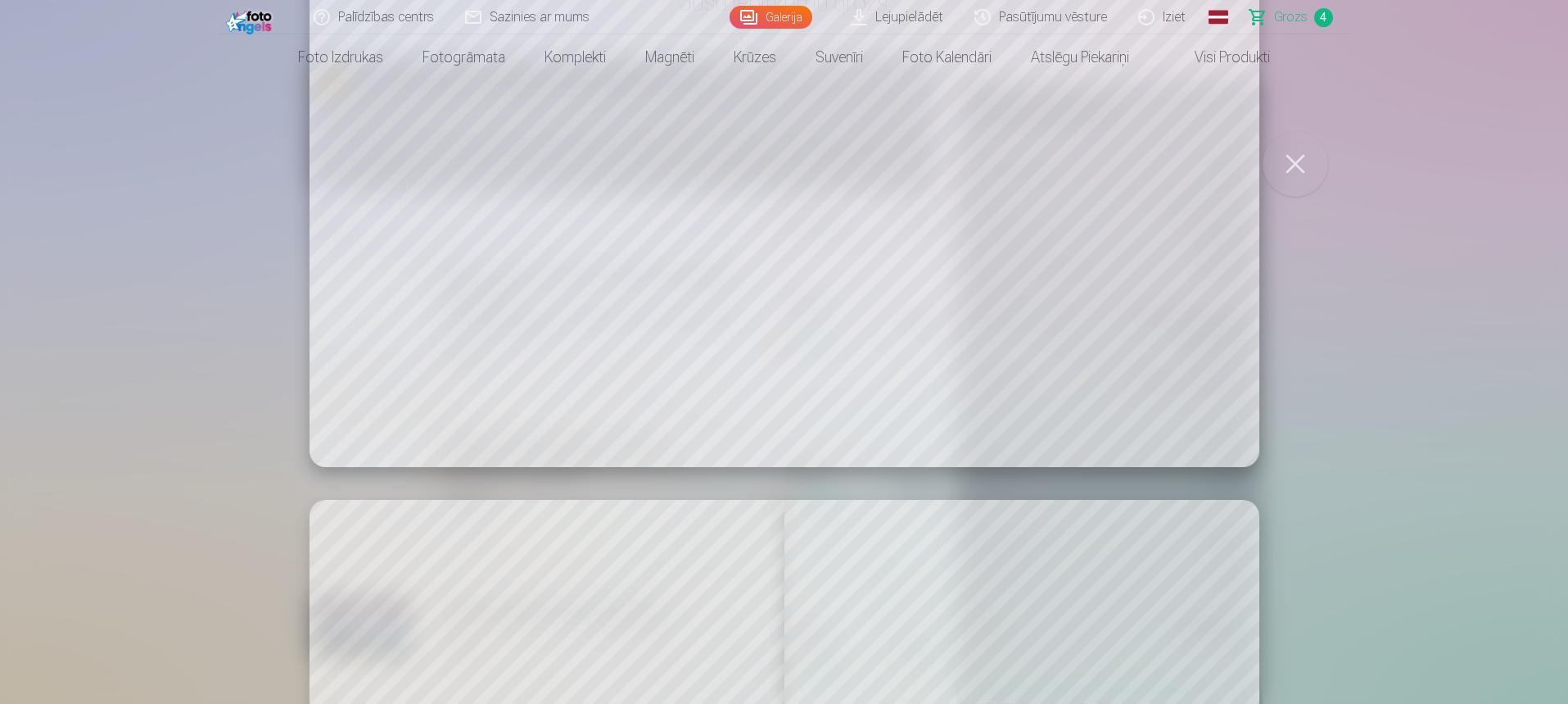
scroll to position [0, 0]
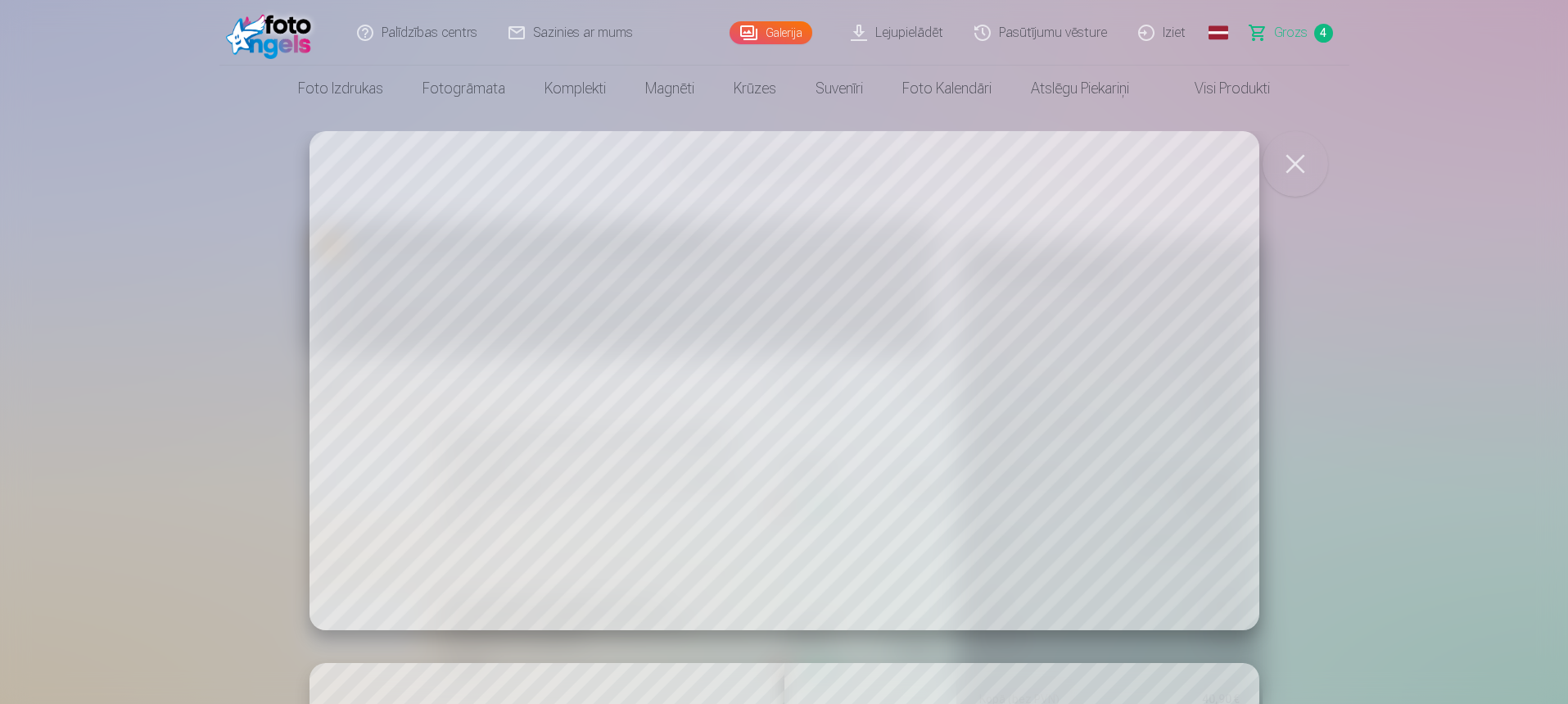
click at [1286, 30] on span "Grozs" at bounding box center [1291, 33] width 34 height 20
click at [1300, 32] on span "Grozs" at bounding box center [1291, 33] width 34 height 20
click at [1293, 160] on button "button" at bounding box center [1296, 164] width 65 height 66
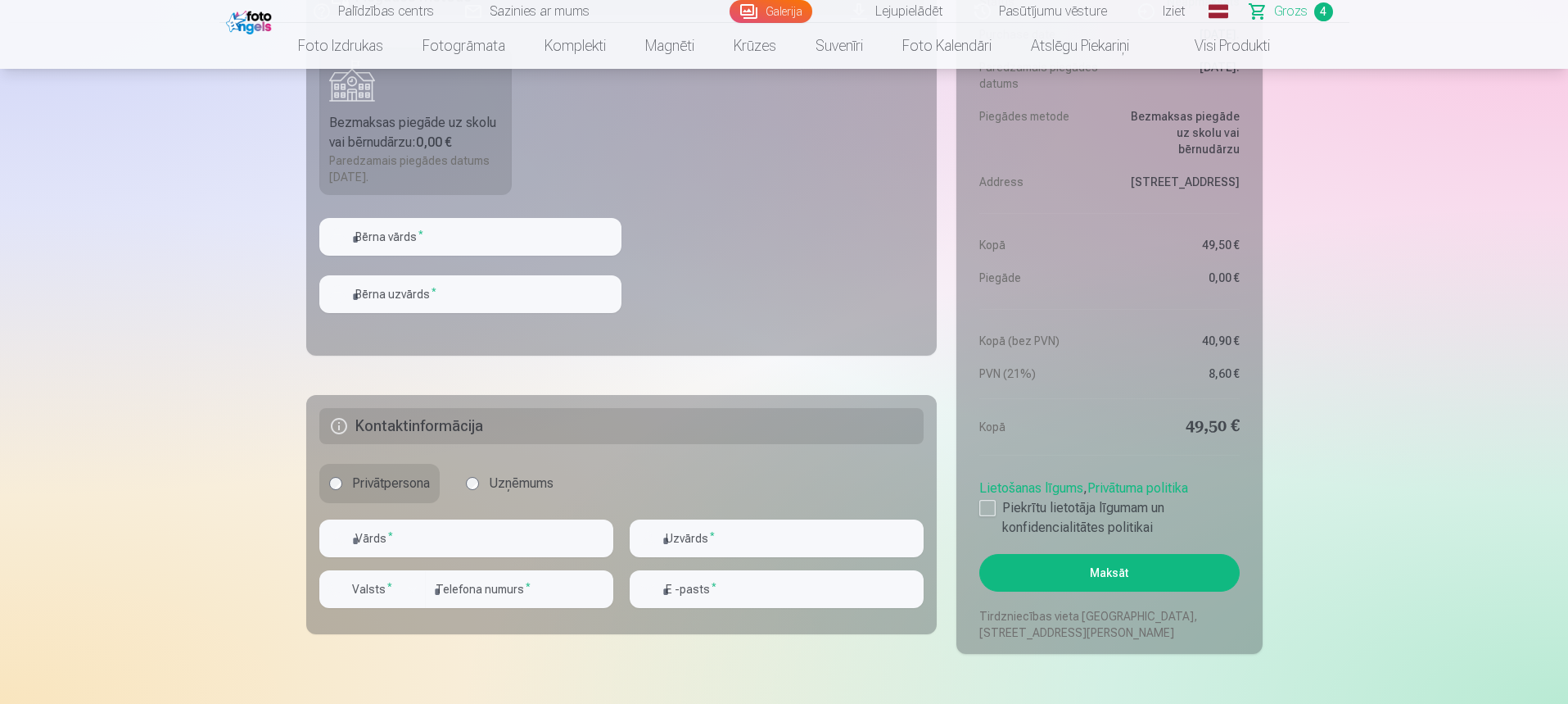
scroll to position [1147, 0]
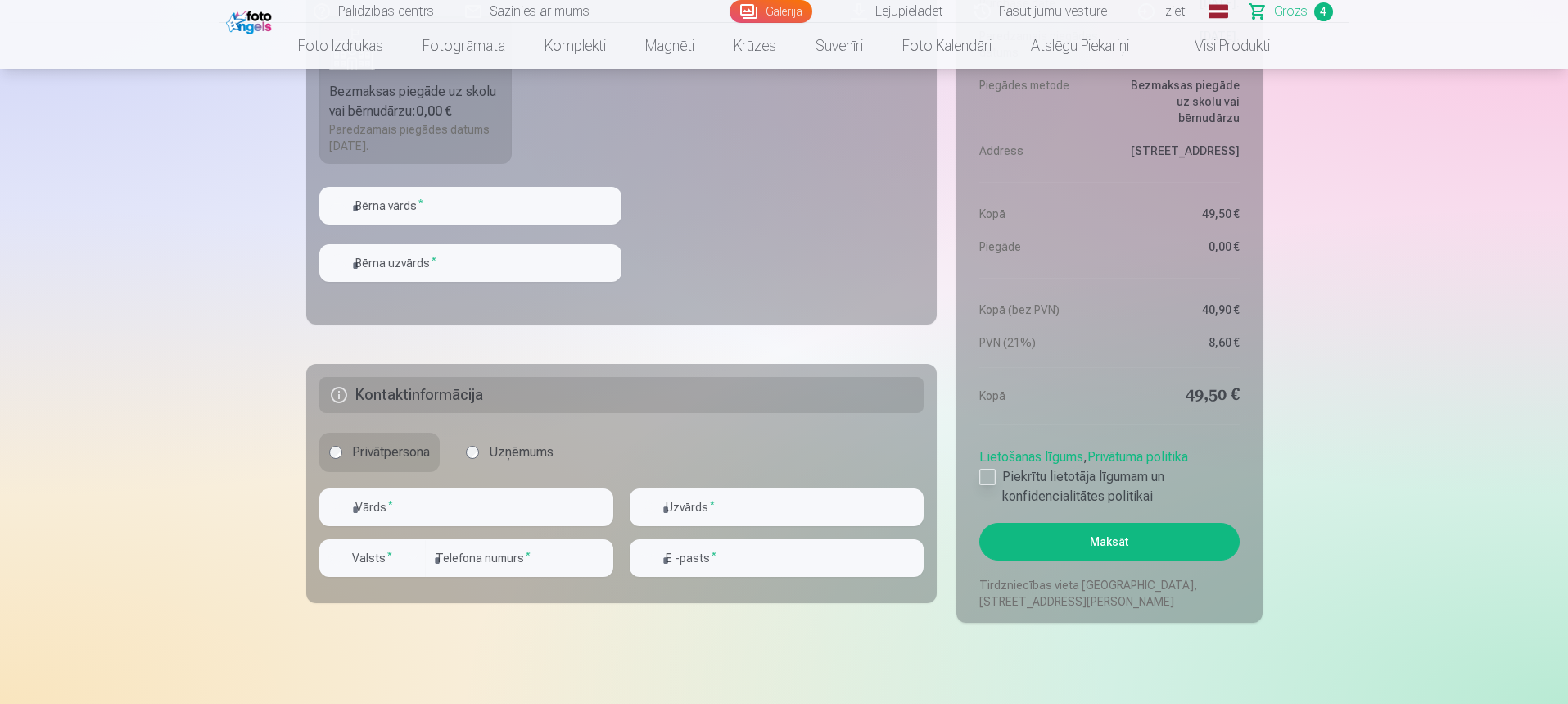
drag, startPoint x: 986, startPoint y: 476, endPoint x: 1039, endPoint y: 493, distance: 55.7
click at [987, 476] on div at bounding box center [988, 477] width 17 height 17
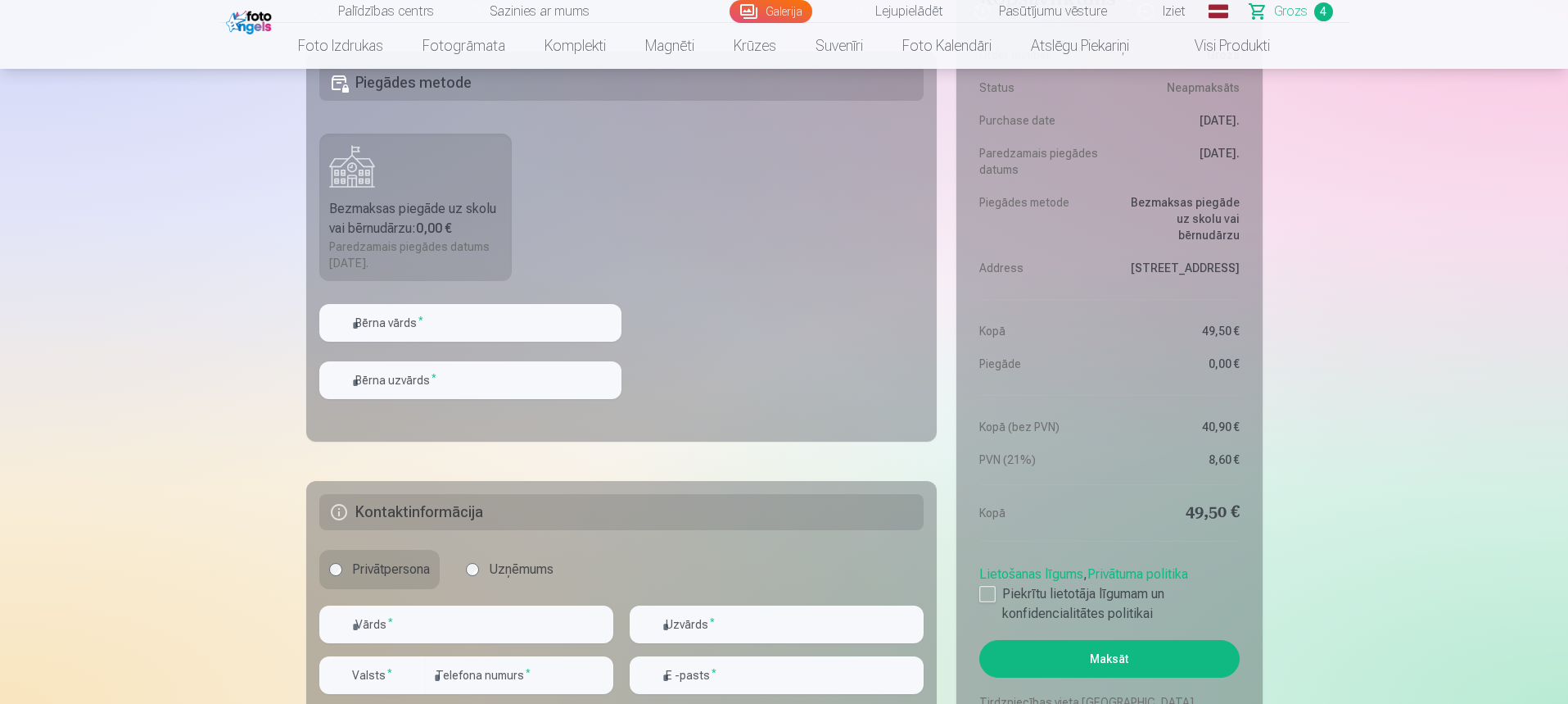
scroll to position [983, 0]
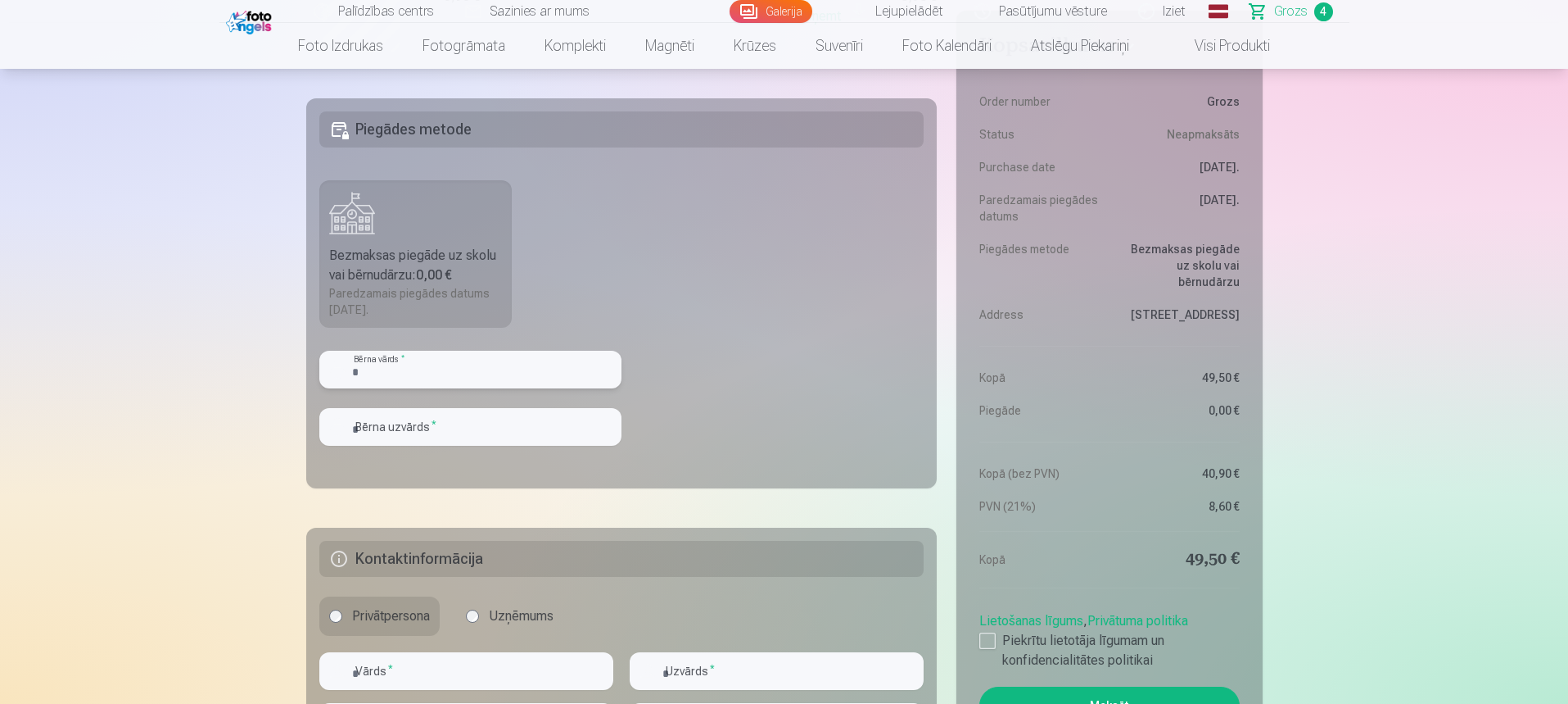
click at [468, 364] on input "text" at bounding box center [470, 370] width 302 height 37
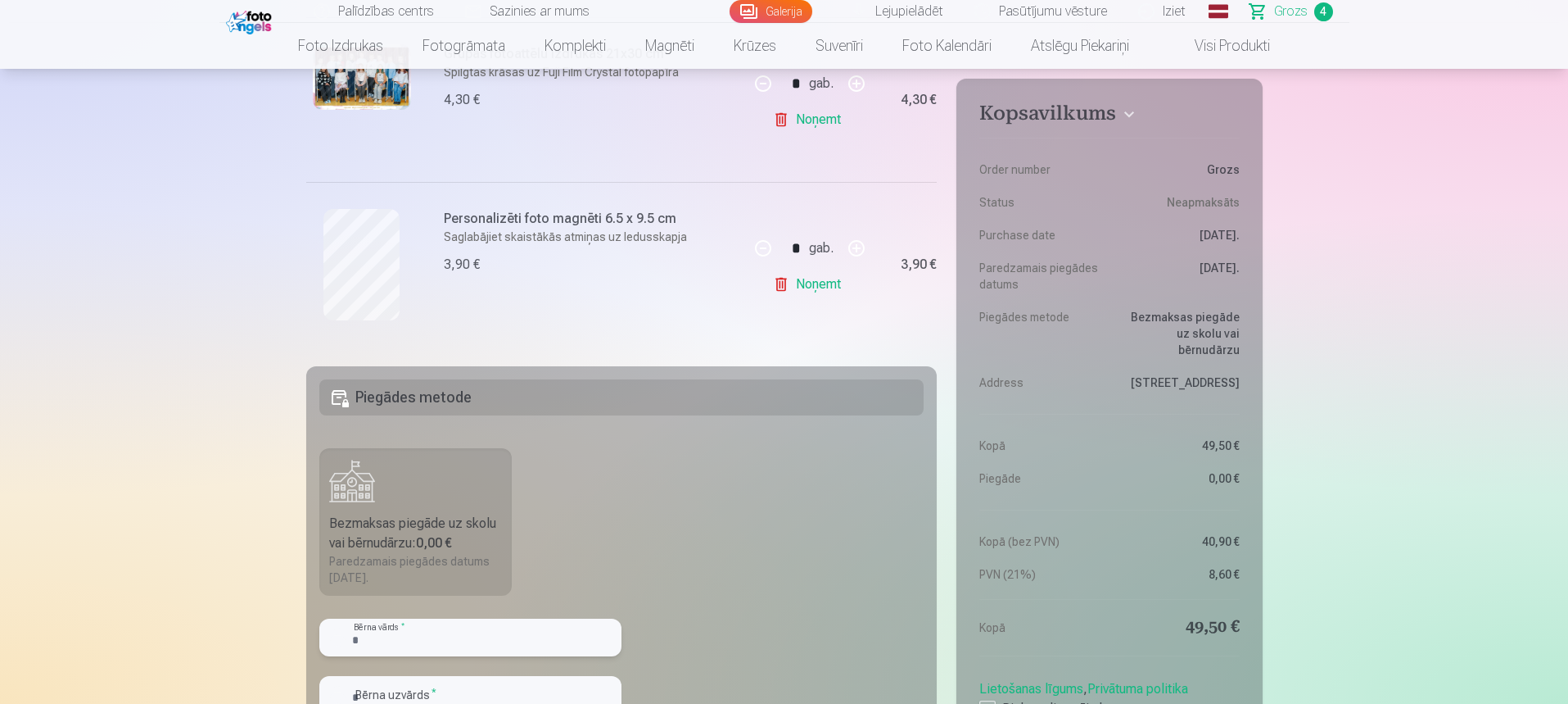
scroll to position [738, 0]
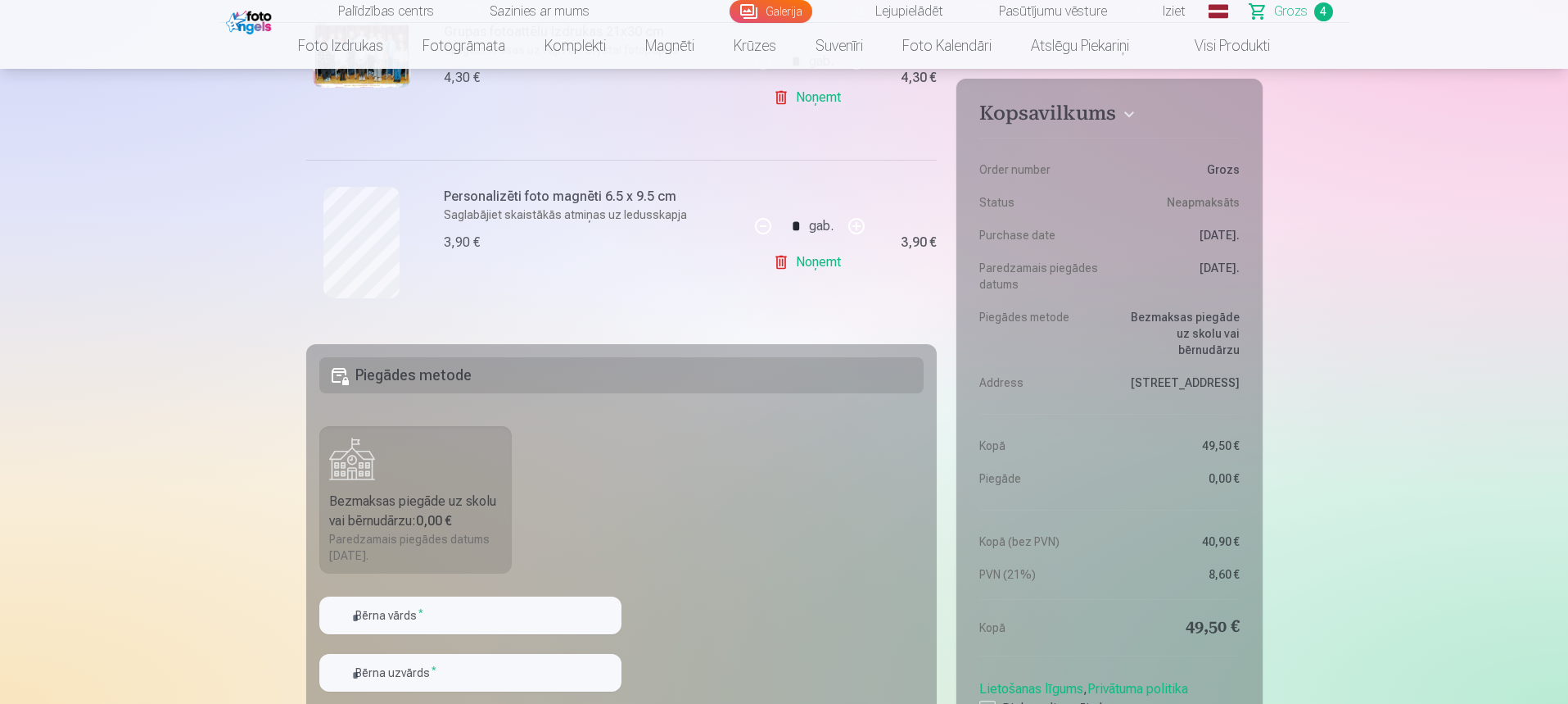
click at [1279, 16] on span "Grozs" at bounding box center [1291, 11] width 34 height 20
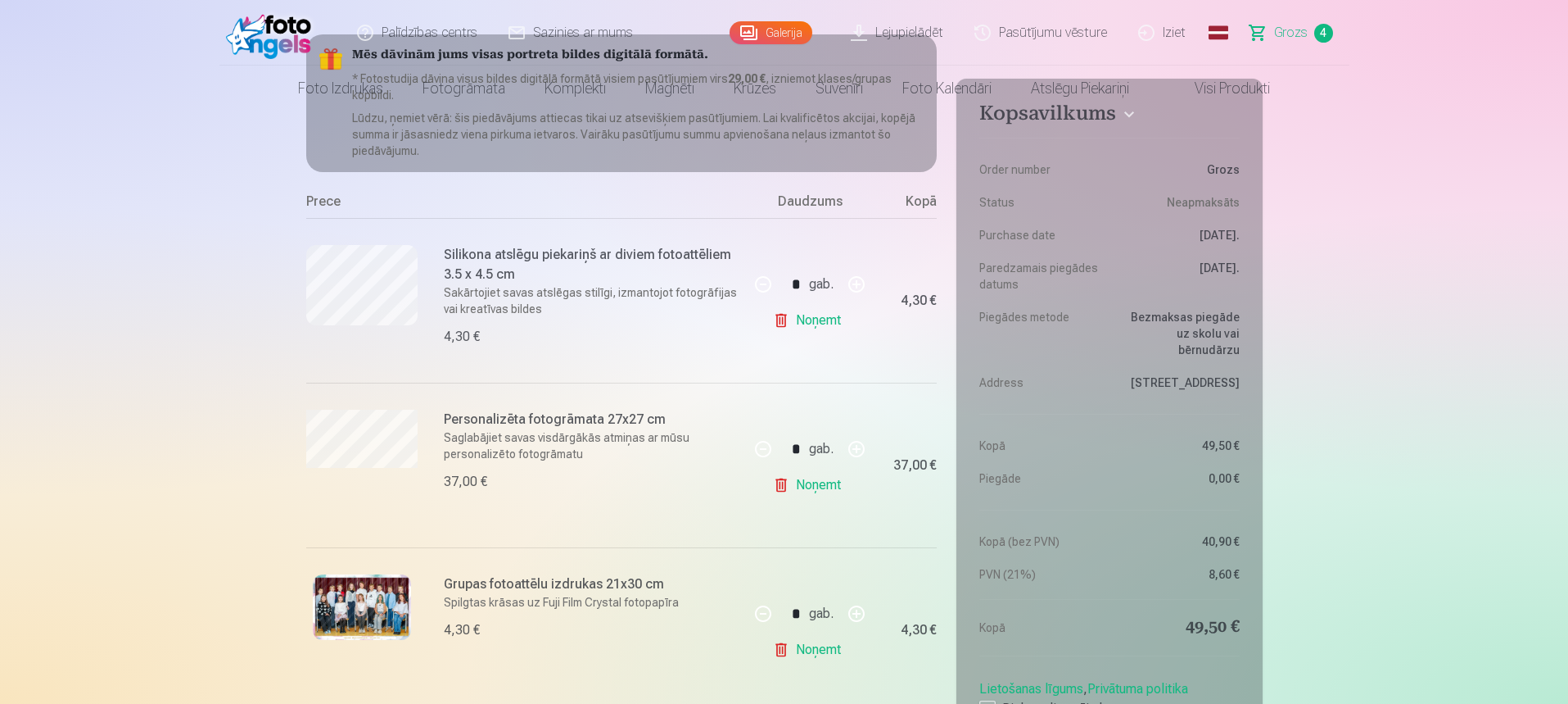
scroll to position [246, 0]
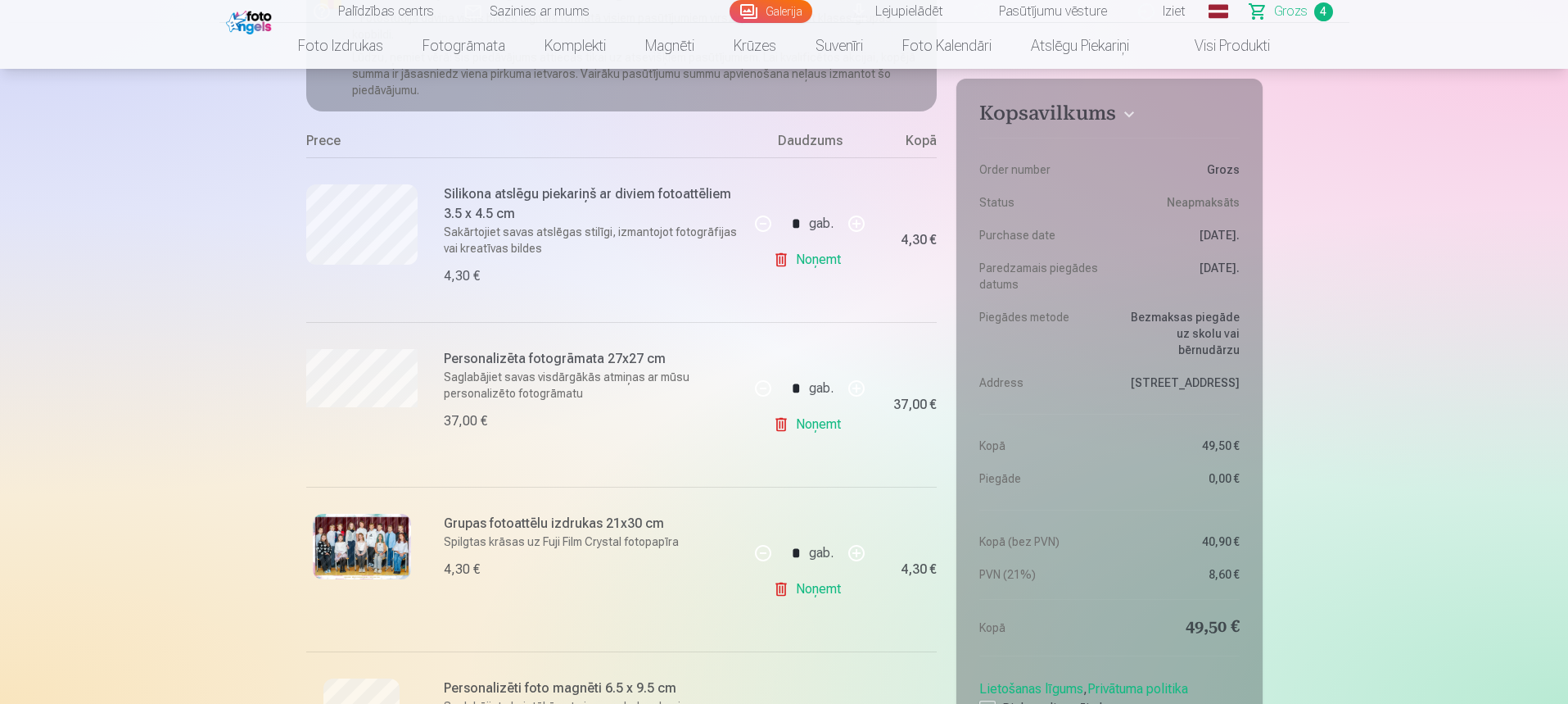
click at [797, 425] on link "Noņemt" at bounding box center [810, 424] width 75 height 33
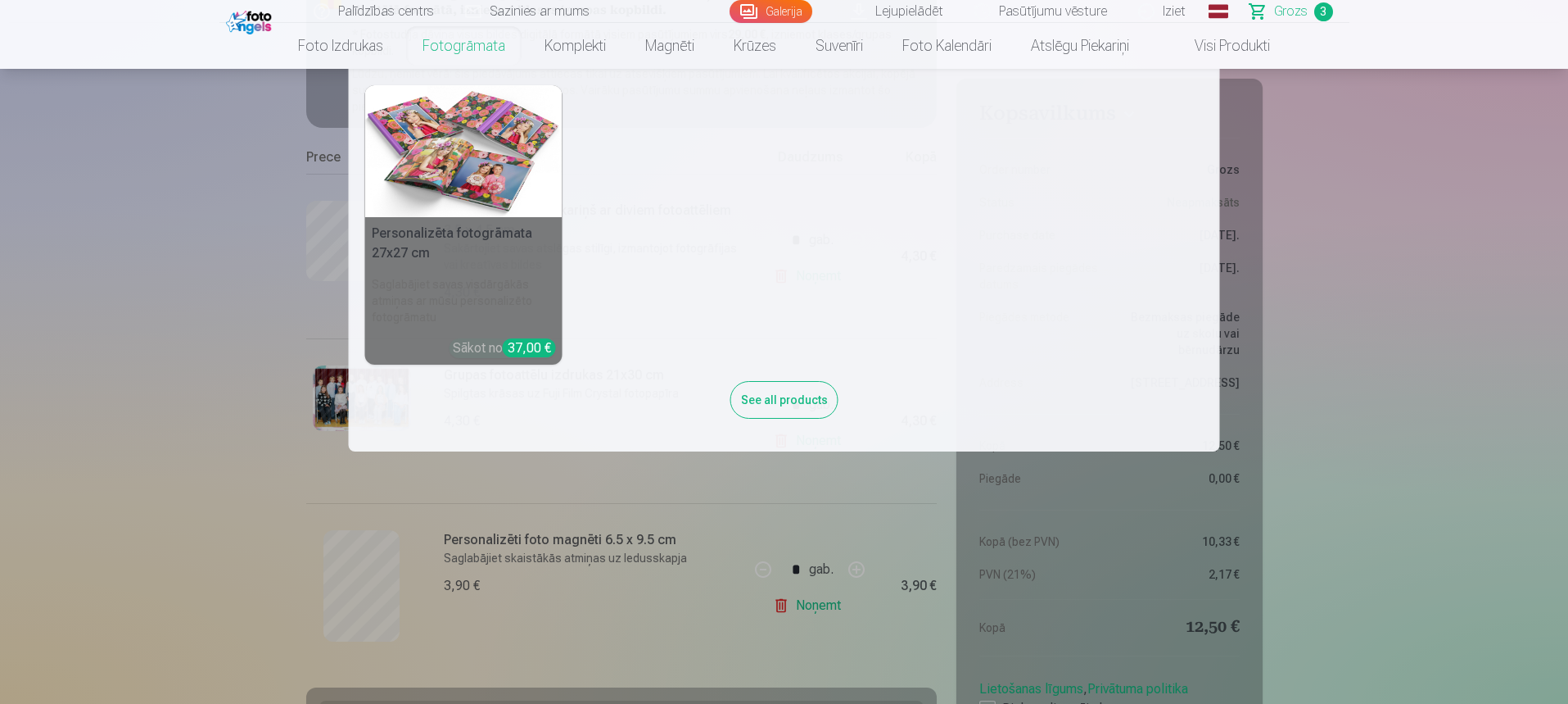
click at [473, 50] on link "Fotogrāmata" at bounding box center [464, 46] width 122 height 46
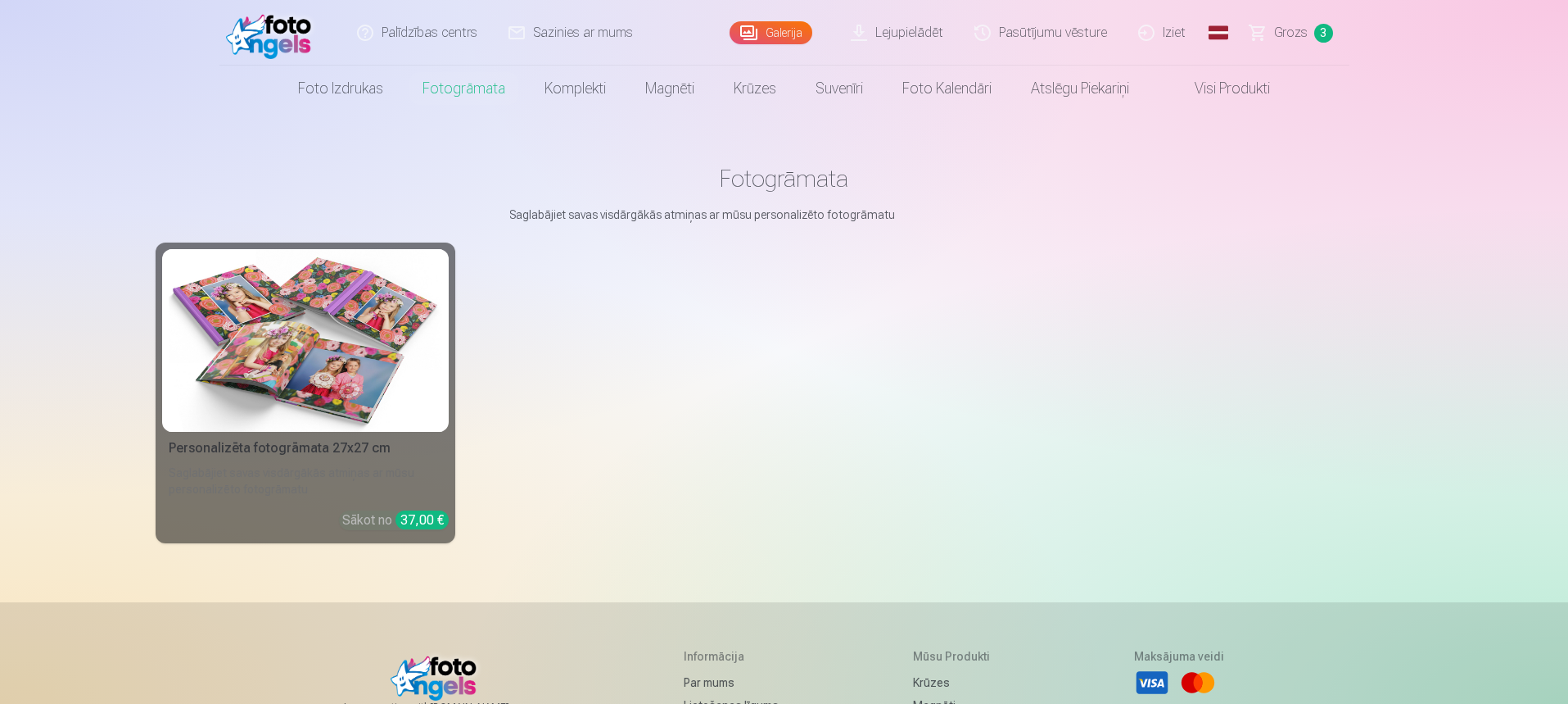
click at [579, 37] on link "Sazinies ar mums" at bounding box center [572, 33] width 155 height 66
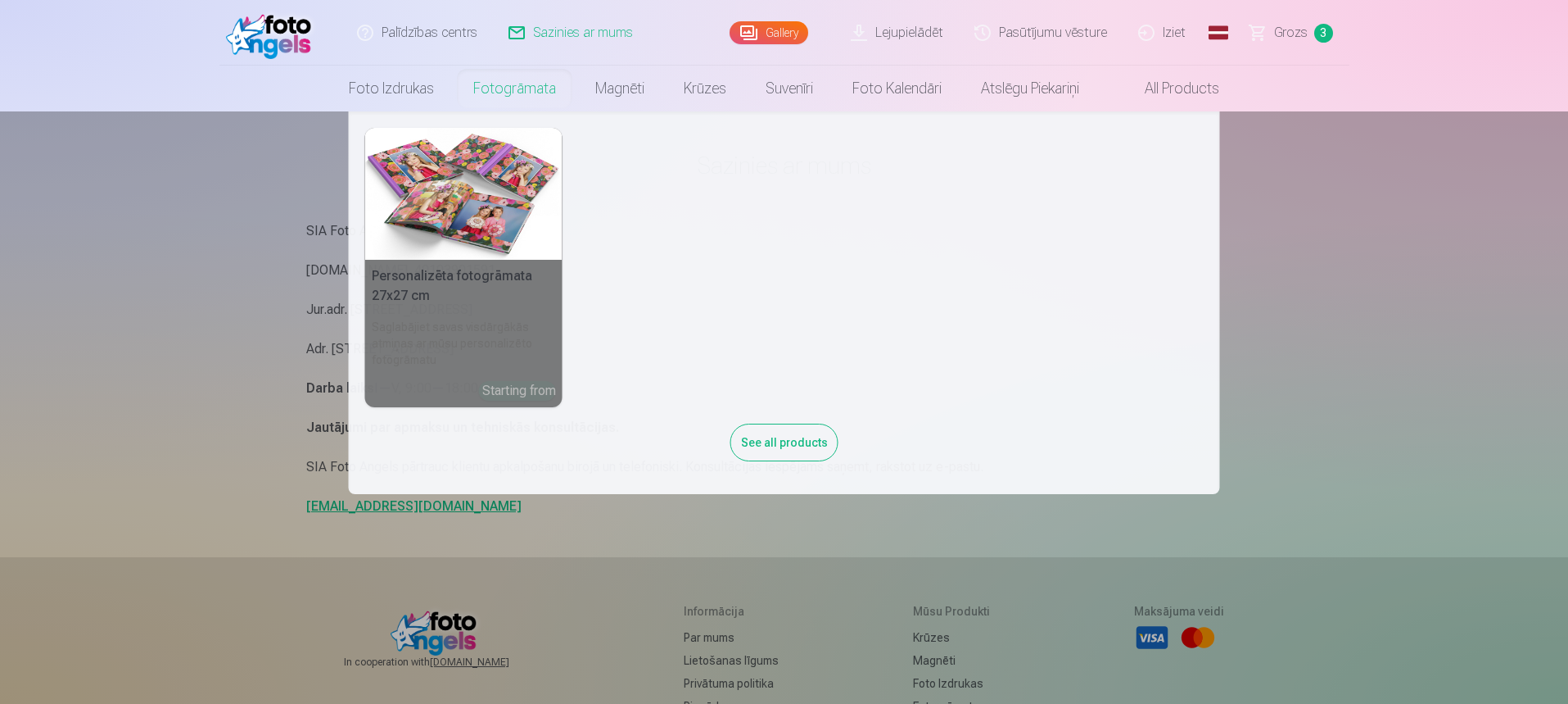
click at [512, 102] on link "Fotogrāmata" at bounding box center [515, 88] width 122 height 46
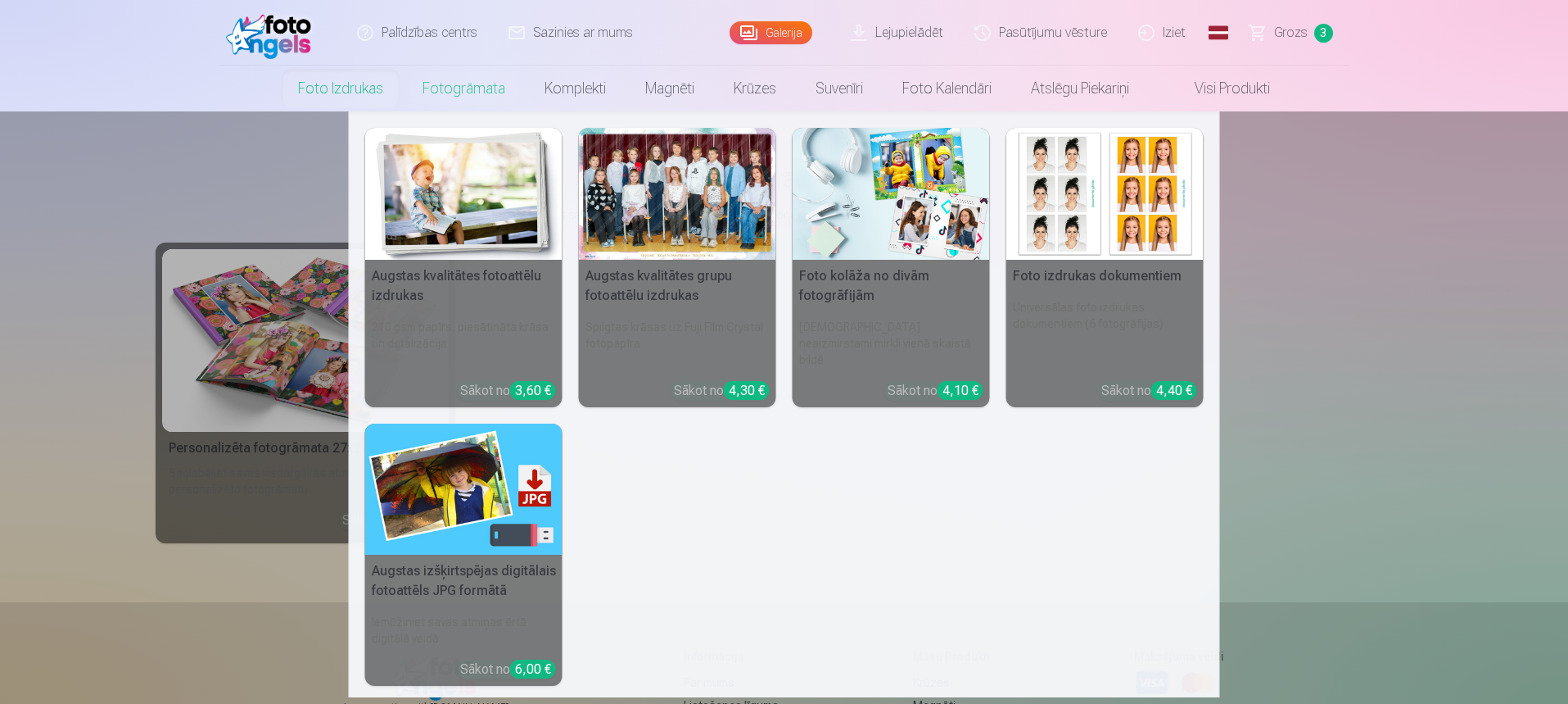
click at [462, 183] on img at bounding box center [463, 194] width 197 height 132
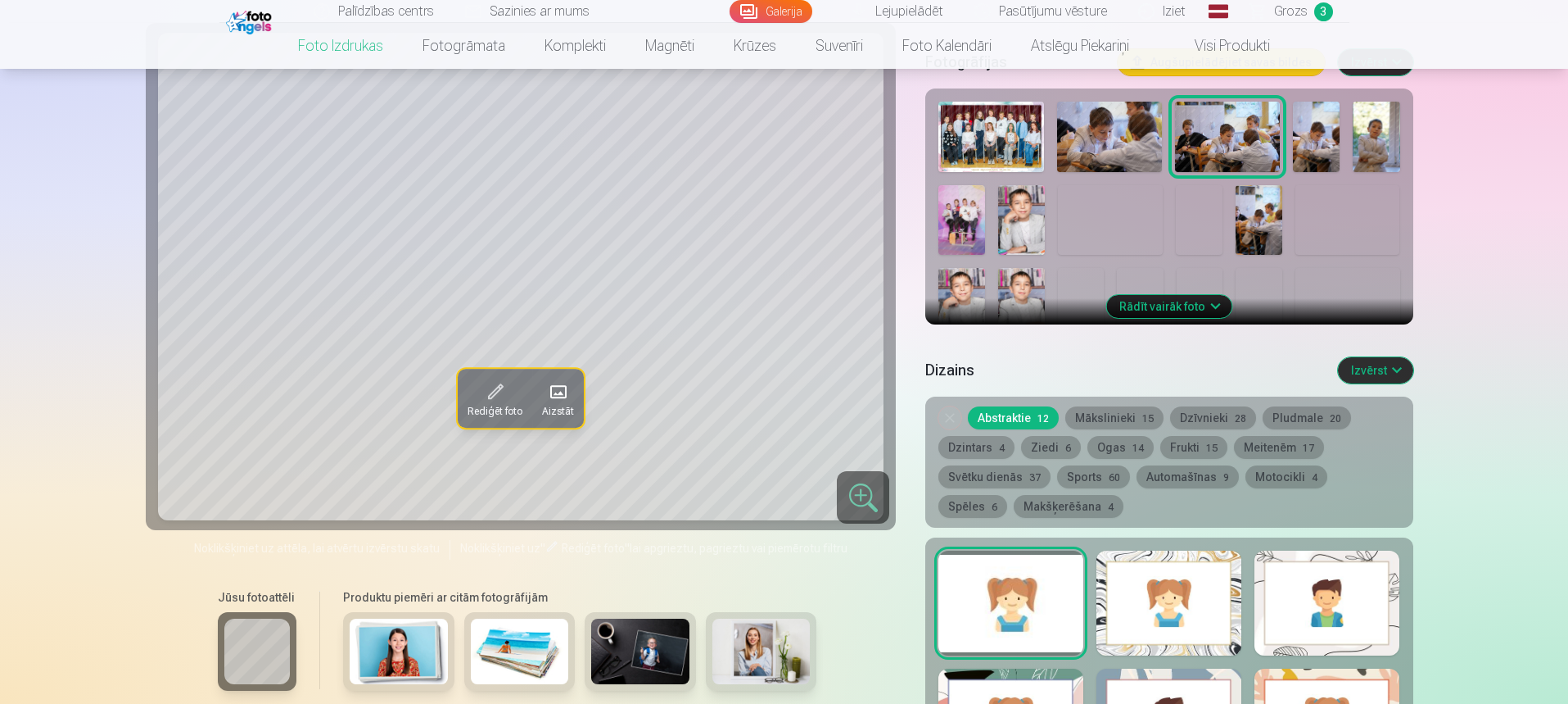
scroll to position [574, 0]
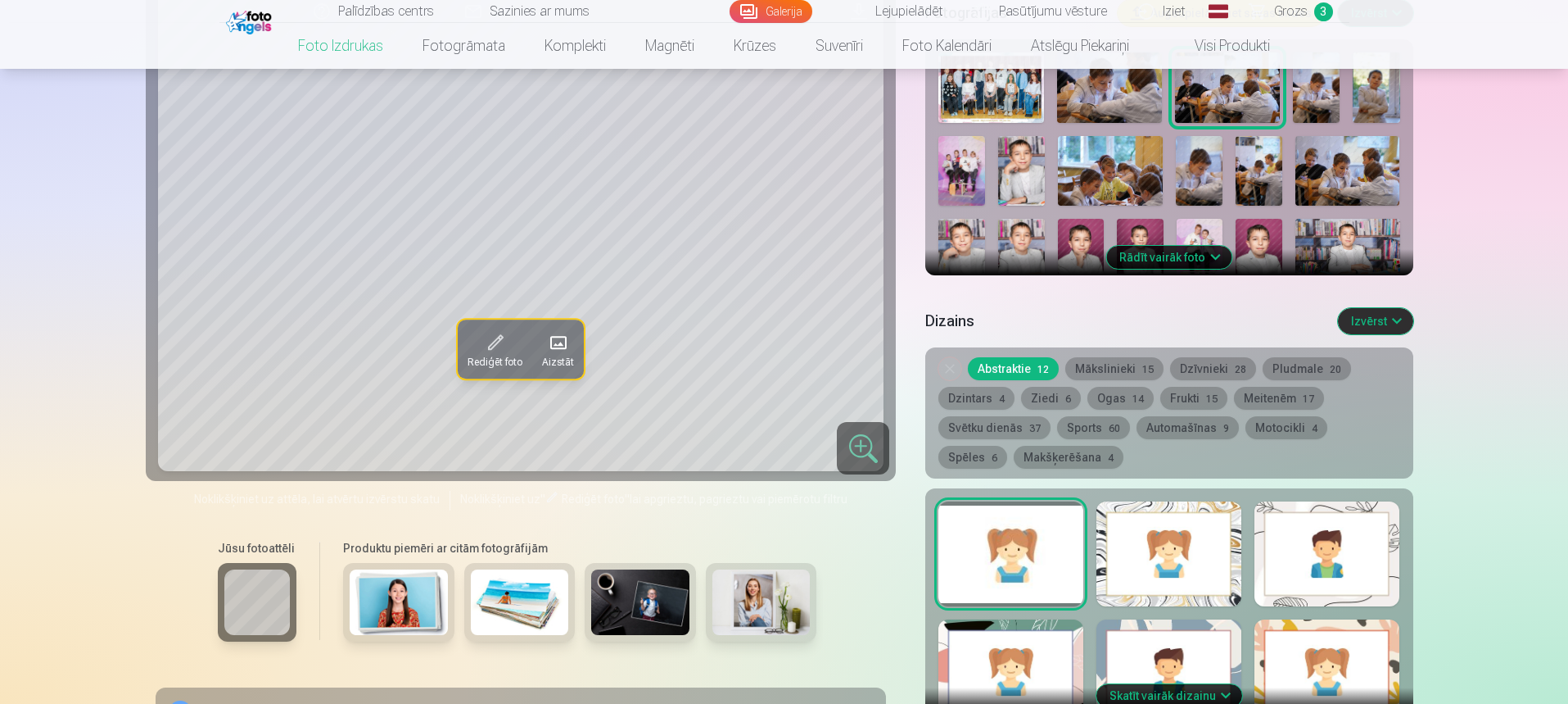
click at [1091, 366] on button "Mākslinieki 15" at bounding box center [1114, 369] width 98 height 23
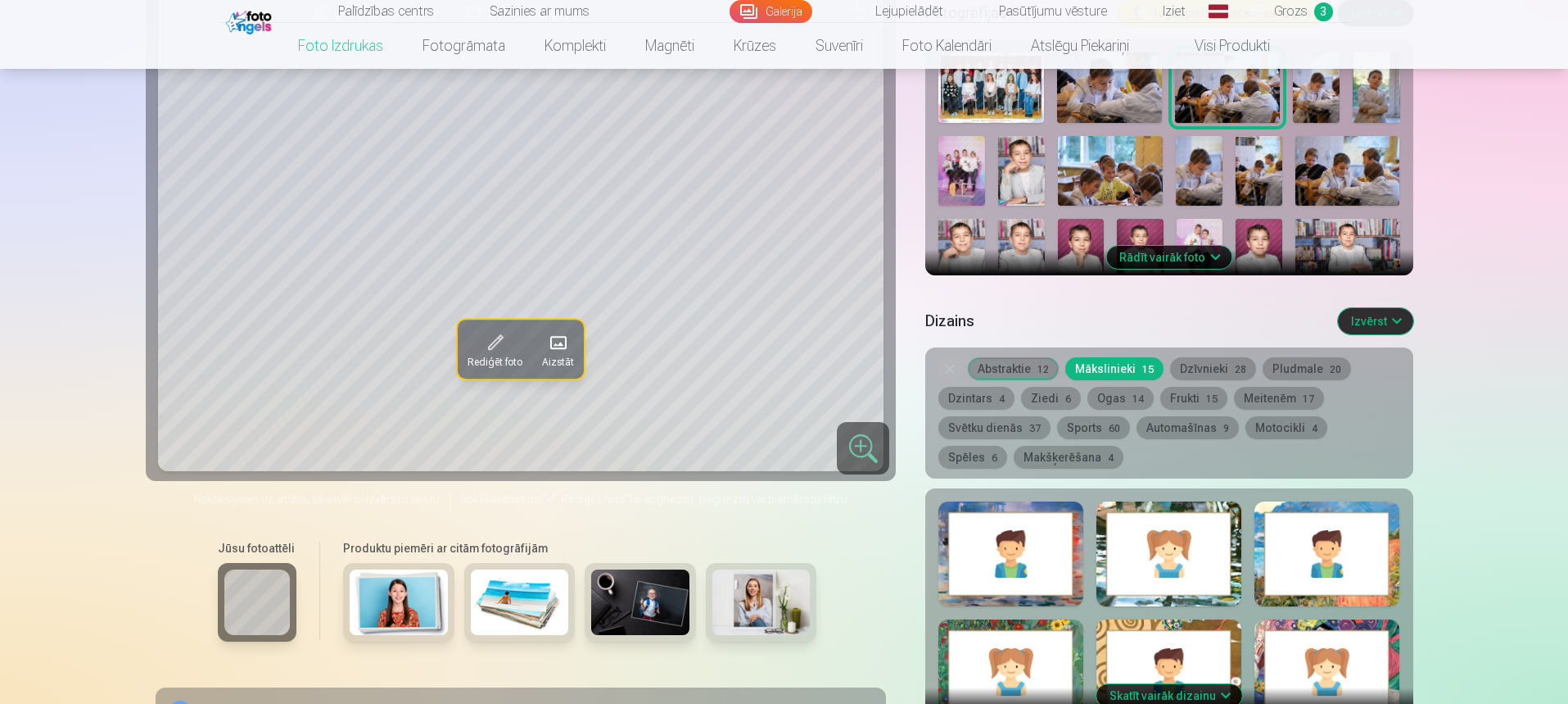
click at [1027, 364] on button "Abstraktie 12" at bounding box center [1012, 369] width 91 height 23
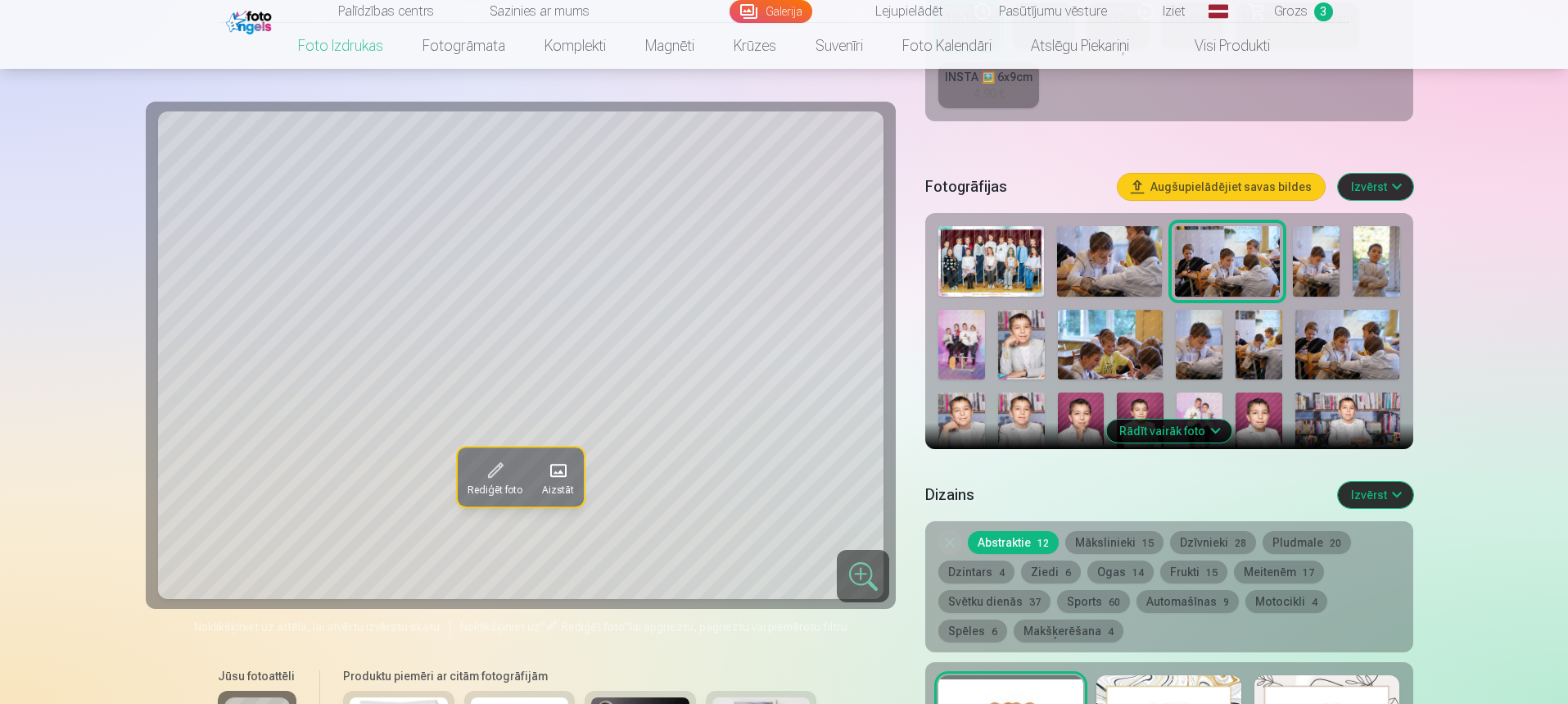
scroll to position [328, 0]
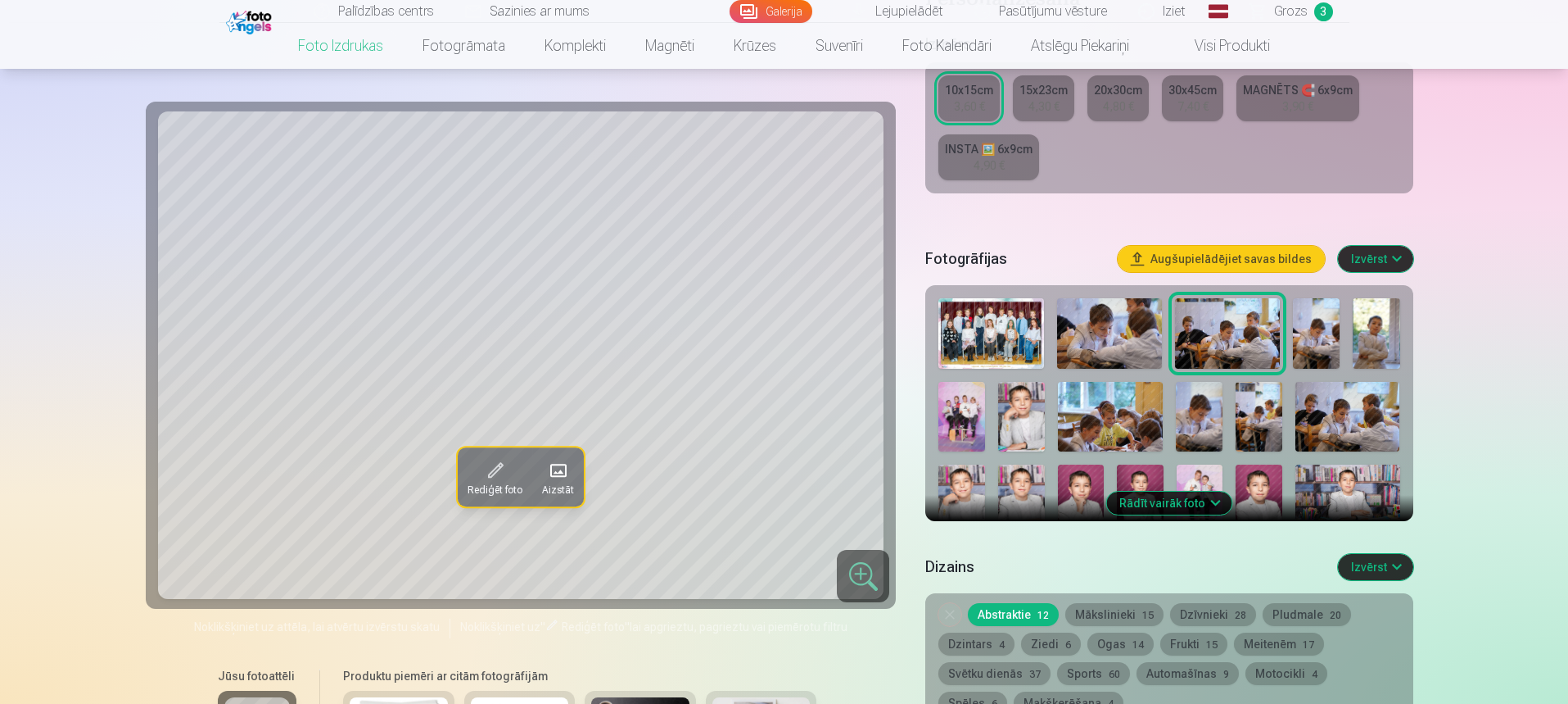
click at [982, 356] on img at bounding box center [991, 333] width 105 height 70
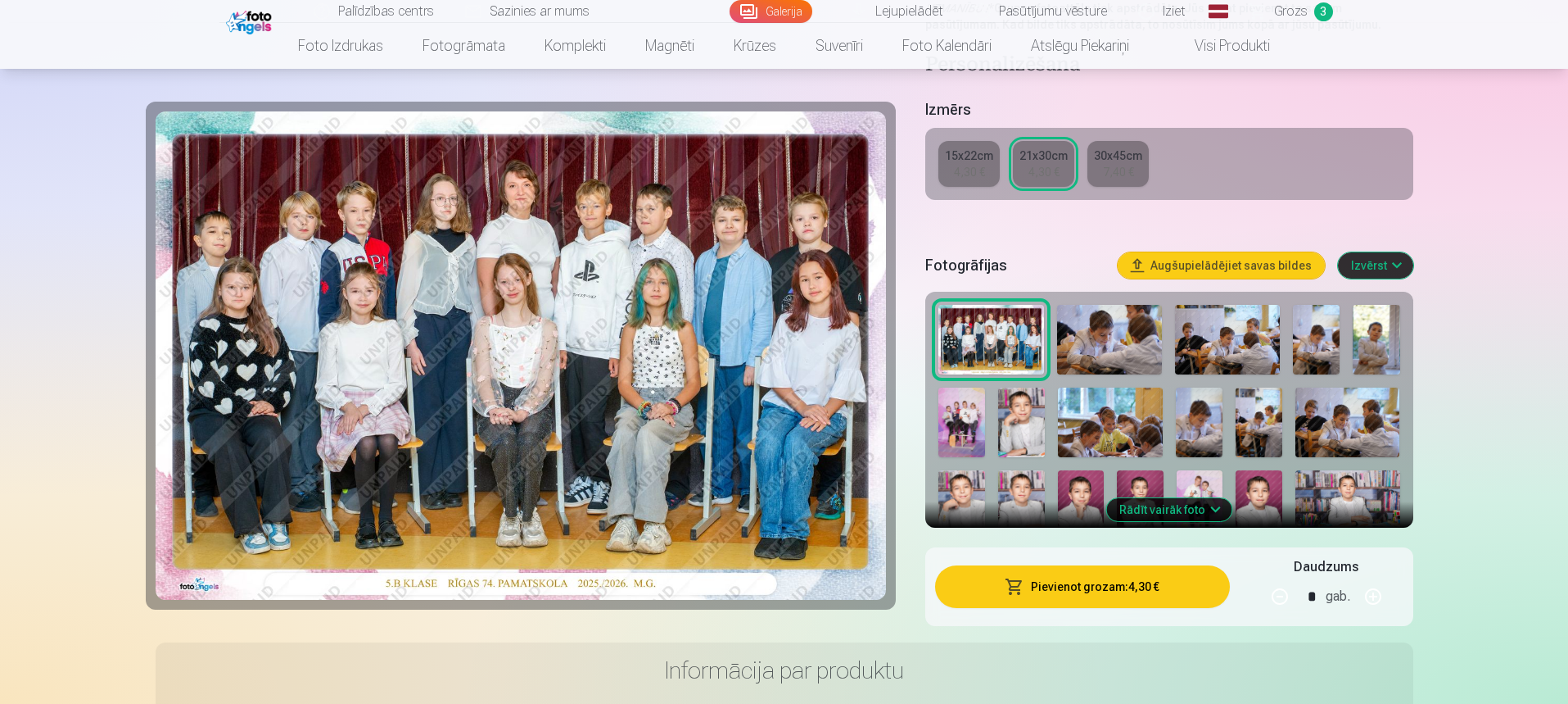
scroll to position [328, 0]
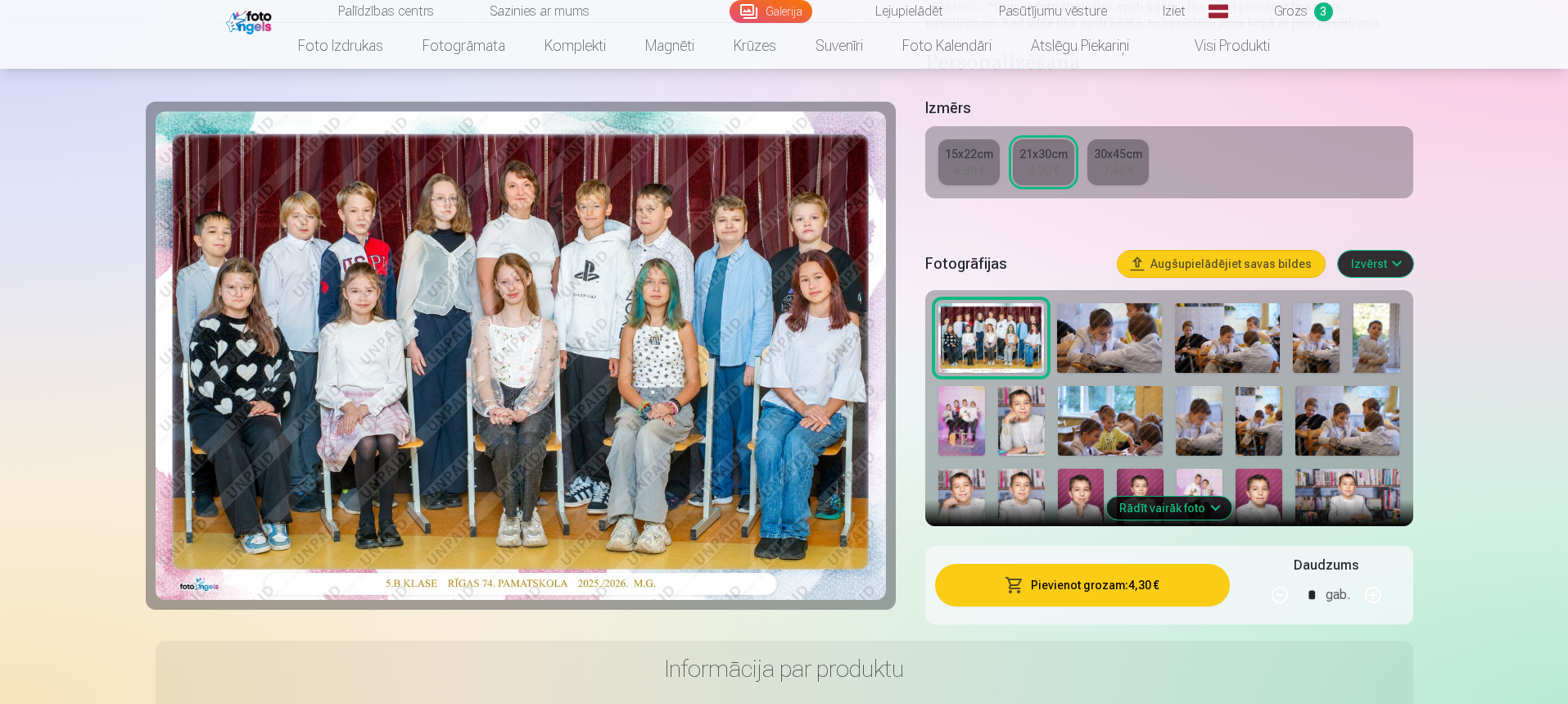
click at [1102, 327] on img at bounding box center [1110, 338] width 105 height 70
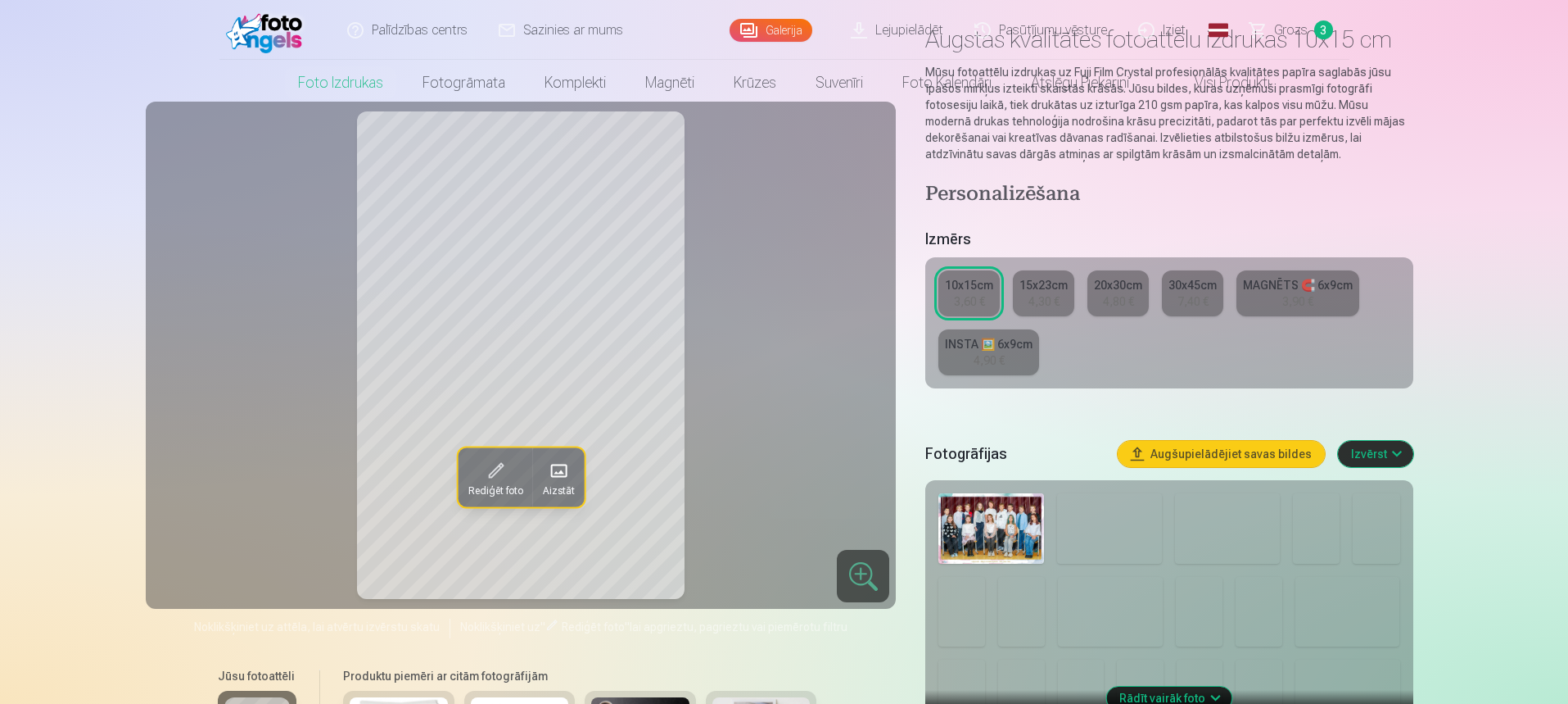
scroll to position [164, 0]
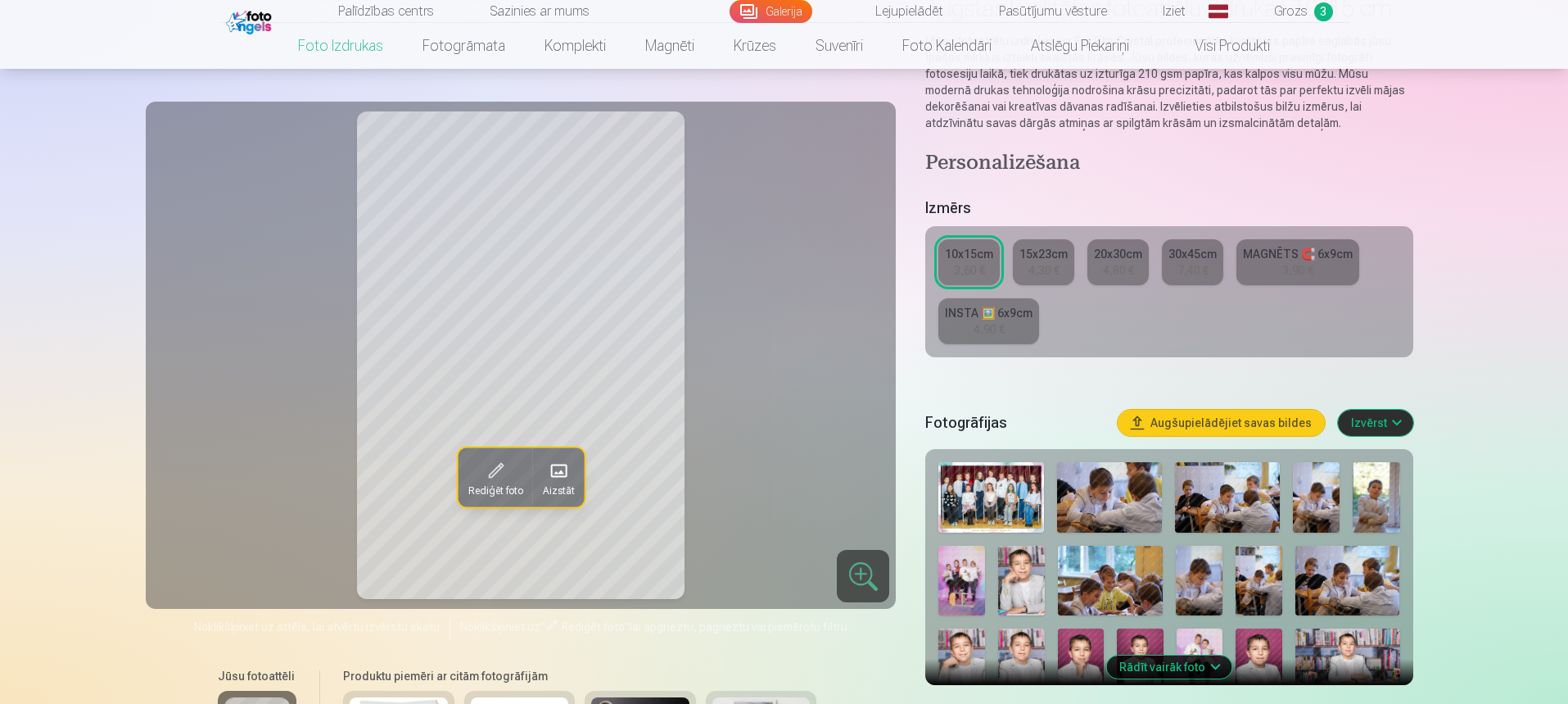
click at [1100, 494] on img at bounding box center [1110, 497] width 105 height 70
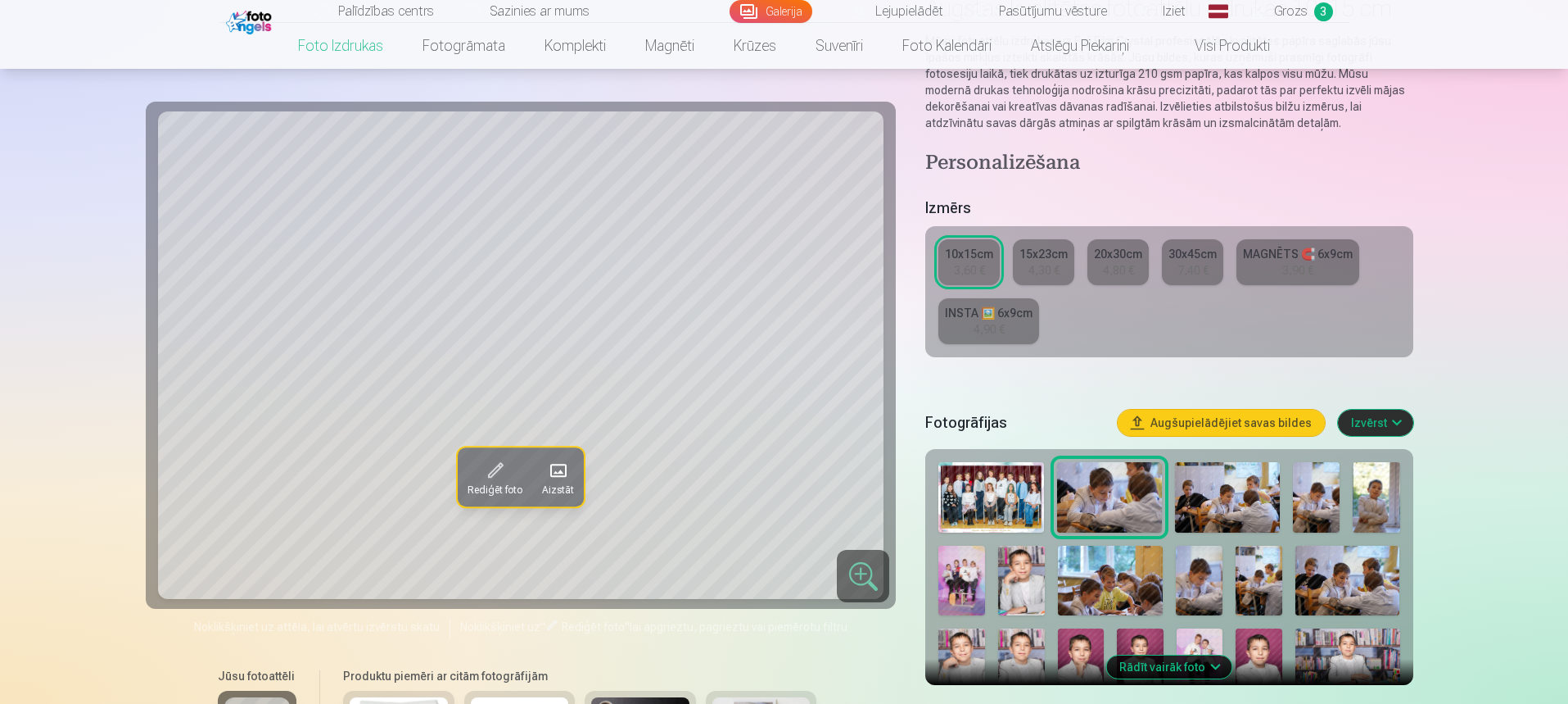
click at [1223, 489] on img at bounding box center [1227, 497] width 105 height 70
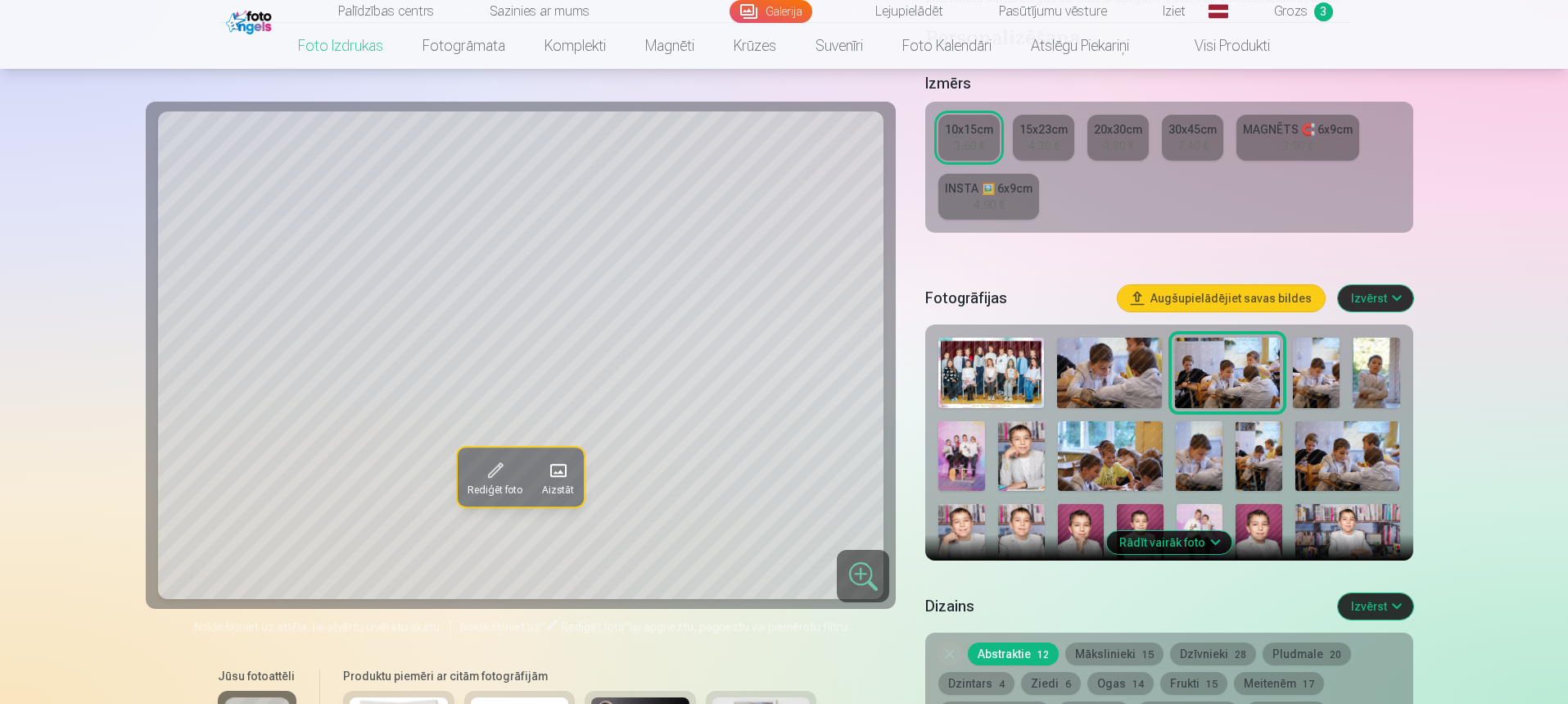
scroll to position [328, 0]
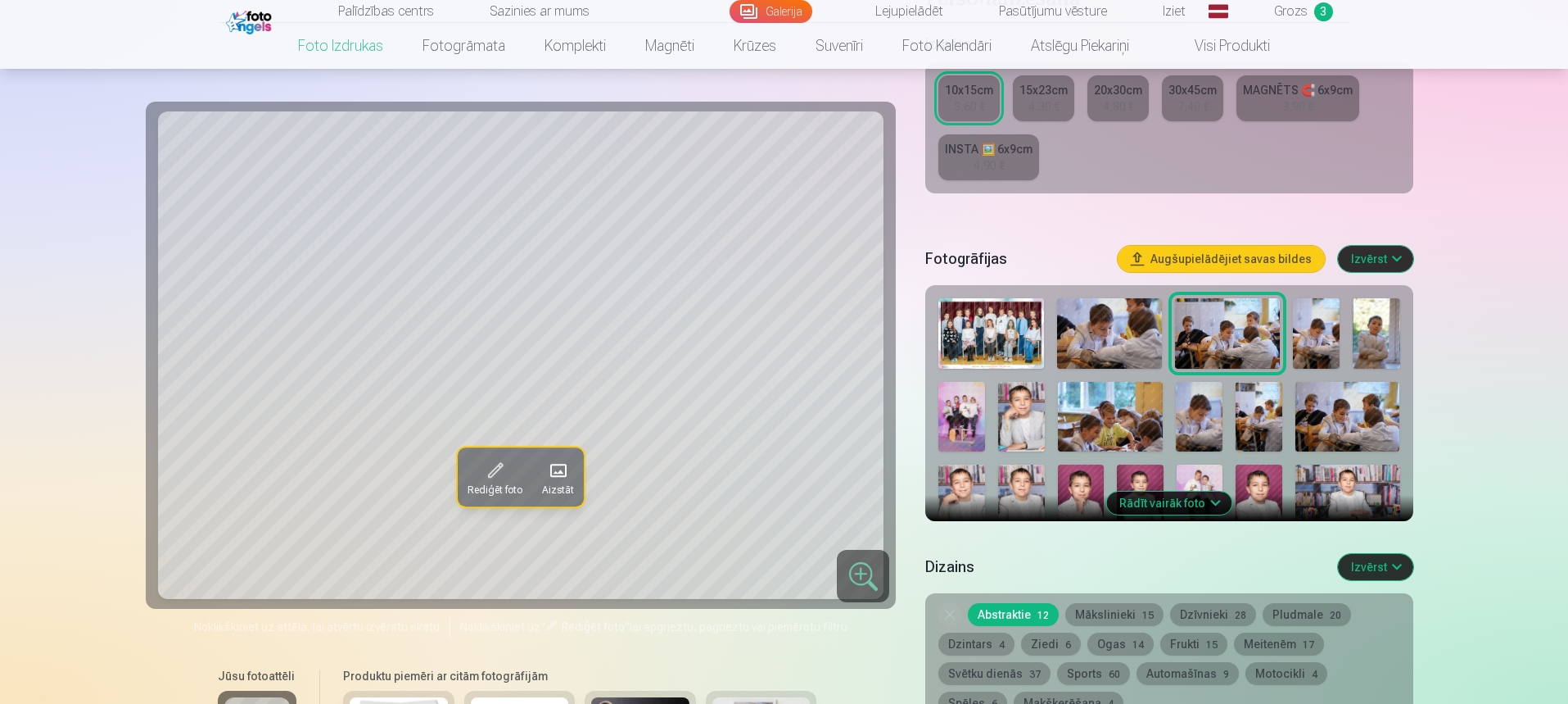
click at [1154, 506] on button "Rādīt vairāk foto" at bounding box center [1169, 503] width 125 height 23
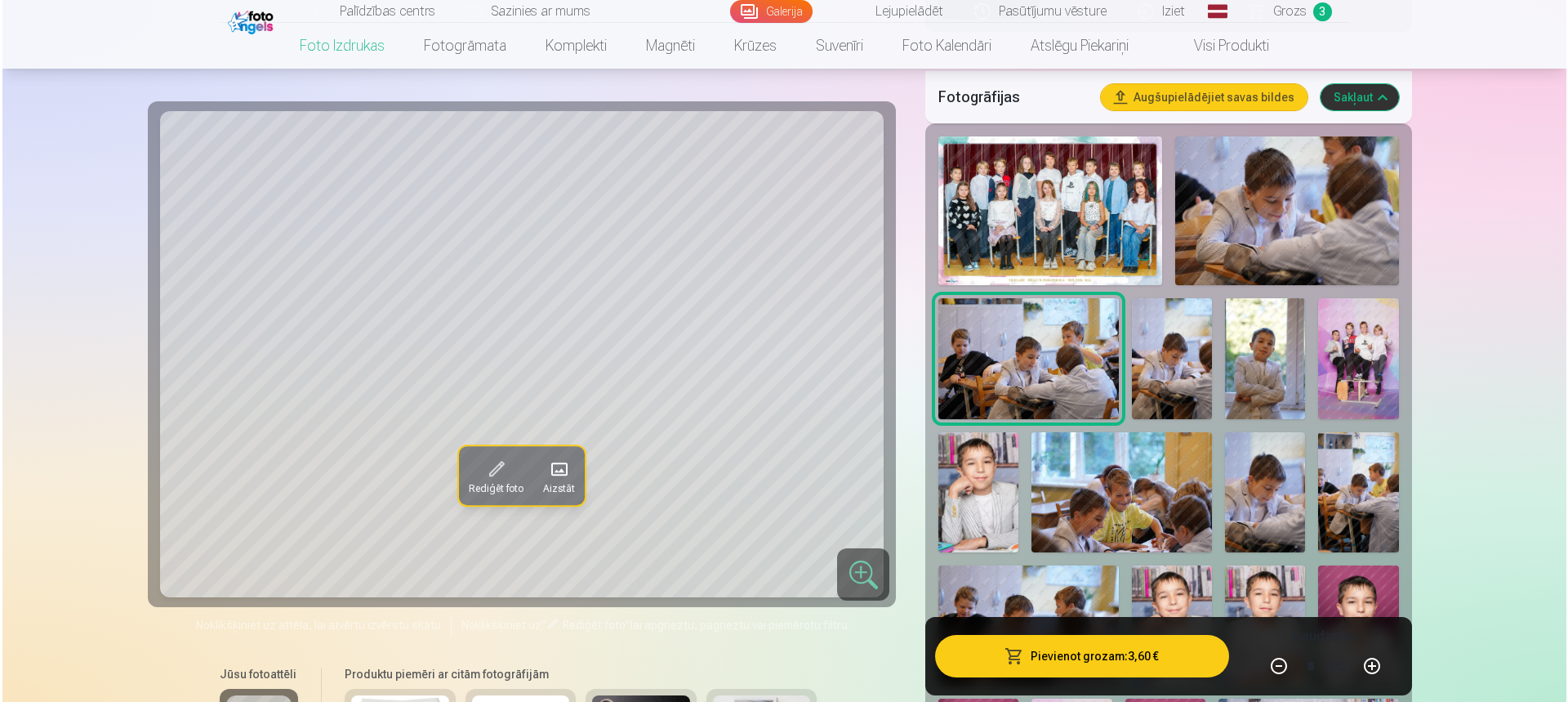
scroll to position [490, 0]
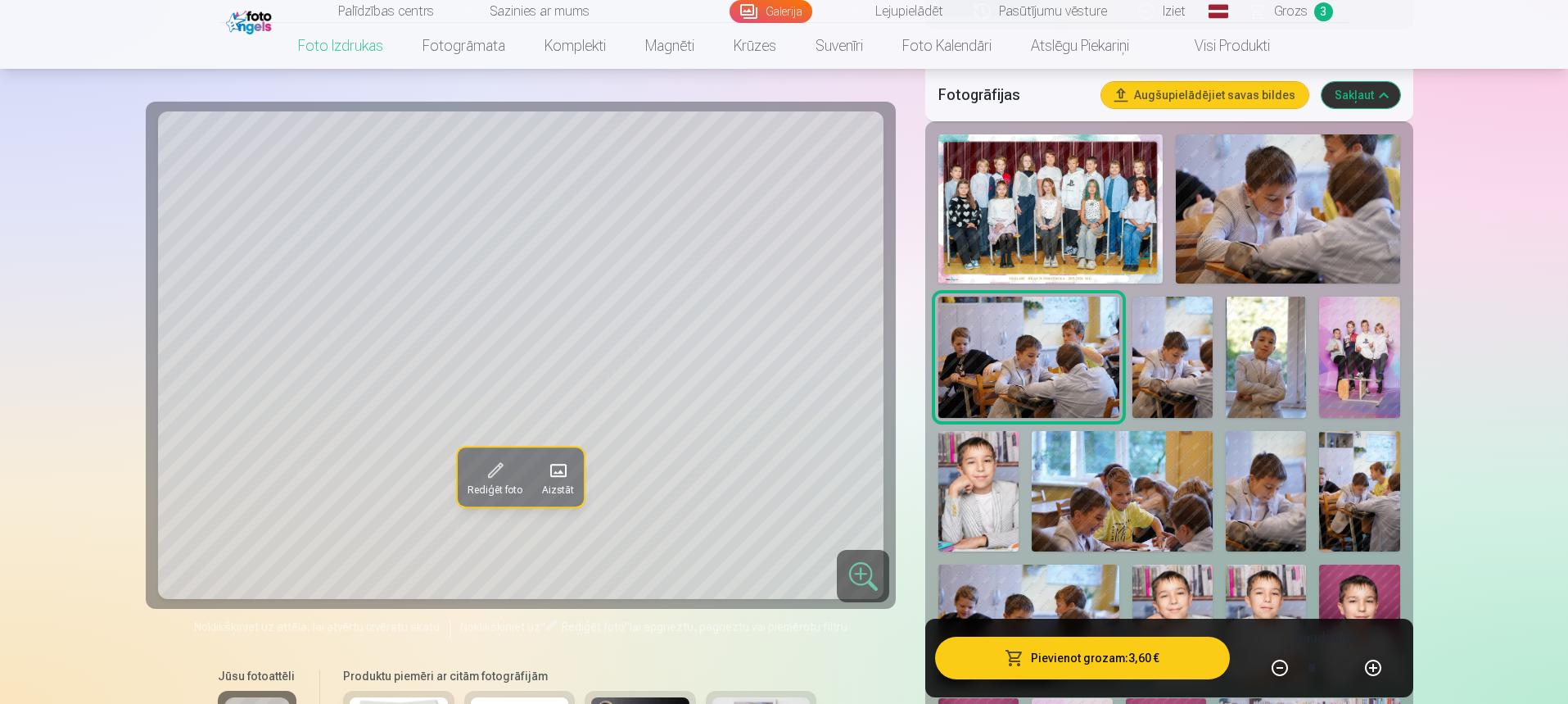
click at [1125, 660] on button "Pievienot grozam : 3,60 €" at bounding box center [1082, 658] width 294 height 43
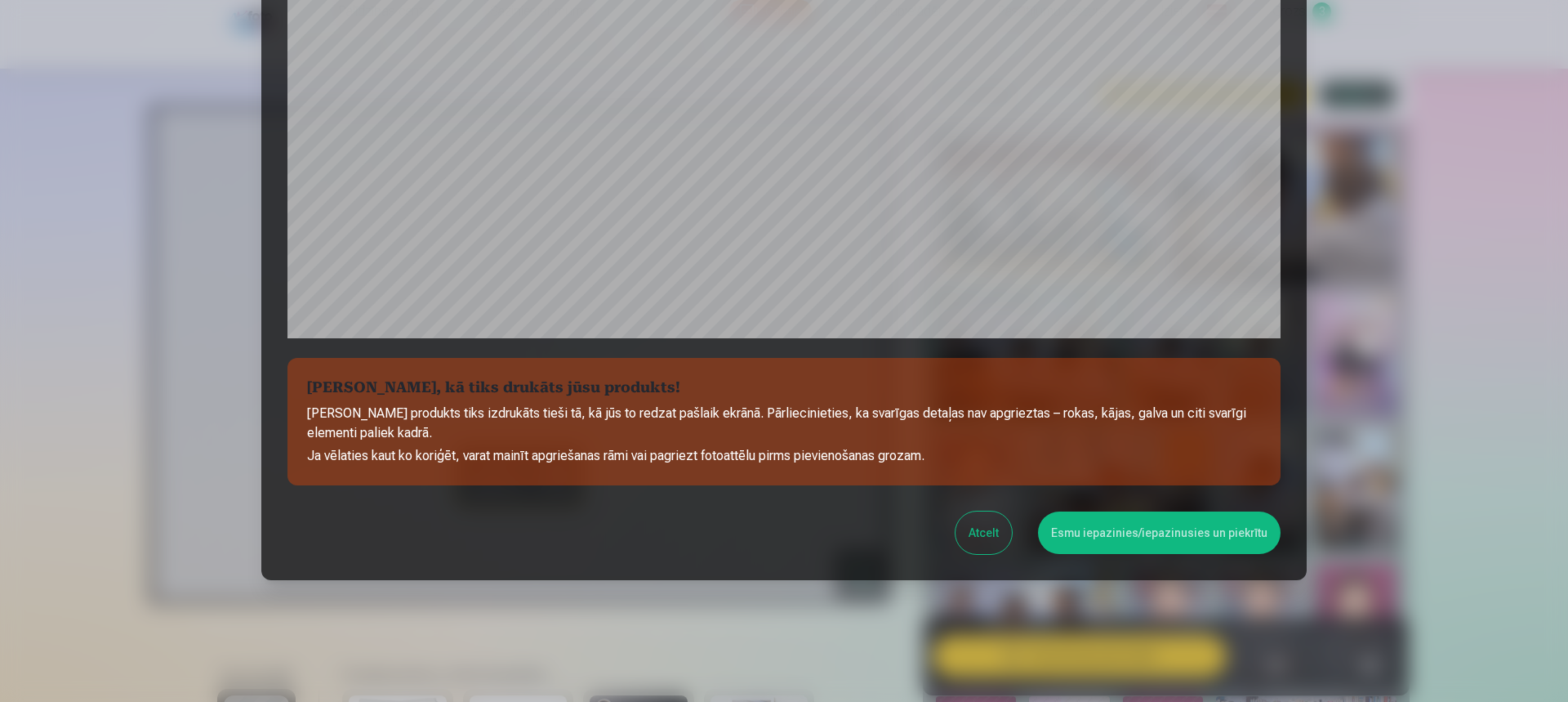
scroll to position [474, 0]
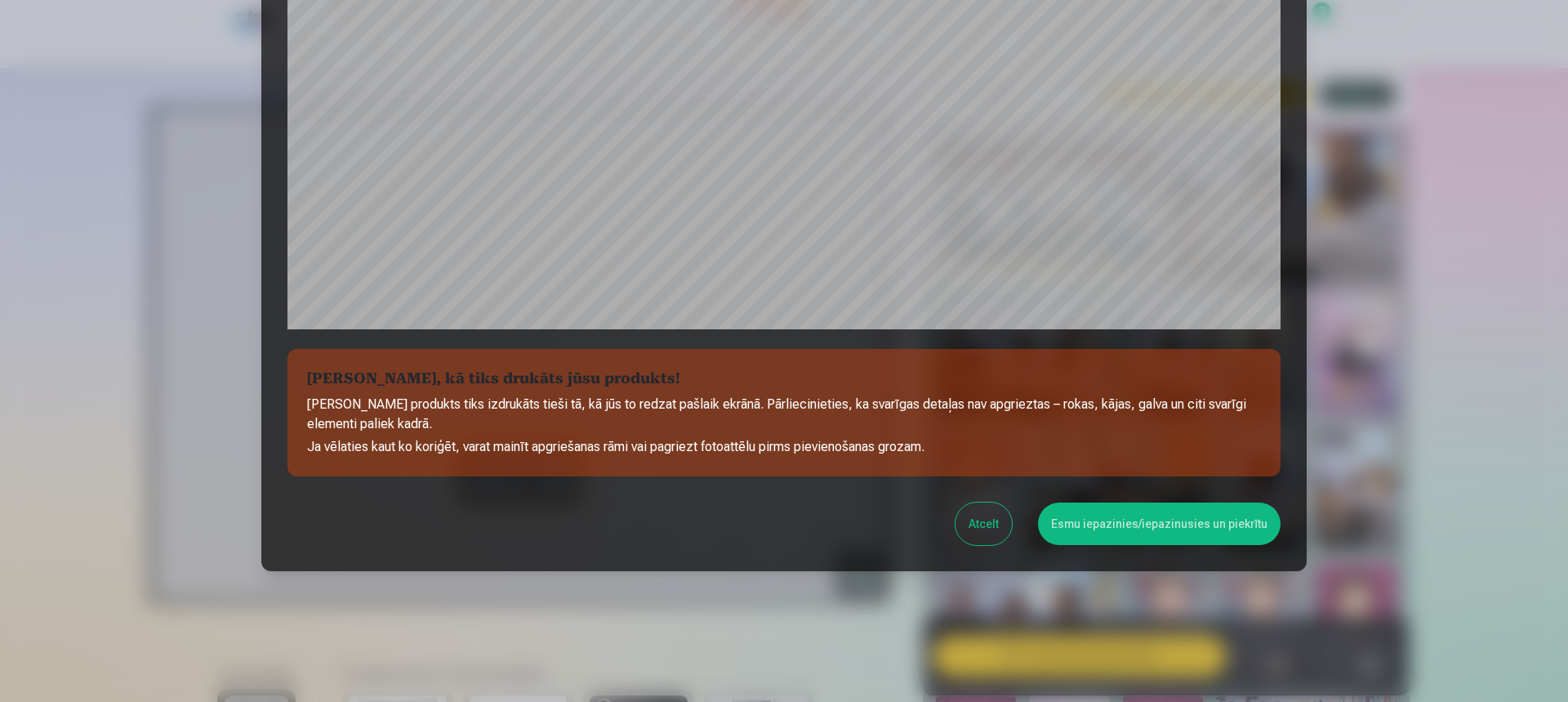
click at [1208, 518] on button "Esmu iepazinies/iepazinusies un piekrītu" at bounding box center [1159, 524] width 243 height 43
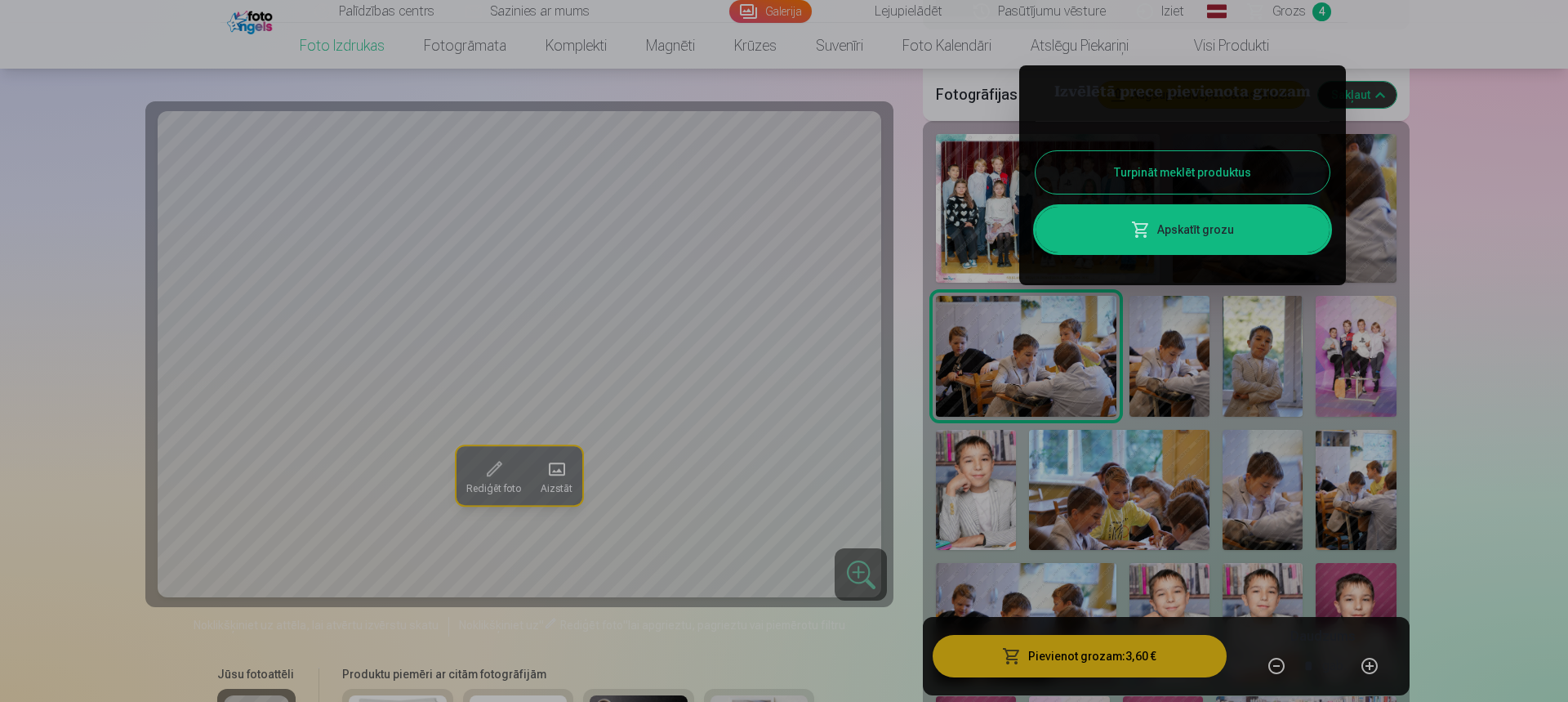
click at [1176, 383] on div at bounding box center [784, 351] width 1568 height 702
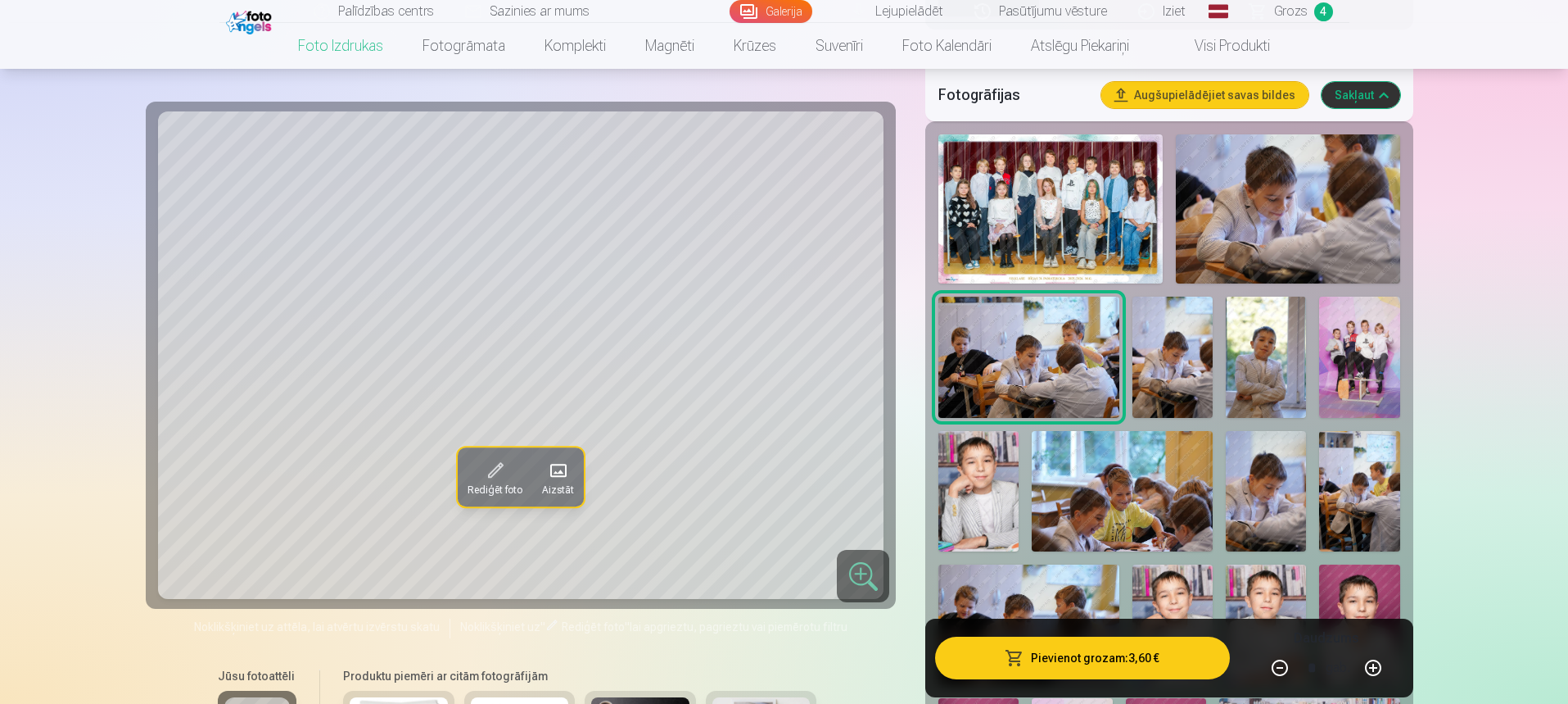
click at [1179, 384] on img at bounding box center [1172, 357] width 80 height 121
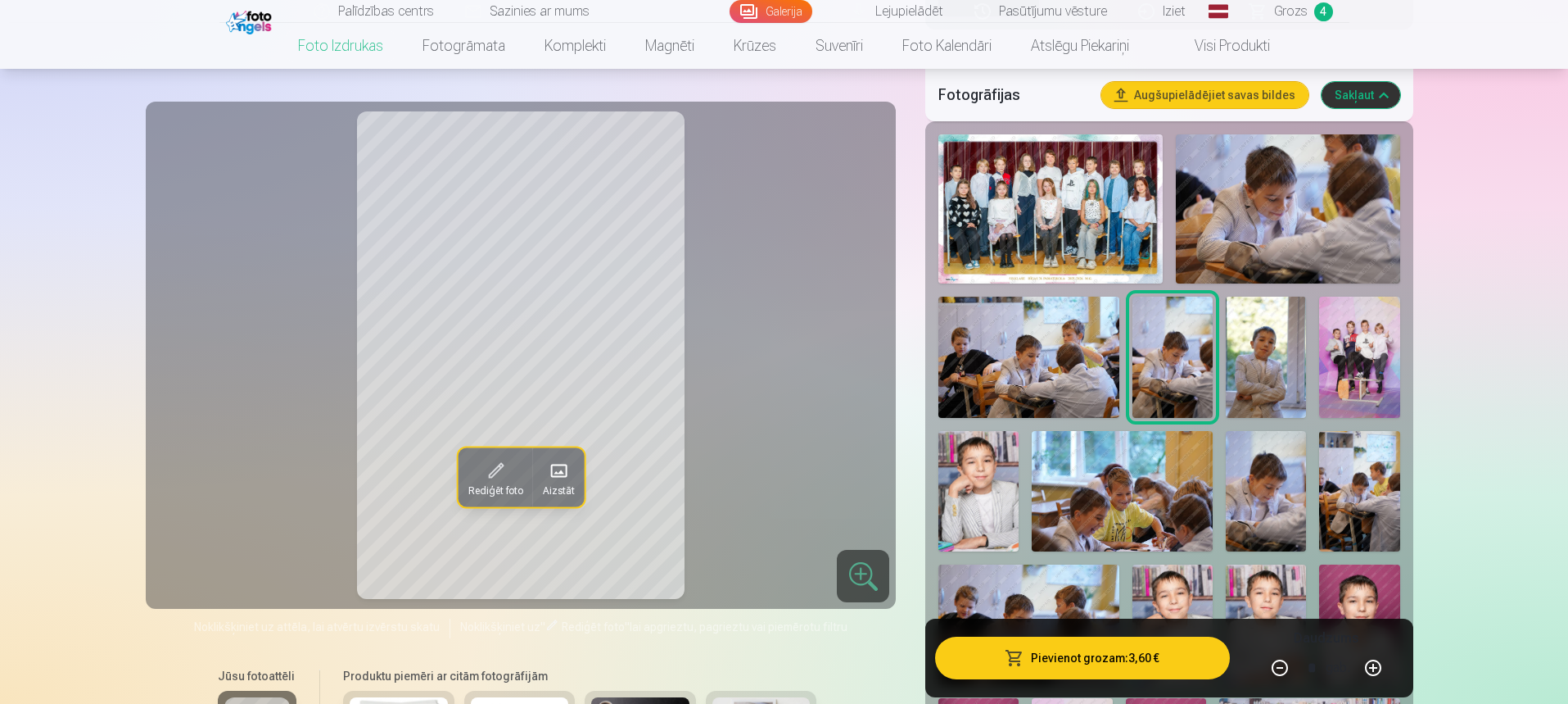
click at [1086, 668] on button "Pievienot grozam : 3,60 €" at bounding box center [1082, 658] width 294 height 43
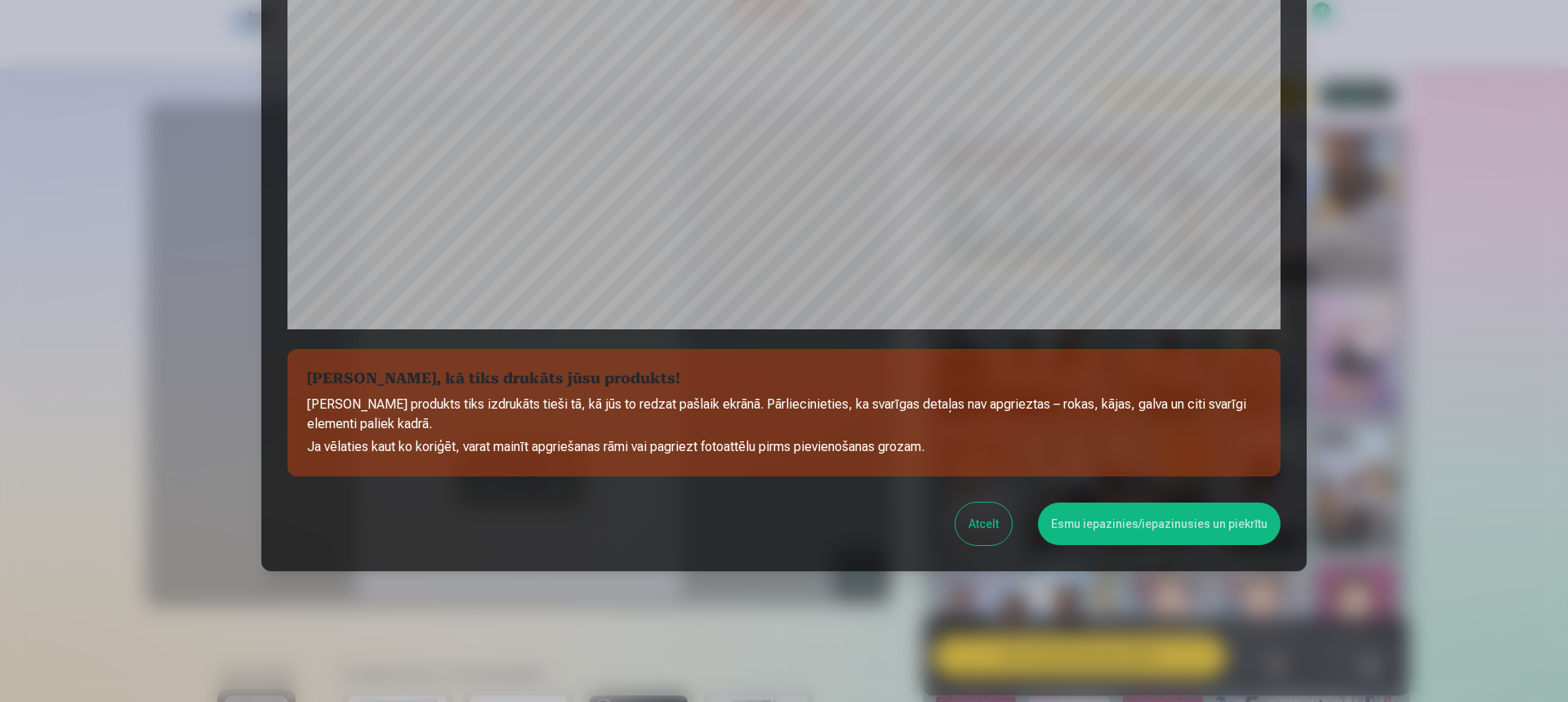
click at [1144, 531] on button "Esmu iepazinies/iepazinusies un piekrītu" at bounding box center [1159, 524] width 243 height 43
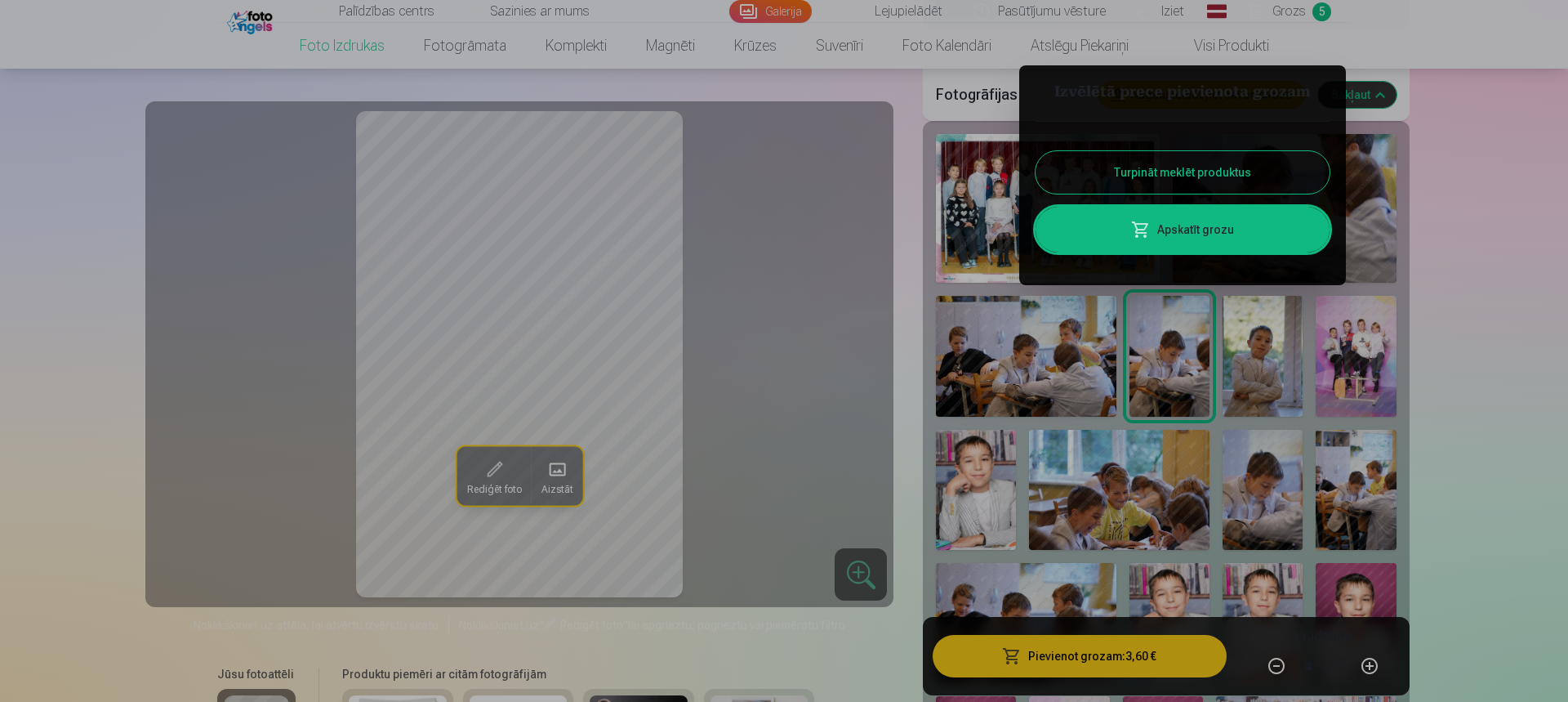
click at [1263, 378] on div at bounding box center [784, 351] width 1568 height 702
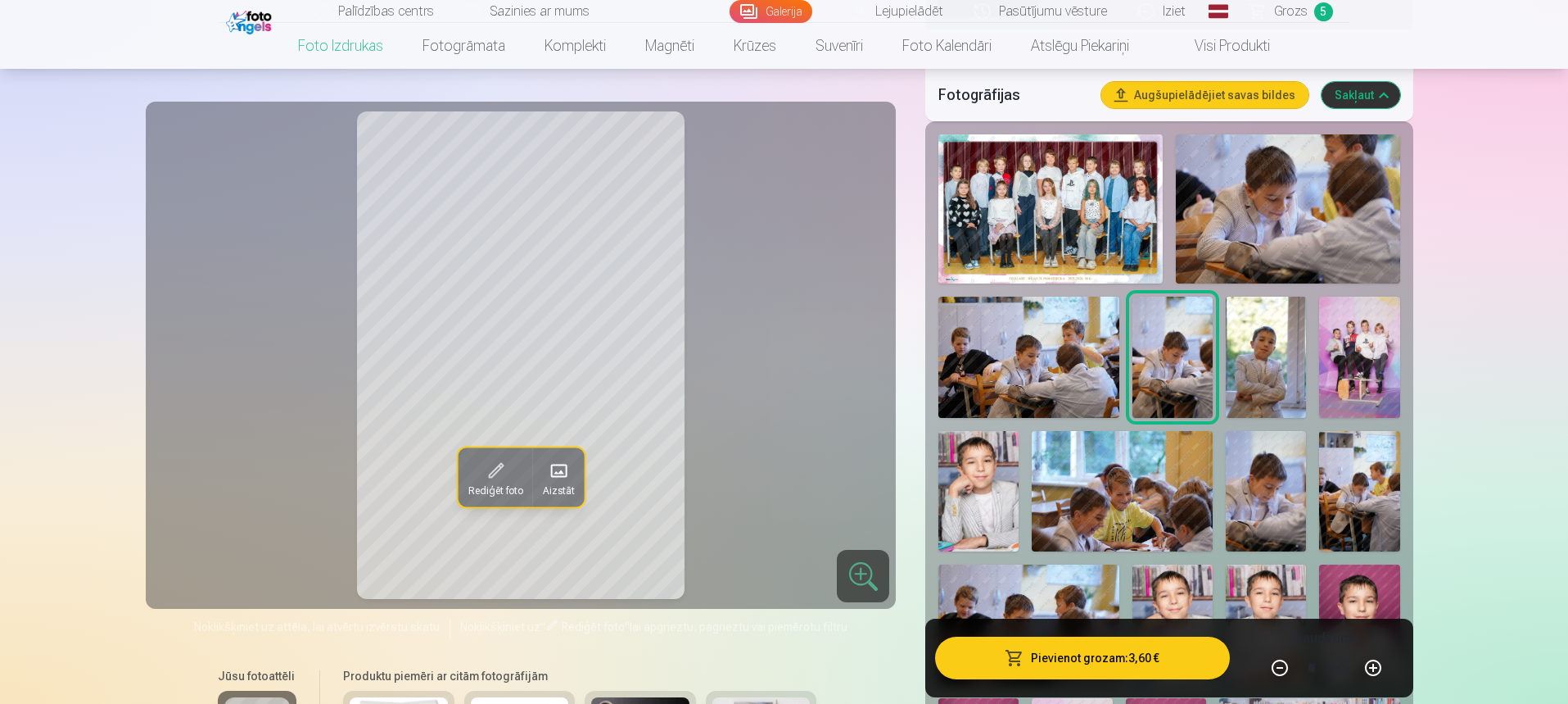
click at [1264, 384] on img at bounding box center [1266, 357] width 80 height 121
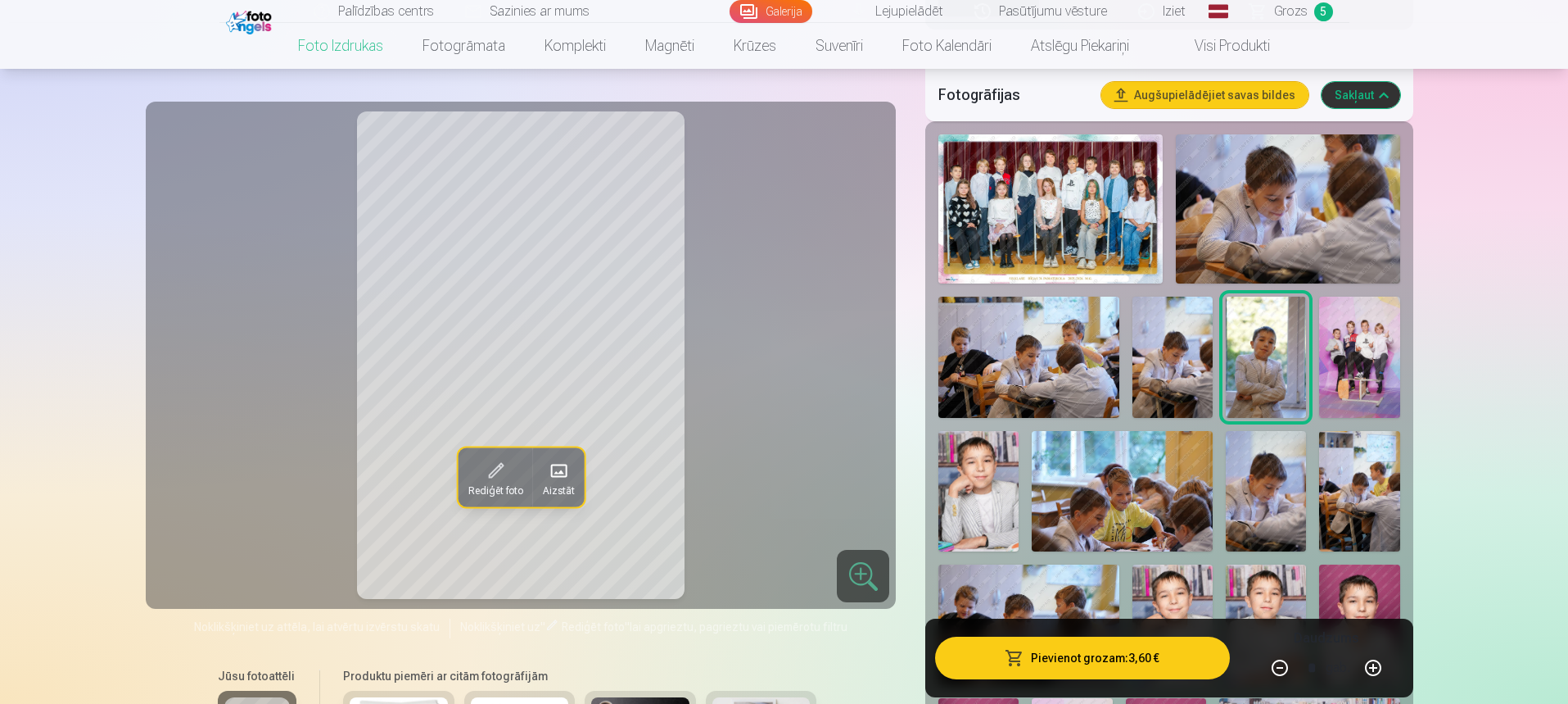
click at [1128, 667] on button "Pievienot grozam : 3,60 €" at bounding box center [1082, 658] width 294 height 43
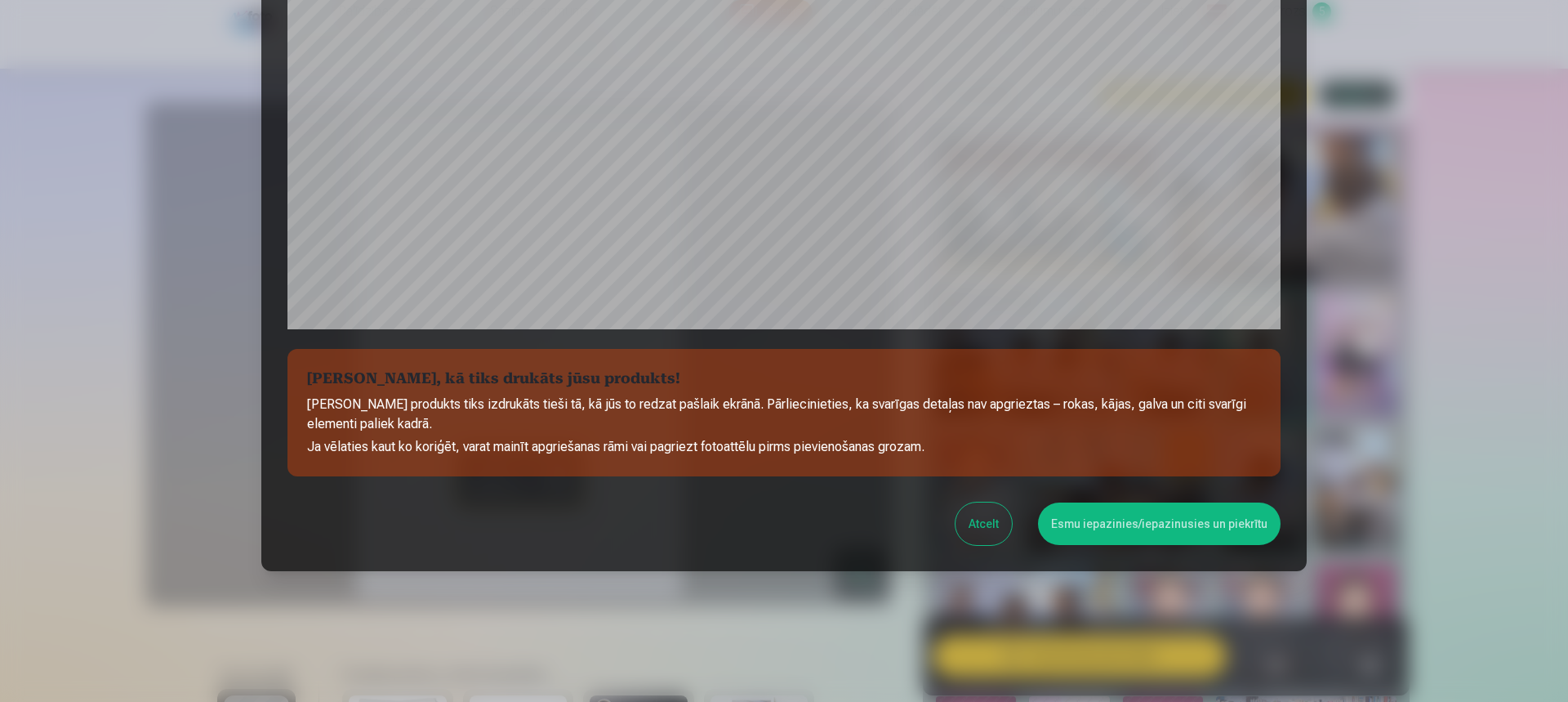
click at [1192, 516] on button "Esmu iepazinies/iepazinusies un piekrītu" at bounding box center [1159, 524] width 243 height 43
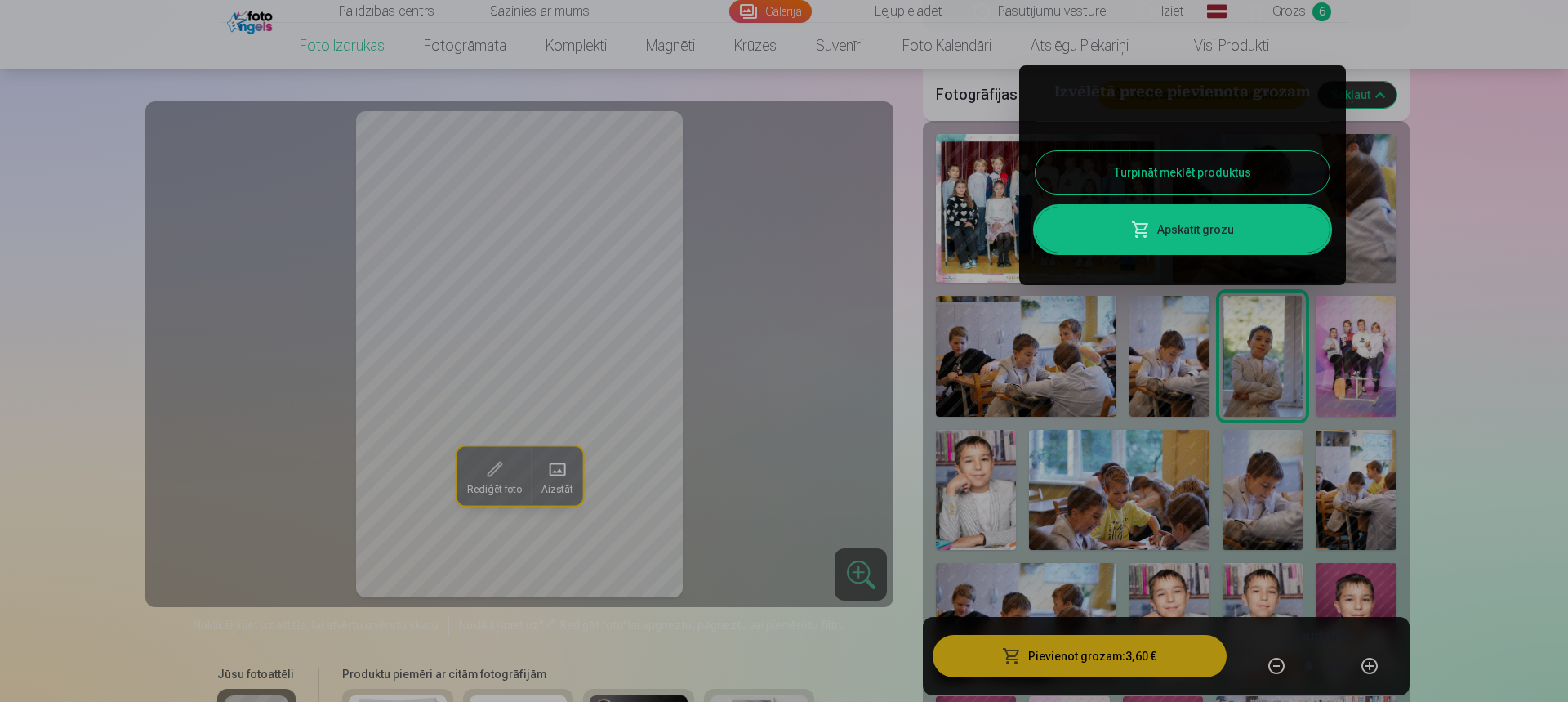
click at [1362, 378] on div at bounding box center [784, 351] width 1568 height 702
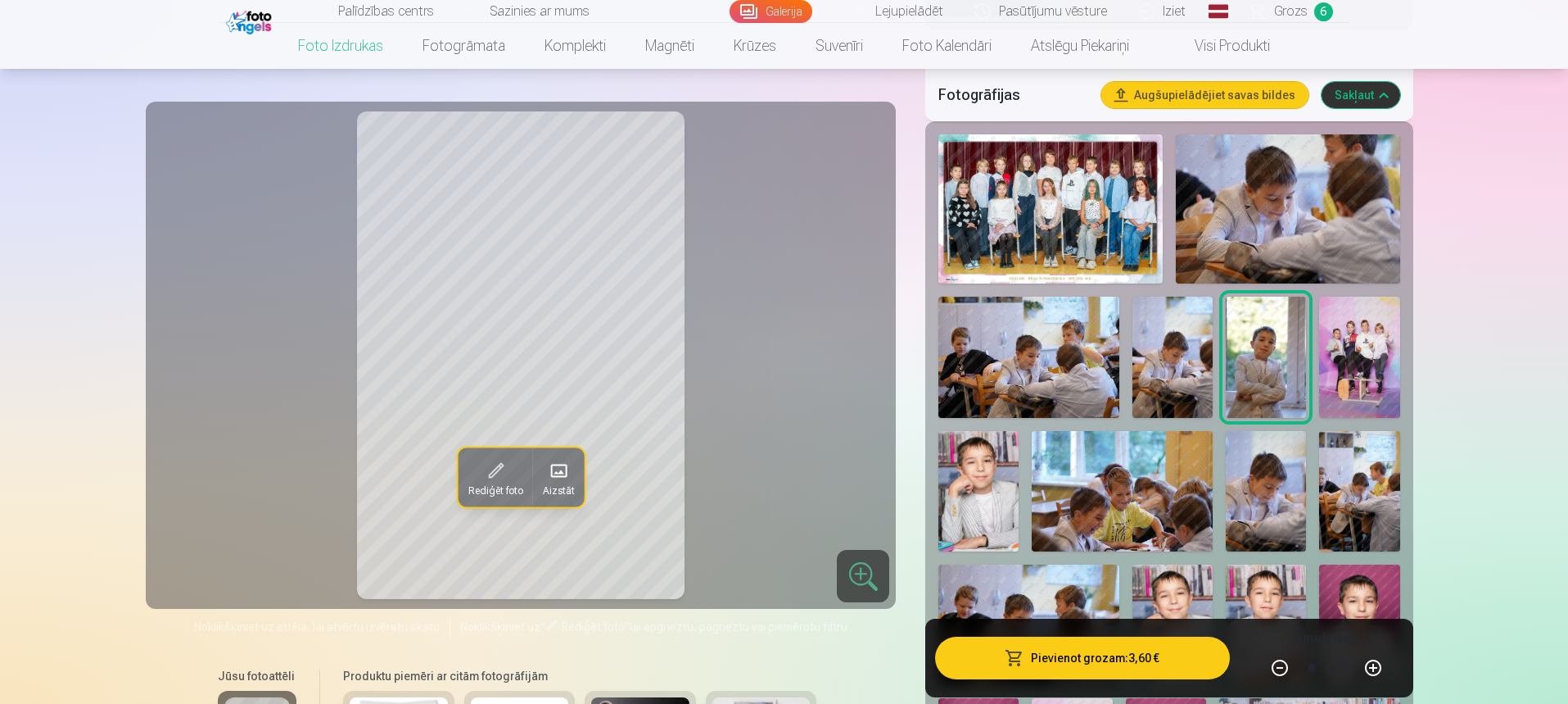
click at [1365, 380] on img at bounding box center [1359, 357] width 80 height 121
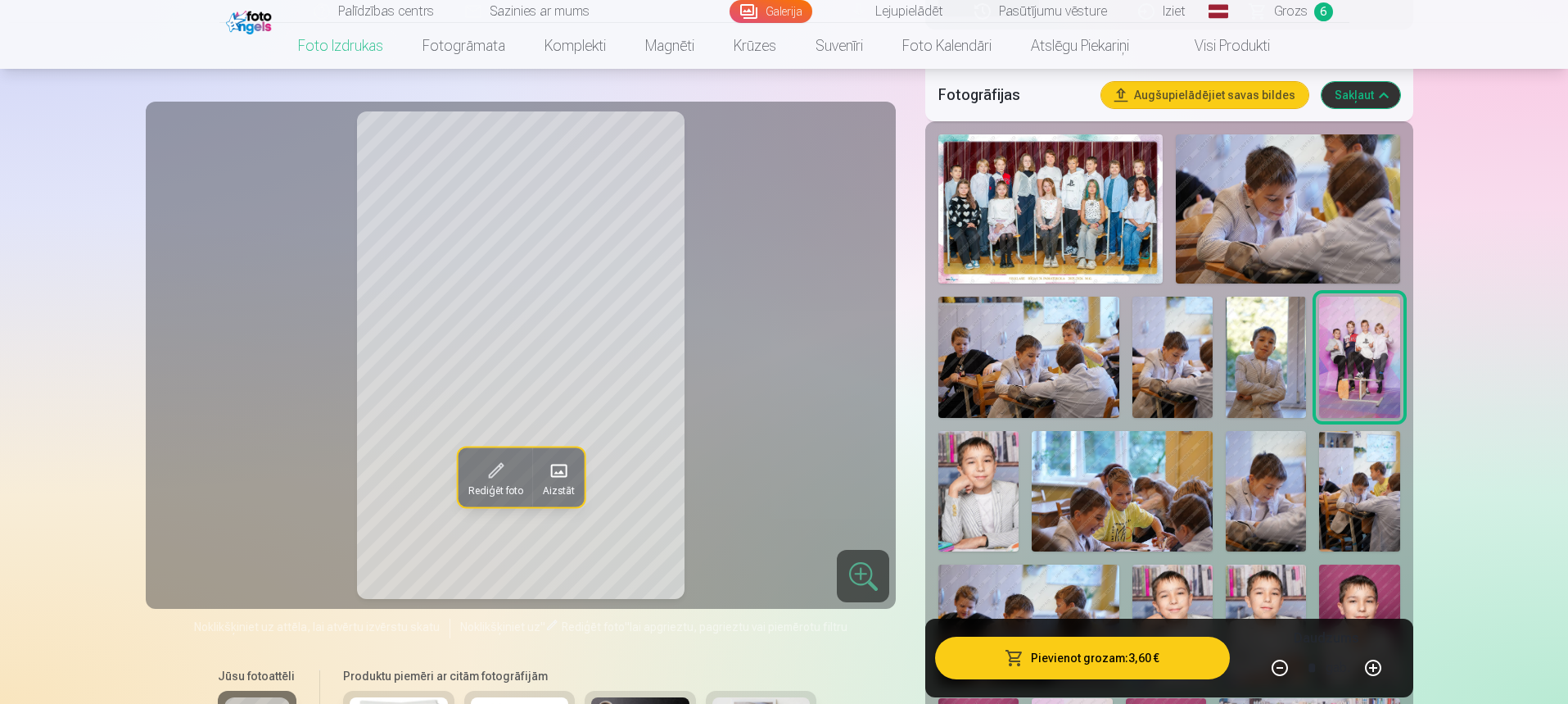
click at [1072, 670] on button "Pievienot grozam : 3,60 €" at bounding box center [1082, 658] width 294 height 43
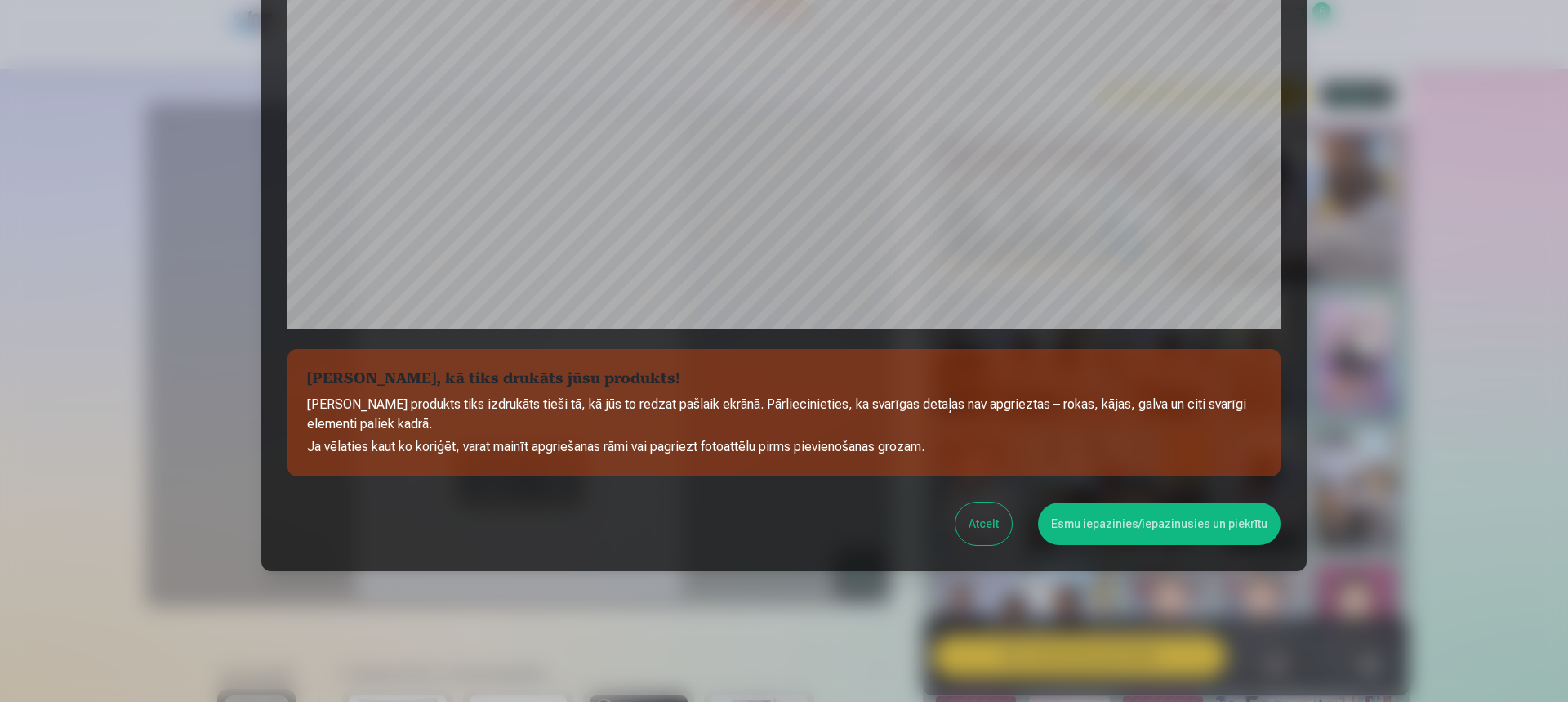
click at [1165, 532] on button "Esmu iepazinies/iepazinusies un piekrītu" at bounding box center [1159, 524] width 243 height 43
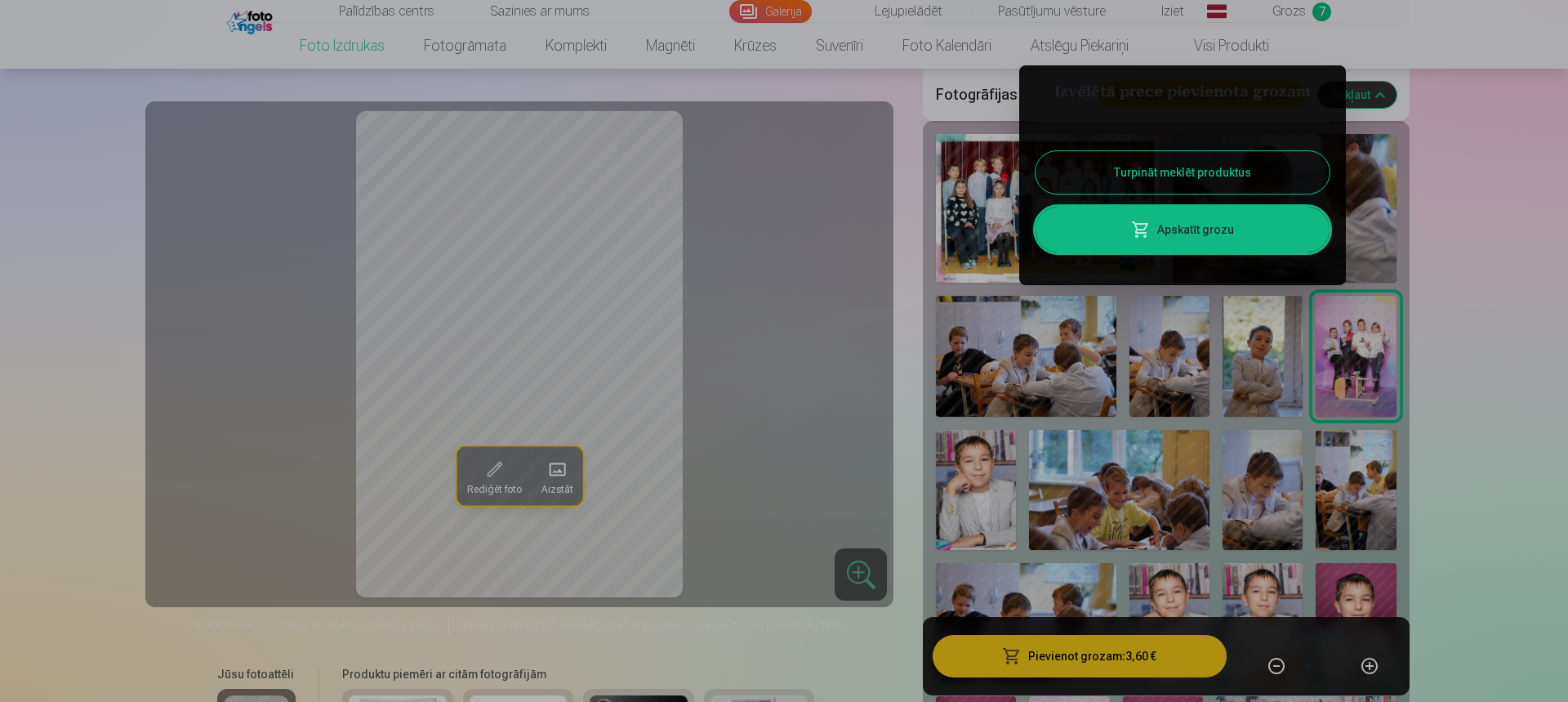
click at [1116, 506] on div at bounding box center [784, 351] width 1568 height 702
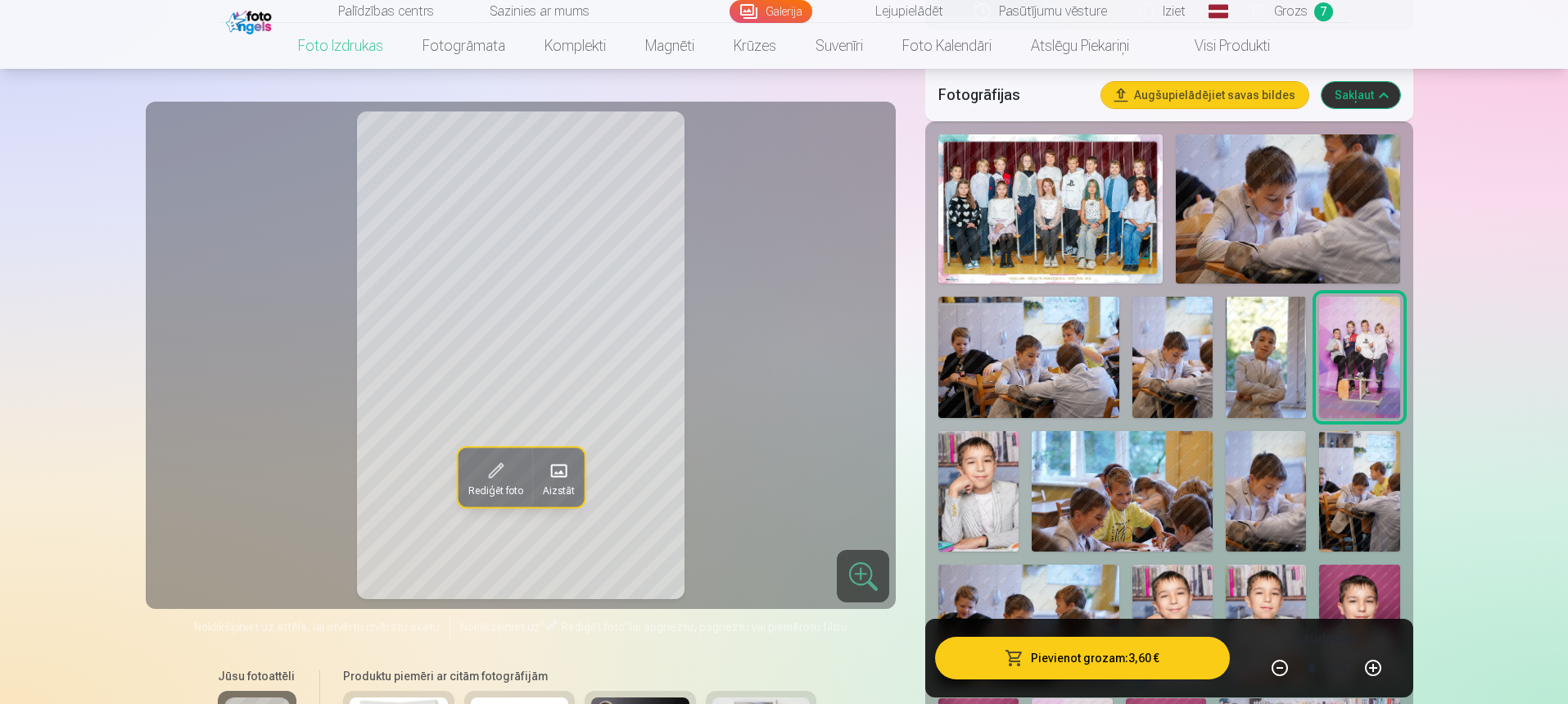
click at [1128, 506] on img at bounding box center [1122, 491] width 181 height 121
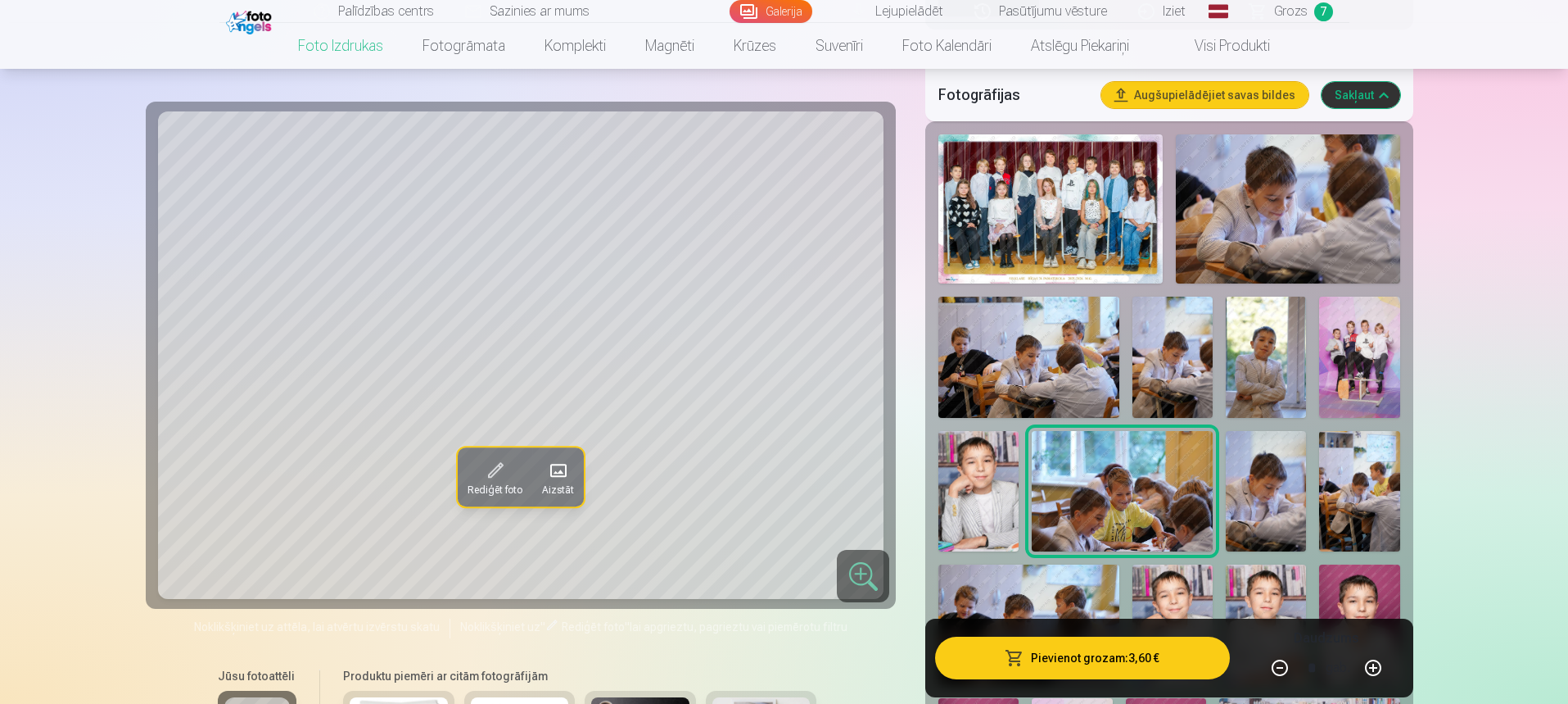
click at [1368, 520] on img at bounding box center [1359, 491] width 80 height 121
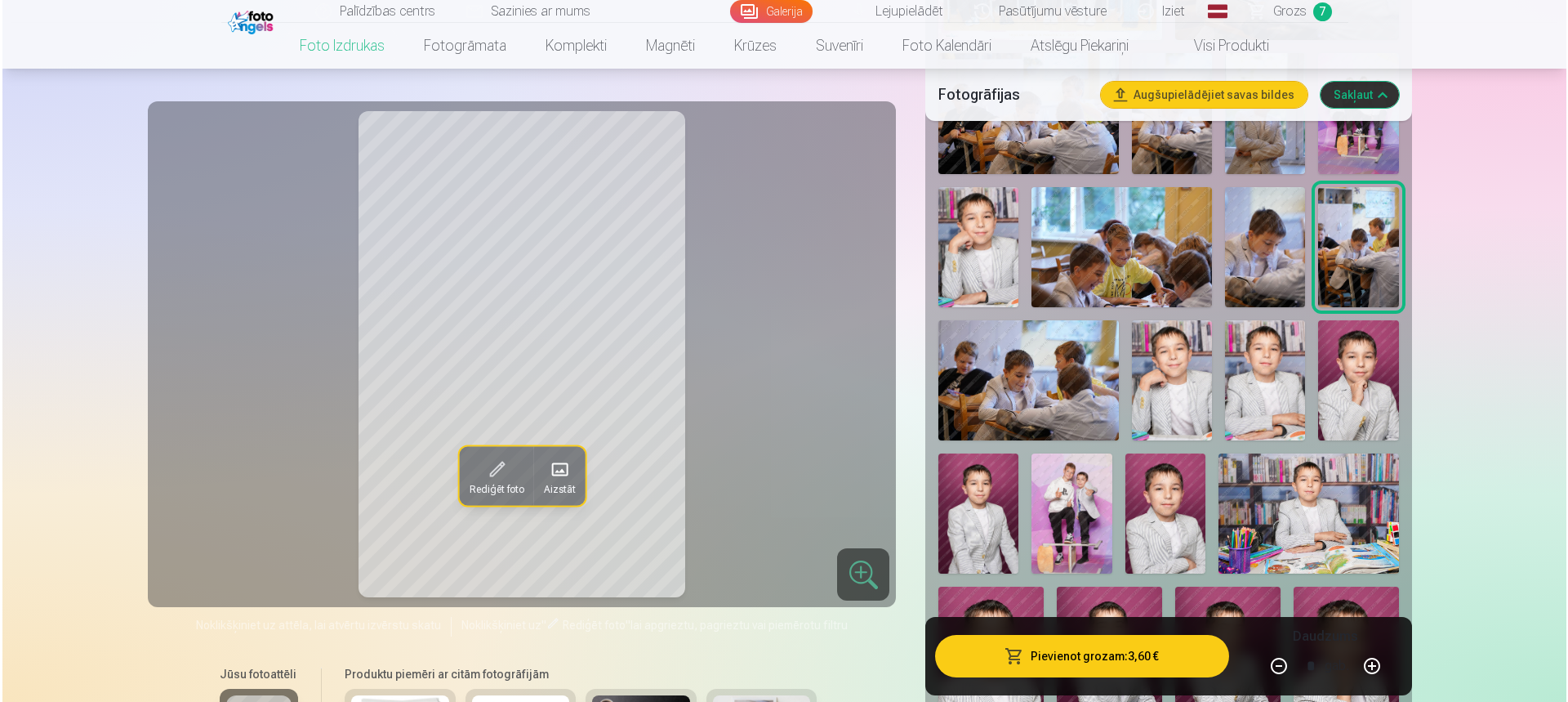
scroll to position [736, 0]
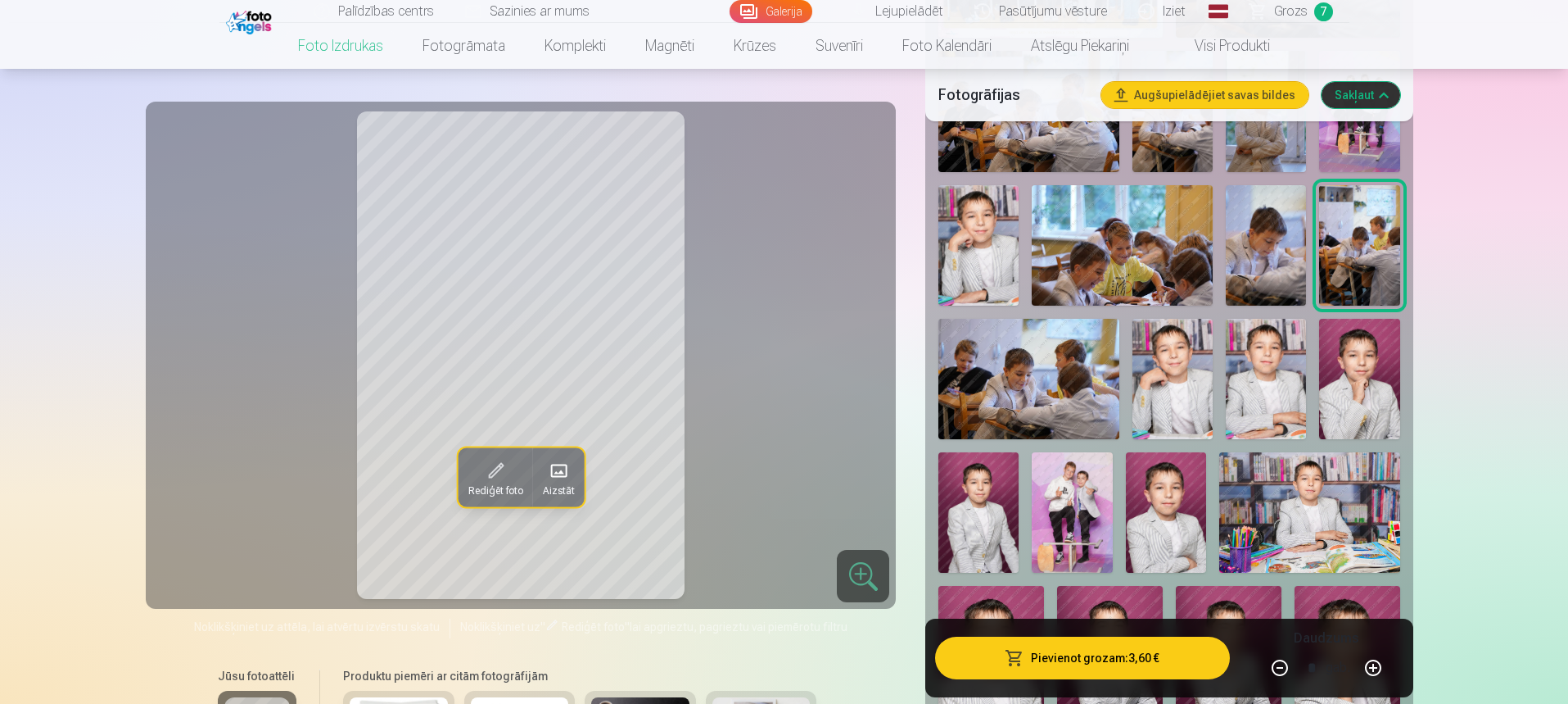
click at [1090, 529] on img at bounding box center [1072, 512] width 80 height 121
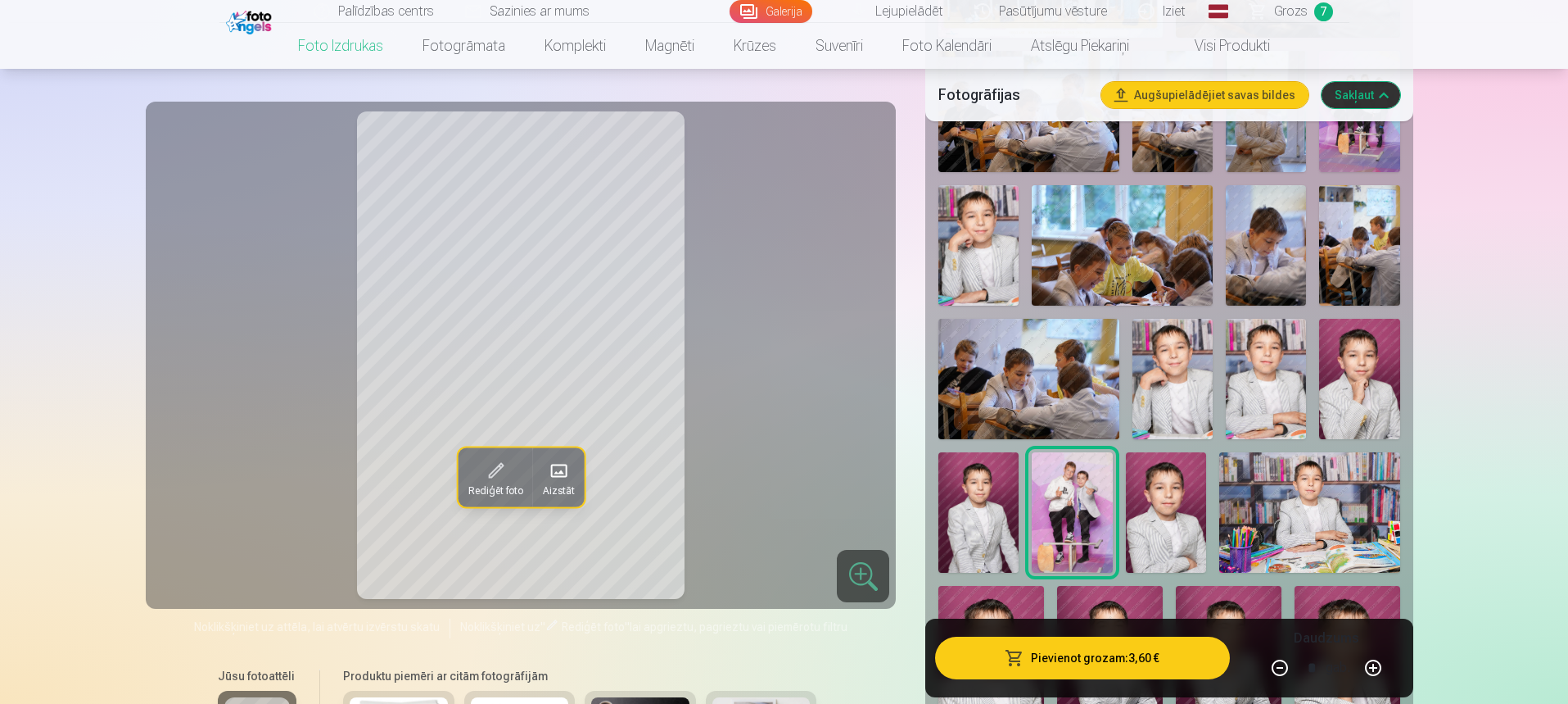
click at [1048, 658] on button "Pievienot grozam : 3,60 €" at bounding box center [1082, 658] width 294 height 43
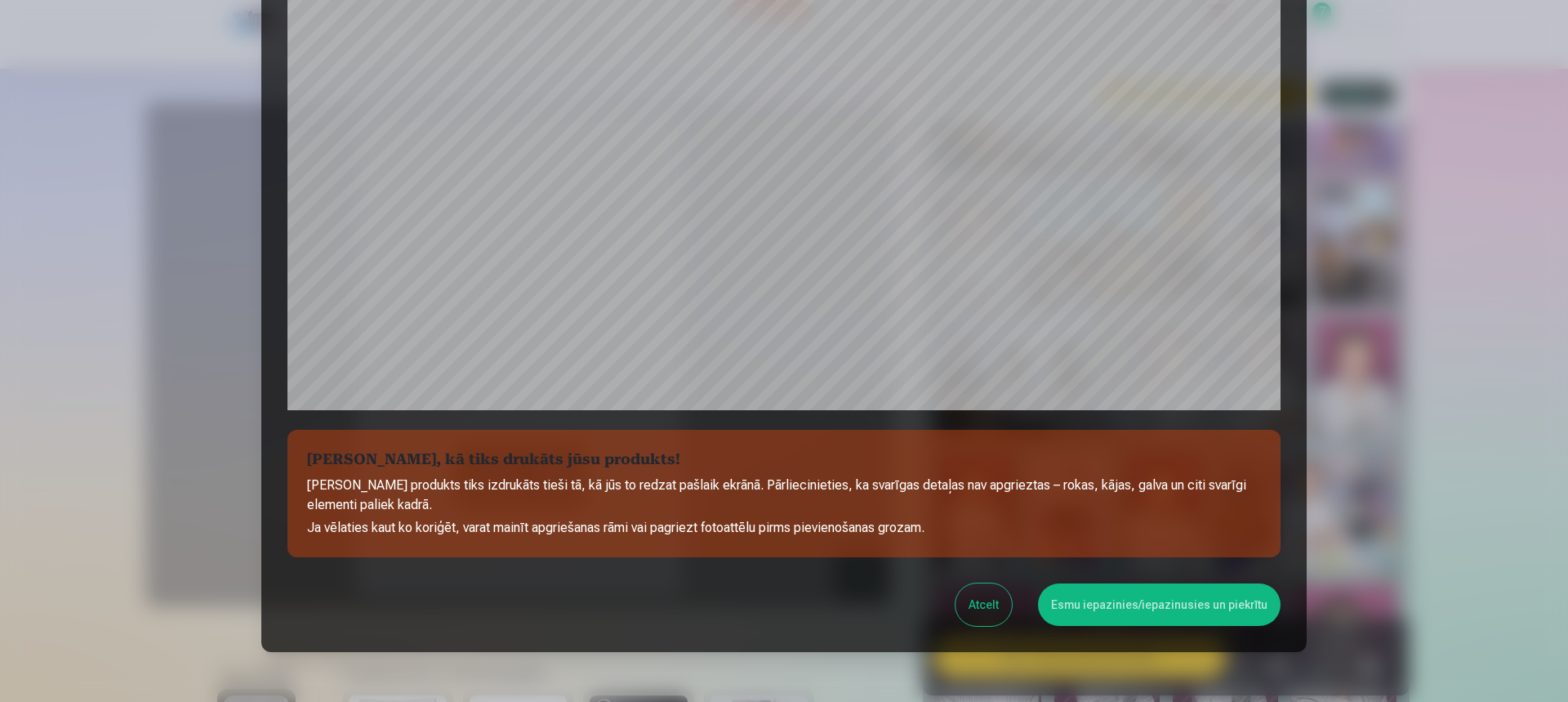
scroll to position [409, 0]
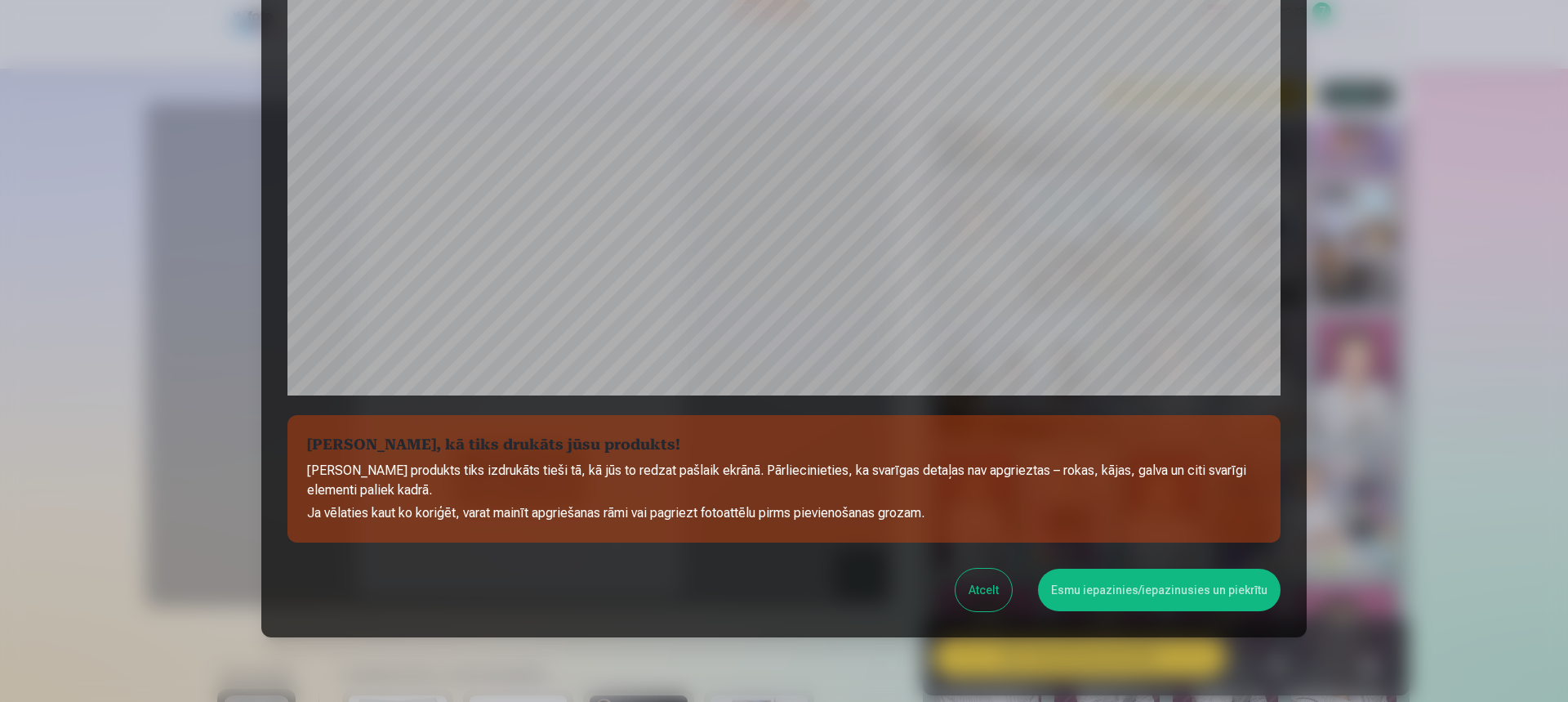
click at [1216, 581] on button "Esmu iepazinies/iepazinusies un piekrītu" at bounding box center [1159, 590] width 243 height 43
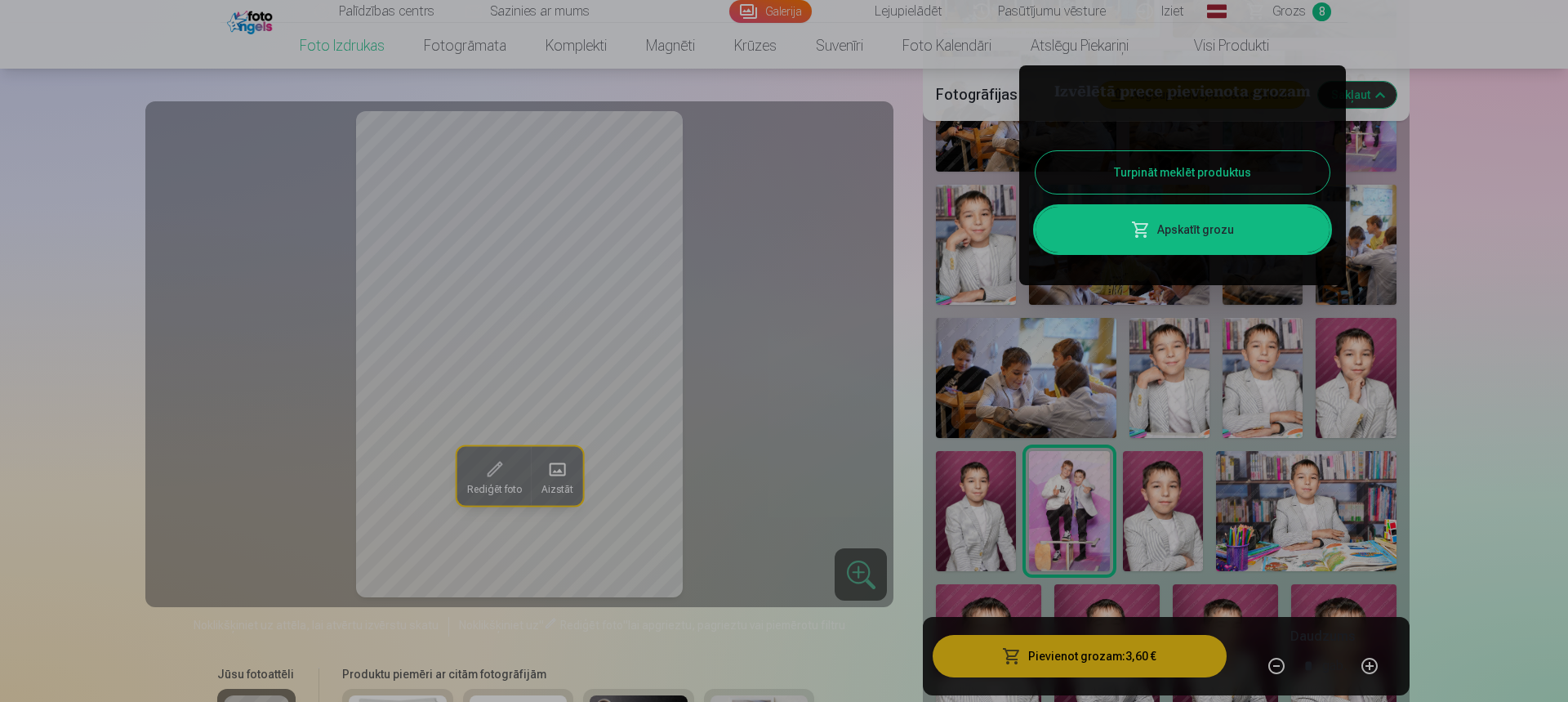
click at [1248, 519] on div at bounding box center [784, 351] width 1568 height 702
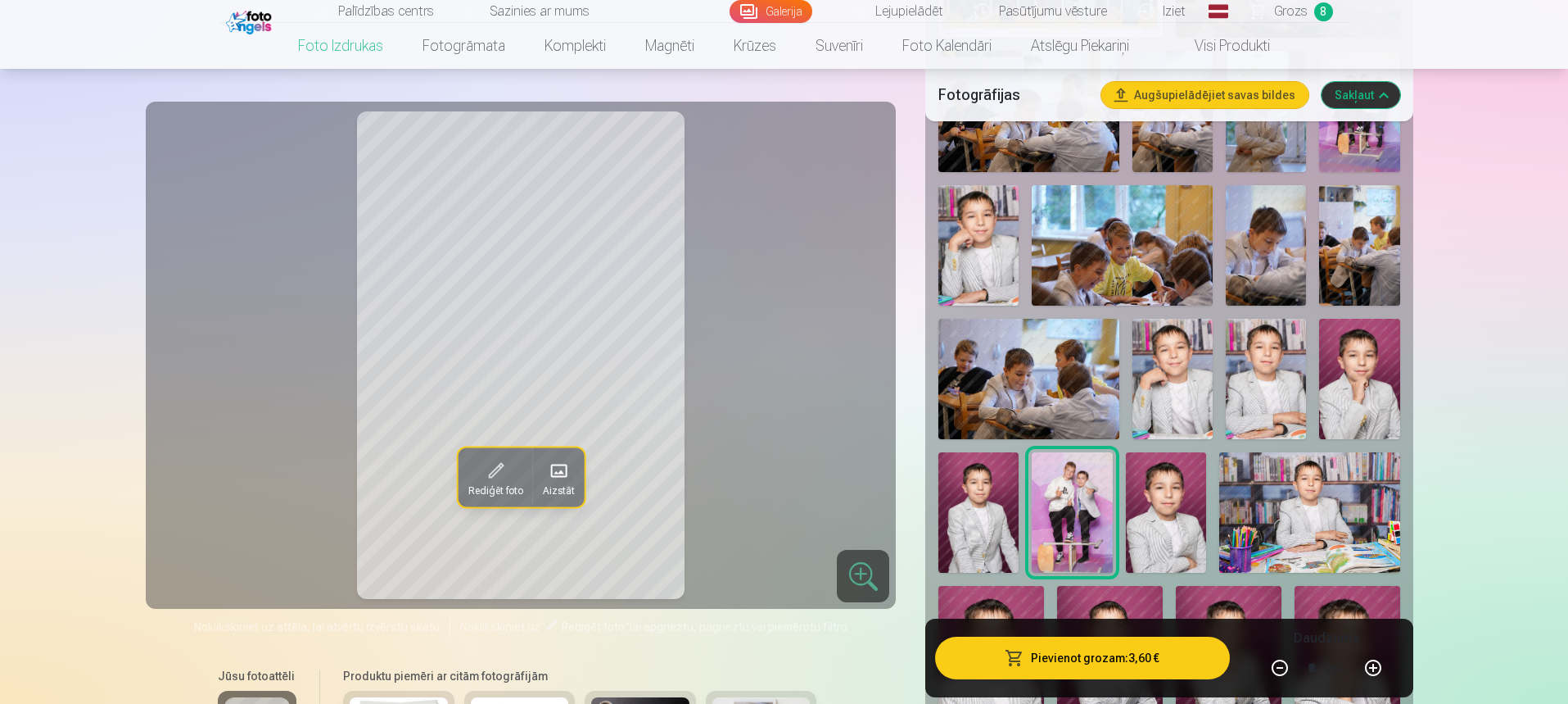
click at [1259, 511] on img at bounding box center [1309, 512] width 181 height 121
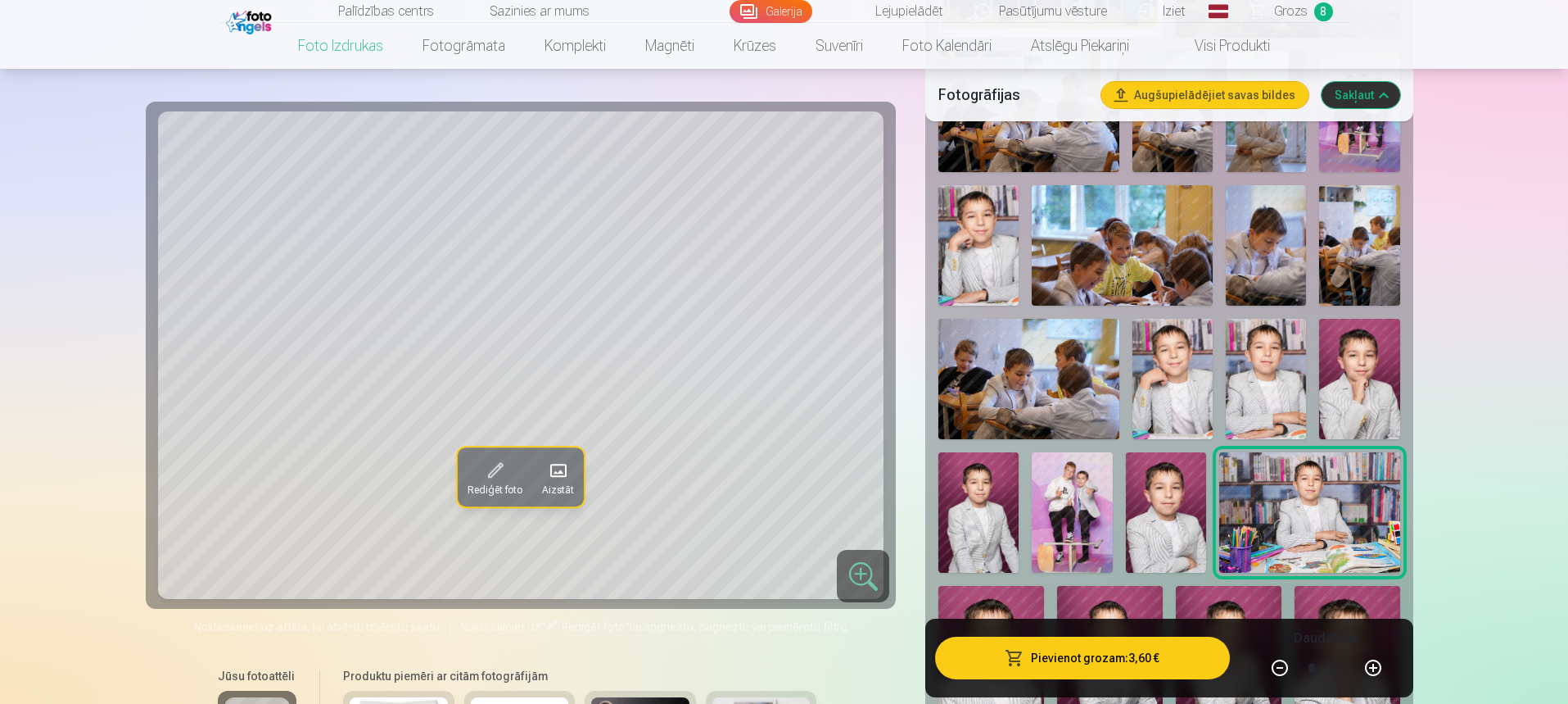
click at [1158, 661] on button "Pievienot grozam : 3,60 €" at bounding box center [1082, 658] width 294 height 43
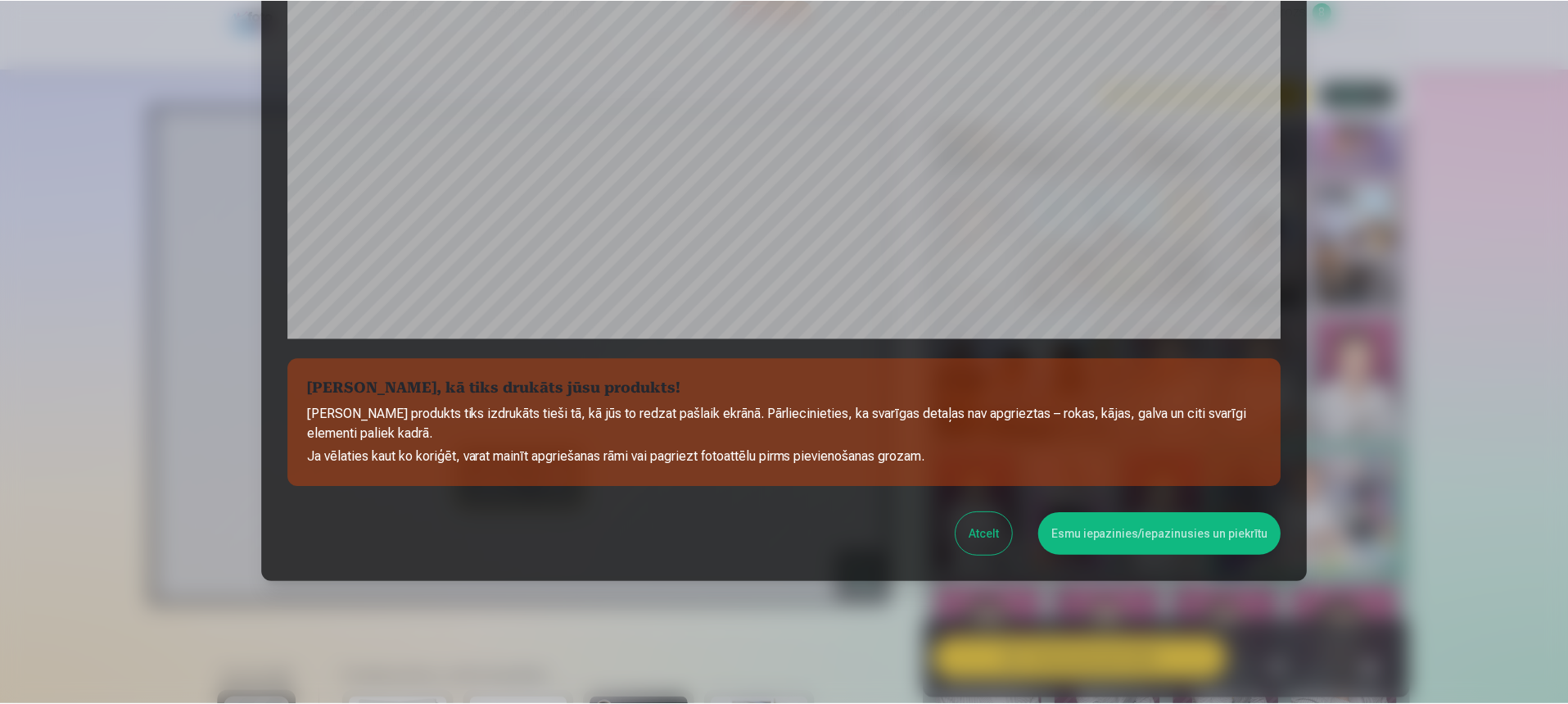
scroll to position [476, 0]
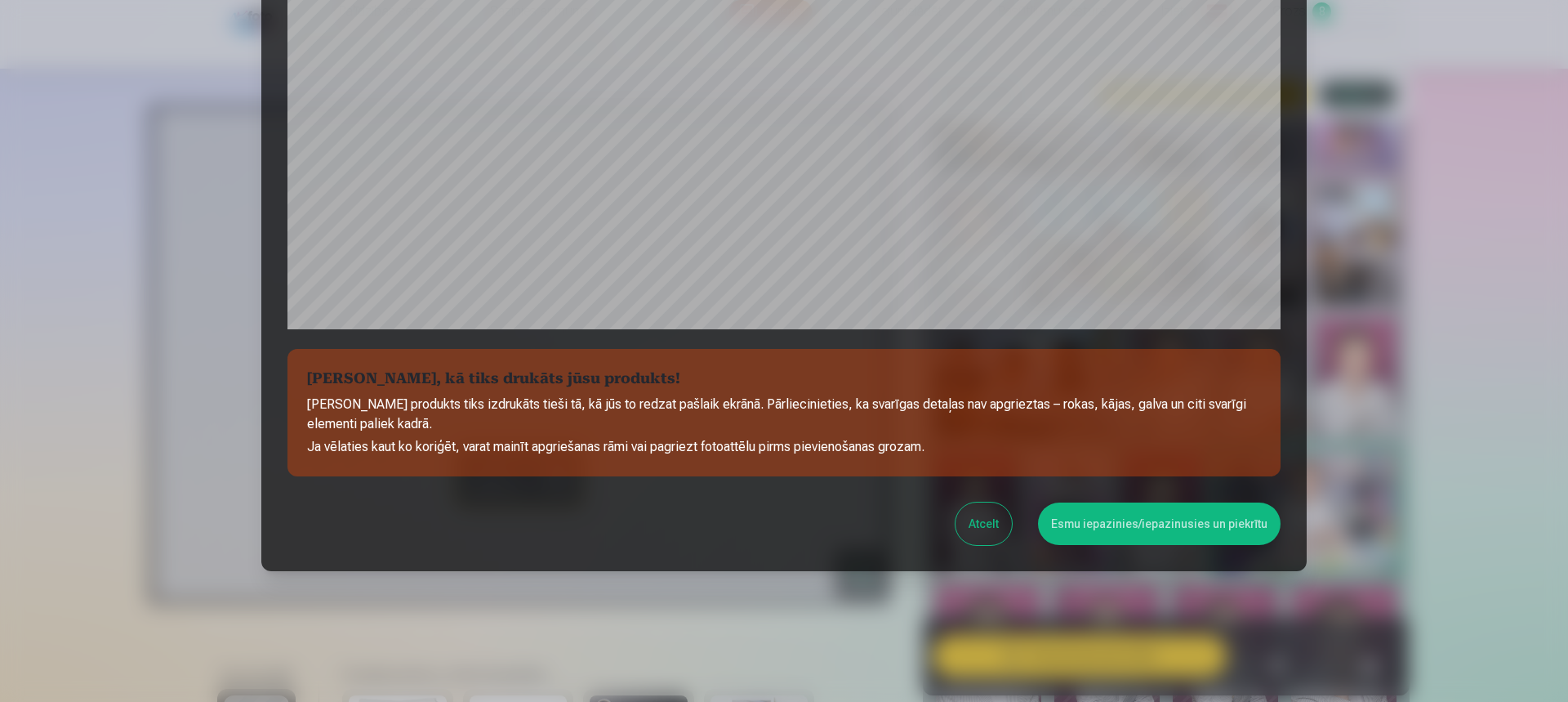
click at [1142, 536] on button "Esmu iepazinies/iepazinusies un piekrītu" at bounding box center [1159, 524] width 243 height 43
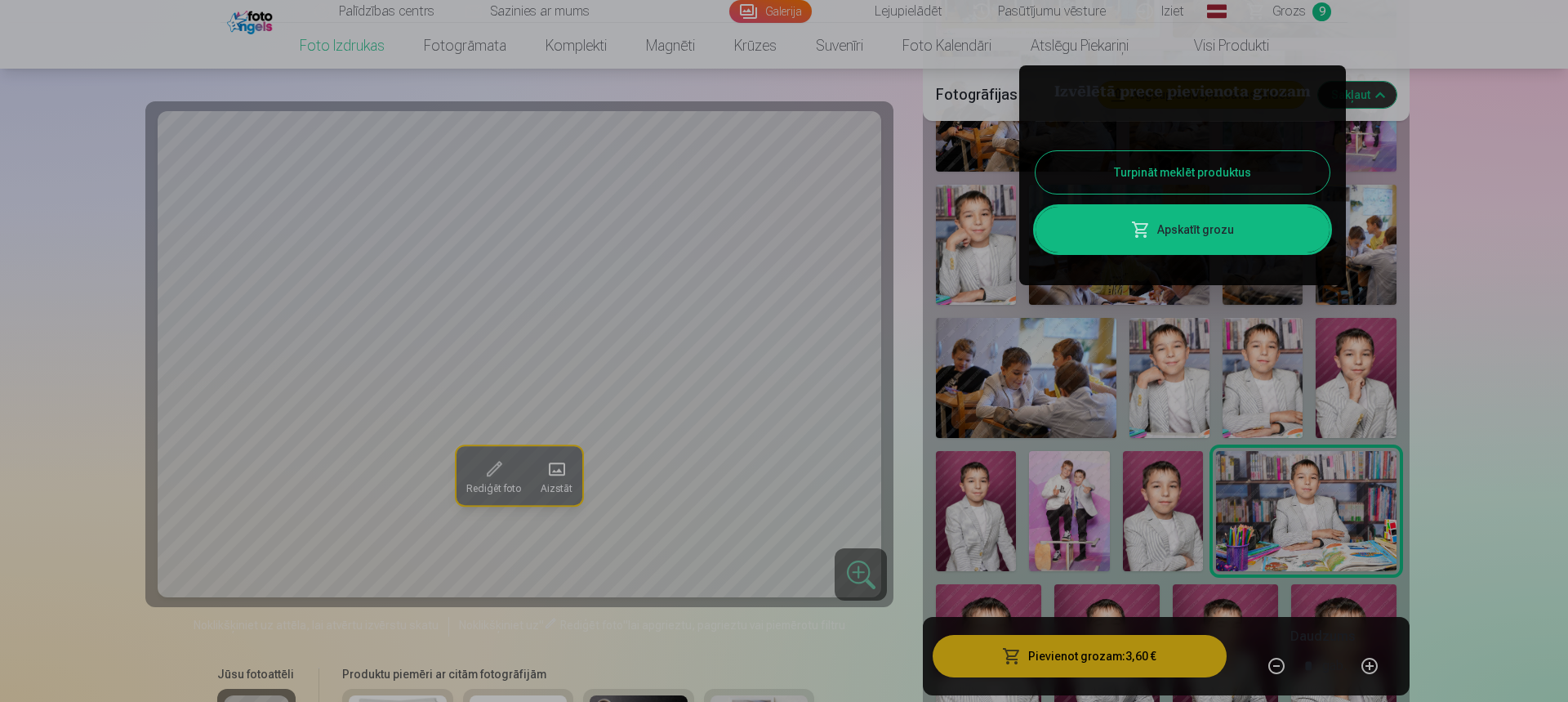
click at [1015, 611] on div at bounding box center [784, 351] width 1568 height 702
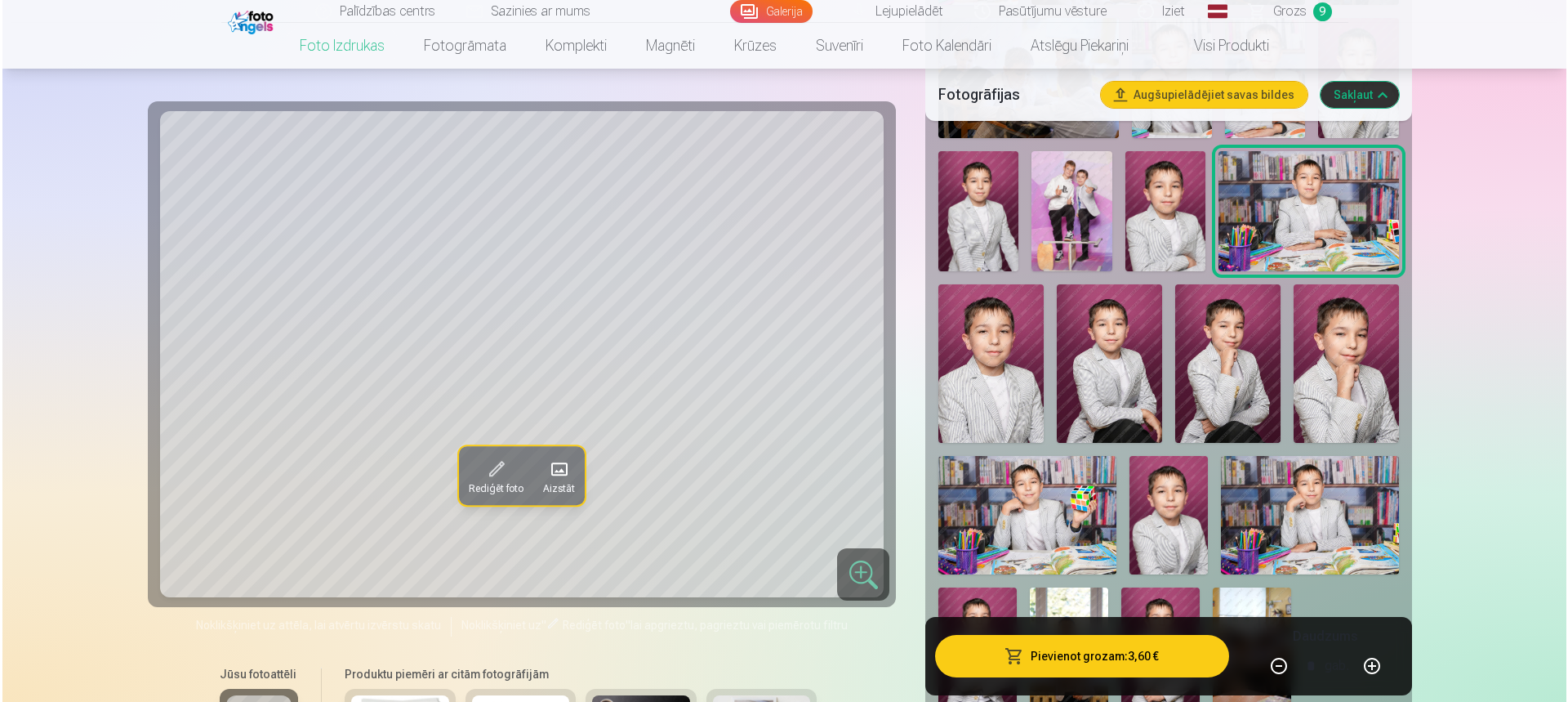
scroll to position [1034, 0]
click at [1120, 386] on img at bounding box center [1107, 363] width 105 height 158
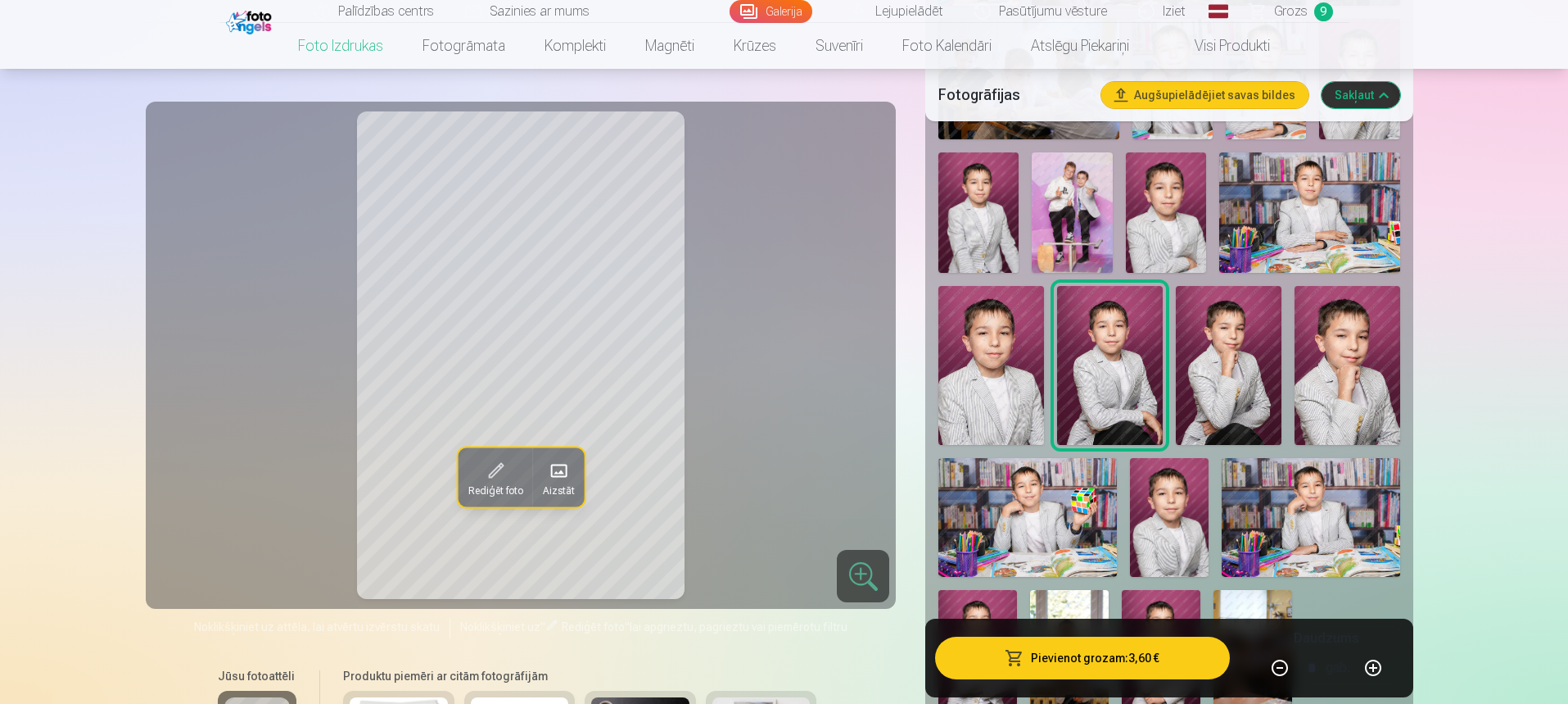
click at [1103, 651] on button "Pievienot grozam : 3,60 €" at bounding box center [1082, 658] width 294 height 43
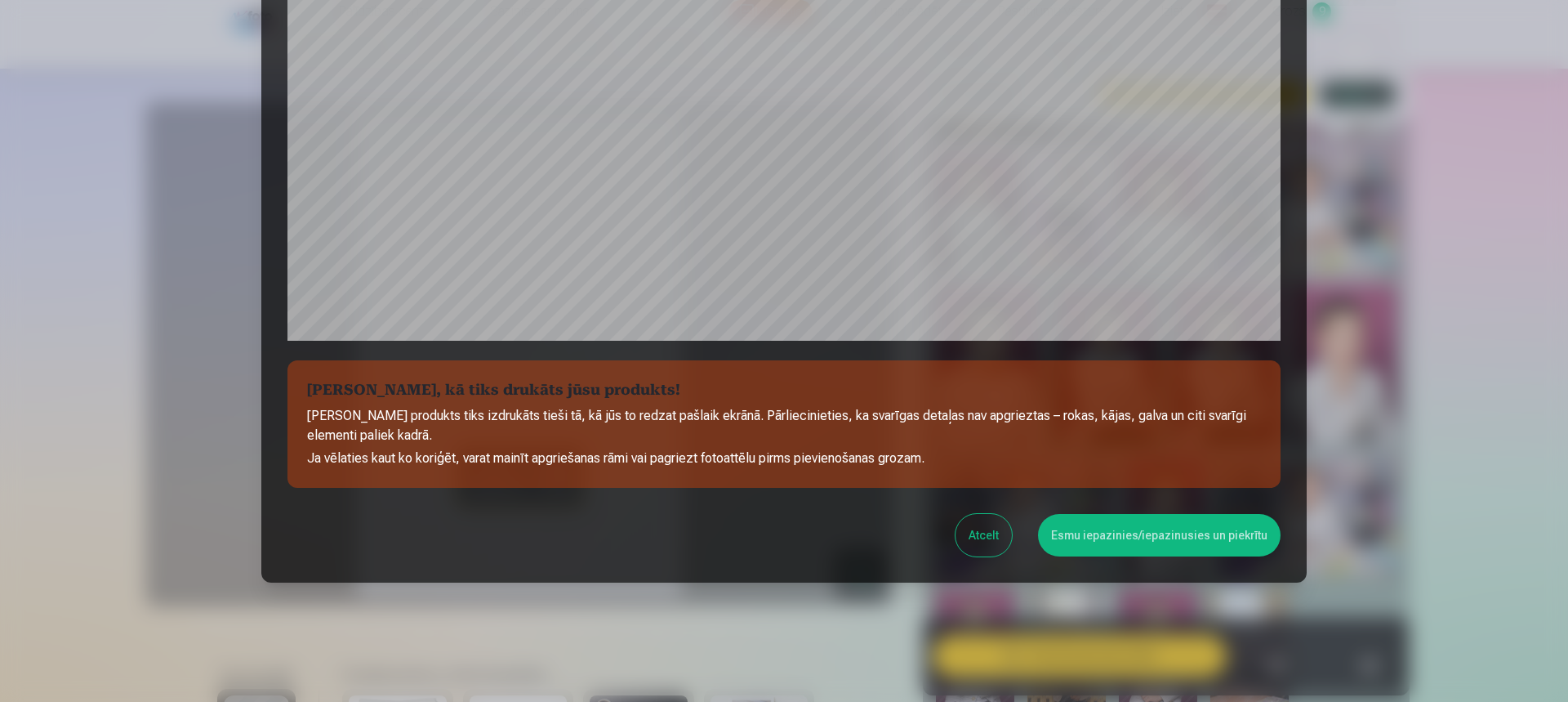
scroll to position [474, 0]
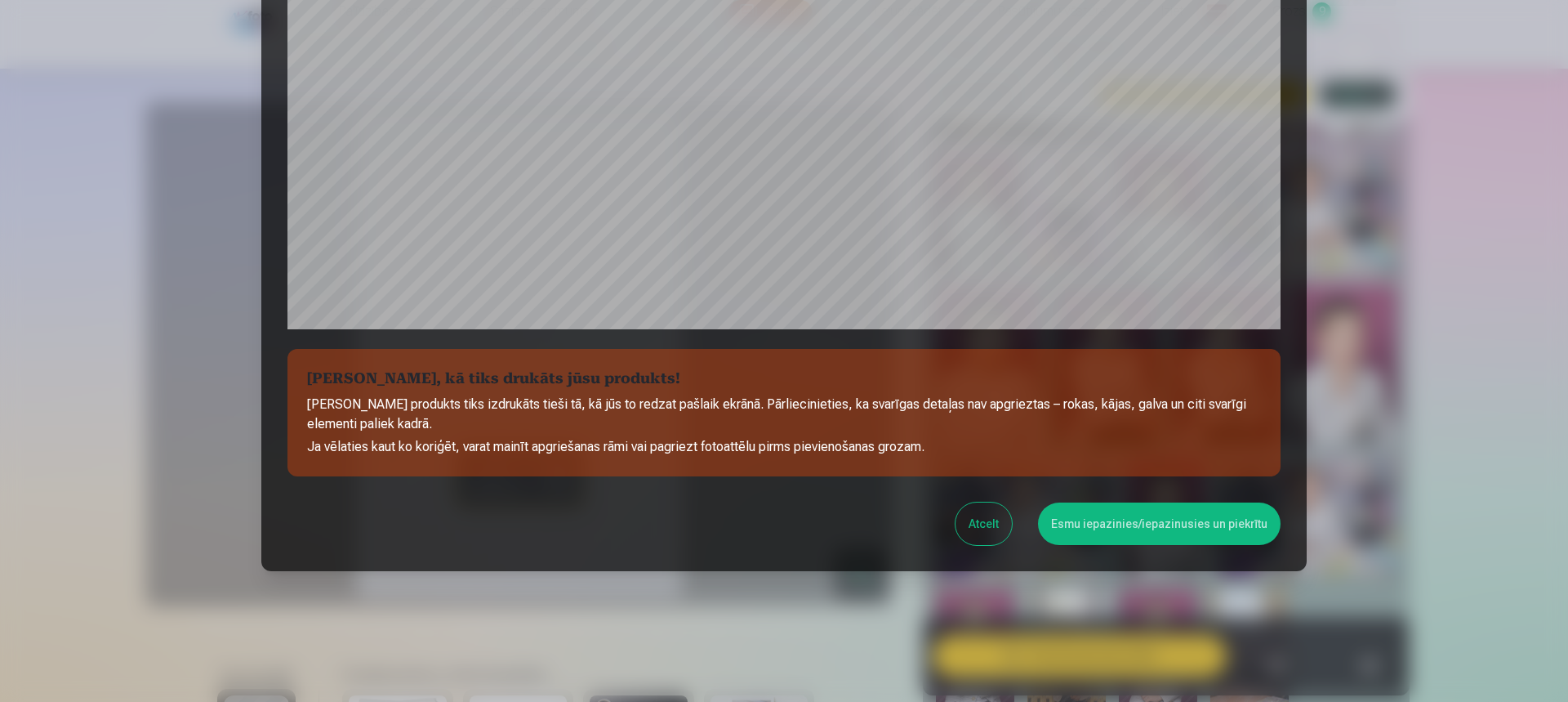
click at [1170, 528] on button "Esmu iepazinies/iepazinusies un piekrītu" at bounding box center [1159, 524] width 243 height 43
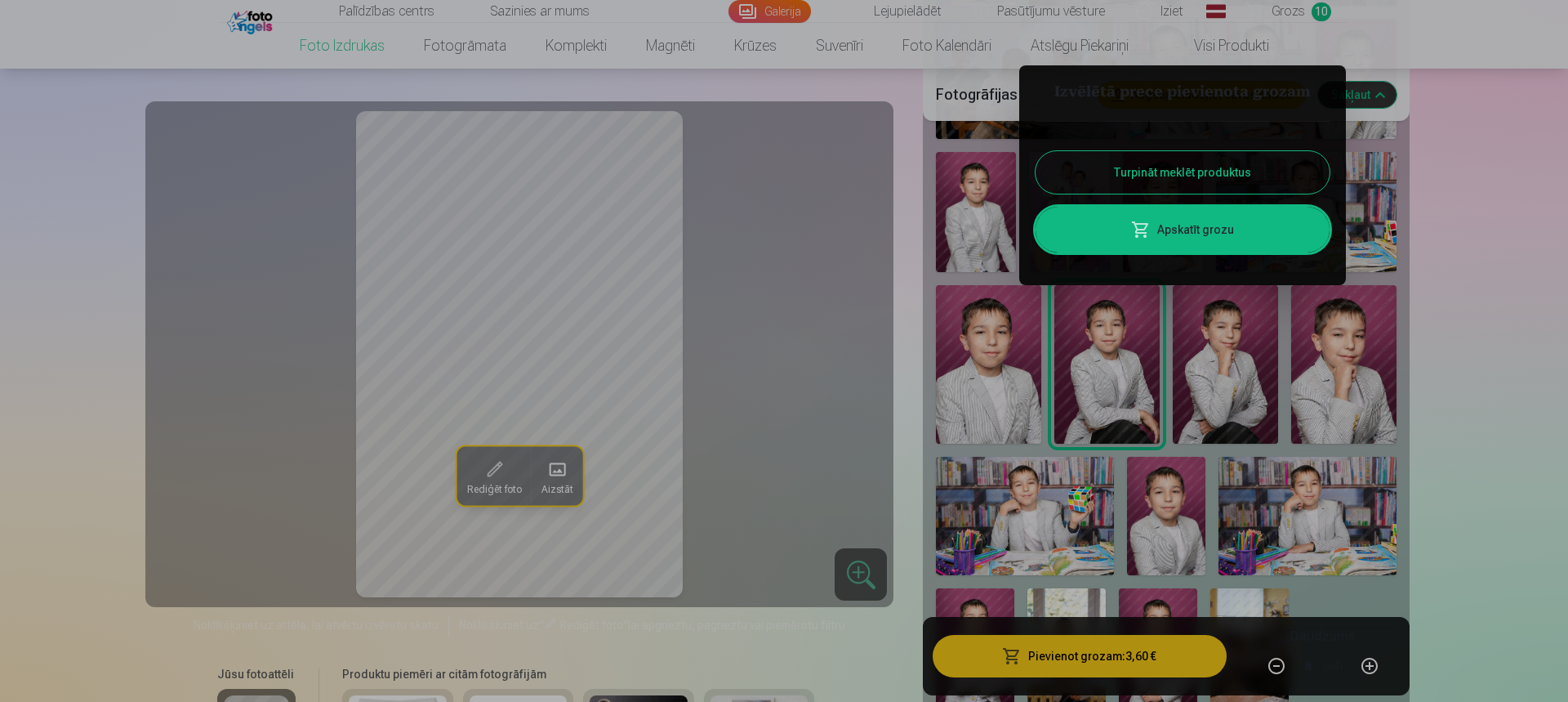
click at [1271, 413] on div at bounding box center [784, 351] width 1568 height 702
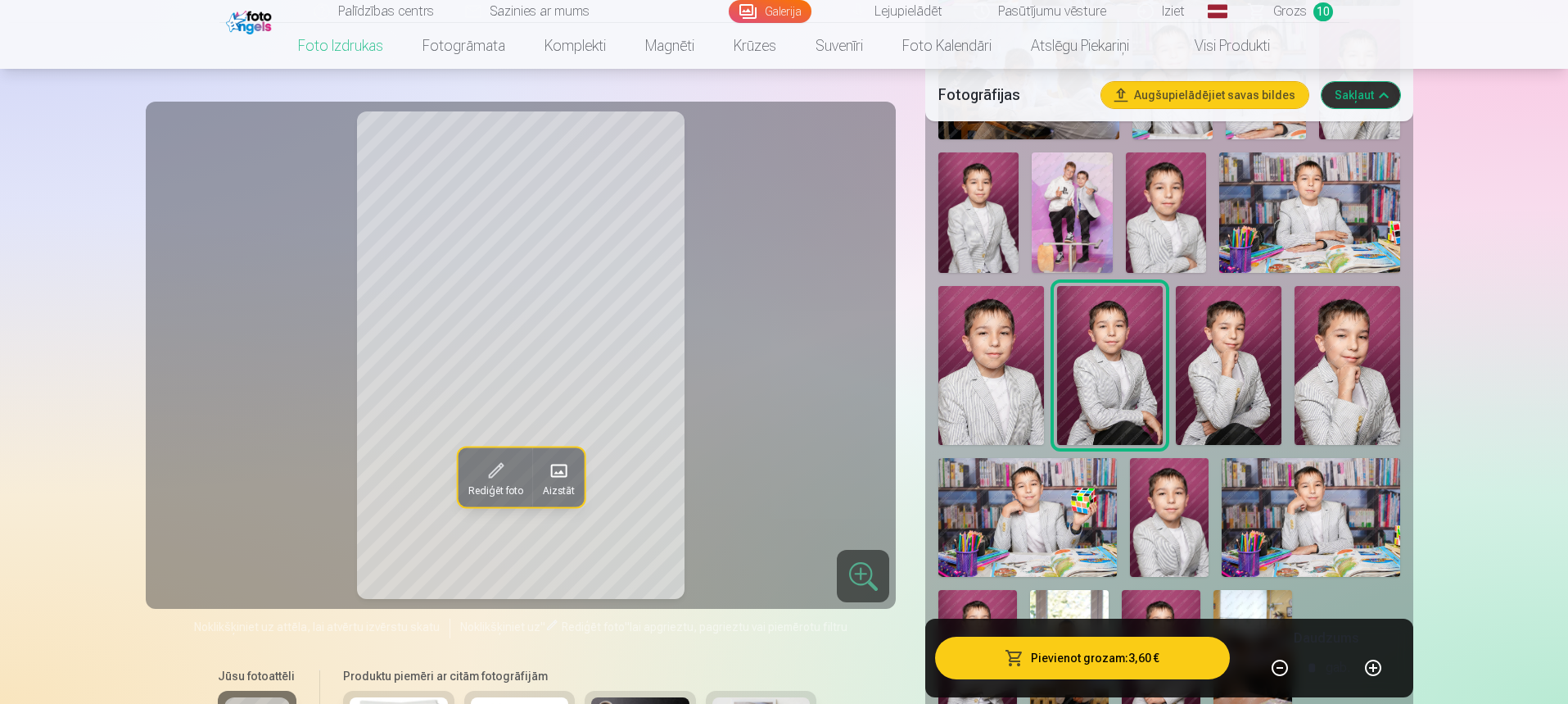
click at [1276, 413] on img at bounding box center [1228, 364] width 106 height 158
click at [1056, 541] on img at bounding box center [1027, 517] width 178 height 119
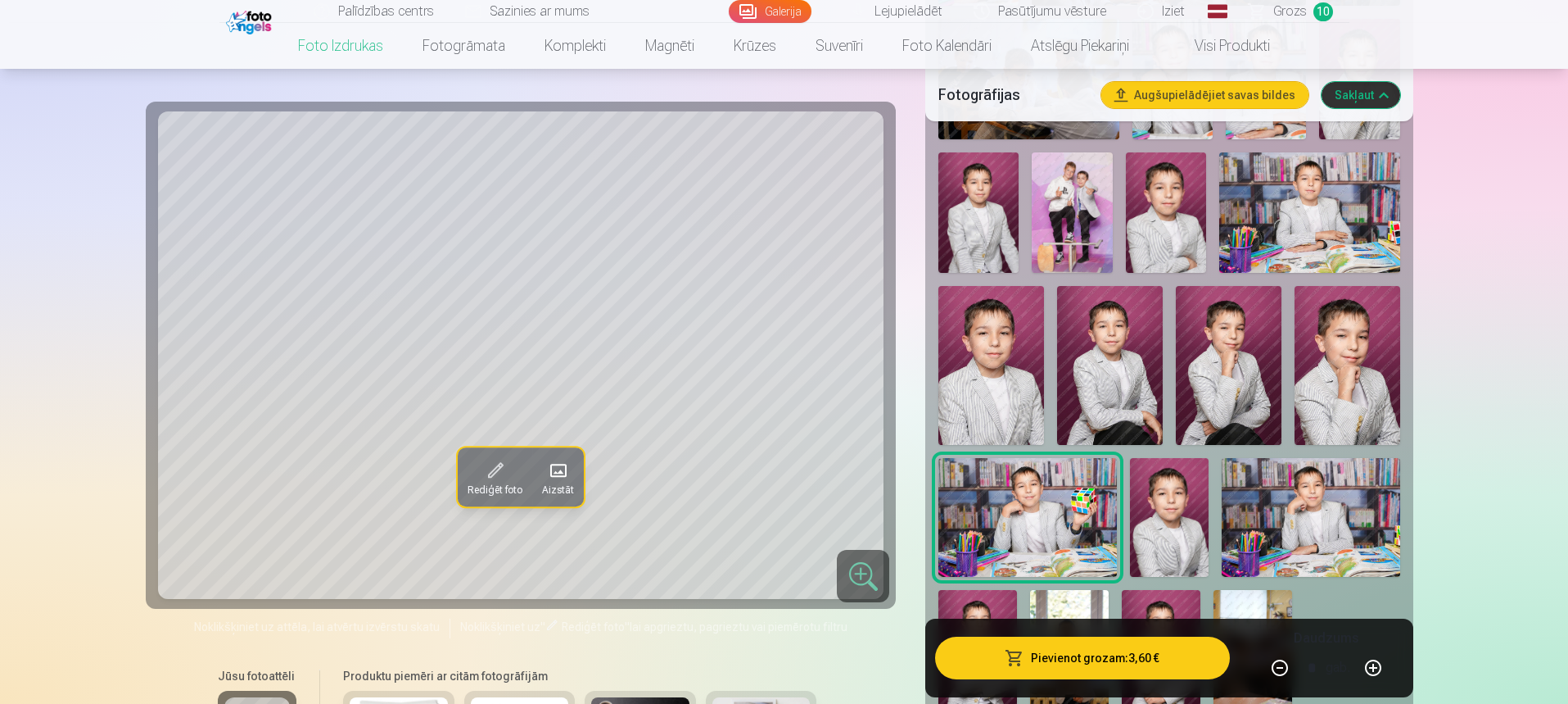
click at [1355, 368] on img at bounding box center [1347, 364] width 106 height 158
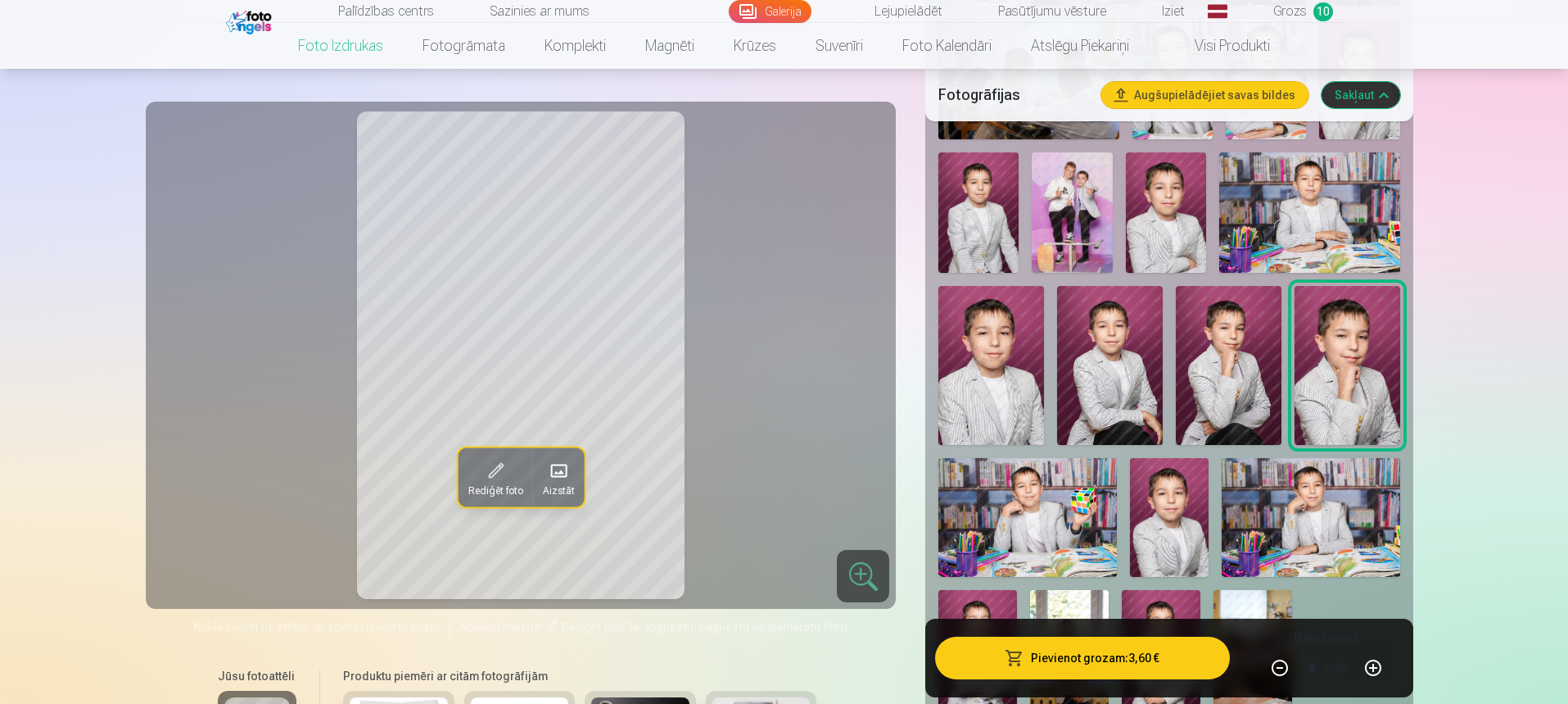
click at [1314, 549] on img at bounding box center [1311, 517] width 178 height 119
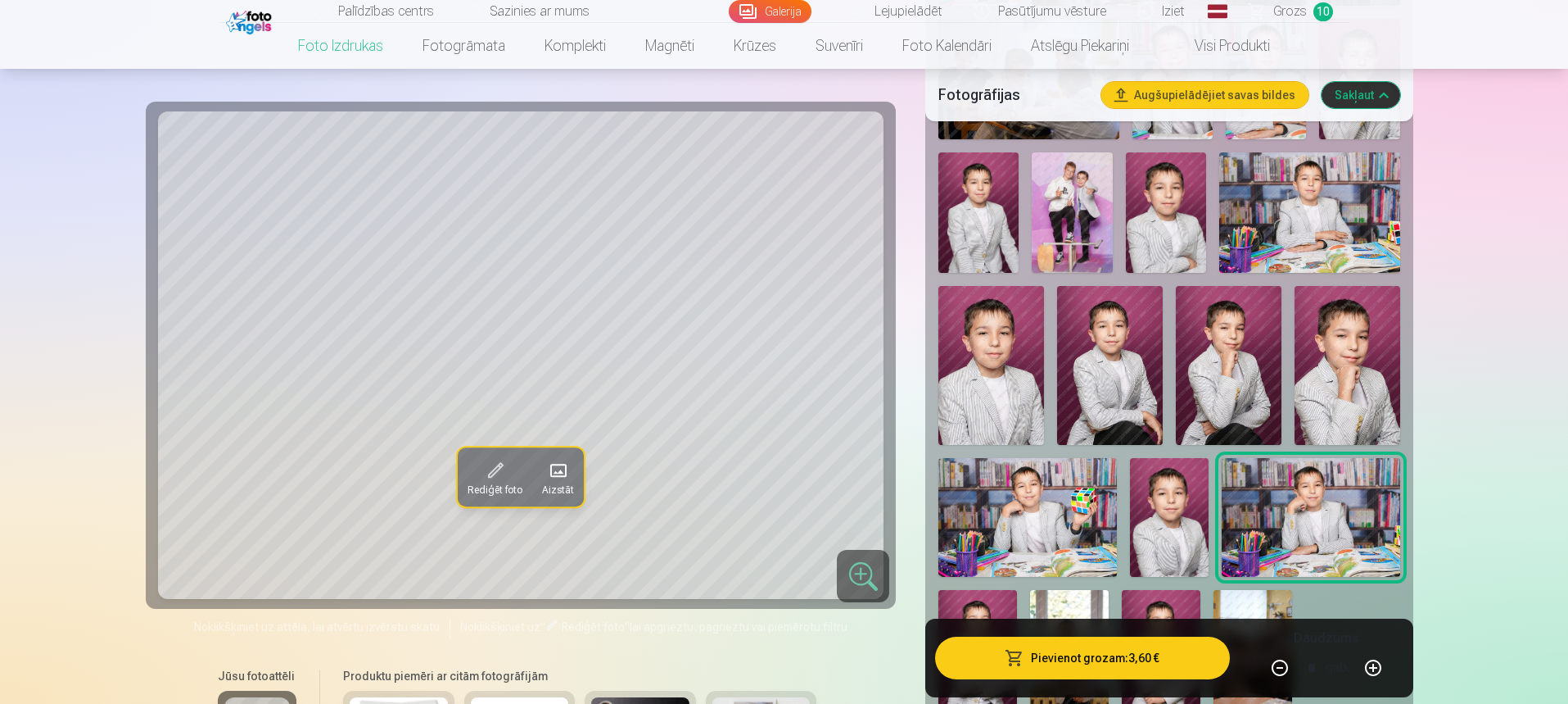
click at [1158, 659] on button "Pievienot grozam : 3,60 €" at bounding box center [1082, 658] width 294 height 43
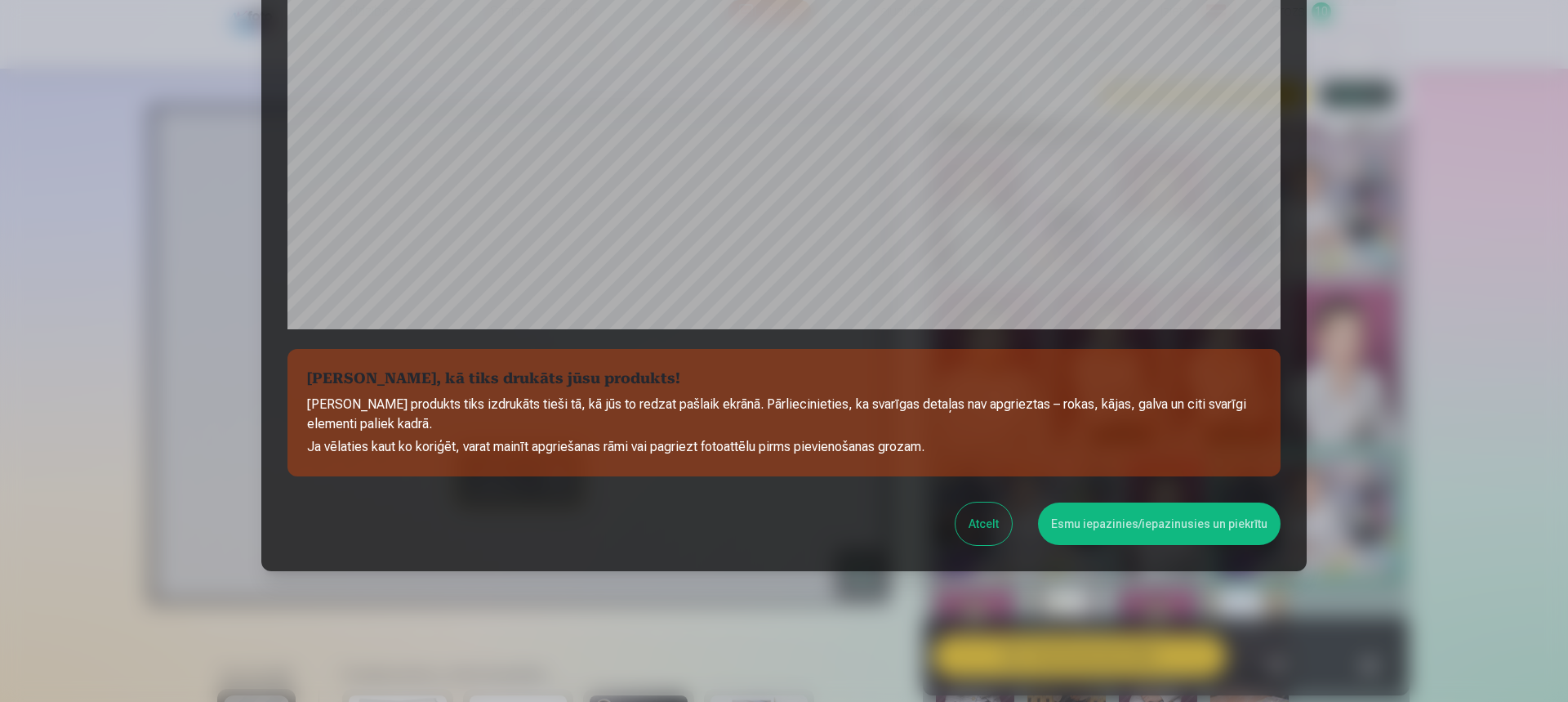
click at [1165, 538] on button "Esmu iepazinies/iepazinusies un piekrītu" at bounding box center [1159, 524] width 243 height 43
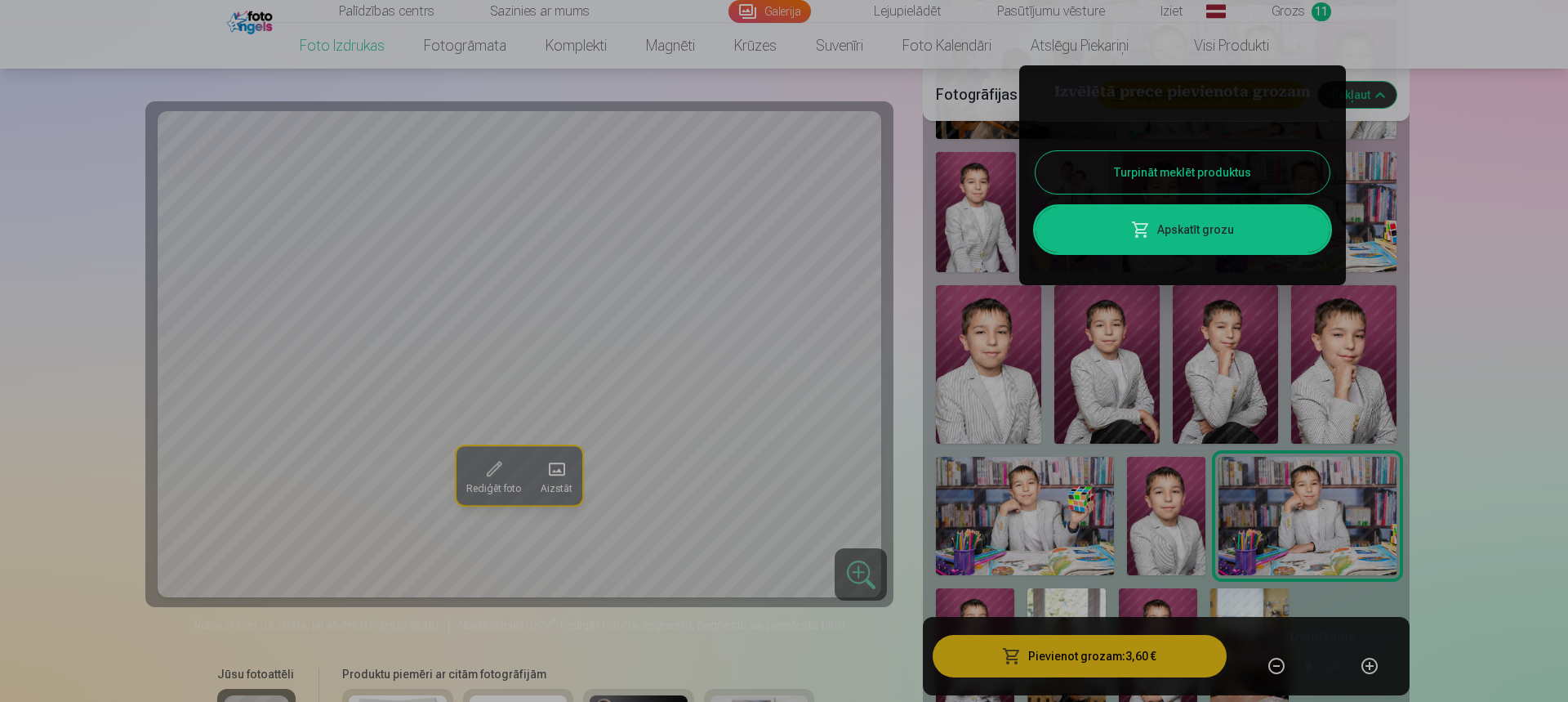
drag, startPoint x: 992, startPoint y: 617, endPoint x: 1029, endPoint y: 606, distance: 38.6
click at [993, 616] on div at bounding box center [784, 351] width 1568 height 702
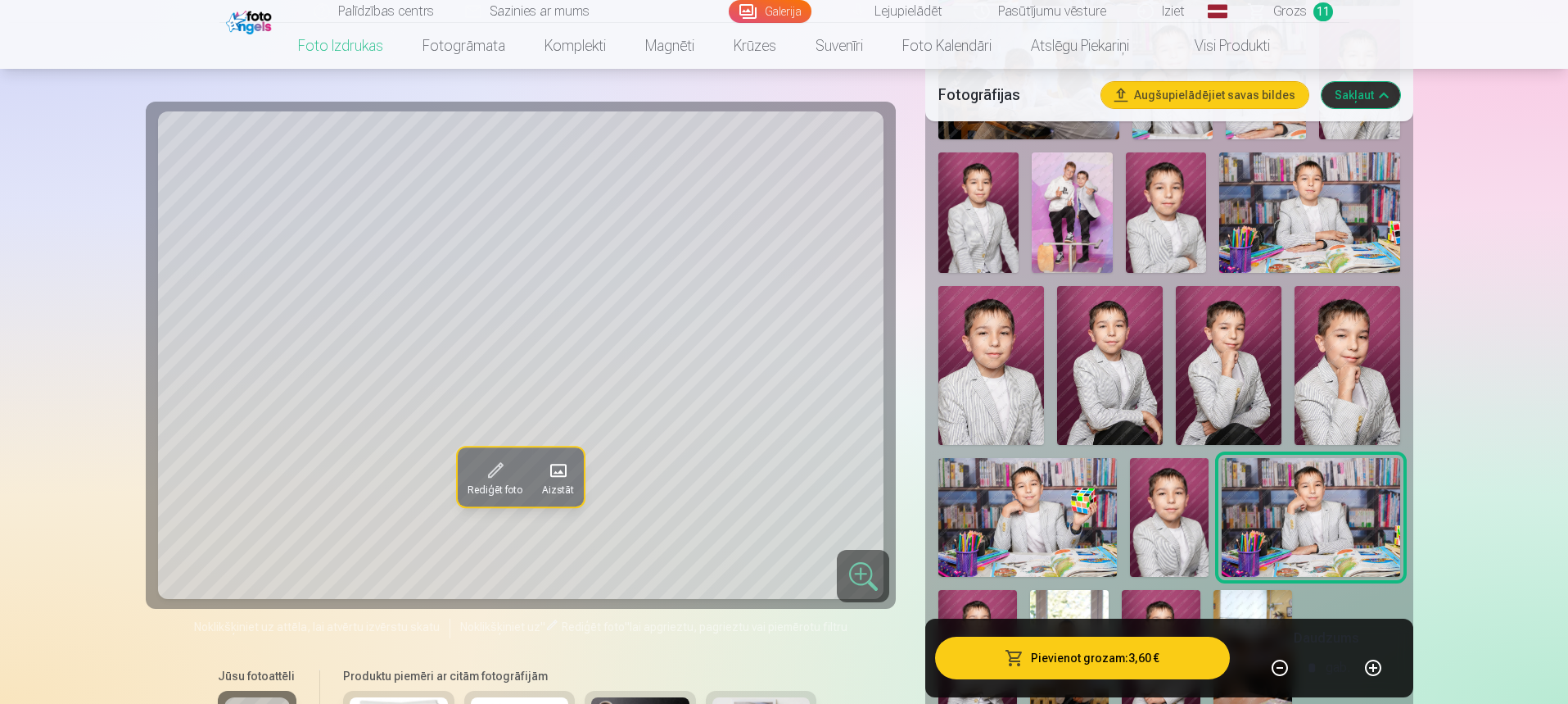
click at [1052, 599] on img at bounding box center [1069, 649] width 79 height 118
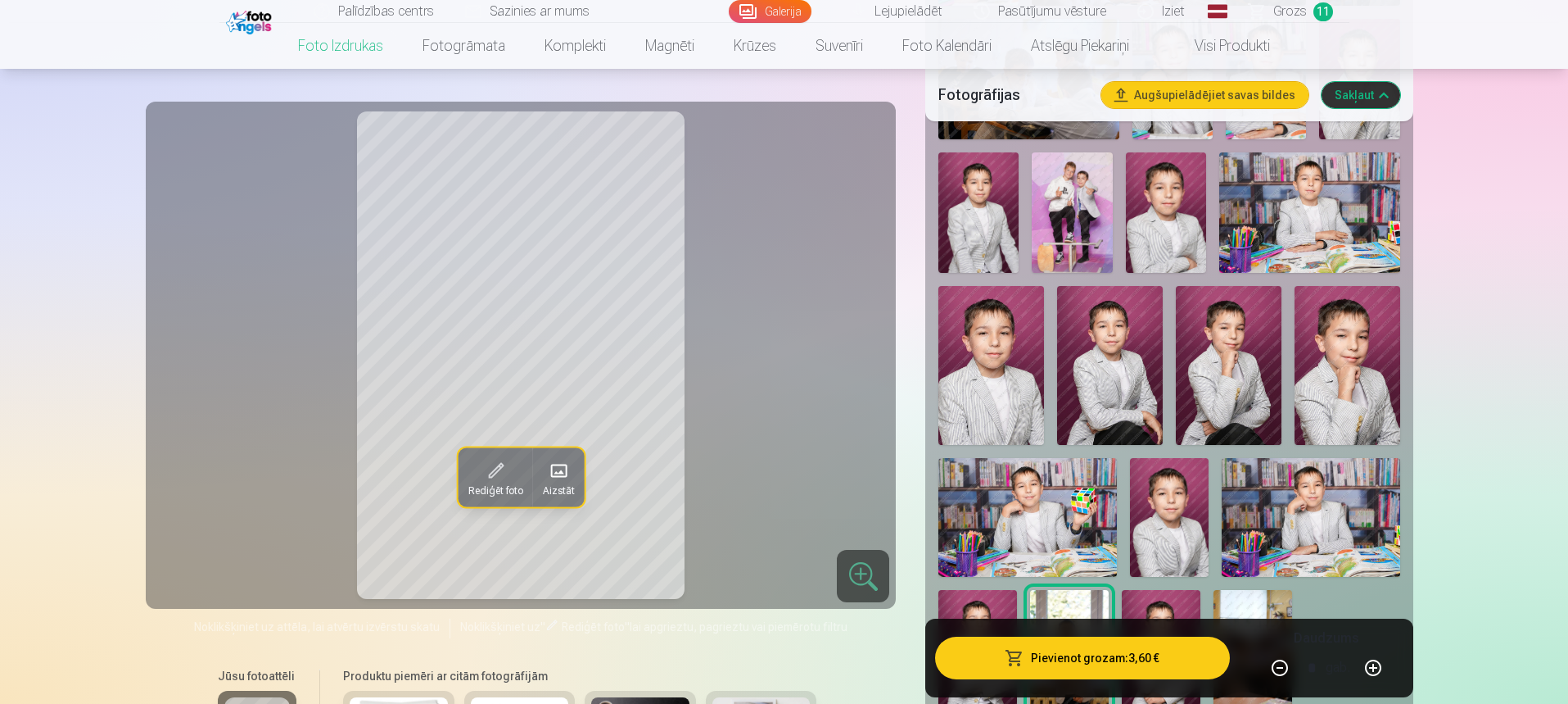
click at [1024, 657] on span "button" at bounding box center [1014, 658] width 20 height 17
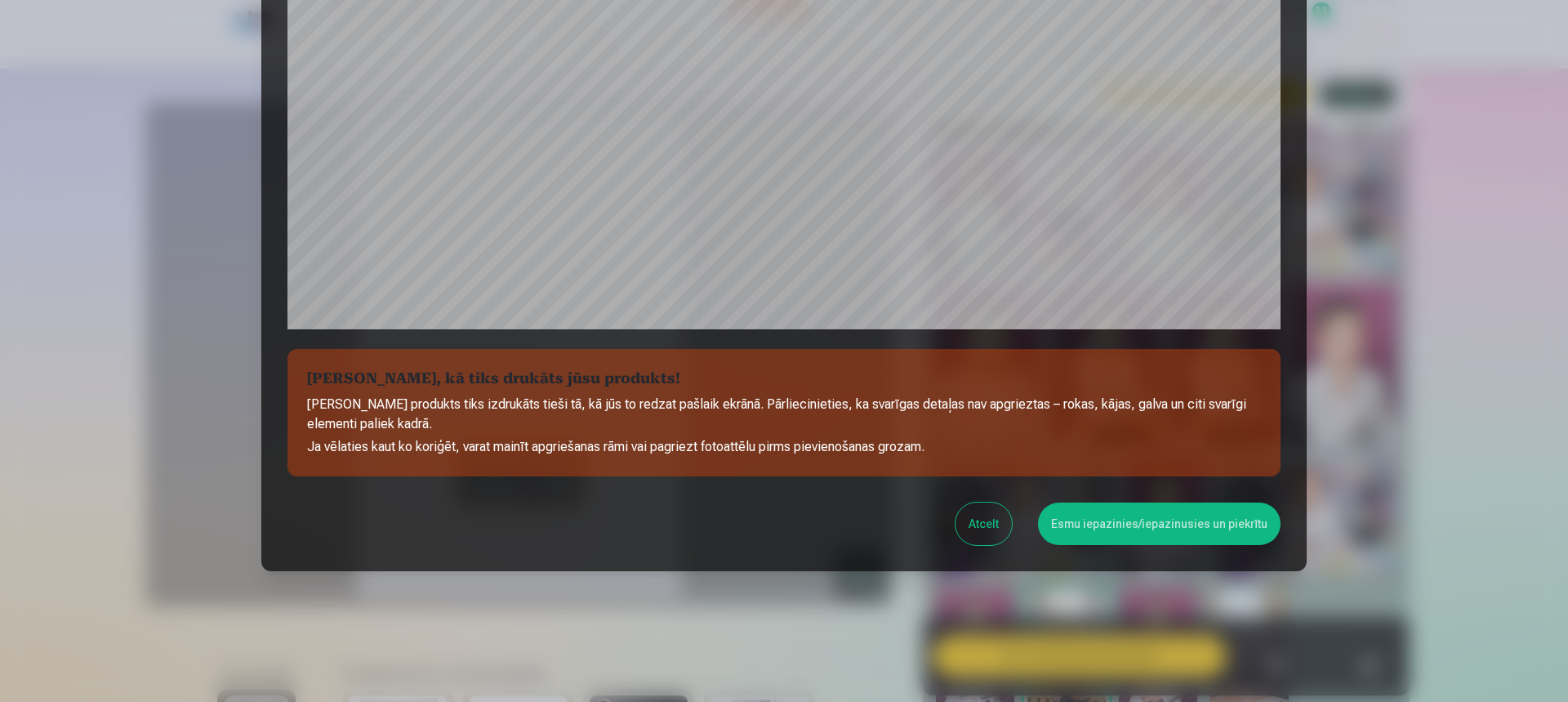
click at [1218, 531] on button "Esmu iepazinies/iepazinusies un piekrītu" at bounding box center [1159, 524] width 243 height 43
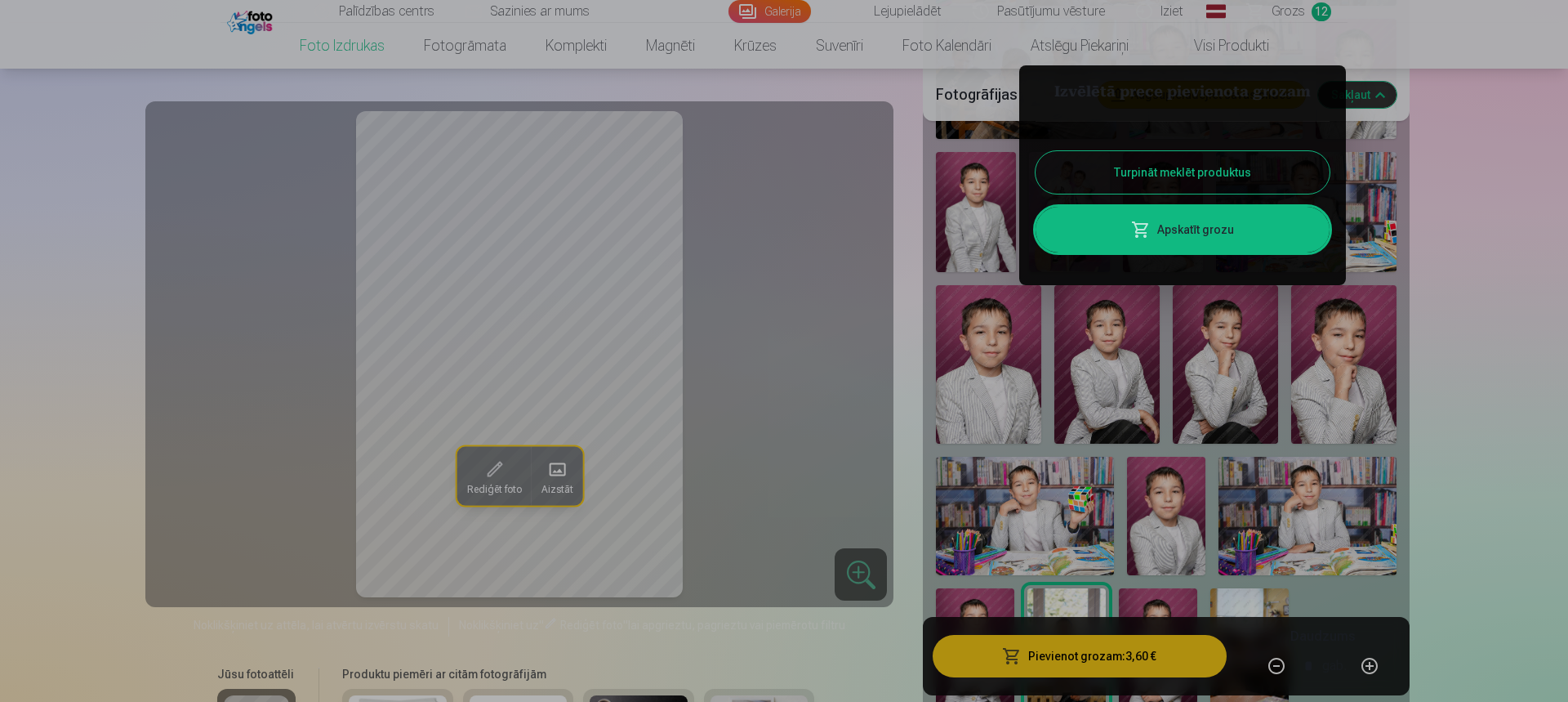
click at [1232, 602] on div at bounding box center [784, 351] width 1568 height 702
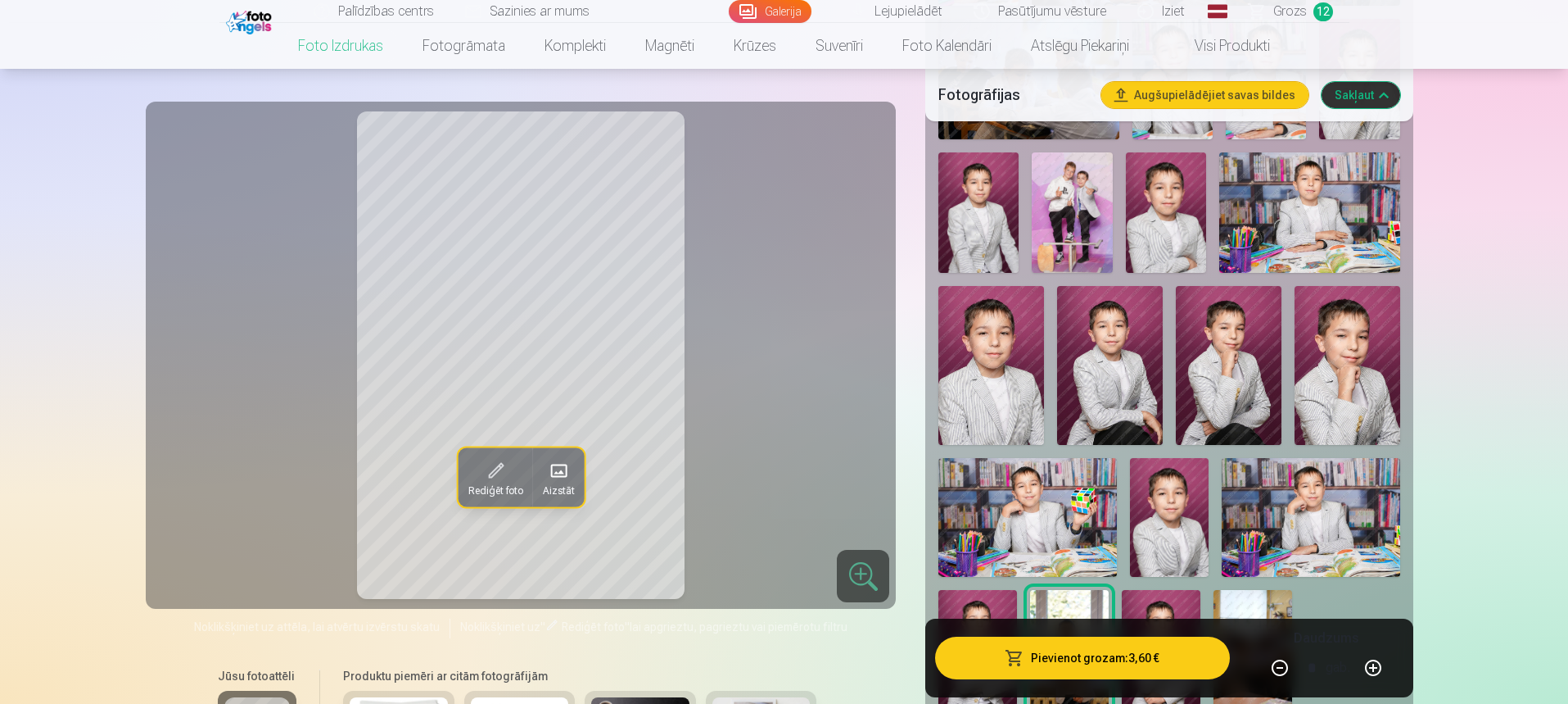
click at [1235, 604] on img at bounding box center [1253, 649] width 79 height 118
click at [1155, 592] on div at bounding box center [1169, 149] width 474 height 1133
click at [1142, 597] on img at bounding box center [1161, 649] width 79 height 118
click at [992, 594] on img at bounding box center [978, 649] width 79 height 118
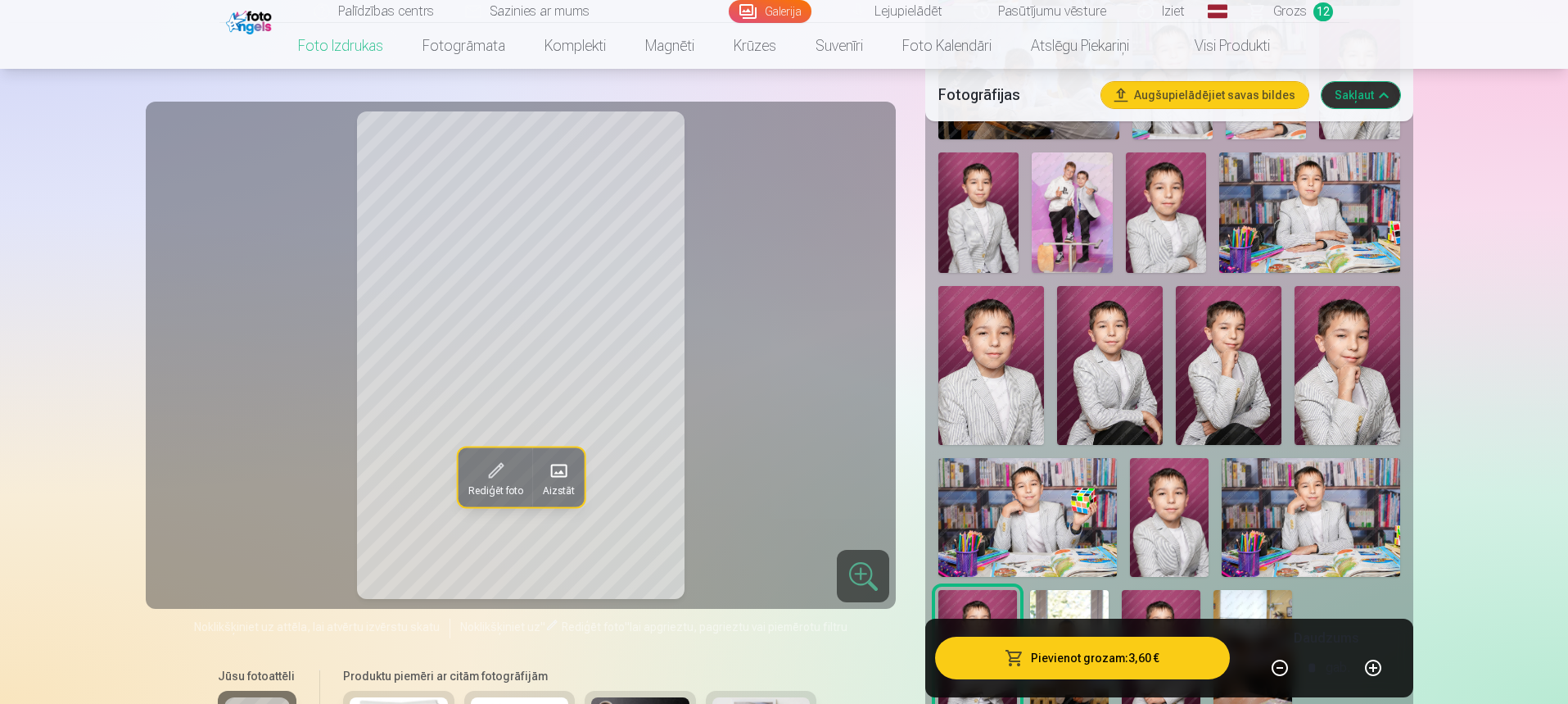
click at [992, 595] on img at bounding box center [978, 649] width 79 height 118
click at [1140, 657] on button "Pievienot grozam : 3,60 €" at bounding box center [1082, 658] width 294 height 43
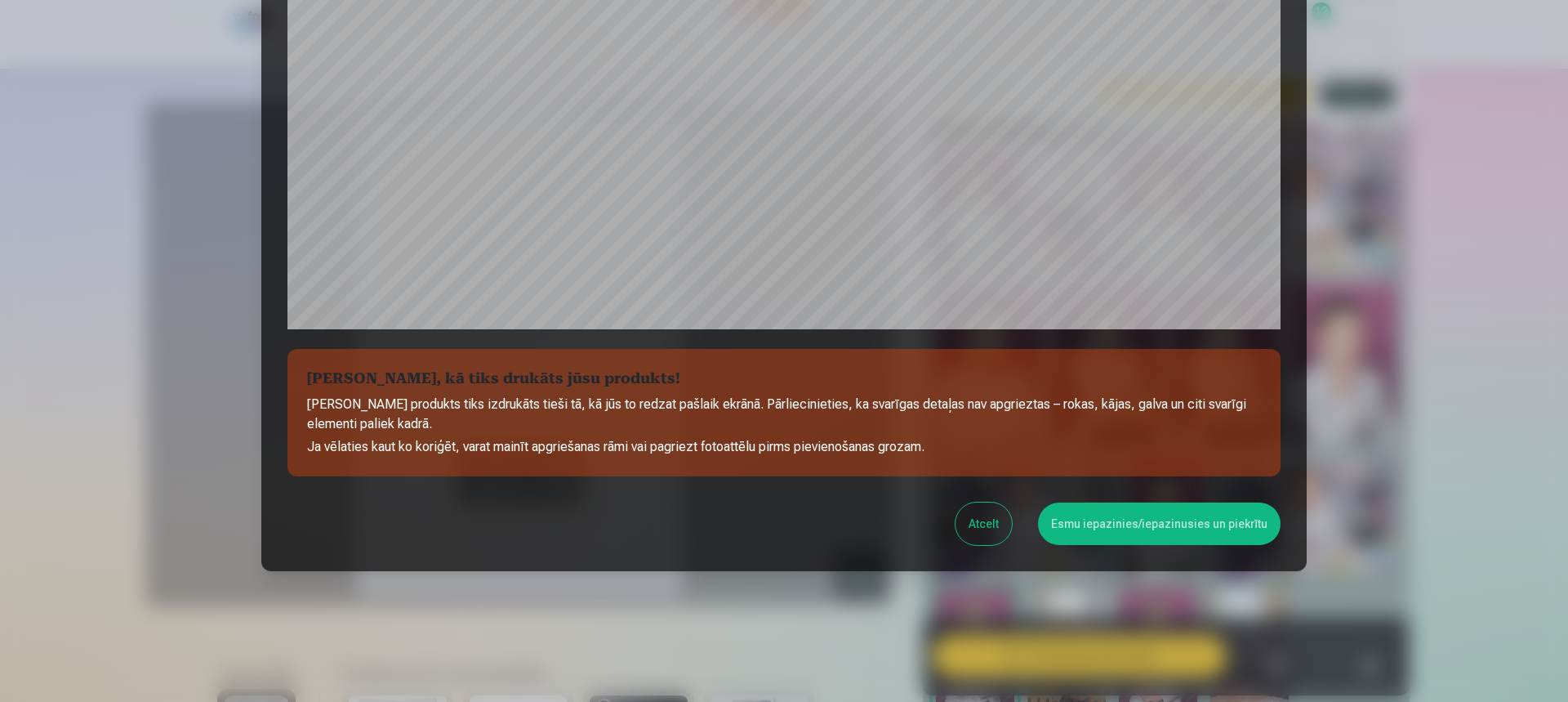
click at [1230, 521] on button "Esmu iepazinies/iepazinusies un piekrītu" at bounding box center [1159, 524] width 243 height 43
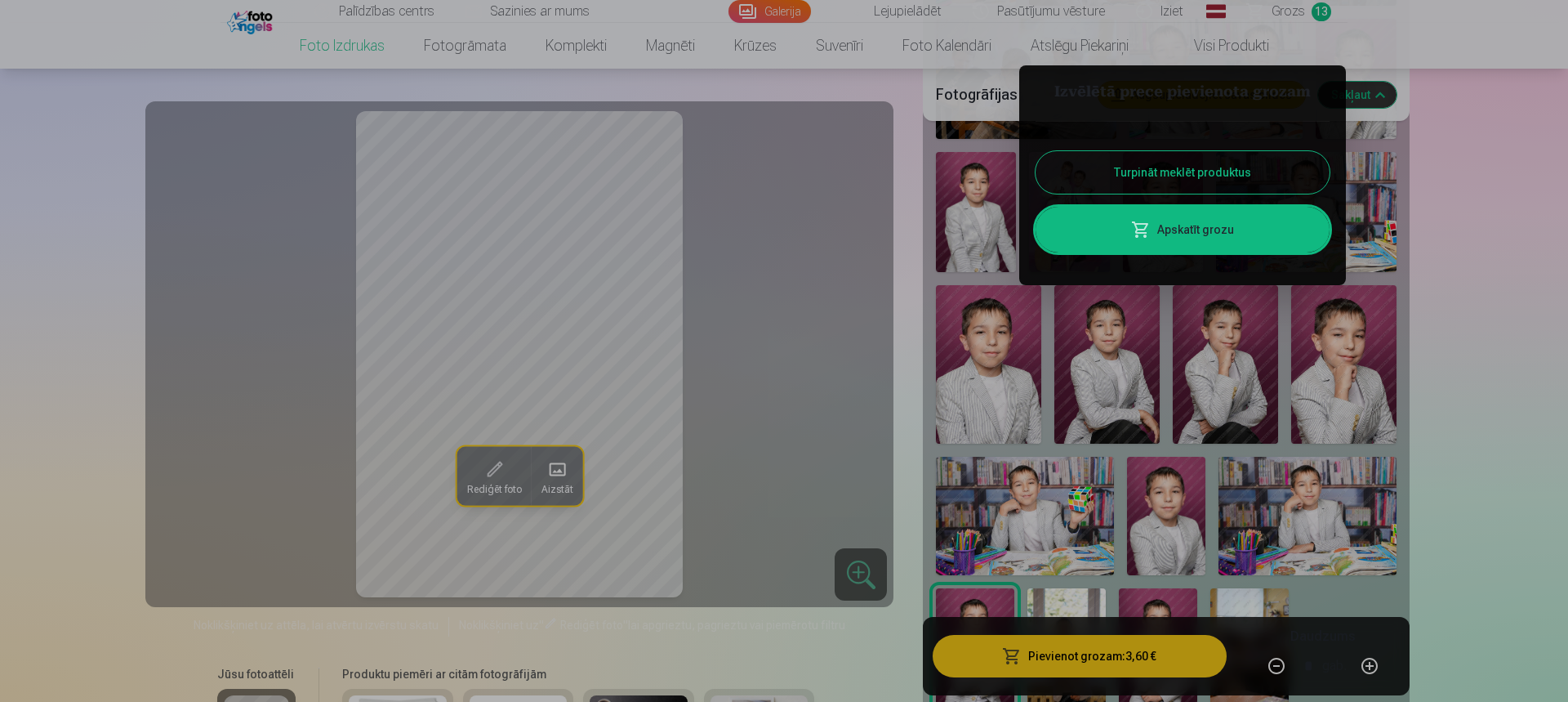
click at [1267, 7] on div at bounding box center [784, 351] width 1568 height 702
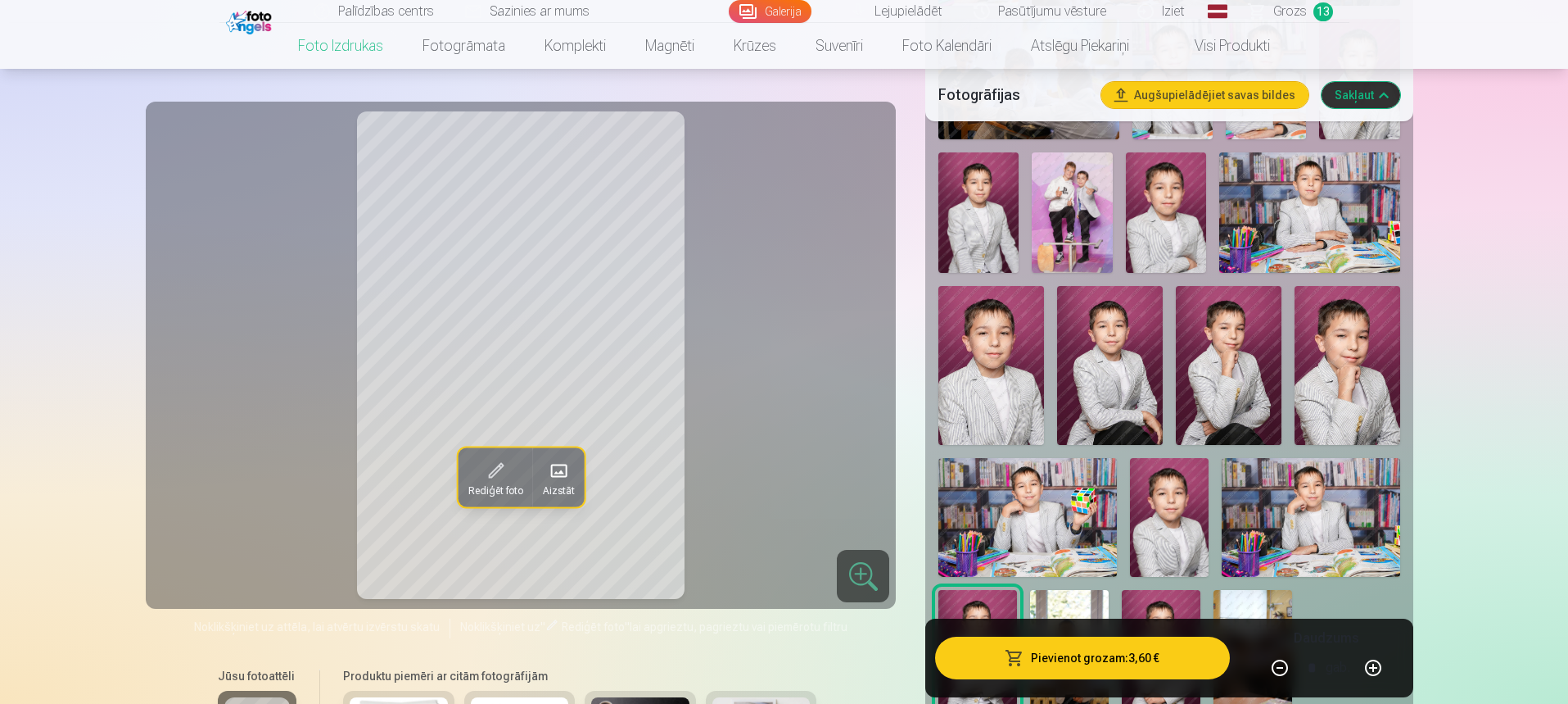
click at [1275, 14] on span "Grozs" at bounding box center [1290, 11] width 34 height 20
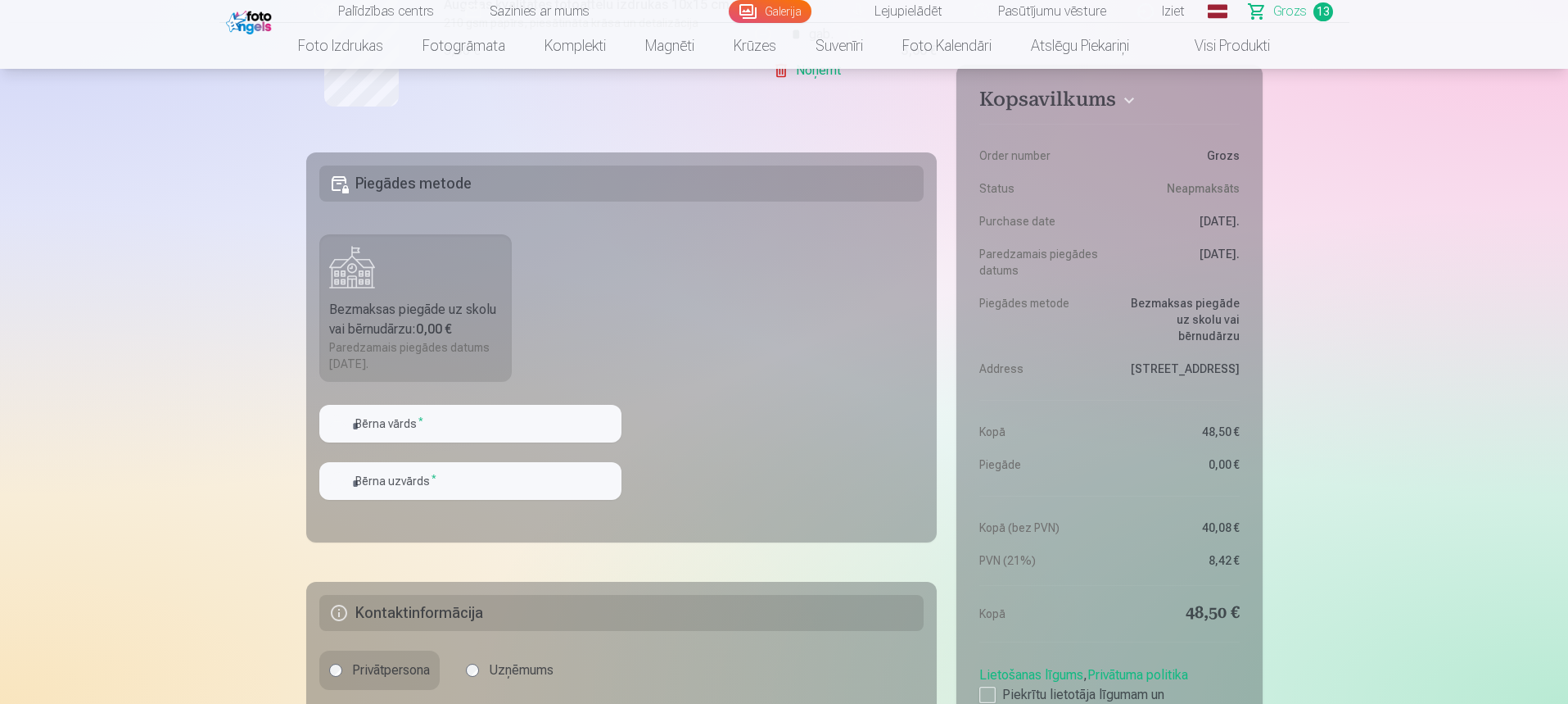
scroll to position [2458, 0]
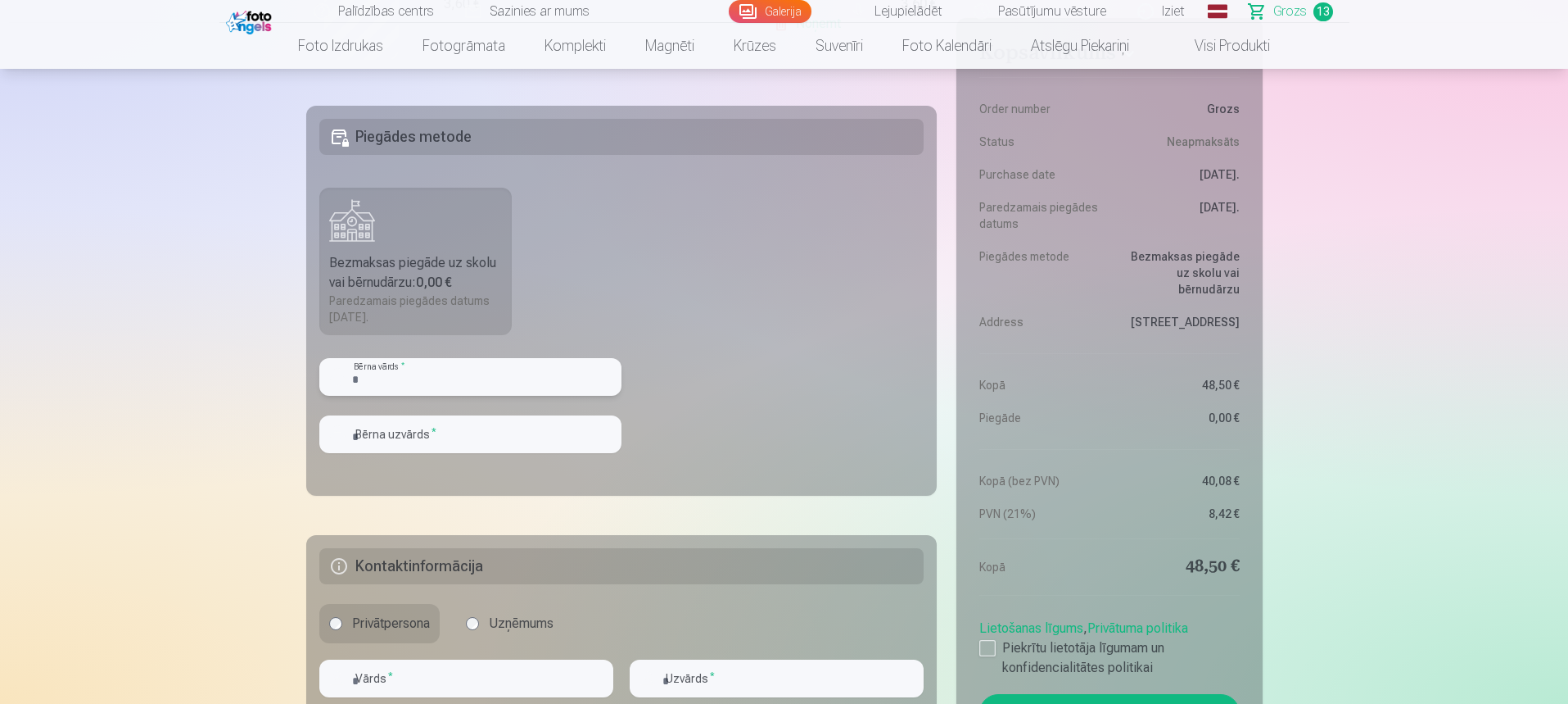
click at [495, 375] on input "text" at bounding box center [470, 376] width 302 height 37
type input "*******"
click at [445, 428] on input "text" at bounding box center [470, 434] width 302 height 37
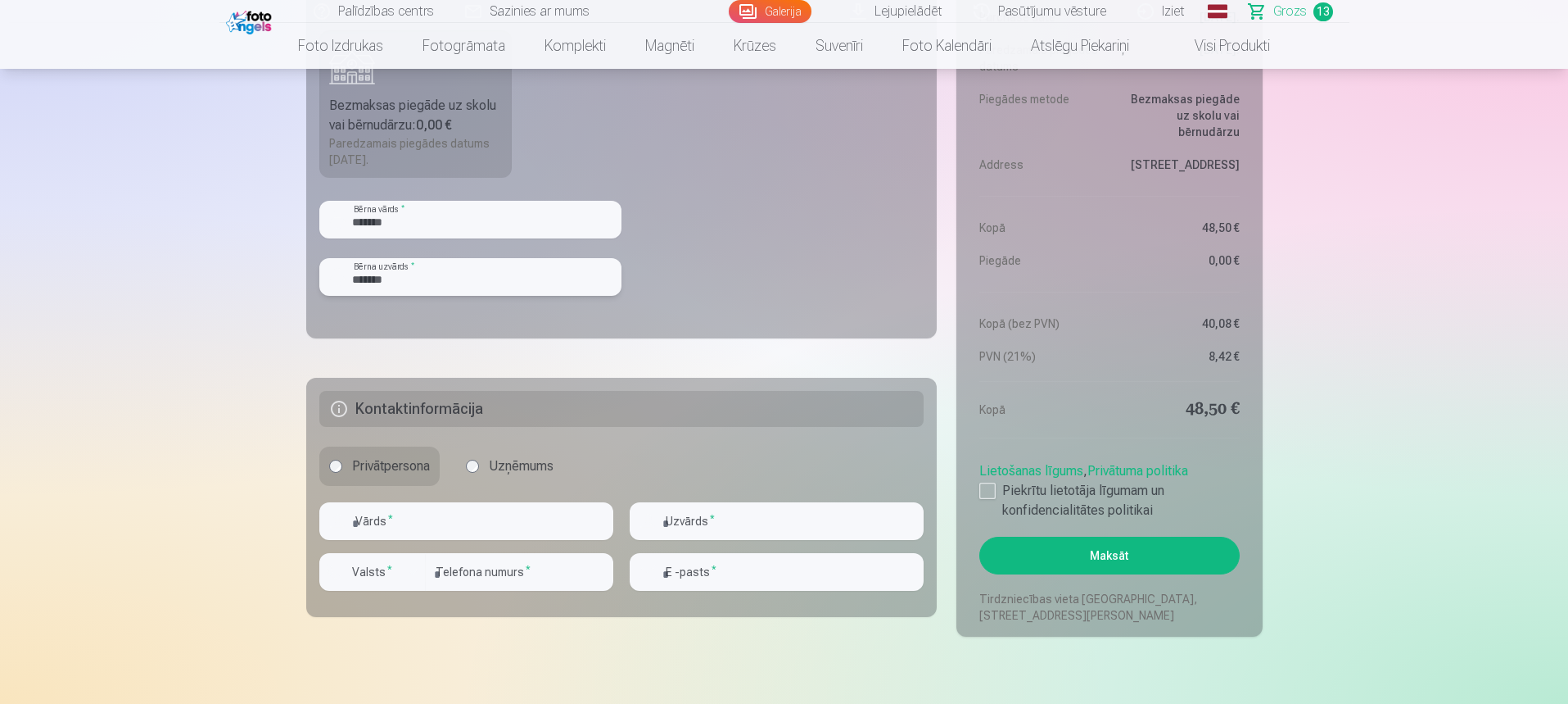
scroll to position [2950, 0]
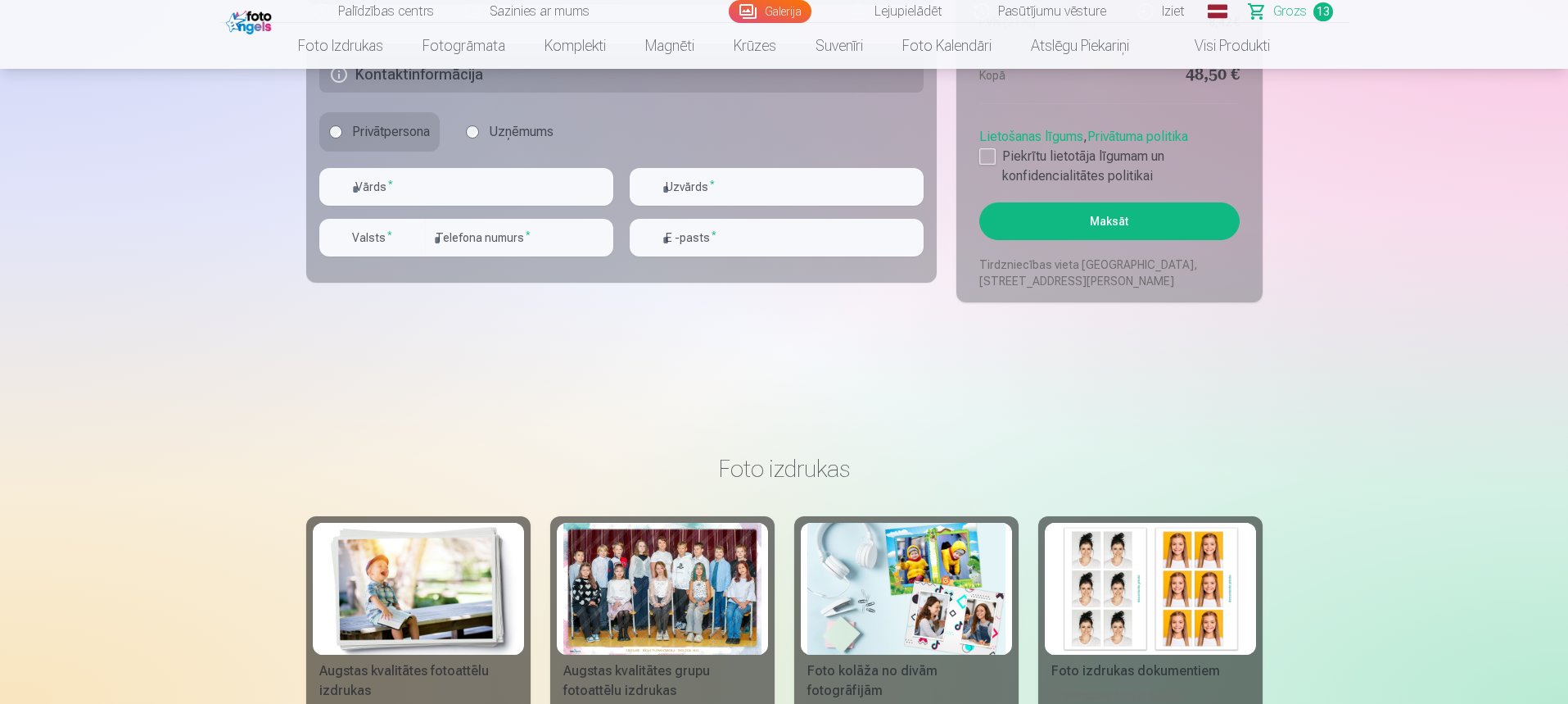
type input "*******"
click at [399, 193] on input "text" at bounding box center [466, 186] width 294 height 37
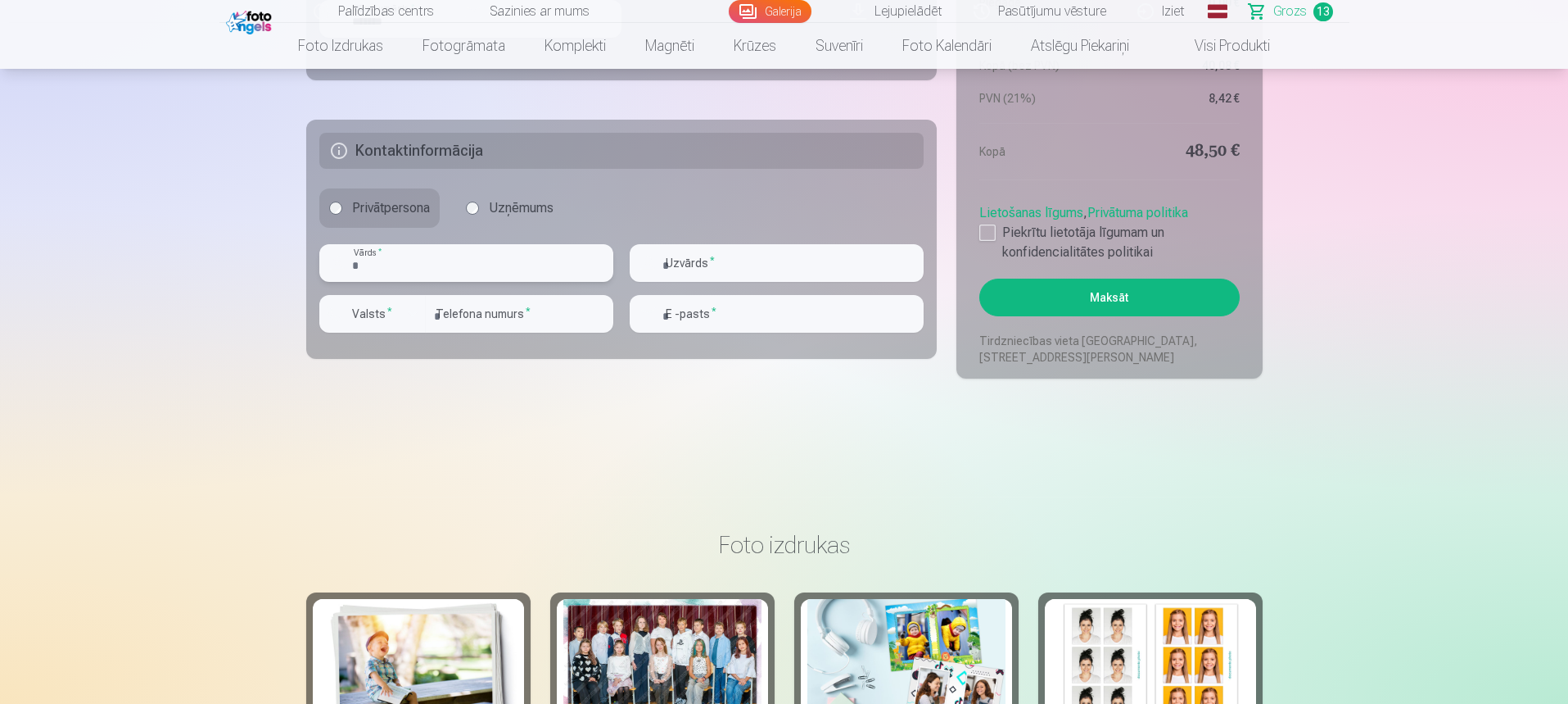
scroll to position [2867, 0]
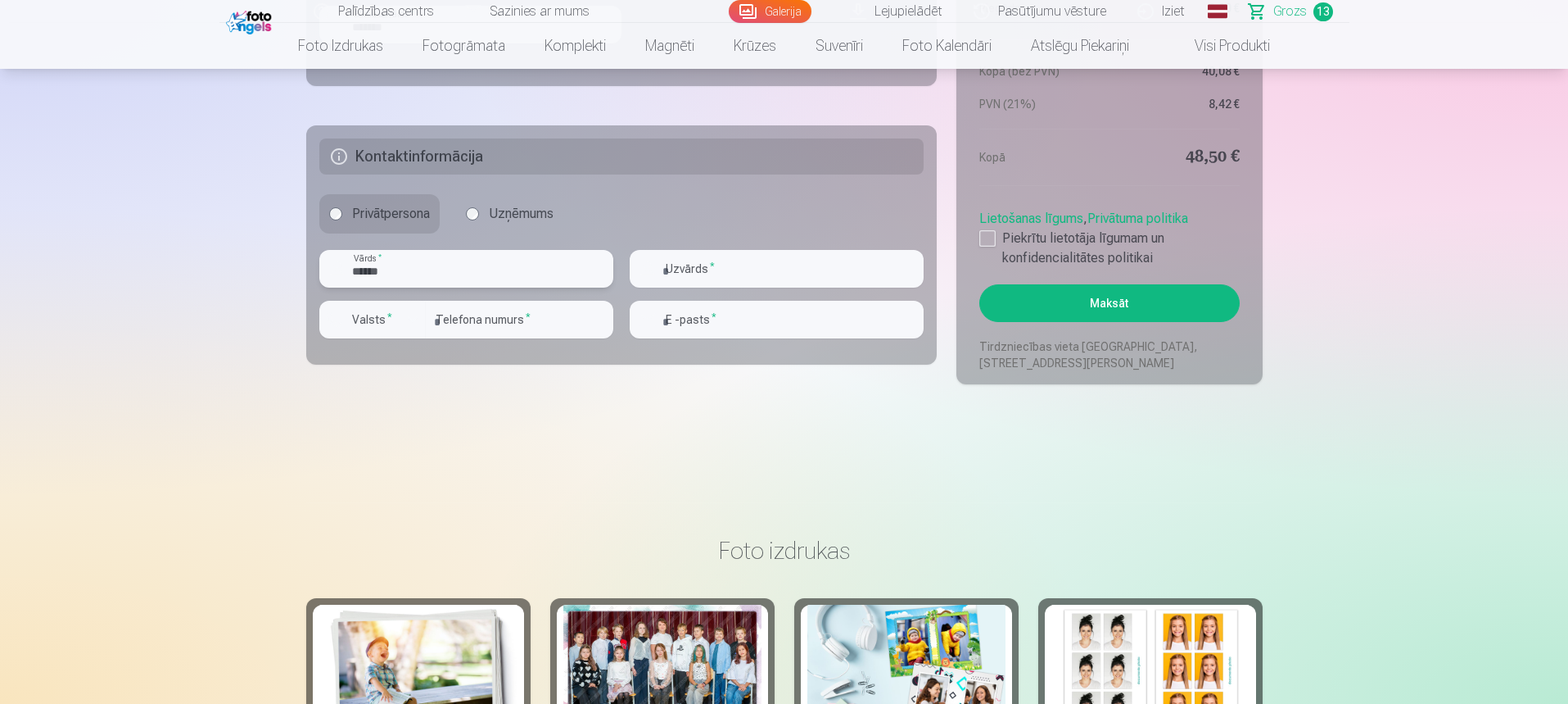
type input "******"
click at [686, 247] on fieldset "Kontaktinformācija Privātpersona Uzņēmums ****** Vārds * Uzvārds * Valsts * Tel…" at bounding box center [621, 245] width 632 height 240
click at [692, 279] on input "text" at bounding box center [777, 269] width 294 height 37
type input "******"
click at [694, 315] on input "email" at bounding box center [777, 319] width 294 height 37
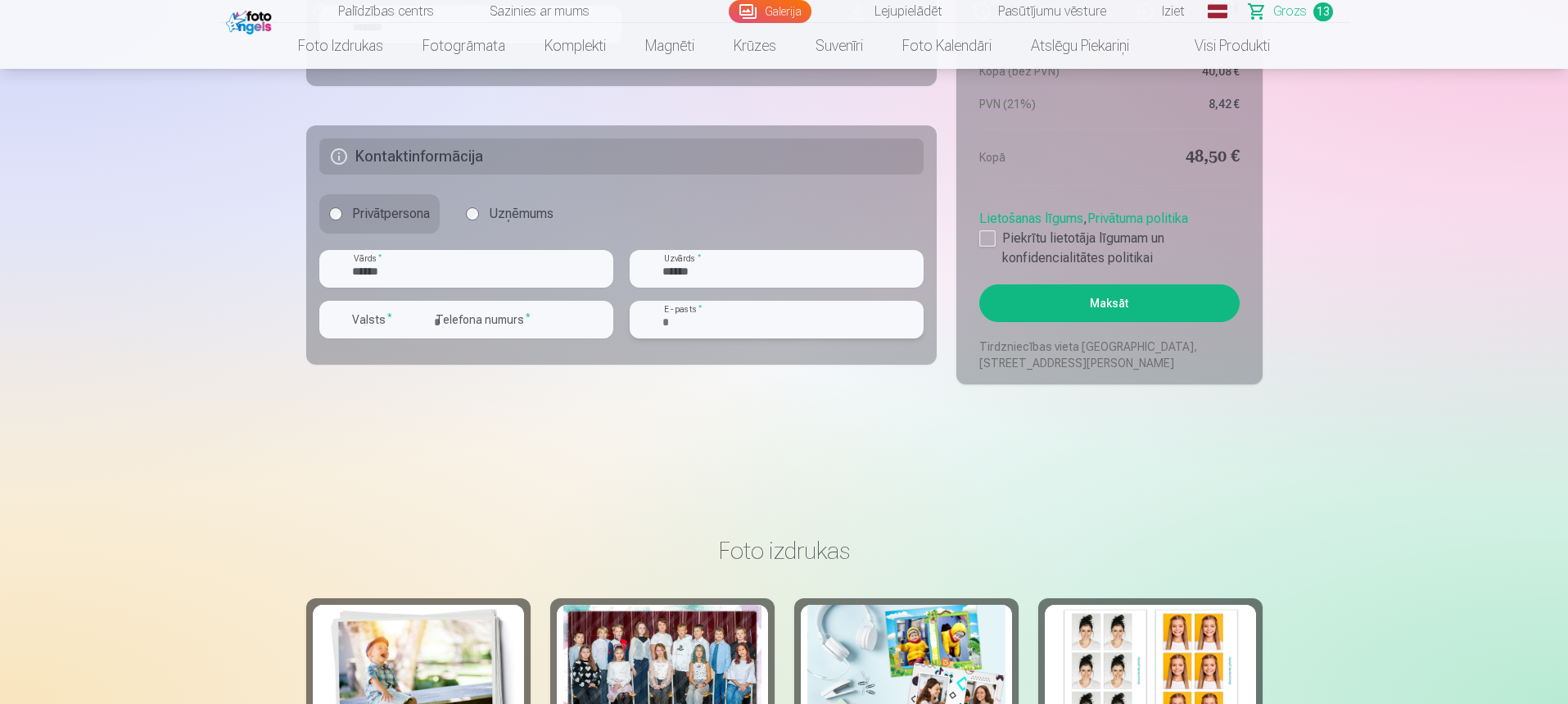
click at [736, 326] on input "email" at bounding box center [777, 319] width 294 height 37
type input "**********"
click at [482, 312] on input "number" at bounding box center [519, 319] width 187 height 37
type input "********"
click at [364, 317] on label "Valsts *" at bounding box center [371, 320] width 53 height 17
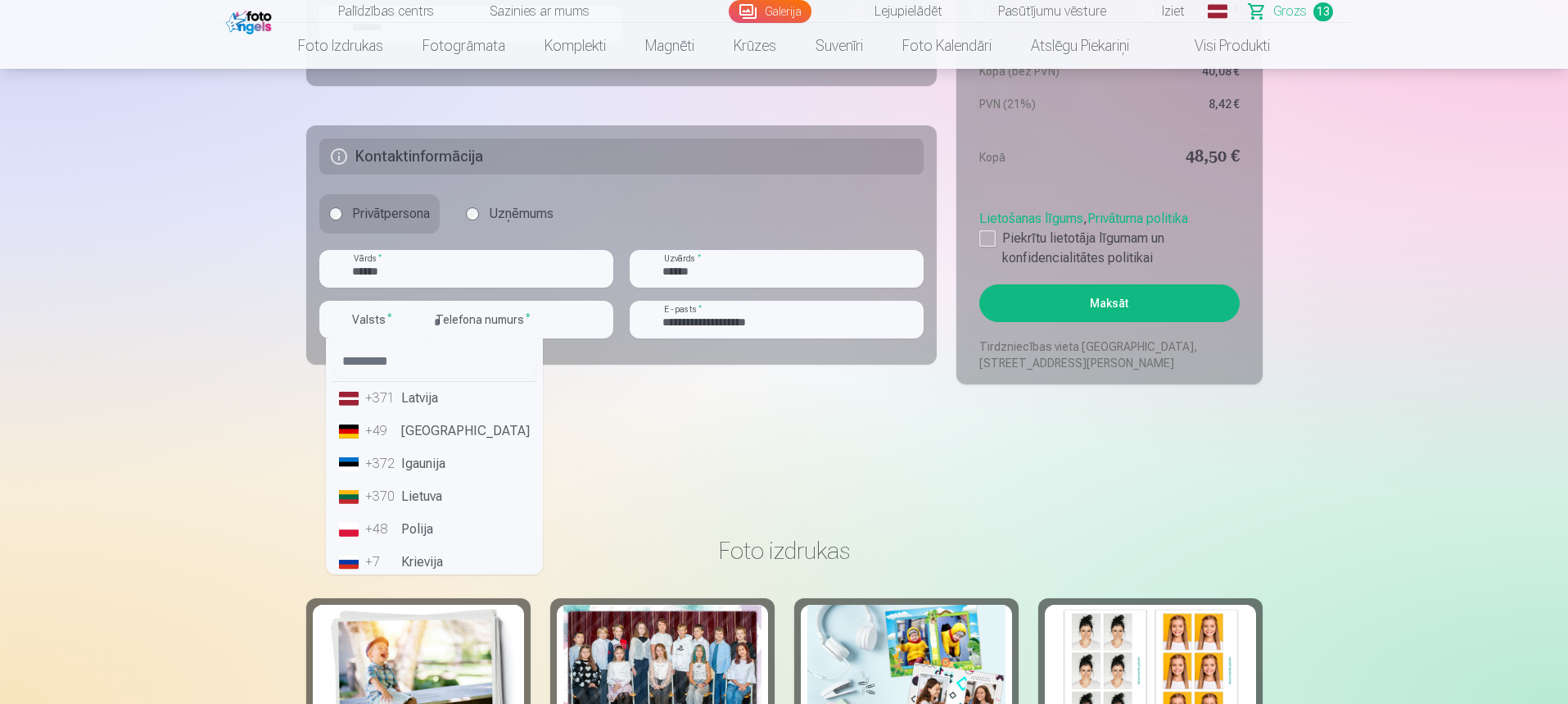
click at [429, 388] on li "+371 Latvija" at bounding box center [434, 398] width 204 height 33
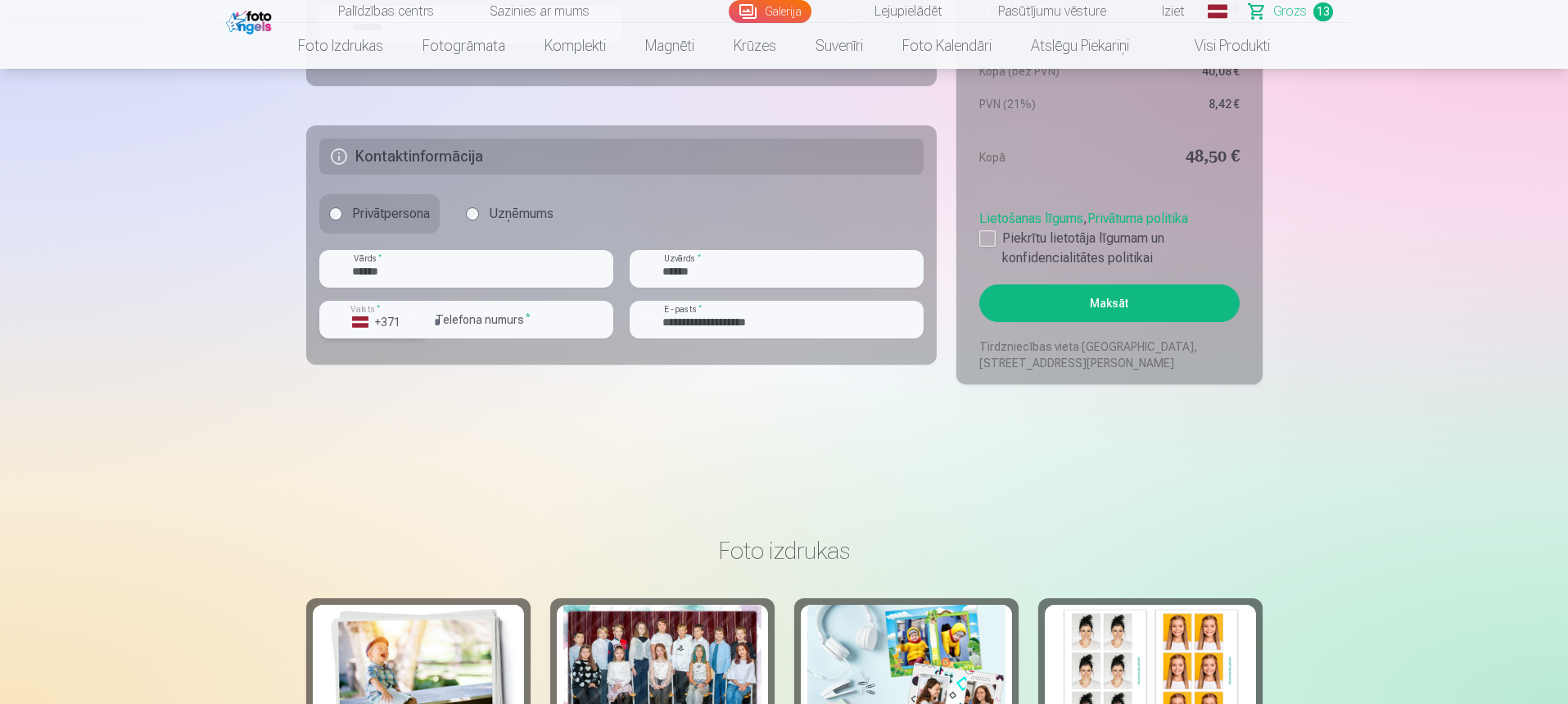
click at [398, 334] on button "Valsts * +371" at bounding box center [372, 319] width 107 height 37
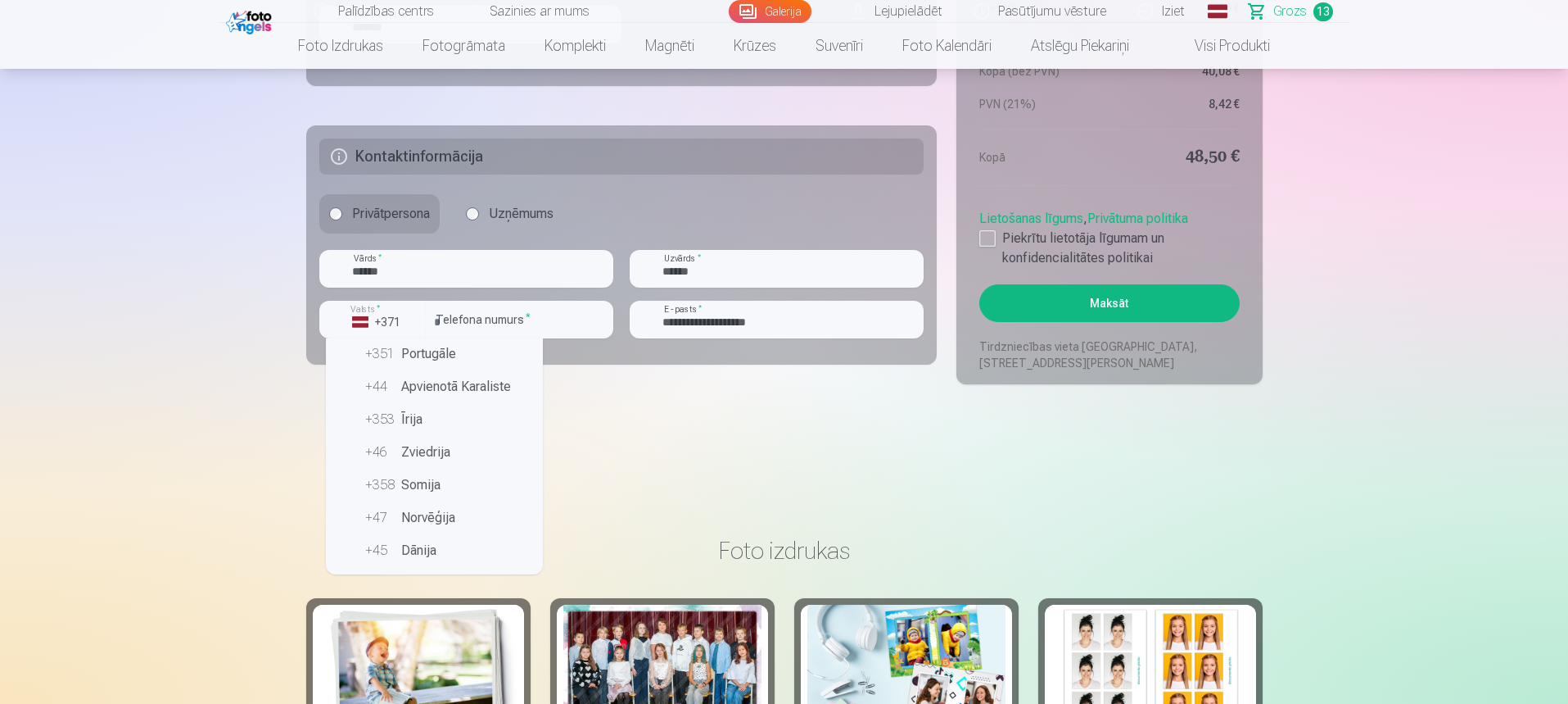
scroll to position [410, 0]
click at [453, 509] on li "+47 Norvēģija" at bounding box center [434, 512] width 204 height 33
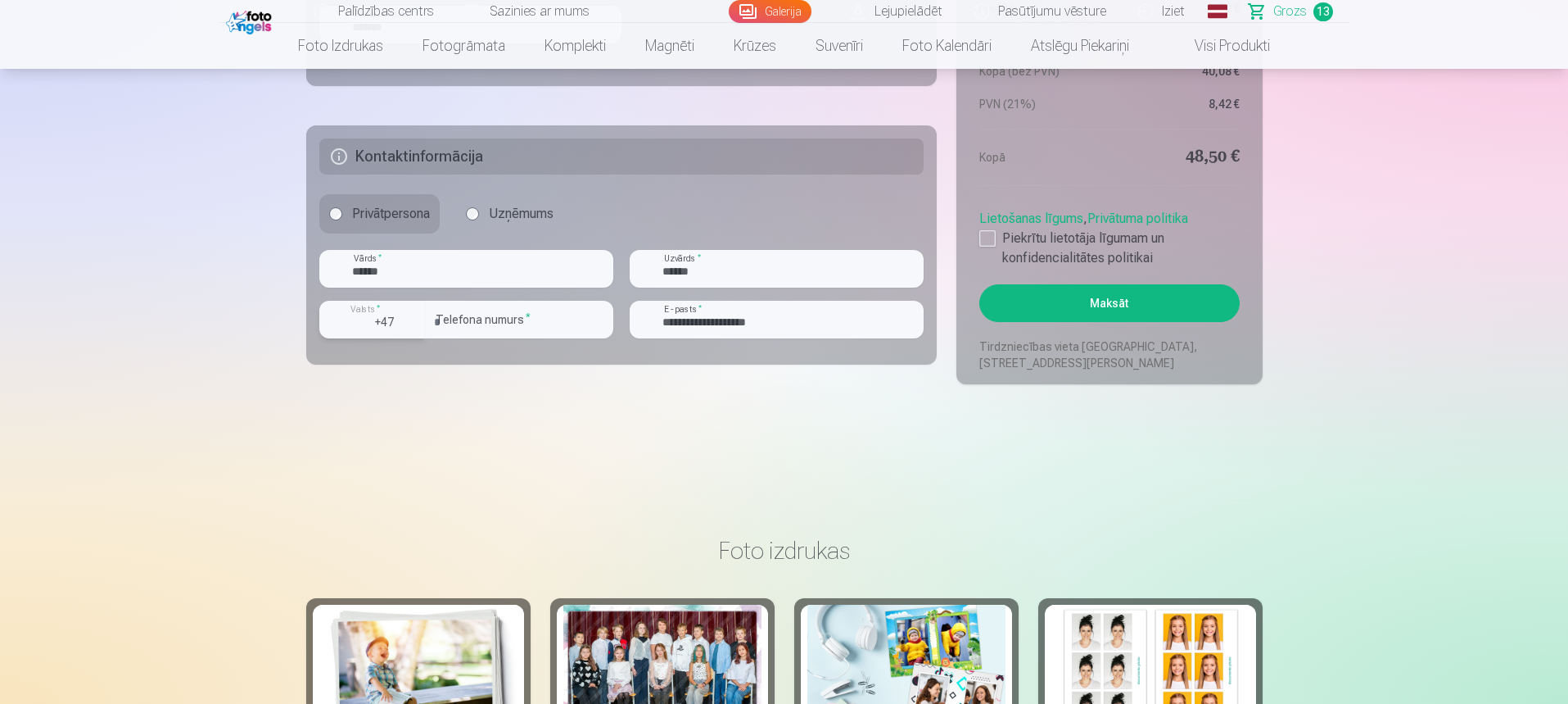
click at [385, 315] on div "+47" at bounding box center [376, 322] width 50 height 17
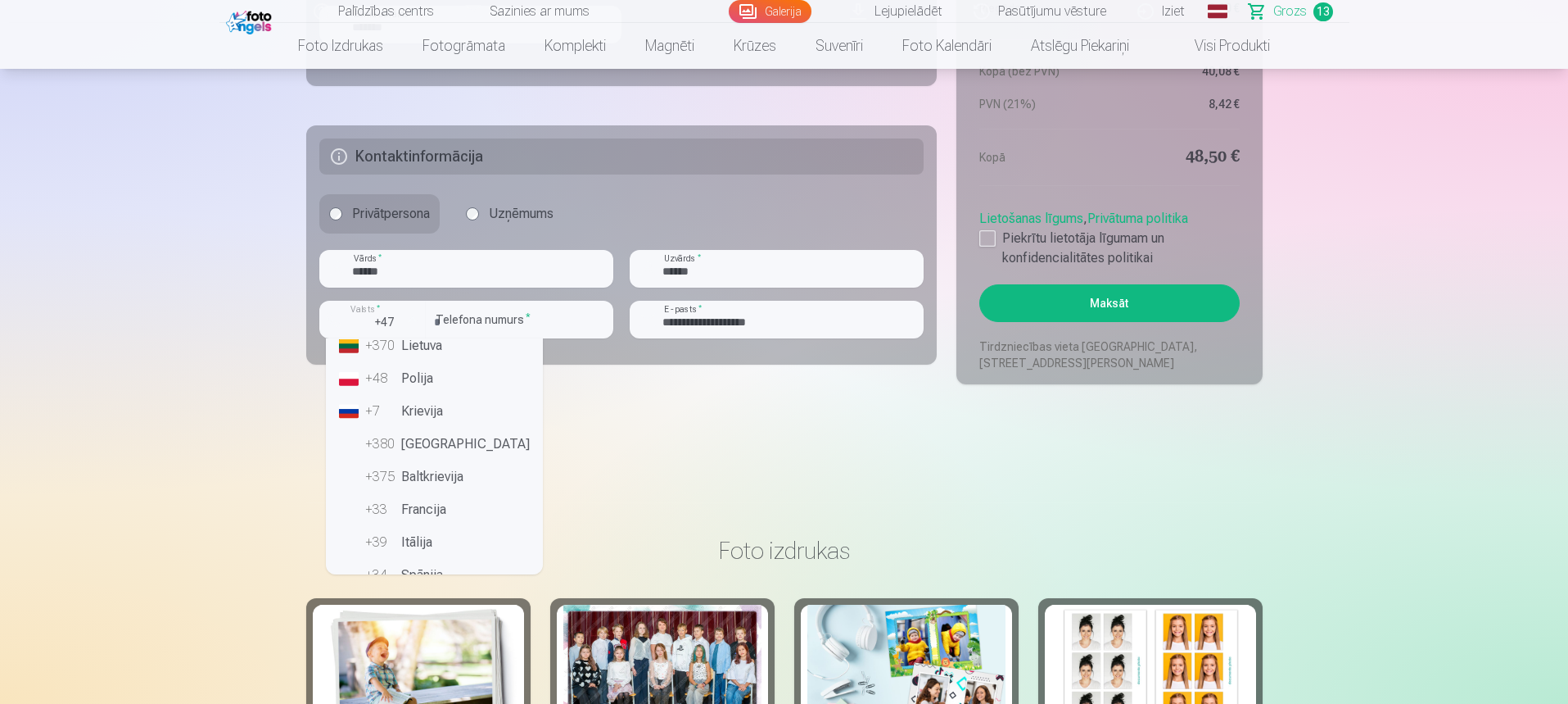
scroll to position [0, 0]
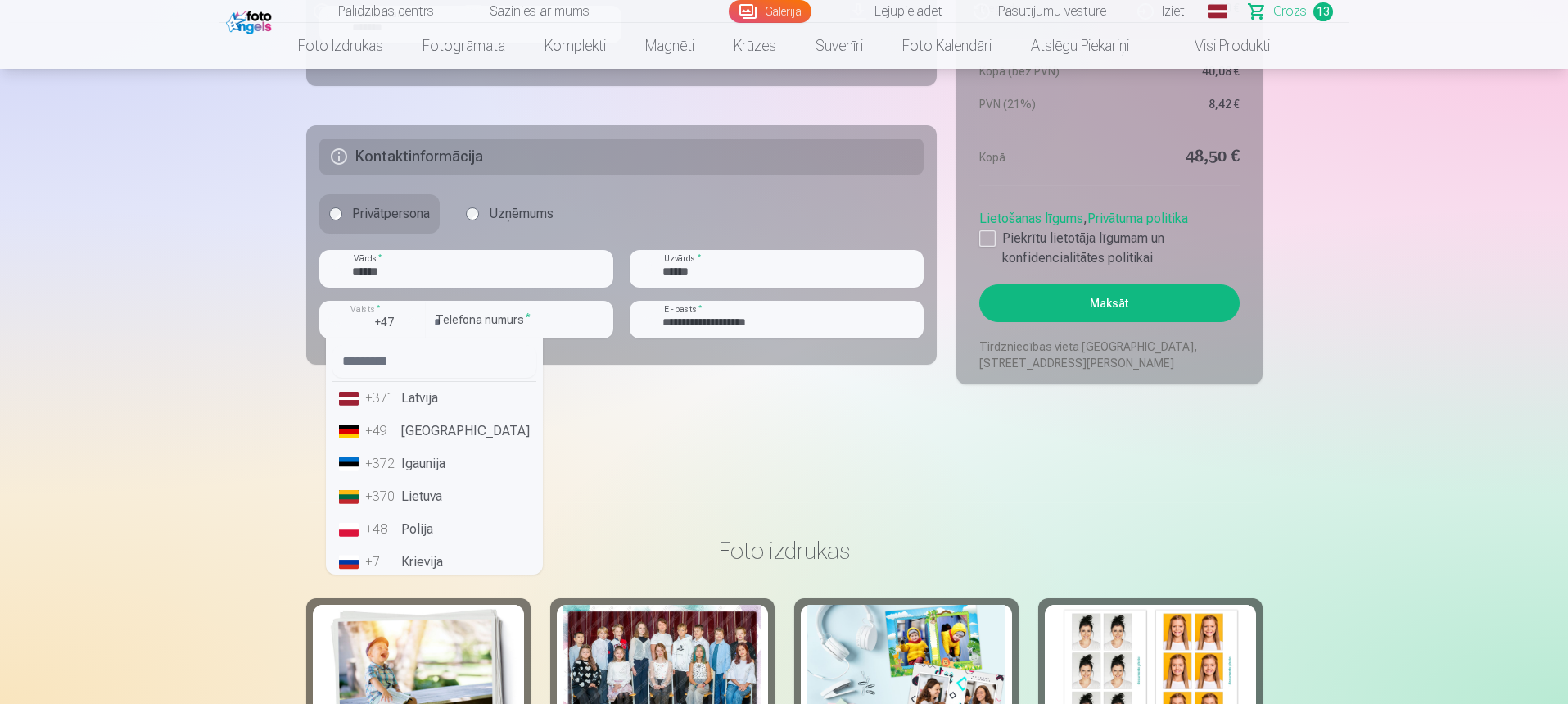
click at [466, 407] on li "+371 Latvija" at bounding box center [434, 398] width 204 height 33
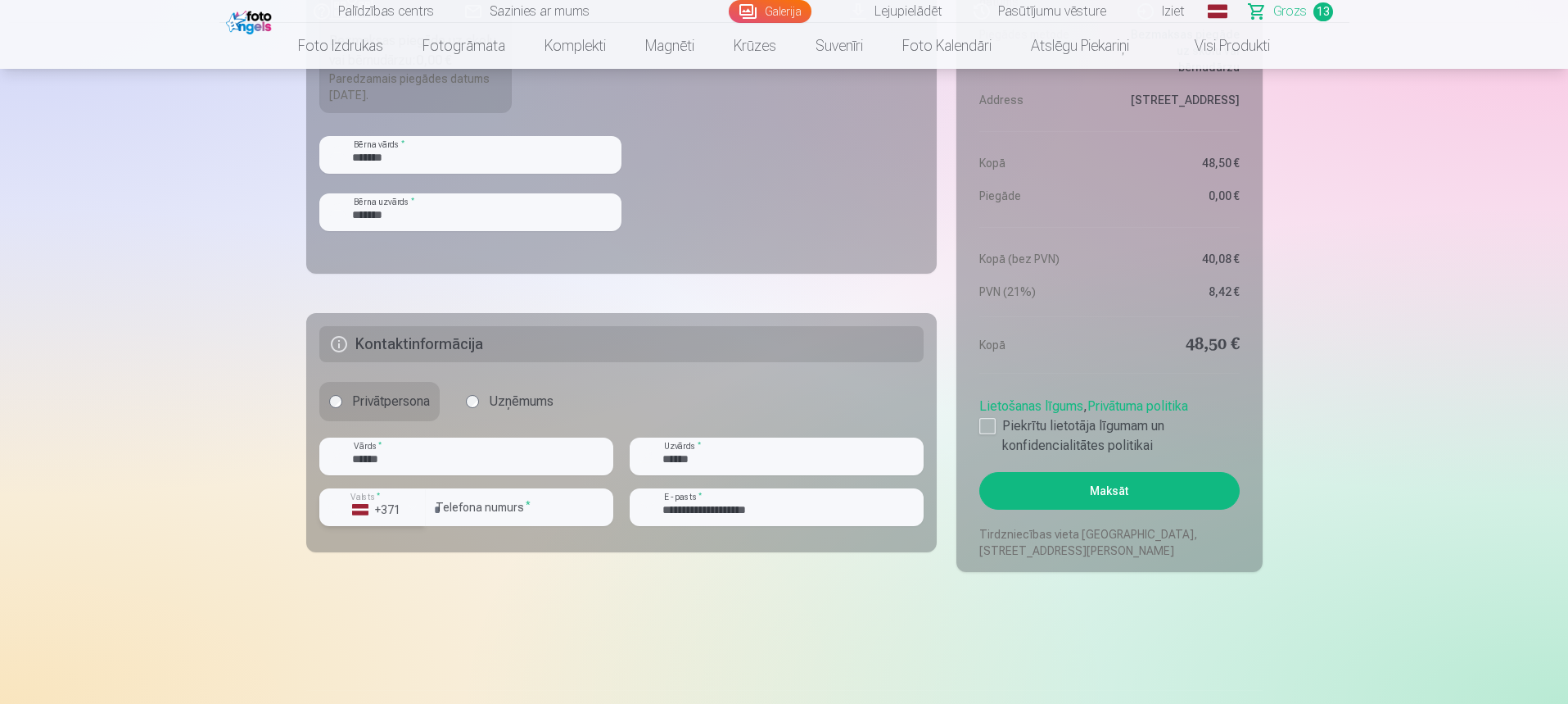
scroll to position [2622, 0]
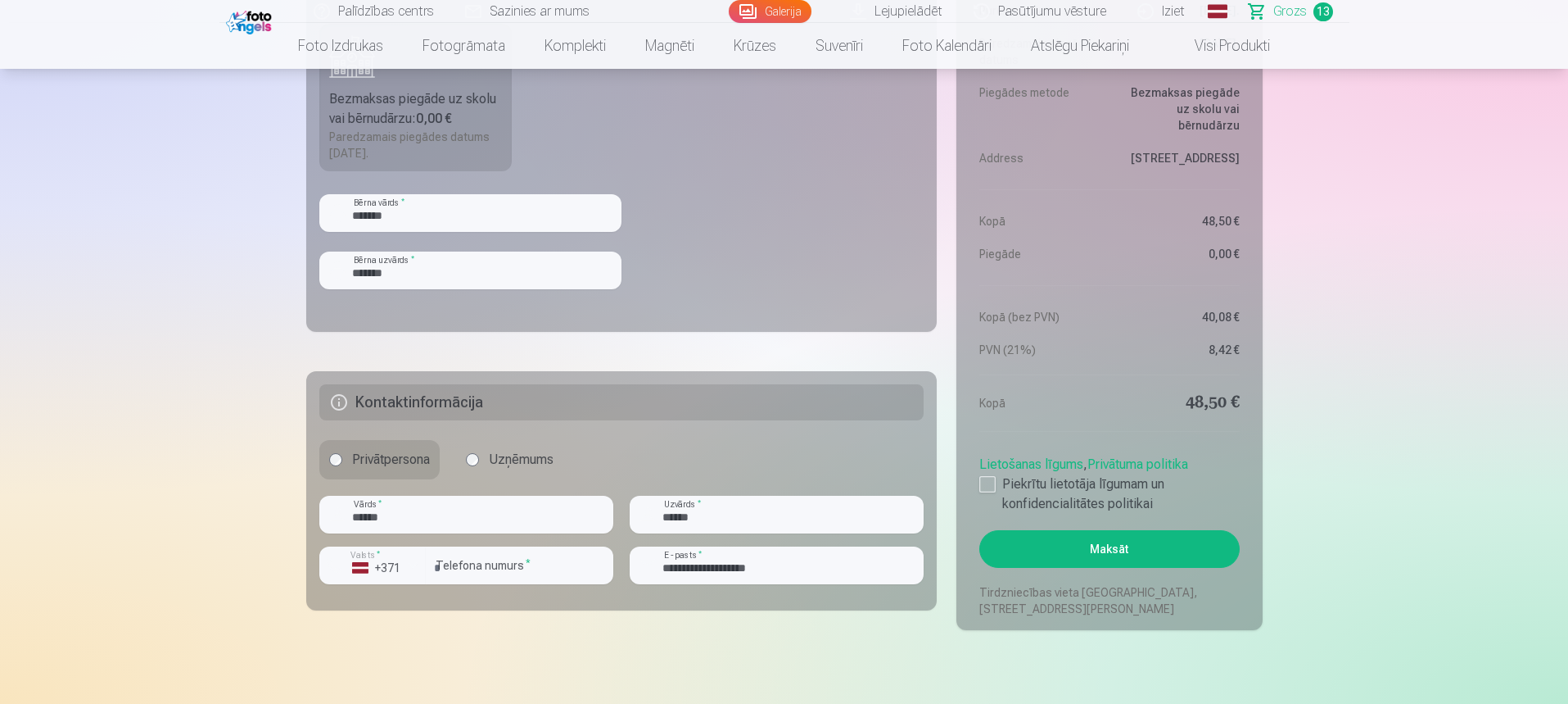
click at [969, 495] on aside "Kopsavilkums Order number Grozs Status Neapmaksāts Purchase date 11.10.2025. Pa…" at bounding box center [1109, 242] width 305 height 776
click at [1008, 488] on label "Piekrītu lietotāja līgumam un konfidencialitātes politikai" at bounding box center [1109, 494] width 259 height 39
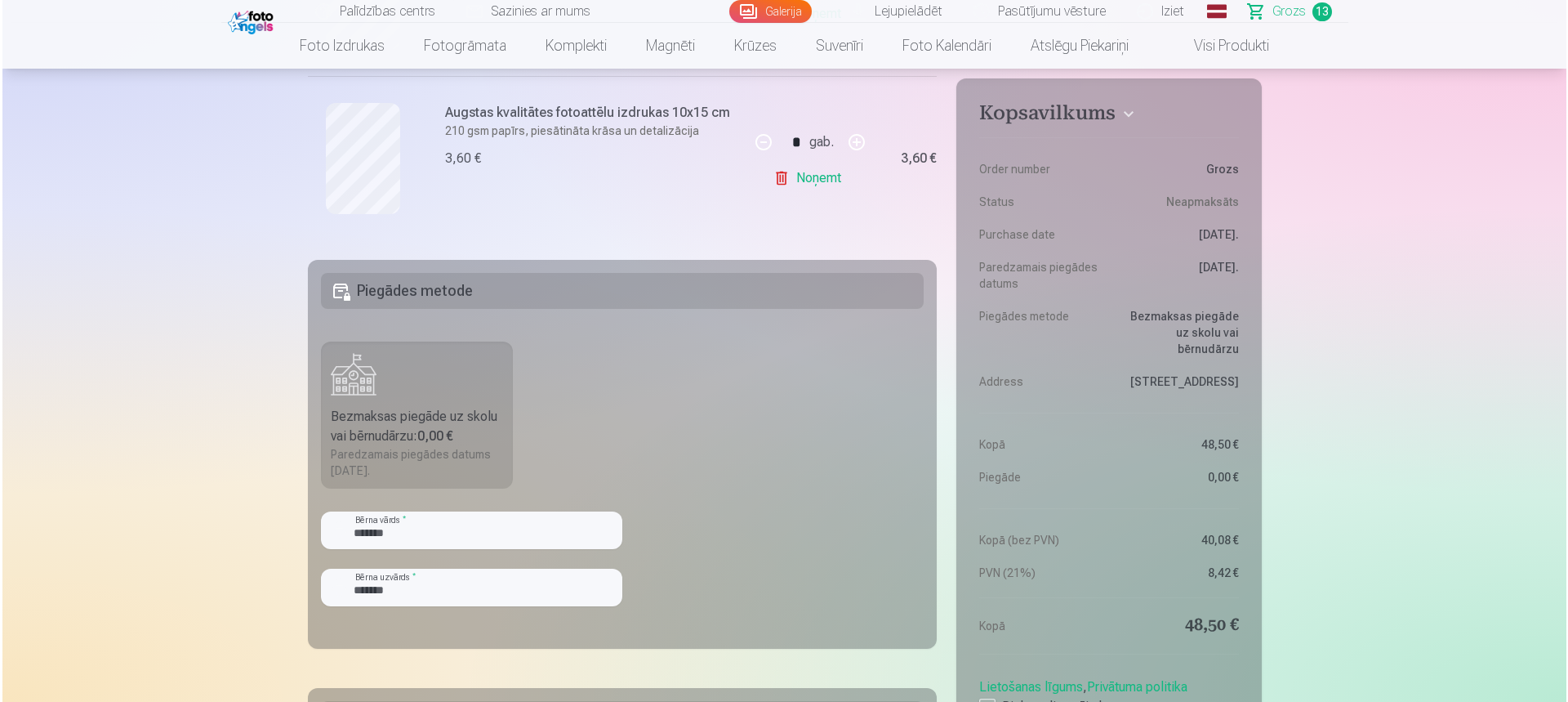
scroll to position [2696, 0]
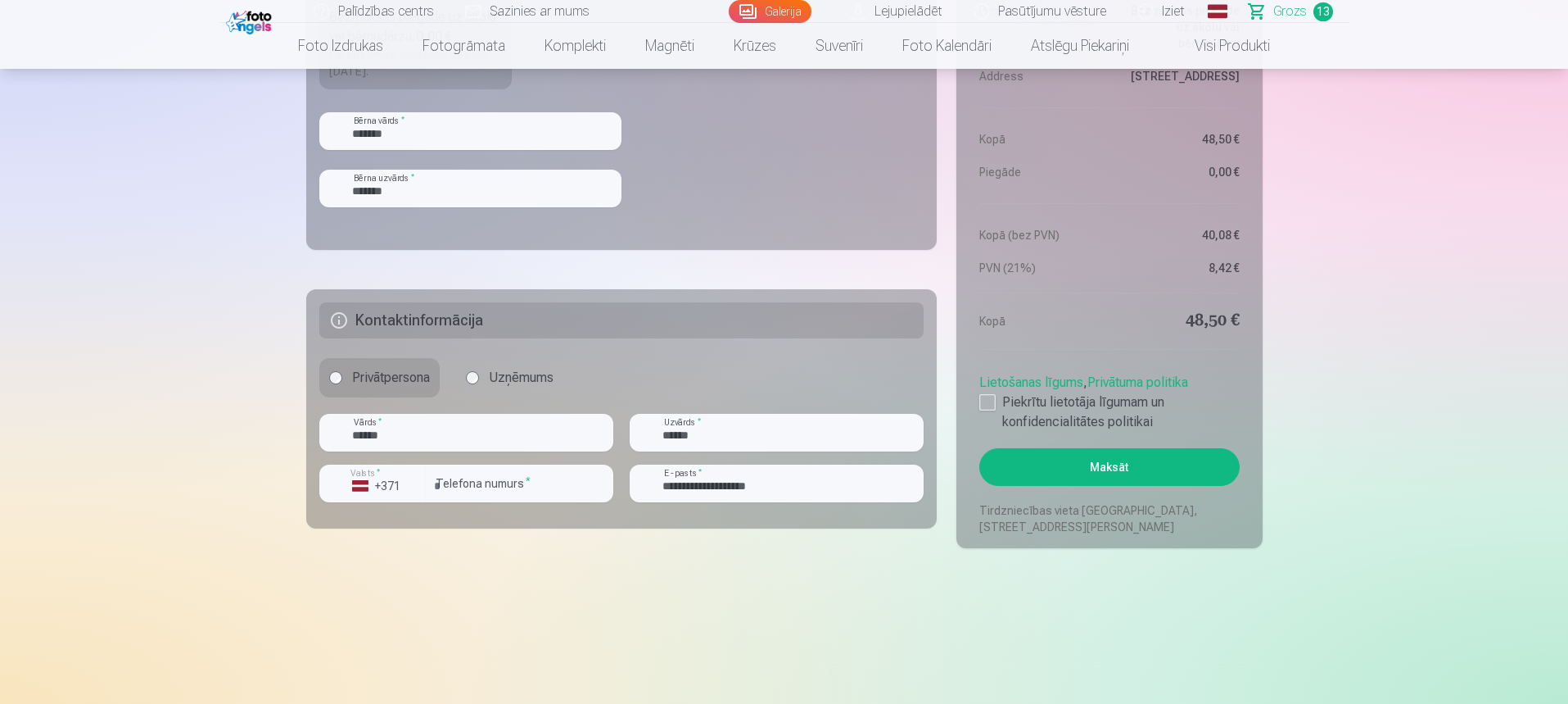
click at [1148, 471] on button "Maksāt" at bounding box center [1109, 467] width 259 height 37
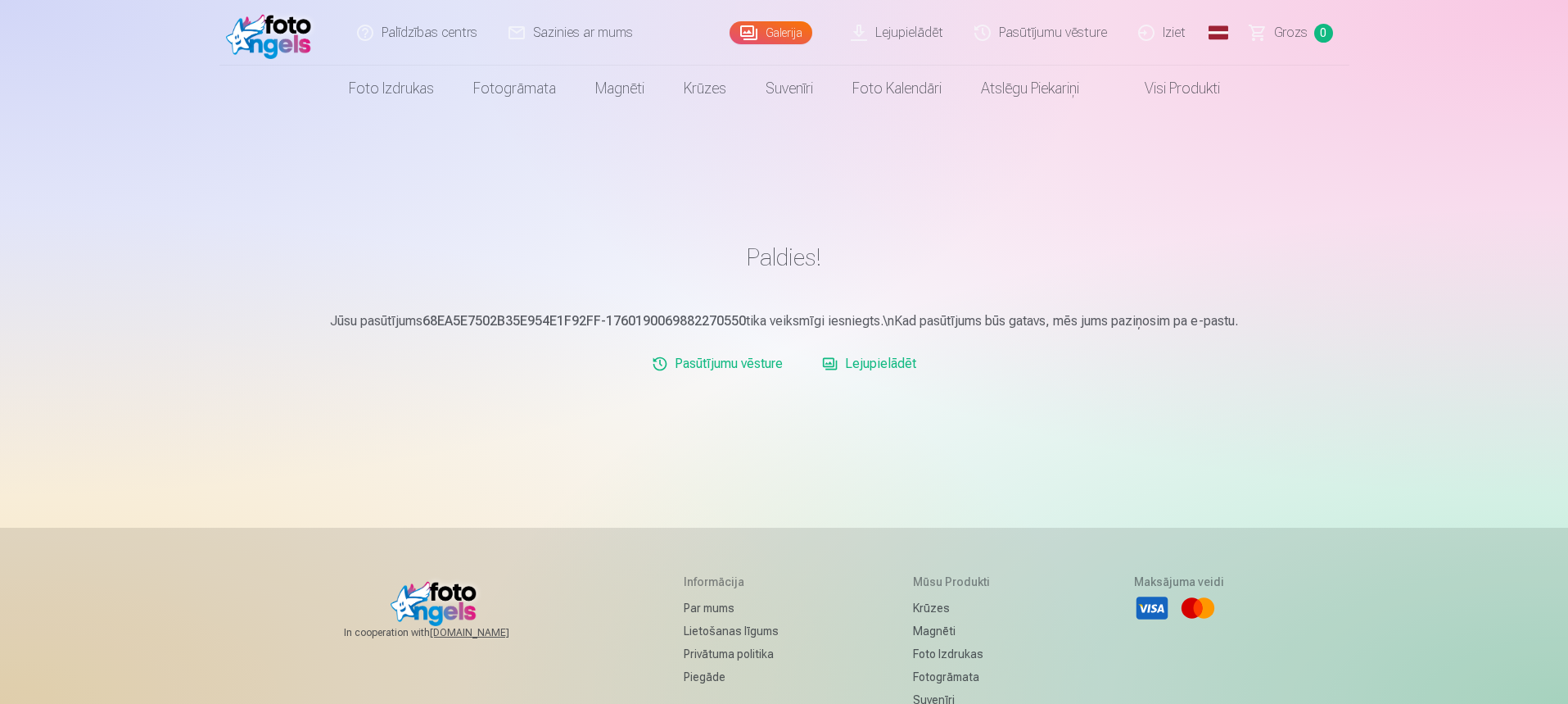
click at [1178, 41] on link "Iziet" at bounding box center [1163, 33] width 79 height 66
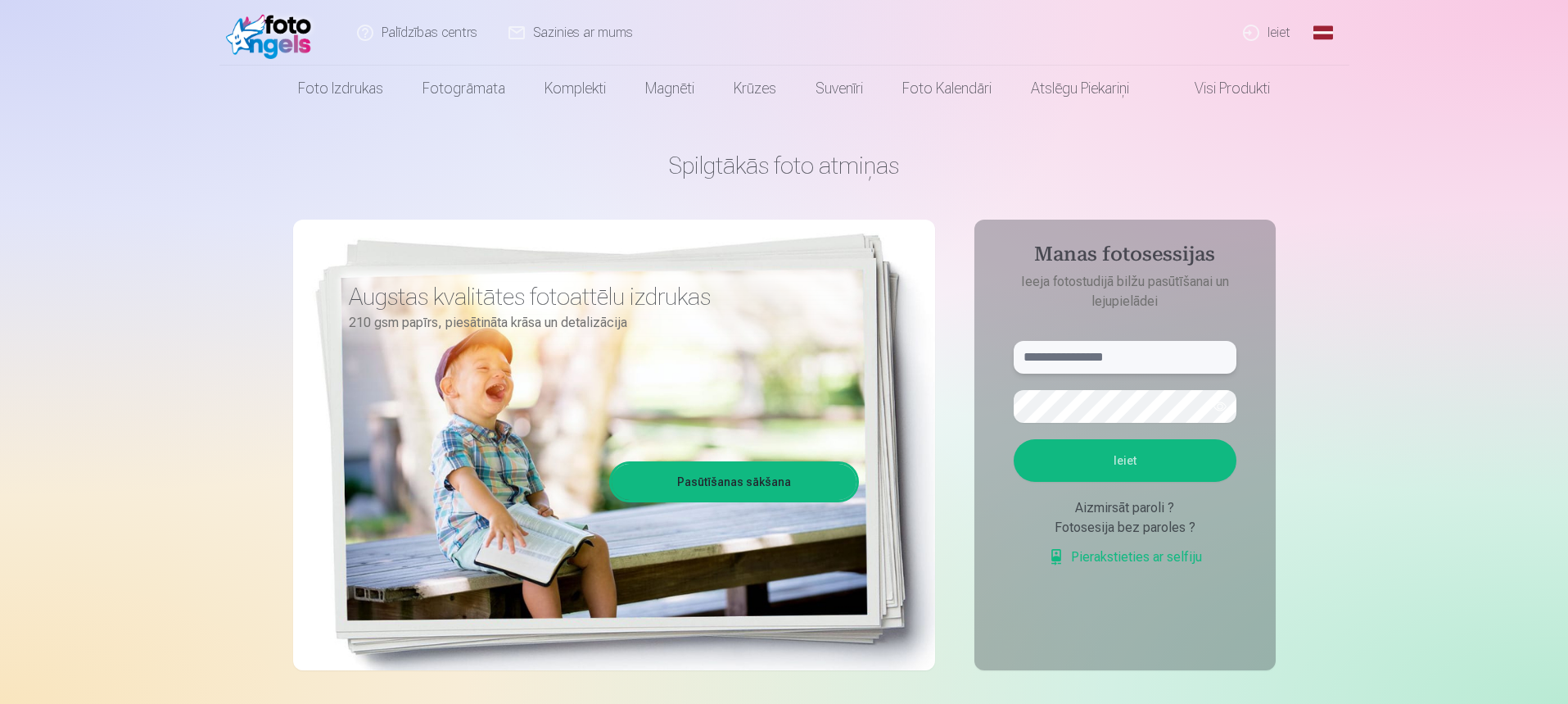
type input "**********"
click at [1214, 410] on button "button" at bounding box center [1219, 405] width 31 height 31
